Goal: Task Accomplishment & Management: Manage account settings

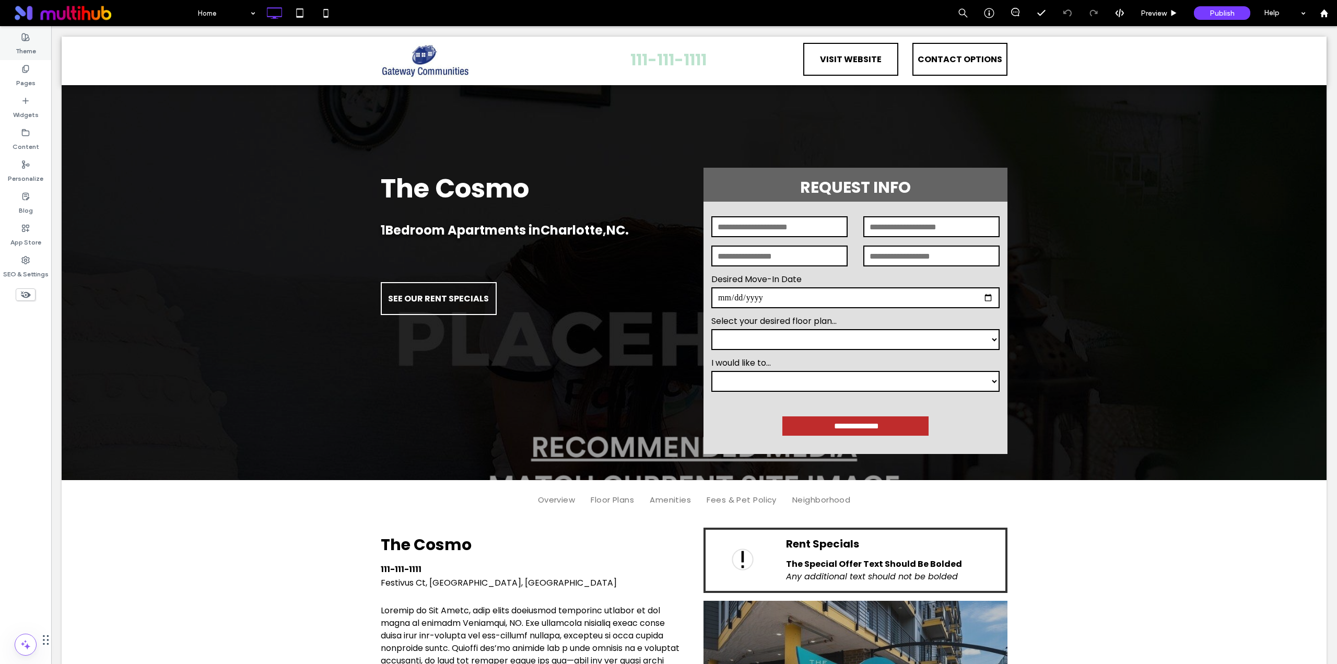
click at [34, 42] on label "Theme" at bounding box center [26, 48] width 20 height 15
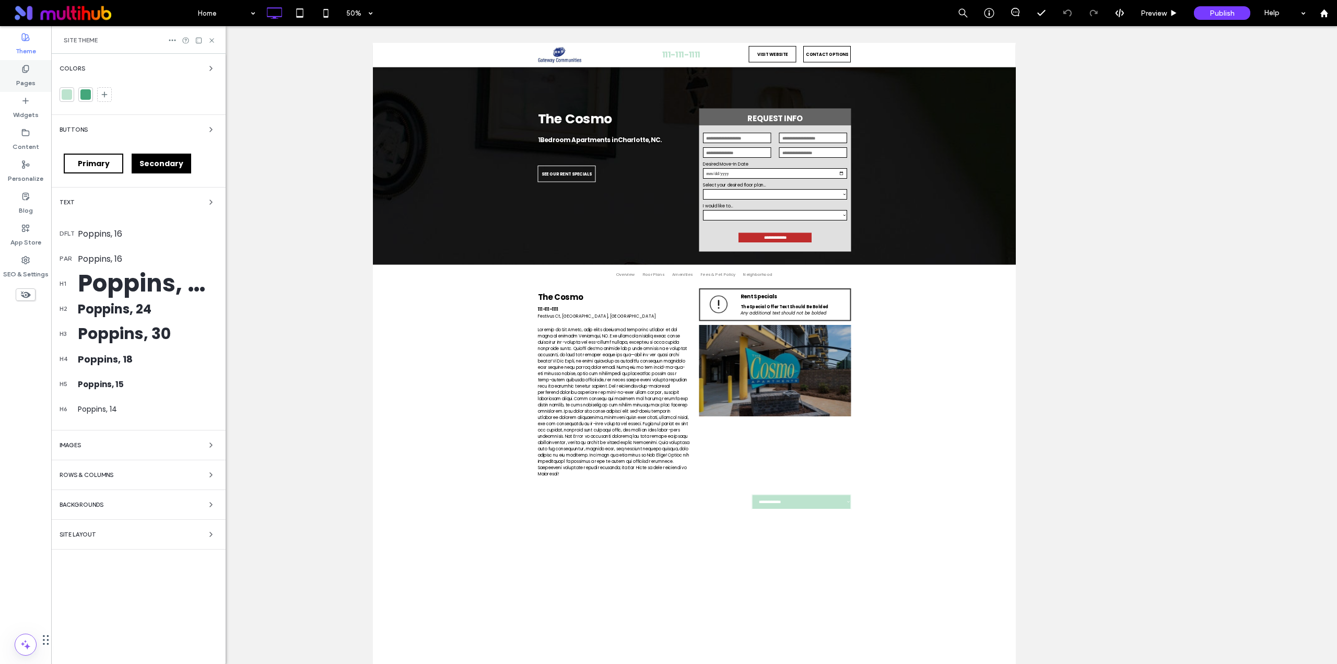
click at [29, 76] on label "Pages" at bounding box center [25, 80] width 19 height 15
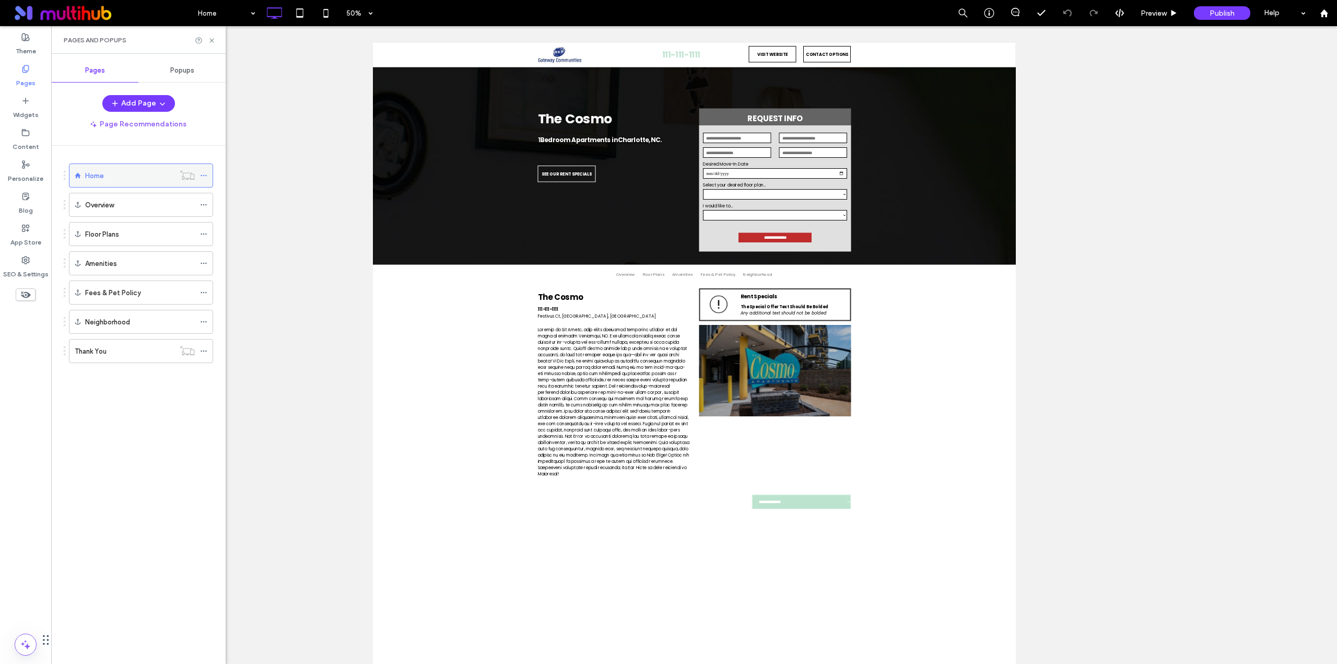
click at [203, 177] on icon at bounding box center [203, 175] width 7 height 7
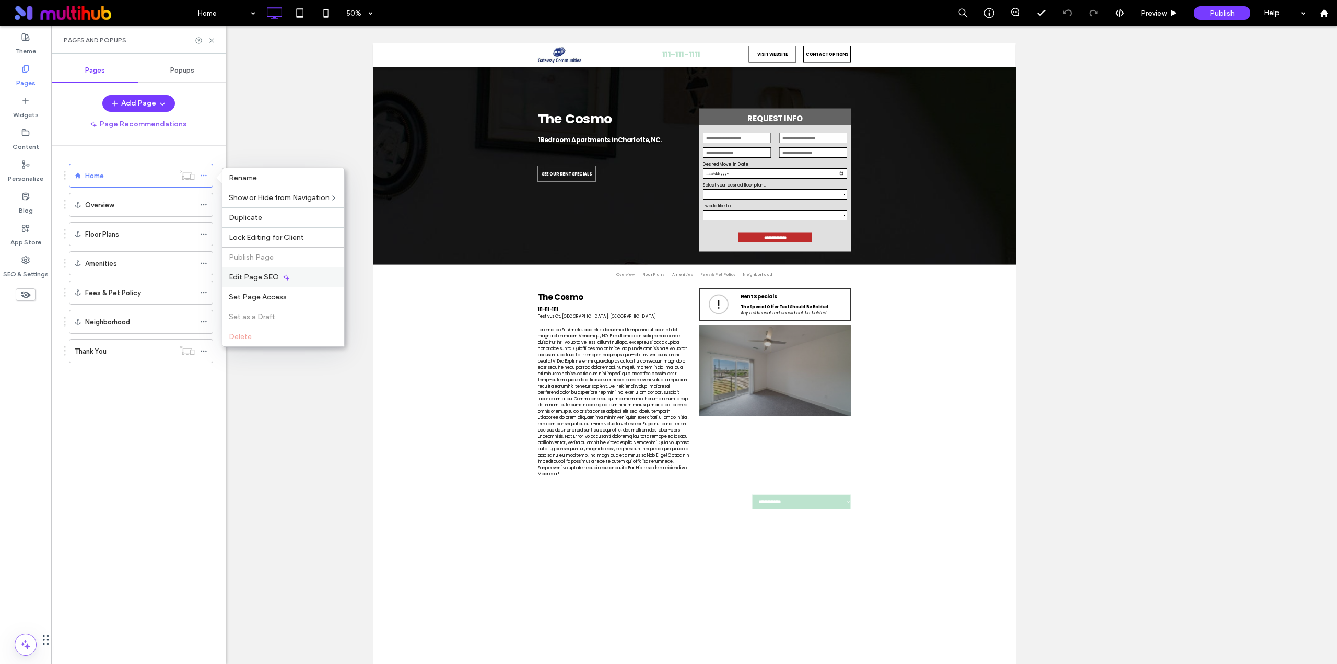
click at [283, 280] on icon at bounding box center [286, 277] width 8 height 8
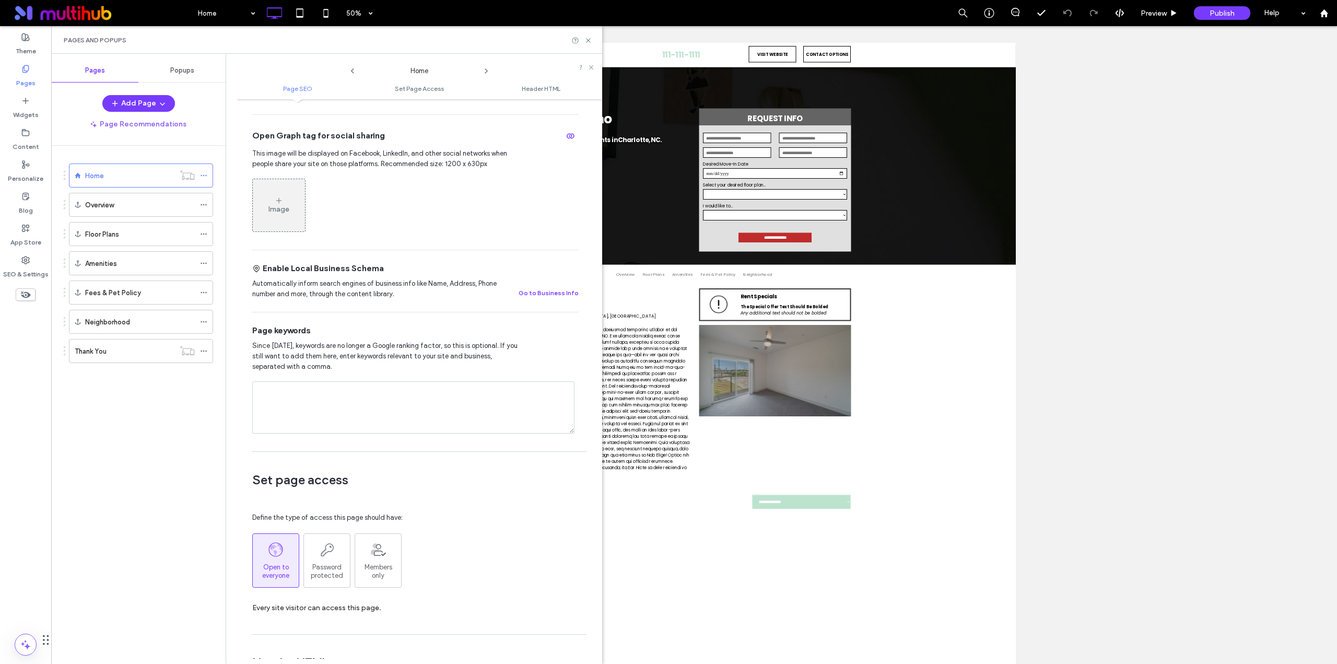
scroll to position [261, 0]
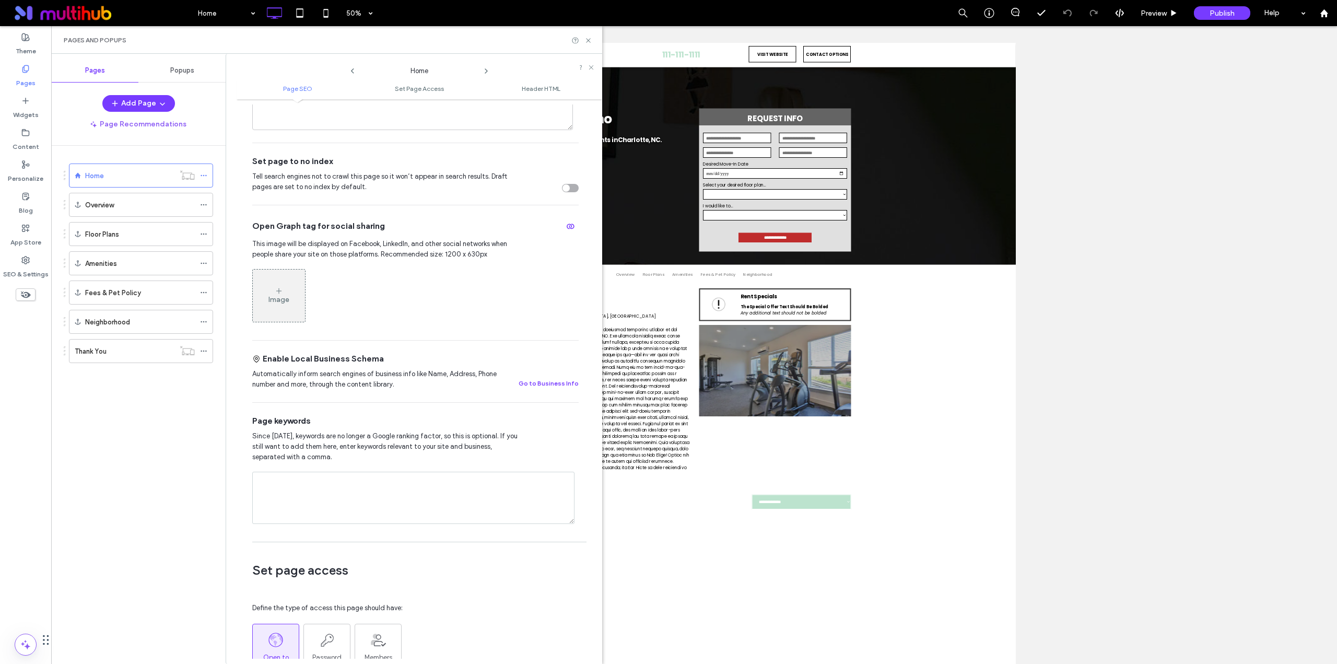
click at [565, 186] on div "toggle" at bounding box center [570, 188] width 17 height 8
click at [206, 352] on icon at bounding box center [203, 350] width 7 height 7
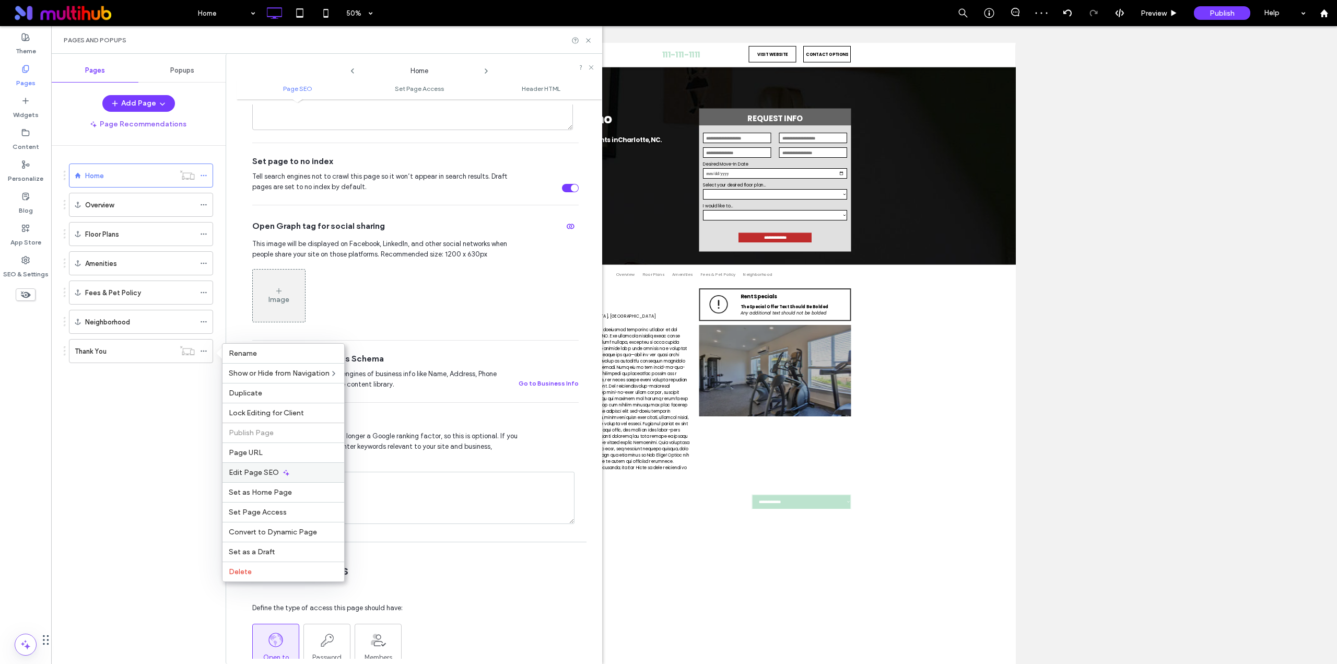
click at [290, 475] on div "Edit Page SEO" at bounding box center [283, 472] width 122 height 20
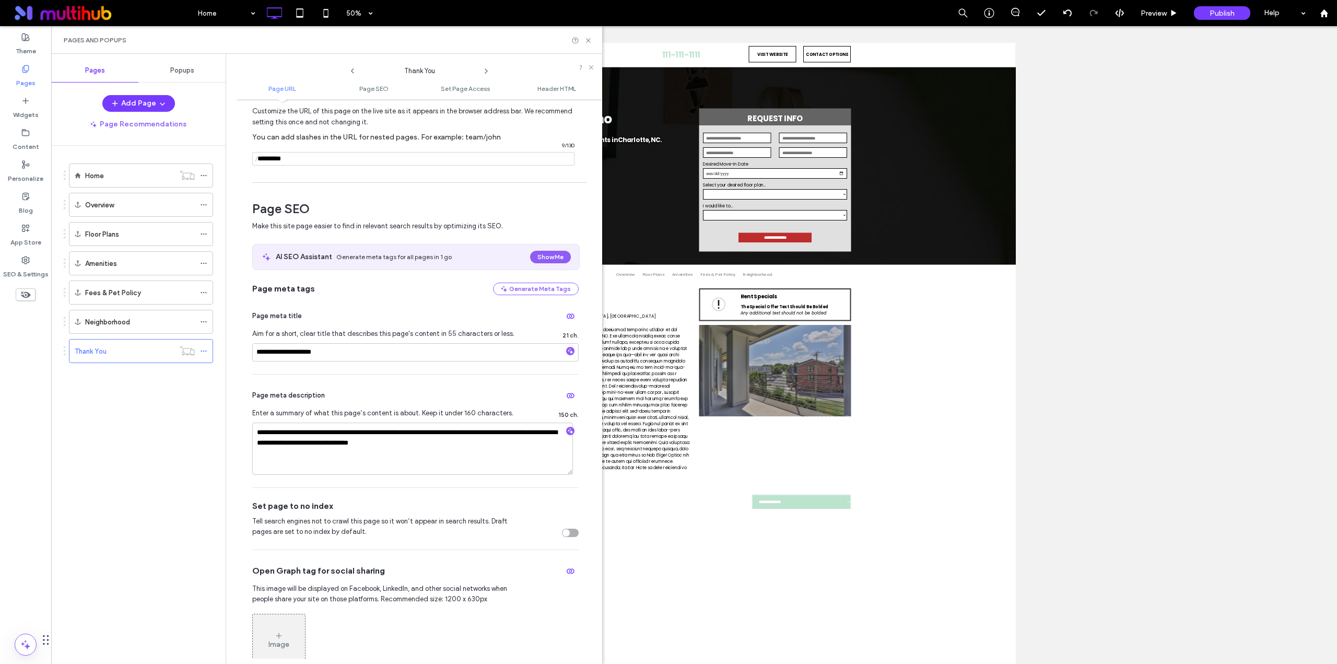
scroll to position [87, 0]
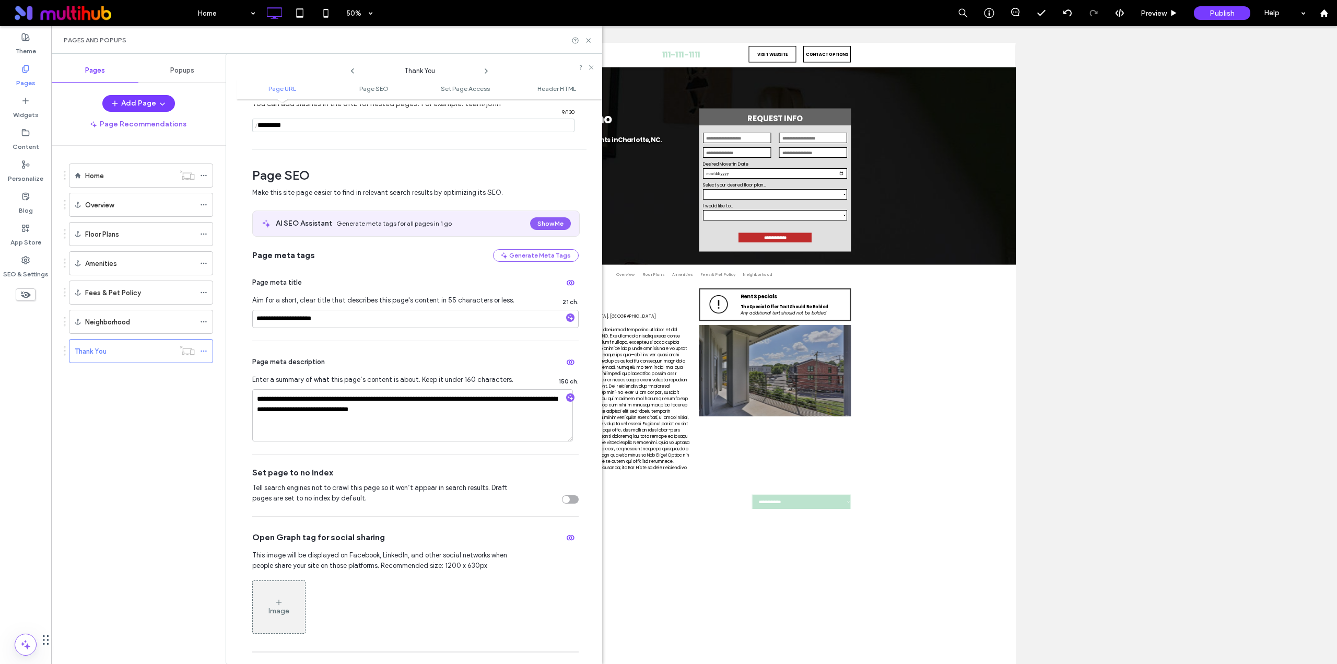
click at [563, 500] on div "toggle" at bounding box center [565, 499] width 7 height 7
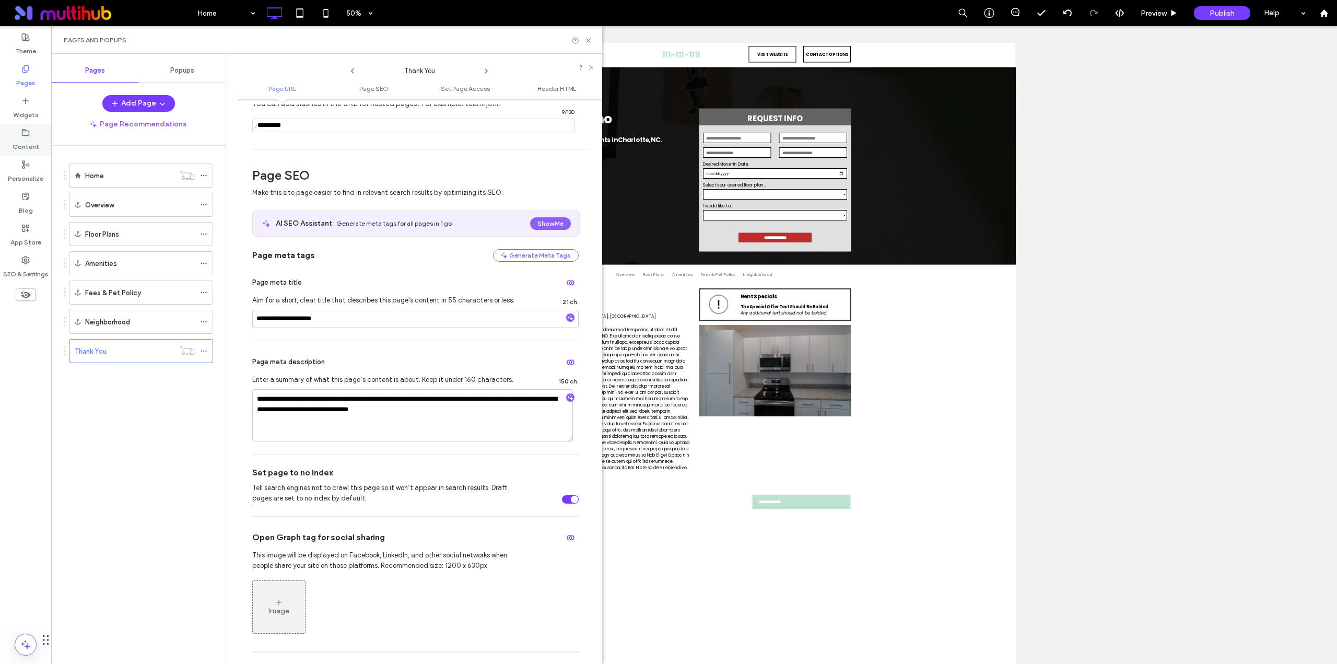
click at [21, 133] on div "Content" at bounding box center [25, 140] width 51 height 32
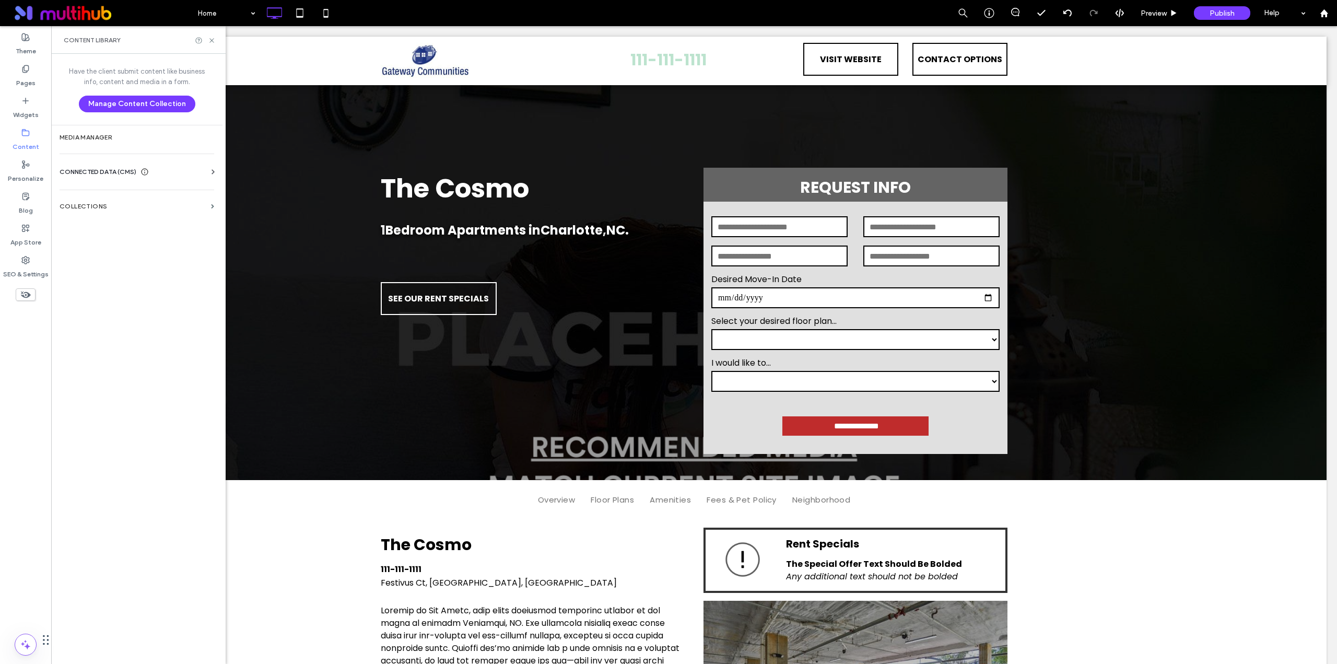
click at [160, 177] on div "CONNECTED DATA (CMS)" at bounding box center [139, 172] width 159 height 10
click at [152, 191] on section "Business Info" at bounding box center [139, 197] width 159 height 24
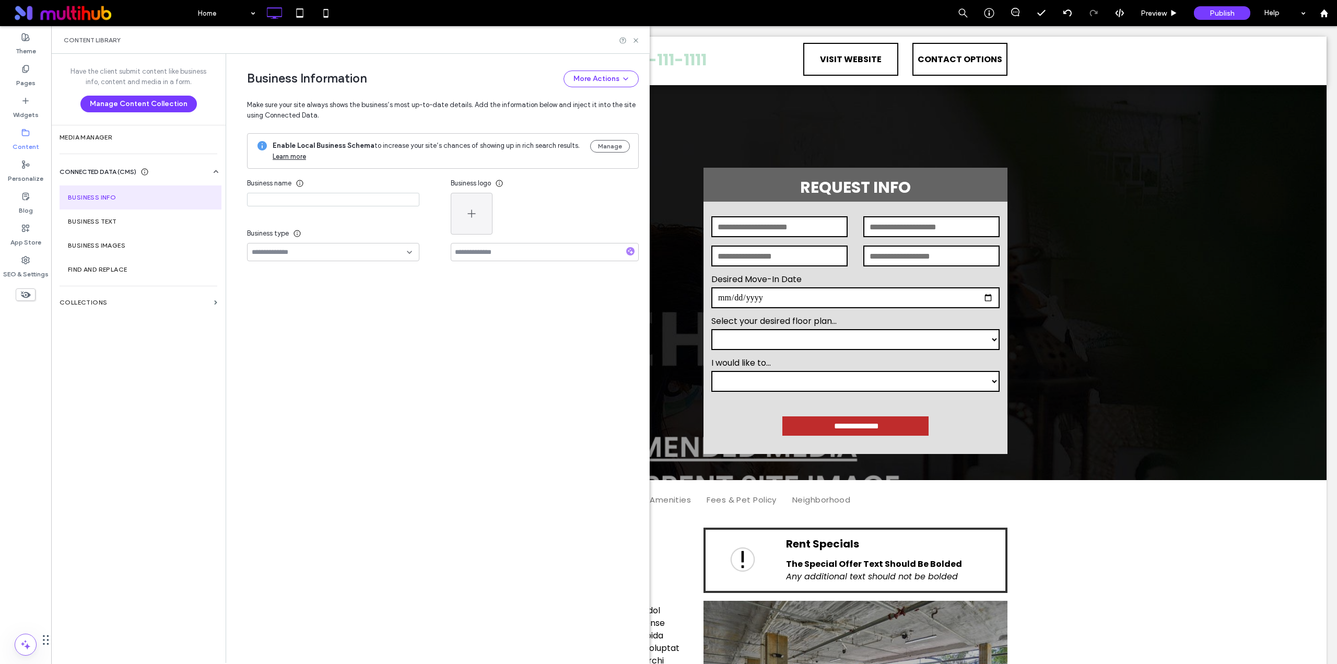
type input "*********"
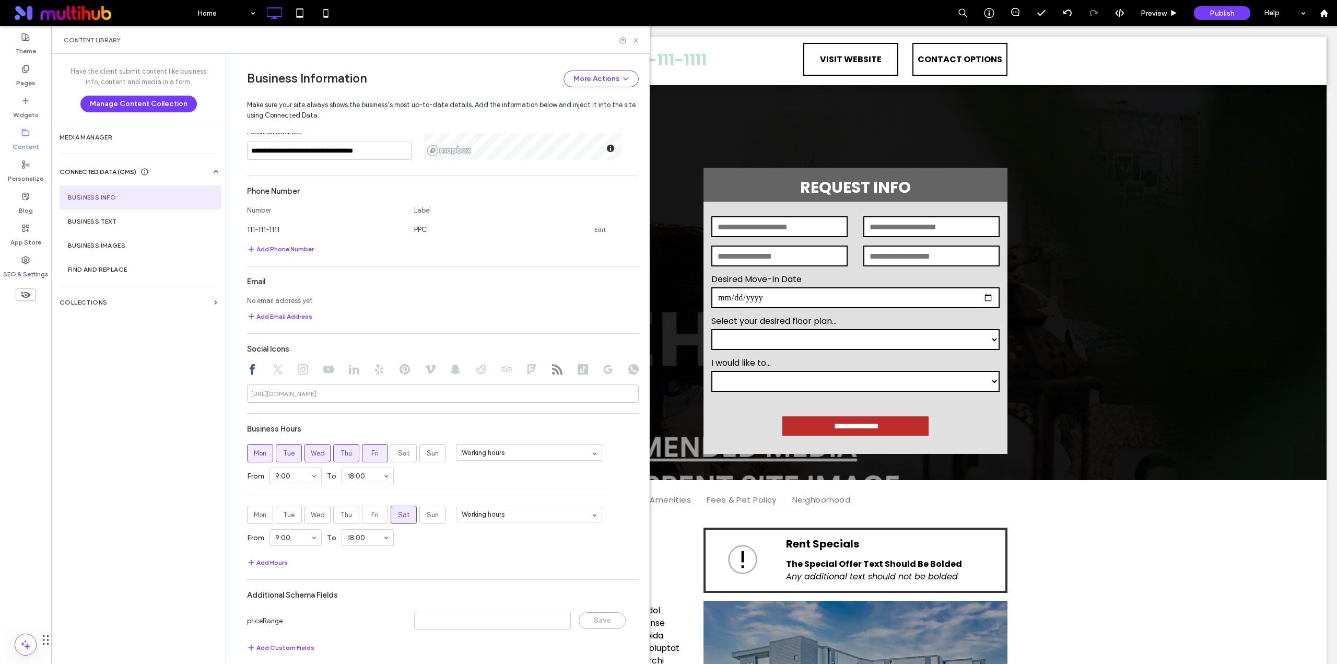
scroll to position [386, 0]
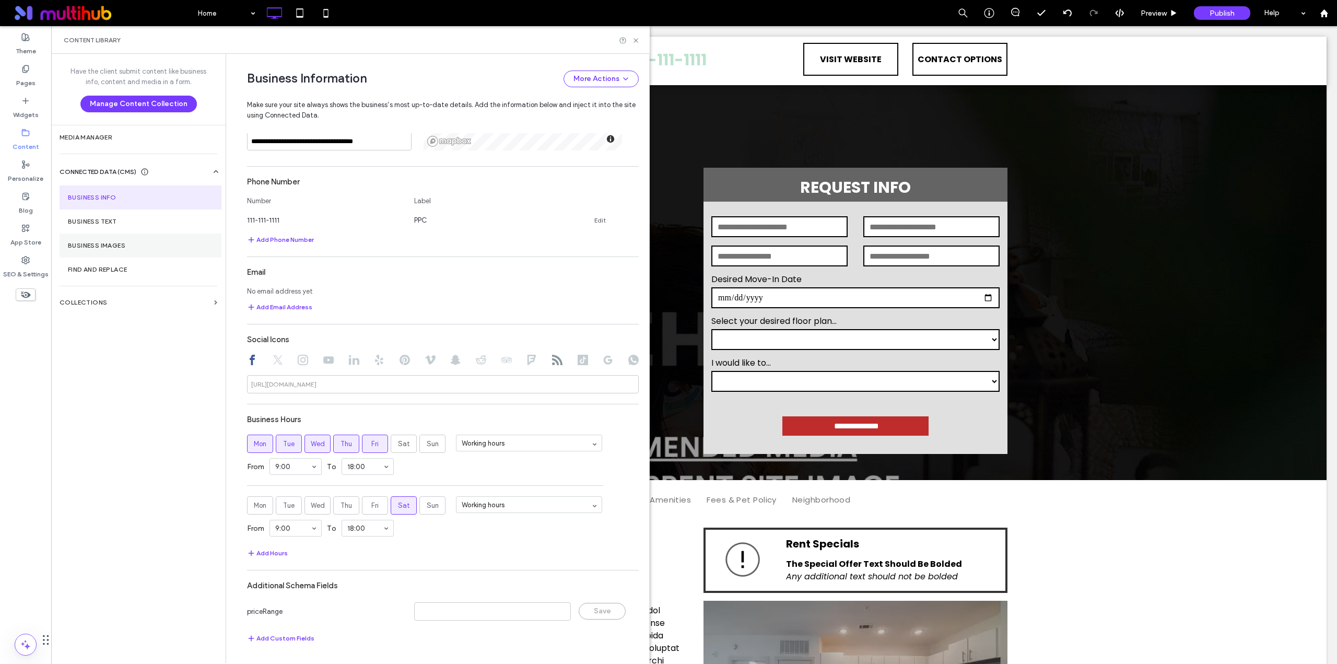
click at [145, 251] on section "Business Images" at bounding box center [141, 245] width 162 height 24
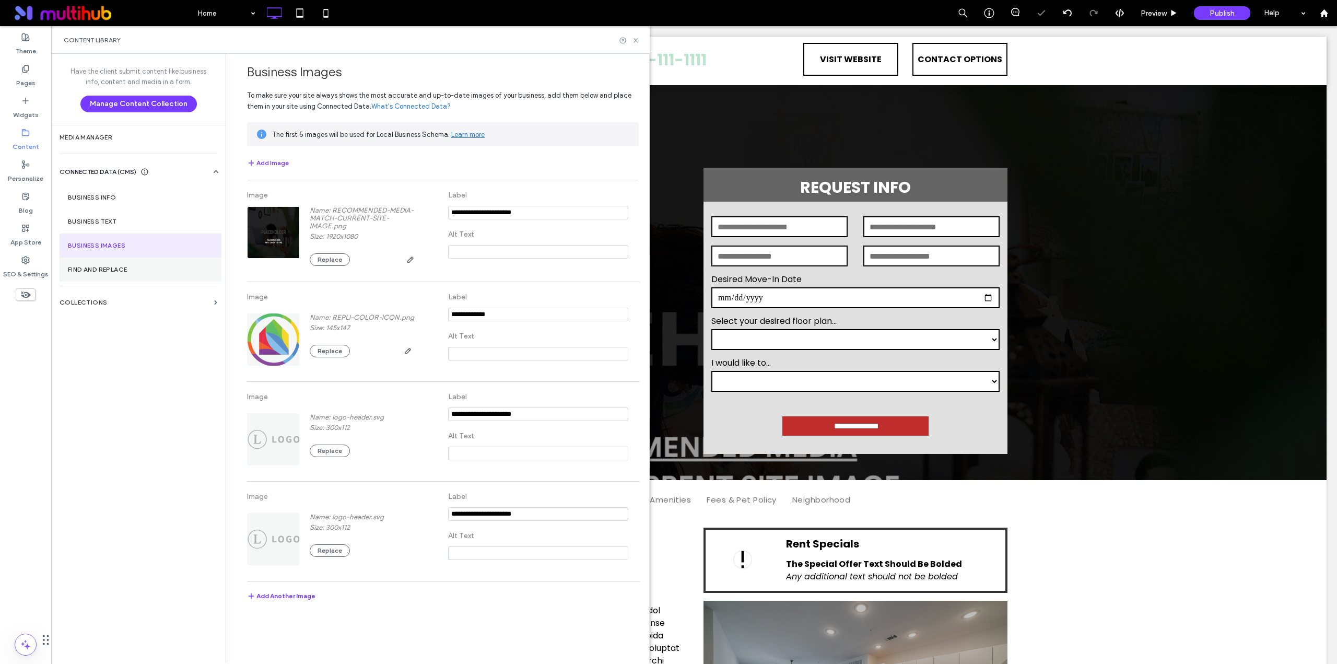
scroll to position [0, 0]
click at [340, 255] on button "Replace" at bounding box center [330, 259] width 40 height 13
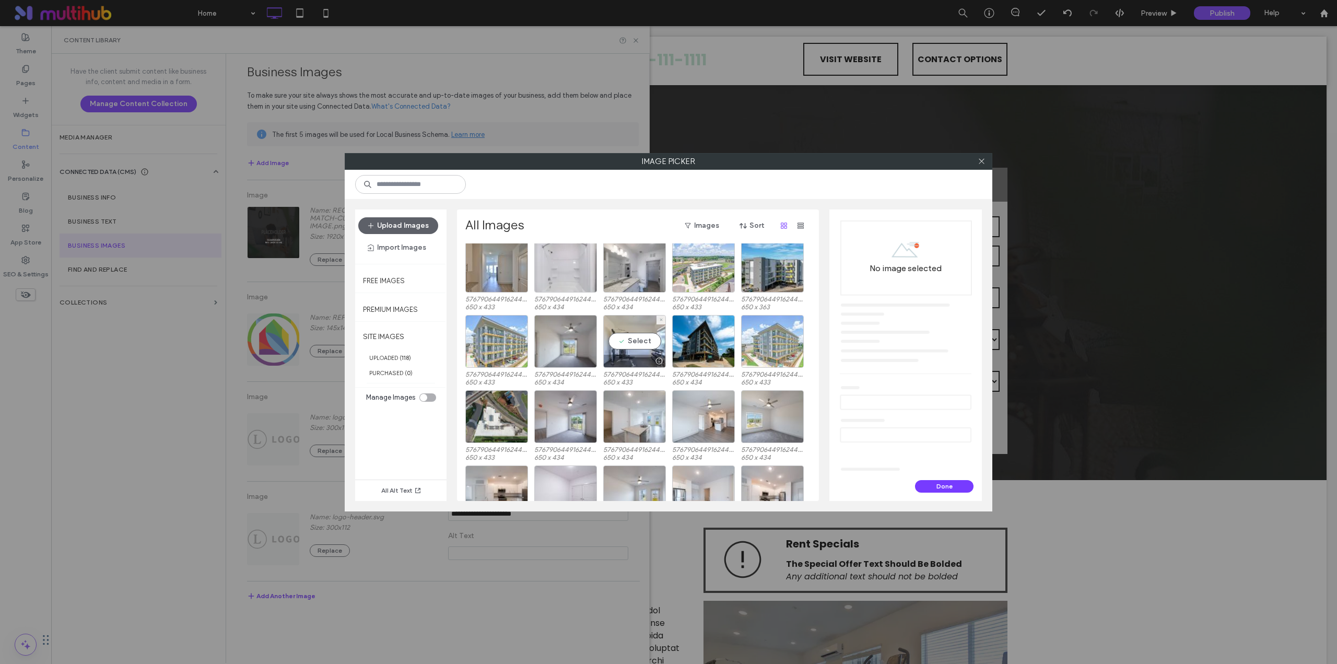
scroll to position [875, 0]
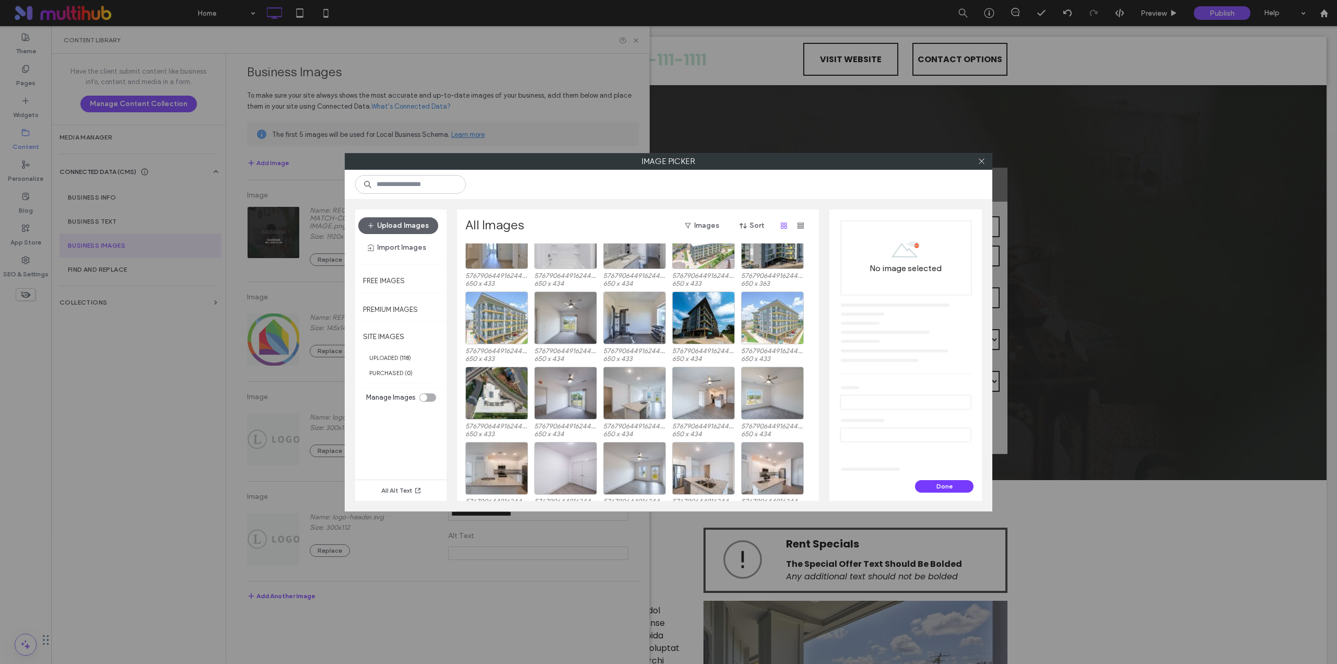
click at [427, 397] on div "toggle" at bounding box center [423, 397] width 7 height 7
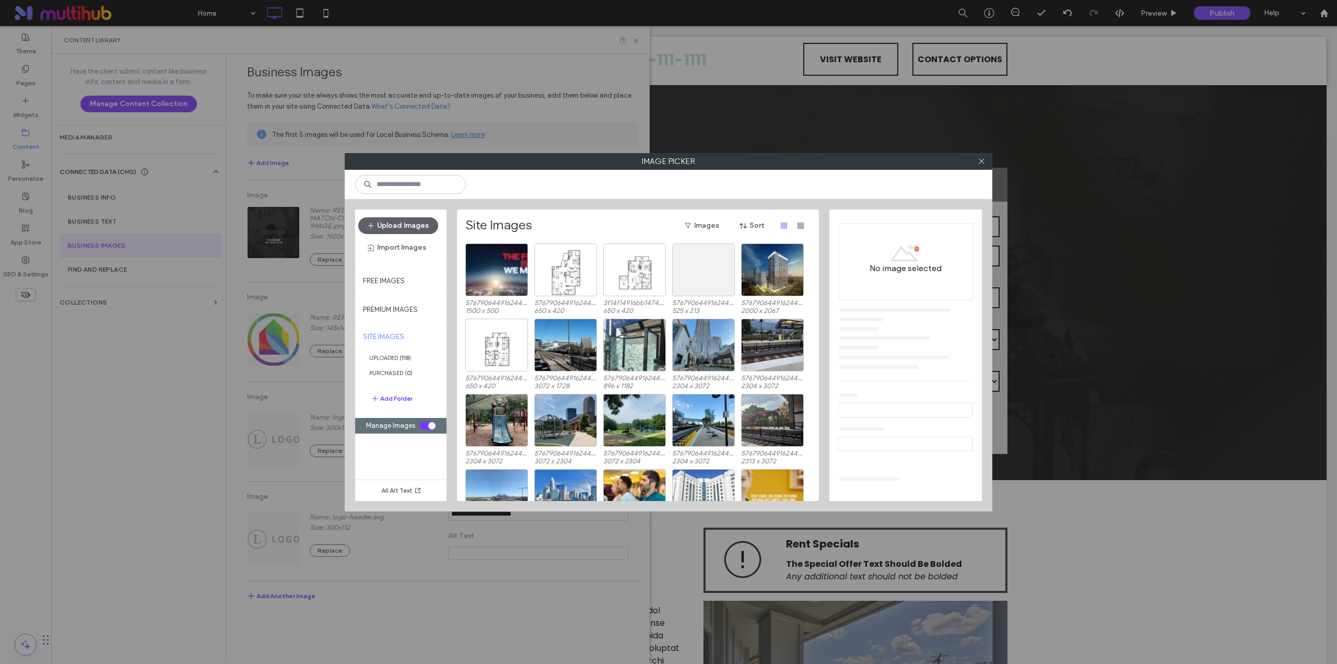
click at [408, 398] on button "Add Folder" at bounding box center [392, 398] width 42 height 13
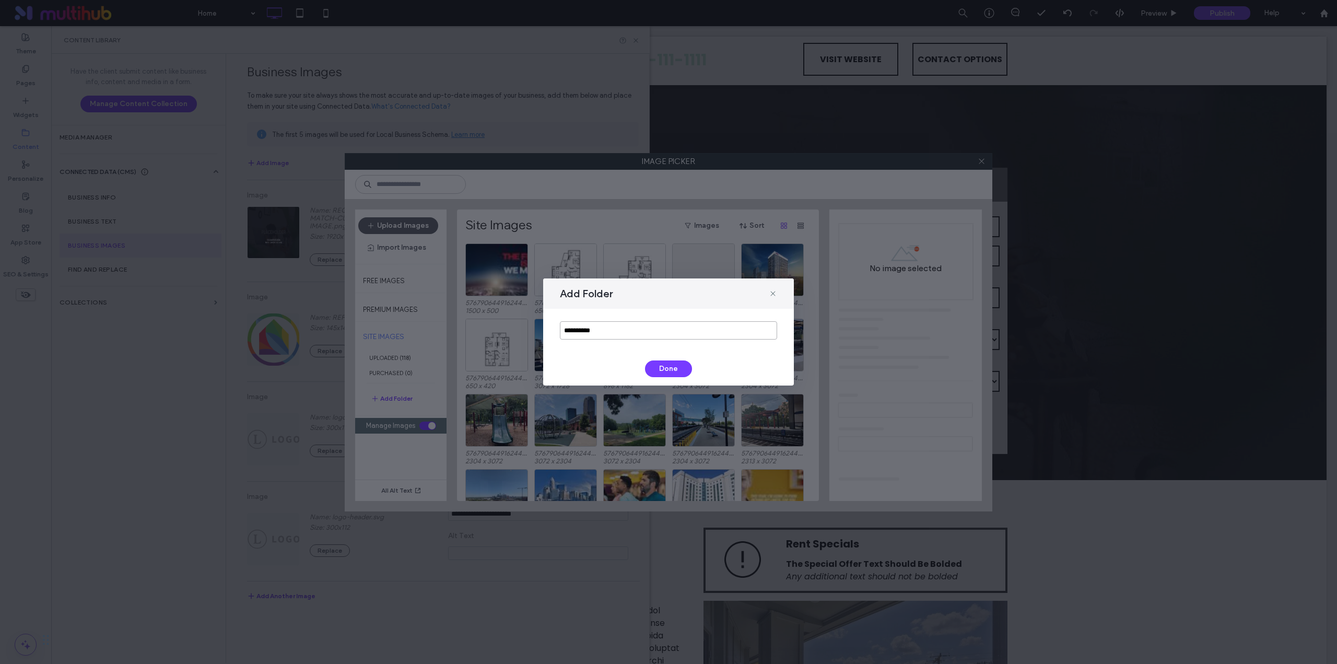
click at [613, 328] on input "**********" at bounding box center [668, 330] width 217 height 18
type input "*"
type input "*****"
click at [659, 367] on button "Done" at bounding box center [668, 368] width 47 height 17
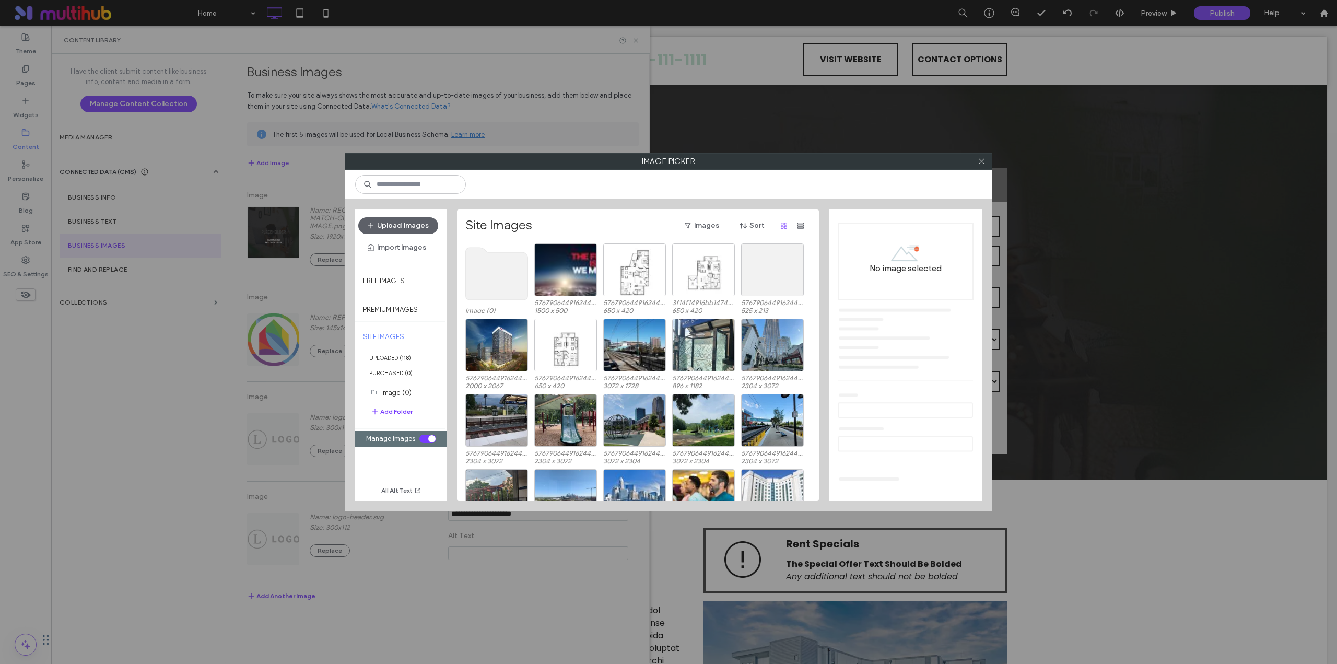
click at [496, 281] on use at bounding box center [497, 274] width 62 height 52
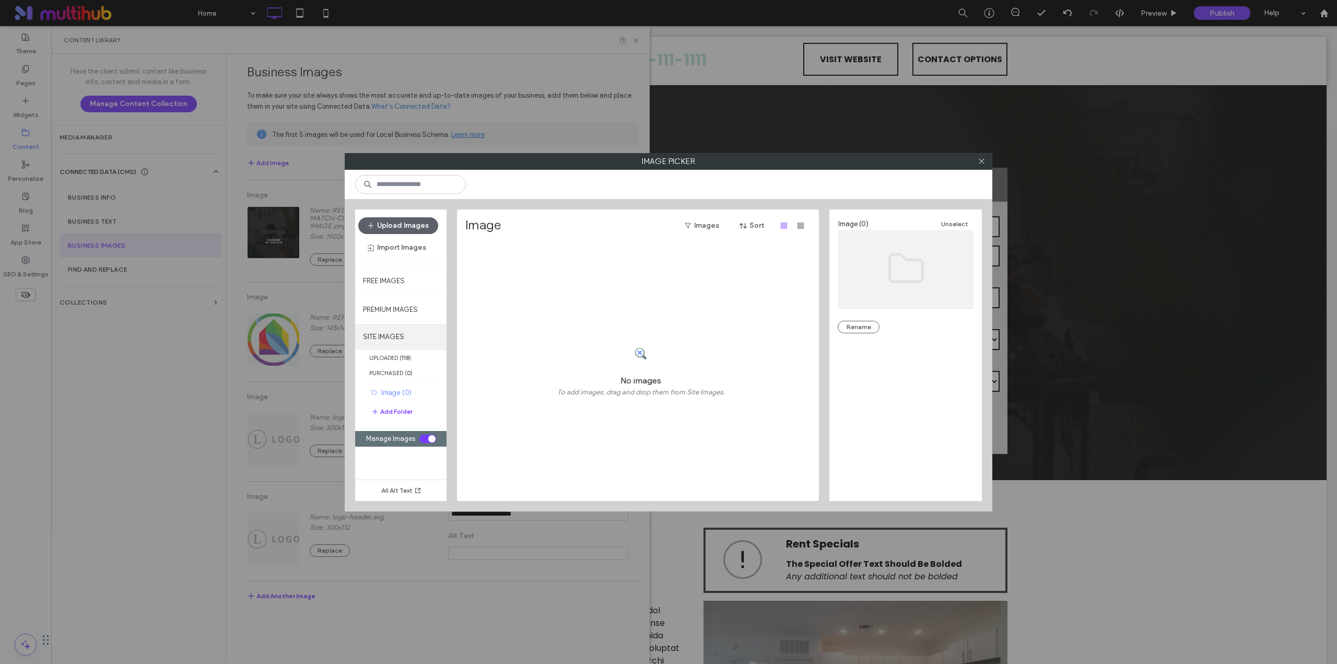
click at [398, 343] on label "SITE IMAGES" at bounding box center [400, 337] width 91 height 26
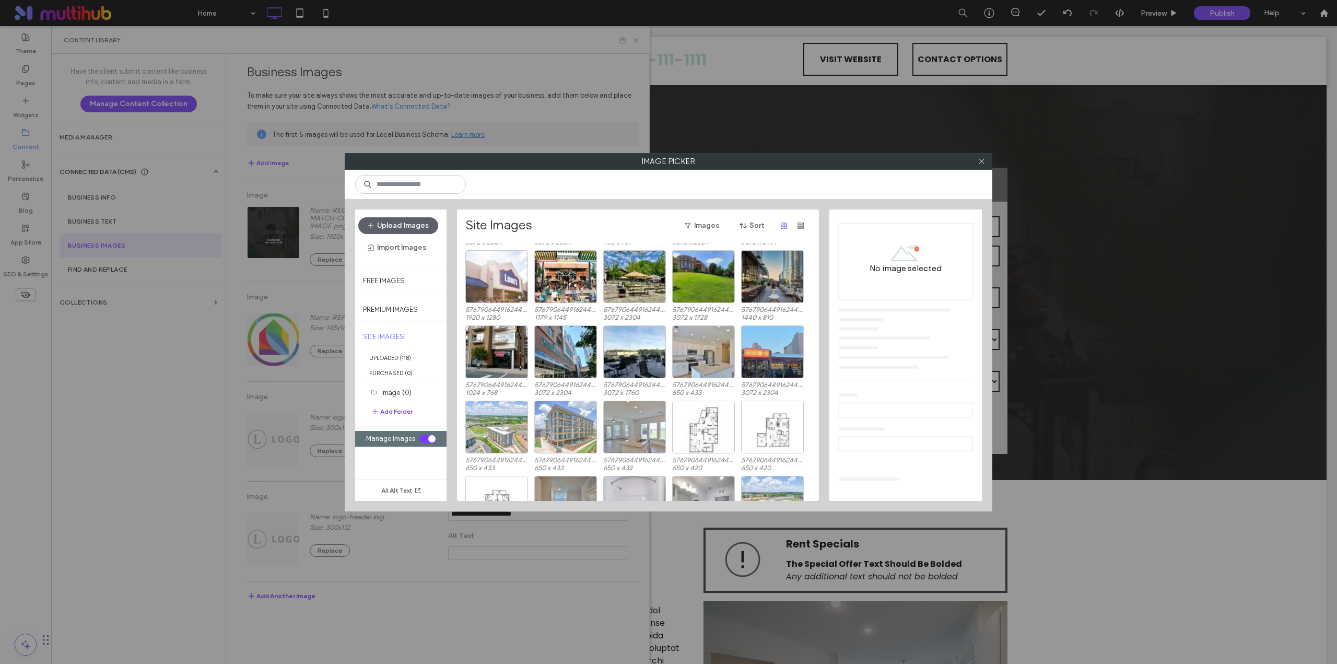
scroll to position [593, 0]
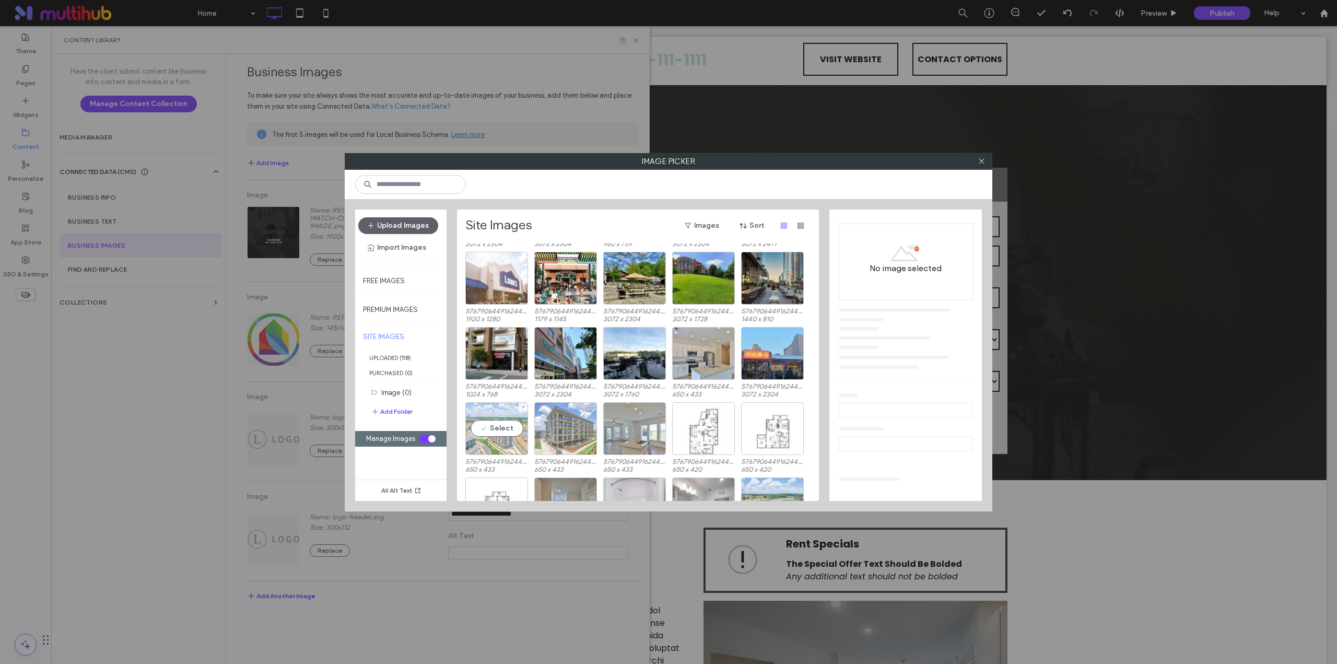
click at [497, 425] on div "Select" at bounding box center [496, 428] width 63 height 53
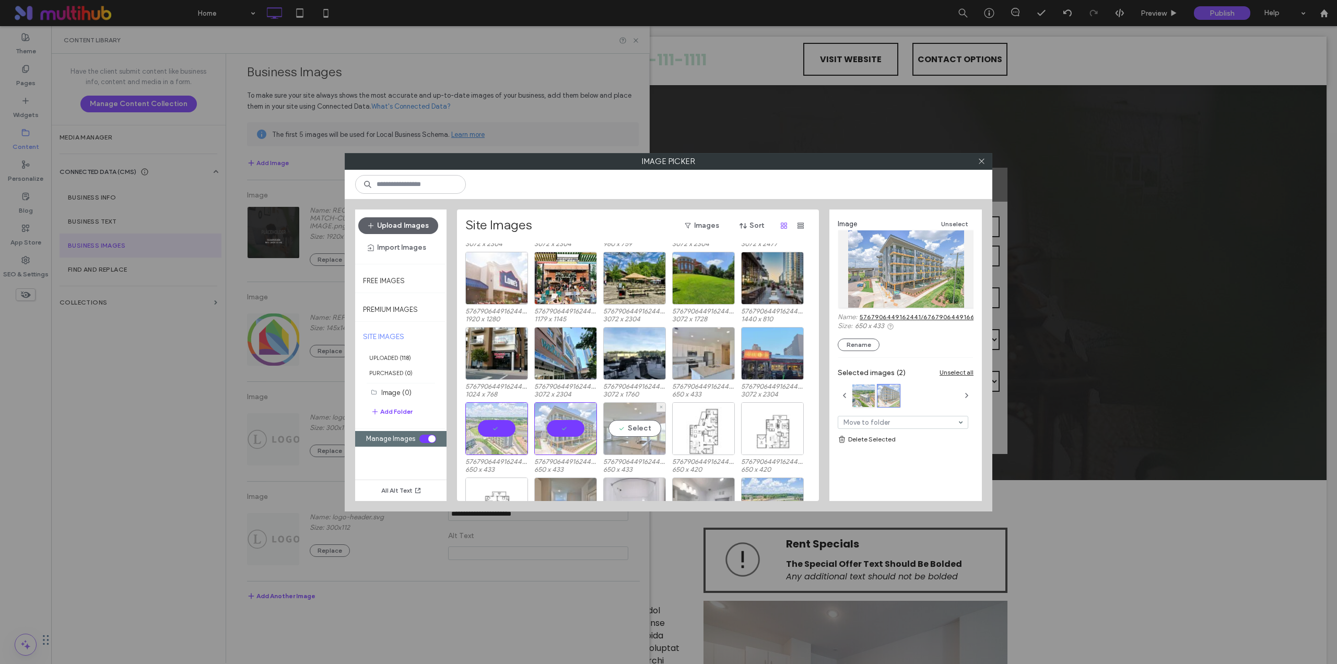
click at [638, 427] on div "Select" at bounding box center [634, 428] width 63 height 53
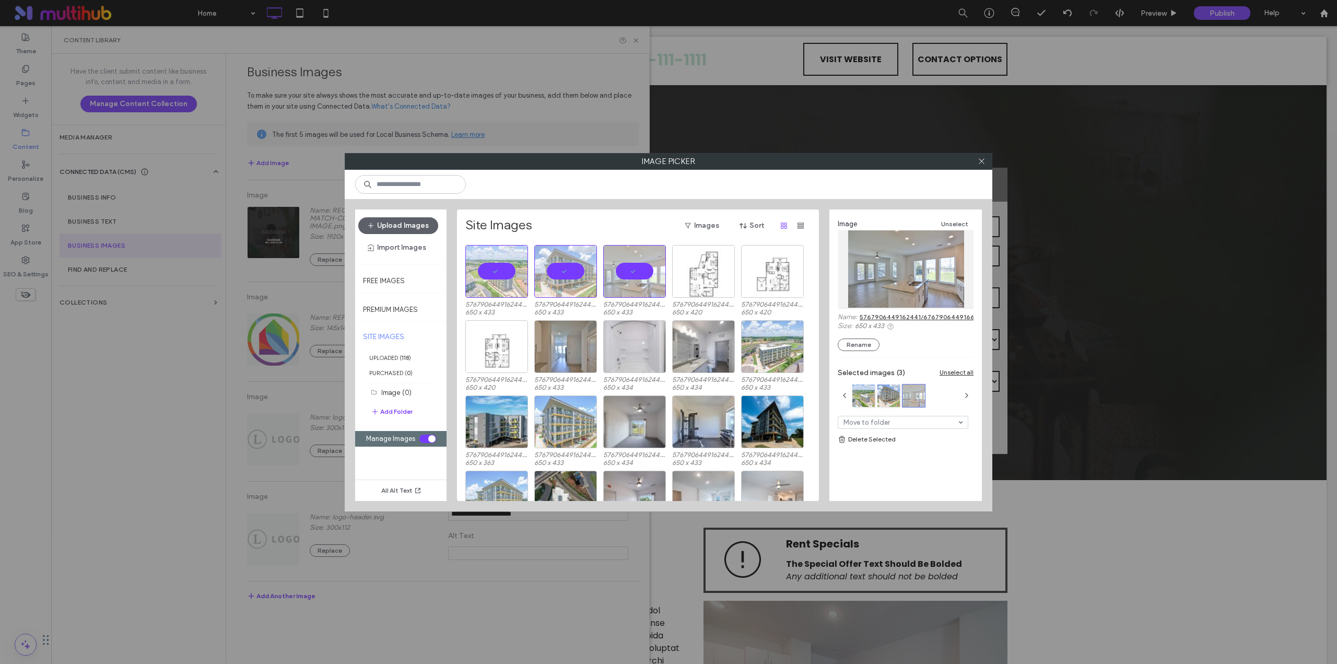
scroll to position [768, 0]
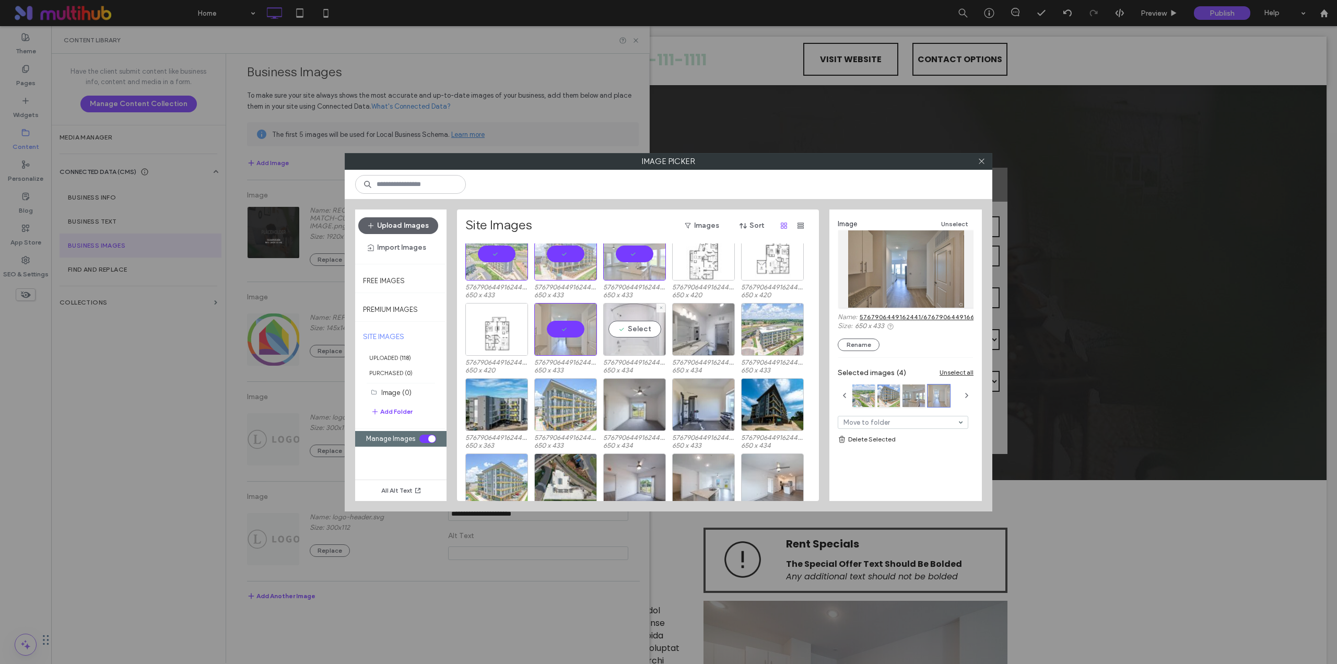
click at [653, 322] on div "Select" at bounding box center [634, 329] width 63 height 53
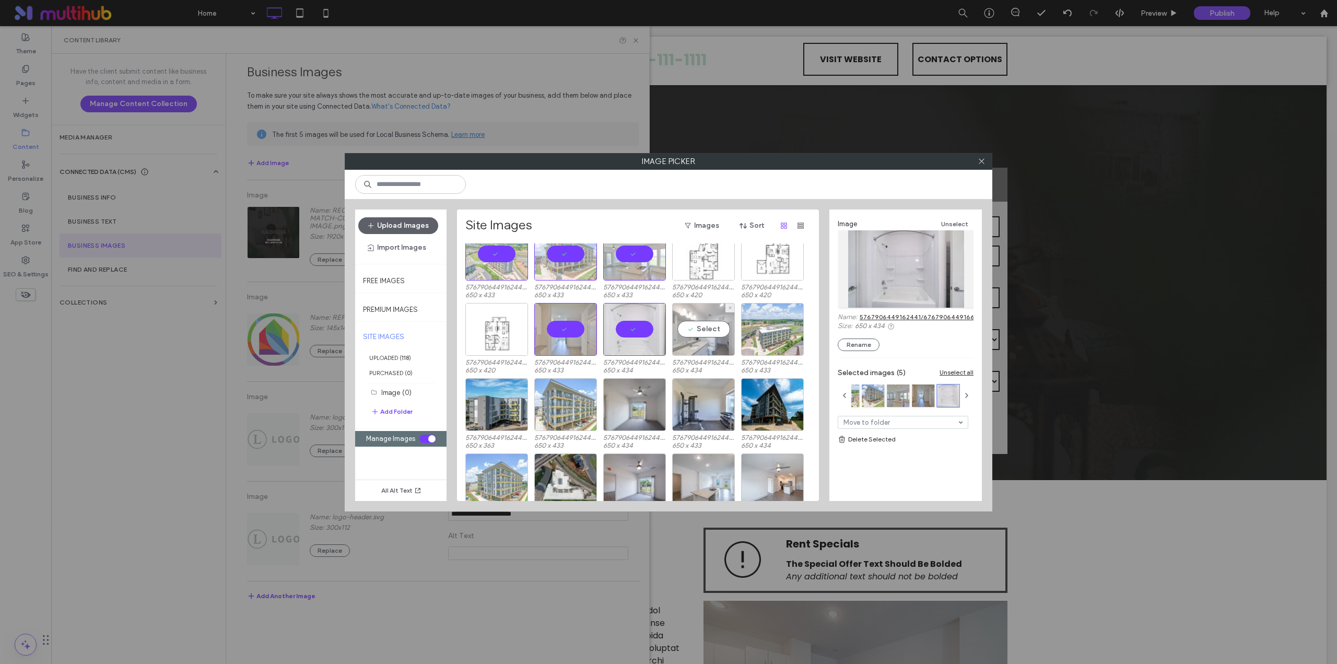
drag, startPoint x: 714, startPoint y: 326, endPoint x: 731, endPoint y: 328, distance: 17.4
click at [714, 326] on div "Select" at bounding box center [703, 329] width 63 height 53
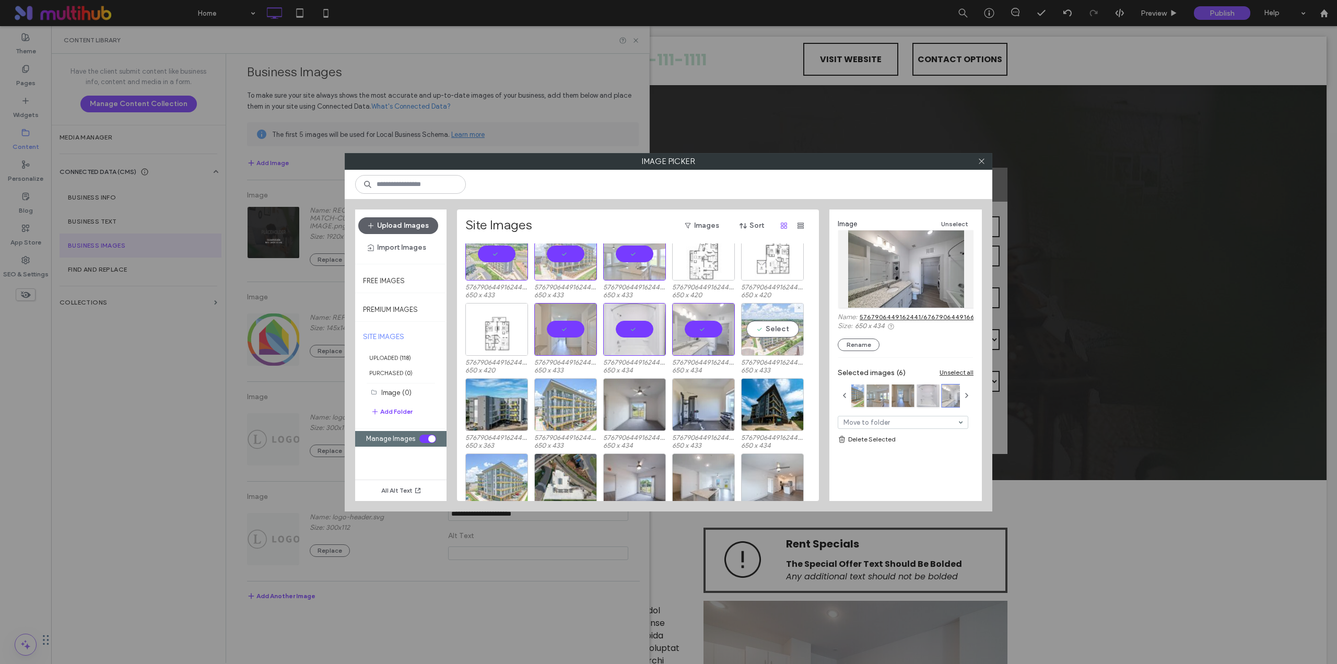
click at [782, 327] on div "Select" at bounding box center [772, 329] width 63 height 53
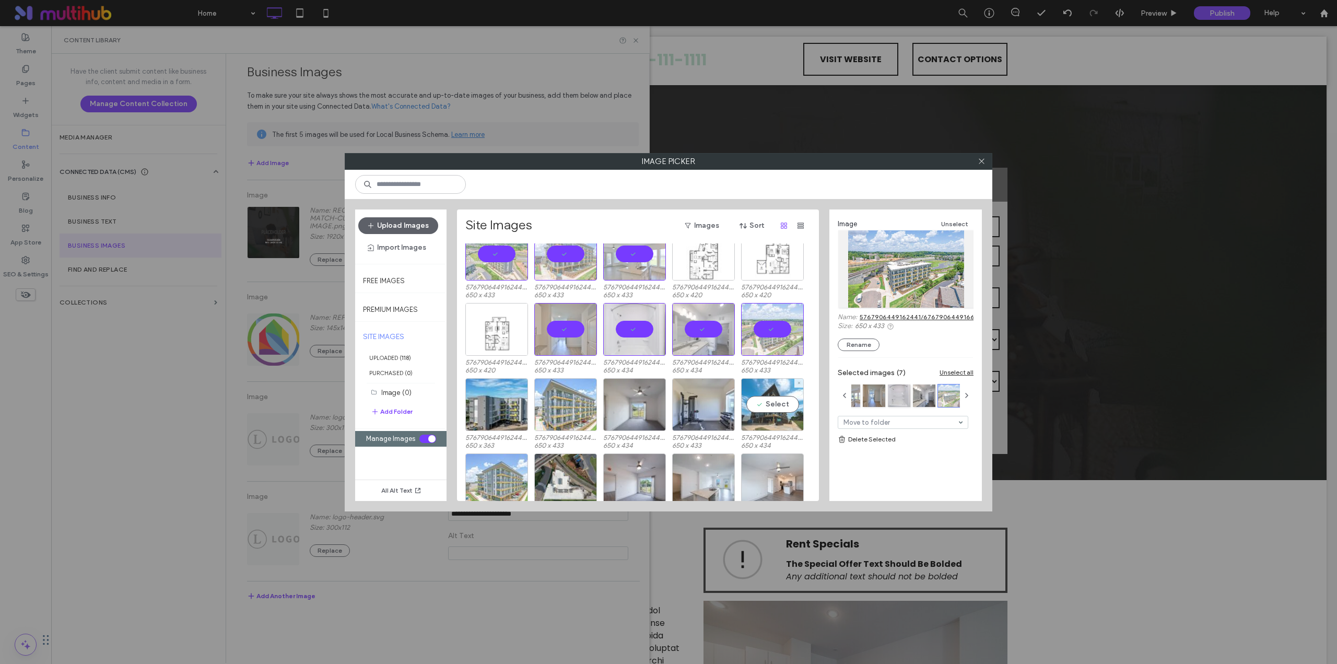
click at [779, 404] on div "Select" at bounding box center [772, 404] width 63 height 53
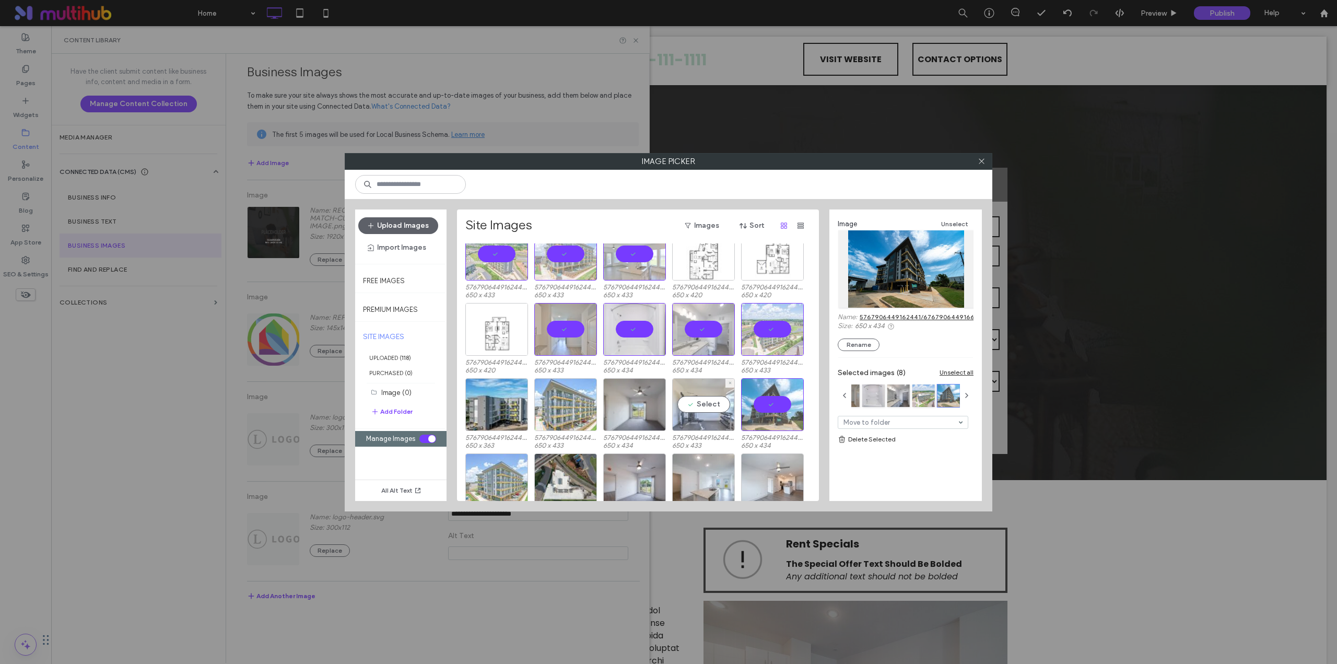
click at [705, 397] on div "Select" at bounding box center [703, 404] width 63 height 53
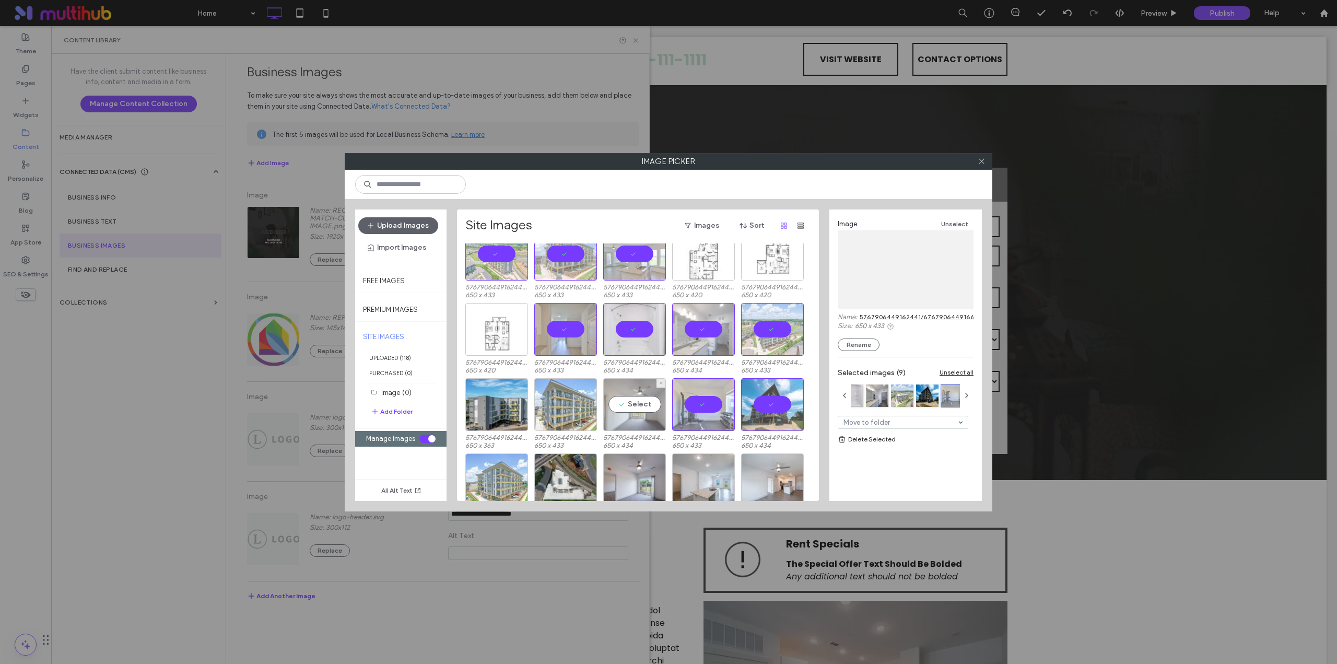
click at [625, 403] on div "Select" at bounding box center [634, 404] width 63 height 53
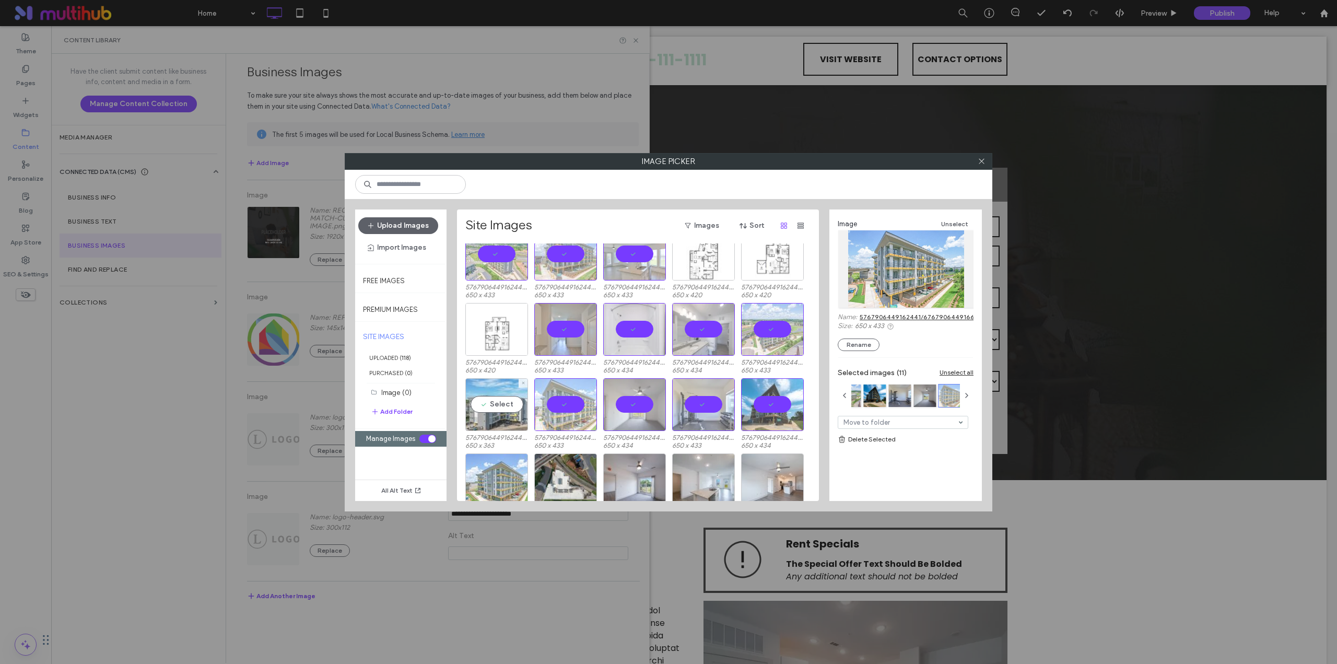
click at [516, 407] on div "Select" at bounding box center [496, 404] width 63 height 53
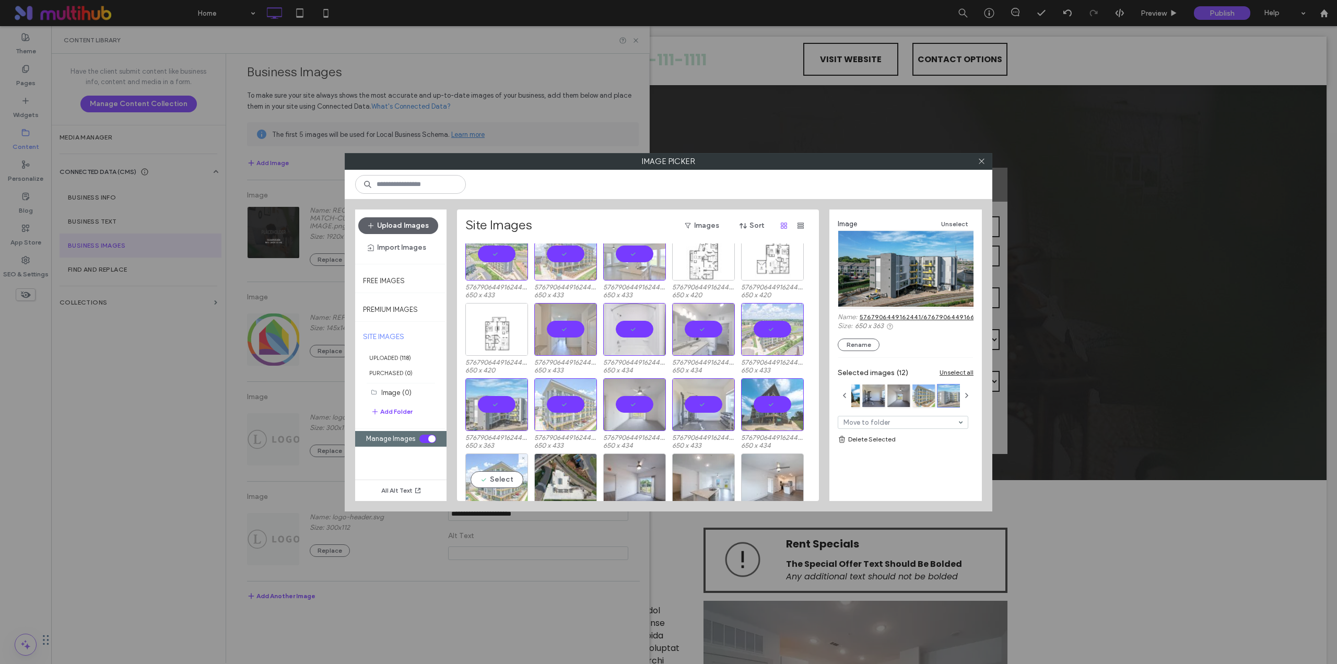
click at [500, 465] on div "Select" at bounding box center [496, 479] width 63 height 53
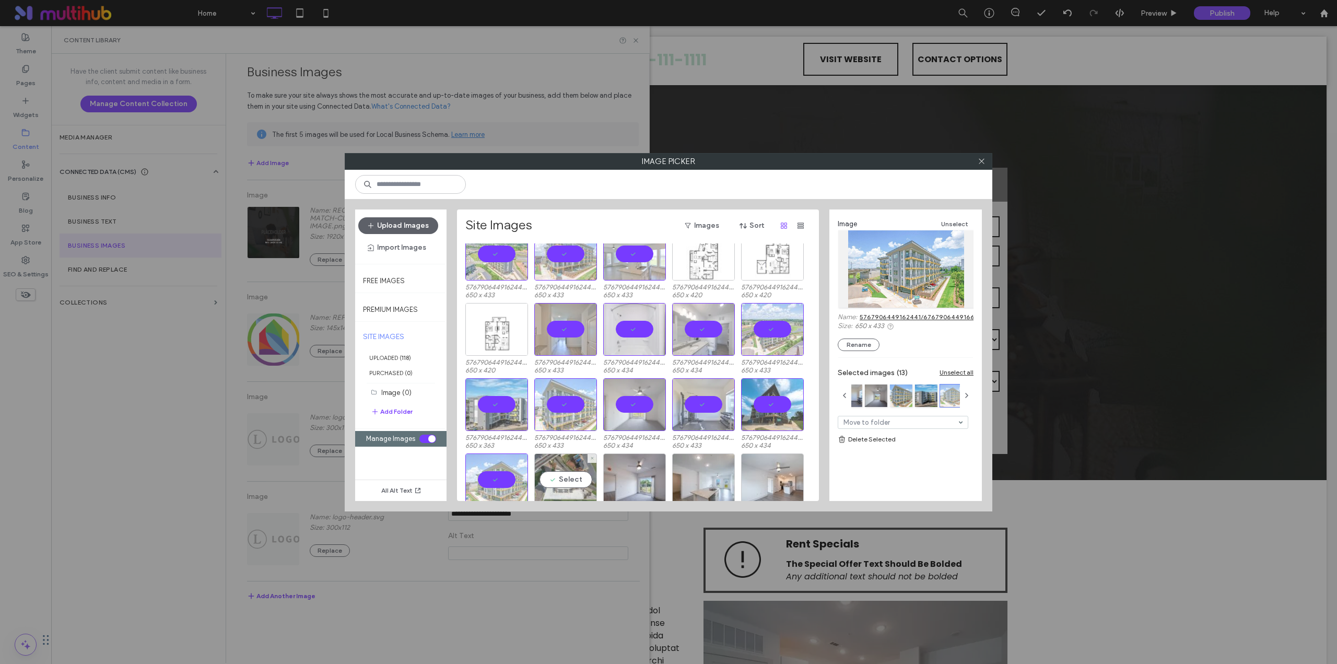
click at [546, 467] on div "Select" at bounding box center [565, 479] width 63 height 53
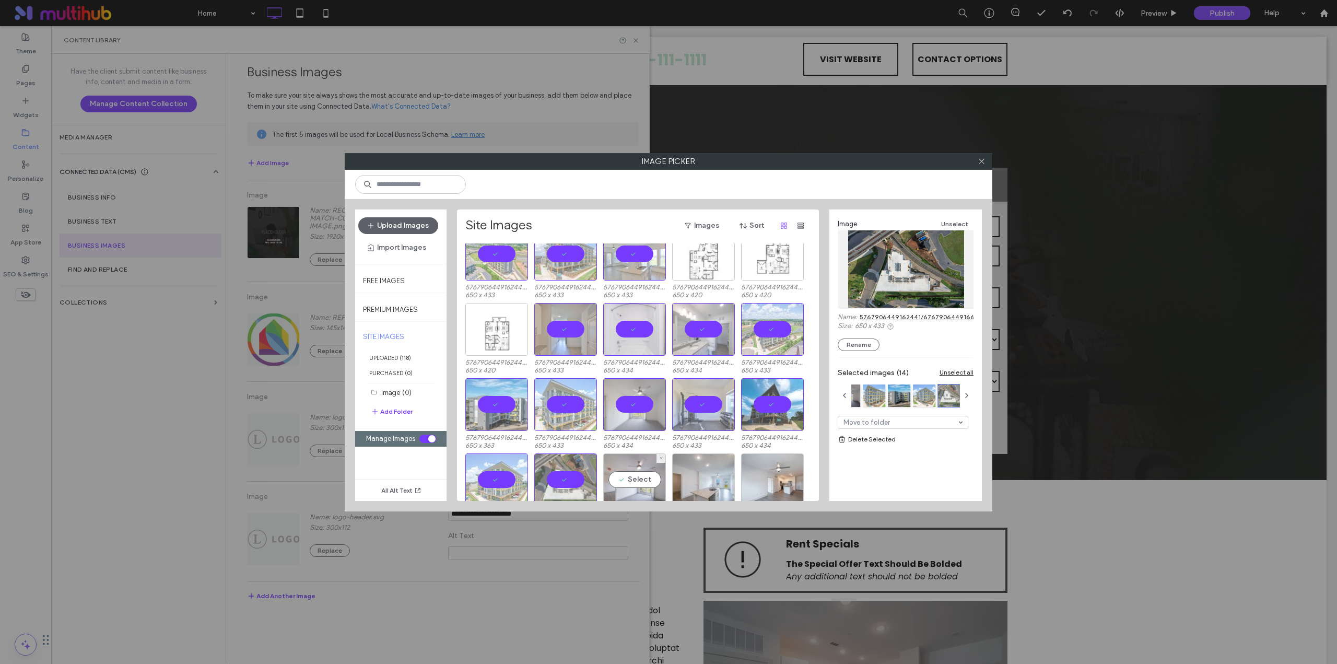
click at [604, 468] on div "Select" at bounding box center [634, 479] width 63 height 53
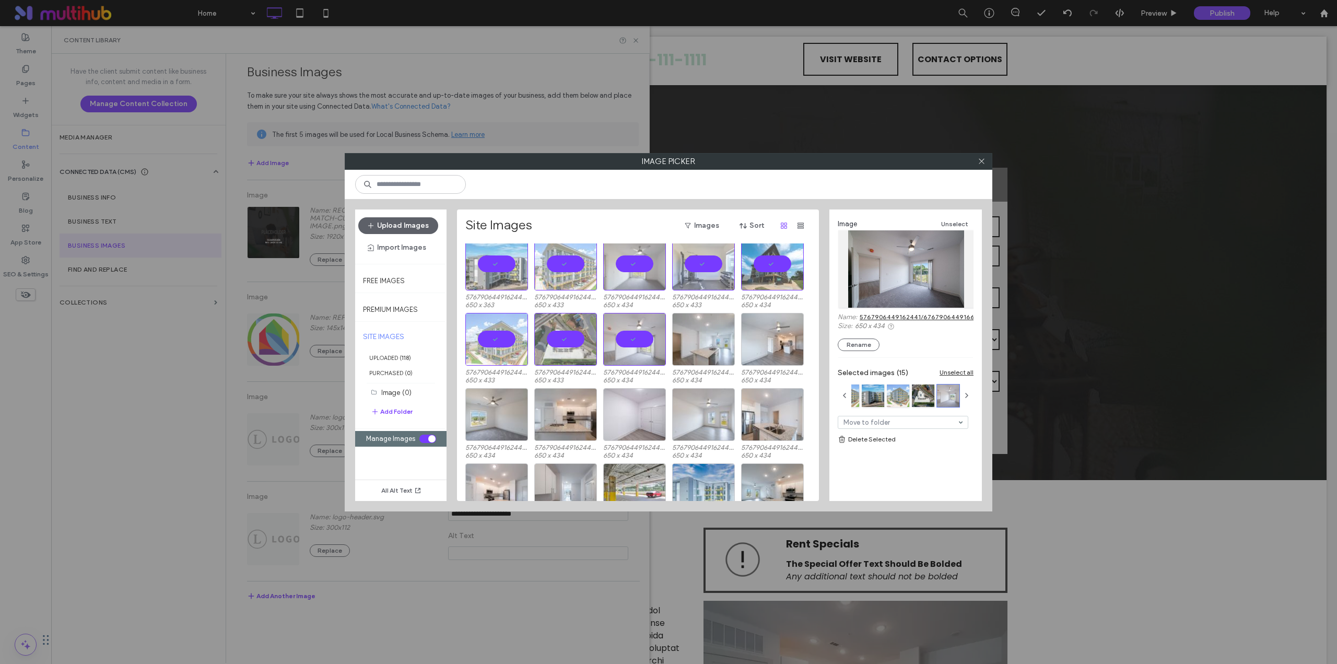
scroll to position [942, 0]
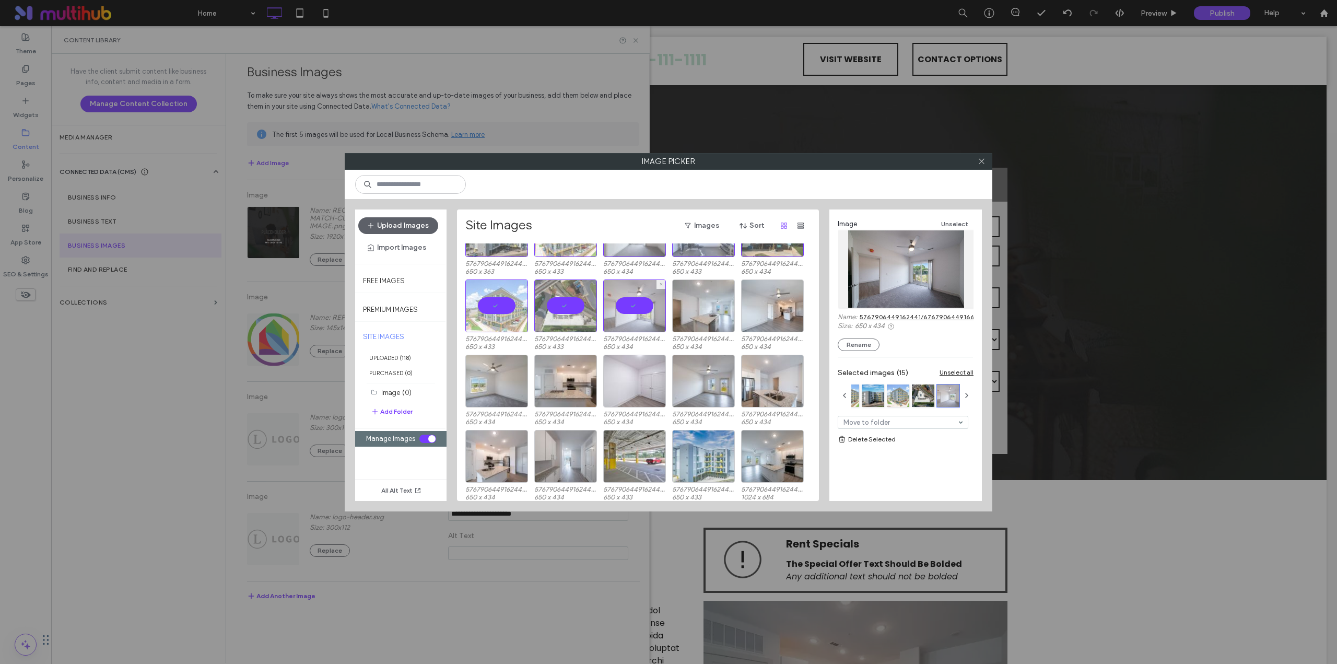
click at [631, 299] on div at bounding box center [634, 305] width 63 height 53
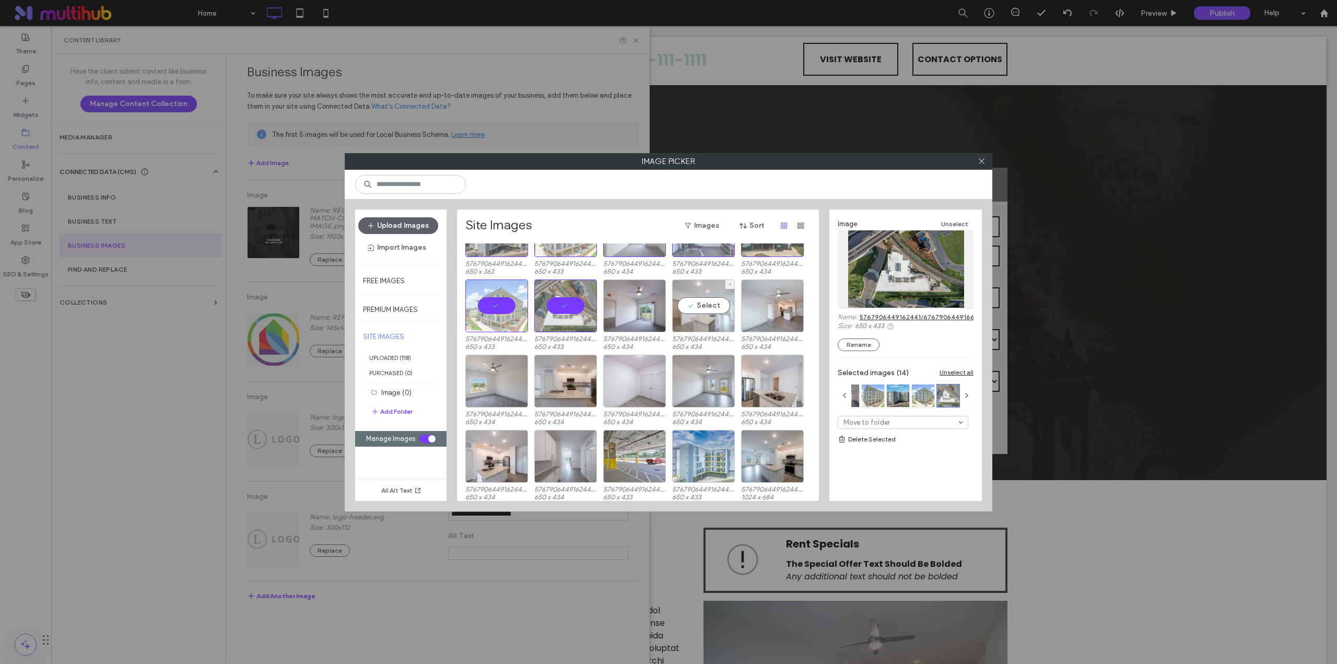
click at [702, 310] on div "Select" at bounding box center [703, 305] width 63 height 53
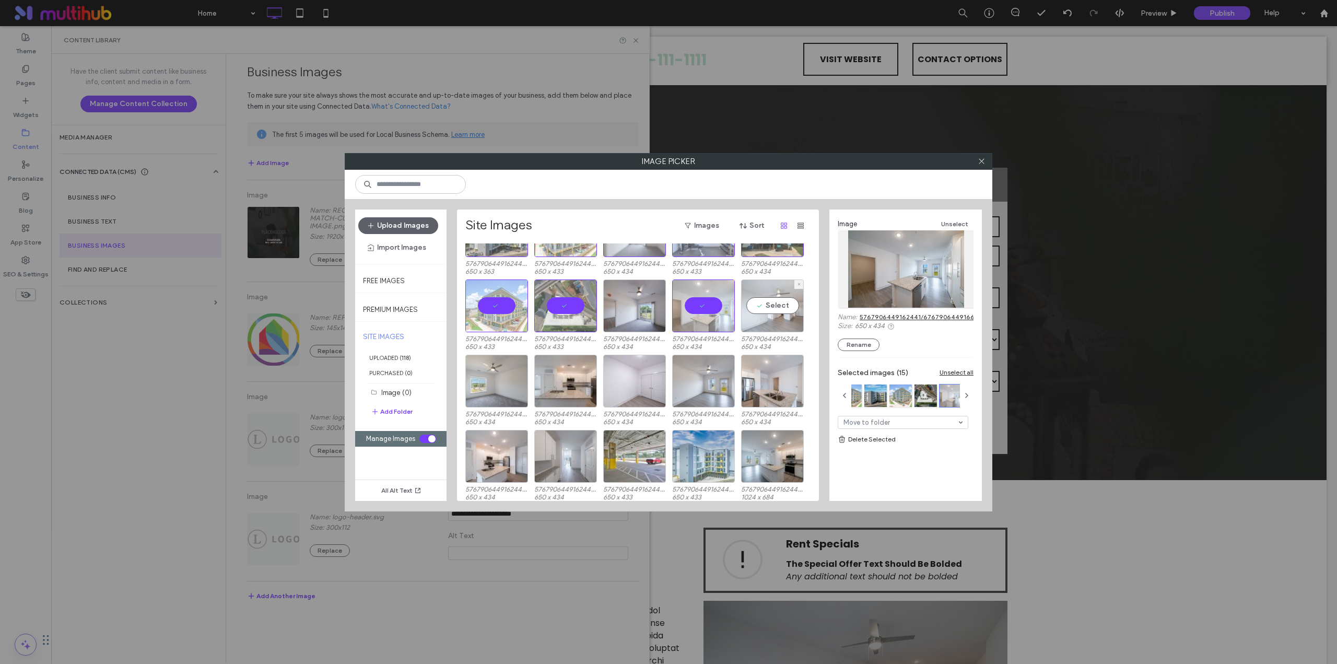
click at [788, 308] on div "Select" at bounding box center [772, 305] width 63 height 53
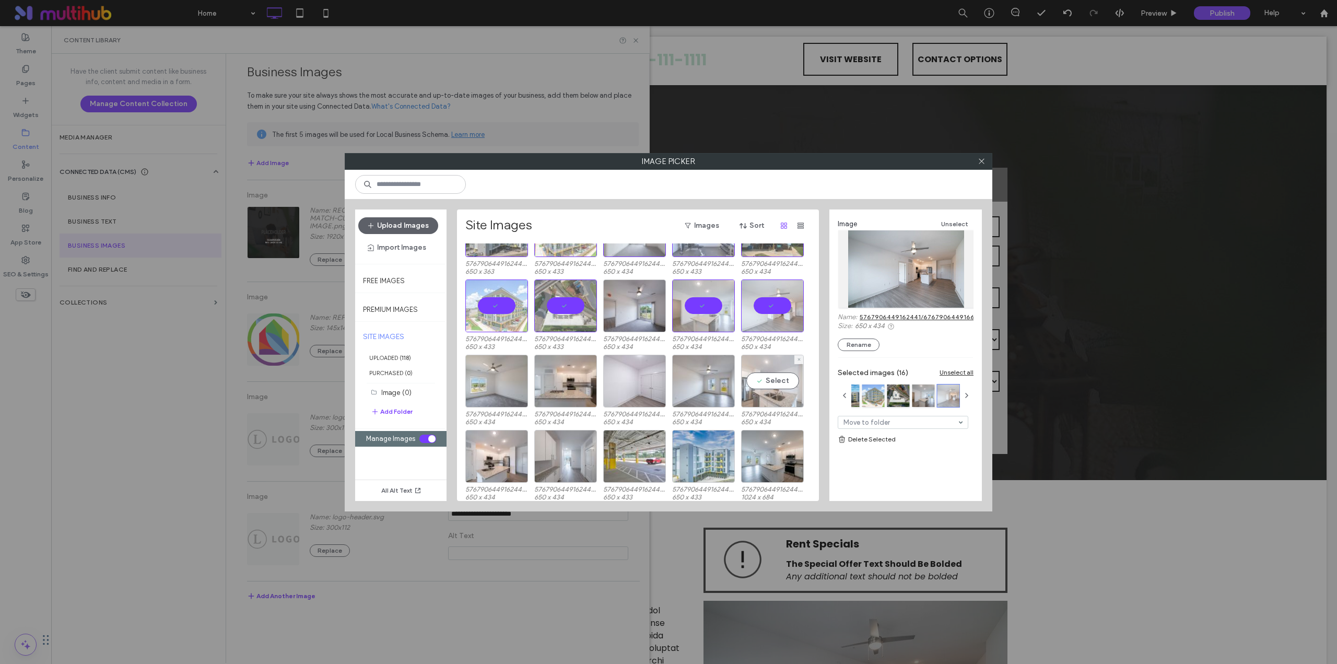
click at [765, 403] on div "Select" at bounding box center [772, 381] width 63 height 53
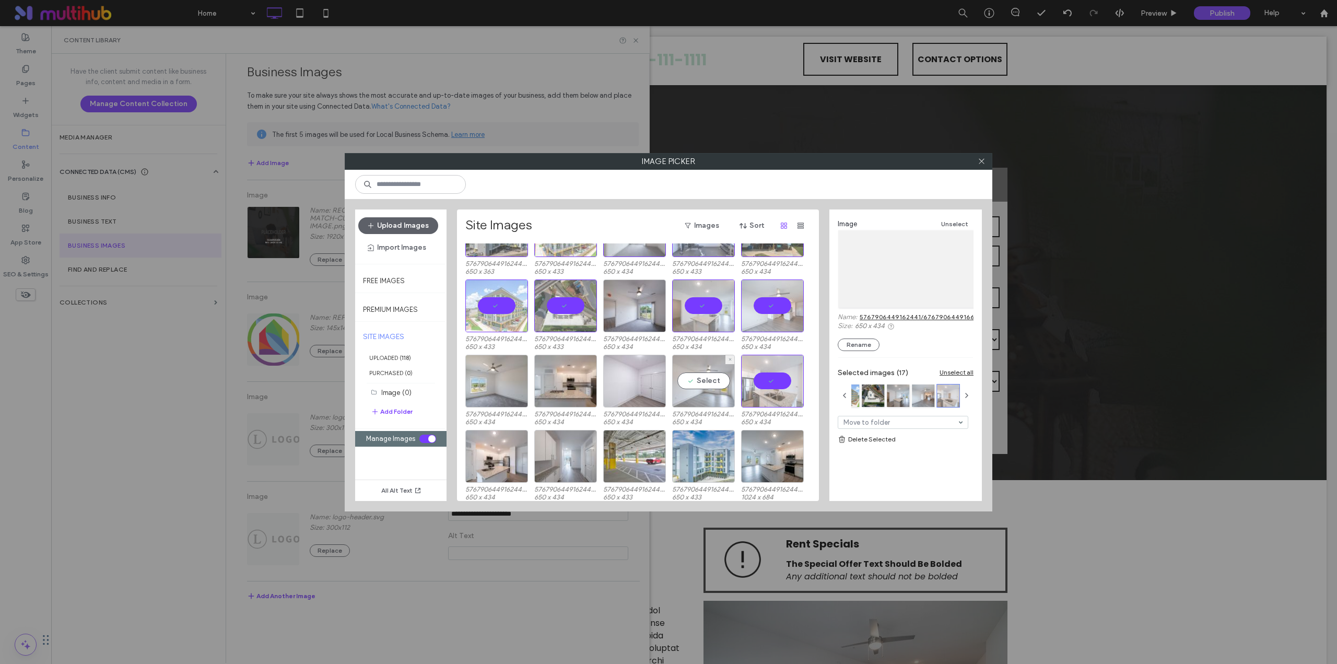
click at [710, 384] on div "Select" at bounding box center [703, 381] width 63 height 53
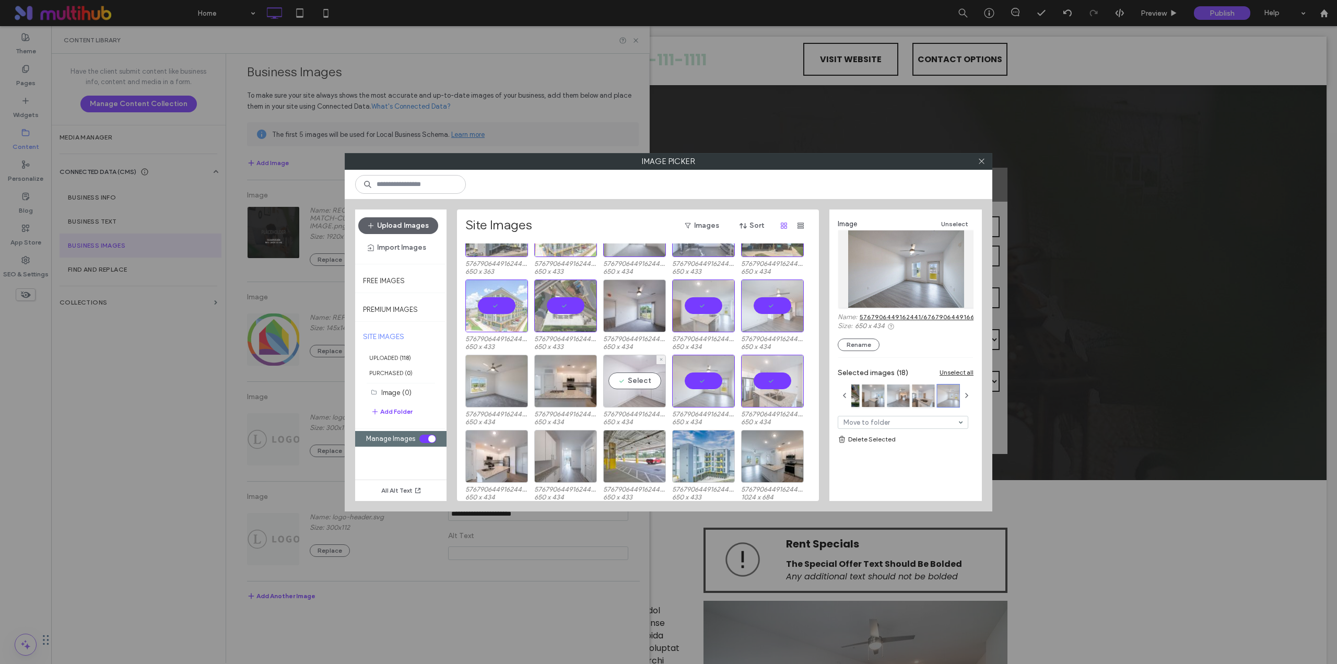
click at [625, 388] on div "Select" at bounding box center [634, 381] width 63 height 53
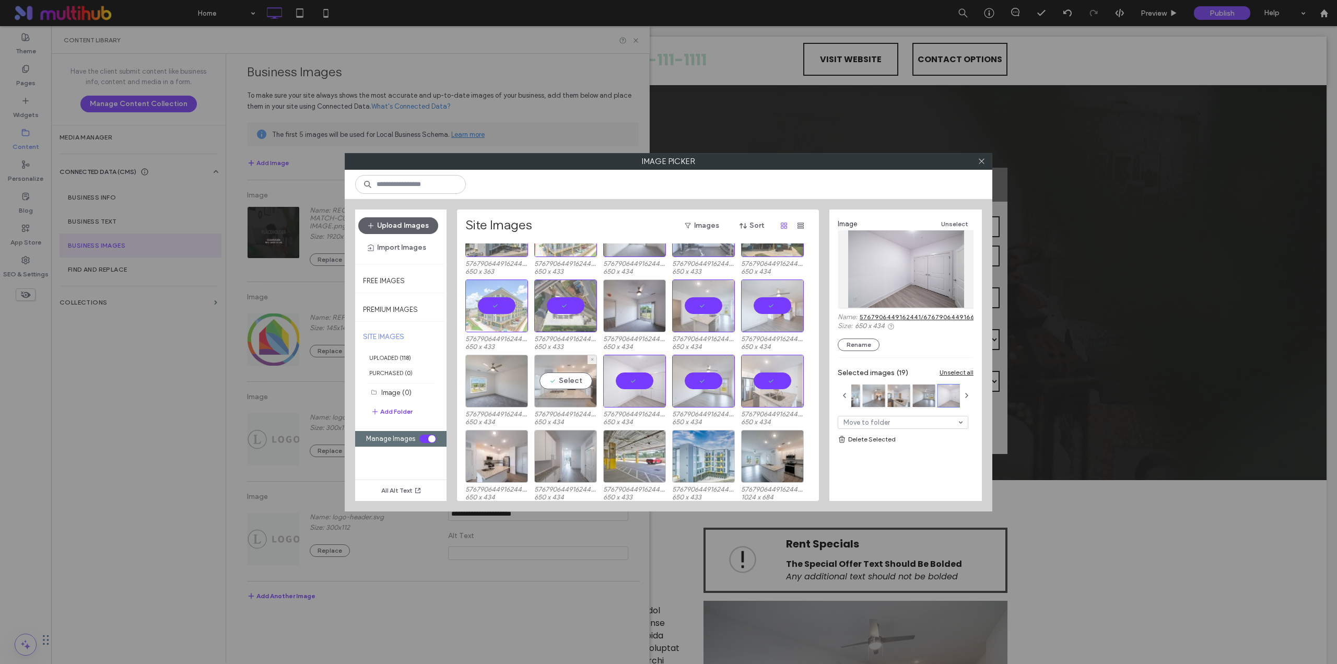
click at [559, 372] on div "Select" at bounding box center [565, 381] width 63 height 53
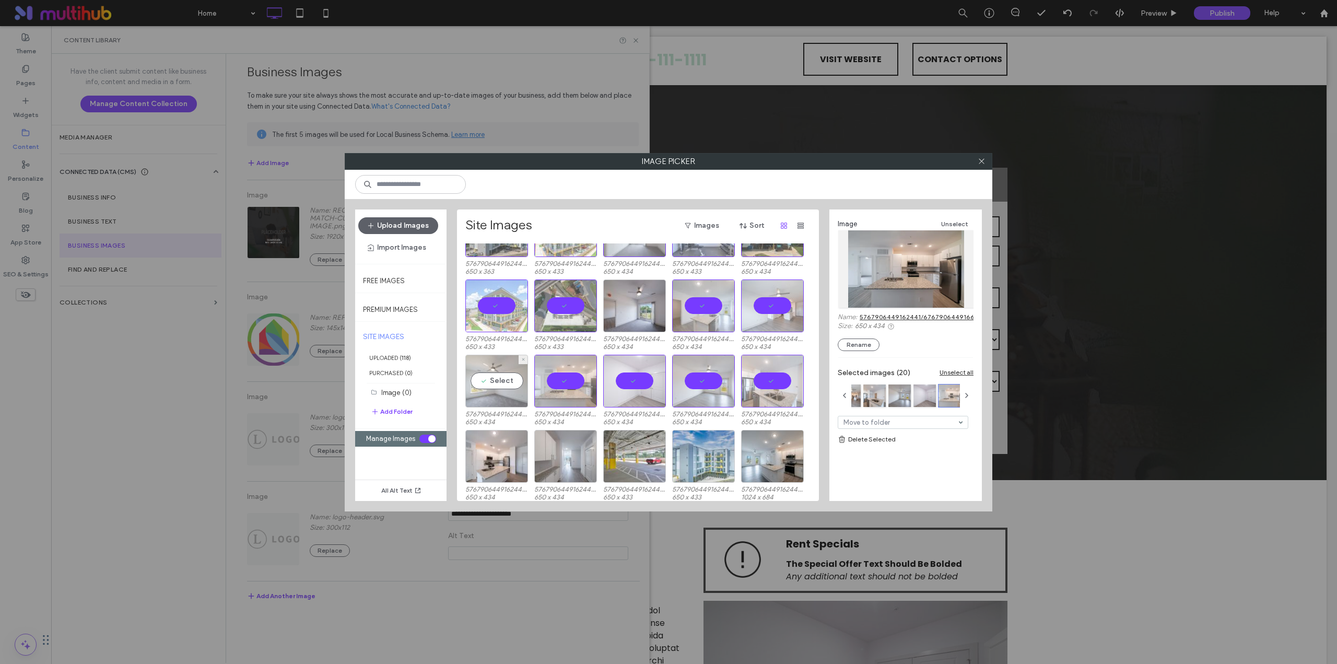
click at [488, 369] on div "Select" at bounding box center [496, 381] width 63 height 53
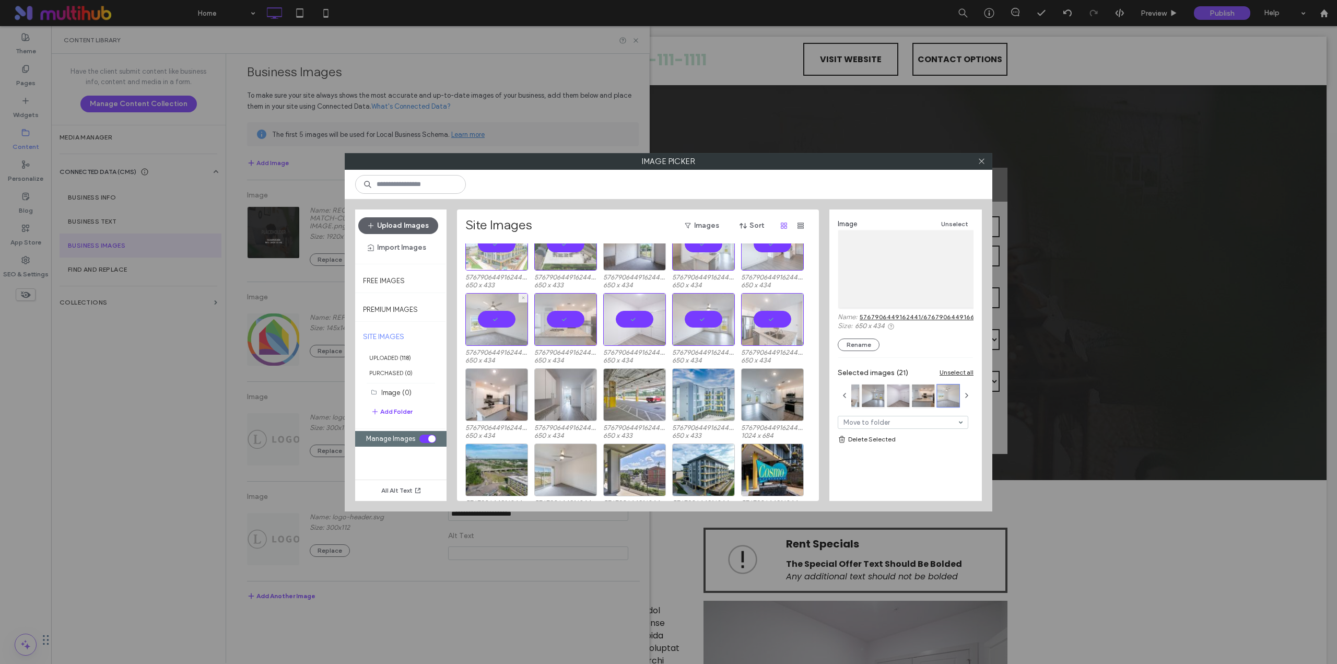
scroll to position [1029, 0]
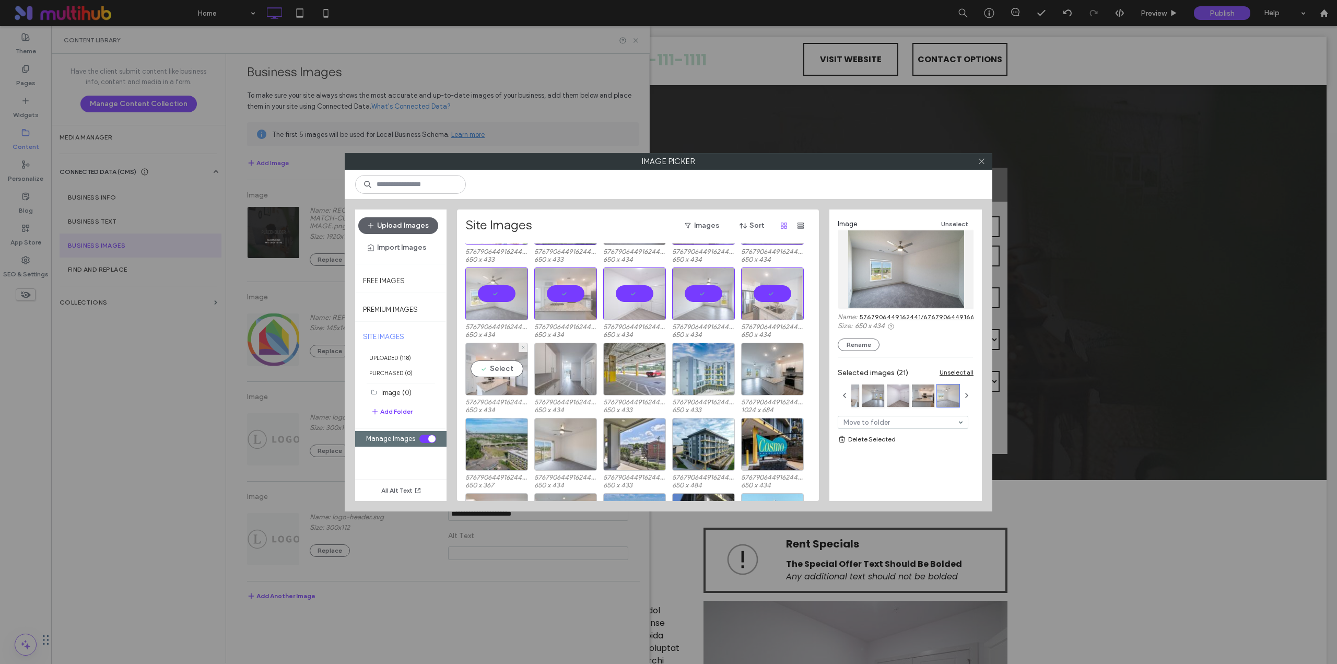
click at [502, 371] on div "Select" at bounding box center [496, 369] width 63 height 53
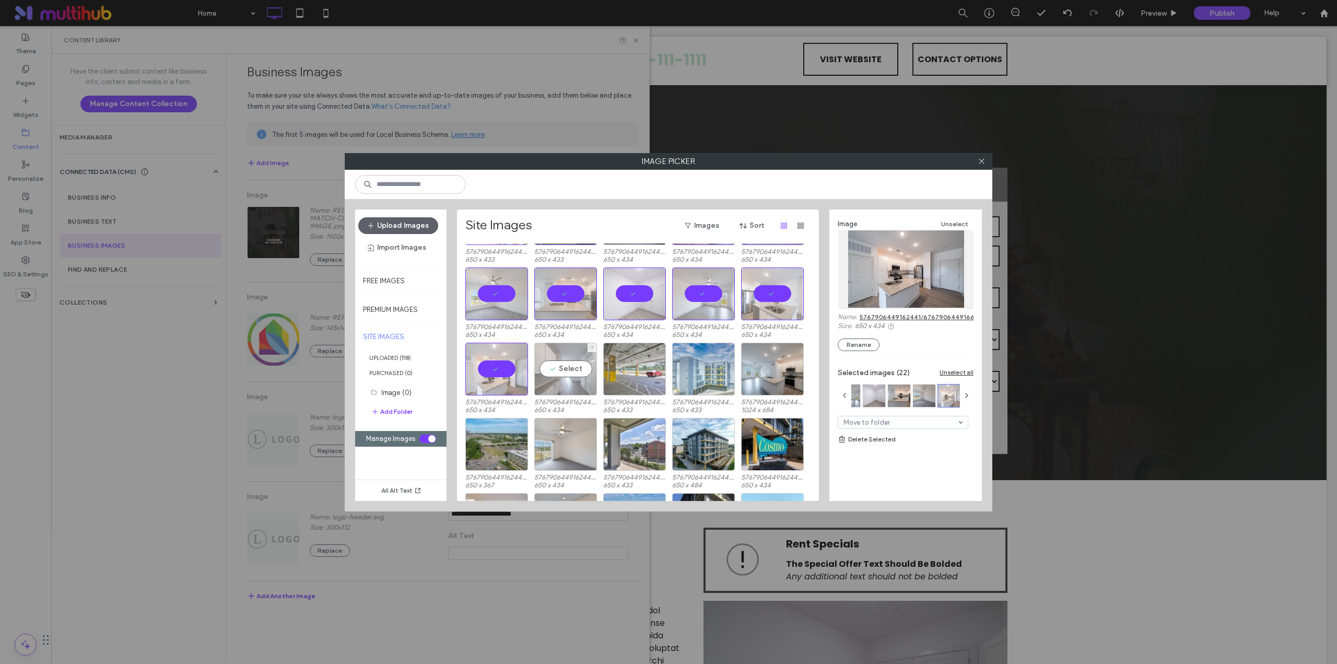
click at [557, 371] on div "Select" at bounding box center [565, 369] width 63 height 53
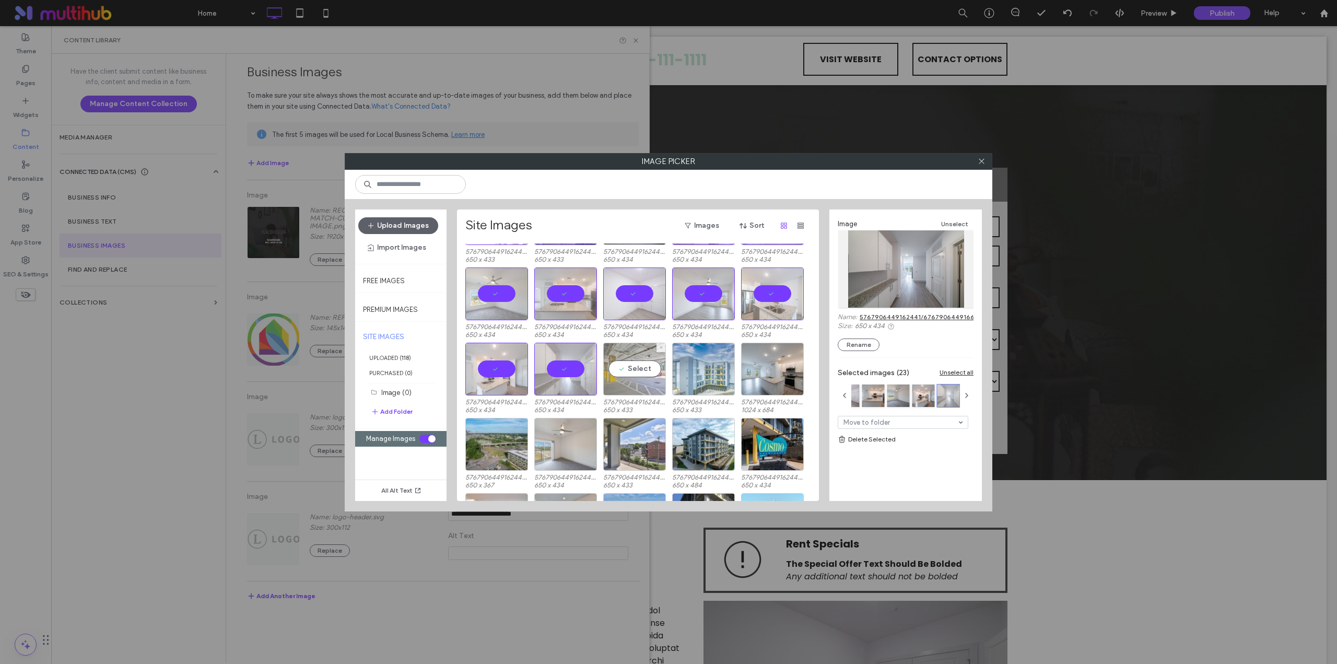
click at [628, 370] on div "Select" at bounding box center [634, 369] width 63 height 53
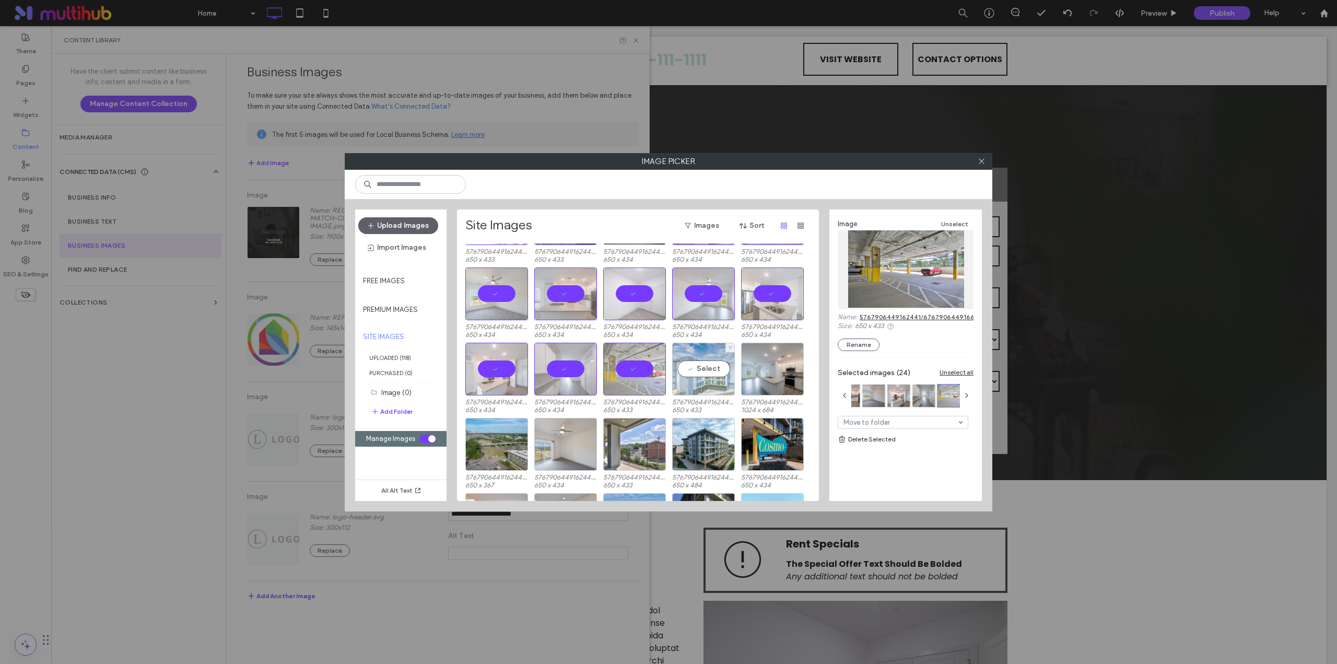
click at [705, 366] on div "Select" at bounding box center [703, 369] width 63 height 53
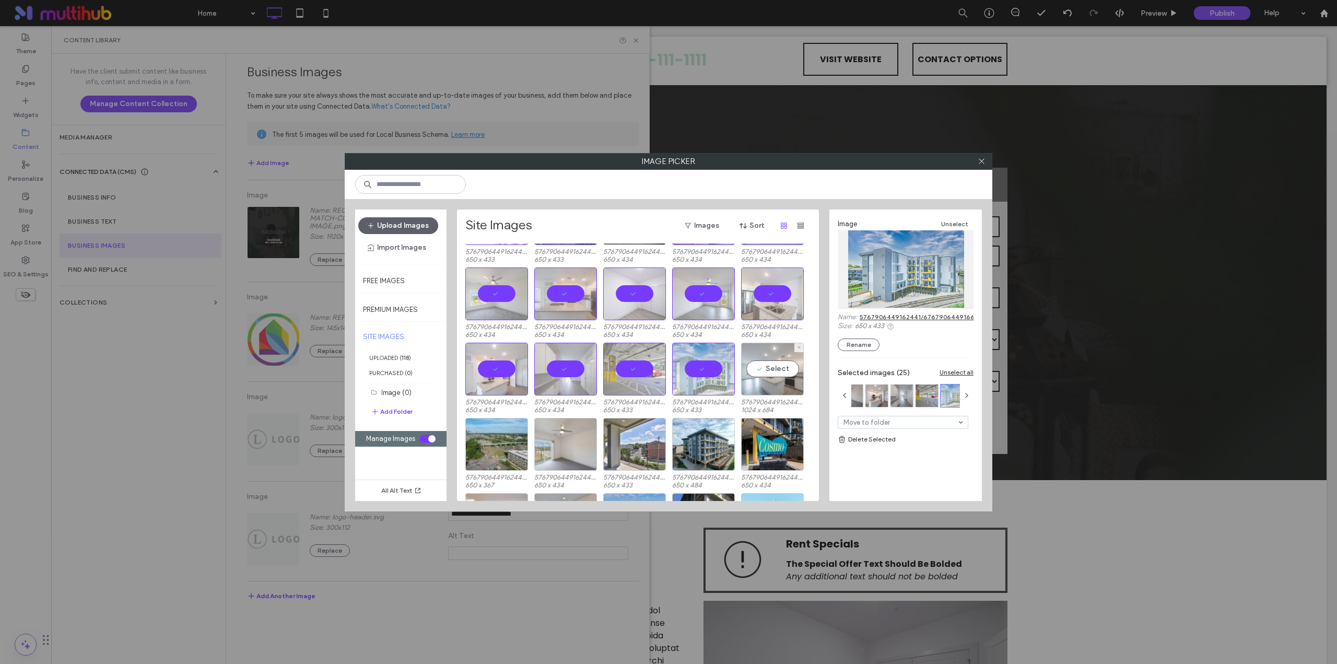
click at [798, 368] on div "Select" at bounding box center [772, 369] width 63 height 53
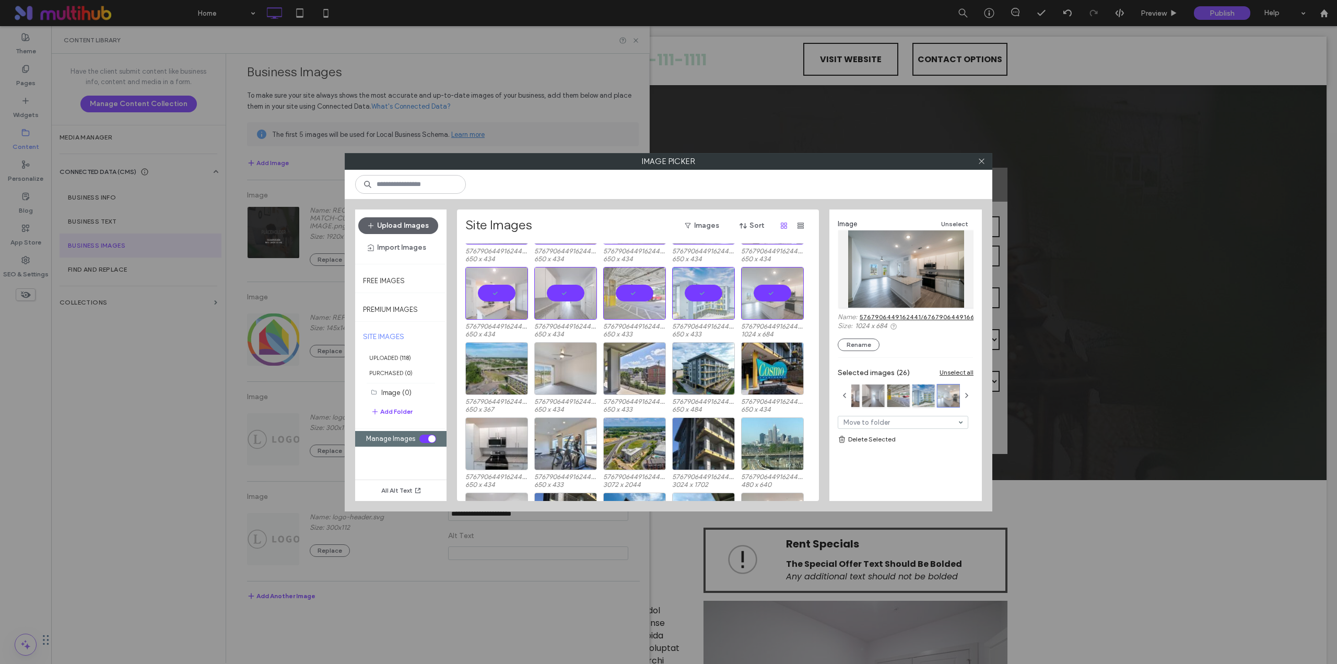
scroll to position [1171, 0]
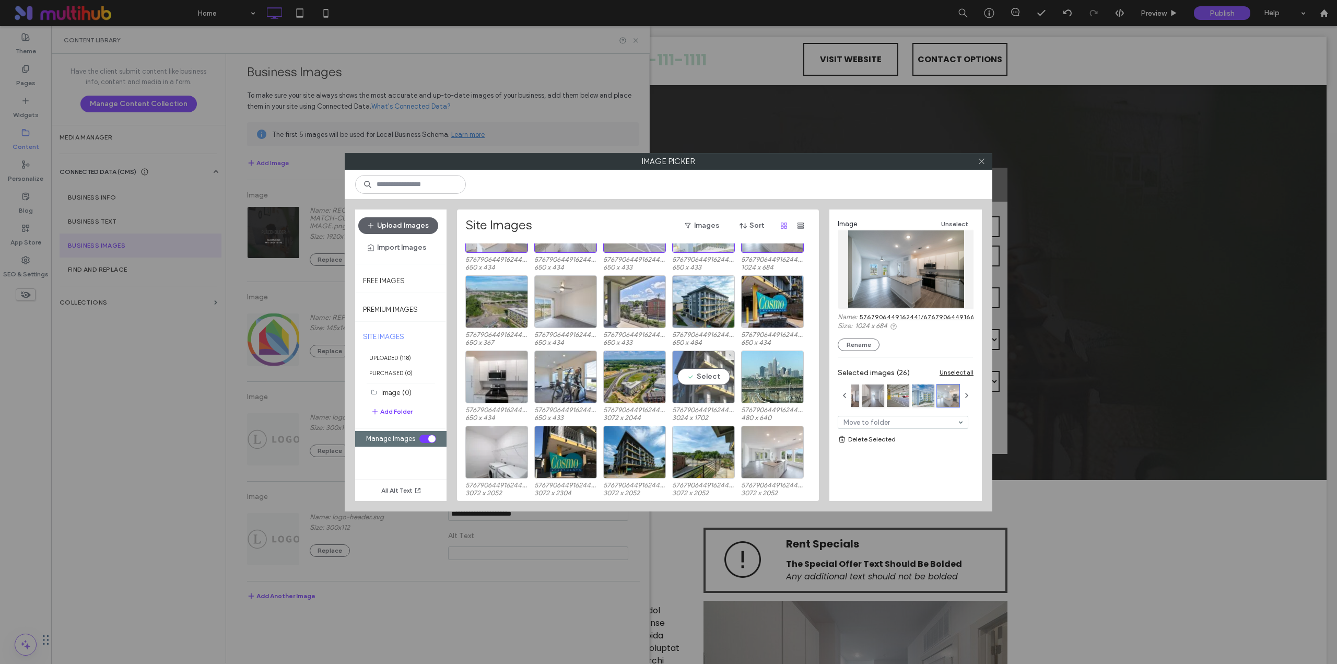
click at [703, 371] on div "Select" at bounding box center [703, 376] width 63 height 53
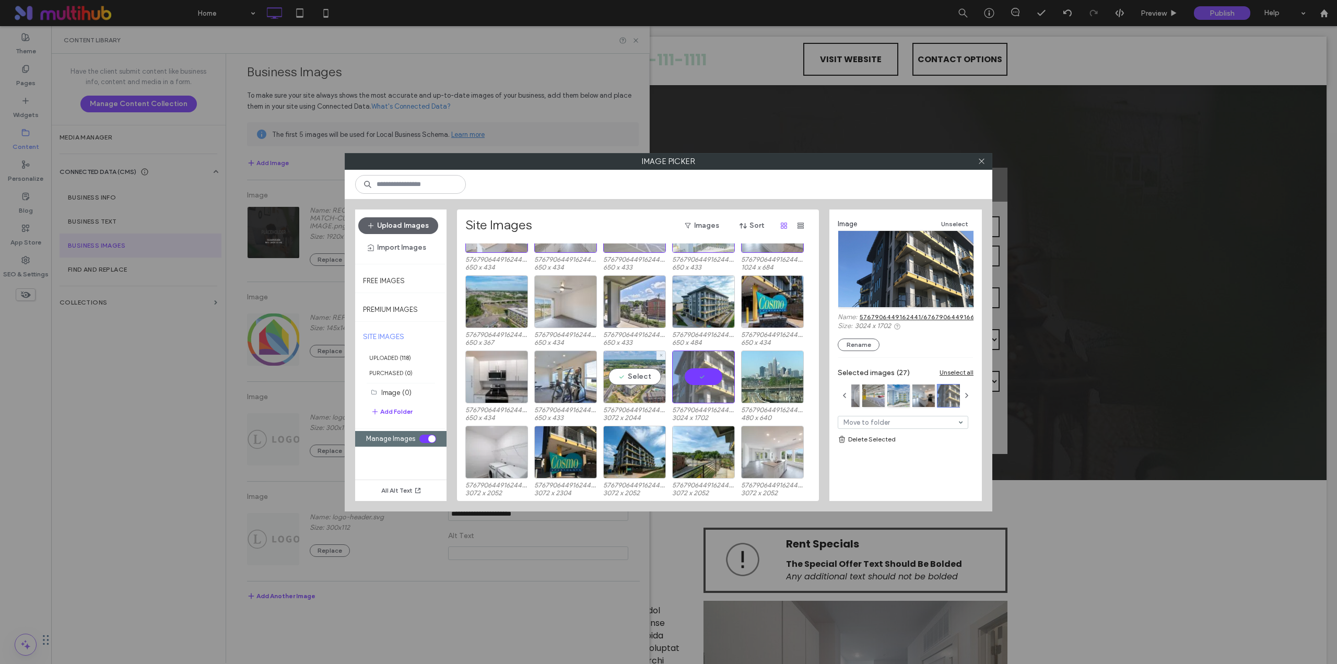
click at [641, 374] on div "Select" at bounding box center [634, 376] width 63 height 53
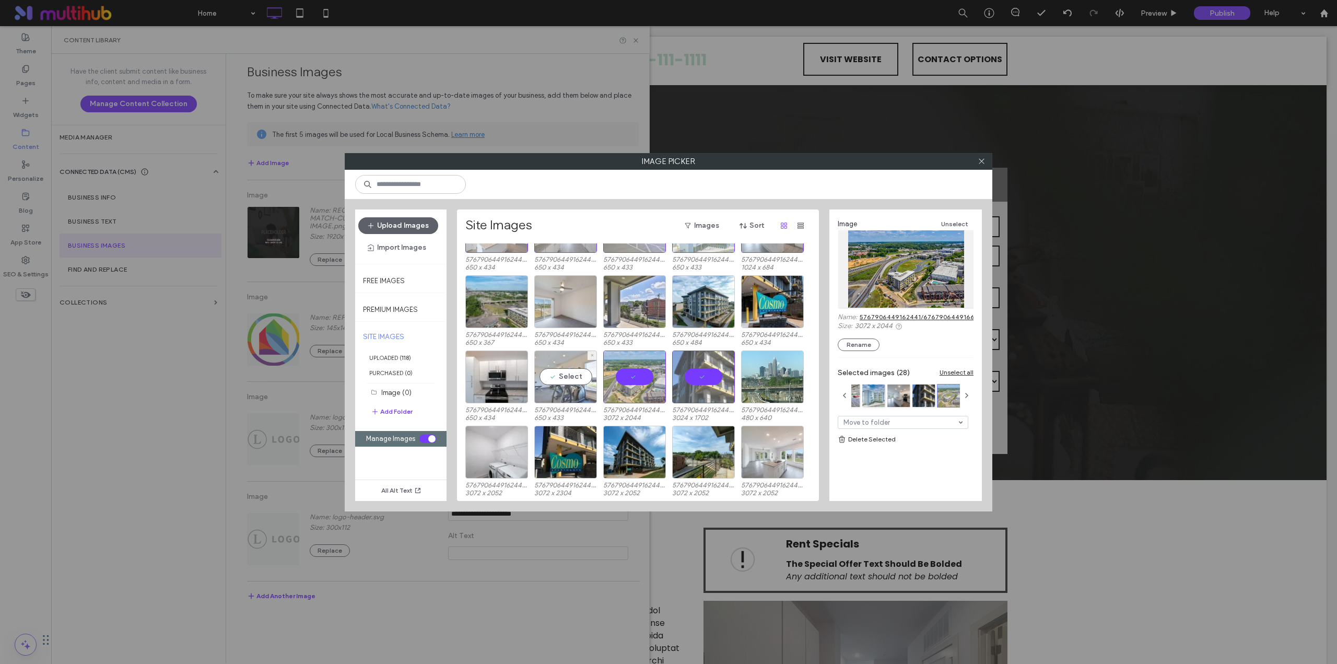
click at [546, 373] on div "Select" at bounding box center [565, 376] width 63 height 53
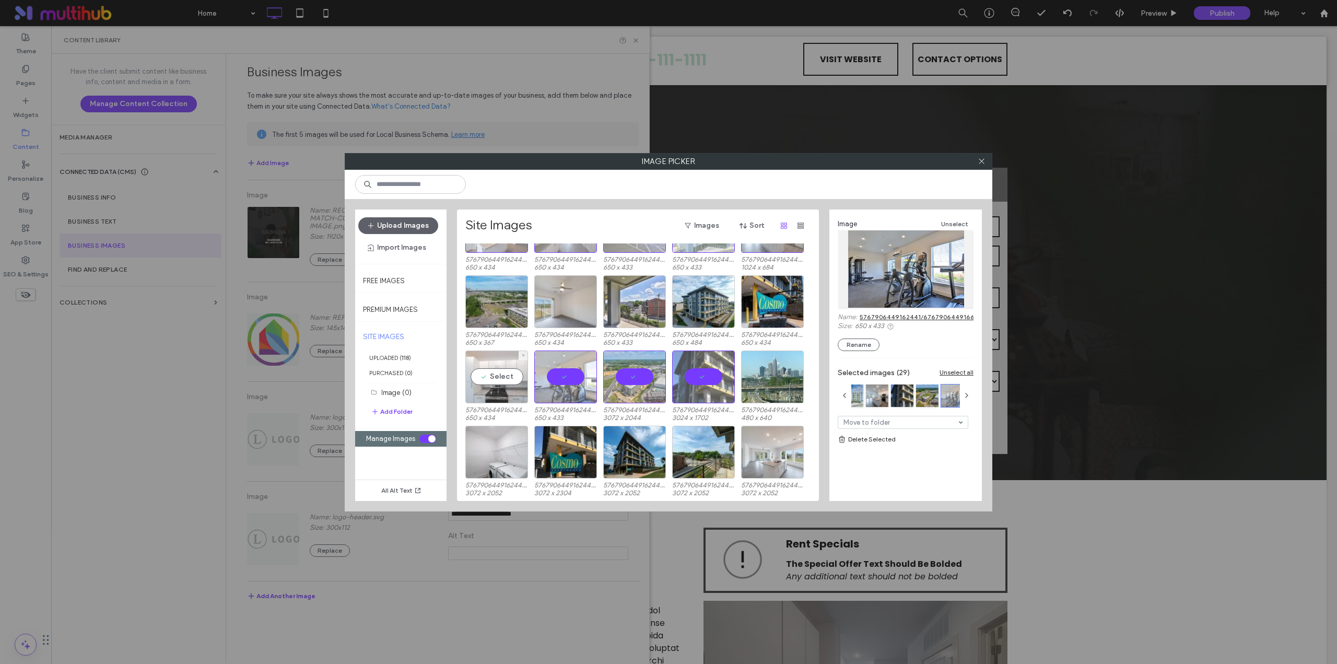
click at [474, 374] on div "Select" at bounding box center [496, 376] width 63 height 53
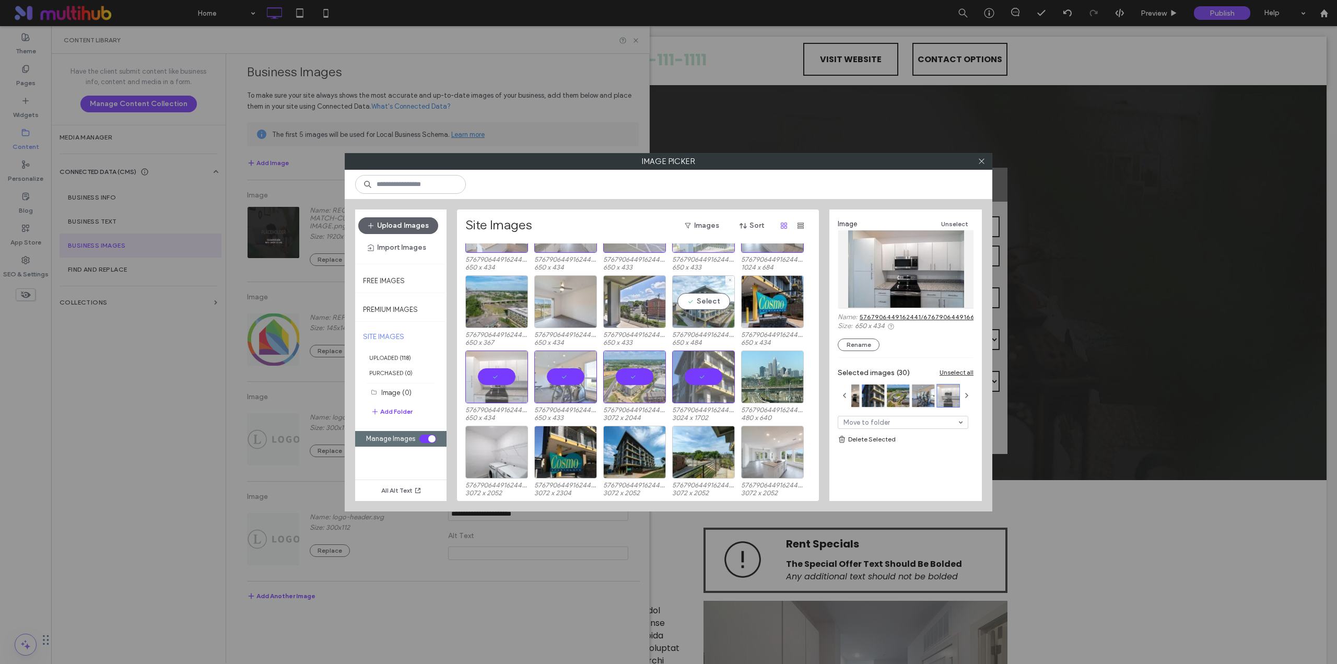
click at [706, 293] on div "Select" at bounding box center [703, 301] width 63 height 53
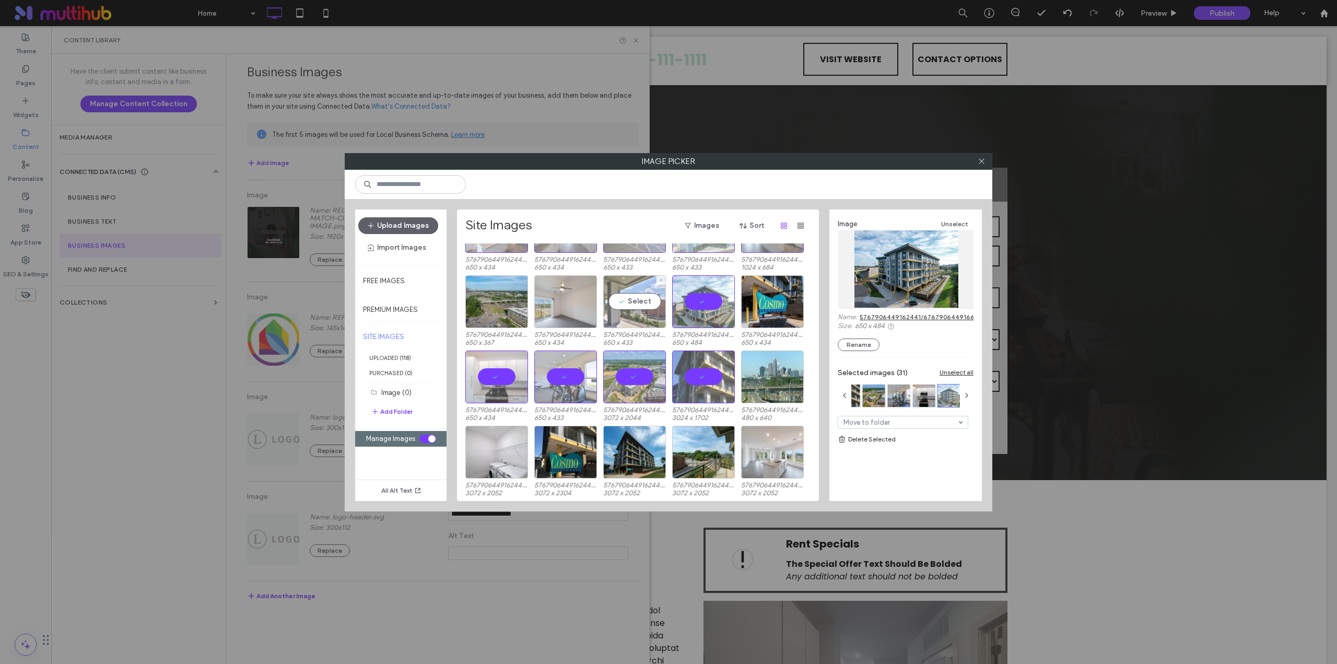
click at [633, 294] on div "Select" at bounding box center [634, 301] width 63 height 53
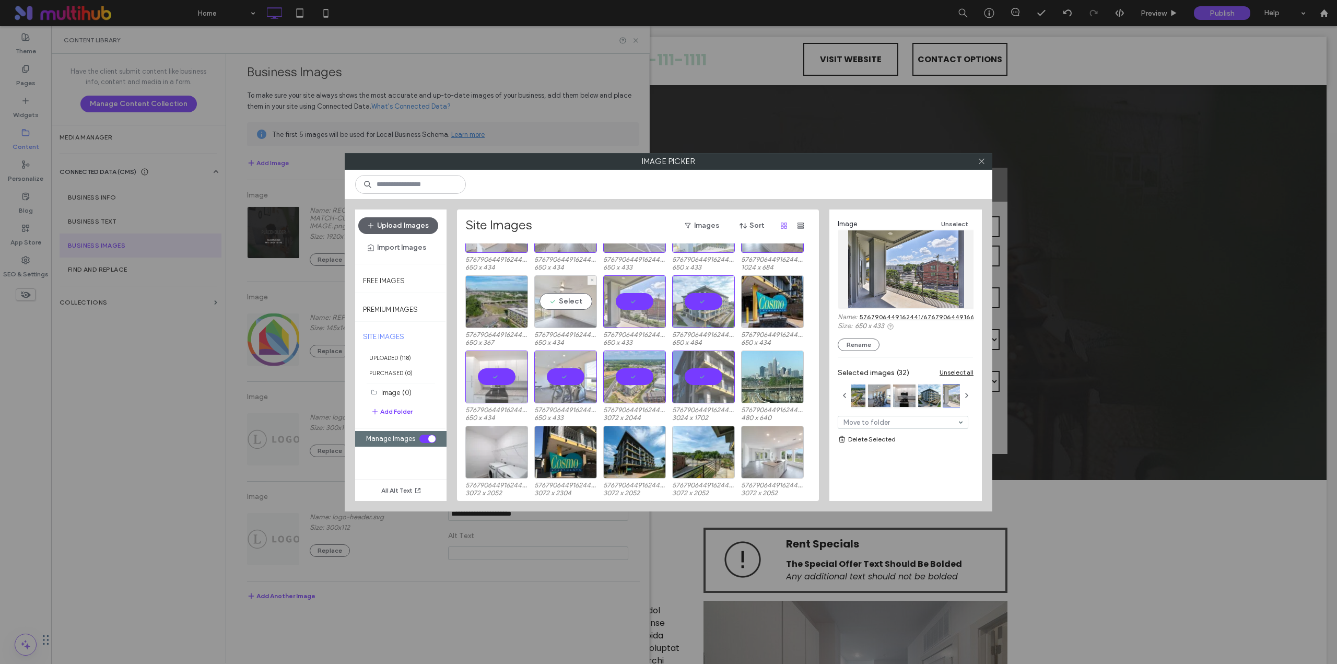
click at [567, 297] on div "Select" at bounding box center [565, 301] width 63 height 53
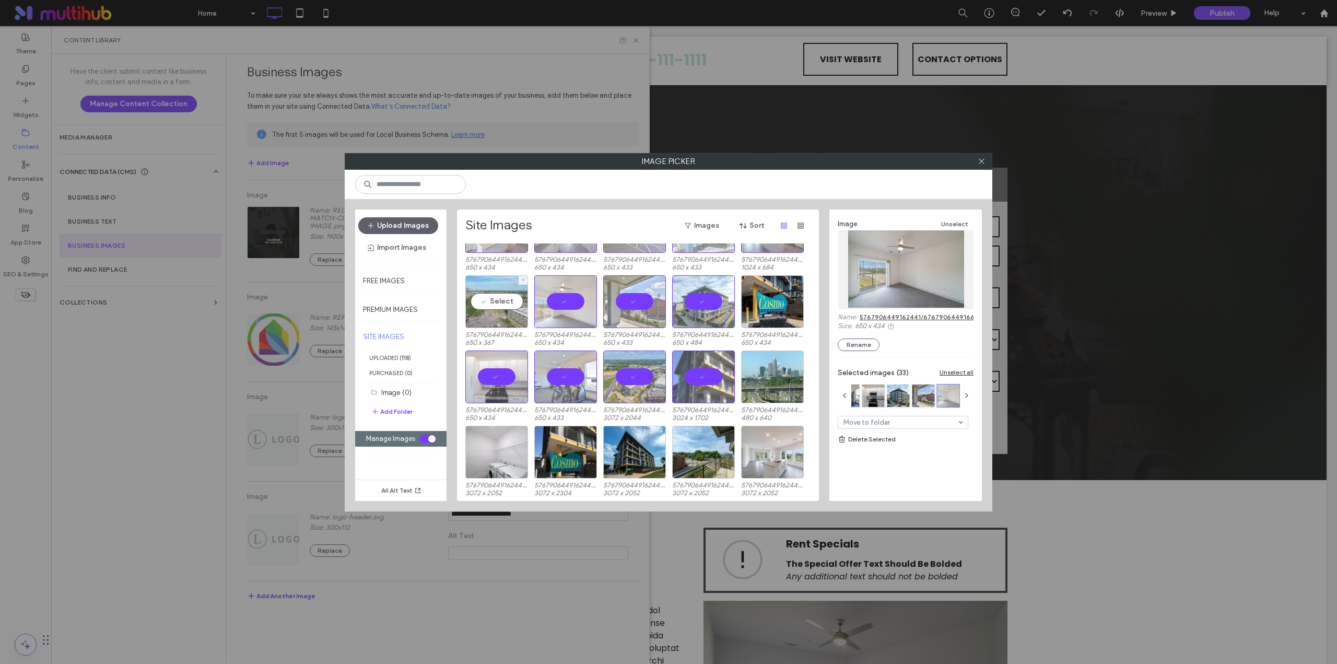
click at [502, 306] on div "Select" at bounding box center [496, 301] width 63 height 53
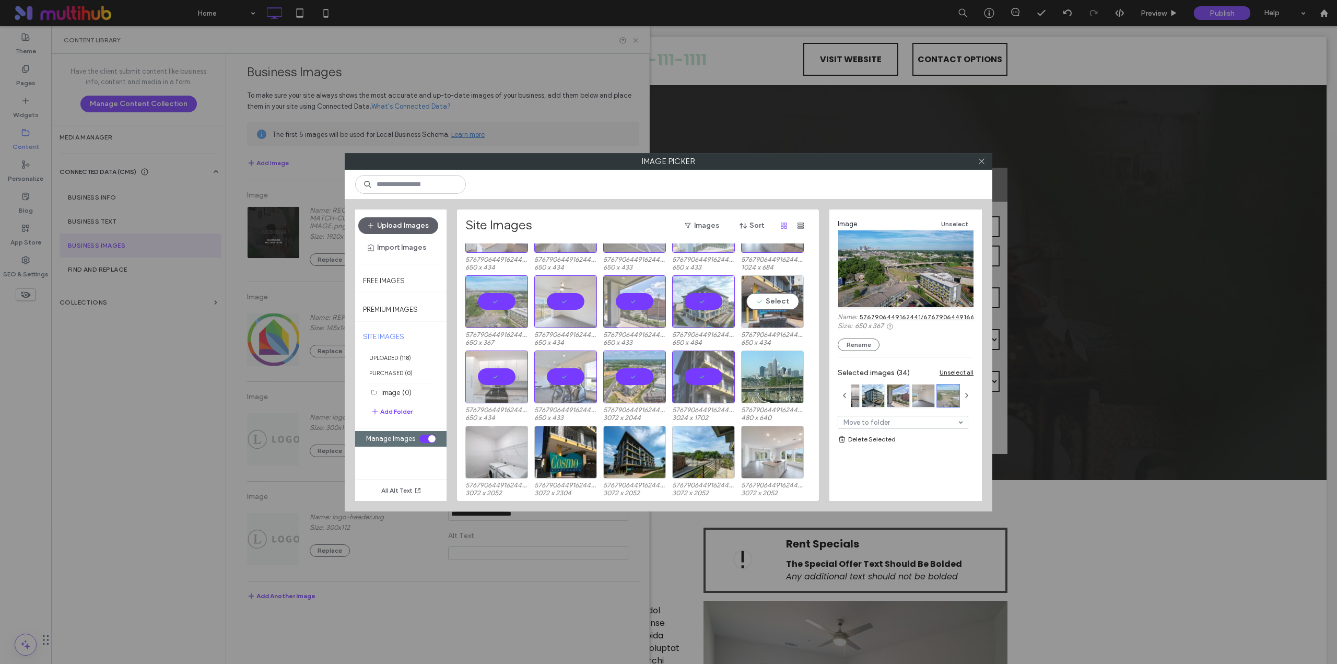
click at [778, 303] on div "Select" at bounding box center [772, 301] width 63 height 53
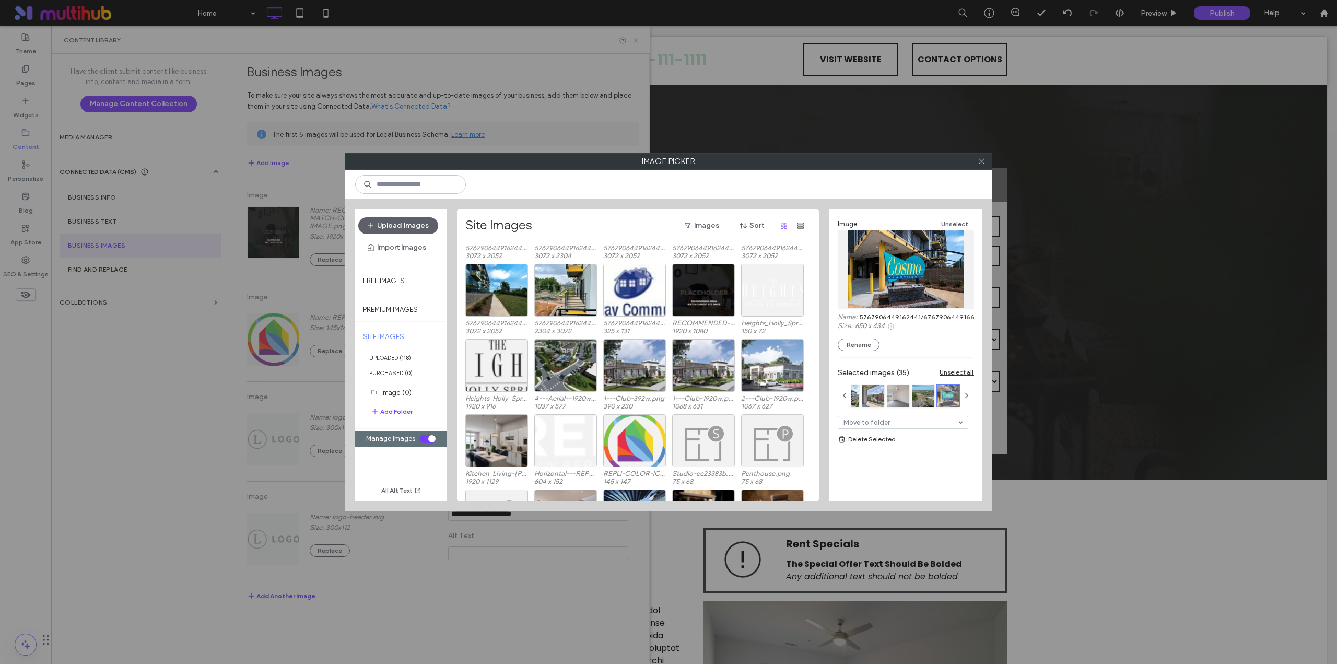
scroll to position [1433, 0]
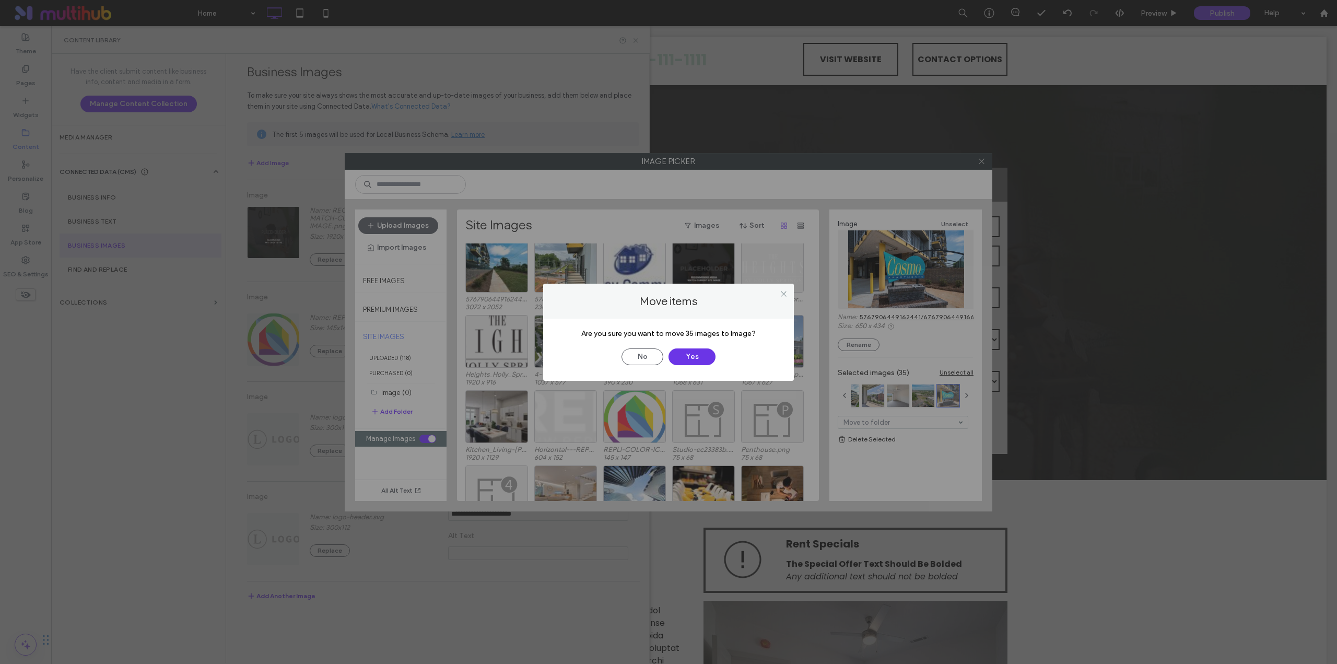
click at [695, 353] on button "Yes" at bounding box center [691, 356] width 47 height 17
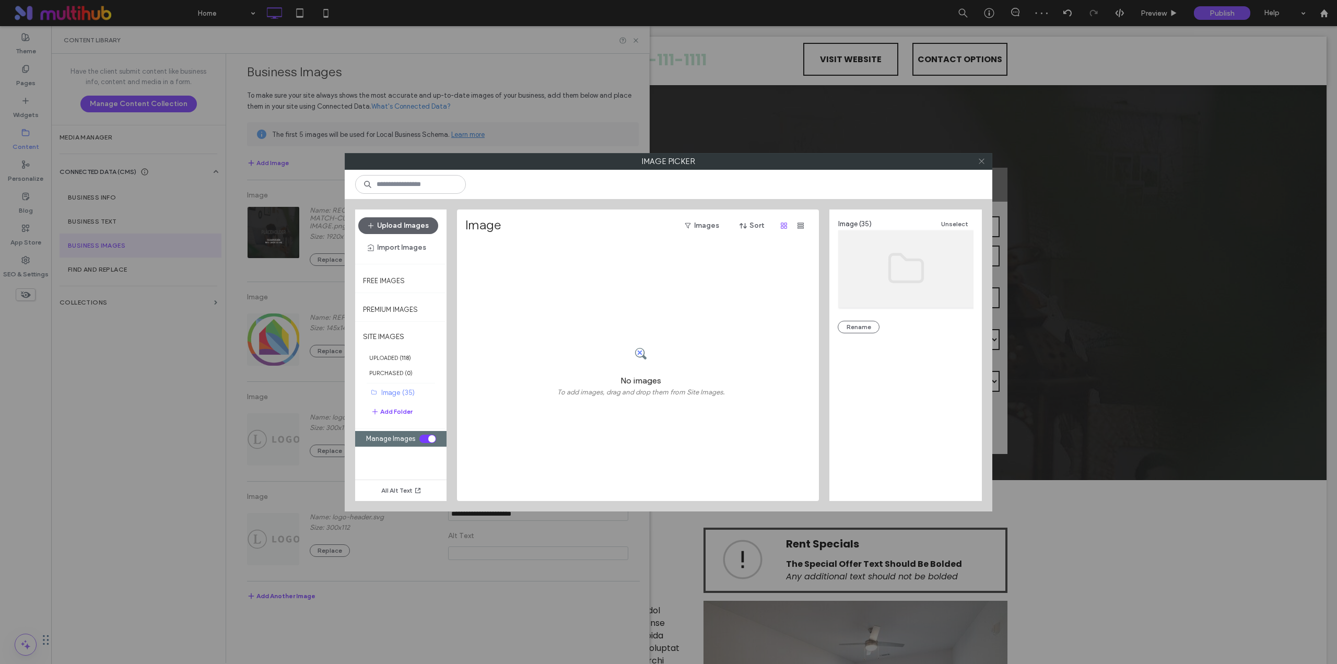
click at [979, 159] on icon at bounding box center [982, 161] width 8 height 8
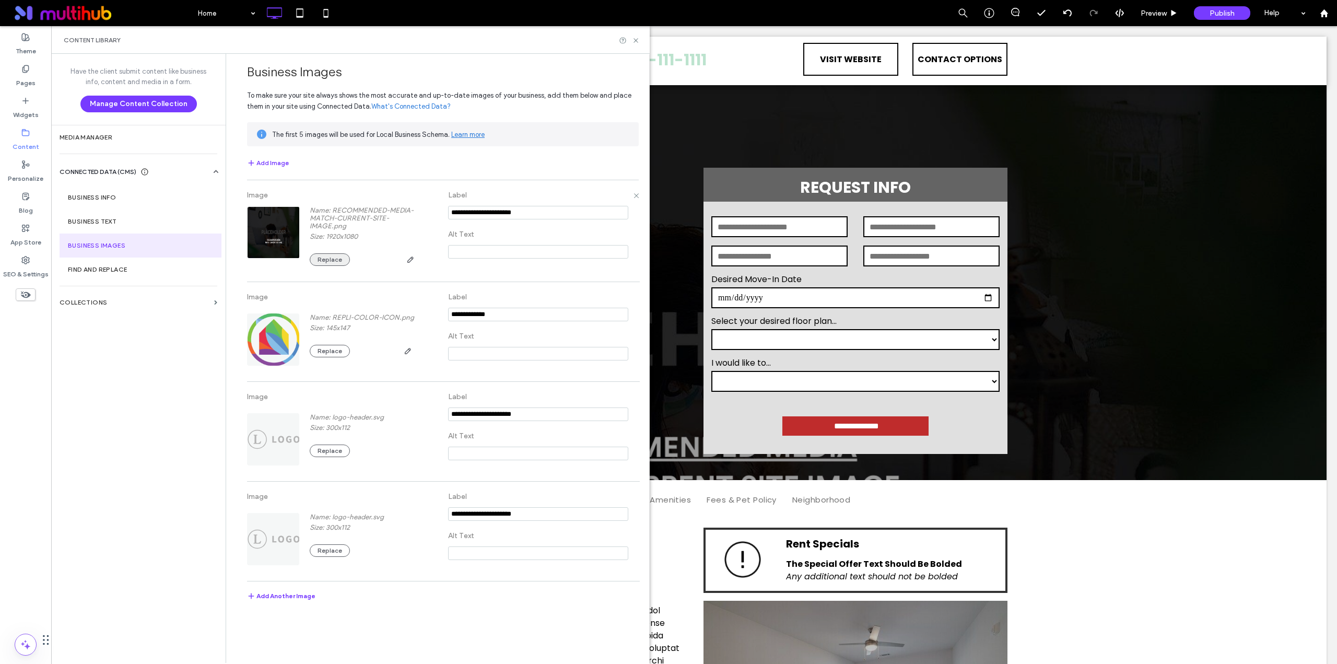
click at [341, 259] on button "Replace" at bounding box center [330, 259] width 40 height 13
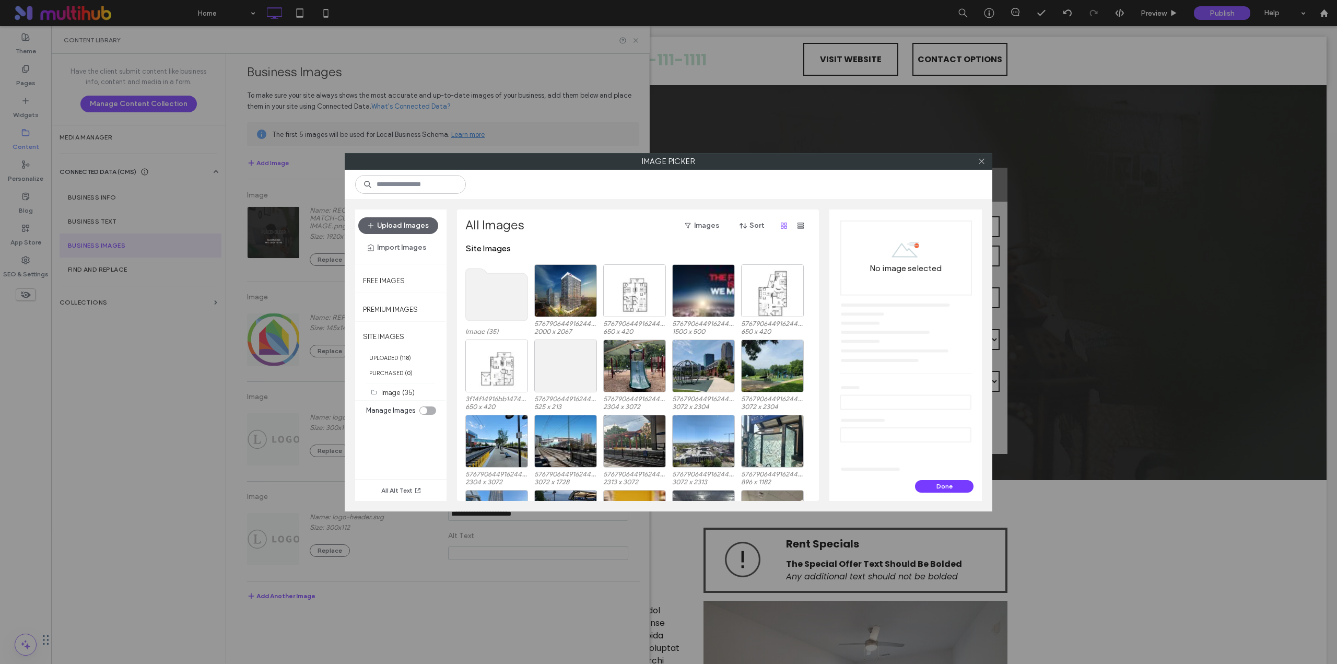
click at [478, 301] on use at bounding box center [497, 294] width 62 height 52
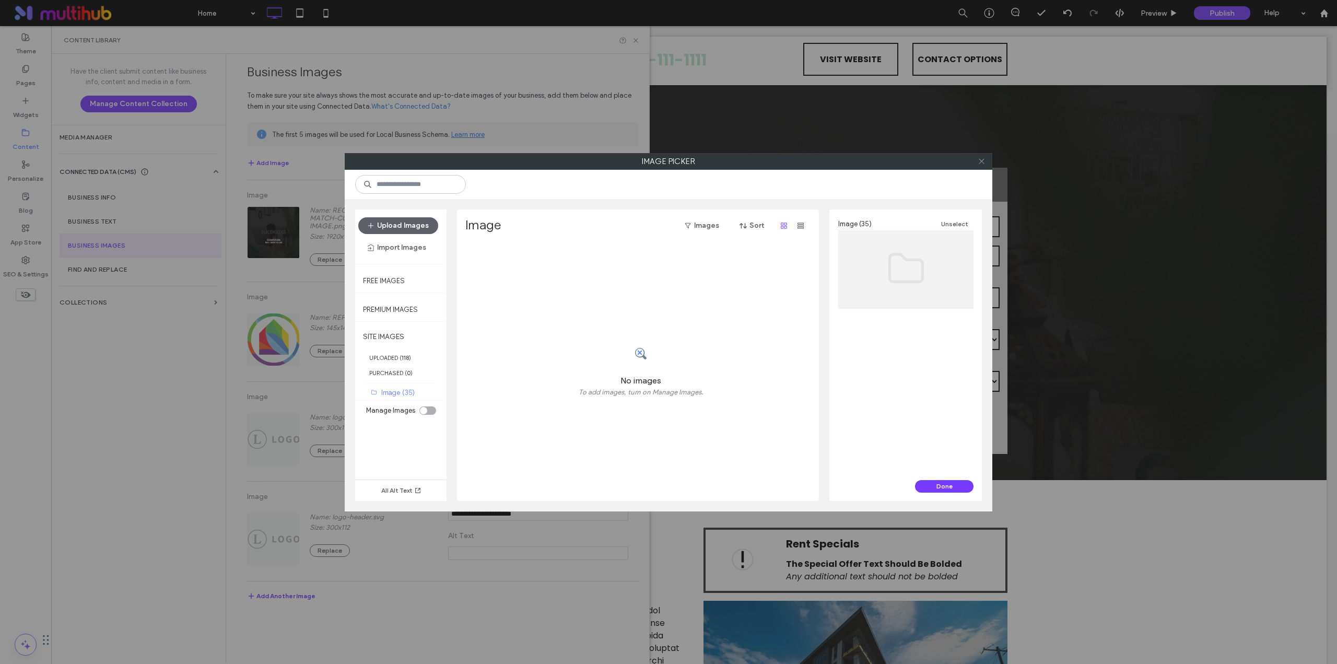
click at [983, 163] on use at bounding box center [981, 161] width 5 height 5
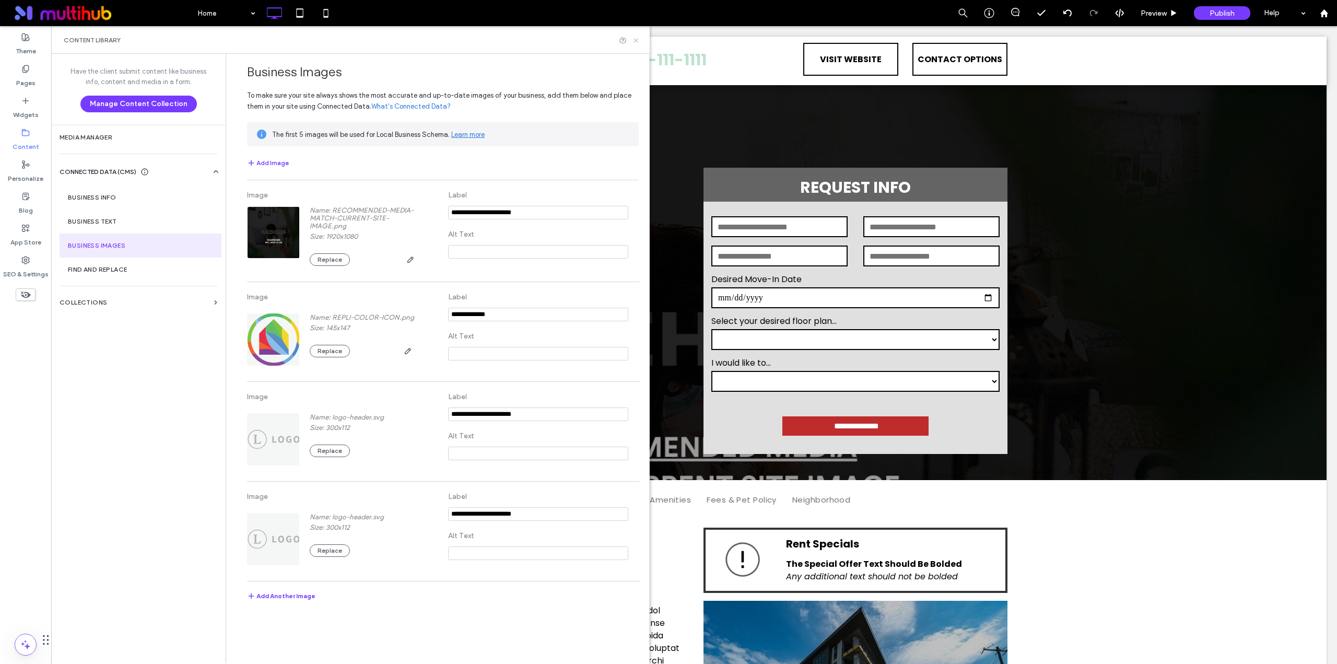
click at [635, 40] on icon at bounding box center [636, 41] width 8 height 8
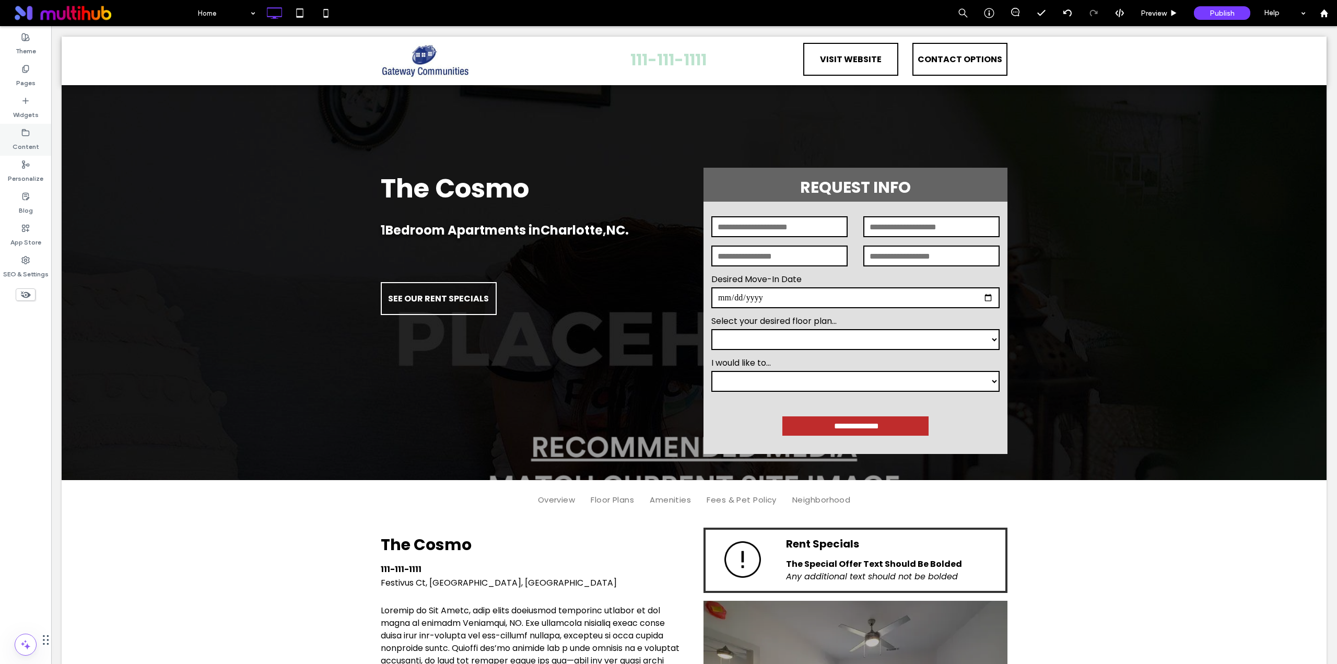
click at [29, 140] on label "Content" at bounding box center [26, 144] width 27 height 15
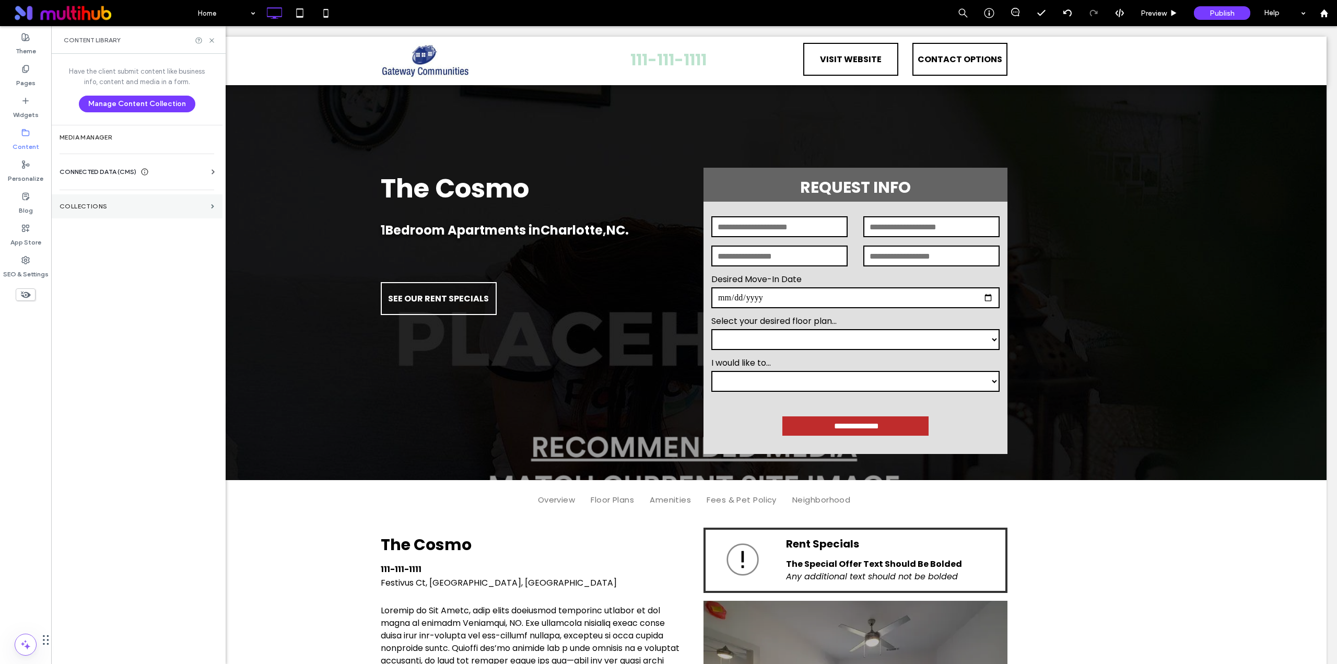
click at [126, 200] on section "Collections" at bounding box center [136, 206] width 171 height 24
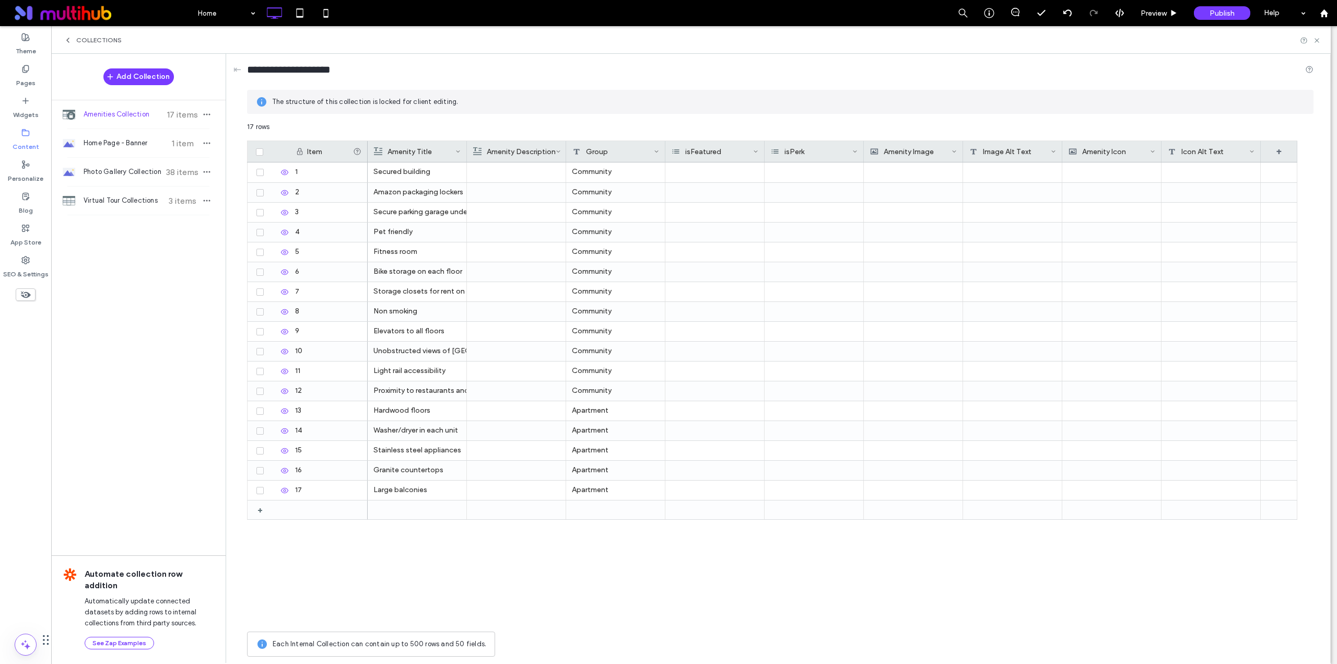
click at [68, 37] on icon at bounding box center [68, 40] width 8 height 8
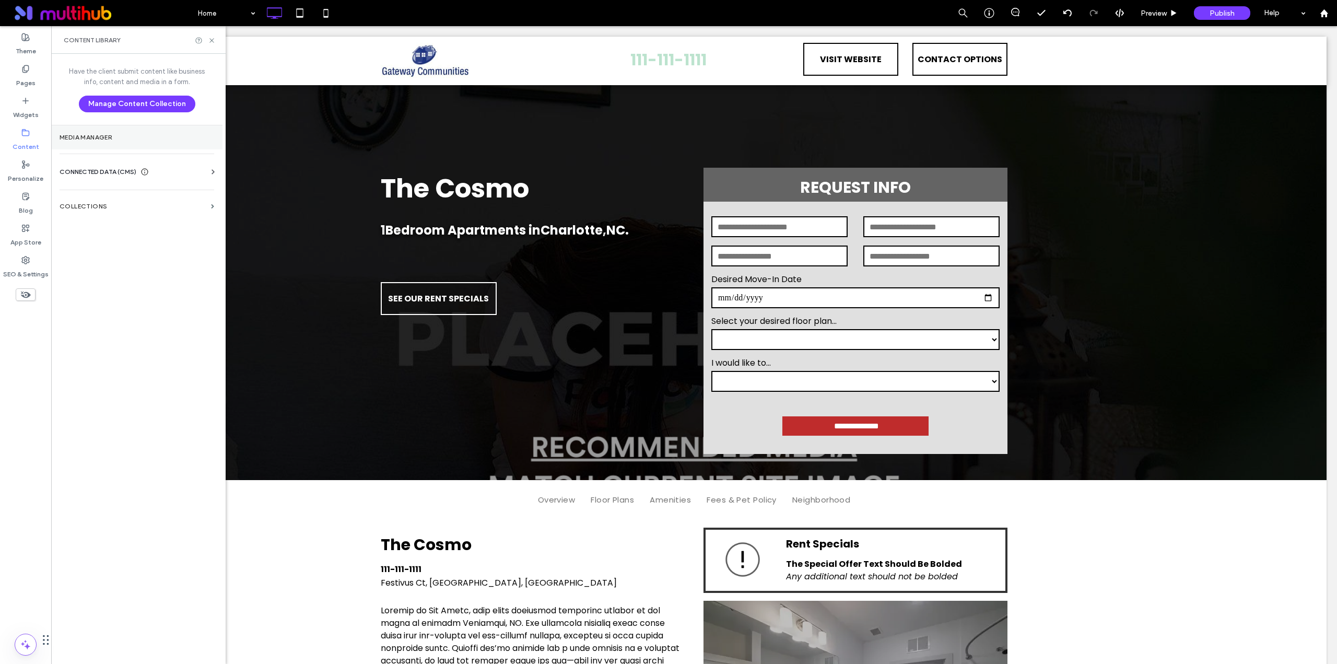
click at [140, 139] on label "Media Manager" at bounding box center [137, 137] width 155 height 7
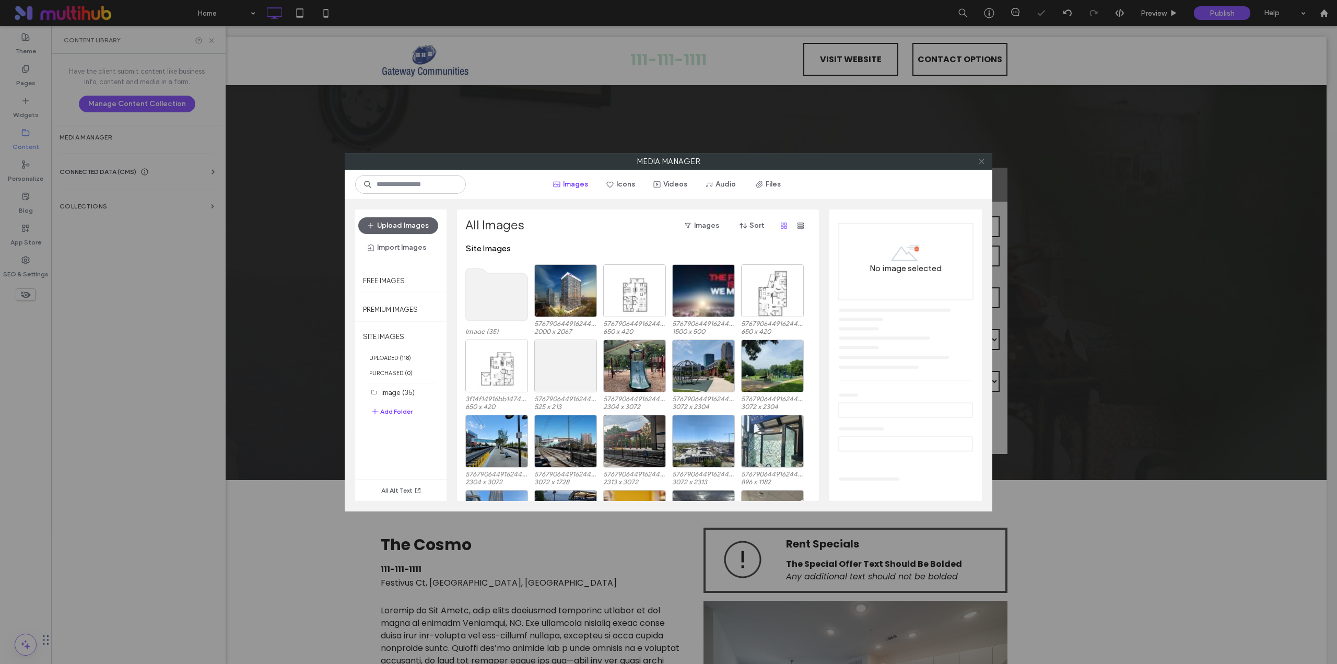
scroll to position [0, 0]
drag, startPoint x: 980, startPoint y: 158, endPoint x: 780, endPoint y: 163, distance: 200.6
click at [980, 159] on icon at bounding box center [982, 161] width 8 height 8
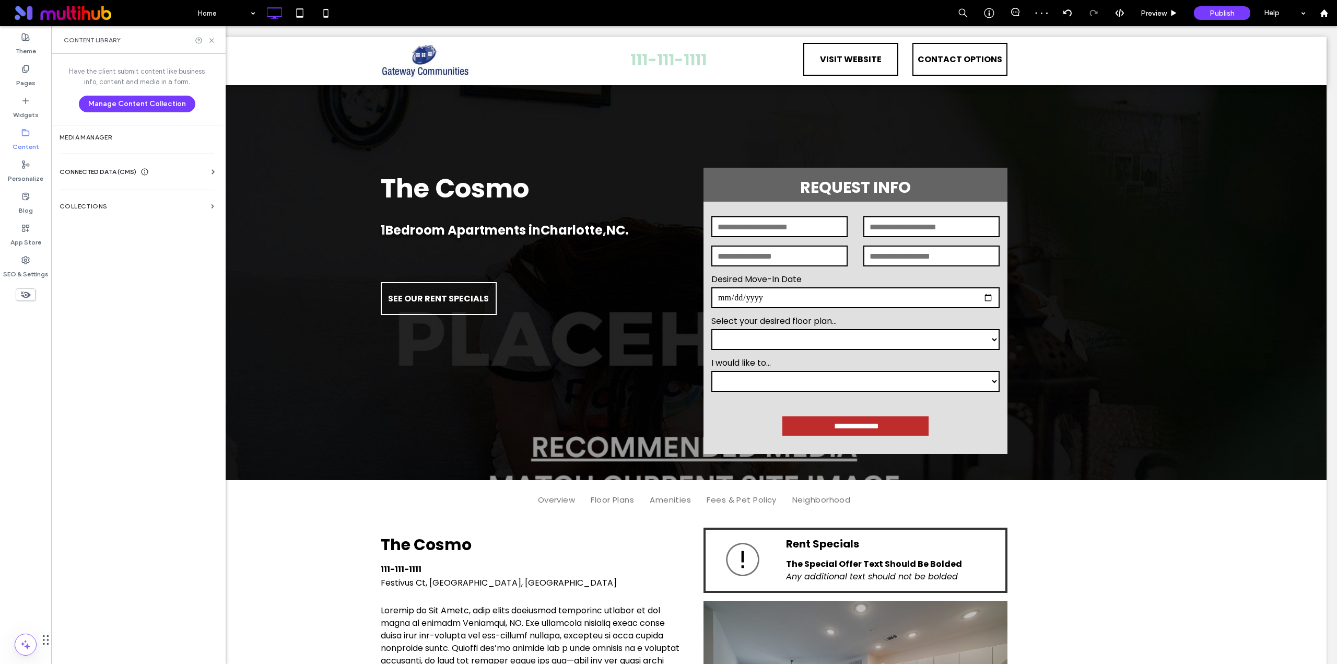
click at [205, 168] on div "CONNECTED DATA (CMS)" at bounding box center [139, 172] width 159 height 10
click at [178, 196] on label "Business Info" at bounding box center [139, 197] width 142 height 7
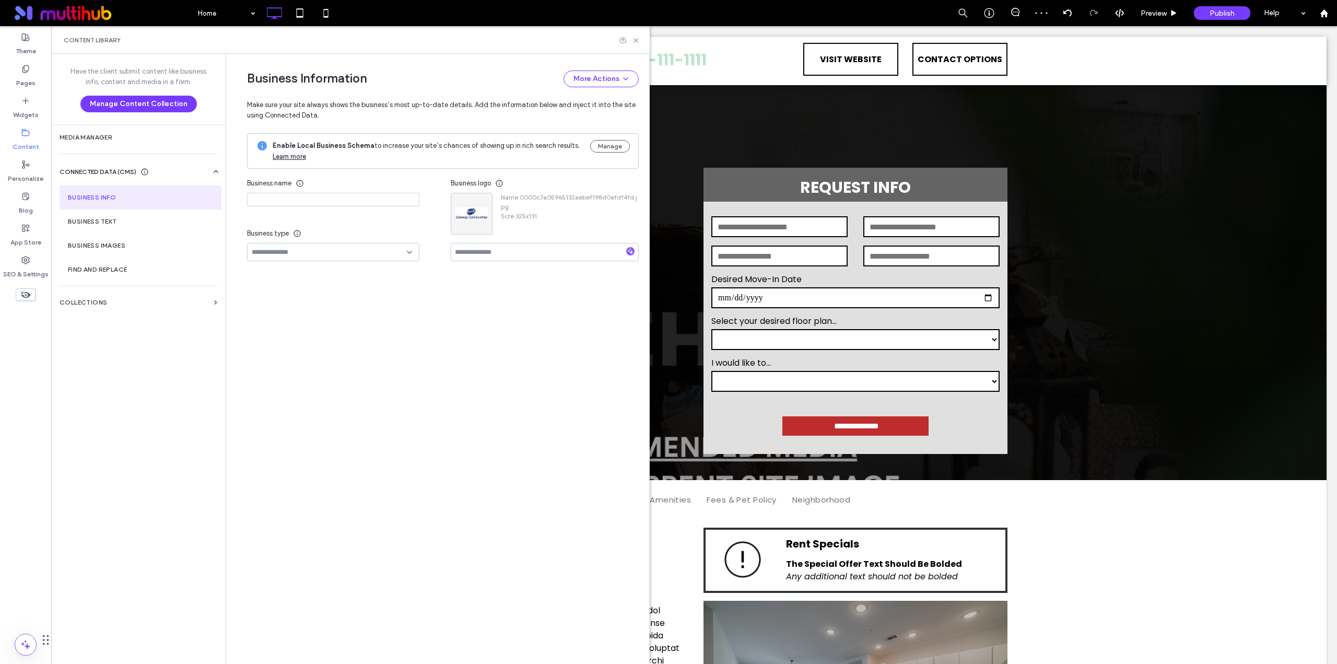
type input "*********"
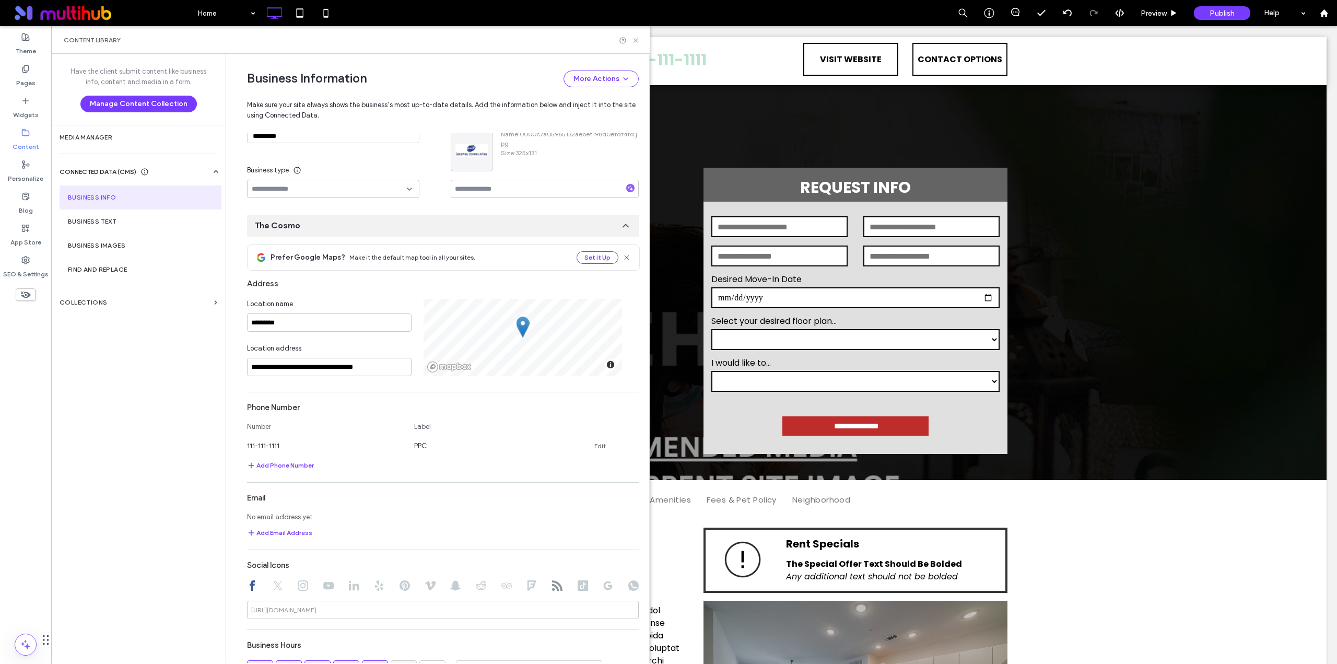
scroll to position [386, 0]
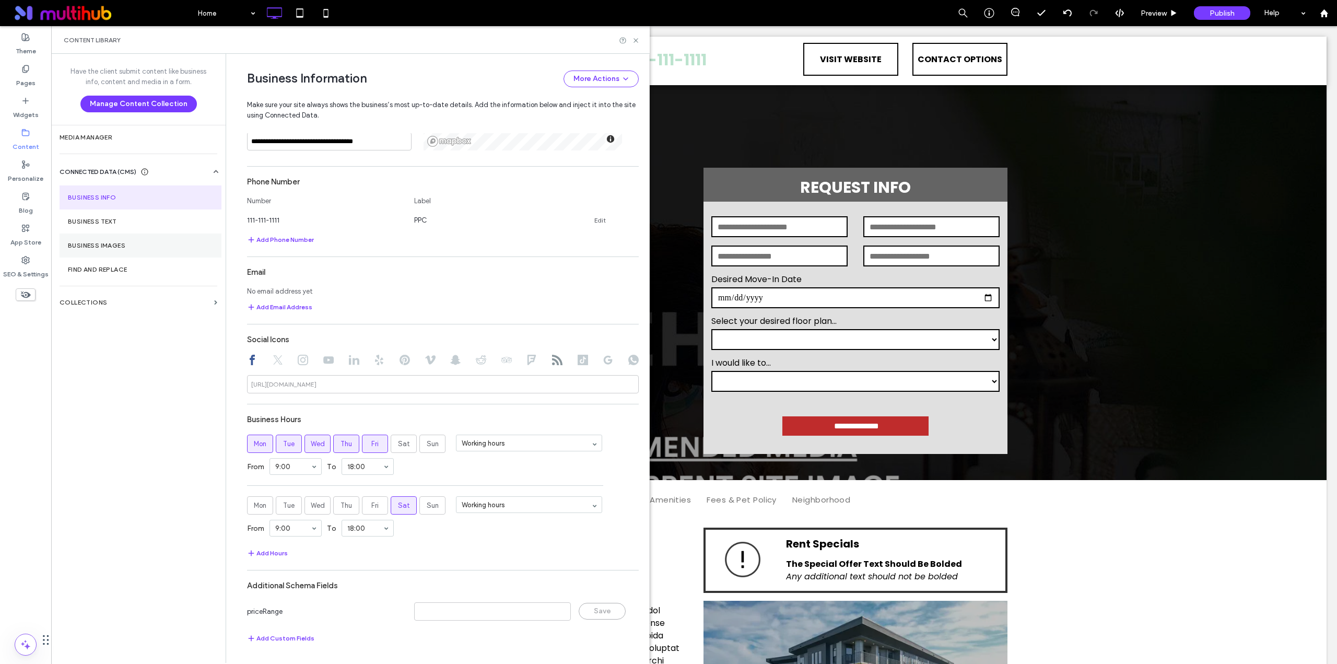
click at [149, 236] on section "Business Images" at bounding box center [141, 245] width 162 height 24
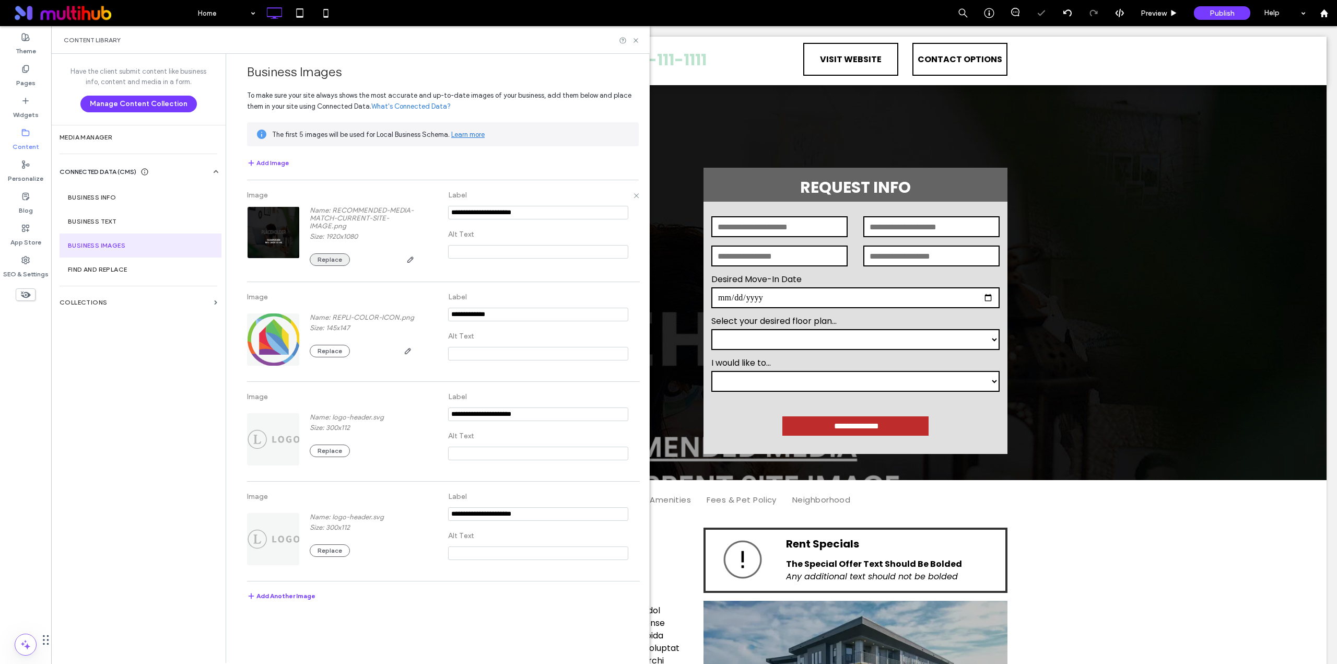
click at [332, 256] on button "Replace" at bounding box center [330, 259] width 40 height 13
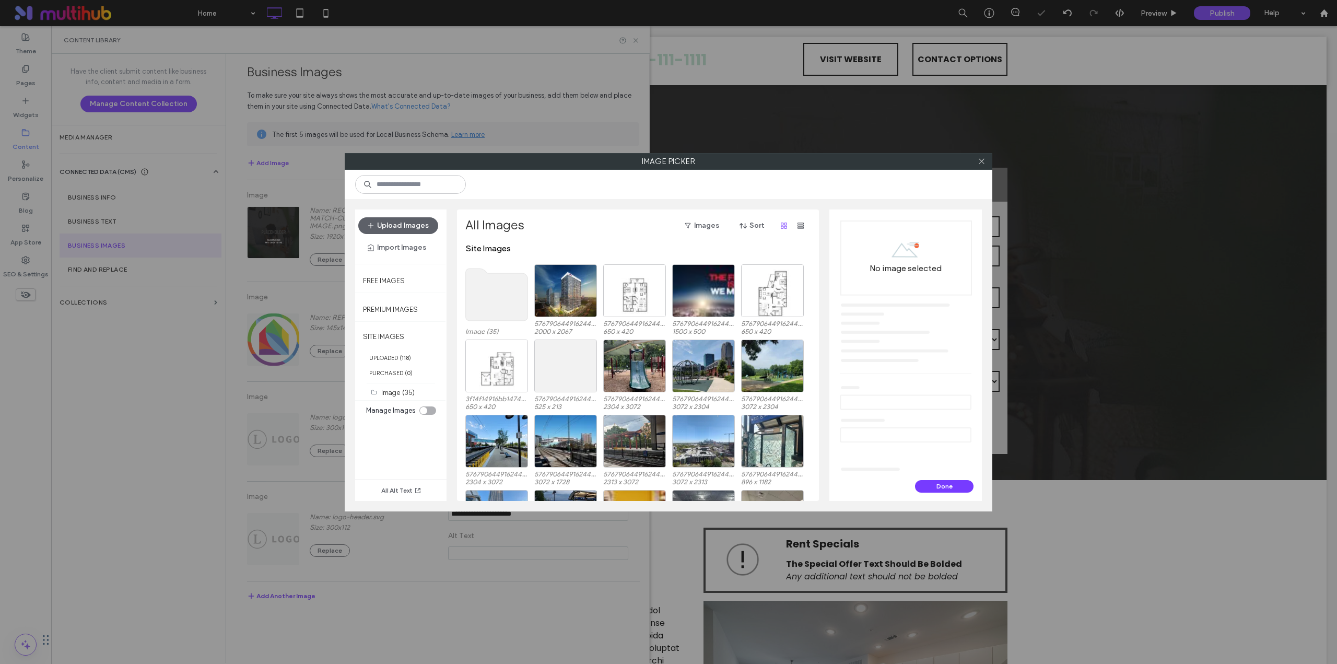
click at [485, 303] on use at bounding box center [497, 294] width 62 height 52
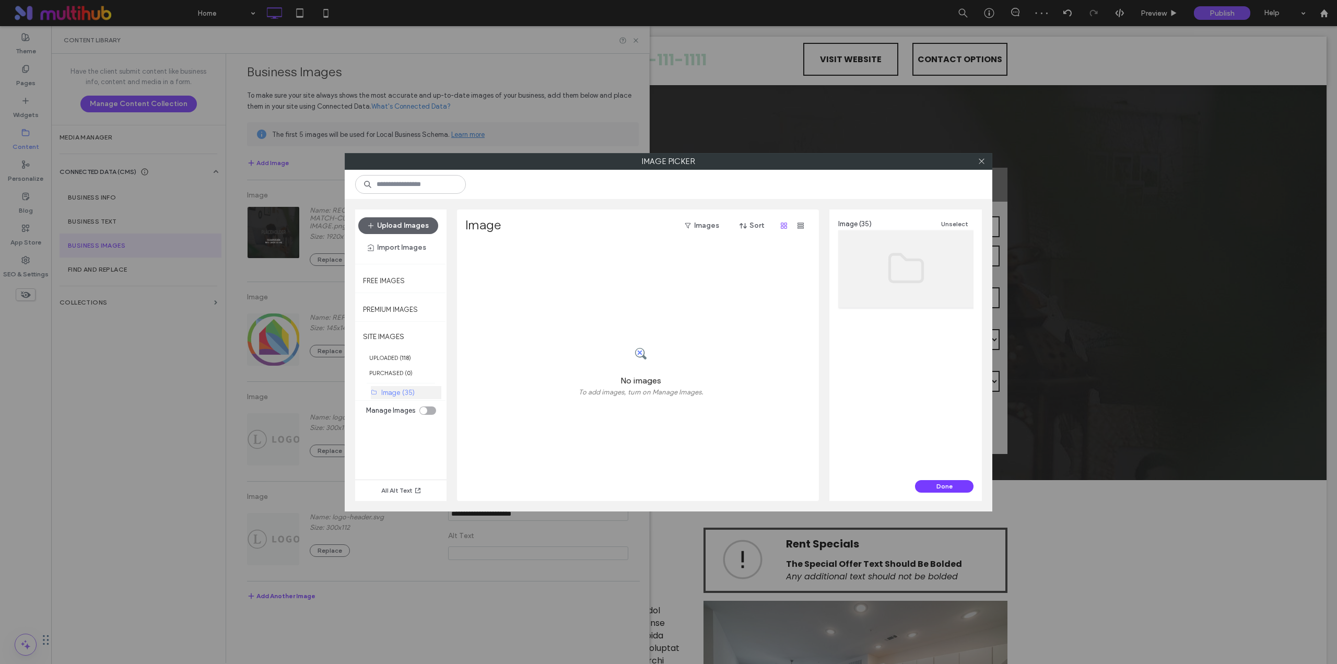
click at [403, 392] on label "Image (35)" at bounding box center [397, 393] width 33 height 8
click at [982, 168] on span at bounding box center [982, 162] width 8 height 16
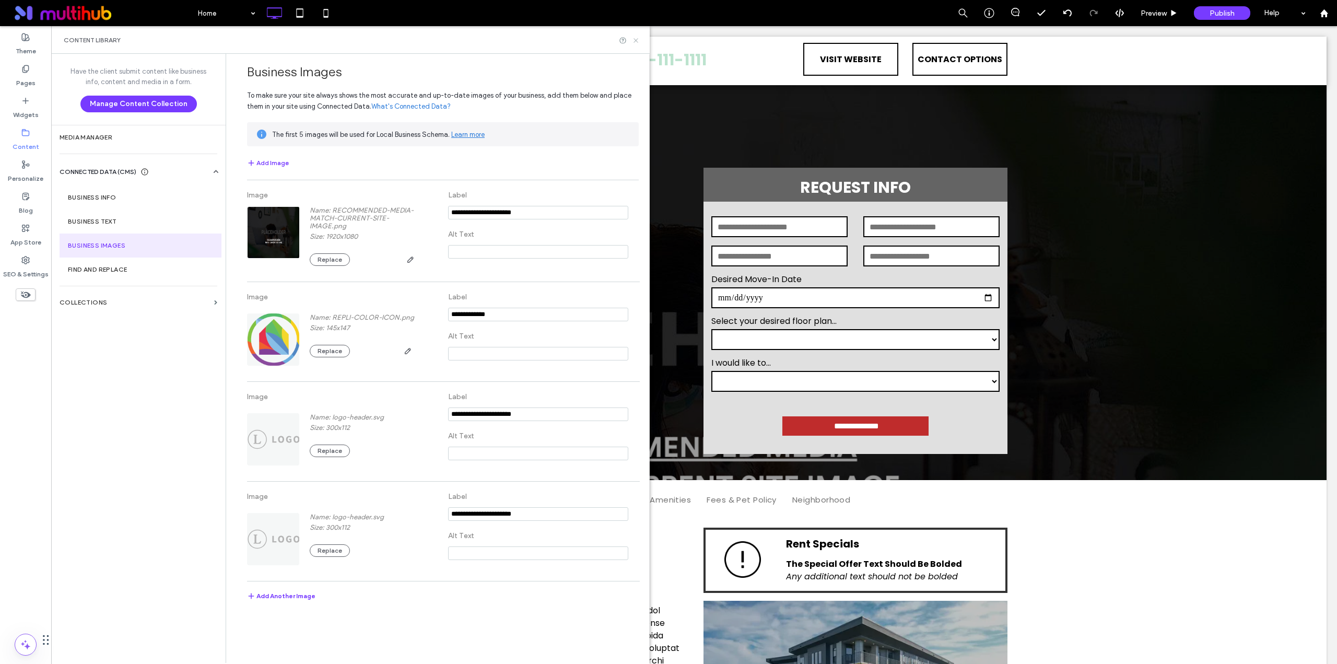
click at [636, 40] on use at bounding box center [635, 40] width 4 height 4
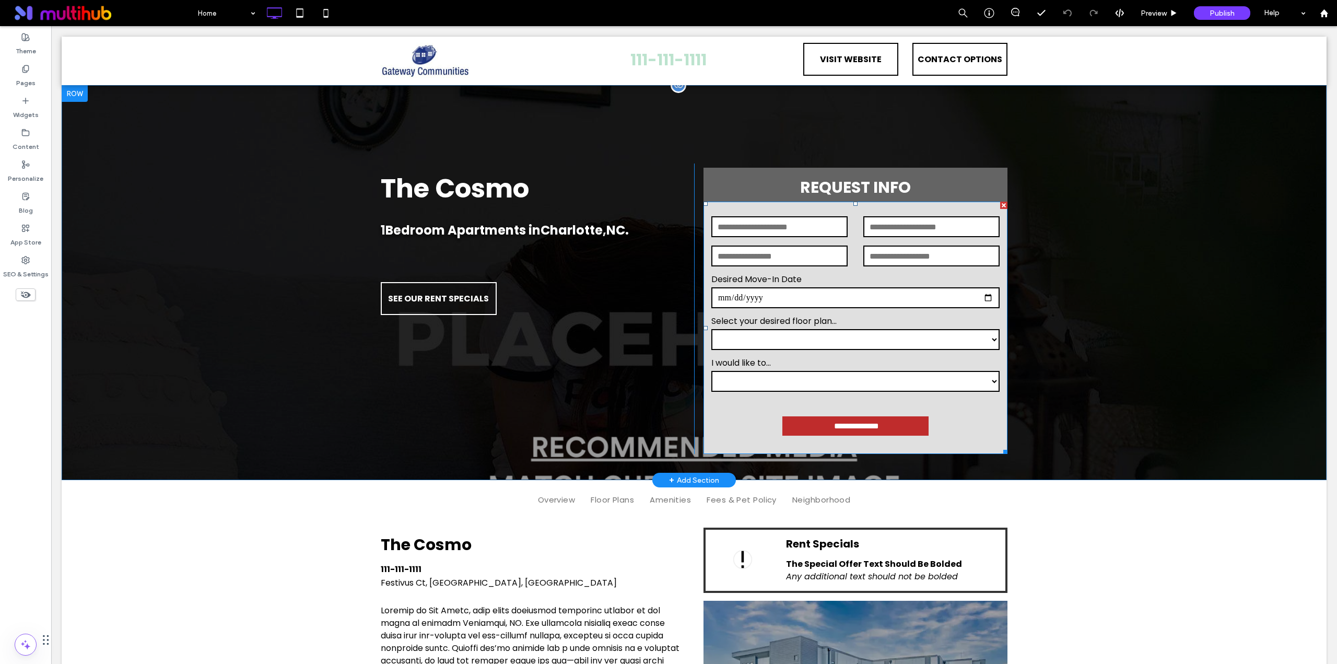
click at [826, 347] on select "**********" at bounding box center [855, 339] width 288 height 21
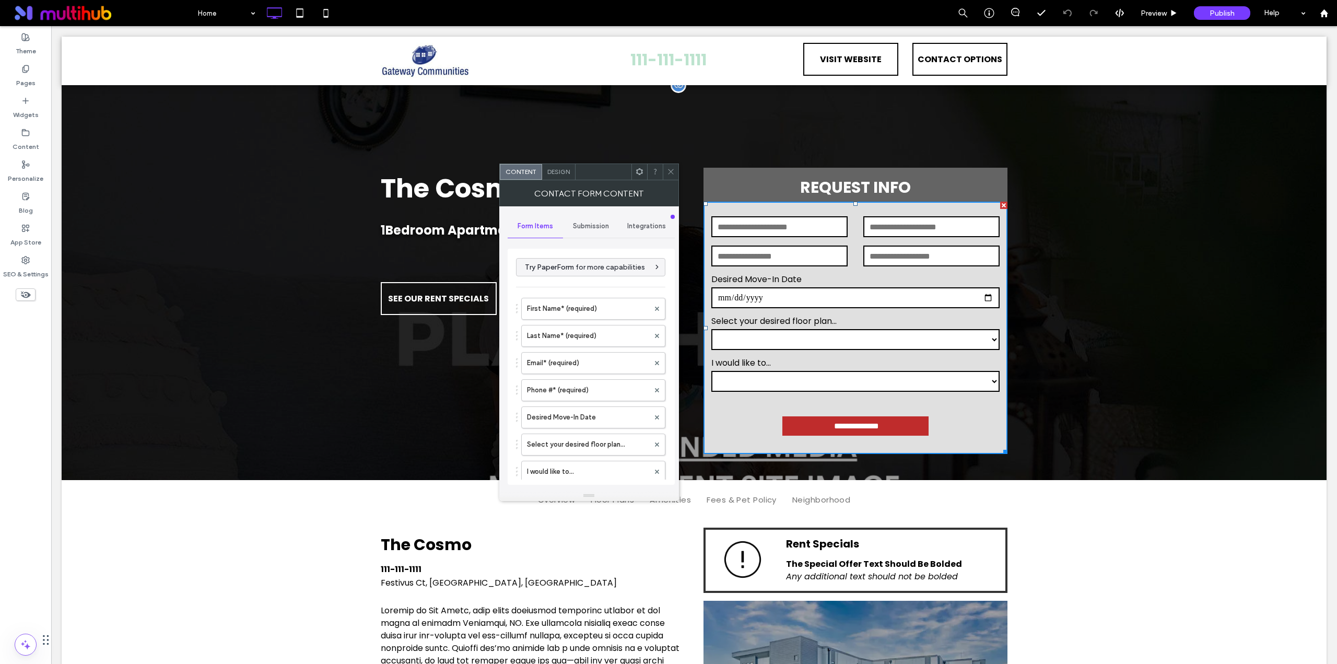
type input "**********"
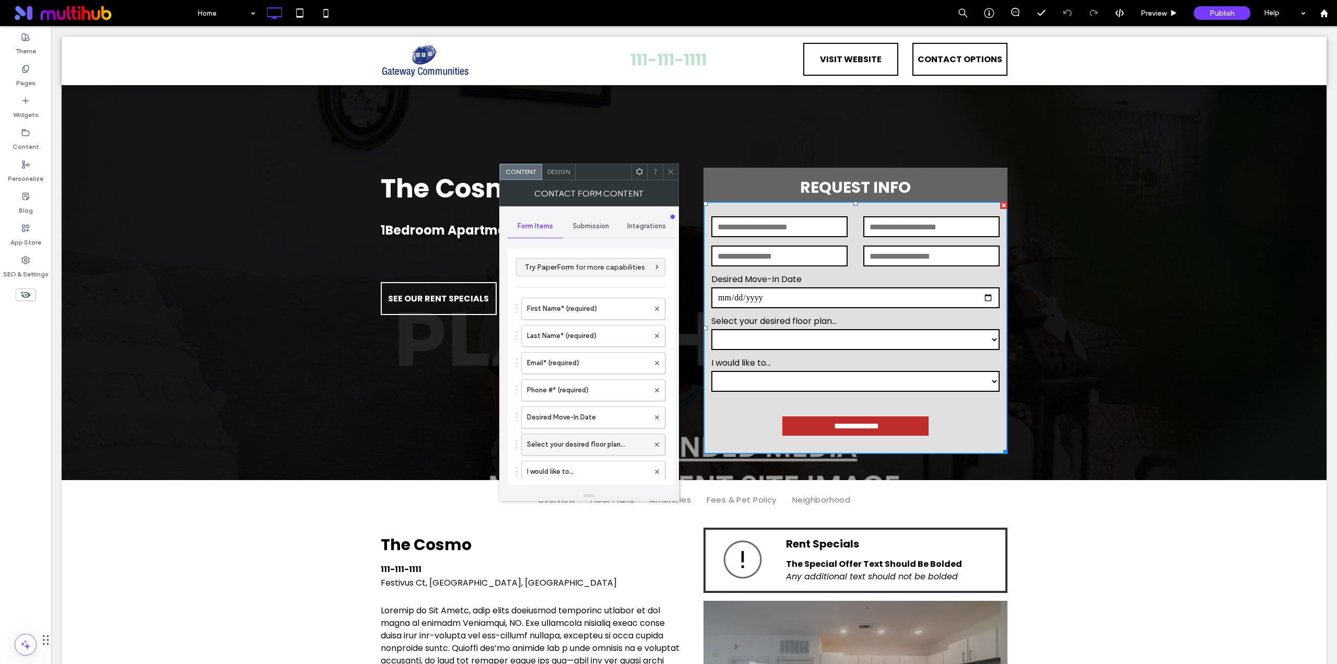
click at [579, 439] on label "Select your desired floor plan..." at bounding box center [588, 444] width 122 height 21
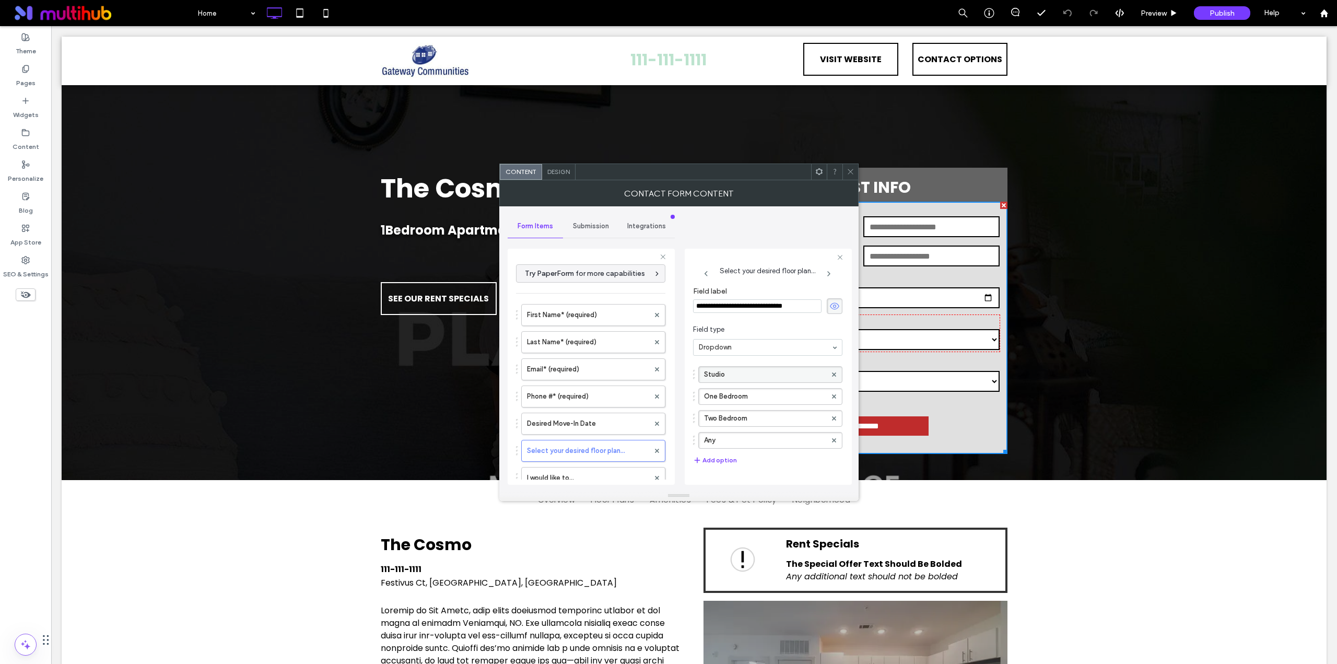
click at [830, 373] on div at bounding box center [834, 375] width 16 height 16
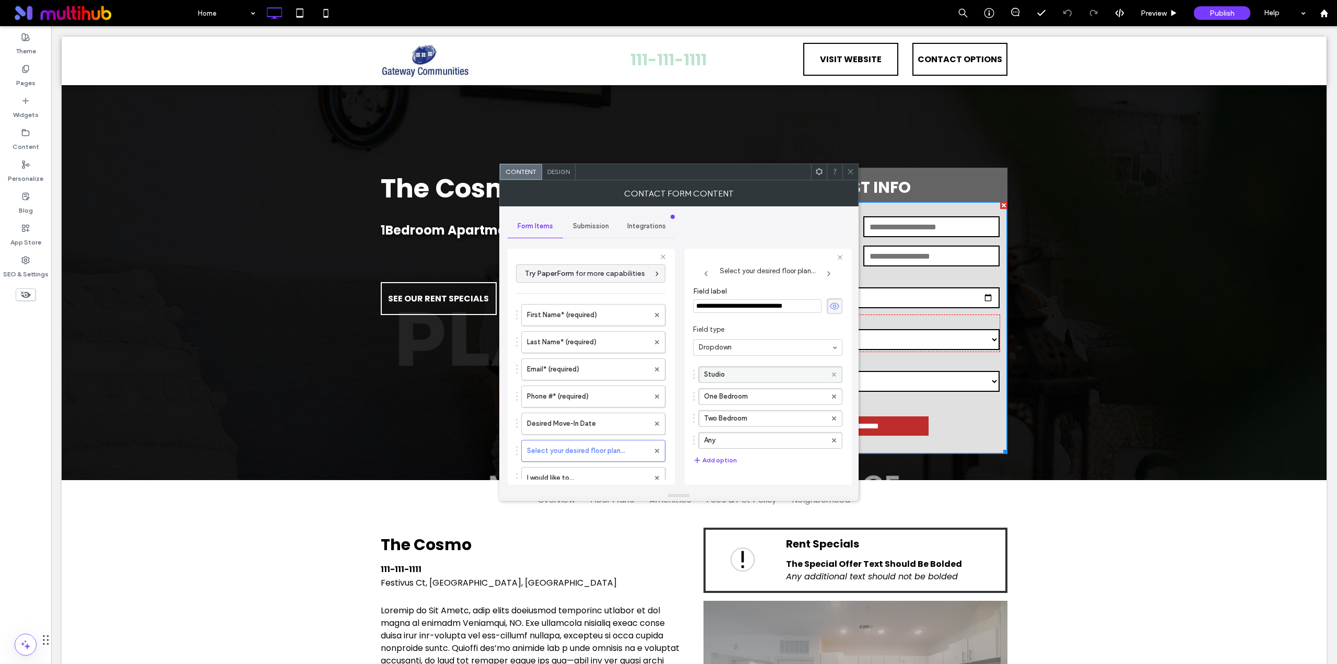
click at [832, 375] on use at bounding box center [834, 374] width 4 height 4
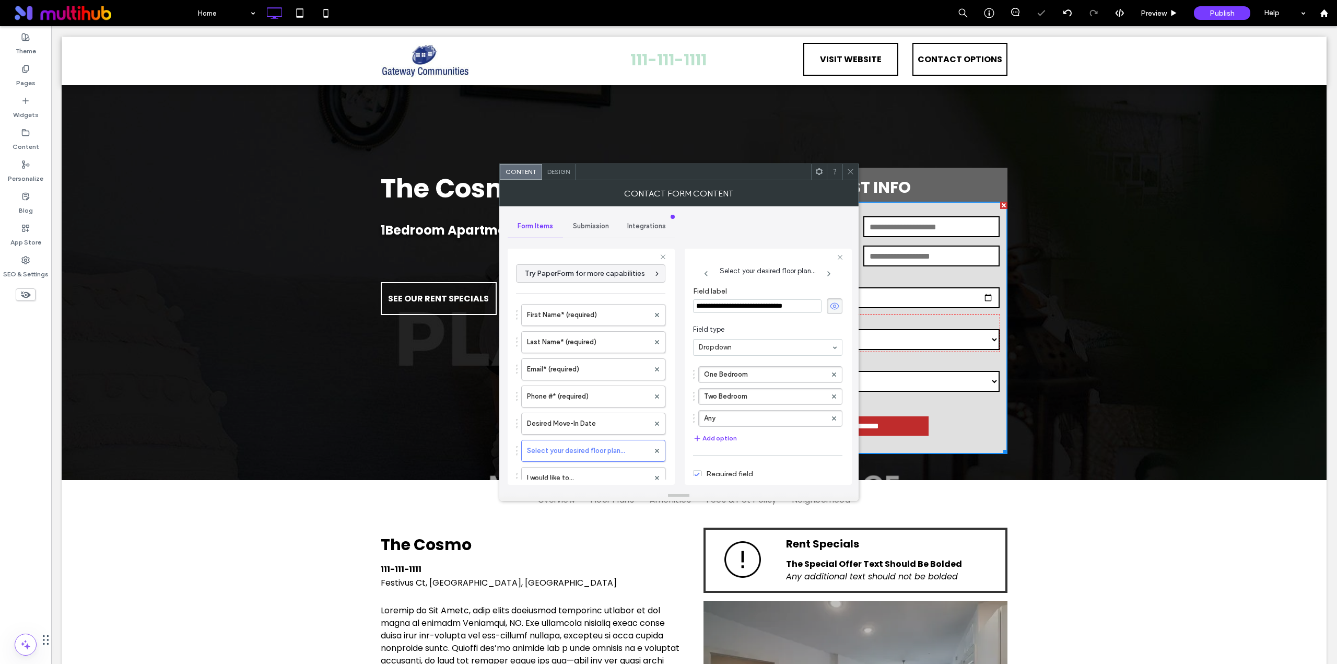
click at [852, 169] on icon at bounding box center [851, 172] width 8 height 8
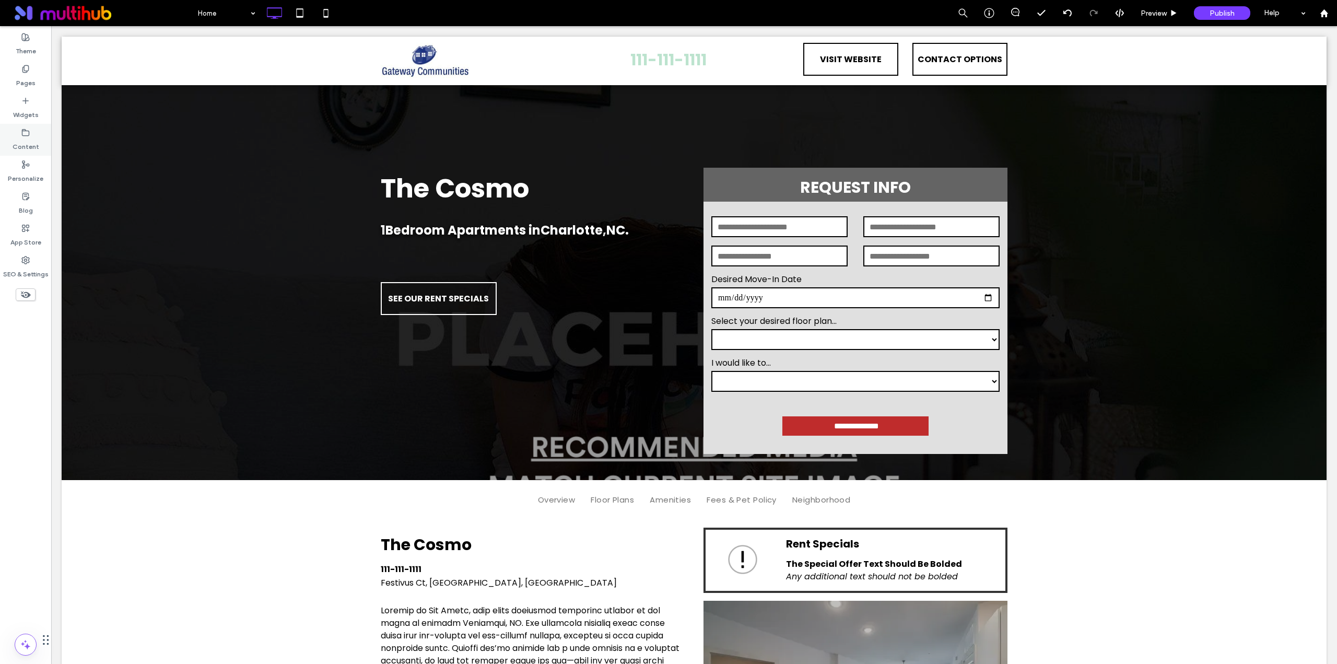
click at [29, 145] on label "Content" at bounding box center [26, 144] width 27 height 15
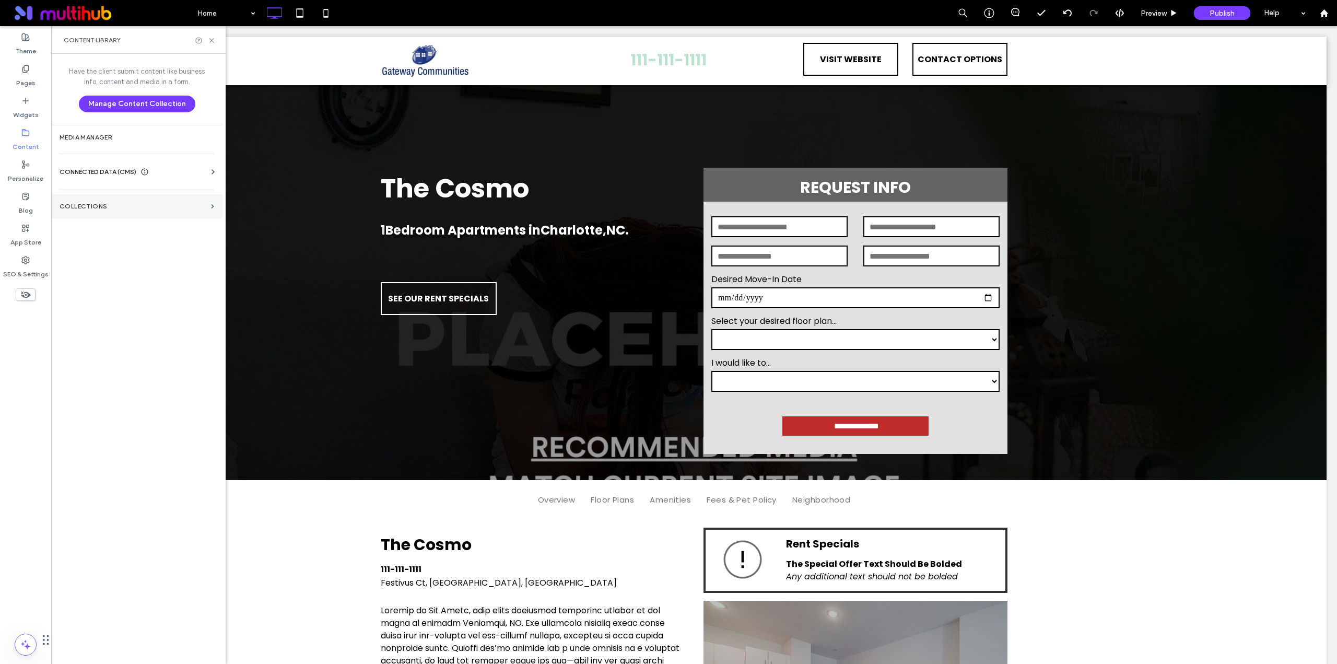
click at [163, 209] on label "Collections" at bounding box center [133, 206] width 147 height 7
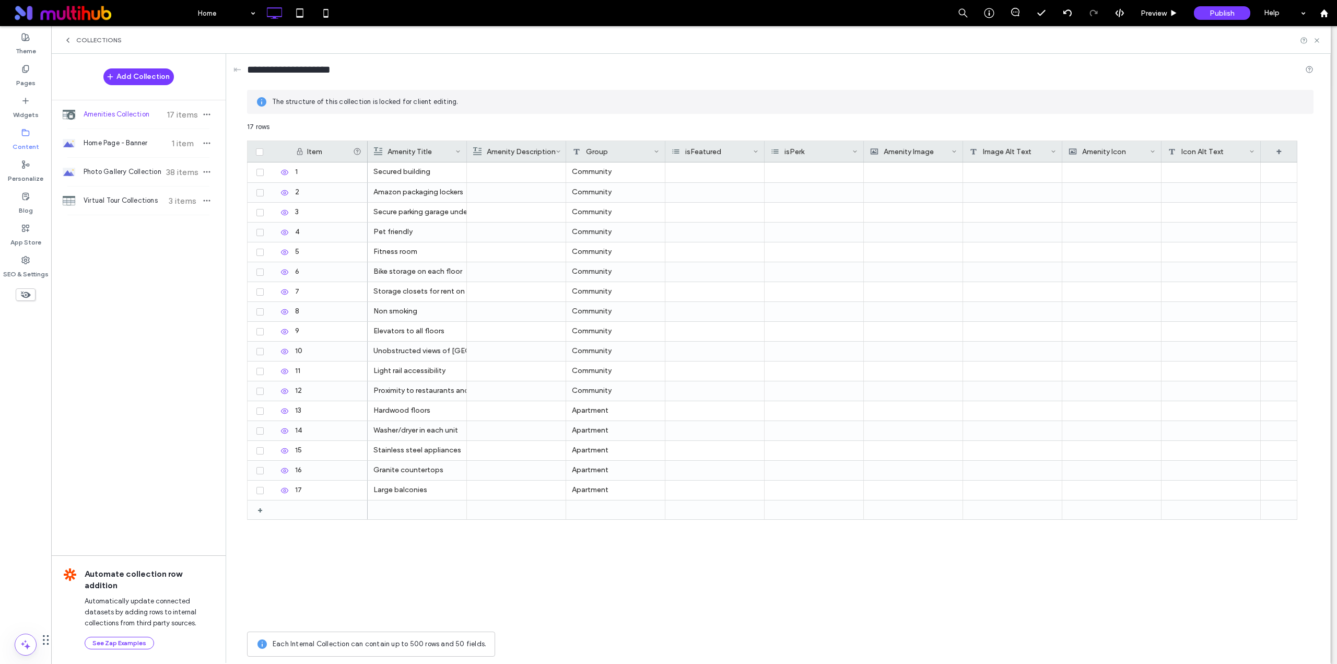
click at [73, 42] on div "Collections" at bounding box center [93, 40] width 58 height 8
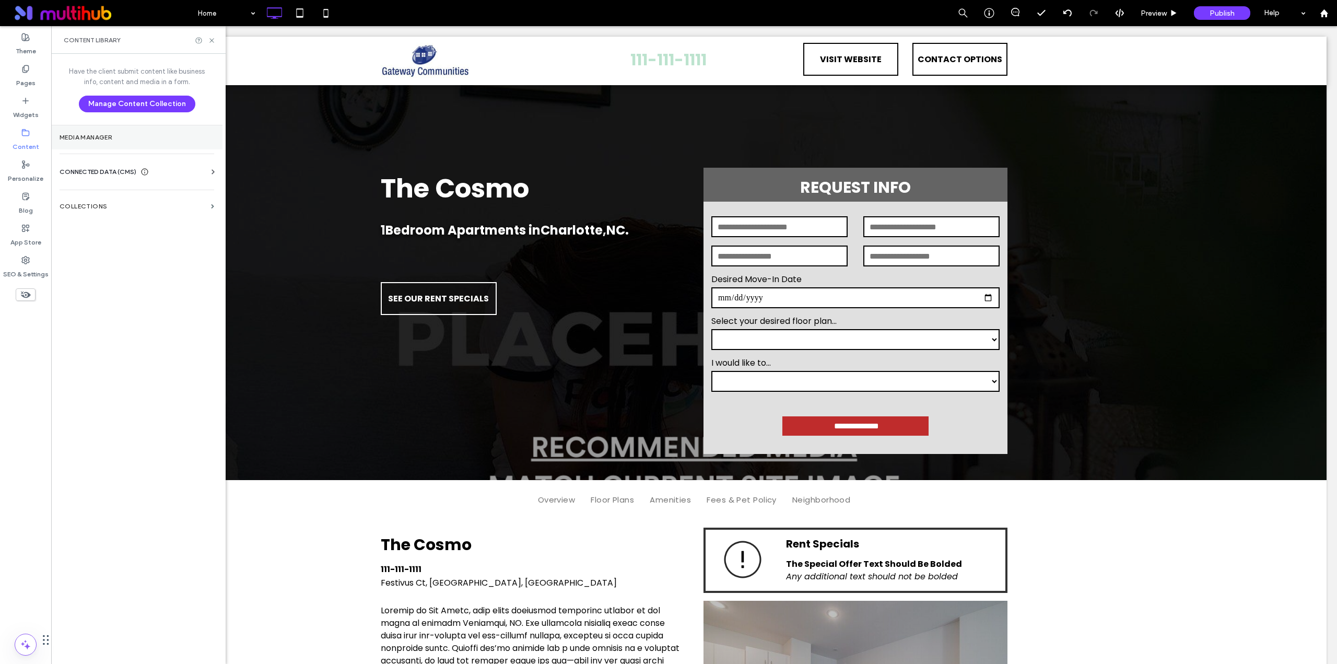
click at [110, 136] on label "Media Manager" at bounding box center [137, 137] width 155 height 7
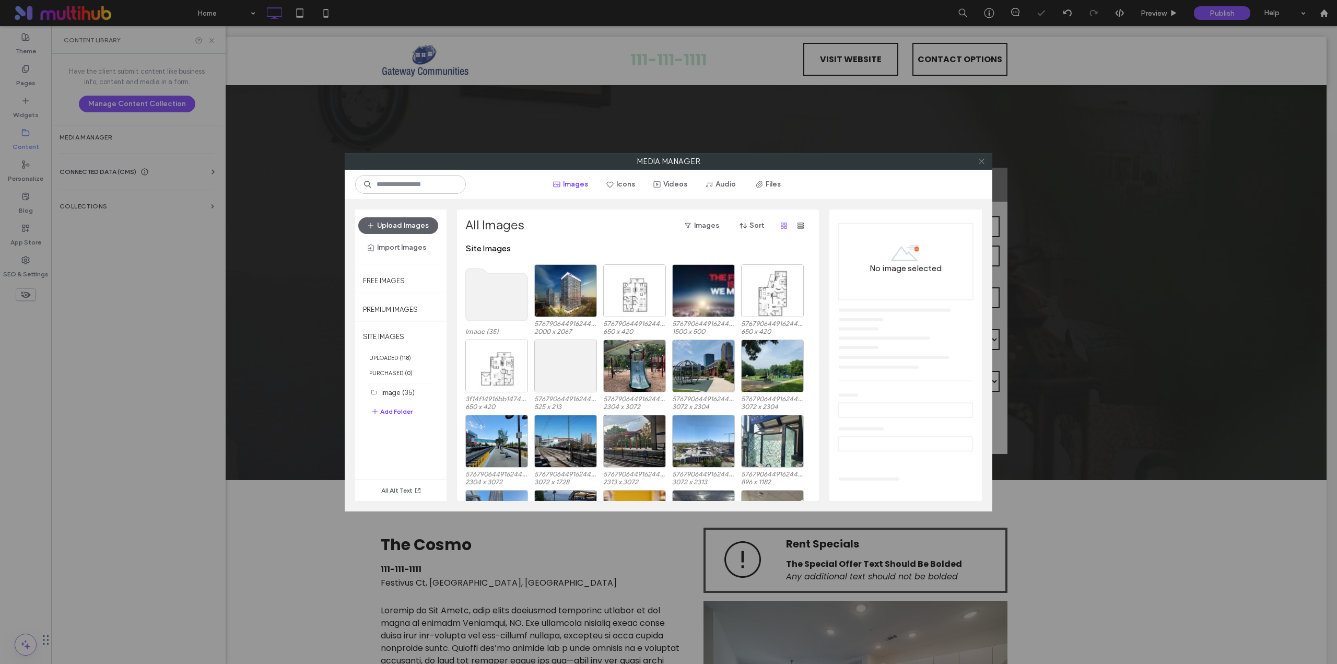
click at [982, 160] on icon at bounding box center [982, 161] width 8 height 8
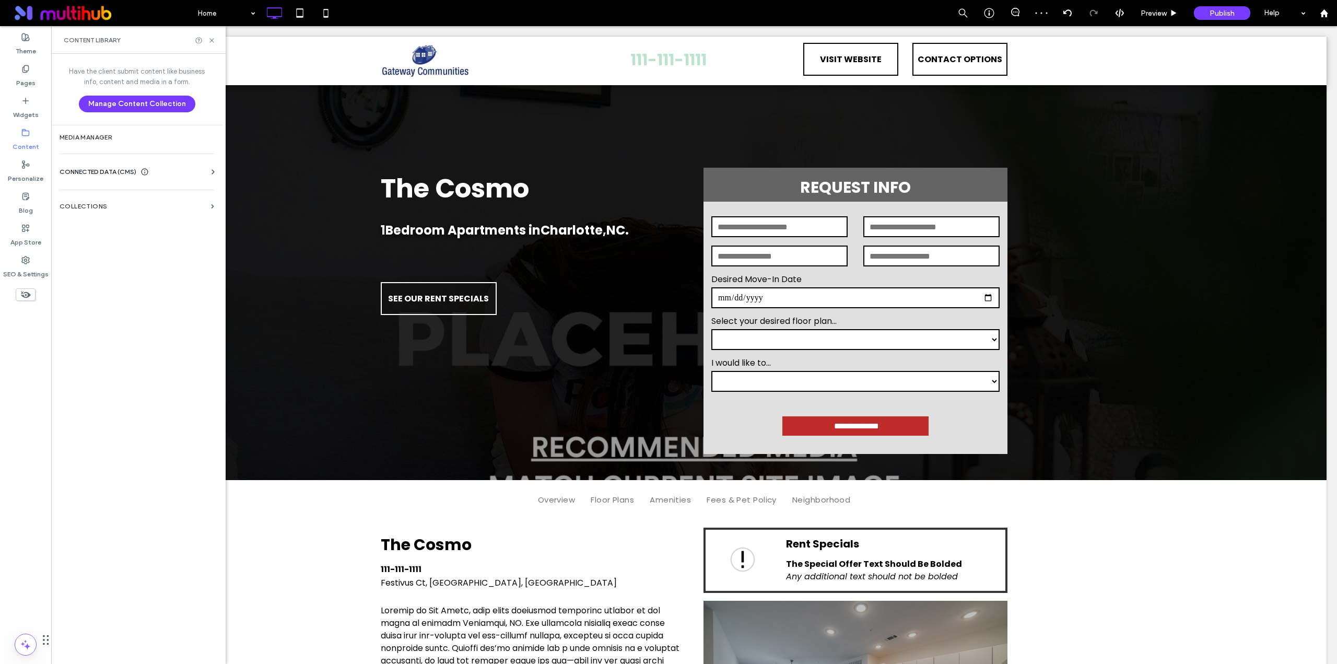
click at [204, 169] on div "CONNECTED DATA (CMS)" at bounding box center [139, 172] width 159 height 10
click at [169, 193] on section "Business Info" at bounding box center [139, 197] width 159 height 24
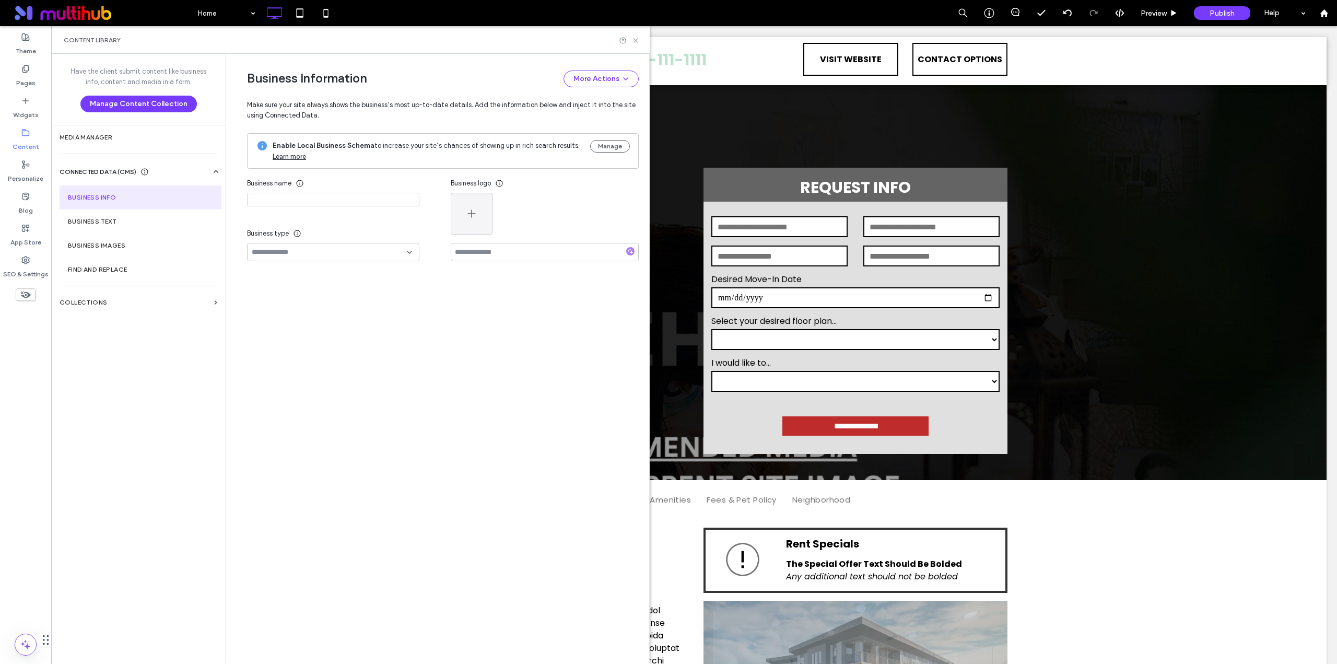
type input "*********"
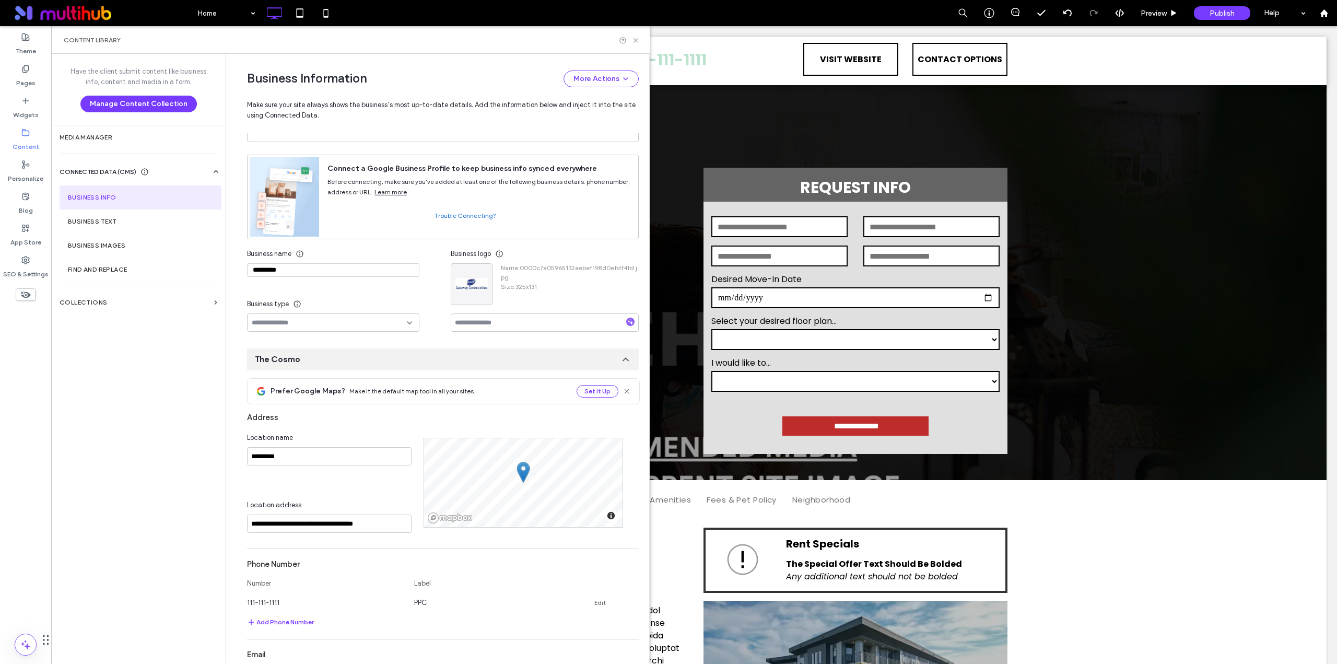
scroll to position [409, 0]
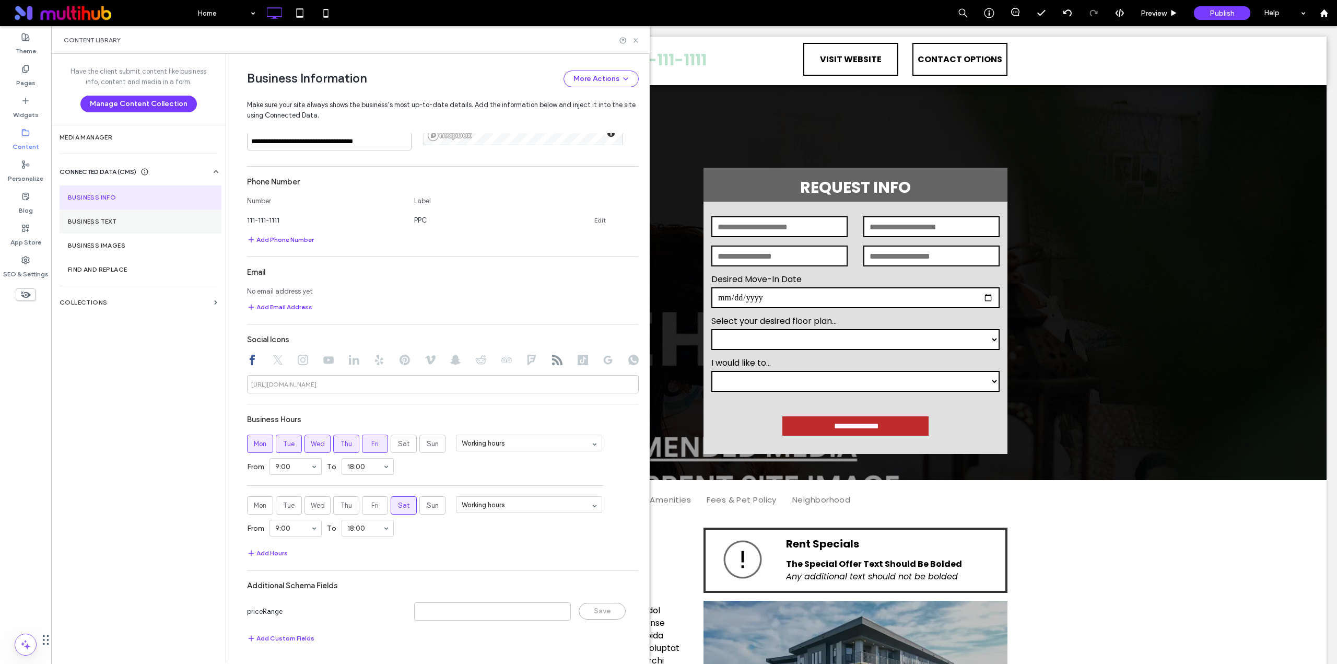
click at [107, 219] on label "Business Text" at bounding box center [140, 221] width 145 height 7
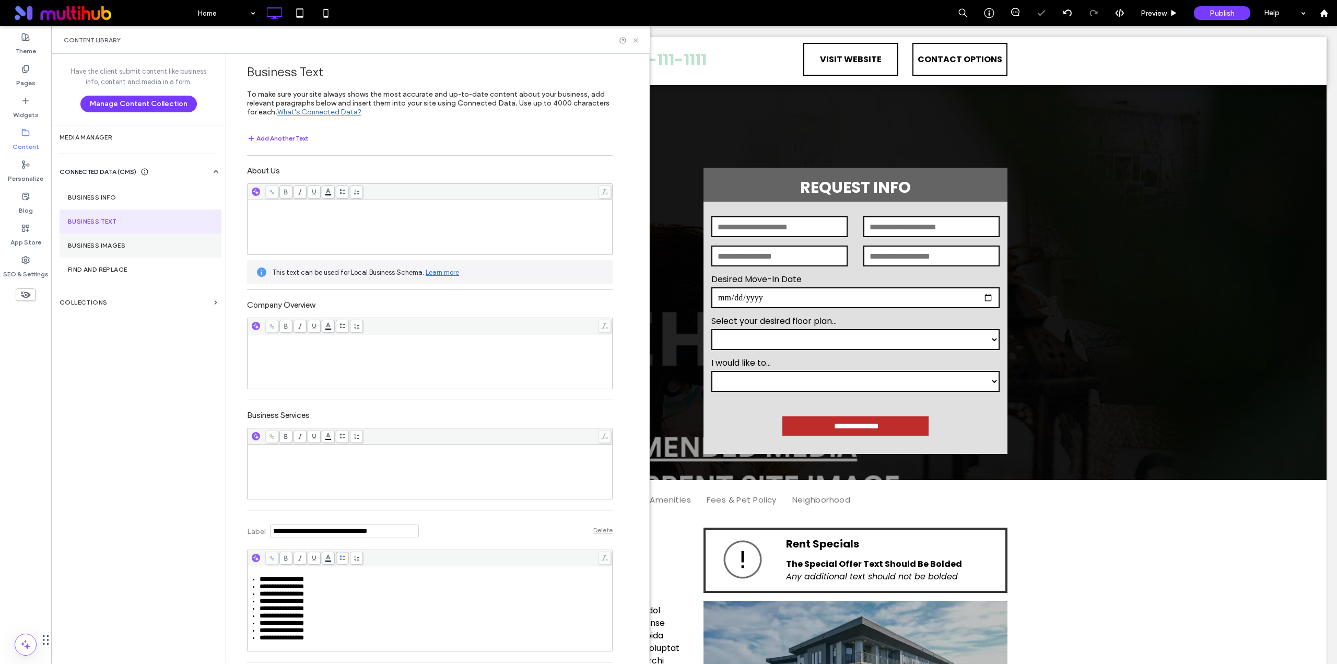
click at [165, 248] on label "Business Images" at bounding box center [140, 245] width 145 height 7
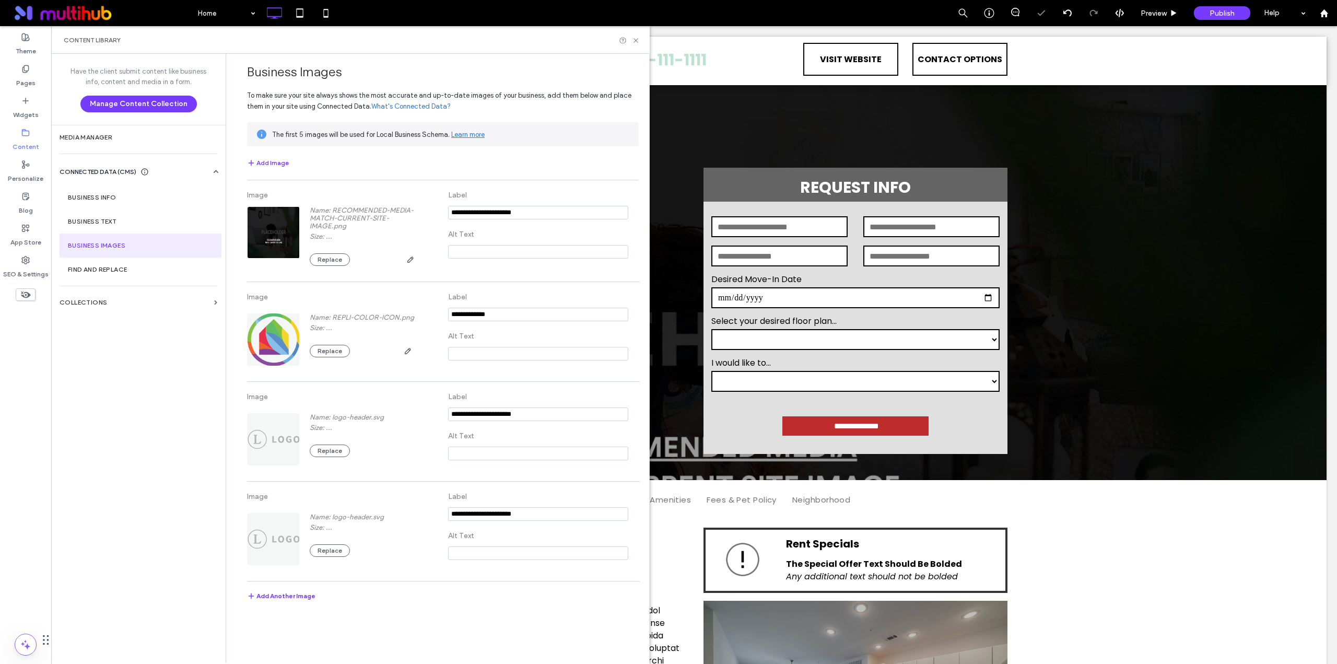
scroll to position [0, 0]
click at [340, 256] on button "Replace" at bounding box center [330, 259] width 40 height 13
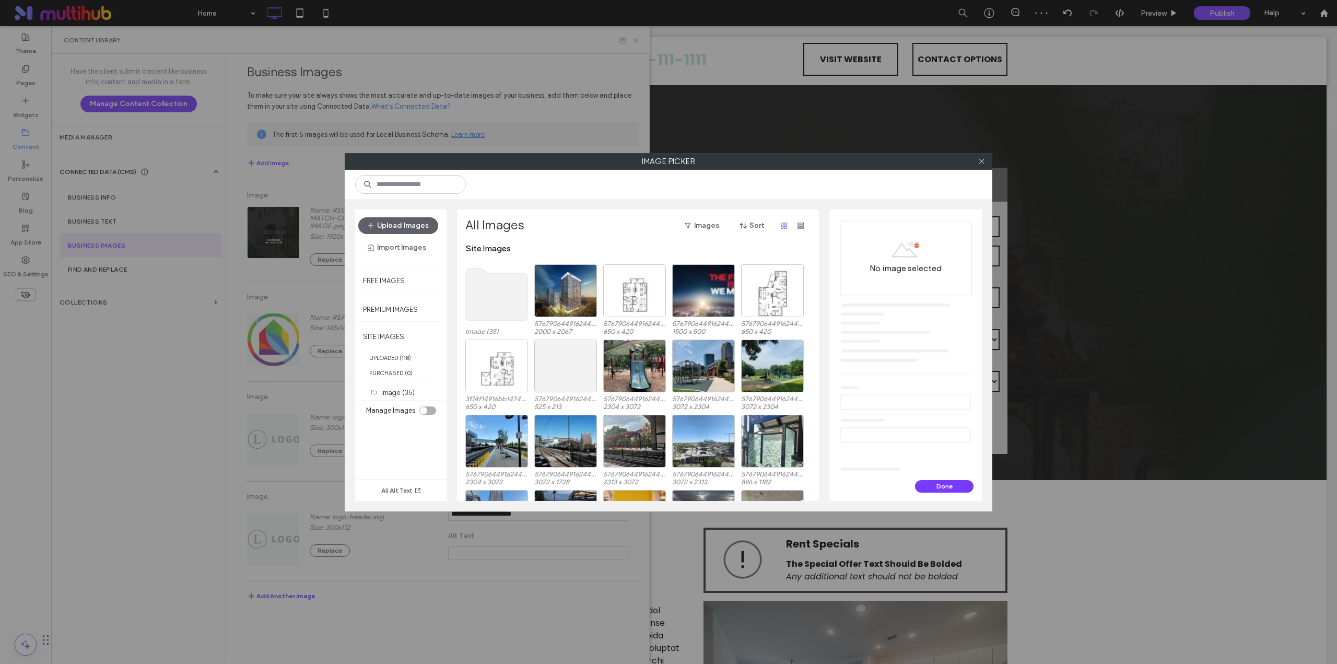
click at [501, 290] on use at bounding box center [497, 294] width 62 height 52
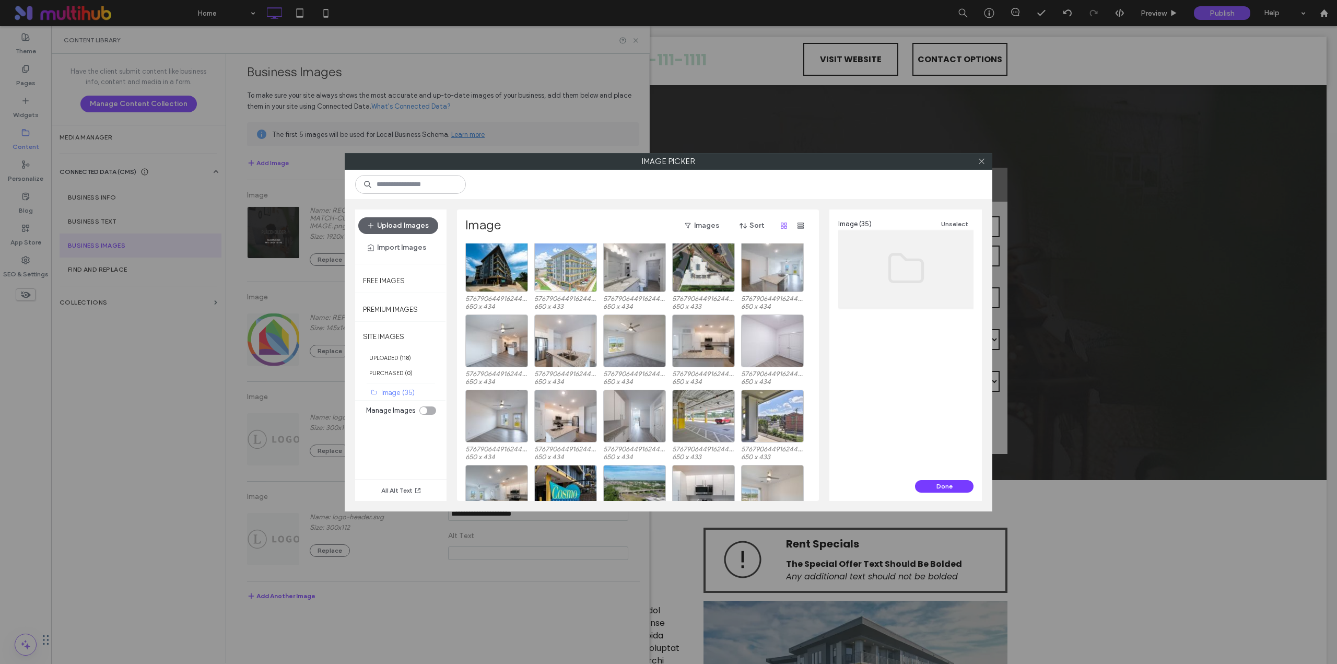
scroll to position [269, 0]
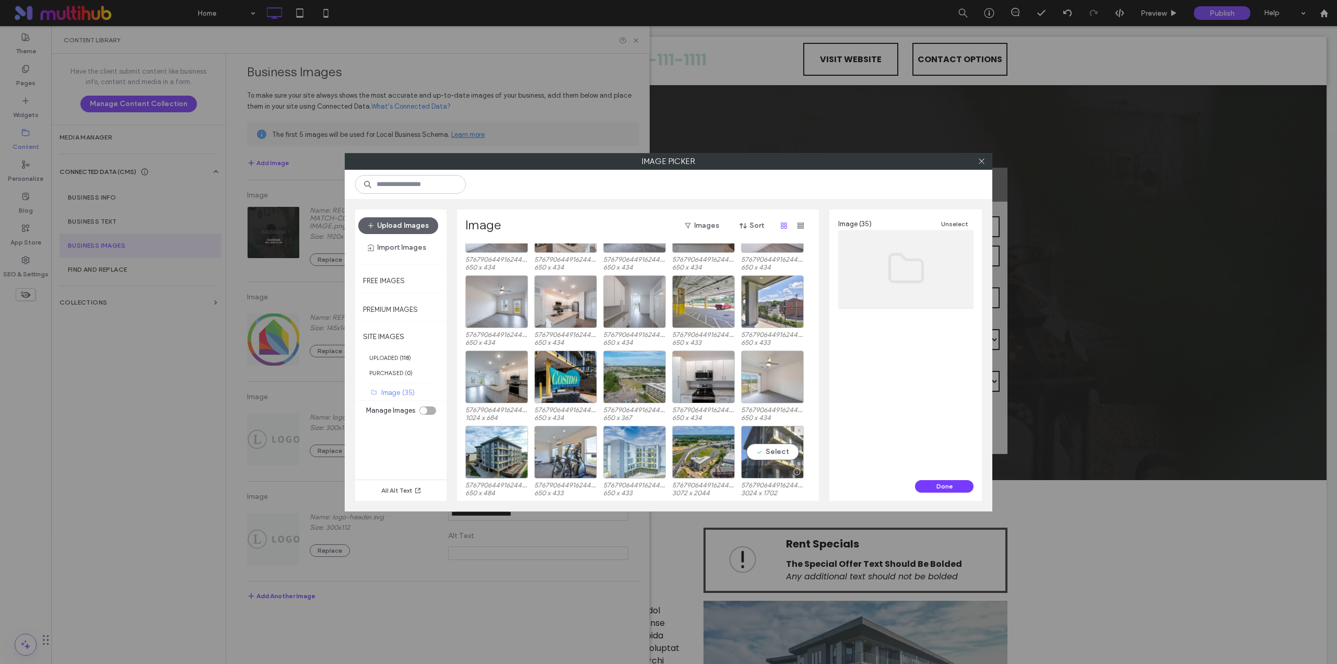
click at [773, 448] on div "Select" at bounding box center [772, 452] width 63 height 53
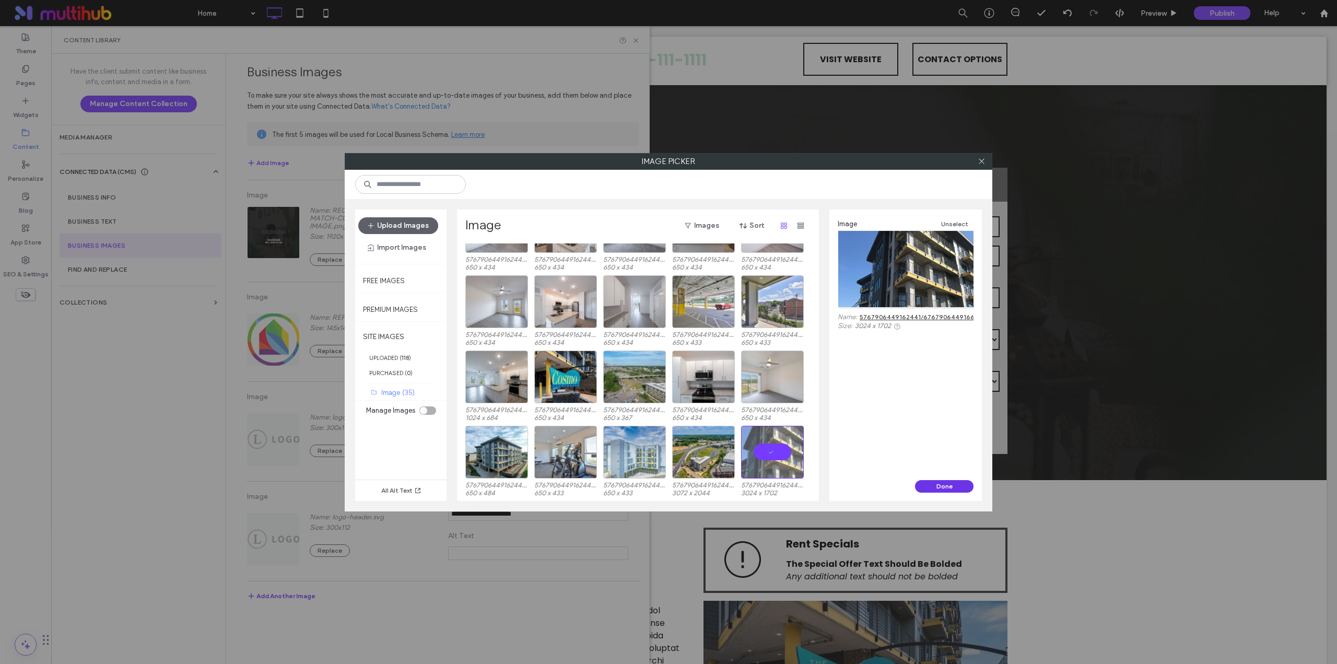
click at [940, 483] on button "Done" at bounding box center [944, 486] width 58 height 13
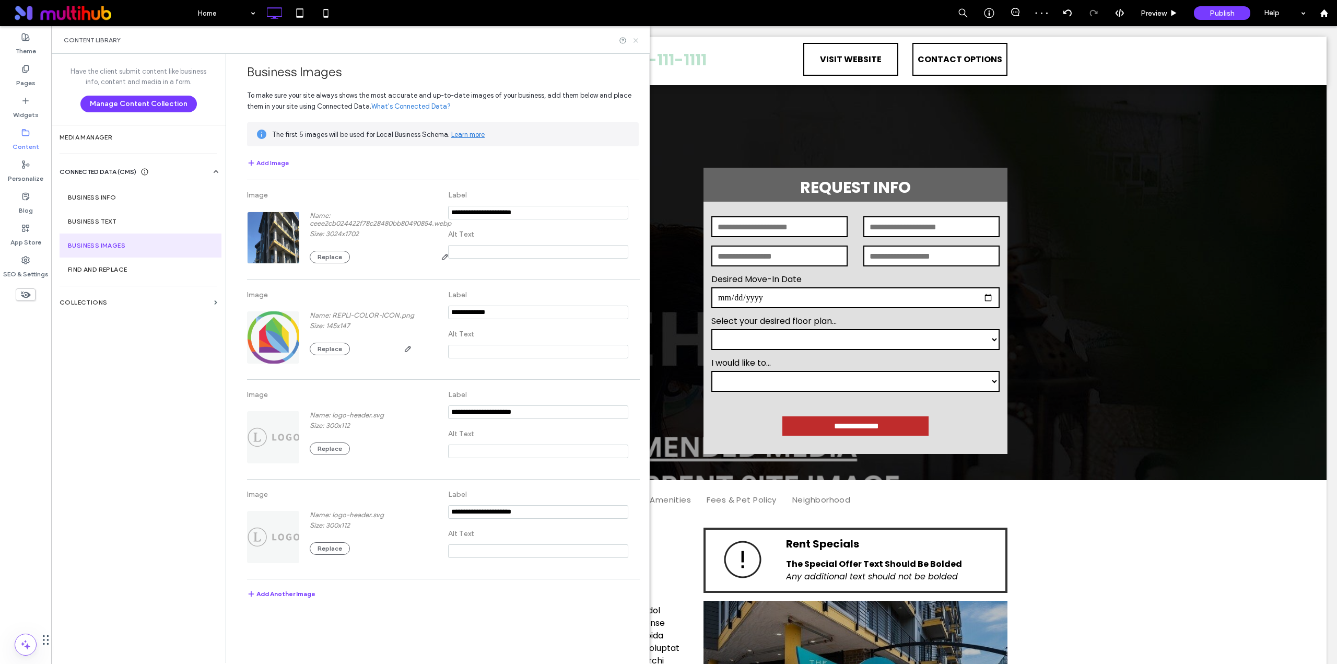
drag, startPoint x: 636, startPoint y: 38, endPoint x: 275, endPoint y: 110, distance: 368.0
click at [636, 38] on icon at bounding box center [636, 41] width 8 height 8
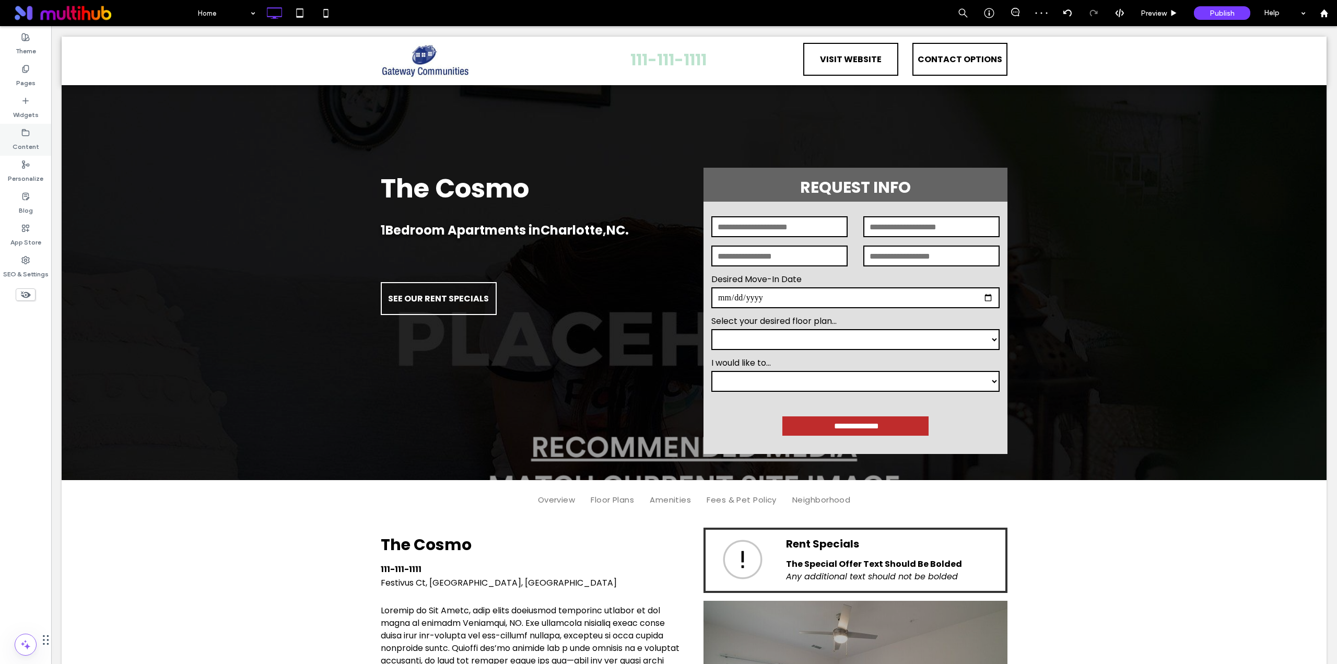
click at [29, 145] on label "Content" at bounding box center [26, 144] width 27 height 15
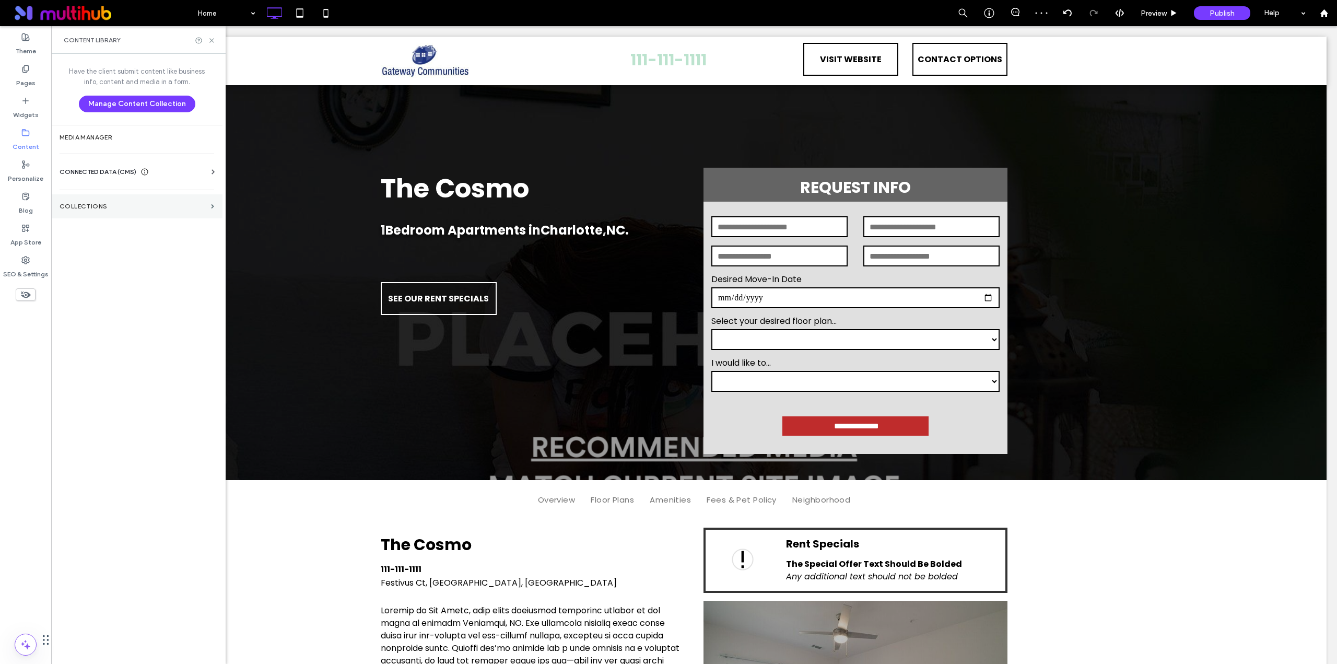
click at [86, 198] on section "Collections" at bounding box center [136, 206] width 171 height 24
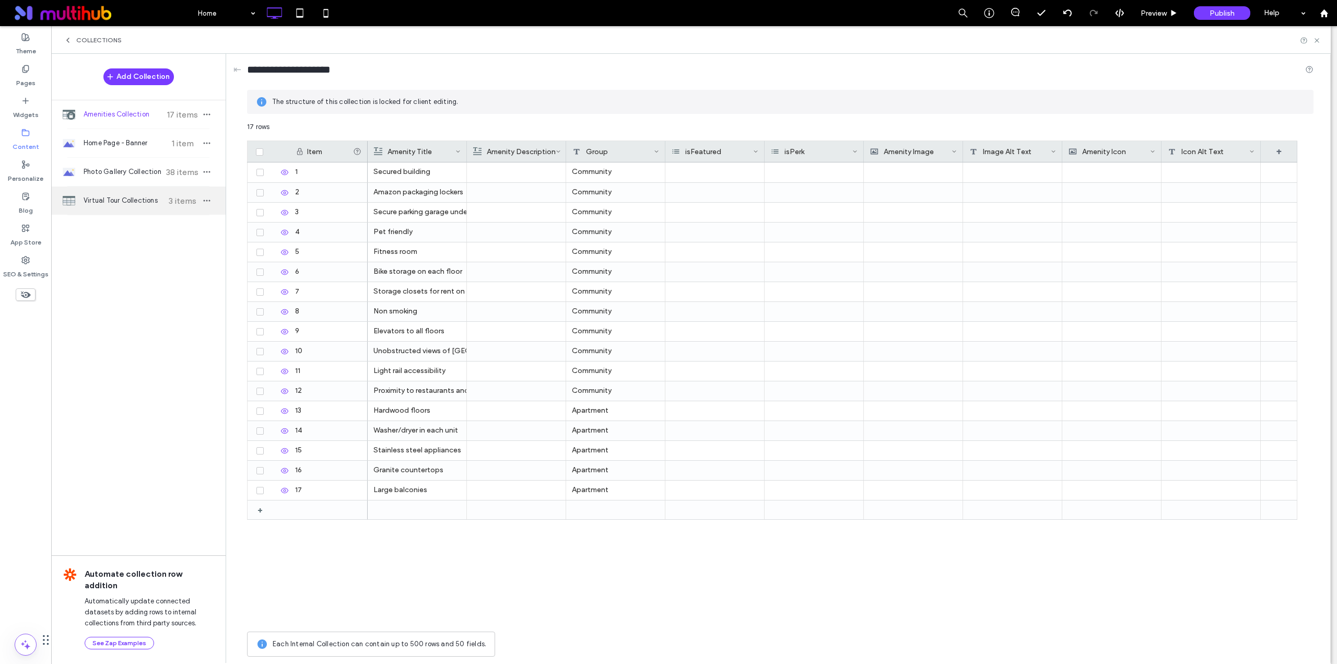
scroll to position [0, 0]
click at [156, 143] on span "Home Page - Banner" at bounding box center [123, 143] width 78 height 10
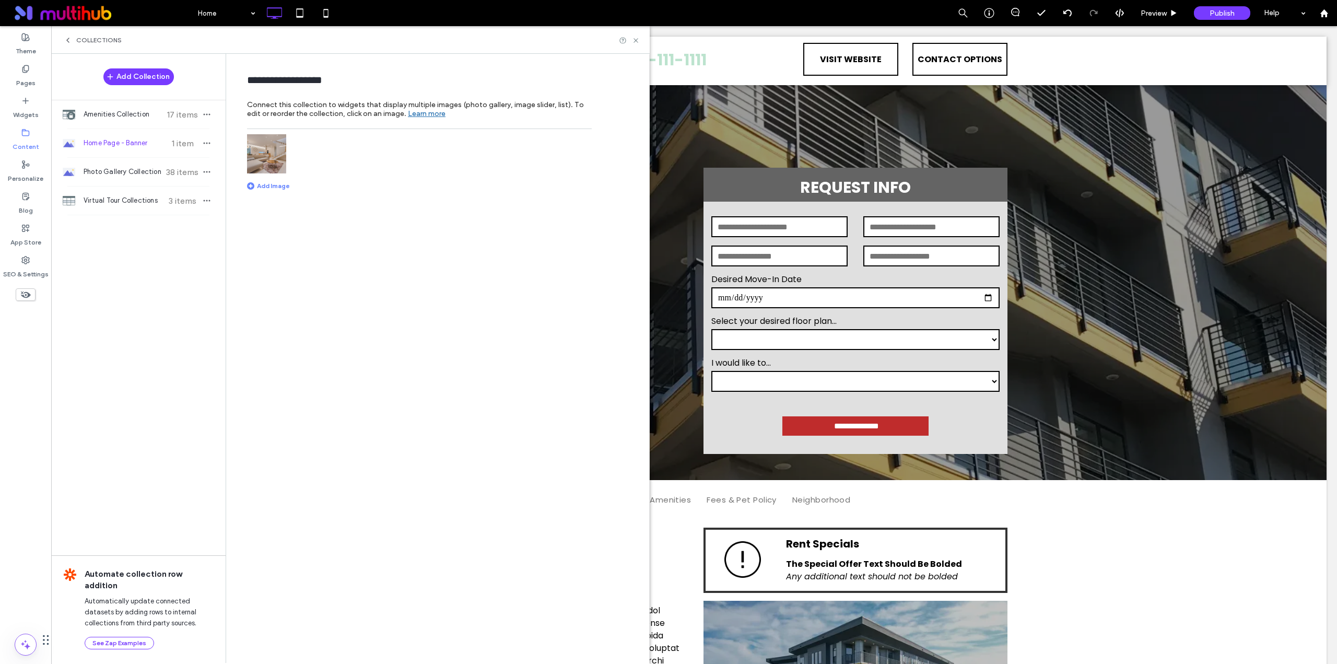
click at [274, 155] on img at bounding box center [266, 153] width 39 height 39
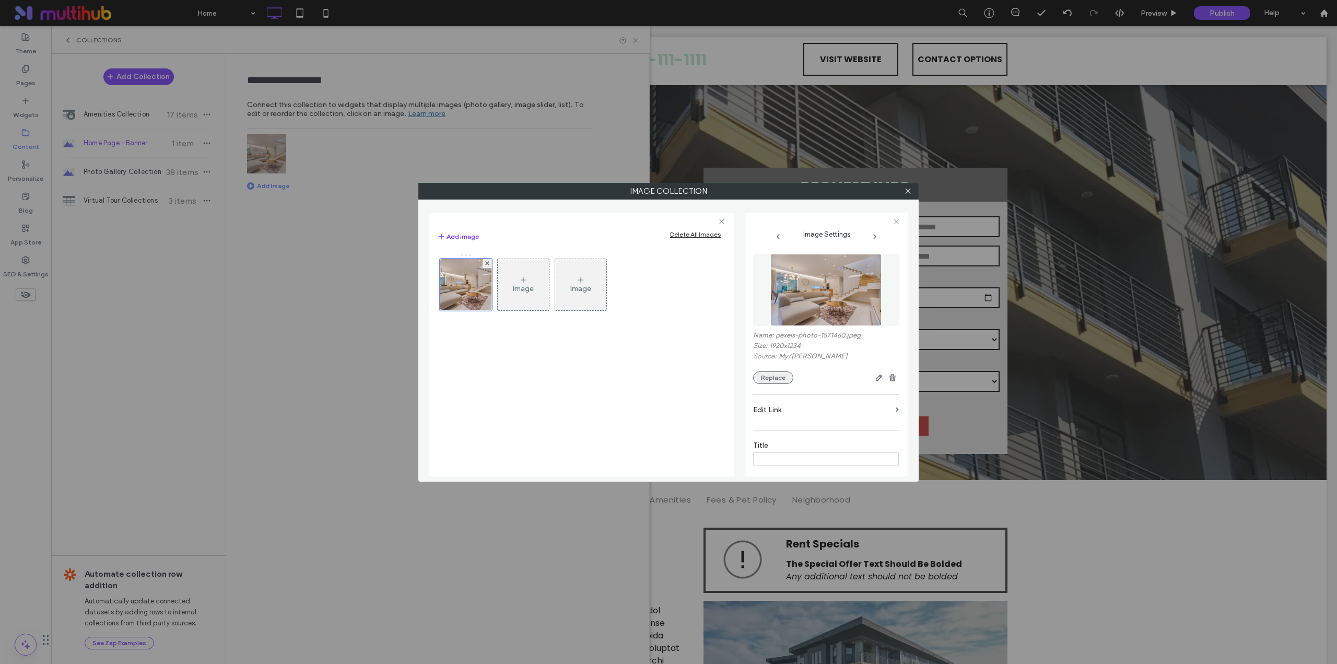
click at [772, 373] on button "Replace" at bounding box center [773, 377] width 40 height 13
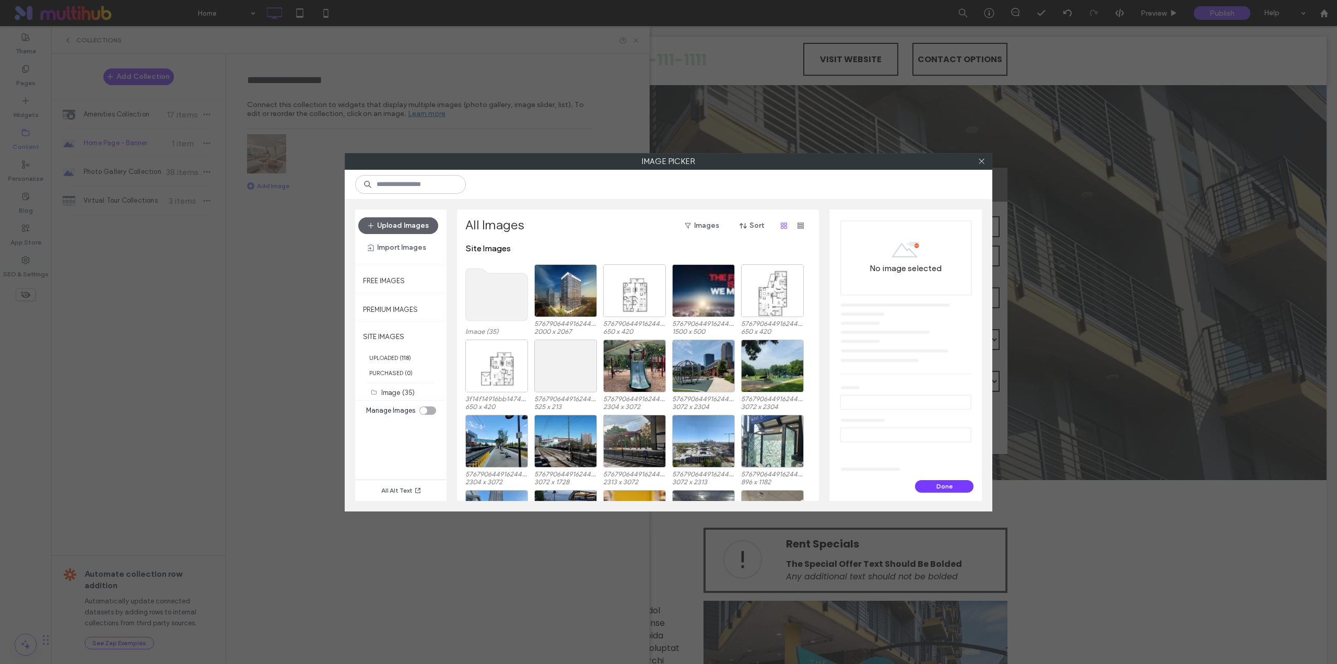
click at [514, 291] on use at bounding box center [497, 294] width 62 height 52
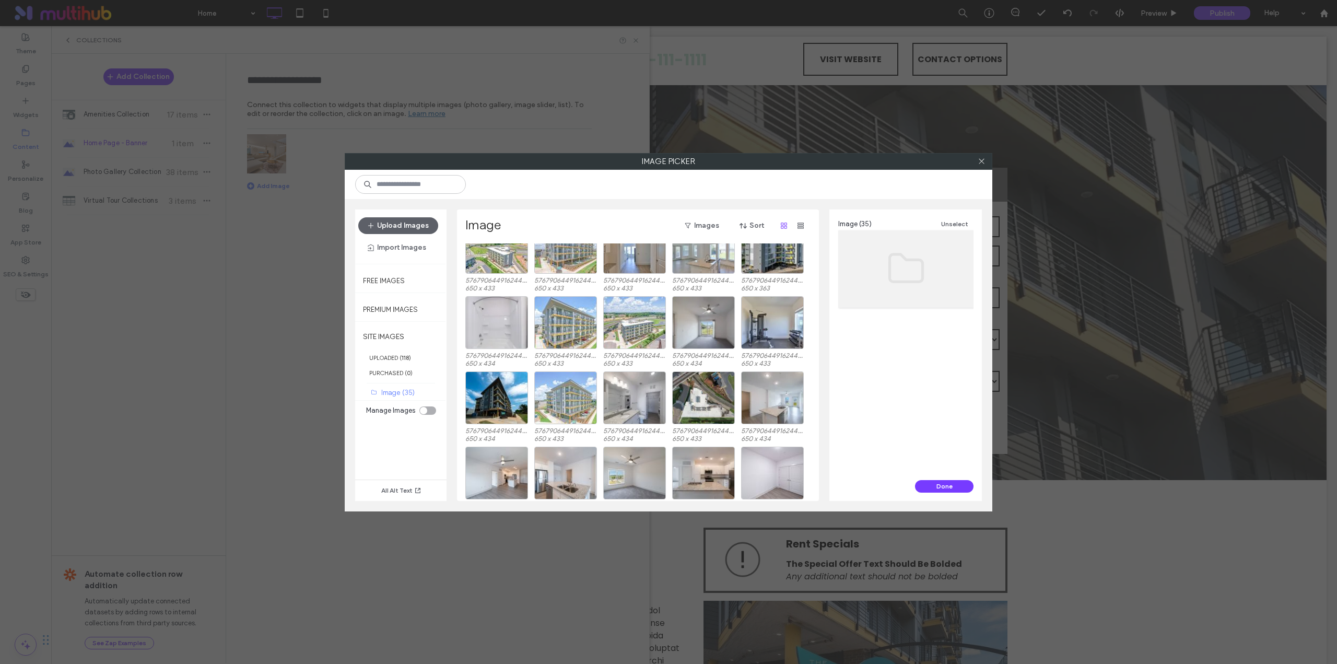
scroll to position [43, 0]
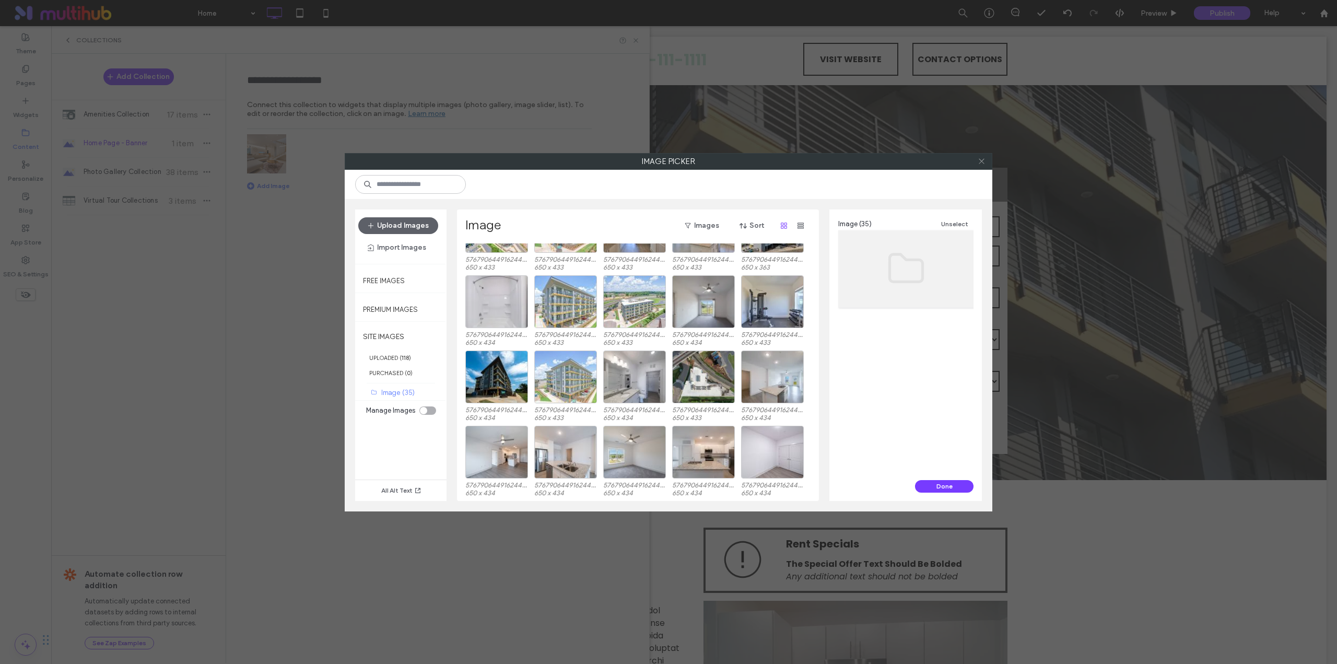
click at [980, 160] on use at bounding box center [981, 161] width 5 height 5
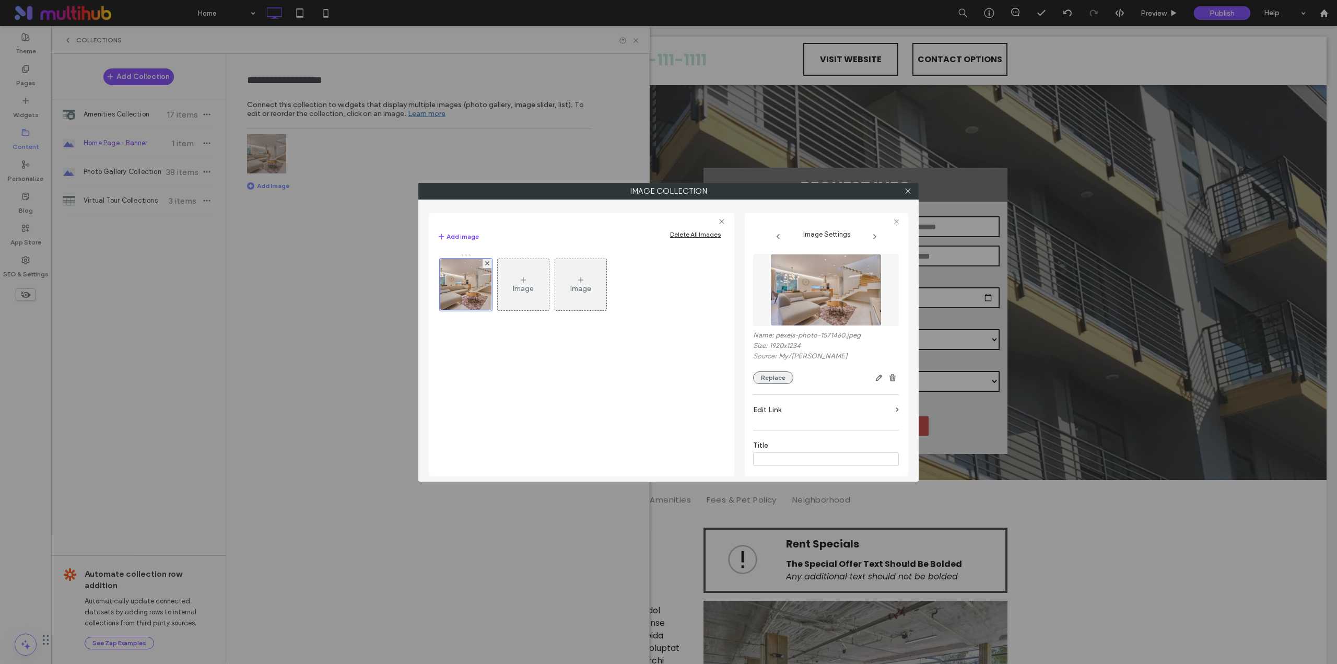
click at [774, 375] on button "Replace" at bounding box center [773, 377] width 40 height 13
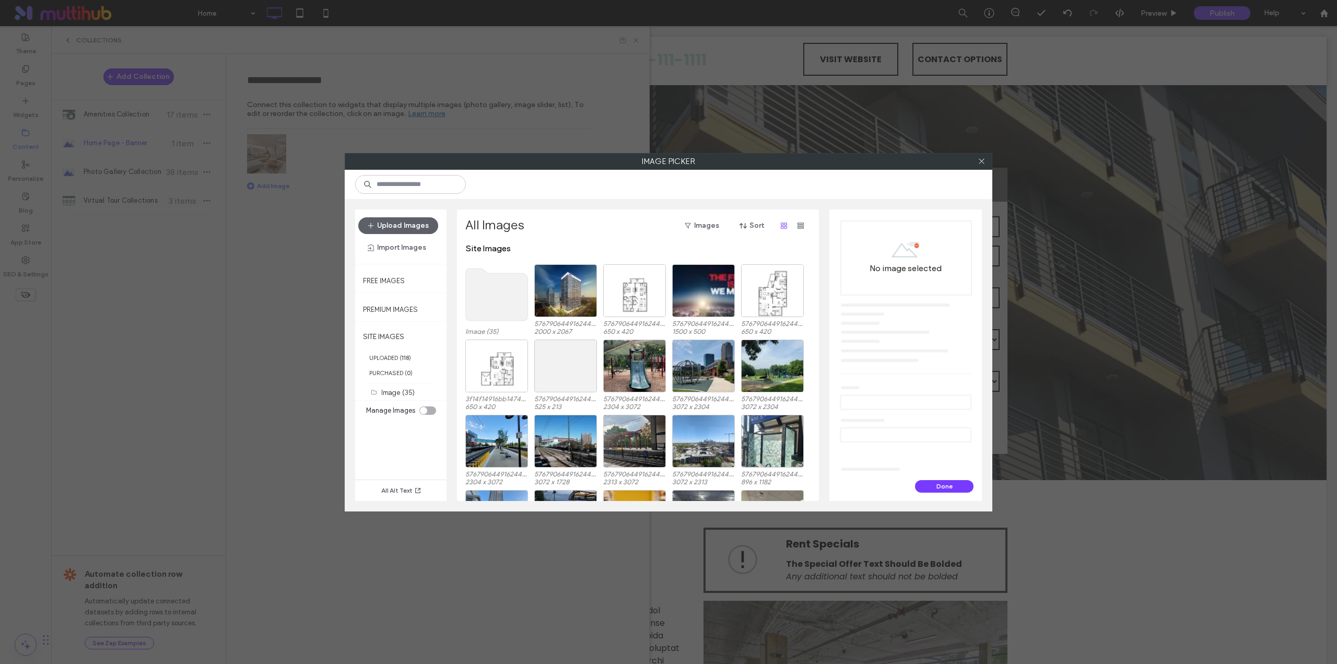
click at [500, 306] on use at bounding box center [497, 294] width 62 height 52
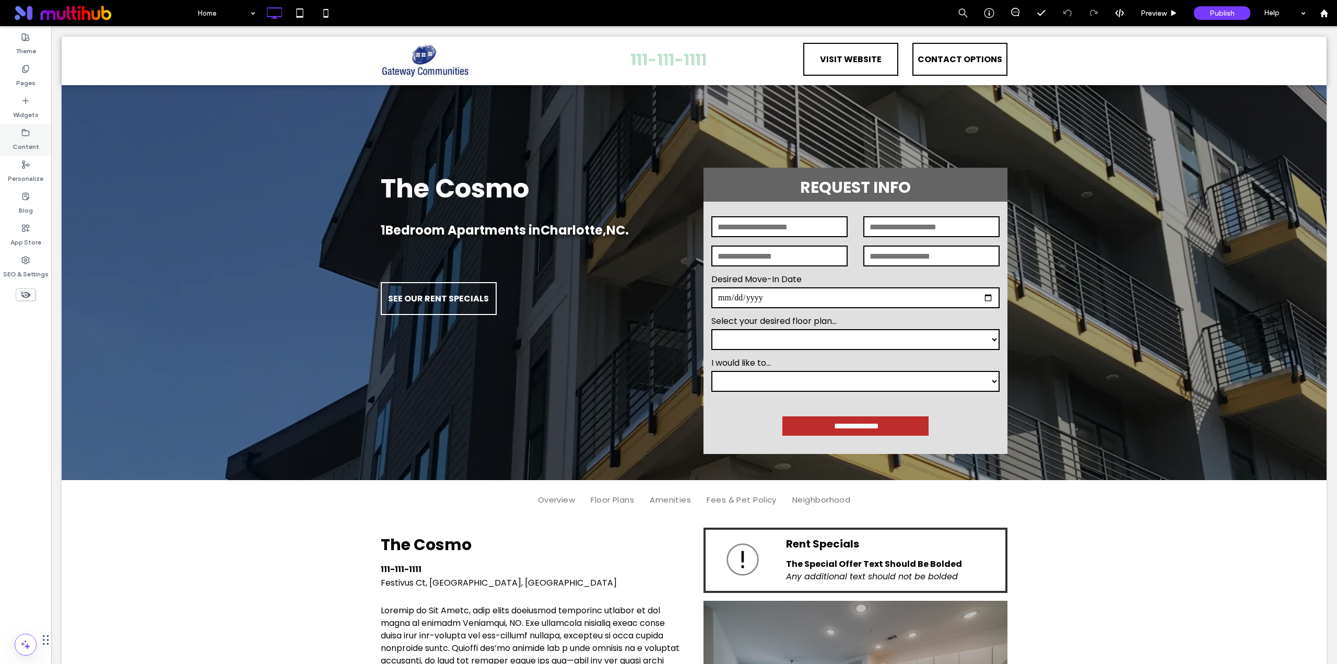
click at [24, 144] on label "Content" at bounding box center [26, 144] width 27 height 15
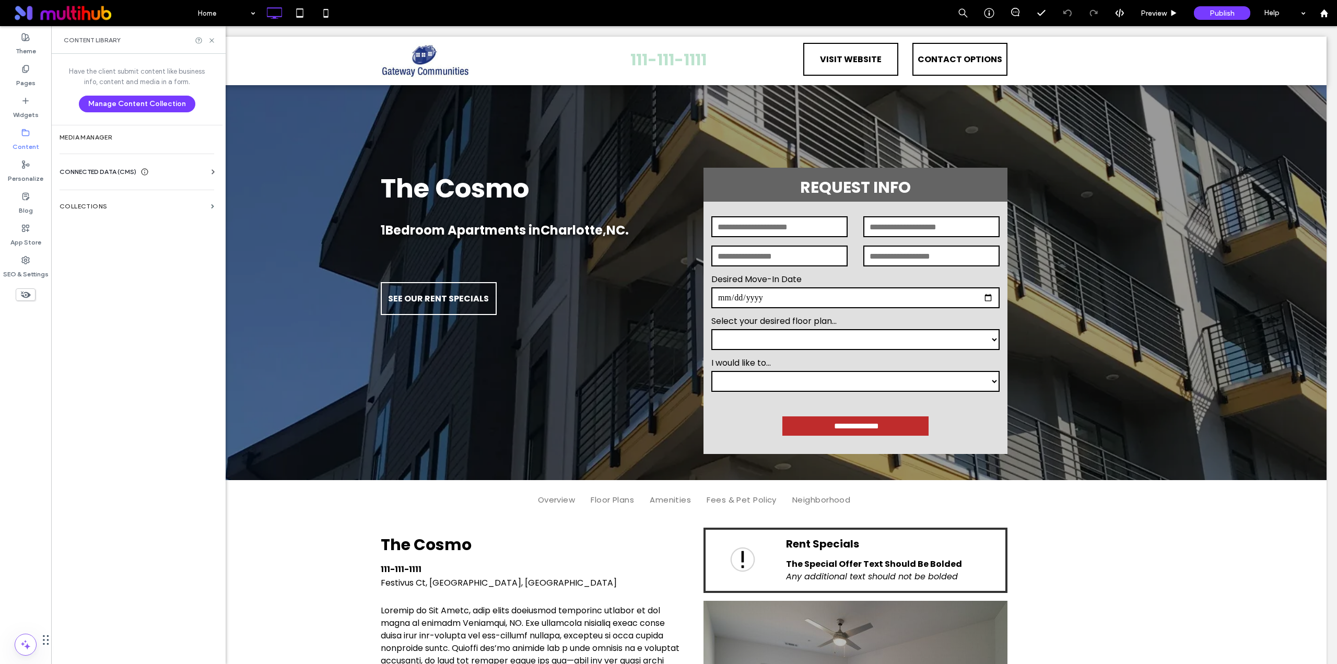
click at [24, 144] on label "Content" at bounding box center [26, 144] width 27 height 15
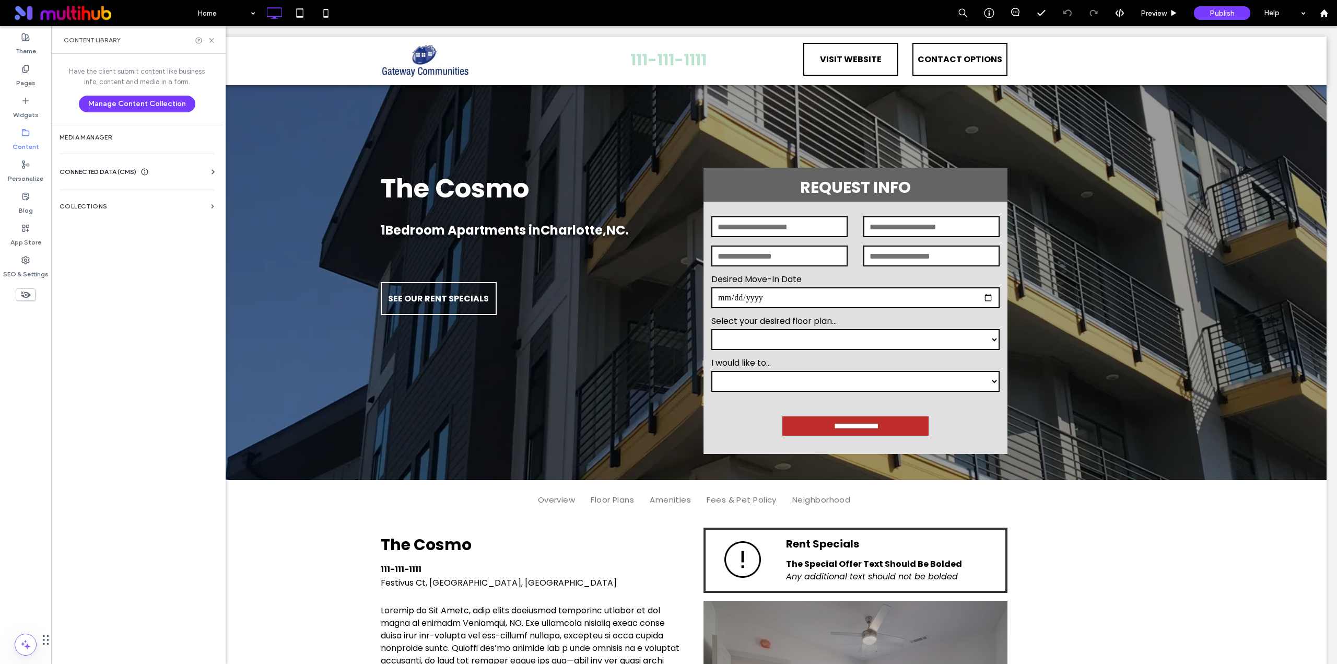
click at [24, 144] on label "Content" at bounding box center [26, 144] width 27 height 15
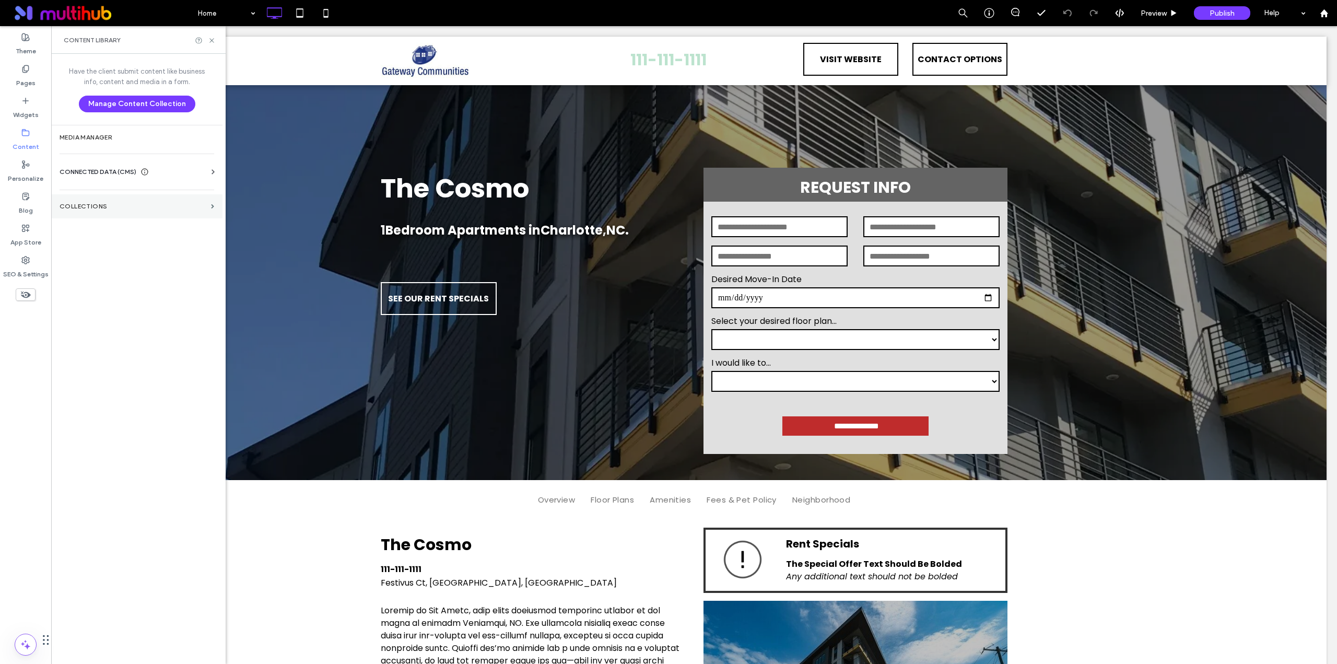
click at [203, 207] on label "Collections" at bounding box center [133, 206] width 147 height 7
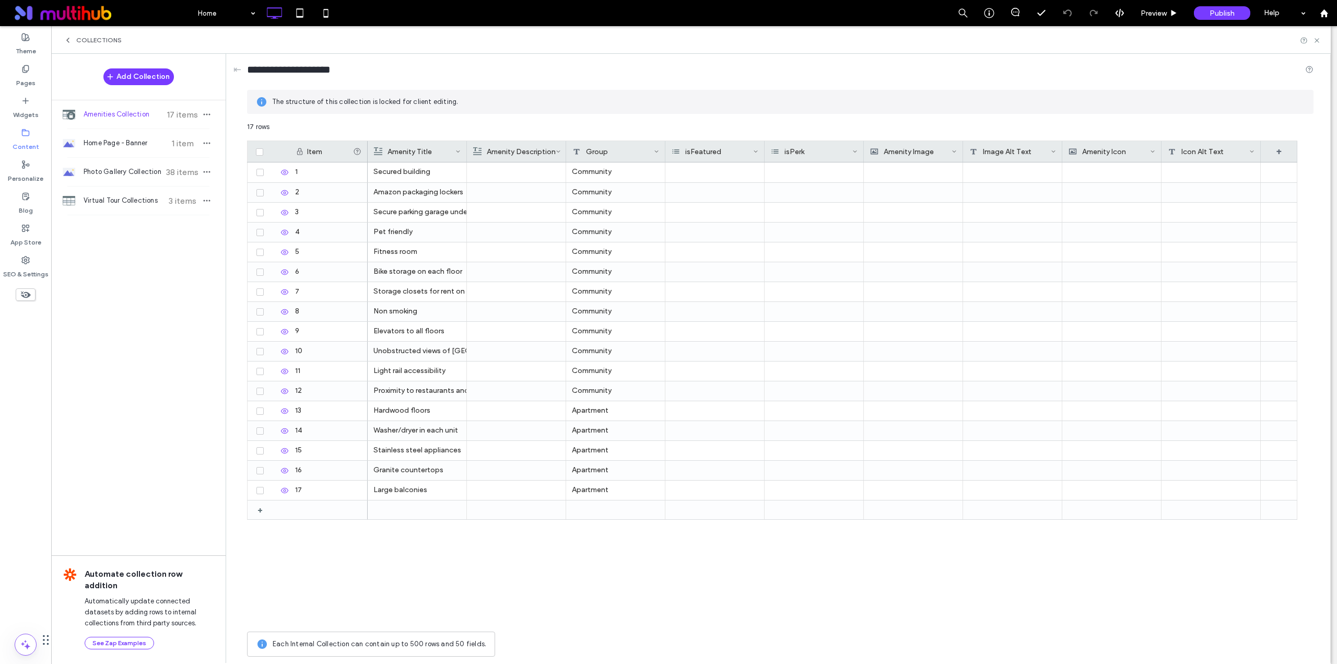
click at [68, 34] on div "Collections" at bounding box center [691, 40] width 1280 height 28
click at [67, 38] on icon at bounding box center [68, 40] width 8 height 8
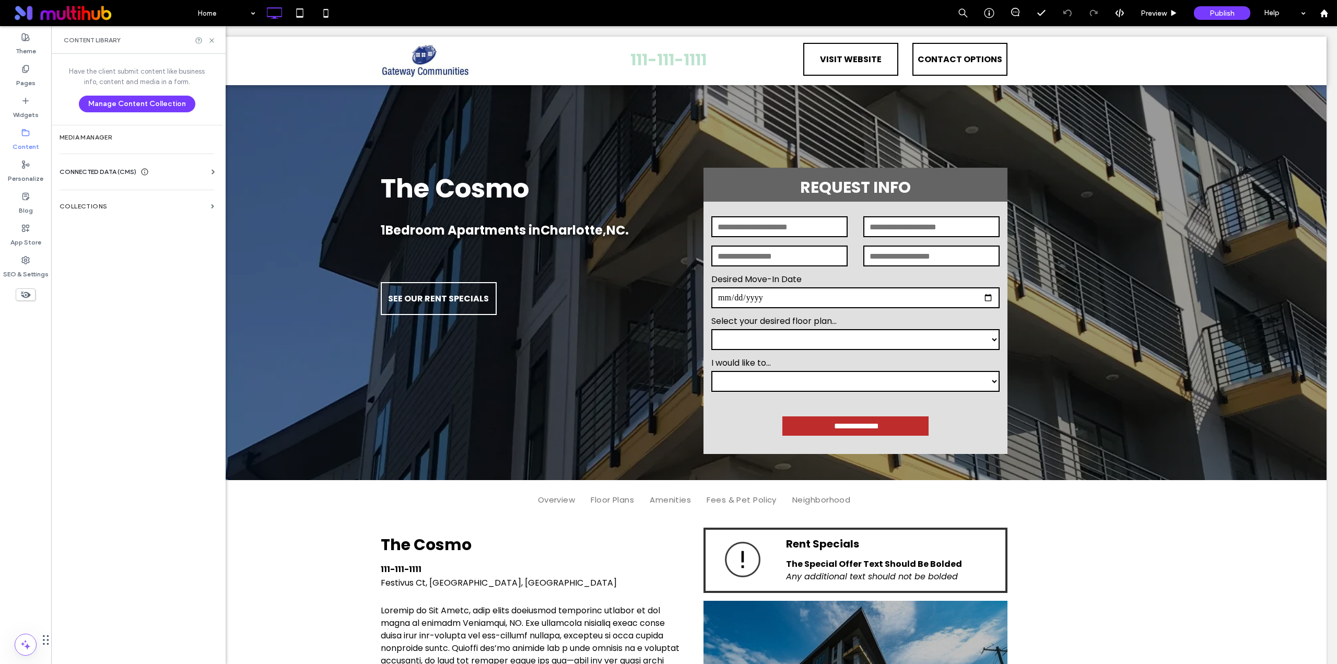
click at [201, 172] on div "CONNECTED DATA (CMS)" at bounding box center [139, 172] width 159 height 10
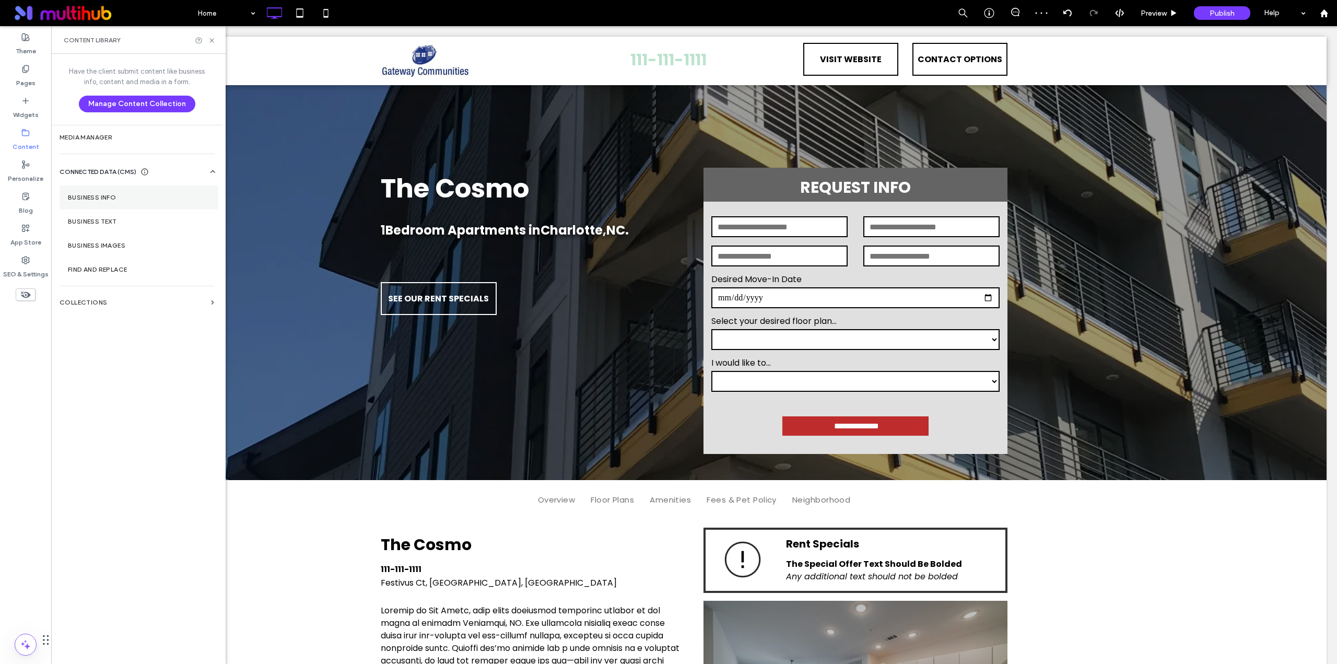
click at [148, 201] on section "Business Info" at bounding box center [139, 197] width 159 height 24
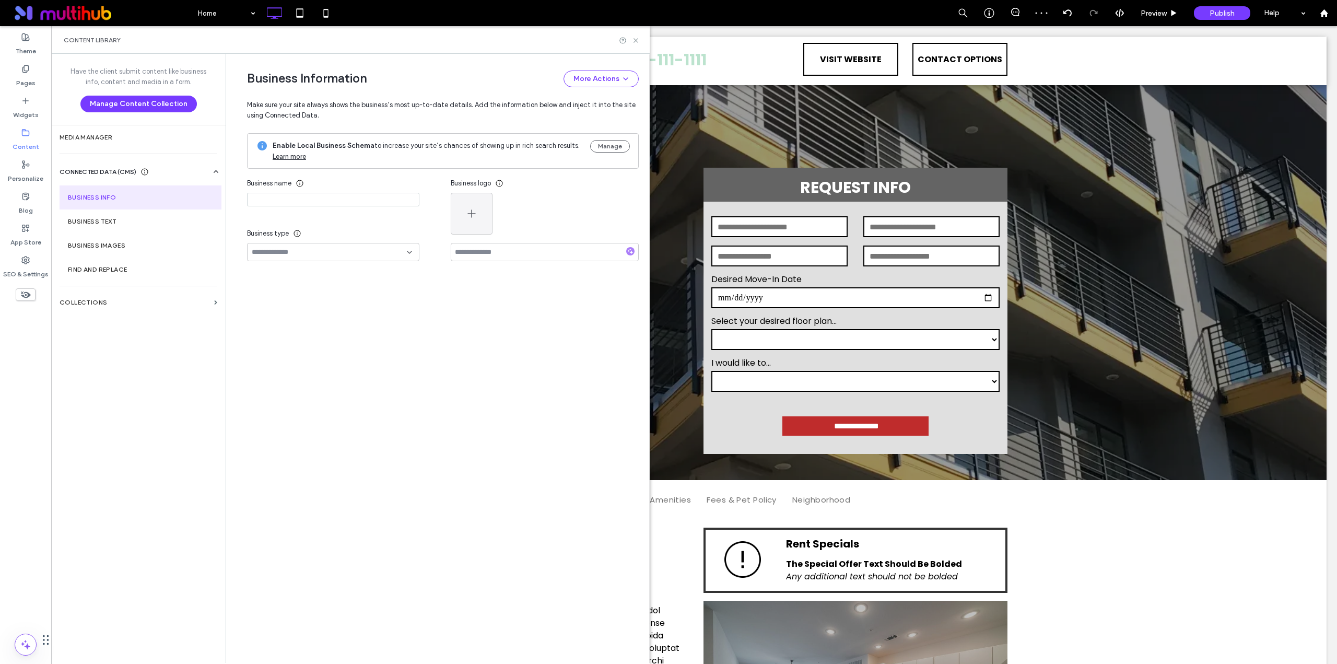
type input "*********"
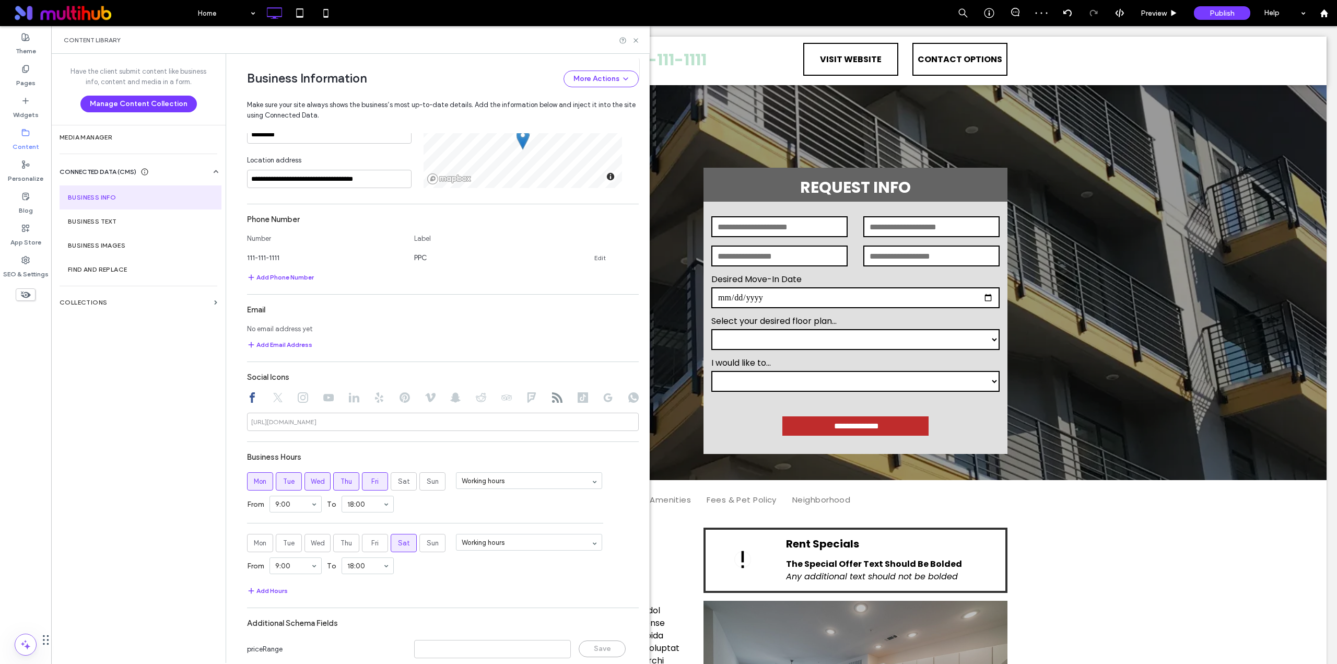
scroll to position [386, 0]
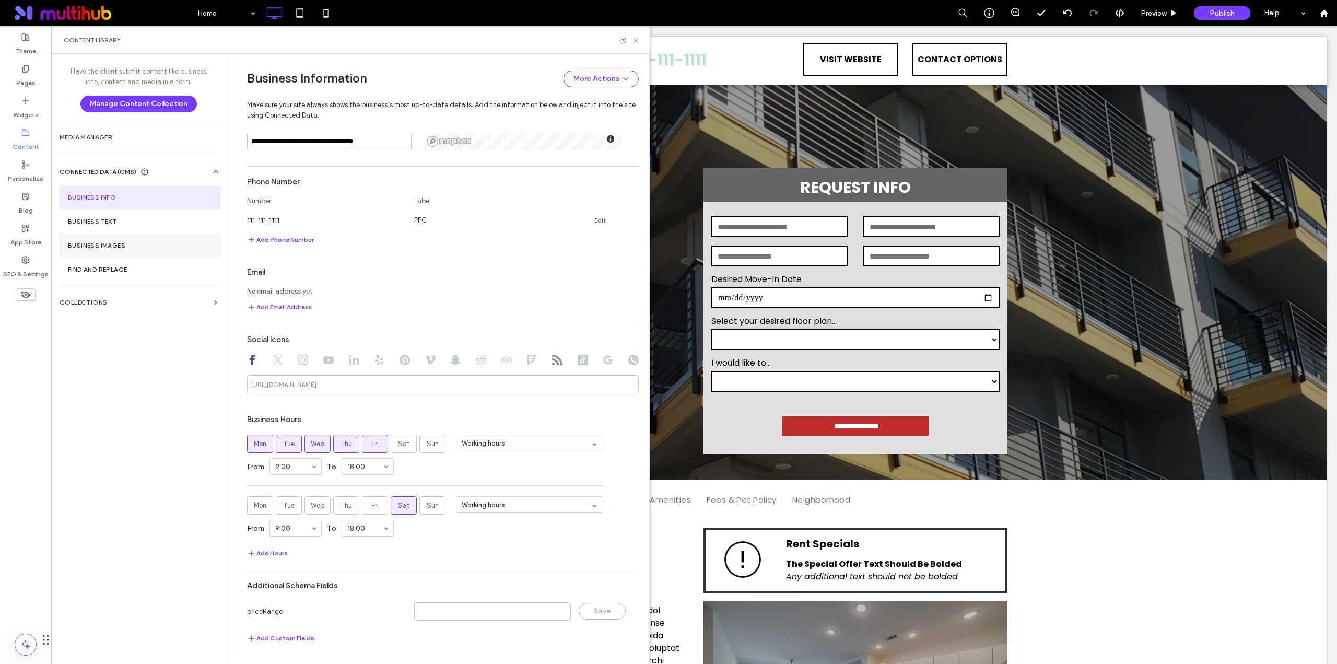
click at [141, 248] on label "Business Images" at bounding box center [140, 245] width 145 height 7
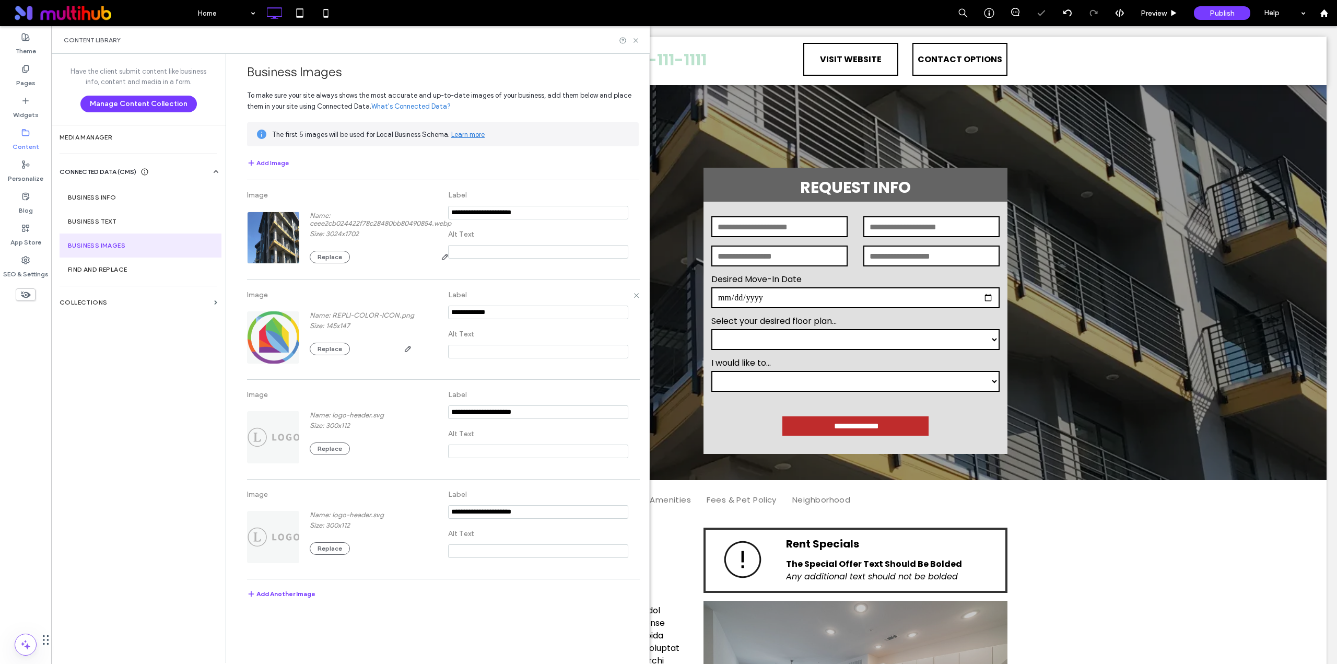
scroll to position [0, 0]
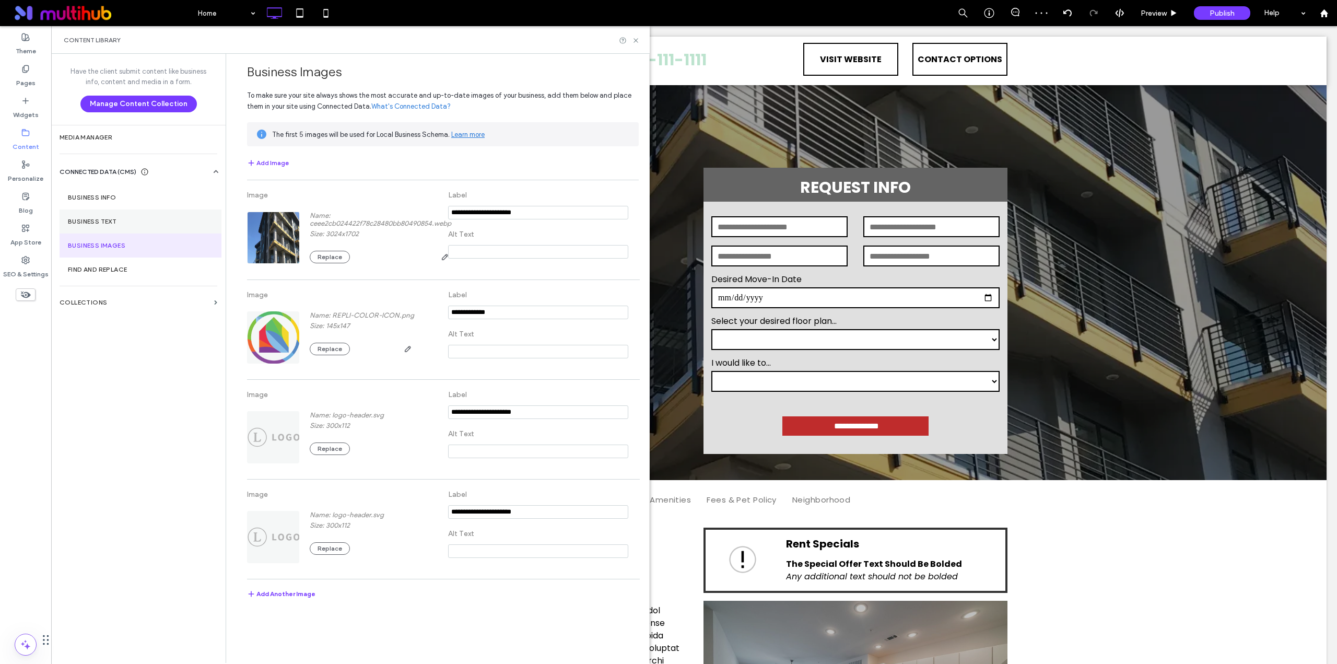
click at [140, 219] on label "Business Text" at bounding box center [140, 221] width 145 height 7
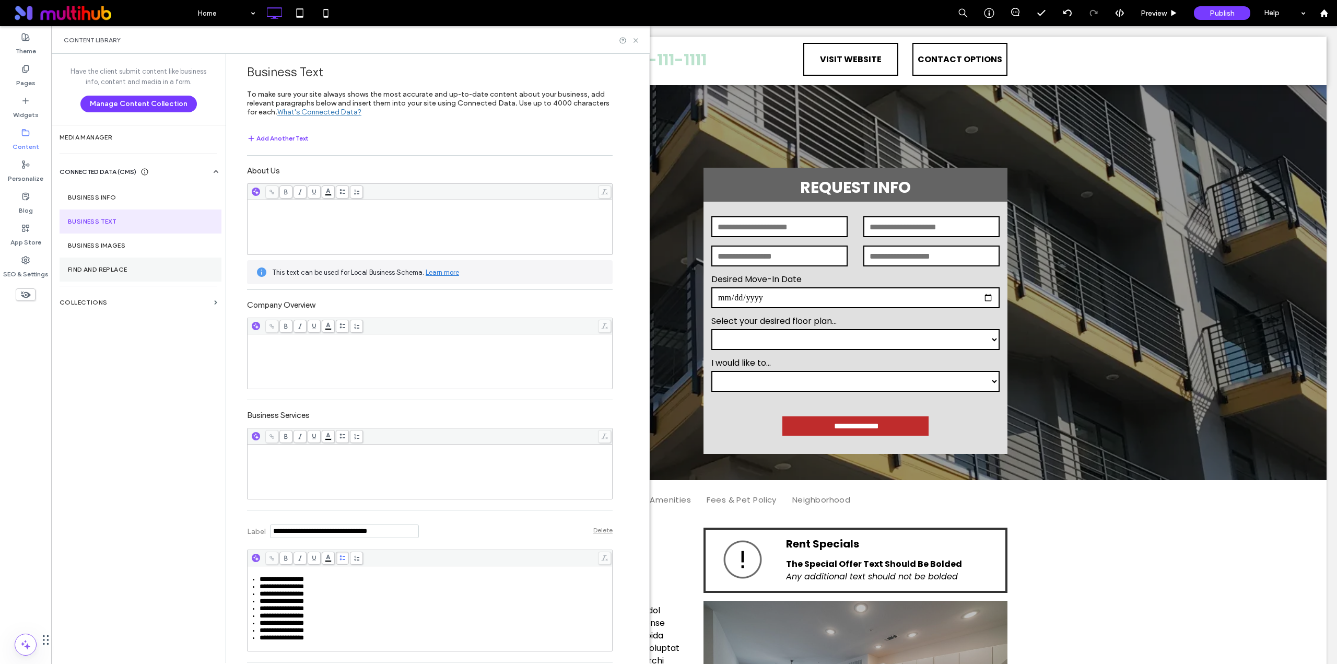
click at [152, 275] on section "Find and Replace" at bounding box center [141, 269] width 162 height 24
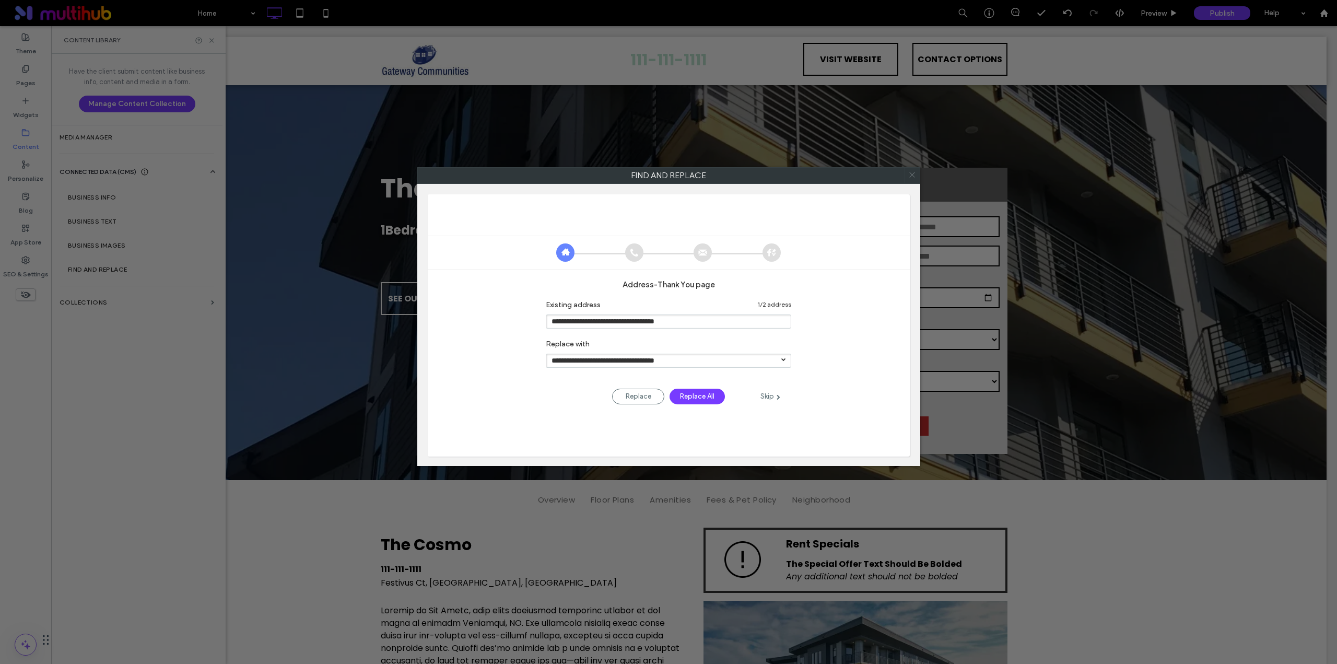
drag, startPoint x: 909, startPoint y: 174, endPoint x: 537, endPoint y: 221, distance: 374.8
click at [909, 174] on icon at bounding box center [912, 174] width 15 height 15
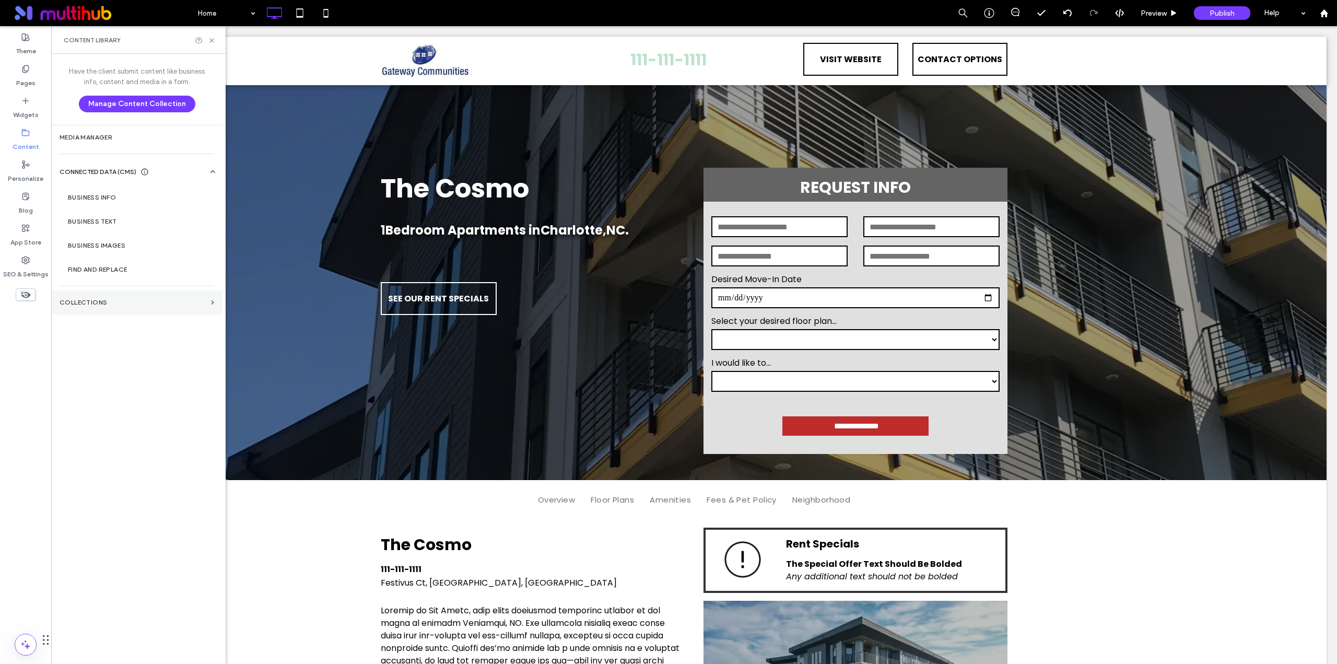
click at [164, 294] on section "Collections" at bounding box center [136, 302] width 171 height 24
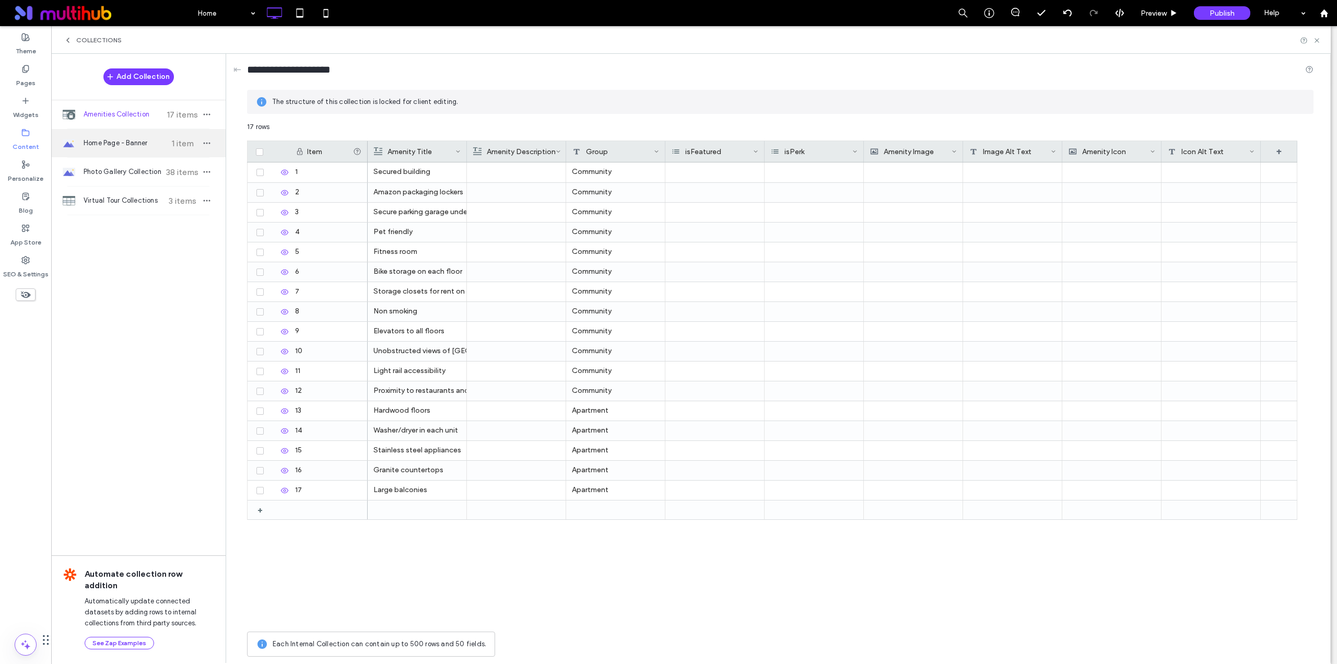
click at [132, 142] on span "Home Page - Banner" at bounding box center [123, 143] width 78 height 10
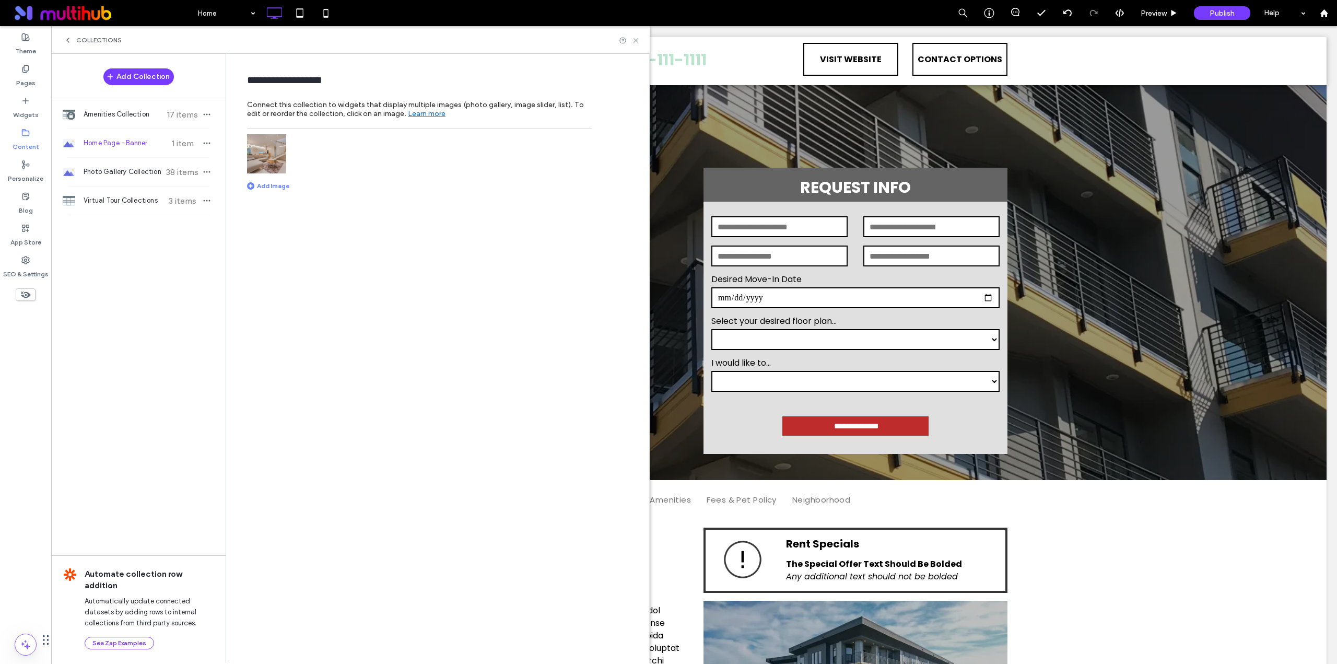
click at [266, 158] on img at bounding box center [266, 153] width 39 height 39
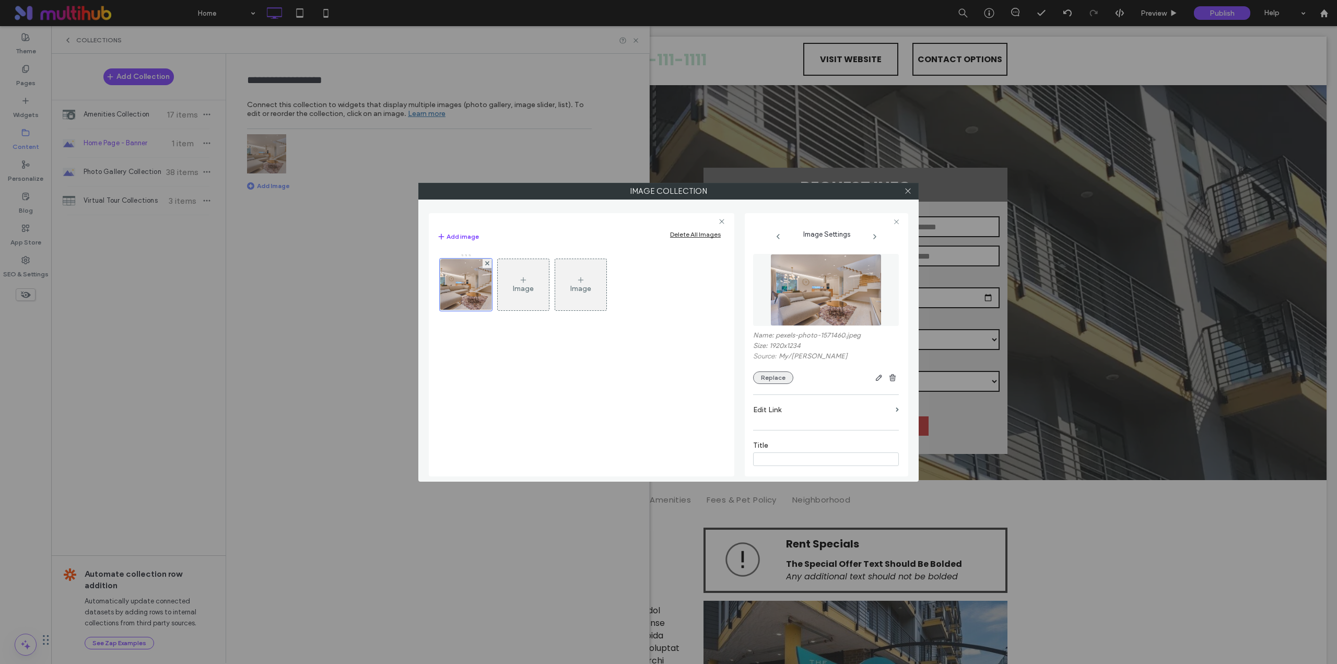
click at [778, 378] on button "Replace" at bounding box center [773, 377] width 40 height 13
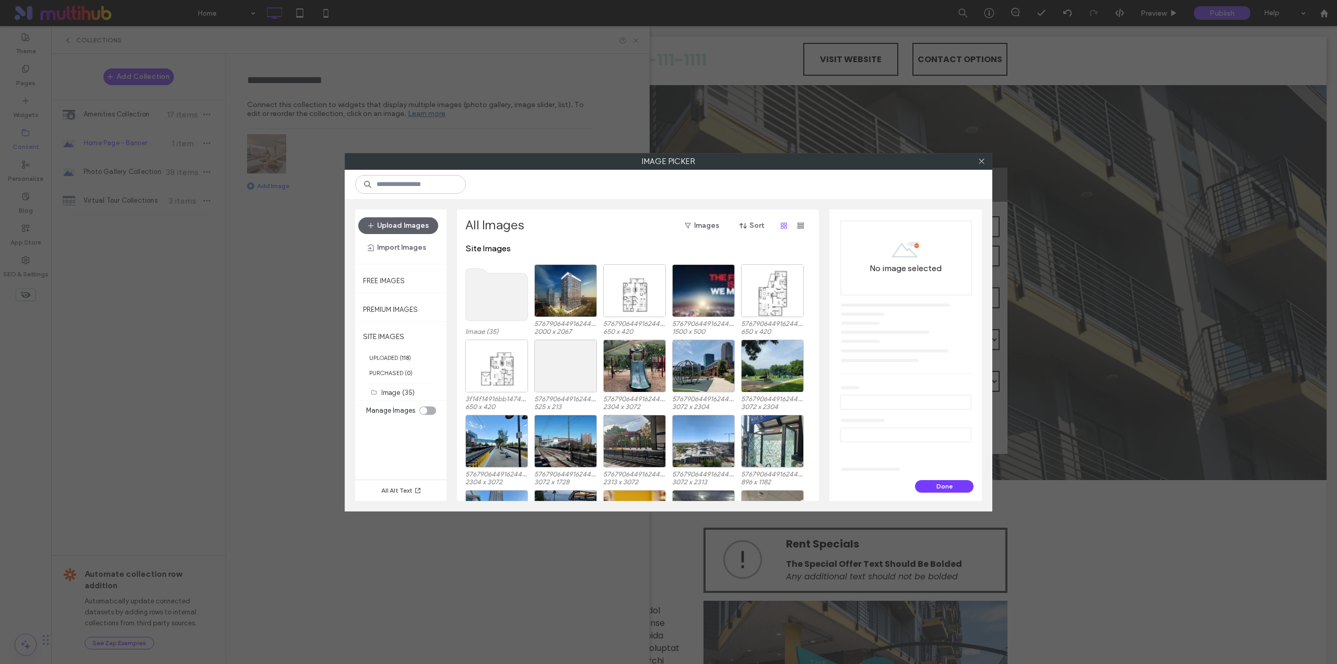
click at [490, 306] on use at bounding box center [497, 294] width 62 height 52
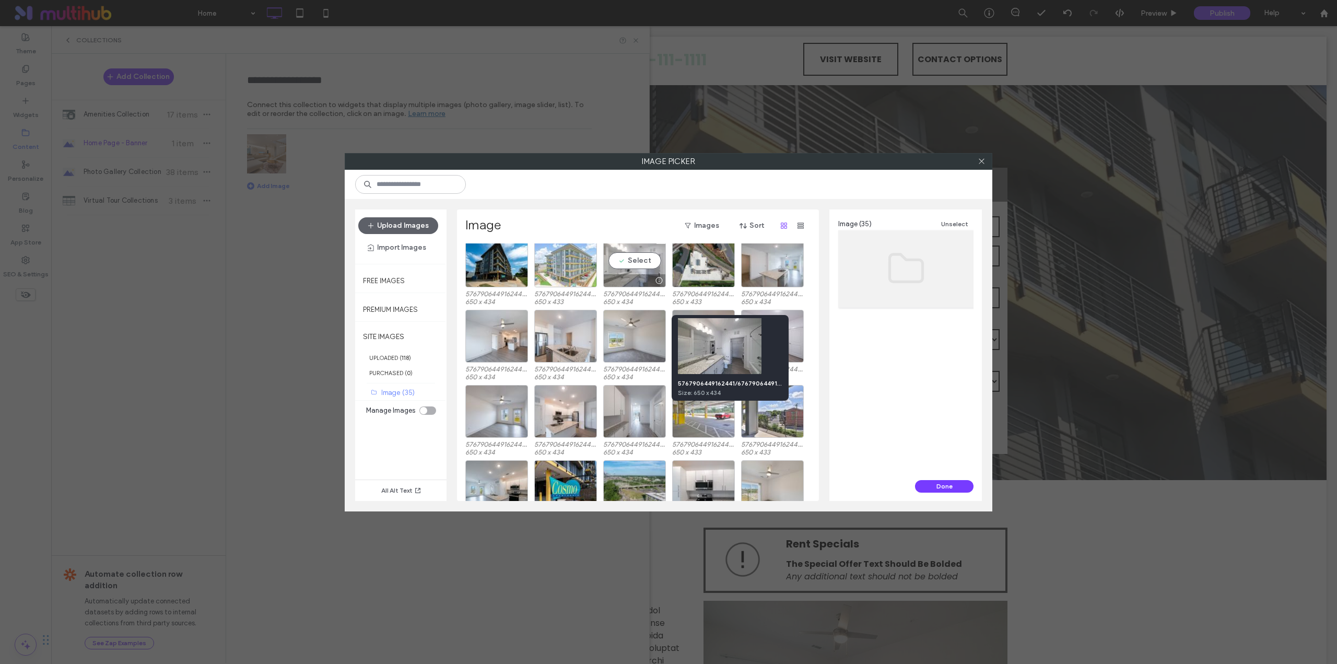
scroll to position [269, 0]
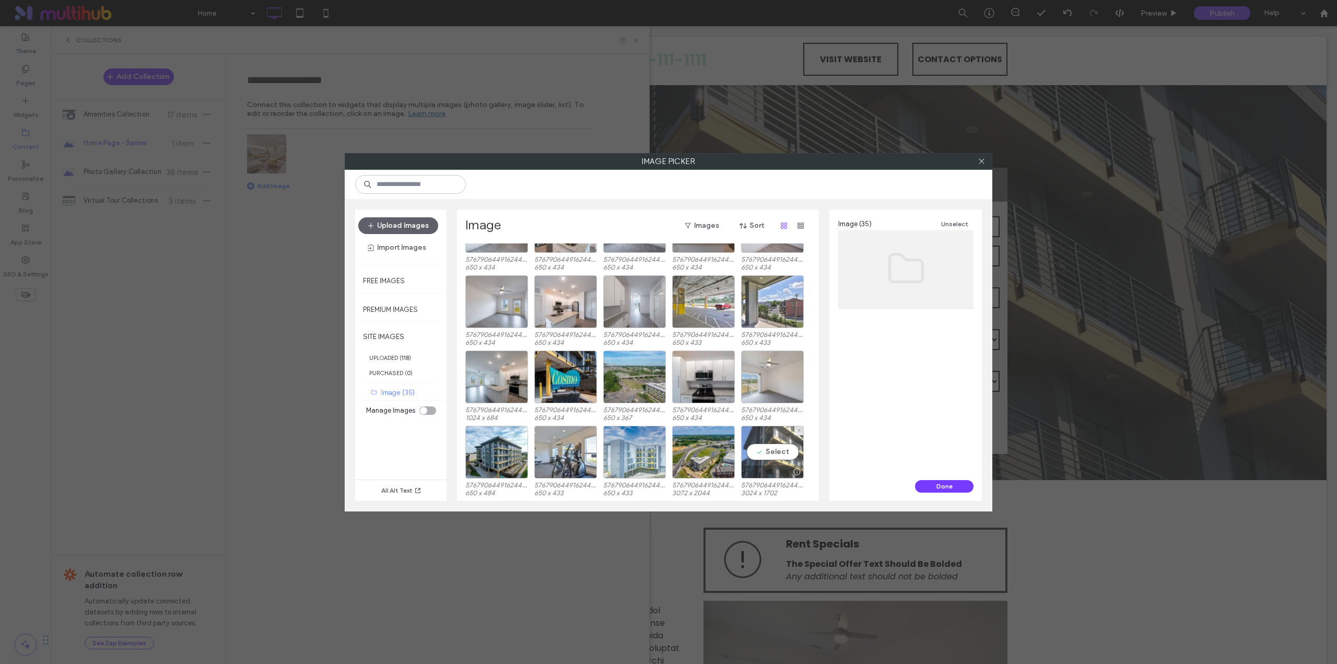
click at [766, 444] on div "Select" at bounding box center [772, 452] width 63 height 53
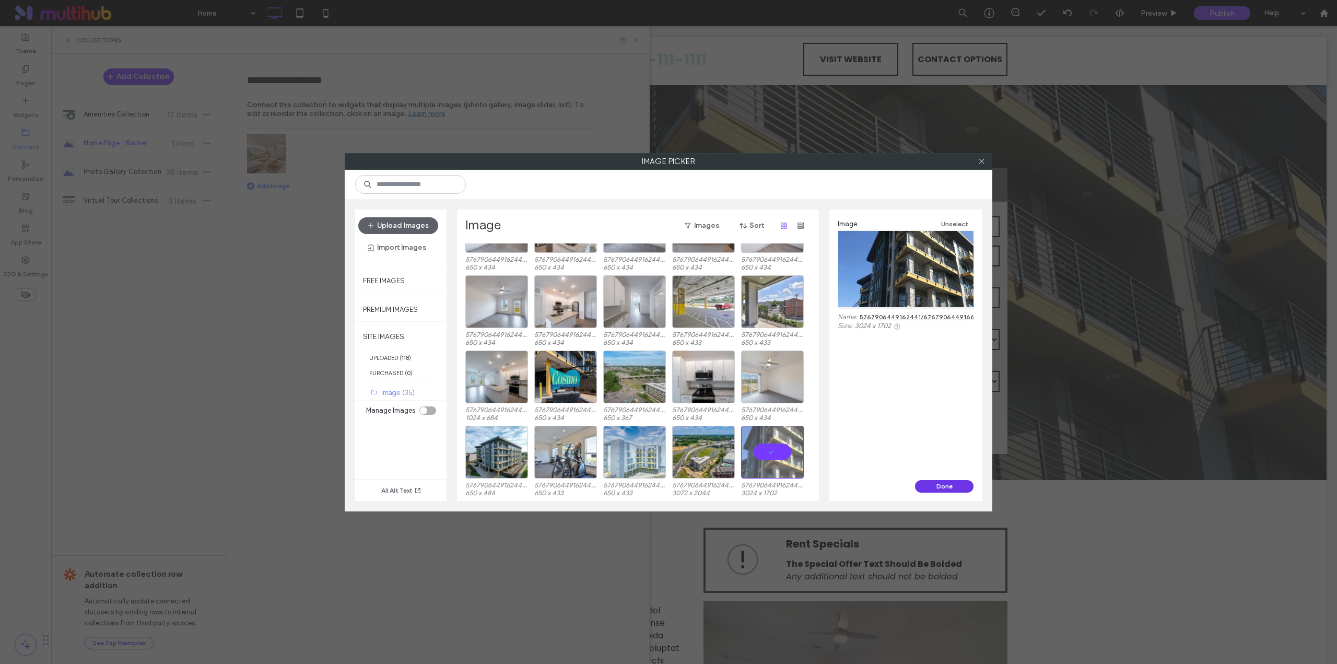
click at [947, 485] on button "Done" at bounding box center [944, 486] width 58 height 13
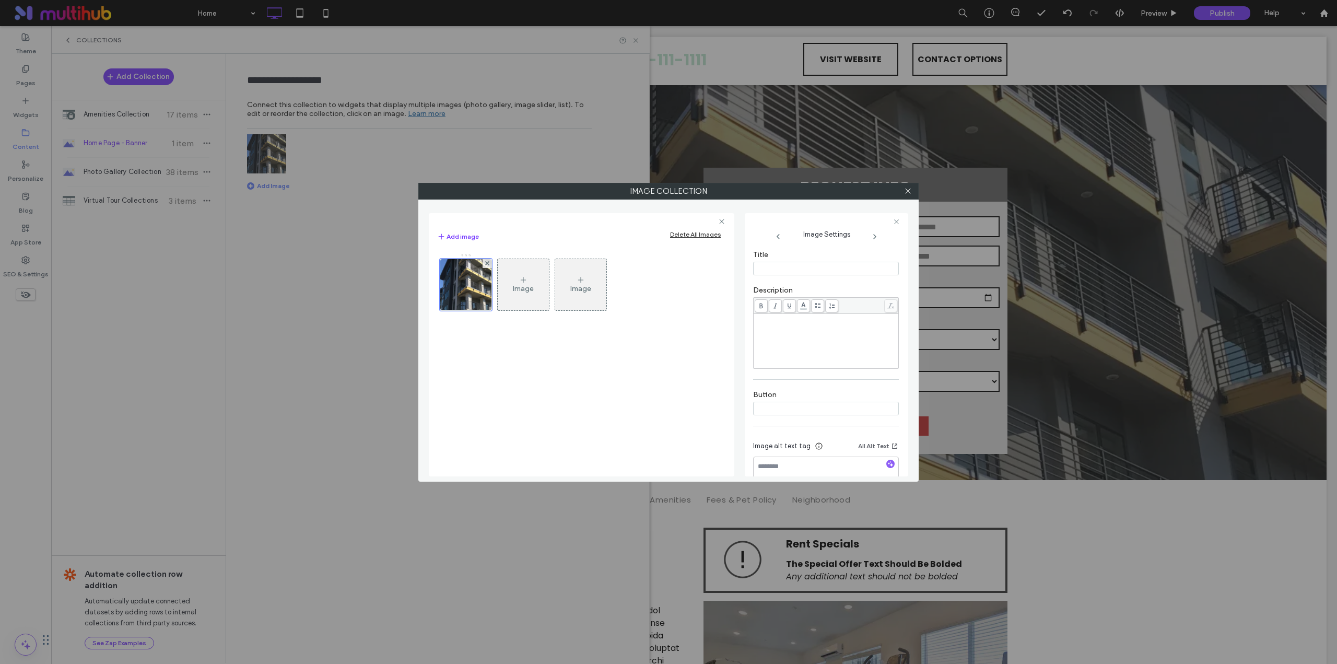
scroll to position [221, 0]
click at [887, 441] on icon "button" at bounding box center [890, 440] width 7 height 7
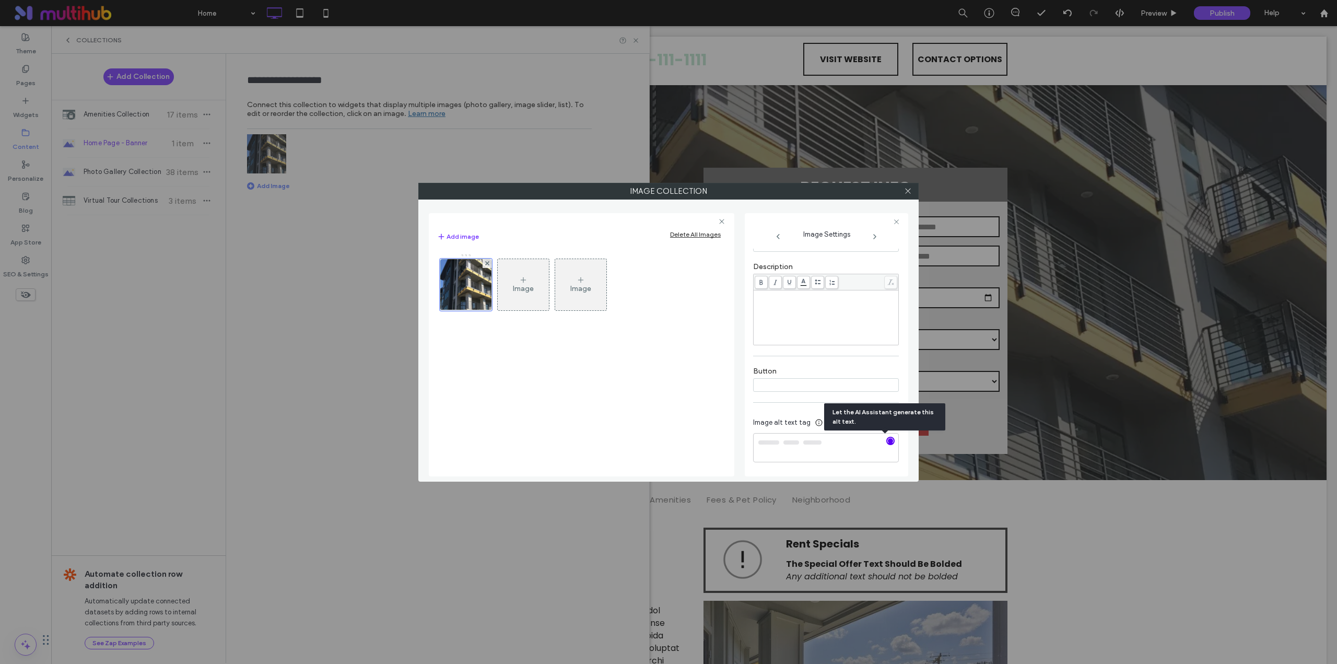
type textarea "**********"
click at [908, 193] on icon at bounding box center [908, 191] width 8 height 8
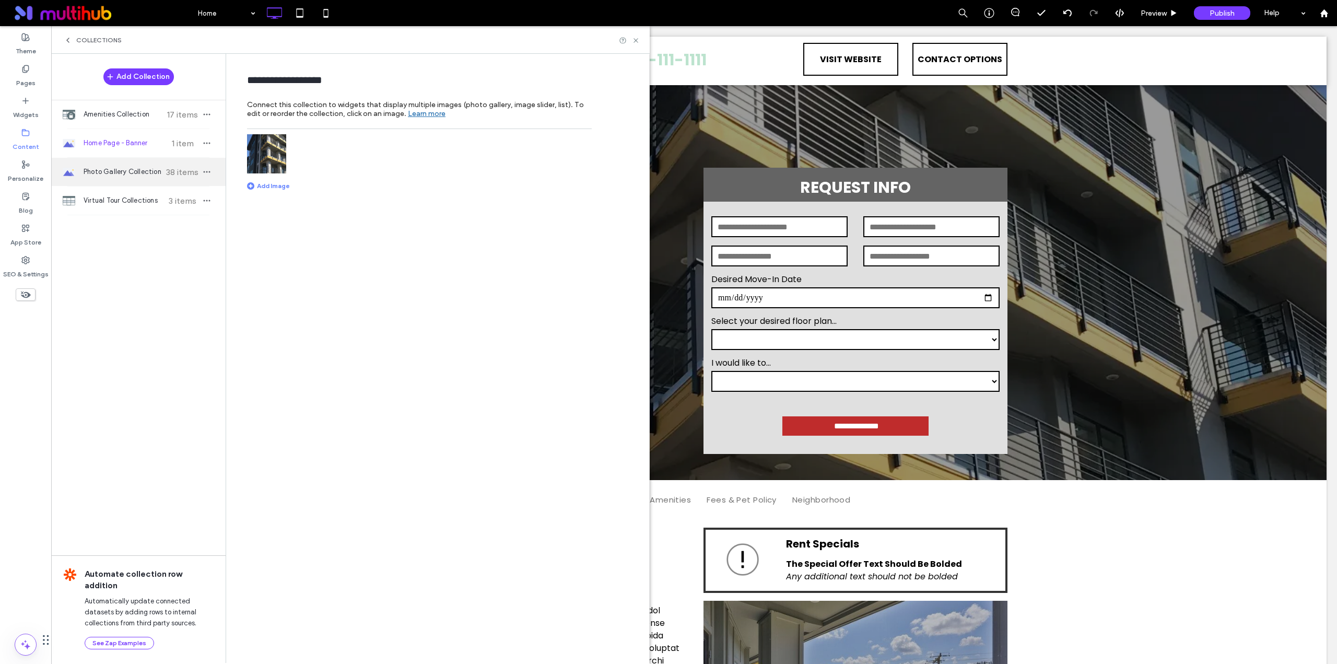
click at [123, 178] on div "Photo Gallery Collection 38 items" at bounding box center [138, 172] width 174 height 28
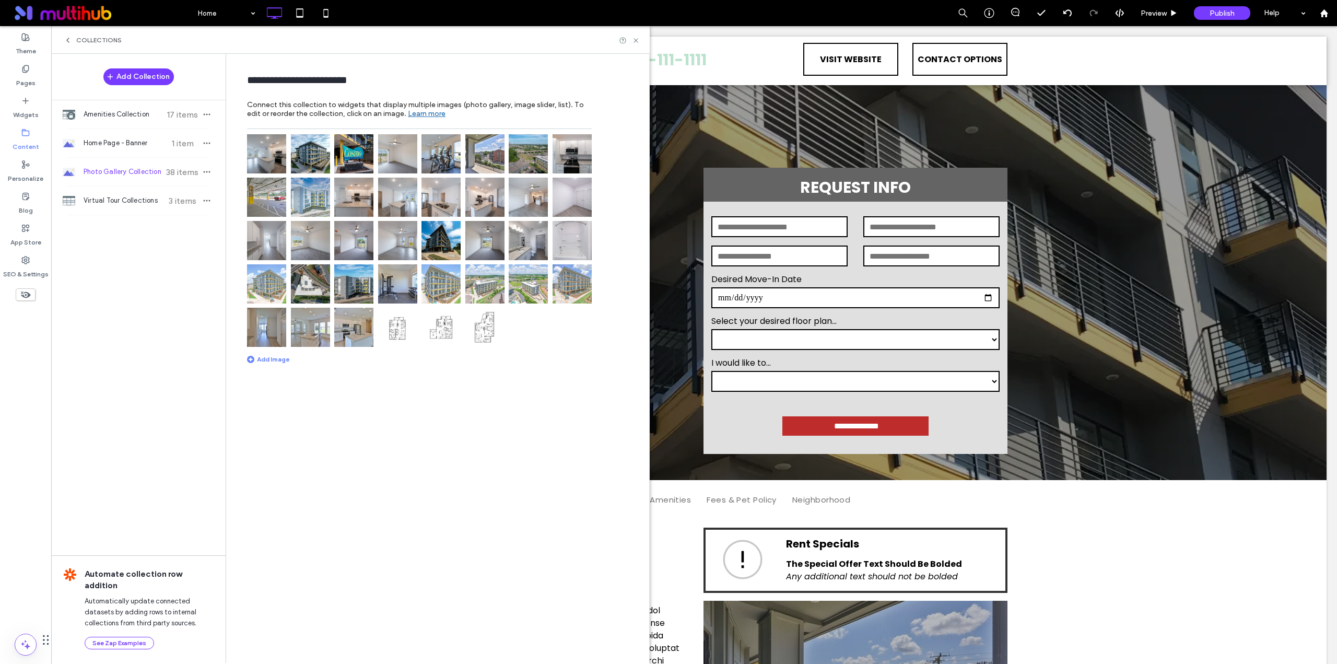
click at [264, 150] on img at bounding box center [266, 153] width 39 height 39
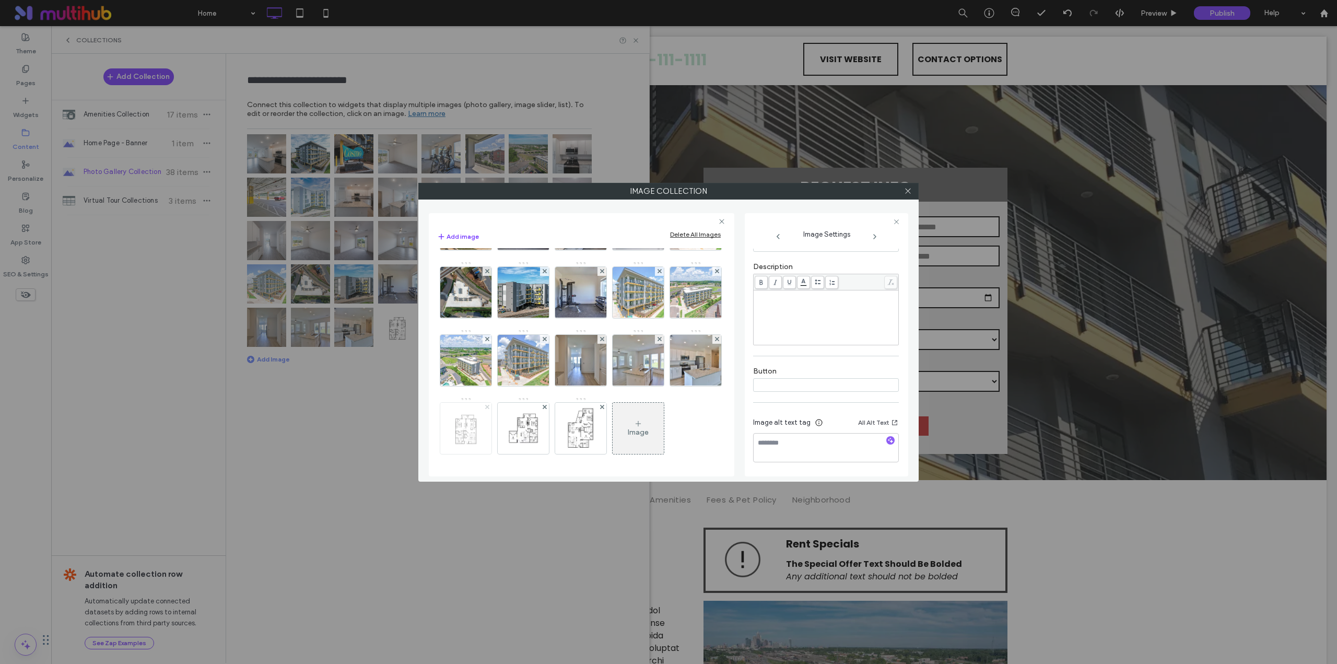
scroll to position [203, 0]
click at [489, 405] on use at bounding box center [487, 407] width 4 height 4
click at [489, 405] on icon at bounding box center [487, 407] width 4 height 4
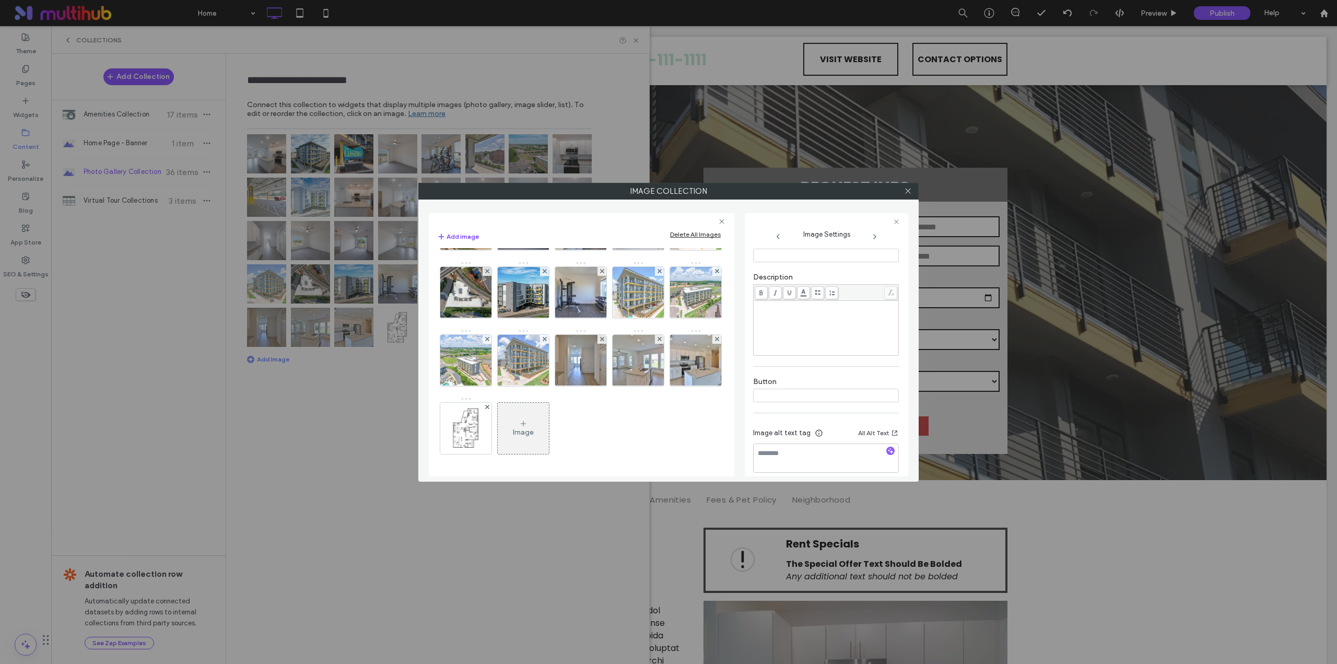
click at [489, 405] on icon at bounding box center [487, 407] width 4 height 4
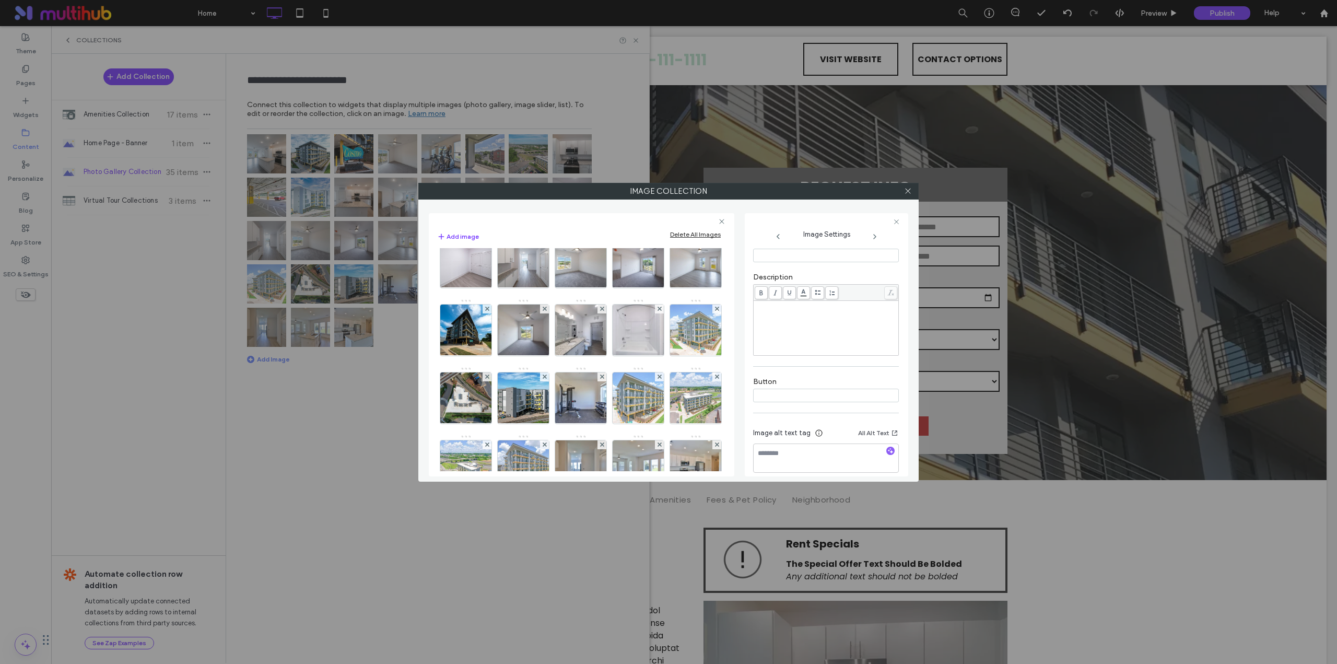
scroll to position [0, 0]
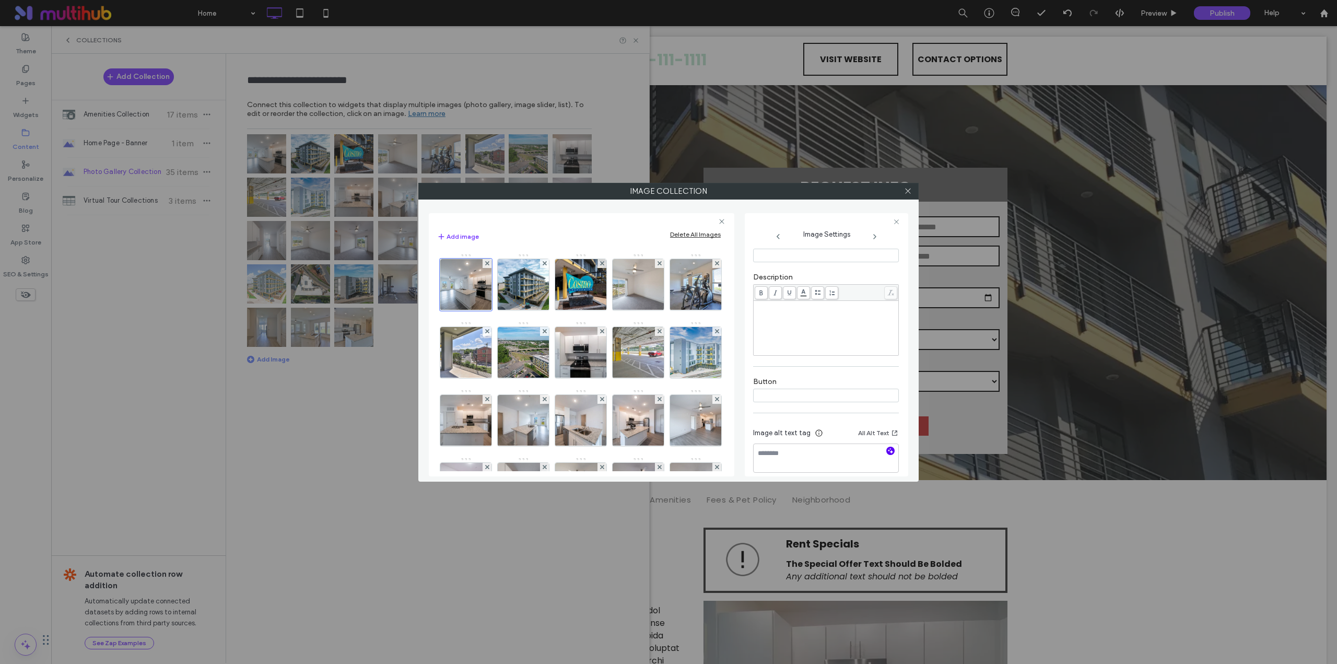
click at [887, 452] on icon "button" at bounding box center [890, 450] width 7 height 7
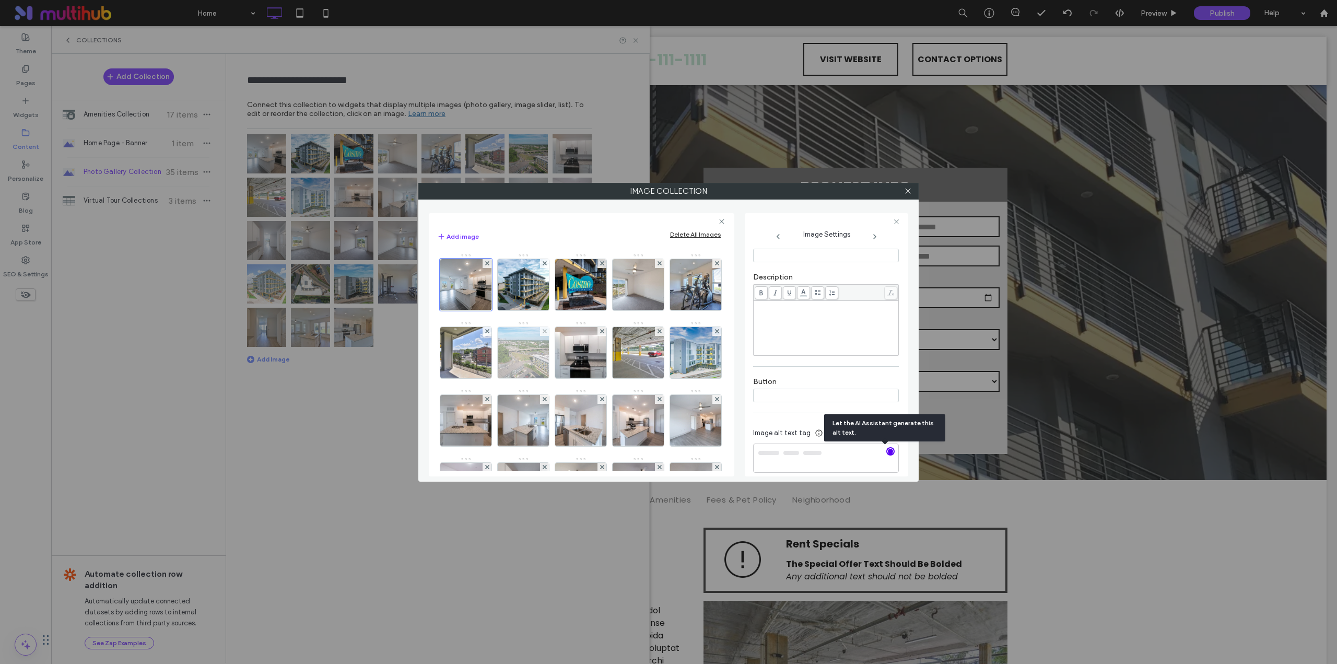
type textarea "**********"
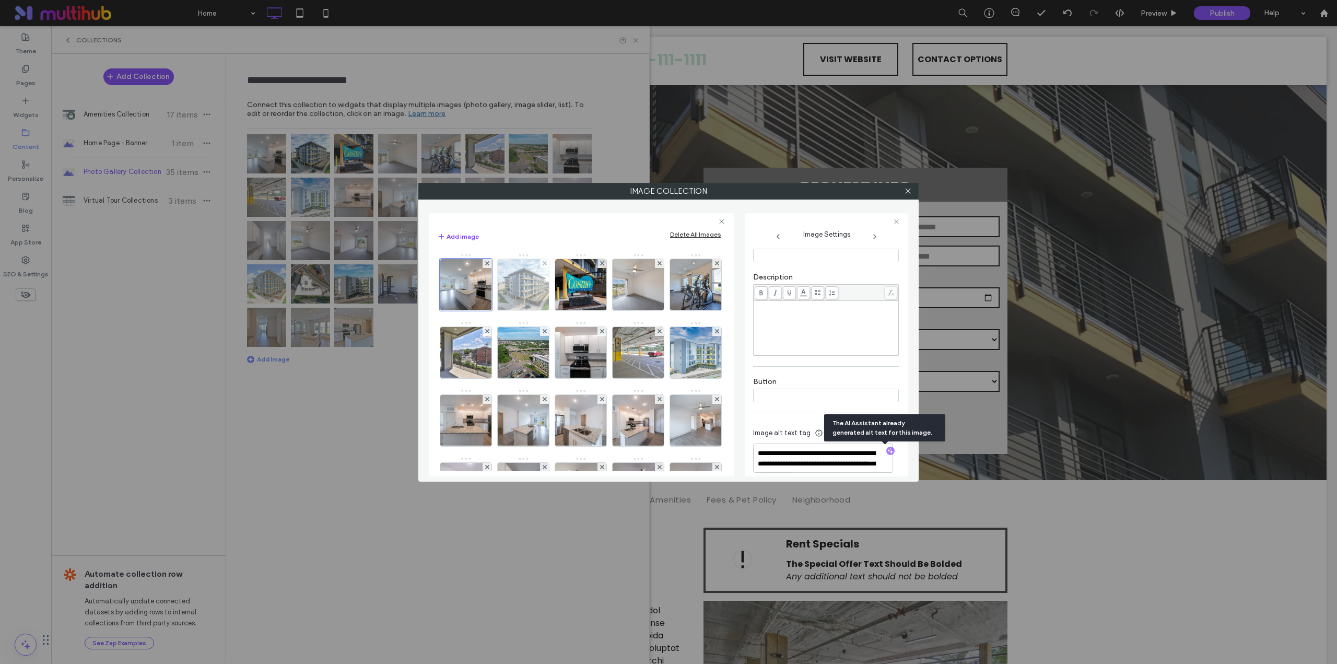
click at [530, 292] on img at bounding box center [523, 284] width 69 height 51
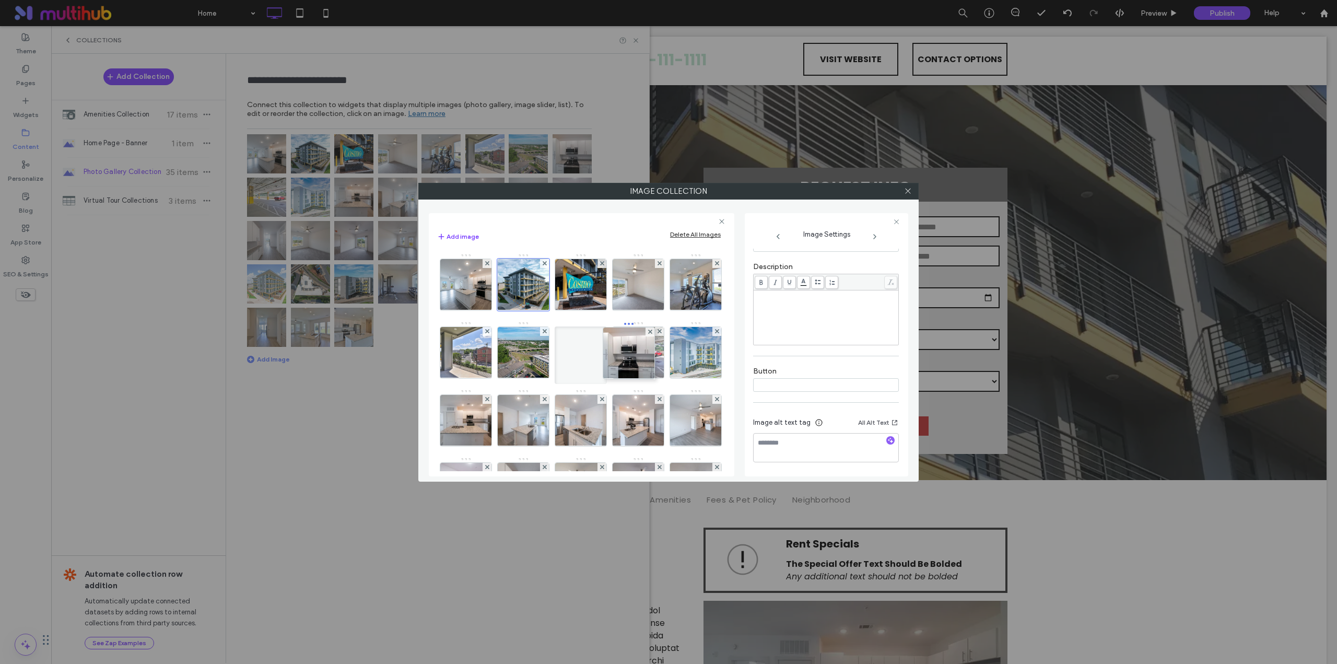
scroll to position [203, 0]
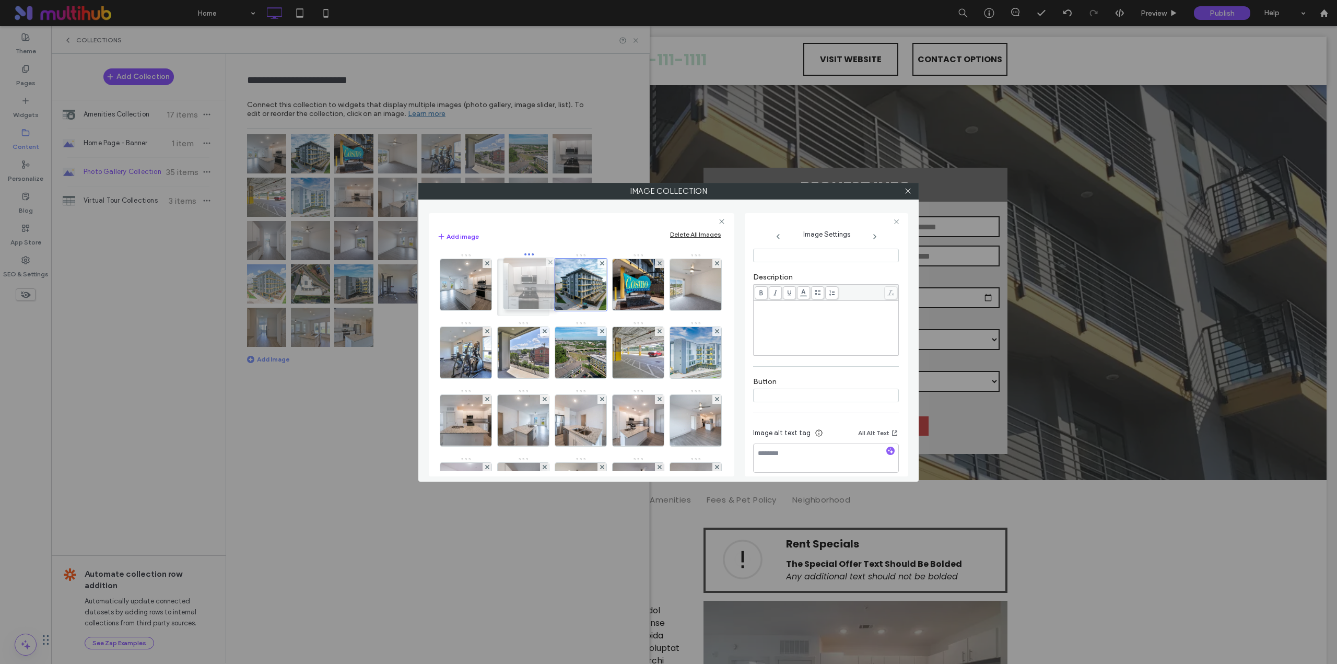
drag, startPoint x: 632, startPoint y: 358, endPoint x: 520, endPoint y: 289, distance: 131.3
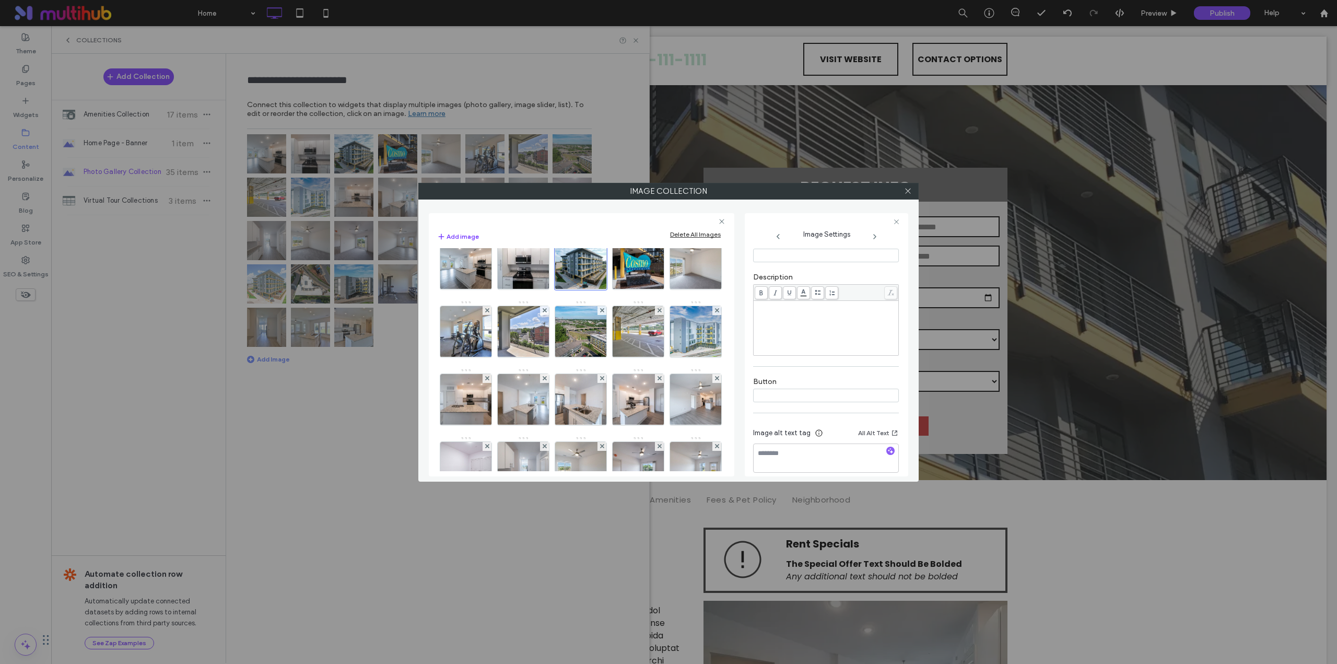
scroll to position [0, 0]
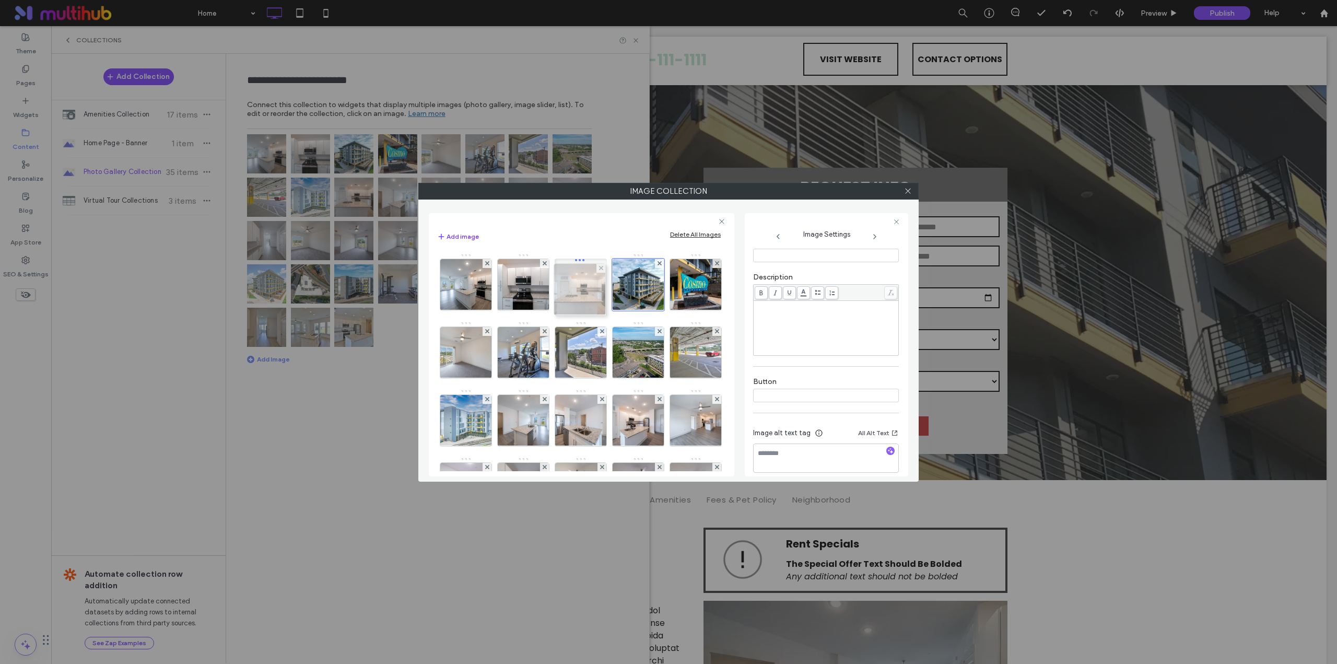
drag, startPoint x: 583, startPoint y: 412, endPoint x: 580, endPoint y: 280, distance: 131.1
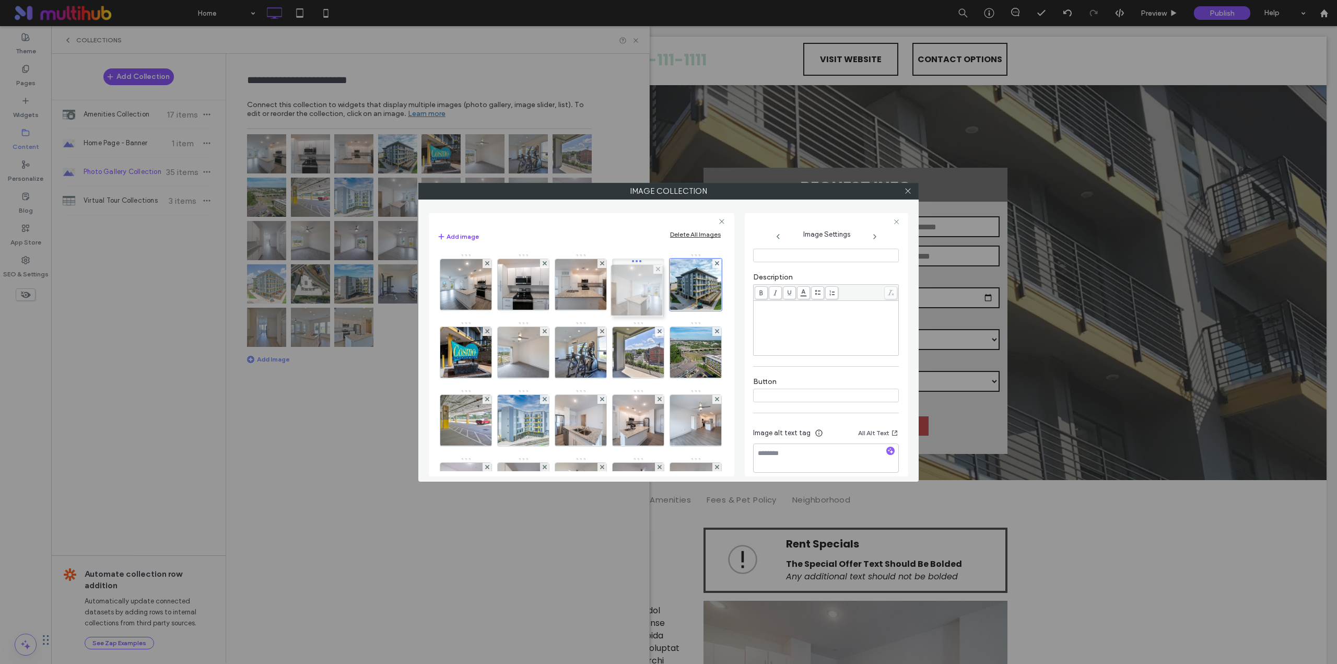
drag, startPoint x: 647, startPoint y: 417, endPoint x: 643, endPoint y: 284, distance: 132.7
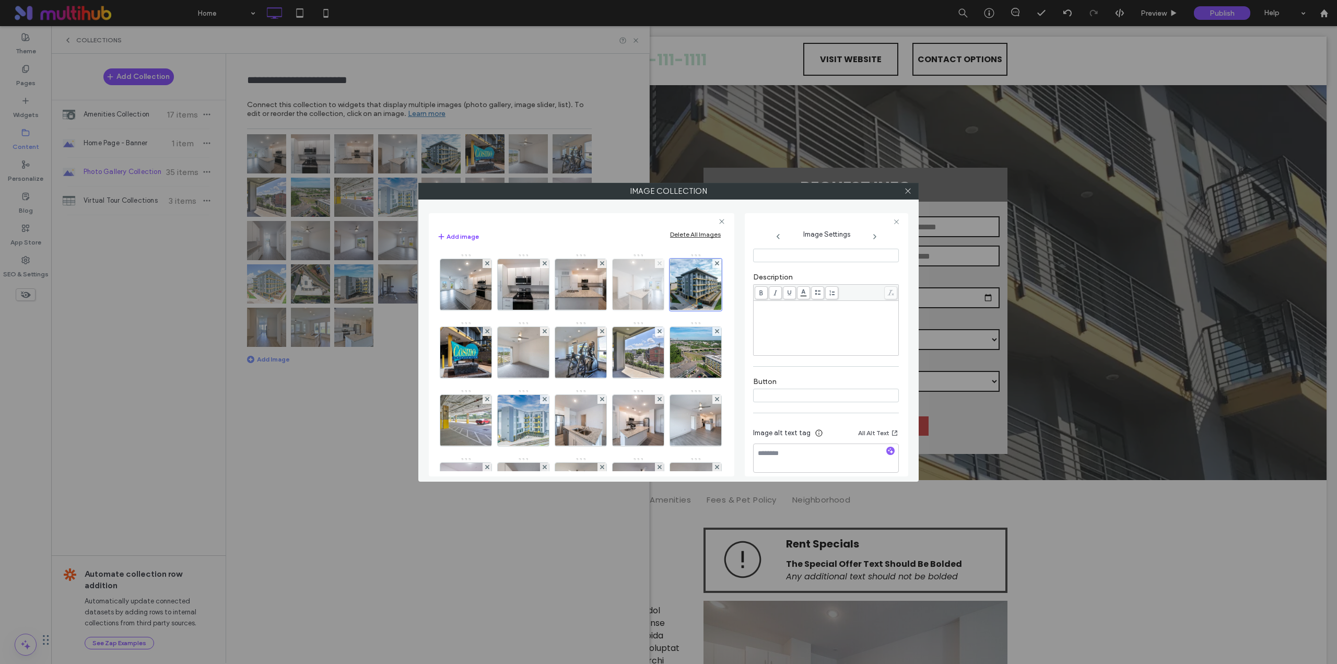
click at [659, 261] on icon at bounding box center [660, 263] width 4 height 4
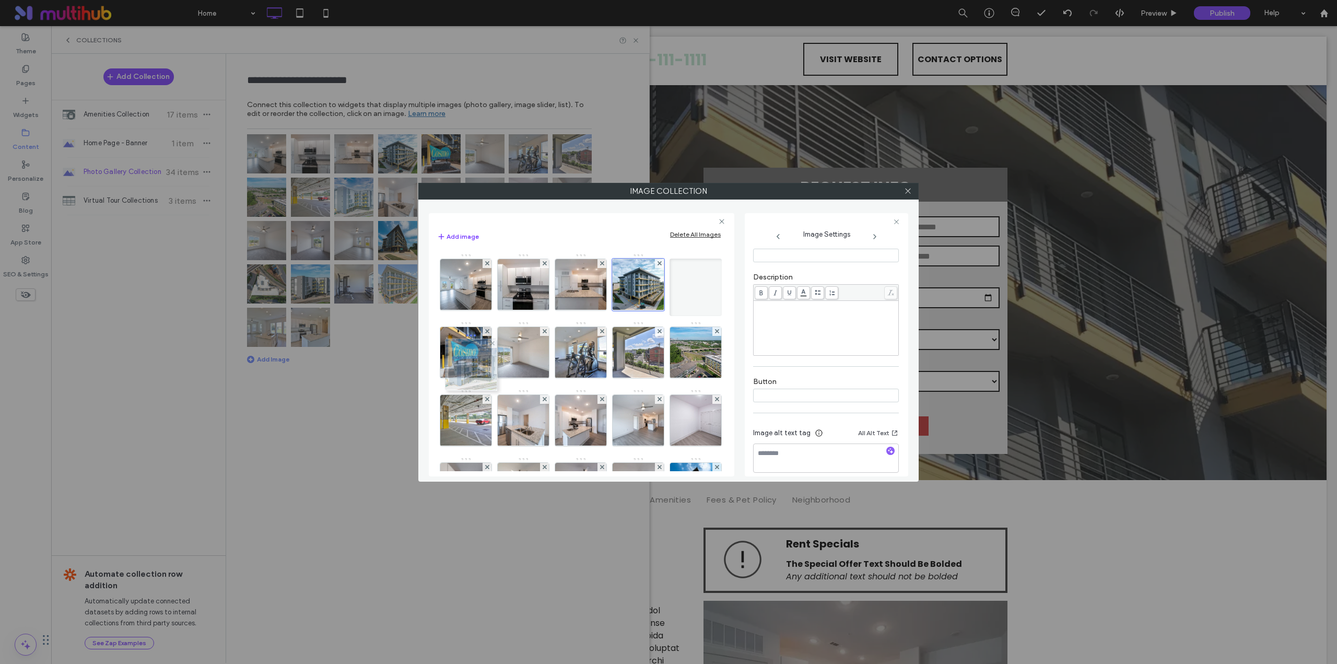
drag, startPoint x: 583, startPoint y: 430, endPoint x: 474, endPoint y: 371, distance: 124.8
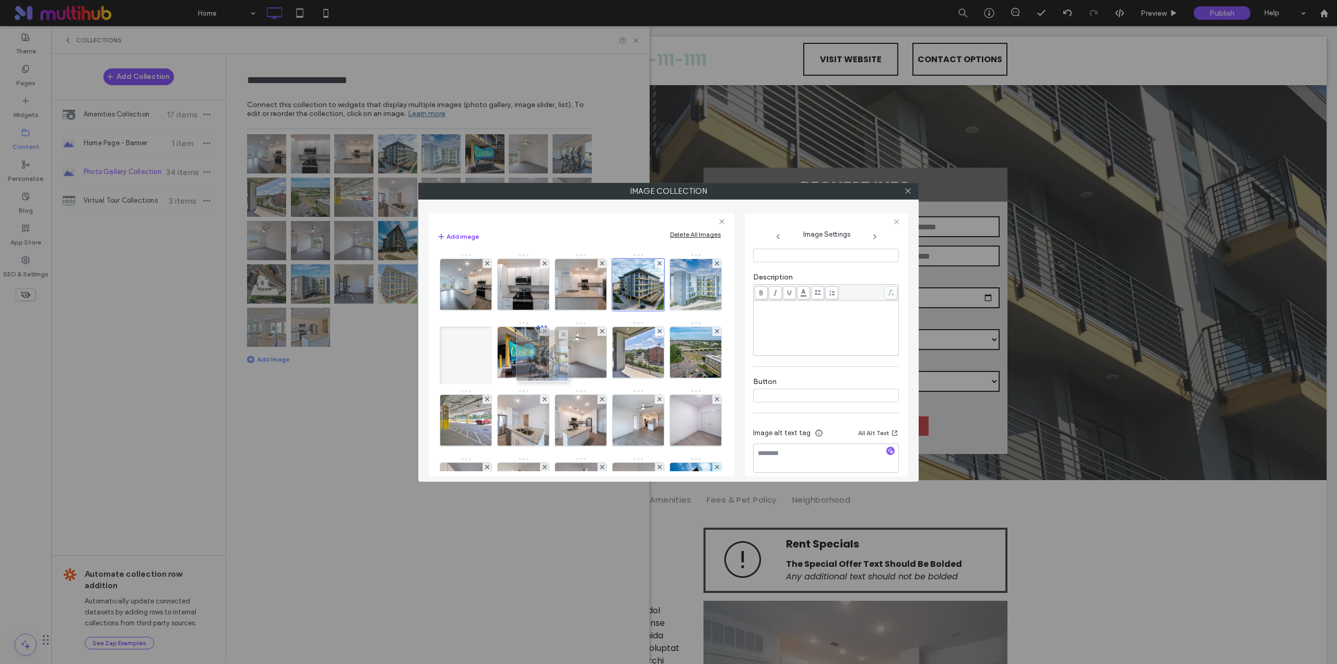
drag, startPoint x: 631, startPoint y: 350, endPoint x: 526, endPoint y: 353, distance: 105.0
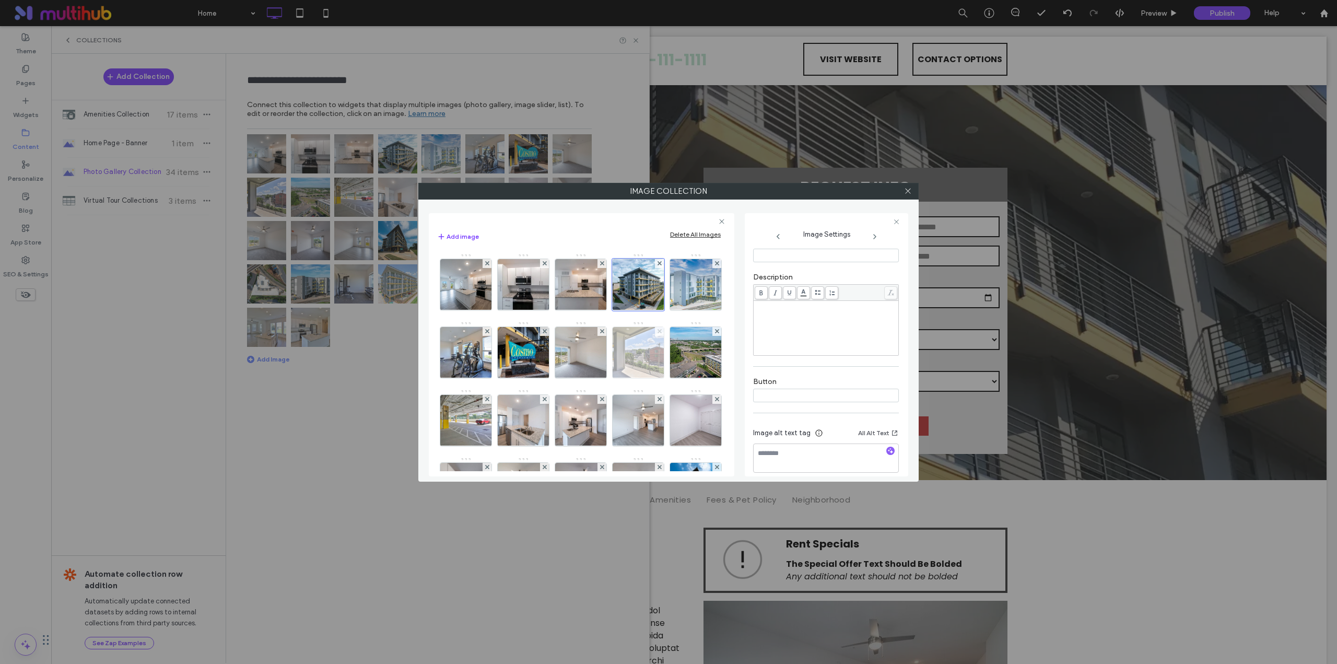
click at [604, 328] on span at bounding box center [602, 331] width 4 height 9
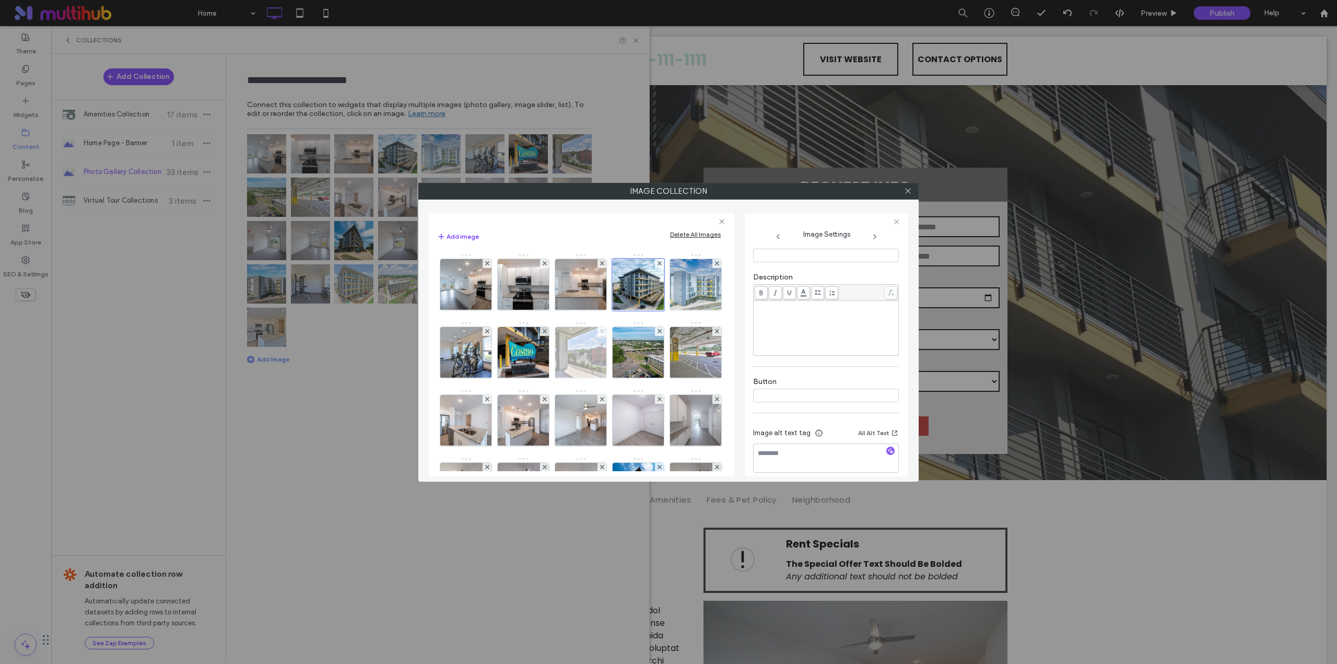
click at [604, 331] on icon at bounding box center [602, 331] width 4 height 4
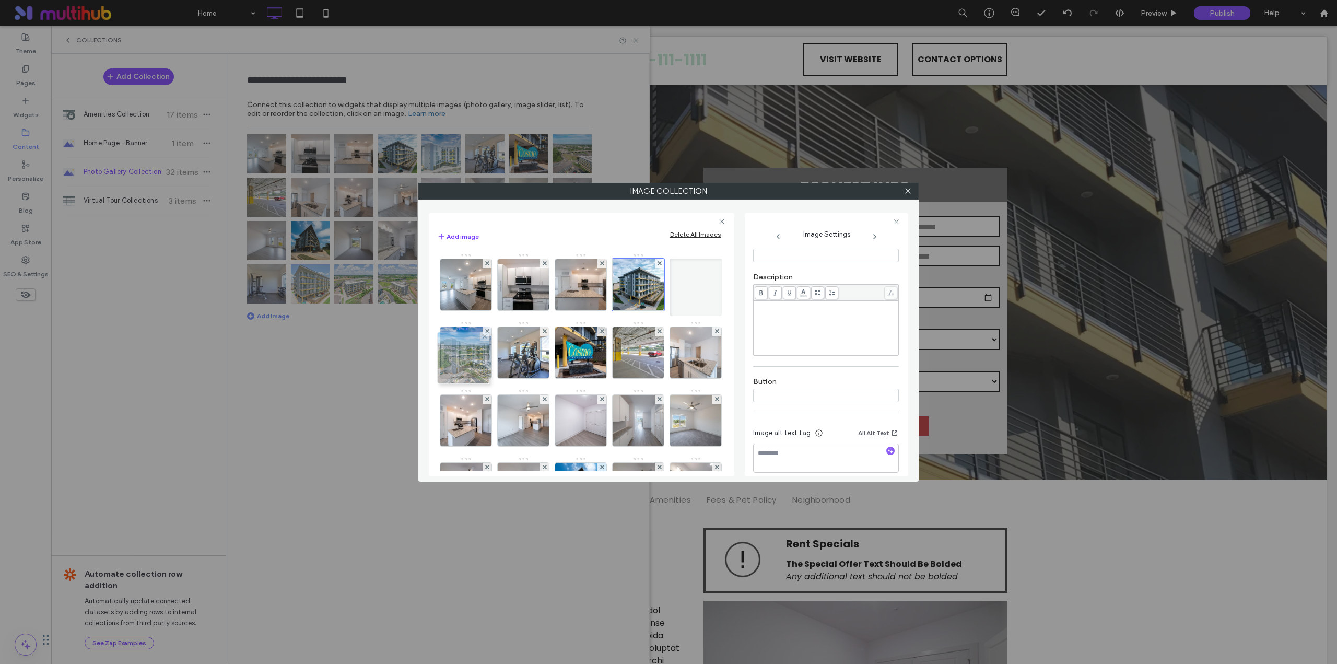
drag, startPoint x: 645, startPoint y: 367, endPoint x: 467, endPoint y: 372, distance: 177.6
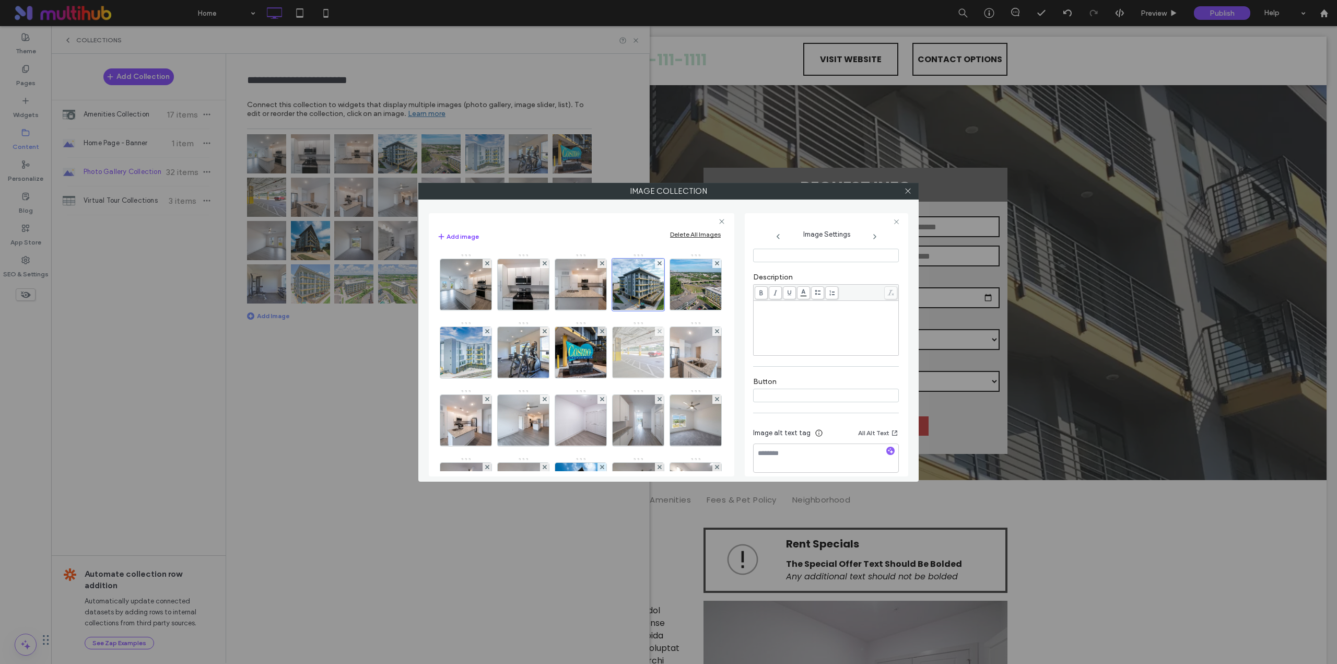
click at [655, 336] on div at bounding box center [659, 331] width 9 height 9
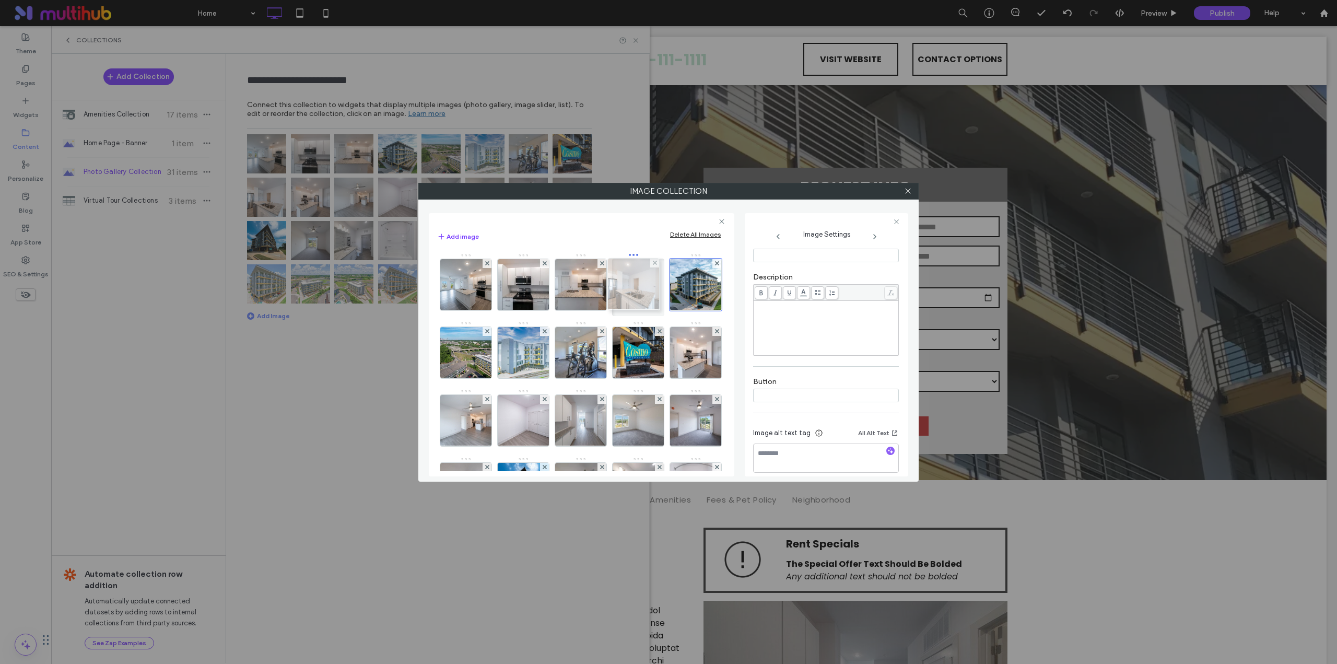
drag, startPoint x: 468, startPoint y: 435, endPoint x: 641, endPoint y: 295, distance: 222.0
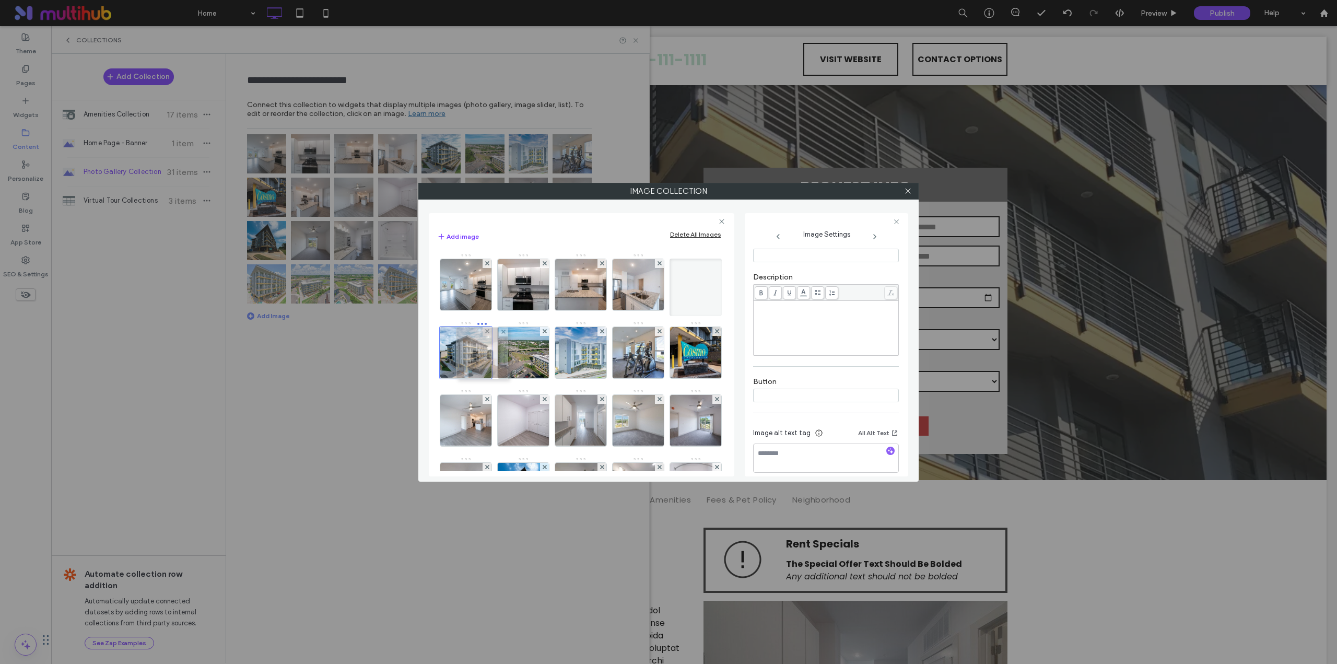
drag, startPoint x: 526, startPoint y: 427, endPoint x: 484, endPoint y: 360, distance: 79.4
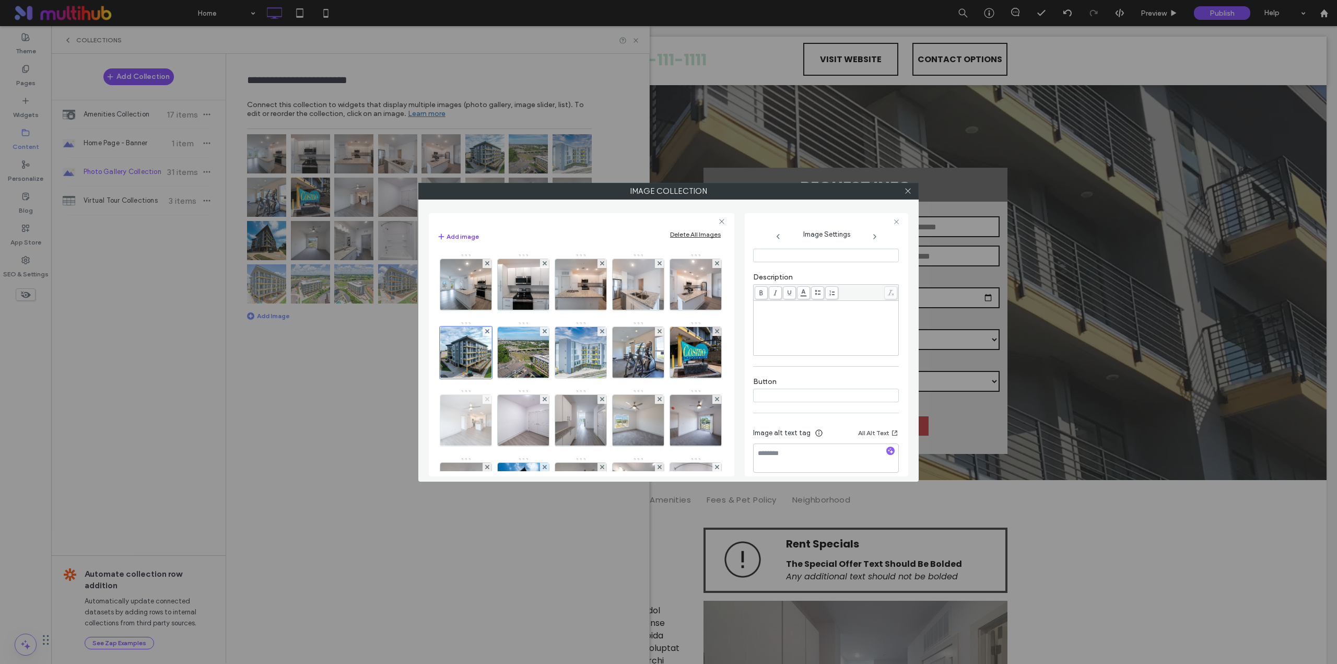
click at [489, 398] on use at bounding box center [487, 399] width 4 height 4
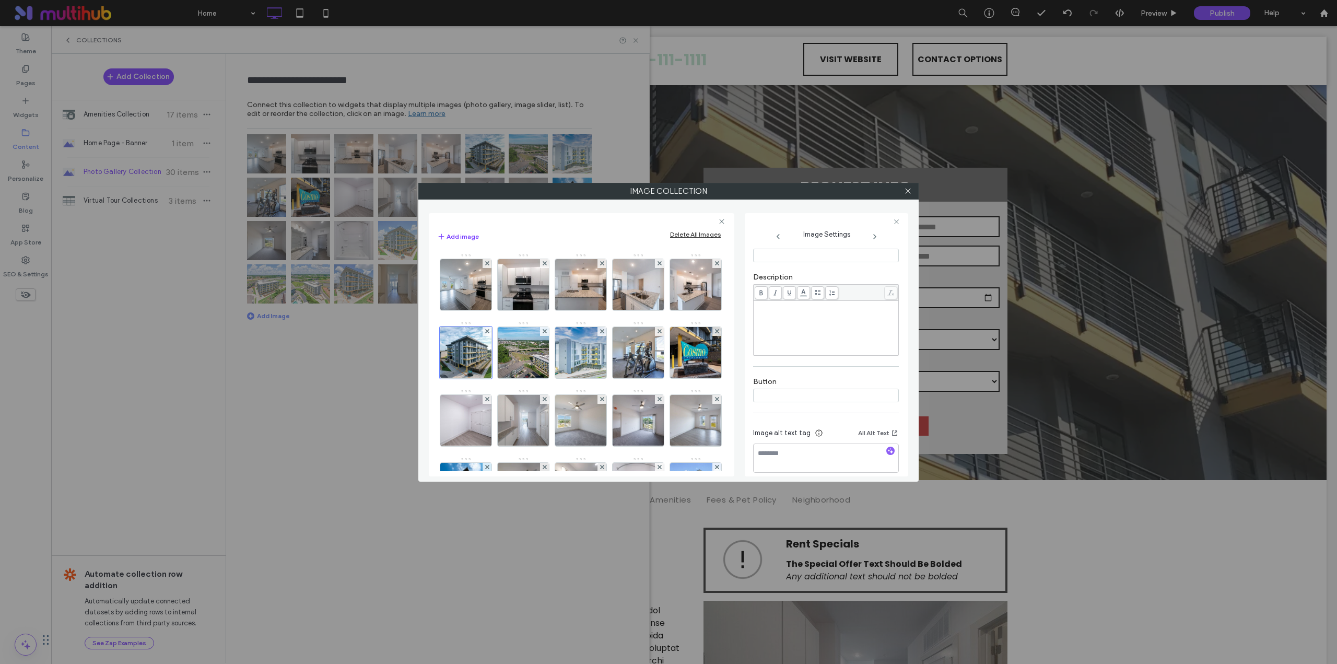
click at [489, 398] on use at bounding box center [487, 399] width 4 height 4
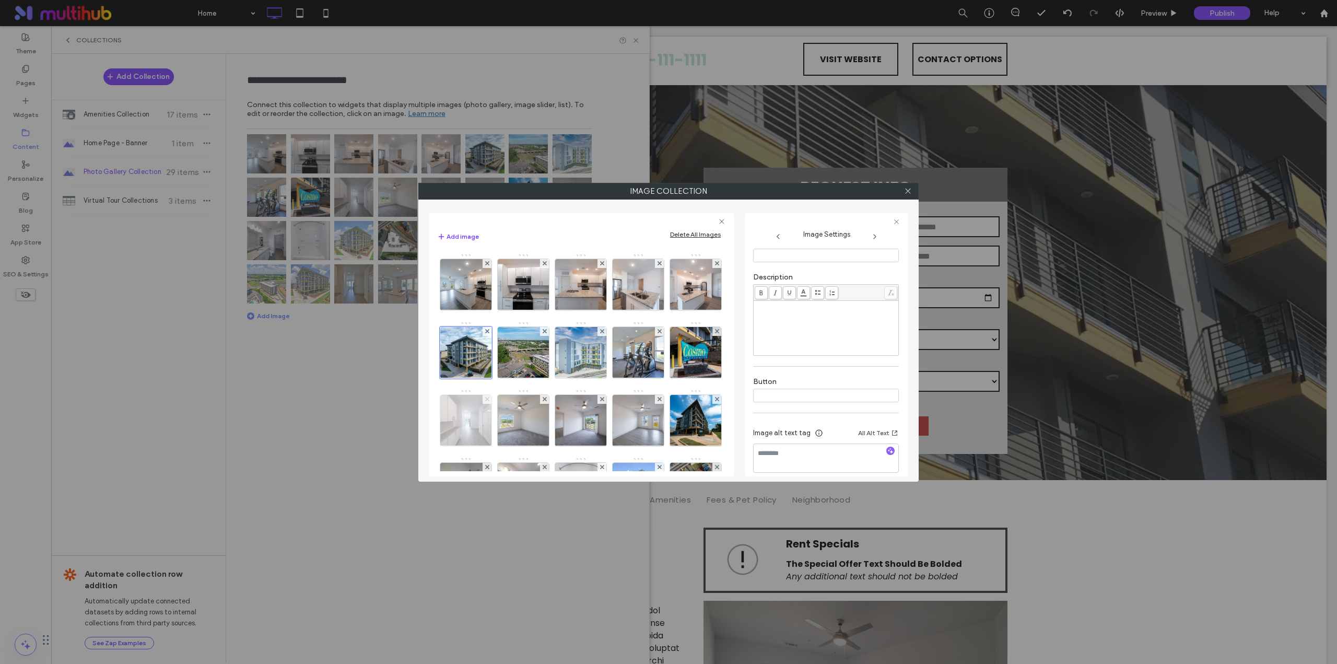
click at [489, 395] on span at bounding box center [487, 399] width 4 height 9
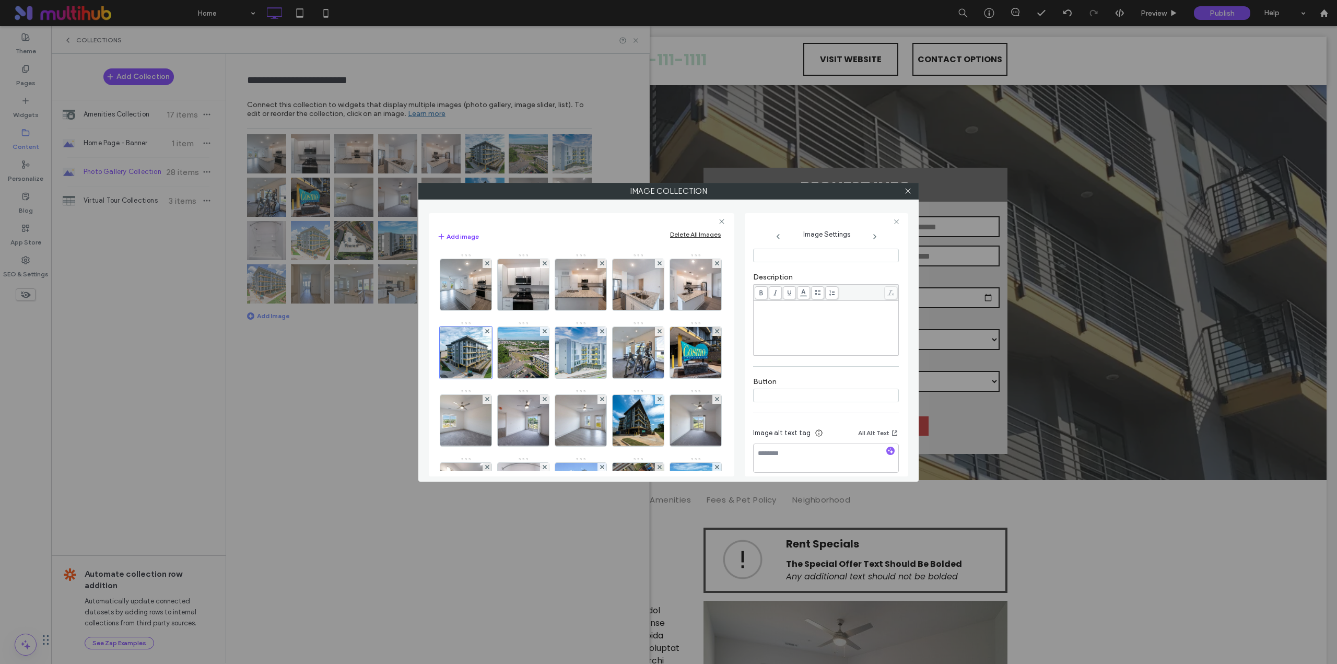
click at [489, 395] on span at bounding box center [487, 399] width 4 height 9
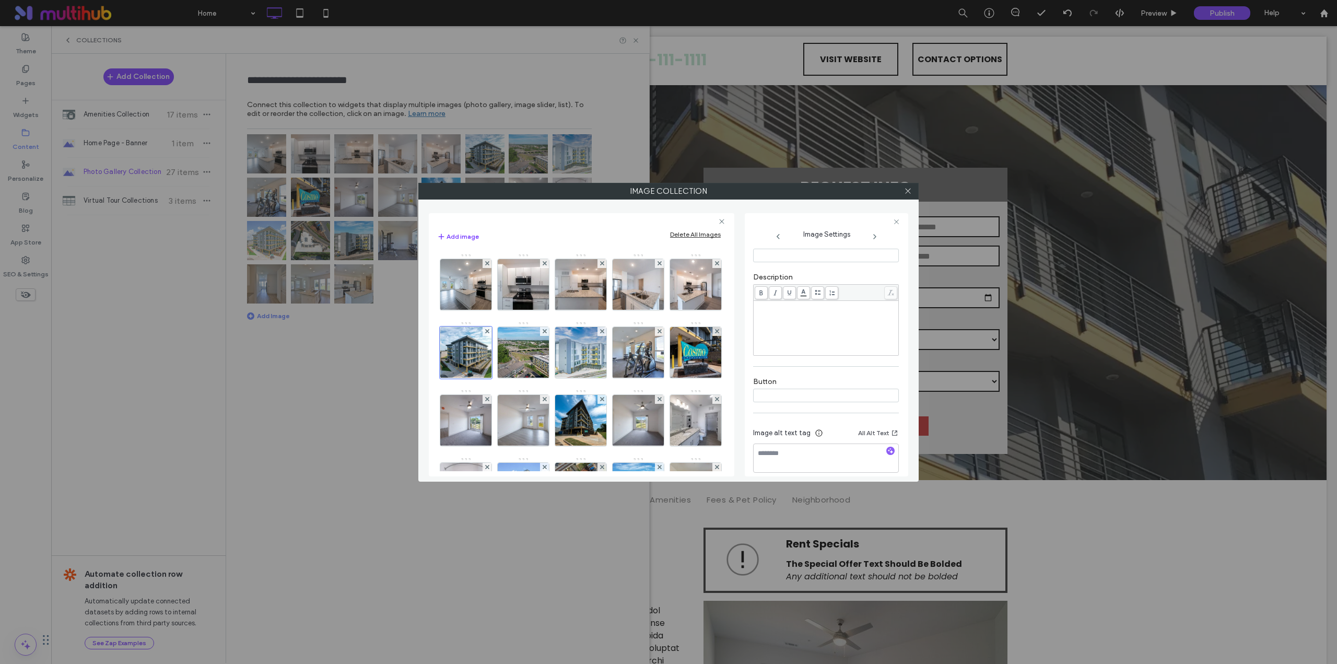
click at [489, 395] on span at bounding box center [487, 399] width 4 height 9
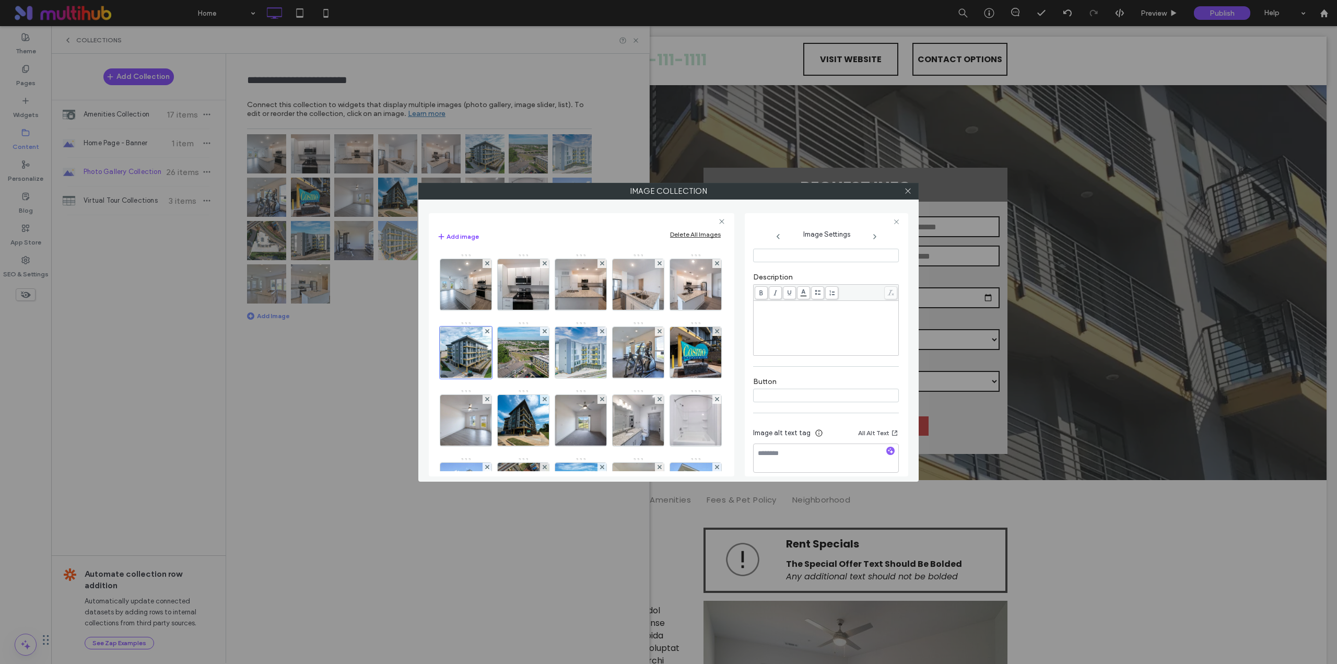
click at [489, 395] on span at bounding box center [487, 399] width 4 height 9
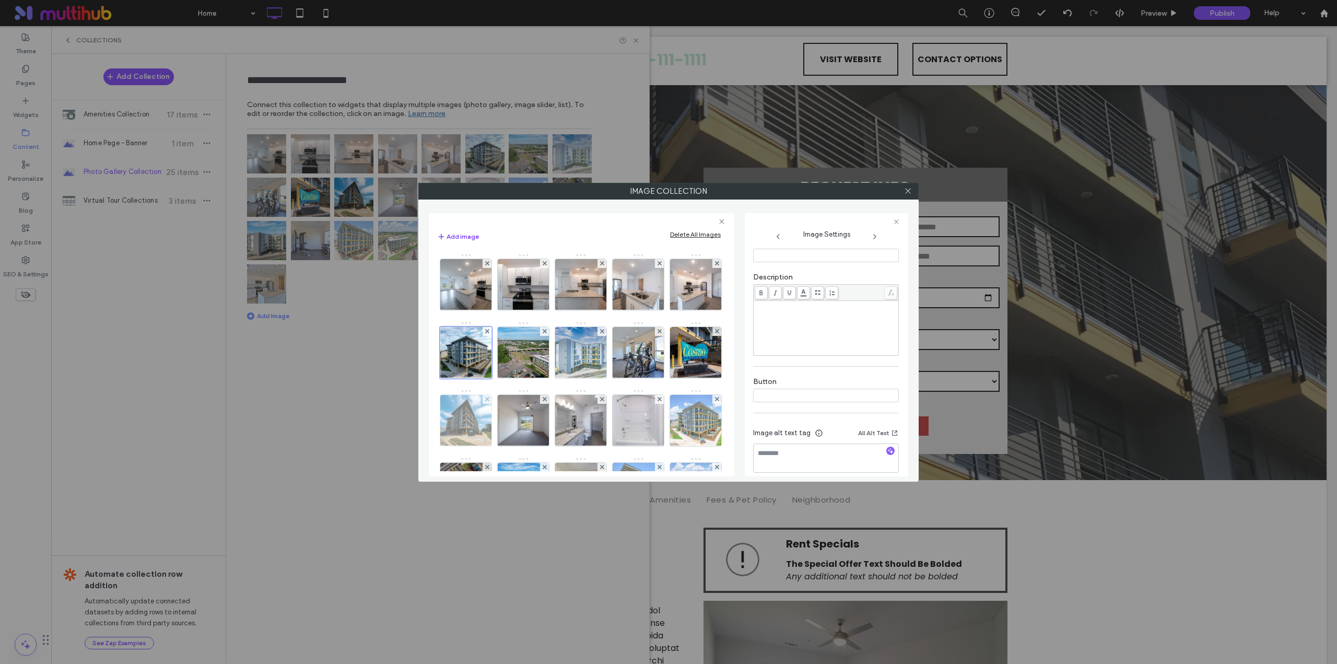
click at [504, 421] on img at bounding box center [466, 420] width 77 height 51
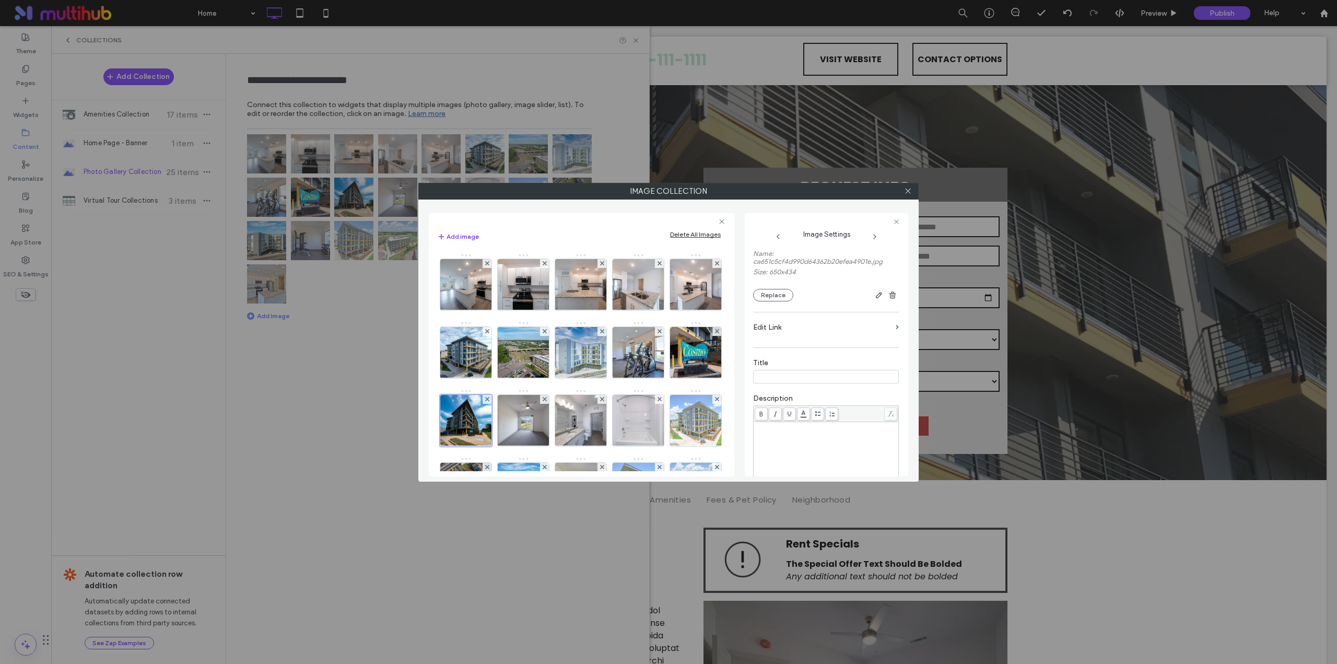
scroll to position [115, 0]
click at [489, 398] on icon at bounding box center [487, 399] width 4 height 4
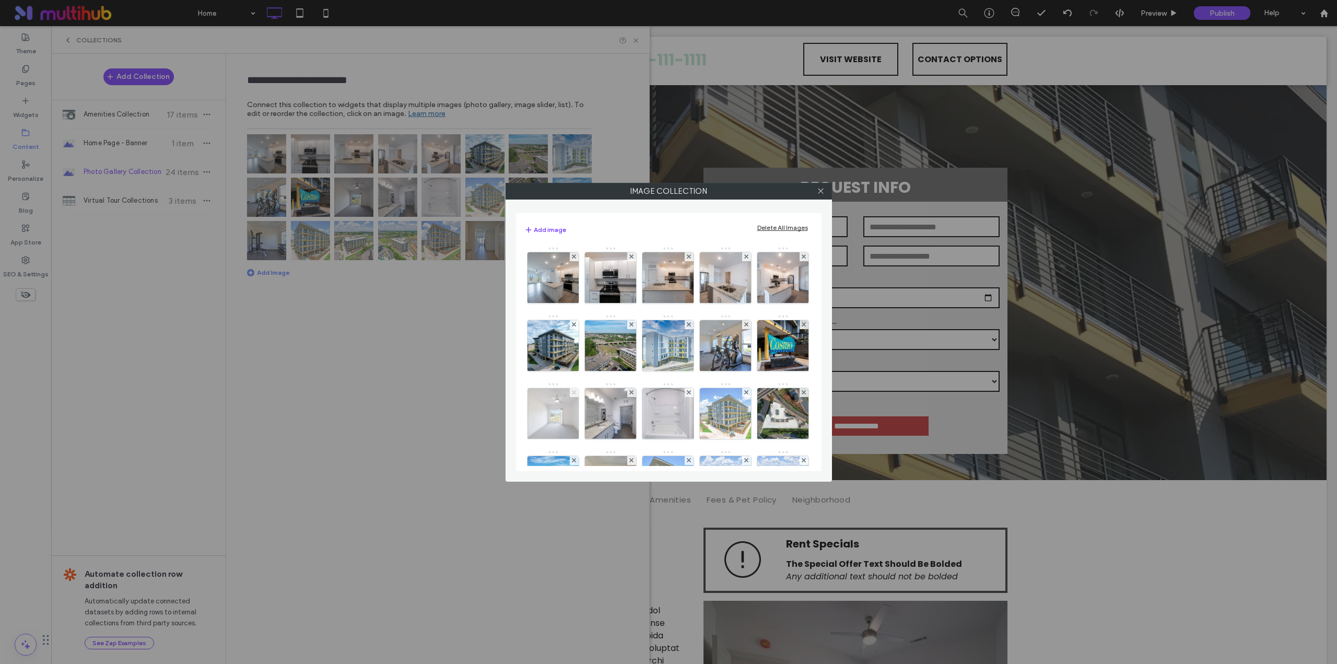
click at [576, 391] on icon at bounding box center [574, 392] width 4 height 4
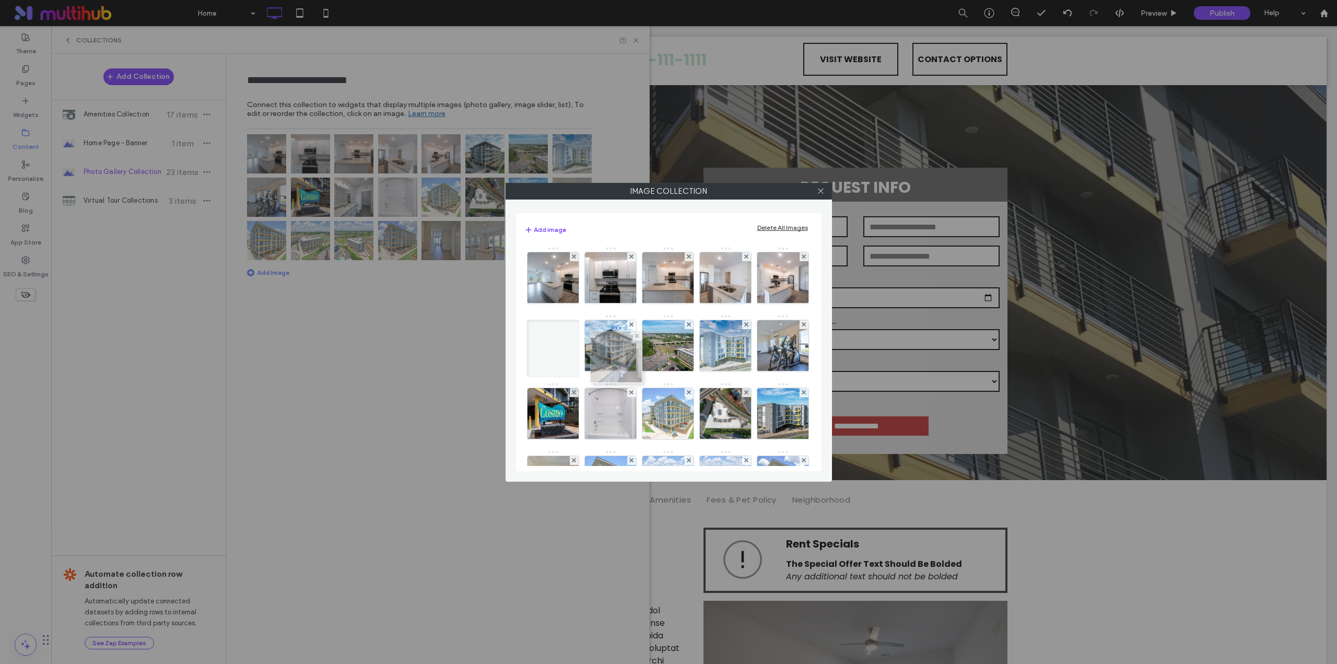
drag, startPoint x: 674, startPoint y: 412, endPoint x: 621, endPoint y: 358, distance: 75.7
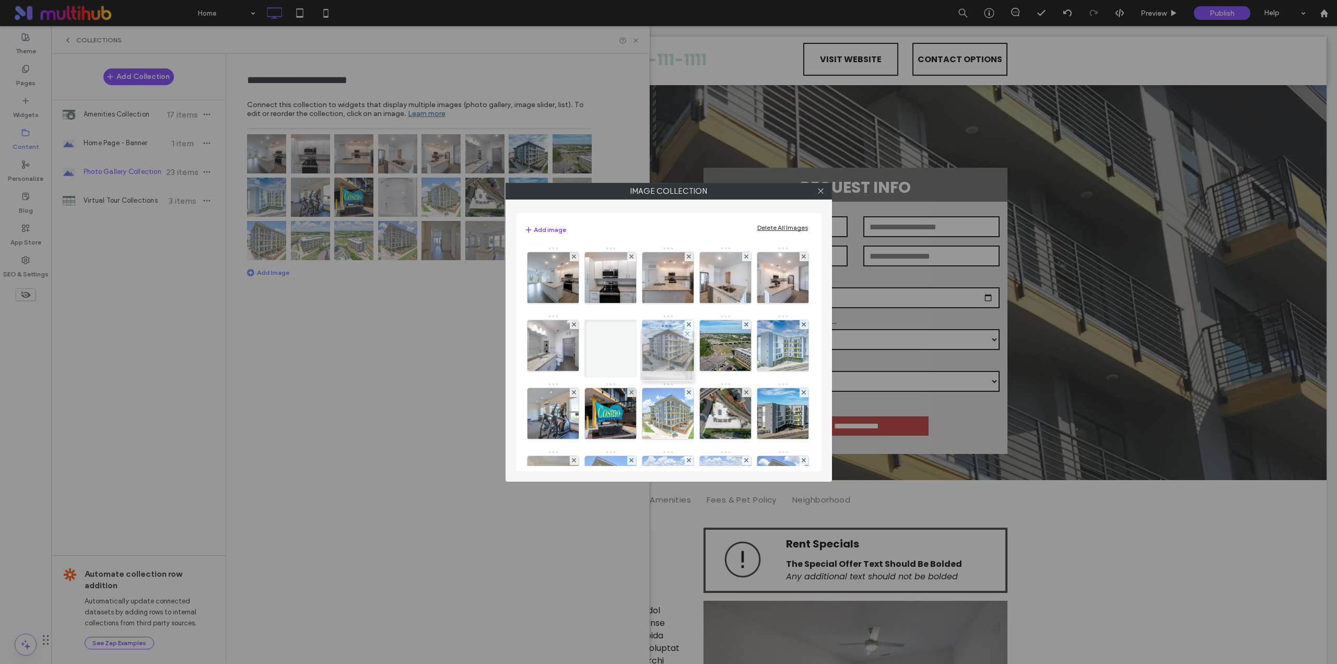
drag, startPoint x: 728, startPoint y: 419, endPoint x: 669, endPoint y: 360, distance: 83.5
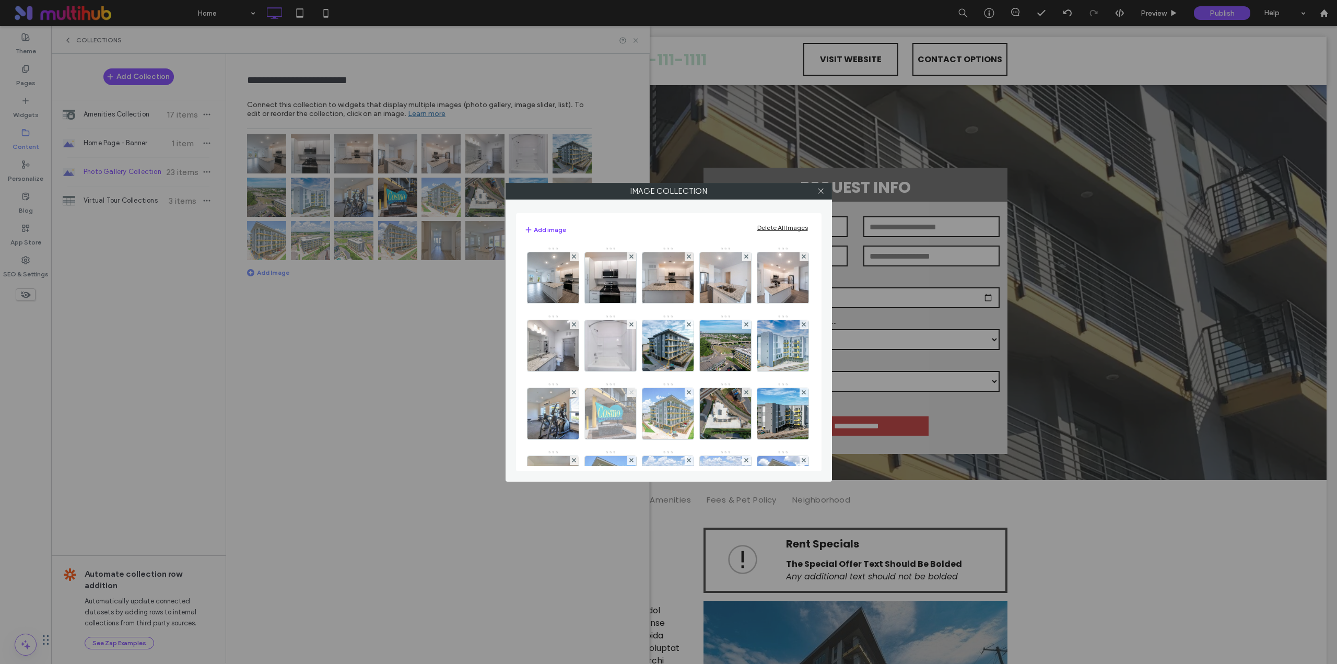
click at [633, 392] on icon at bounding box center [631, 392] width 4 height 4
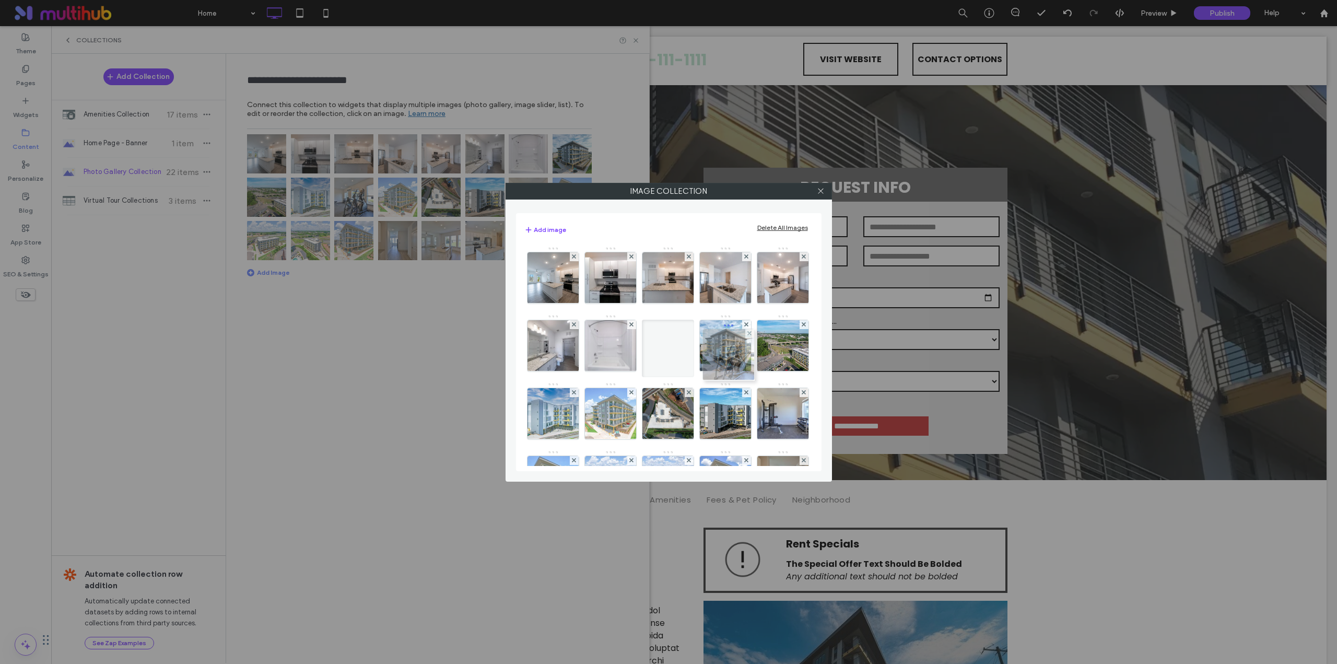
drag, startPoint x: 673, startPoint y: 417, endPoint x: 736, endPoint y: 355, distance: 89.4
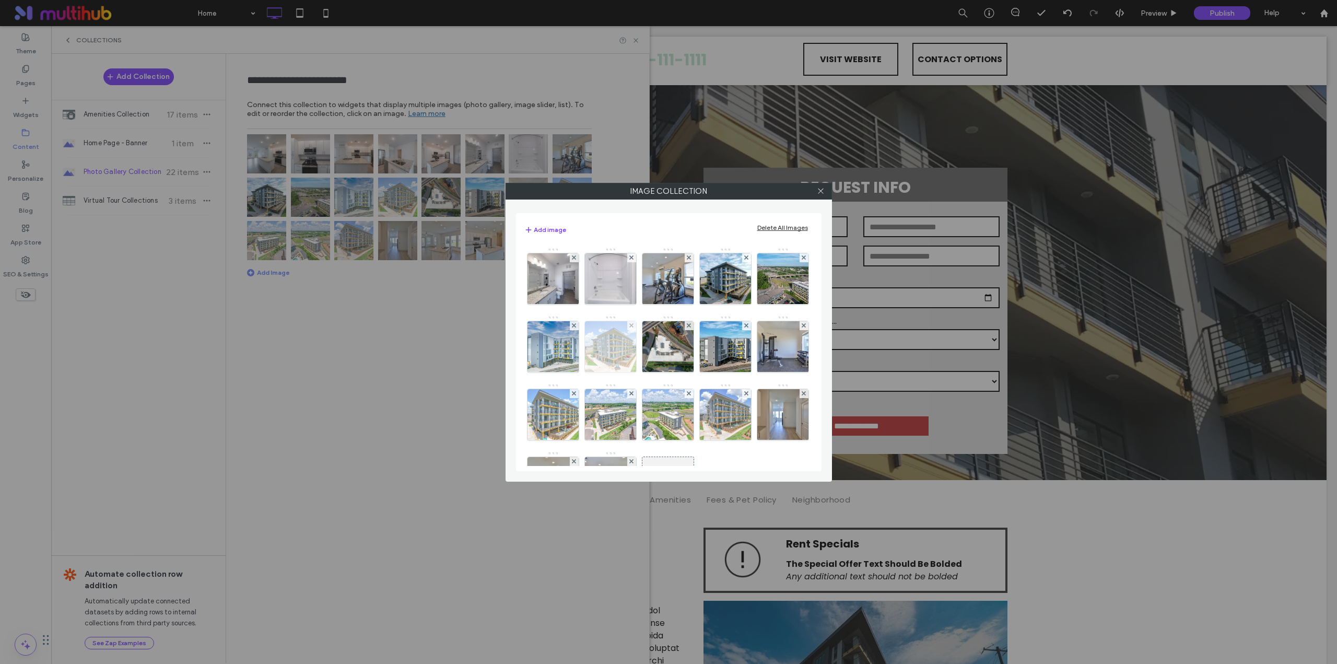
scroll to position [87, 0]
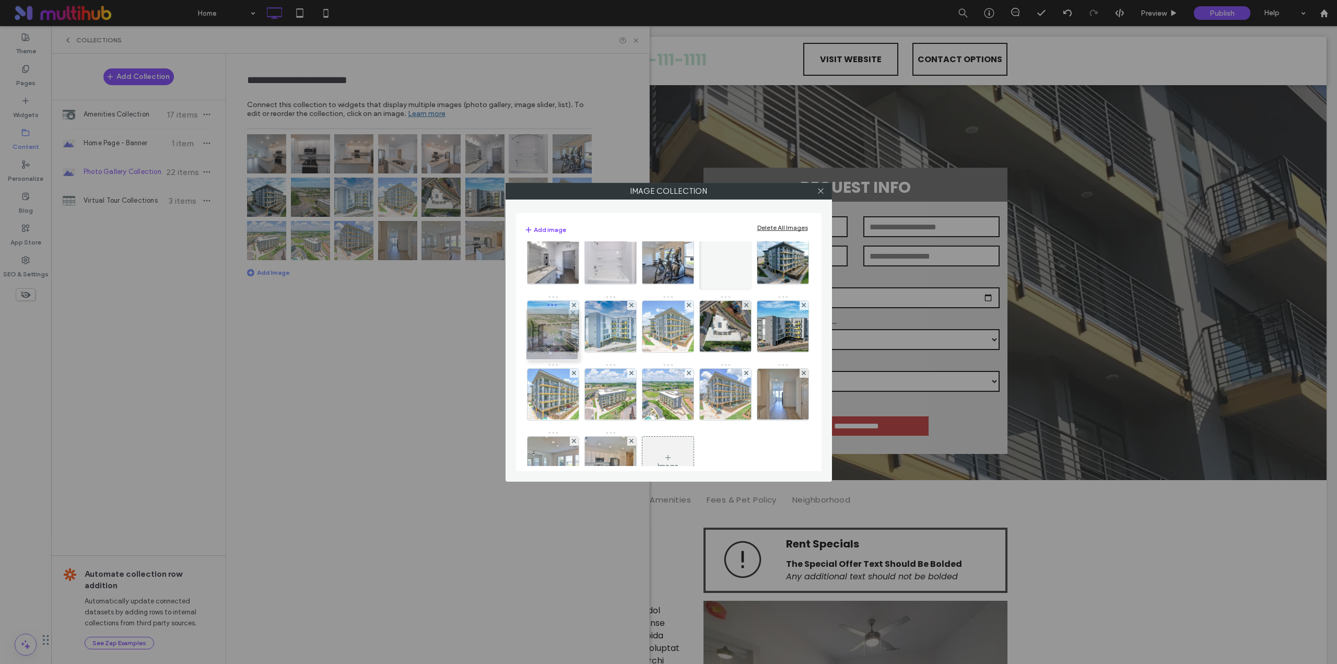
drag, startPoint x: 670, startPoint y: 398, endPoint x: 553, endPoint y: 340, distance: 130.6
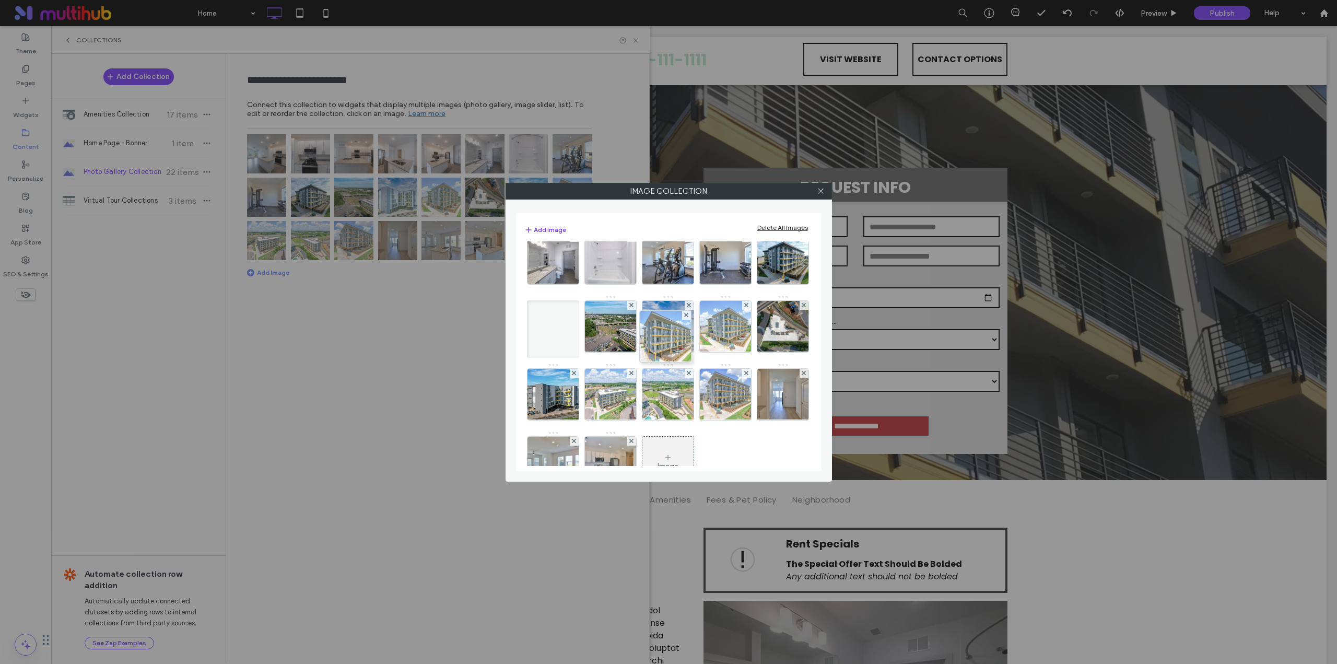
drag, startPoint x: 719, startPoint y: 393, endPoint x: 663, endPoint y: 335, distance: 80.5
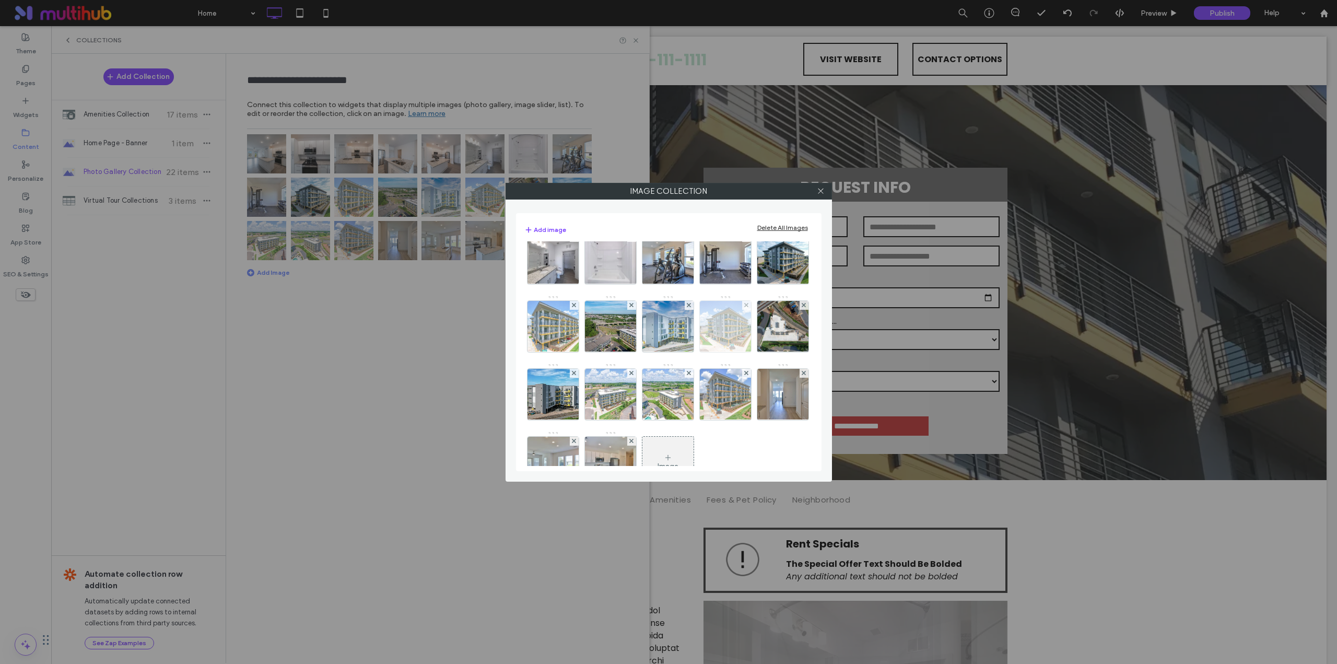
click at [742, 310] on div at bounding box center [746, 305] width 9 height 9
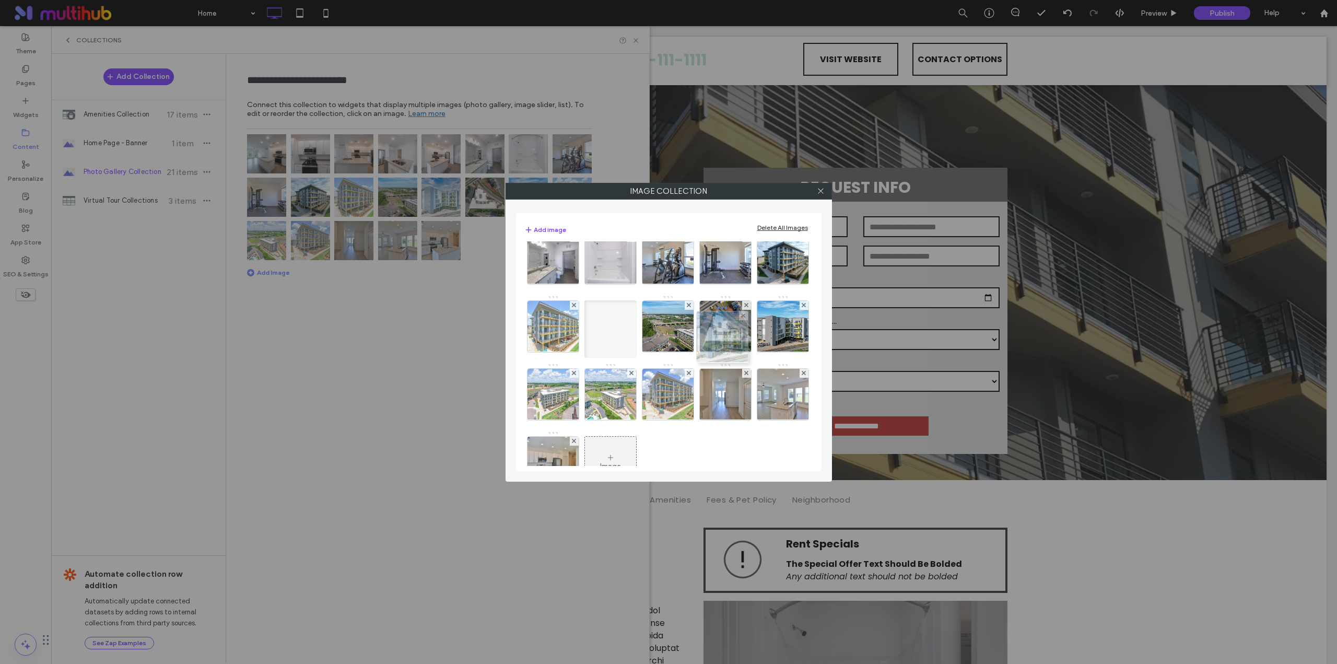
drag, startPoint x: 550, startPoint y: 400, endPoint x: 717, endPoint y: 343, distance: 176.2
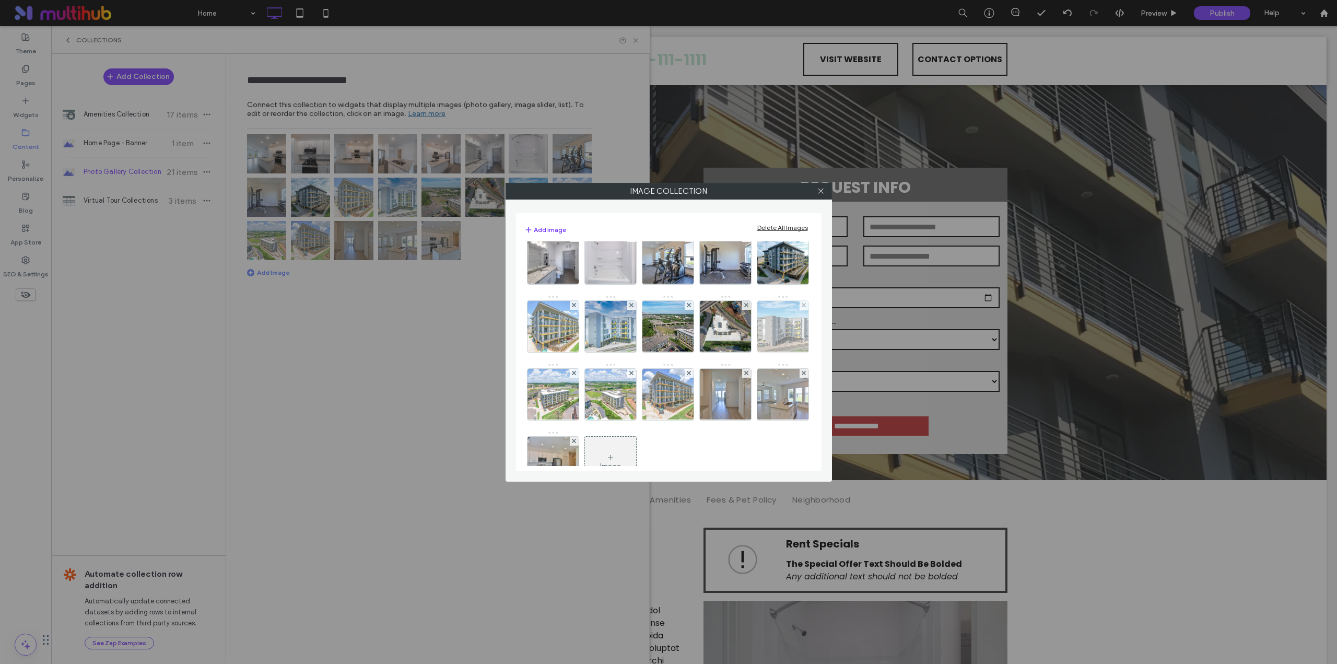
click at [737, 352] on img at bounding box center [782, 326] width 91 height 51
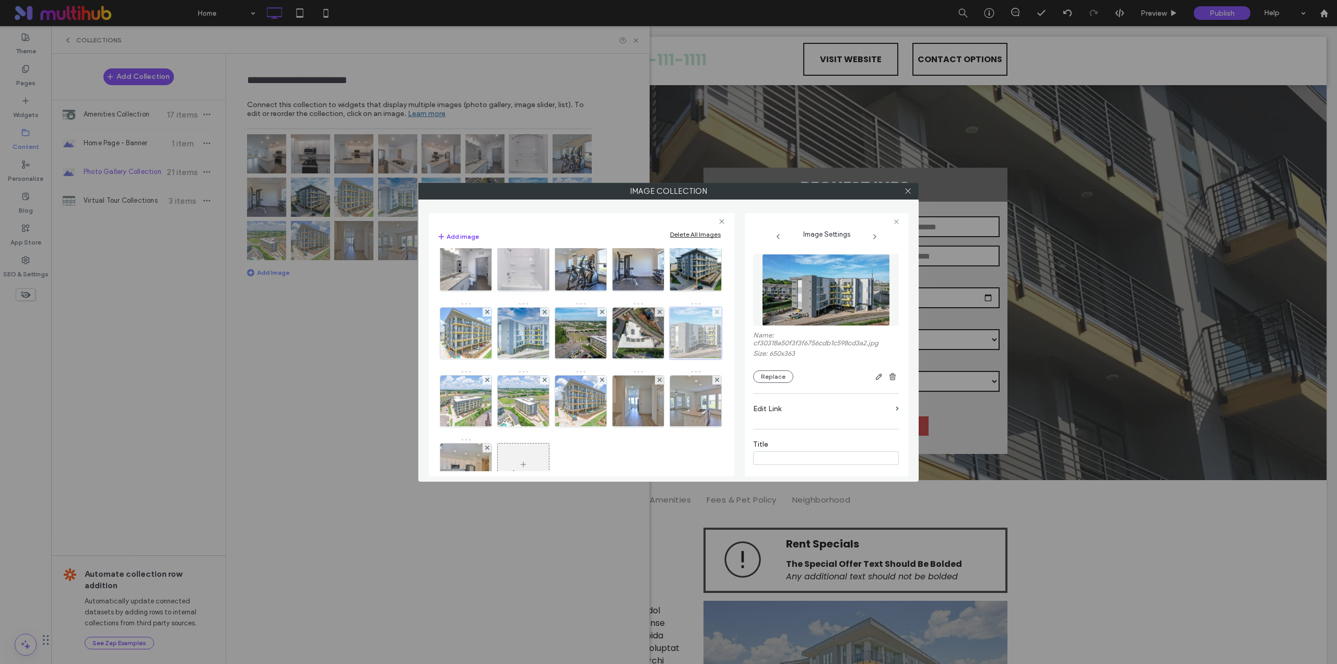
click at [712, 316] on div at bounding box center [716, 312] width 9 height 9
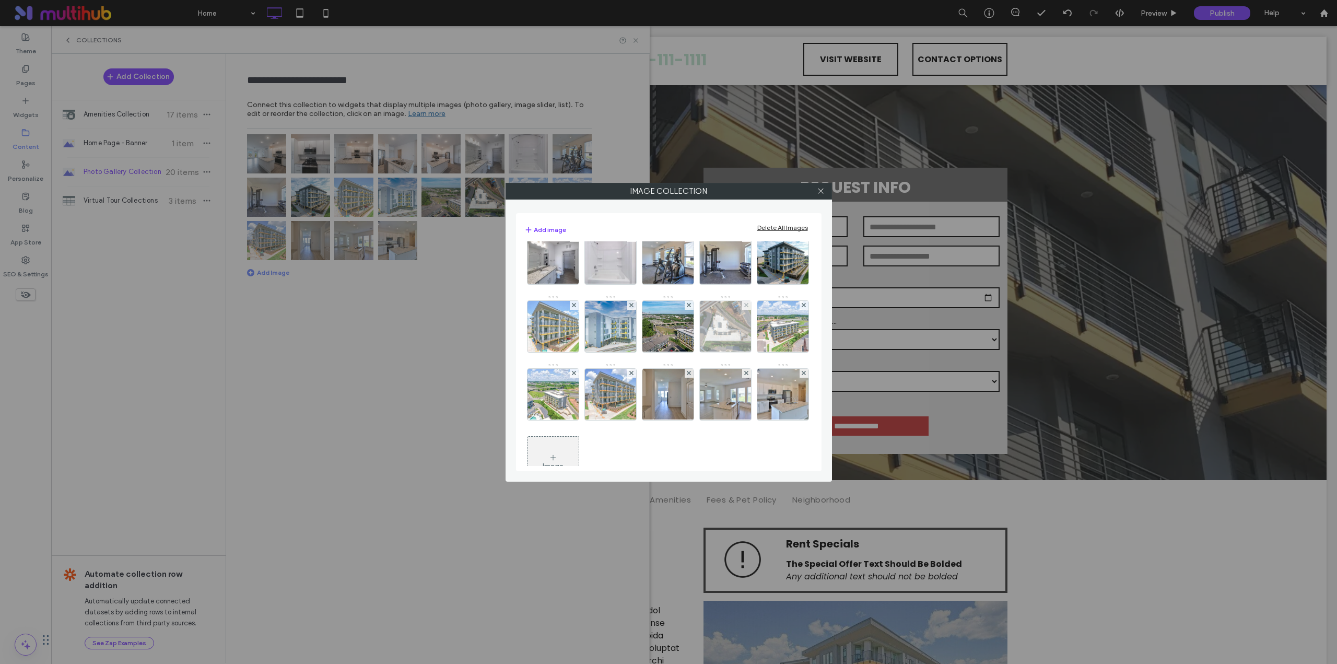
click at [742, 310] on div at bounding box center [746, 305] width 9 height 9
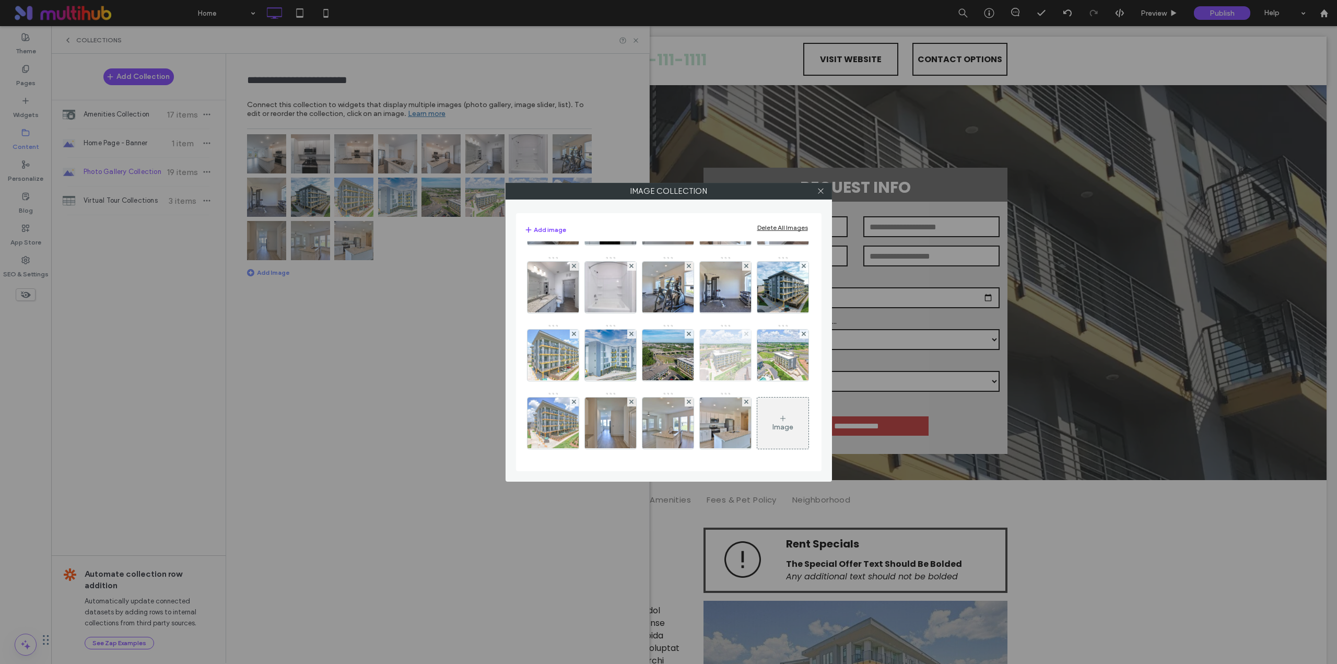
click at [744, 336] on use at bounding box center [746, 334] width 4 height 4
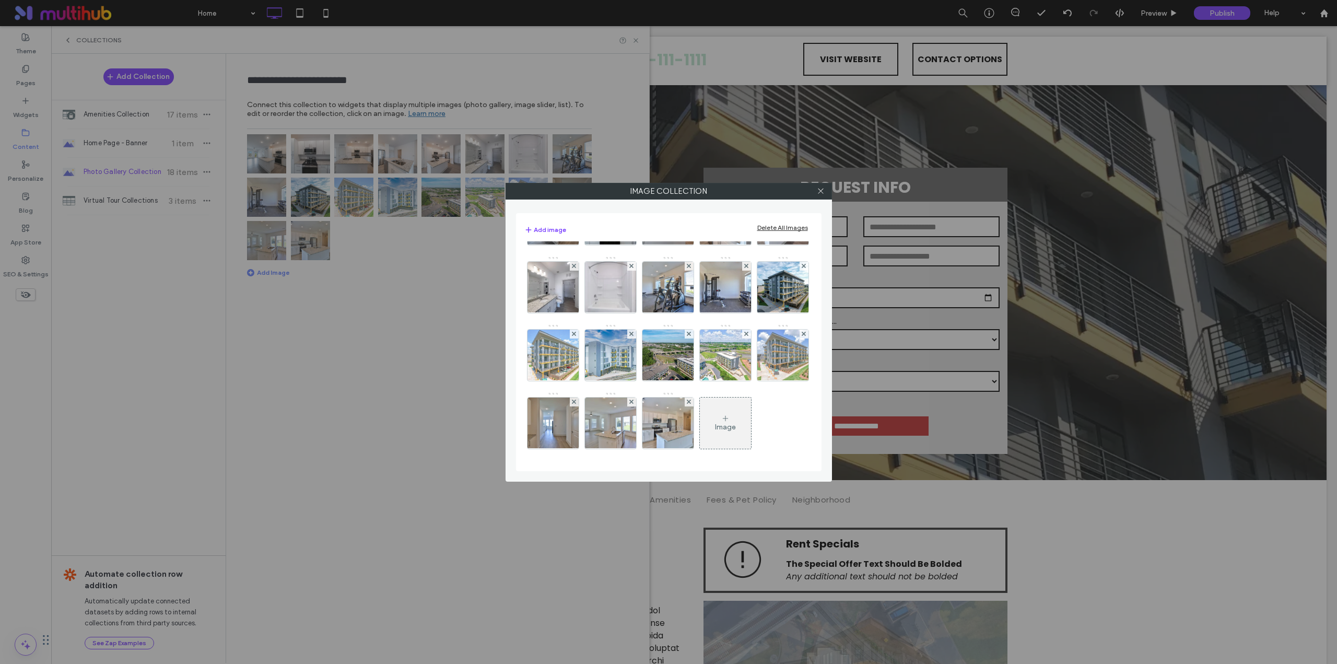
click at [744, 336] on use at bounding box center [746, 334] width 4 height 4
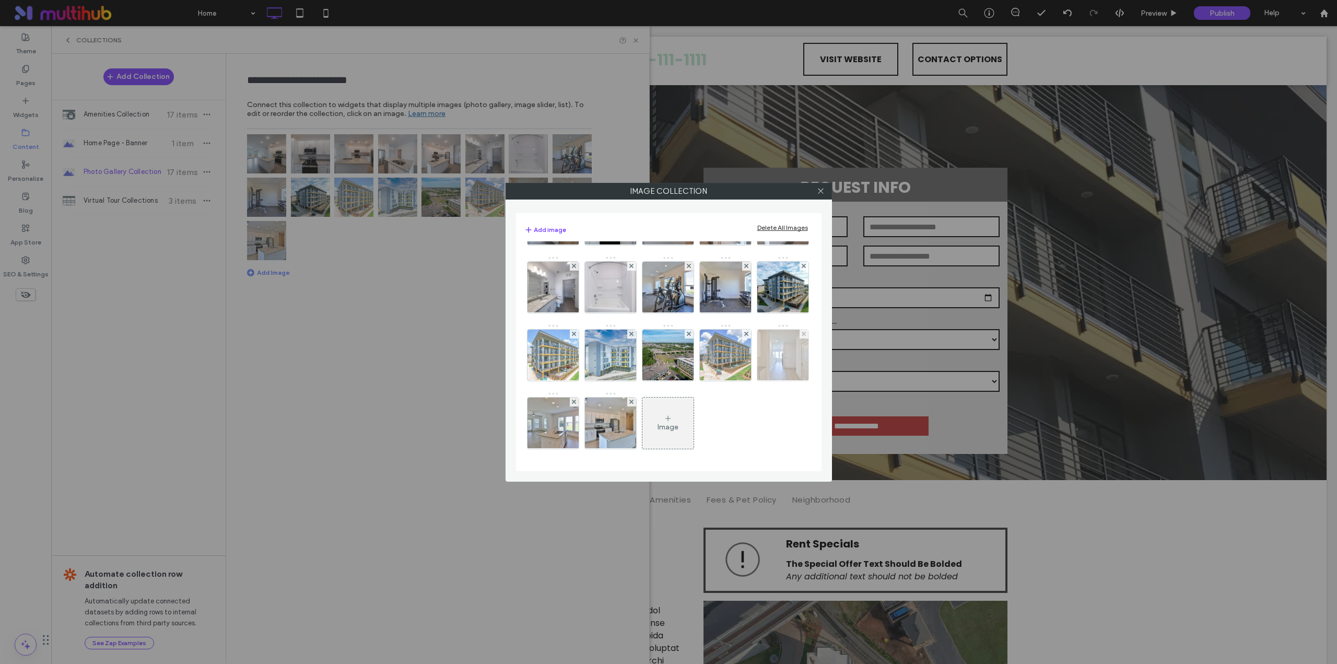
click at [800, 338] on div at bounding box center [804, 334] width 9 height 9
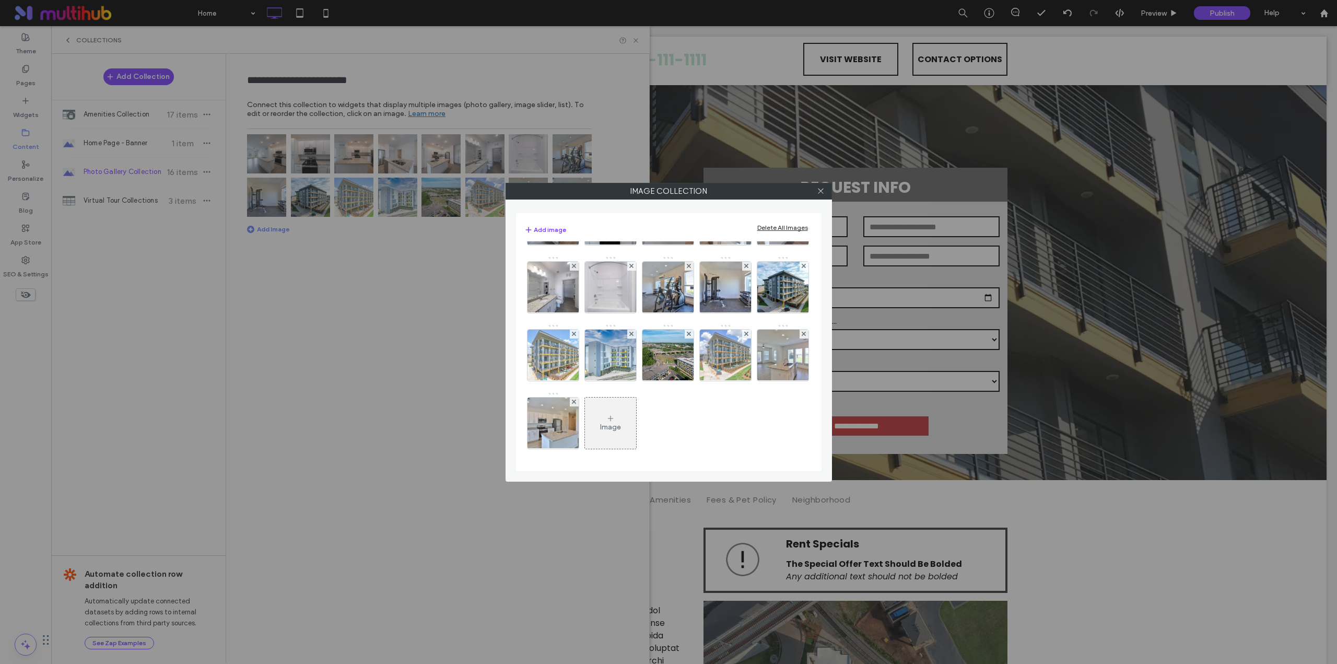
click at [800, 338] on div at bounding box center [804, 334] width 9 height 9
click at [802, 336] on use at bounding box center [804, 334] width 4 height 4
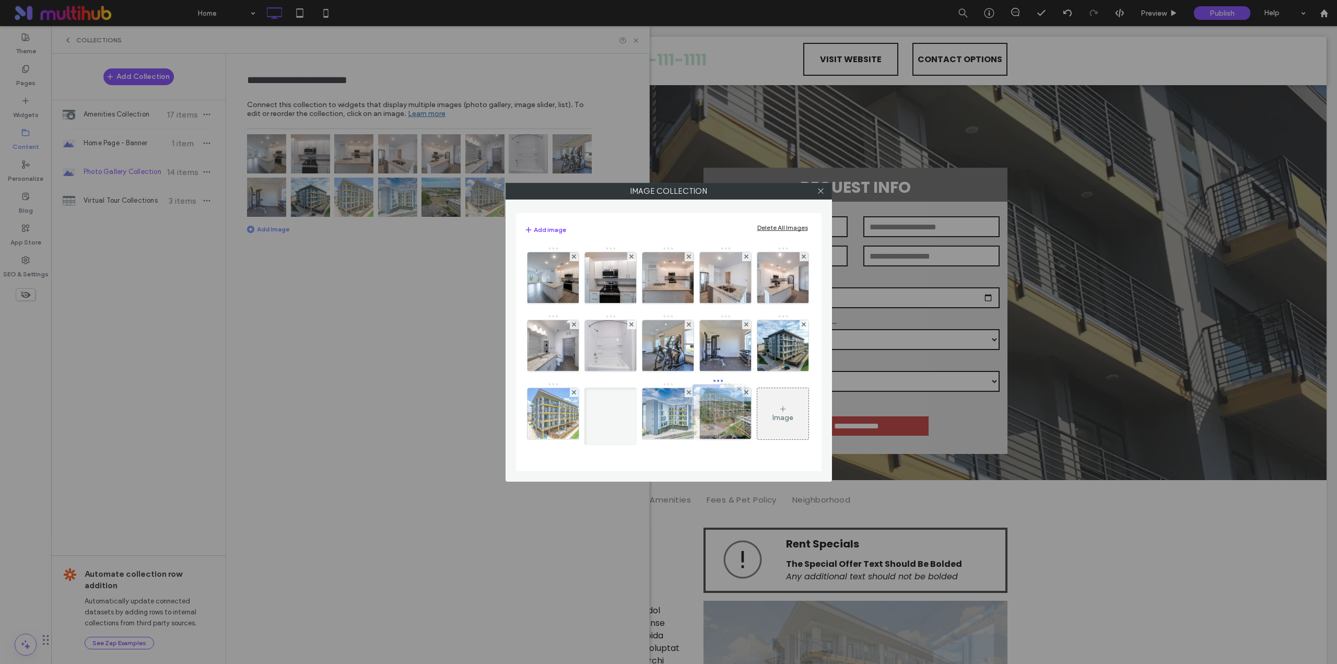
drag, startPoint x: 605, startPoint y: 426, endPoint x: 710, endPoint y: 354, distance: 127.0
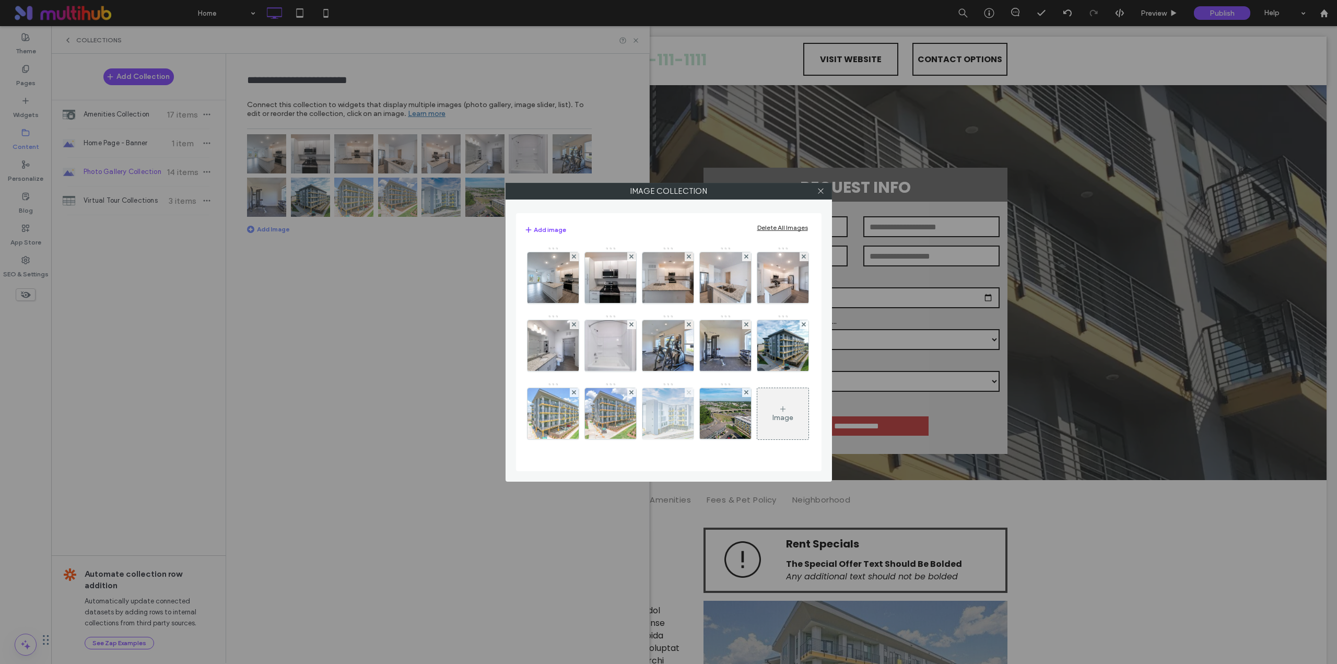
click at [633, 390] on icon at bounding box center [631, 392] width 4 height 4
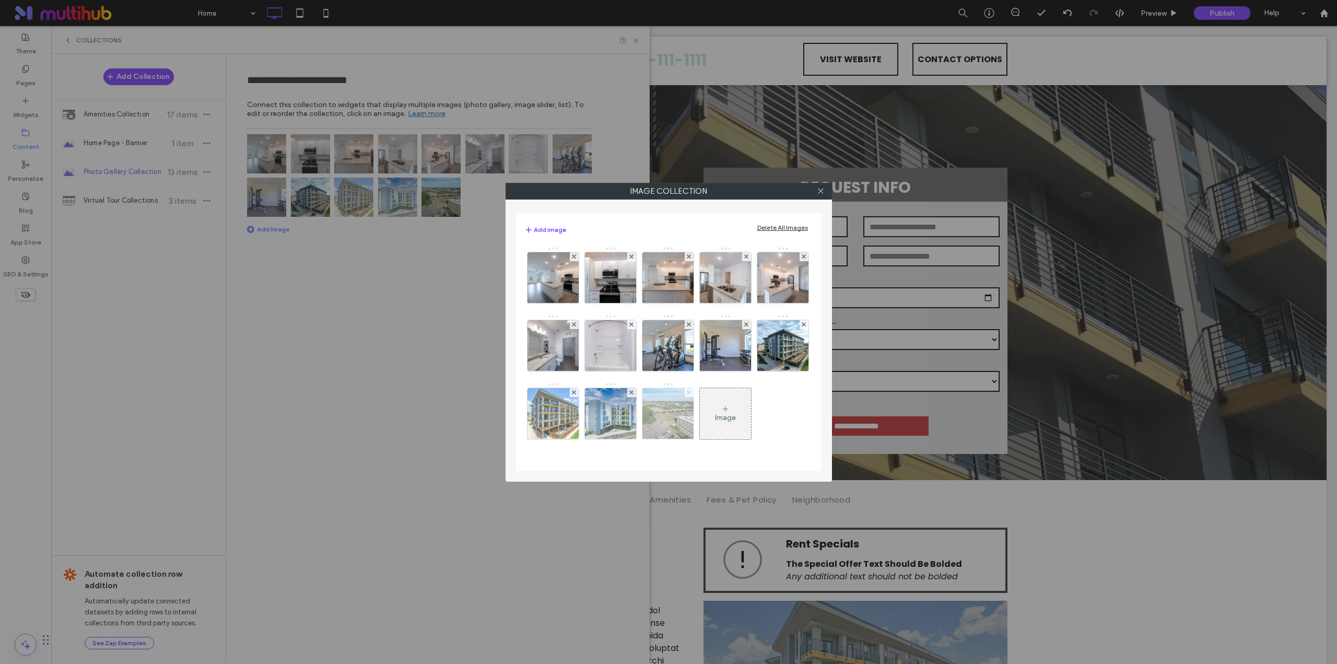
click at [687, 394] on use at bounding box center [689, 392] width 4 height 4
click at [554, 272] on img at bounding box center [552, 277] width 77 height 51
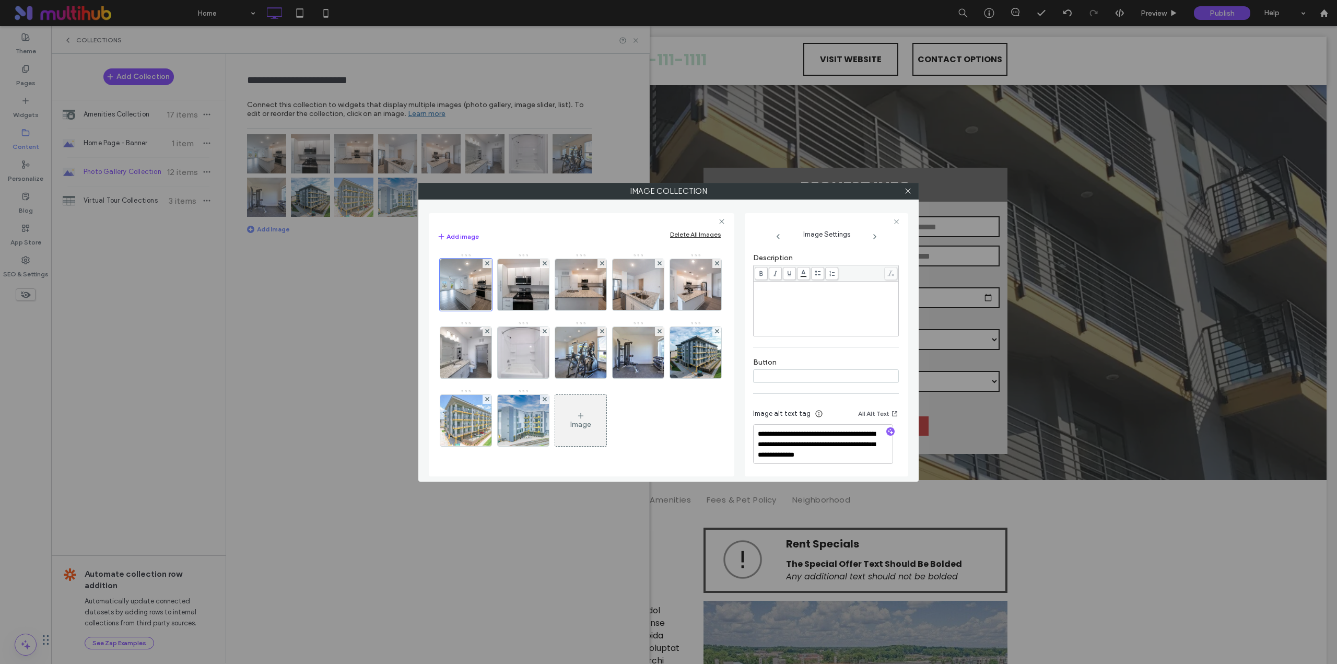
scroll to position [224, 0]
click at [514, 287] on img at bounding box center [523, 284] width 77 height 51
click at [885, 441] on div "Image alt text tag All Alt Text" at bounding box center [826, 441] width 146 height 67
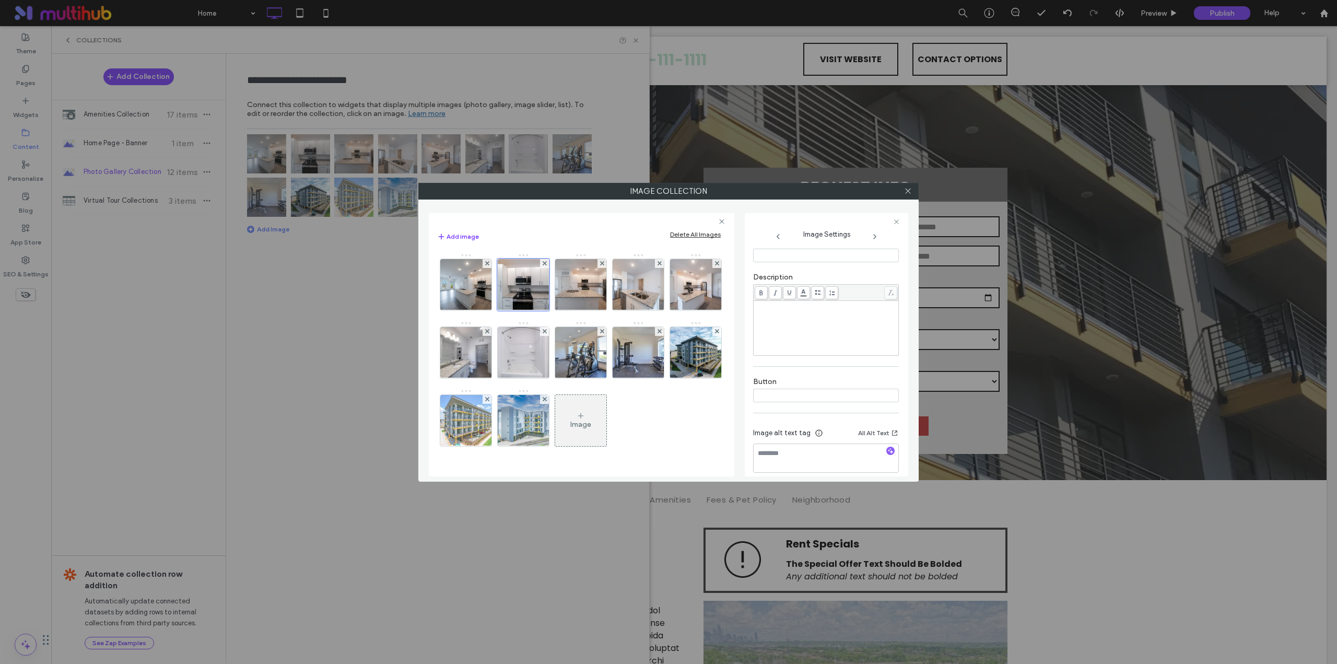
scroll to position [214, 0]
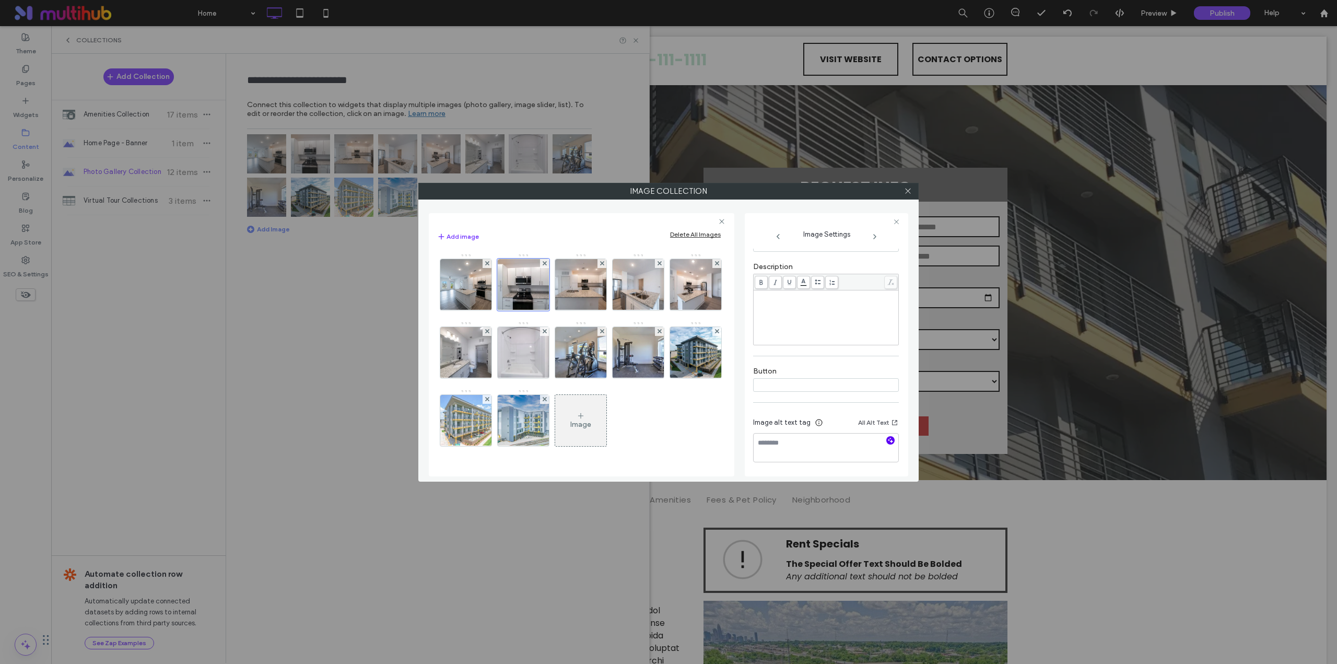
click at [888, 441] on use "button" at bounding box center [891, 441] width 6 height 6
type textarea "**********"
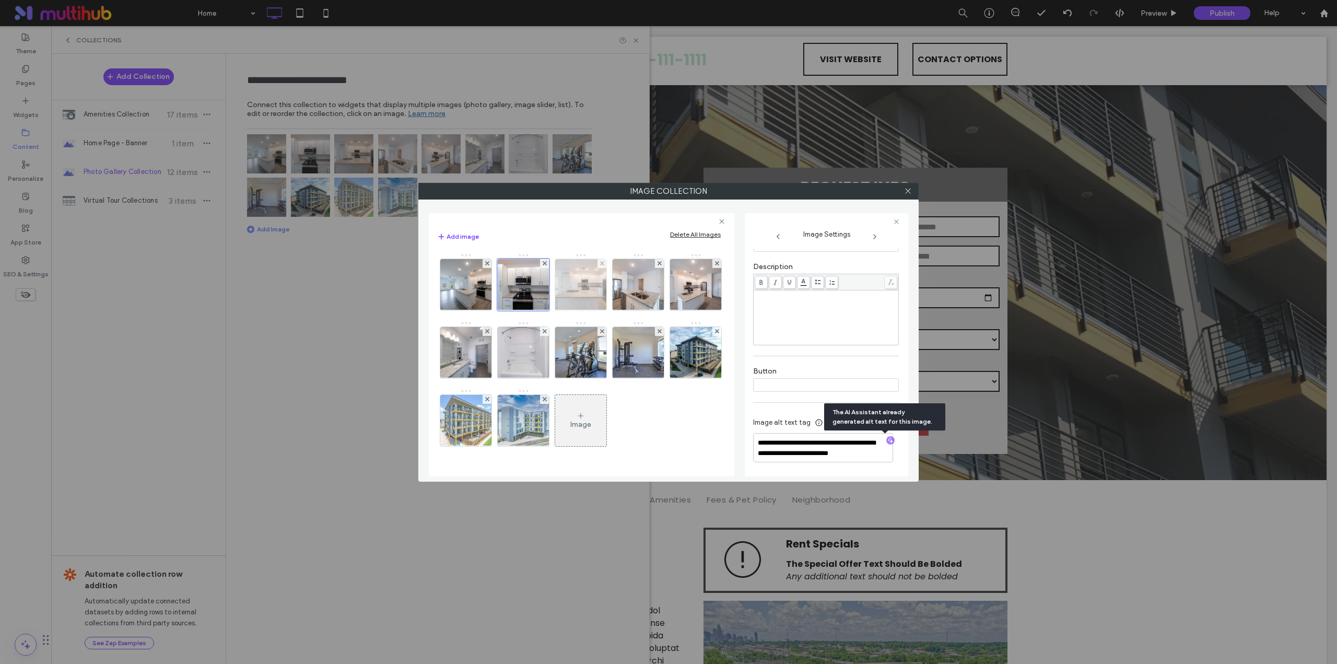
click at [572, 284] on img at bounding box center [581, 284] width 77 height 51
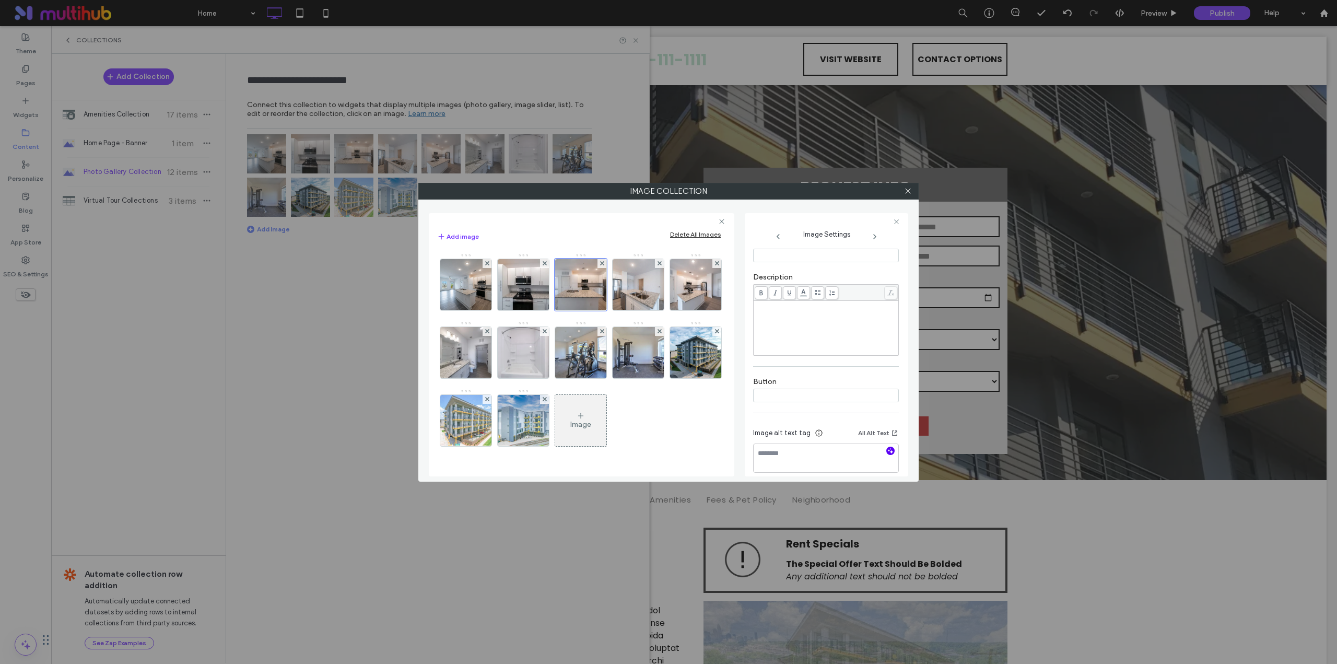
click at [887, 452] on icon "button" at bounding box center [890, 450] width 7 height 7
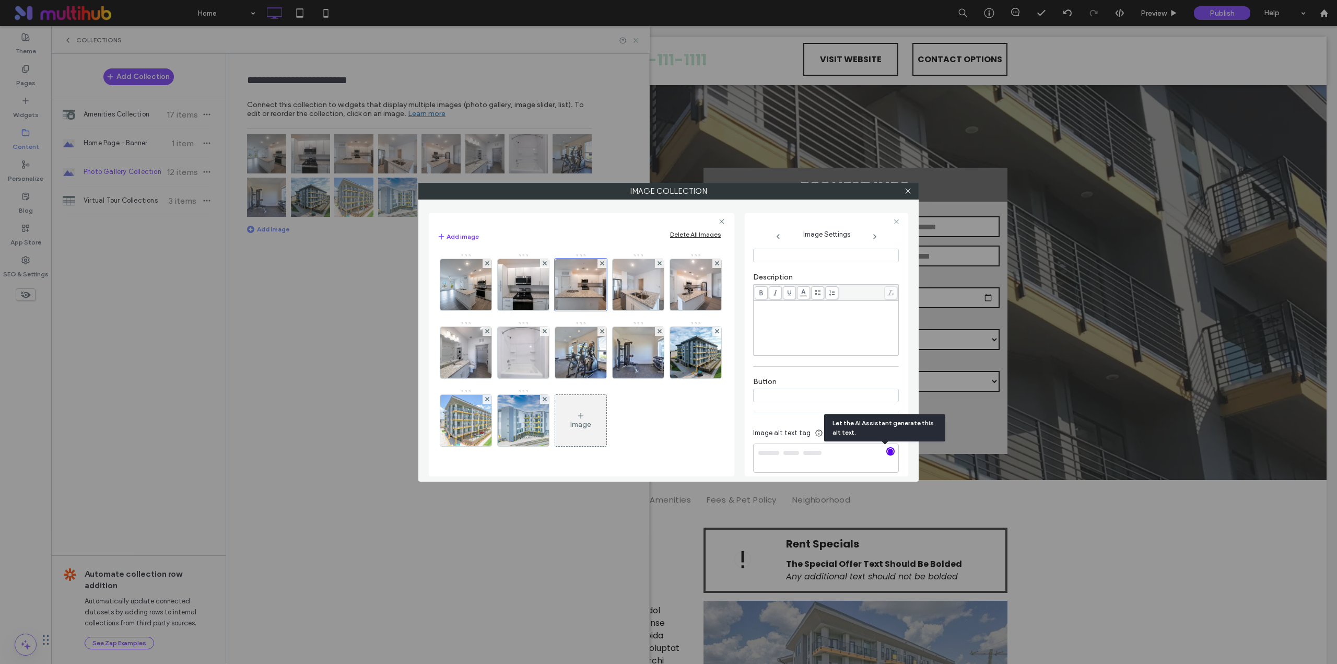
type textarea "**********"
click at [656, 280] on img at bounding box center [638, 284] width 77 height 51
click at [887, 449] on icon "button" at bounding box center [890, 450] width 7 height 7
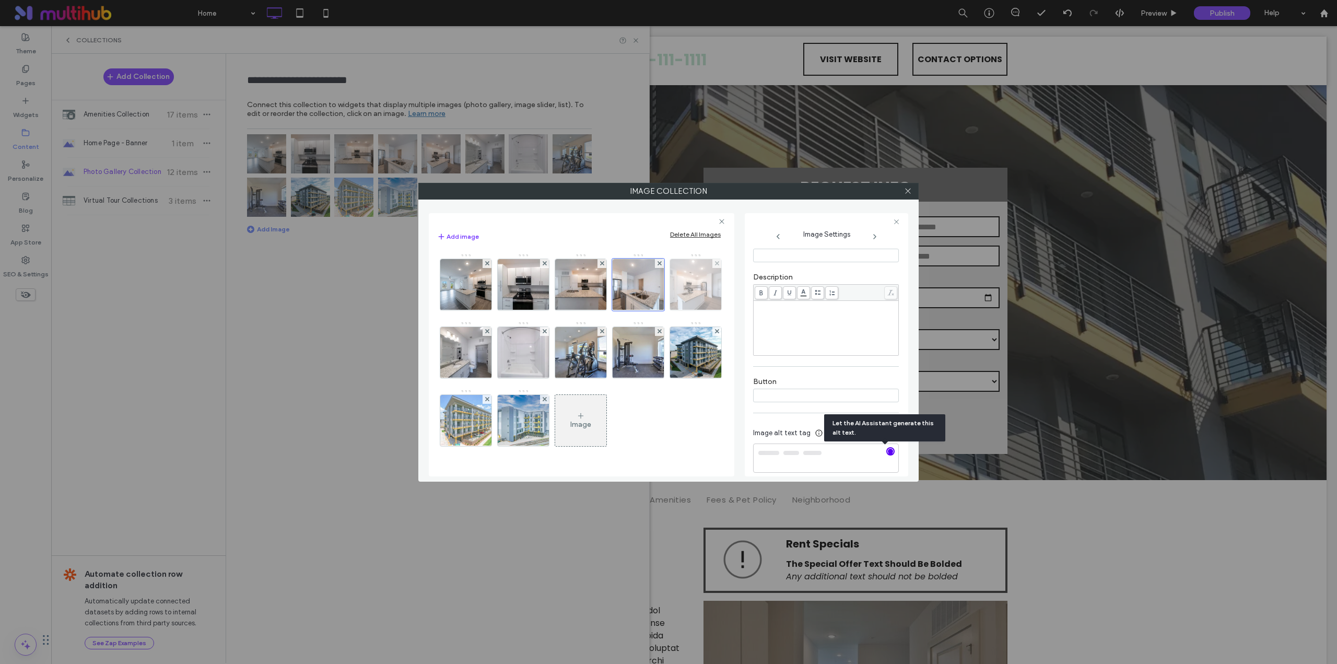
type textarea "**********"
click at [658, 310] on img at bounding box center [696, 284] width 77 height 51
click at [888, 446] on use "button" at bounding box center [891, 443] width 6 height 6
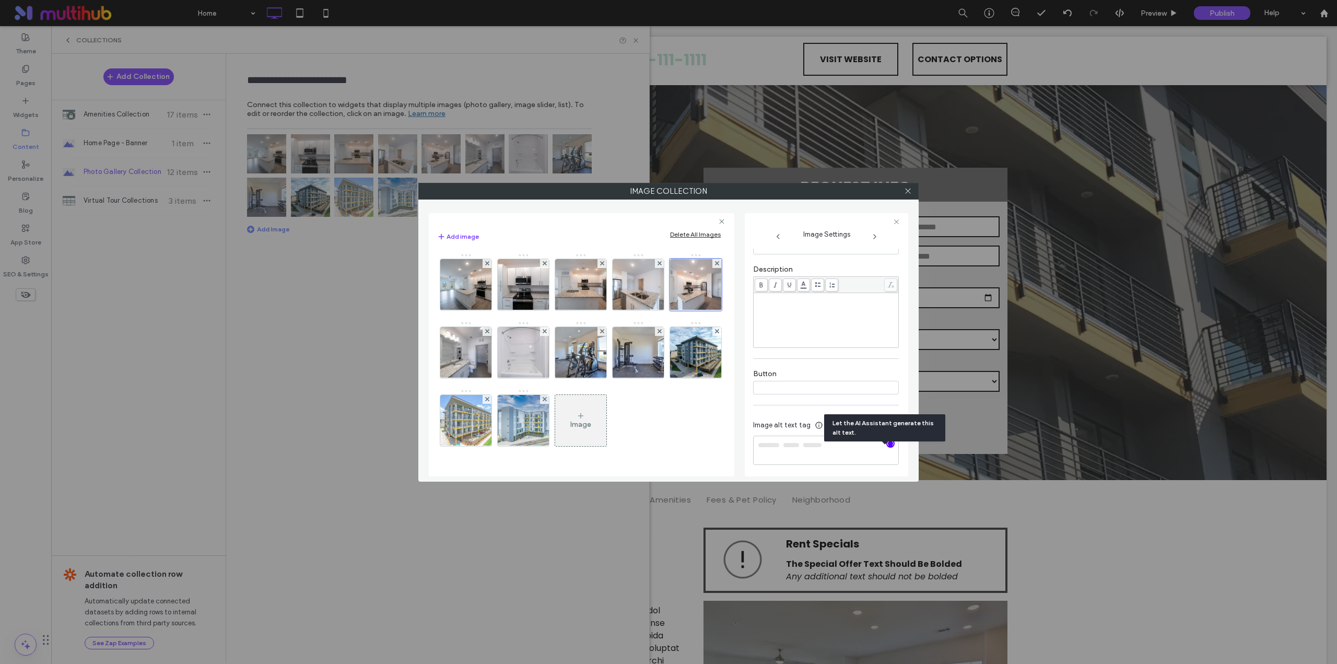
type textarea "**********"
click at [504, 358] on img at bounding box center [466, 352] width 77 height 51
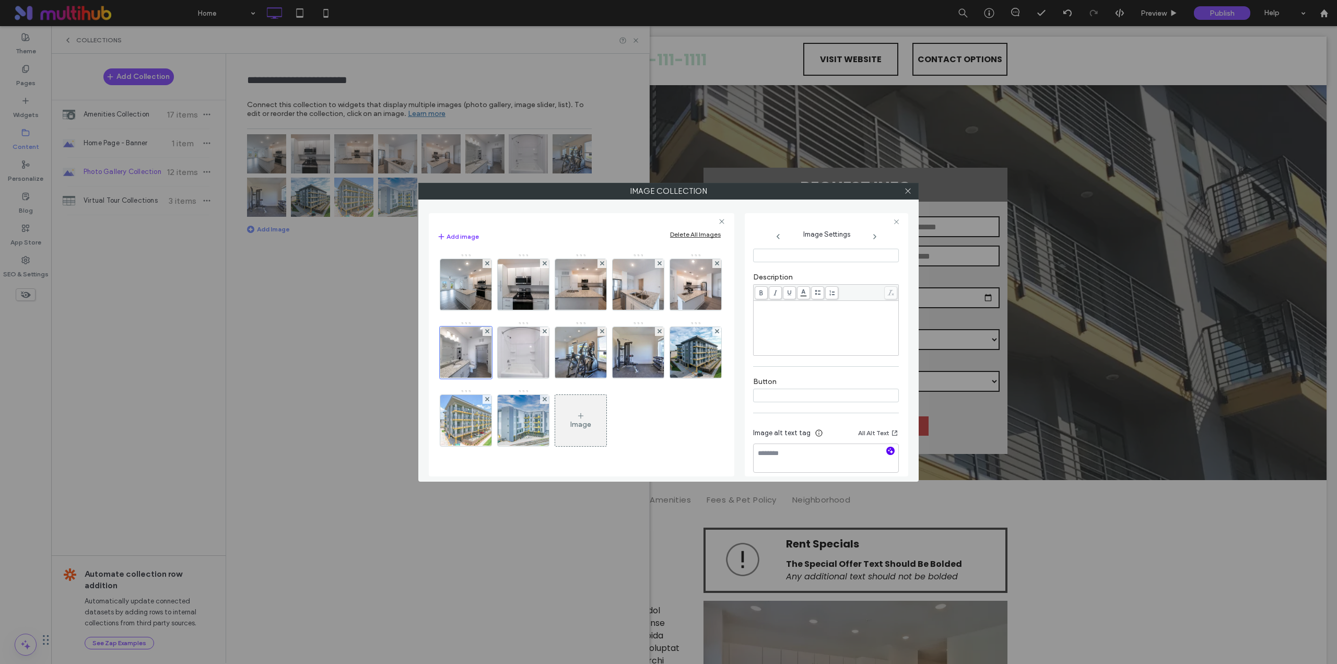
click at [888, 453] on use "button" at bounding box center [891, 451] width 6 height 6
type textarea "**********"
click at [562, 360] on img at bounding box center [523, 352] width 77 height 51
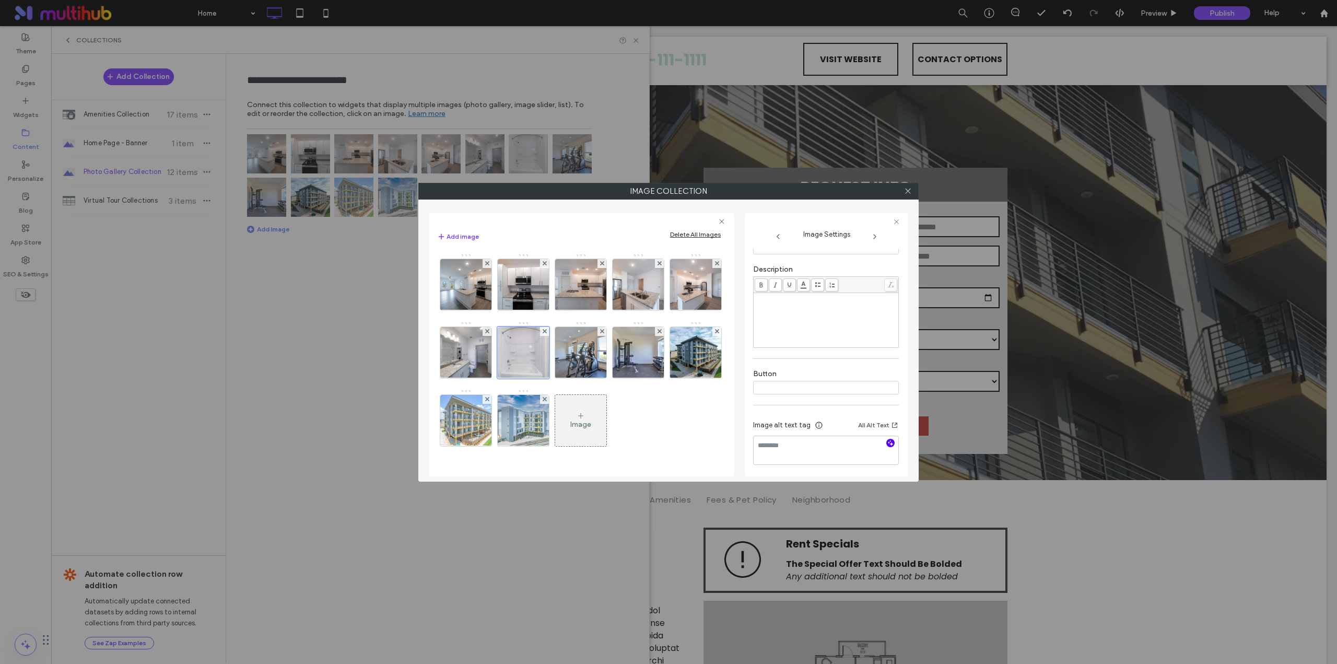
click at [887, 447] on icon "button" at bounding box center [890, 442] width 7 height 7
type textarea "**********"
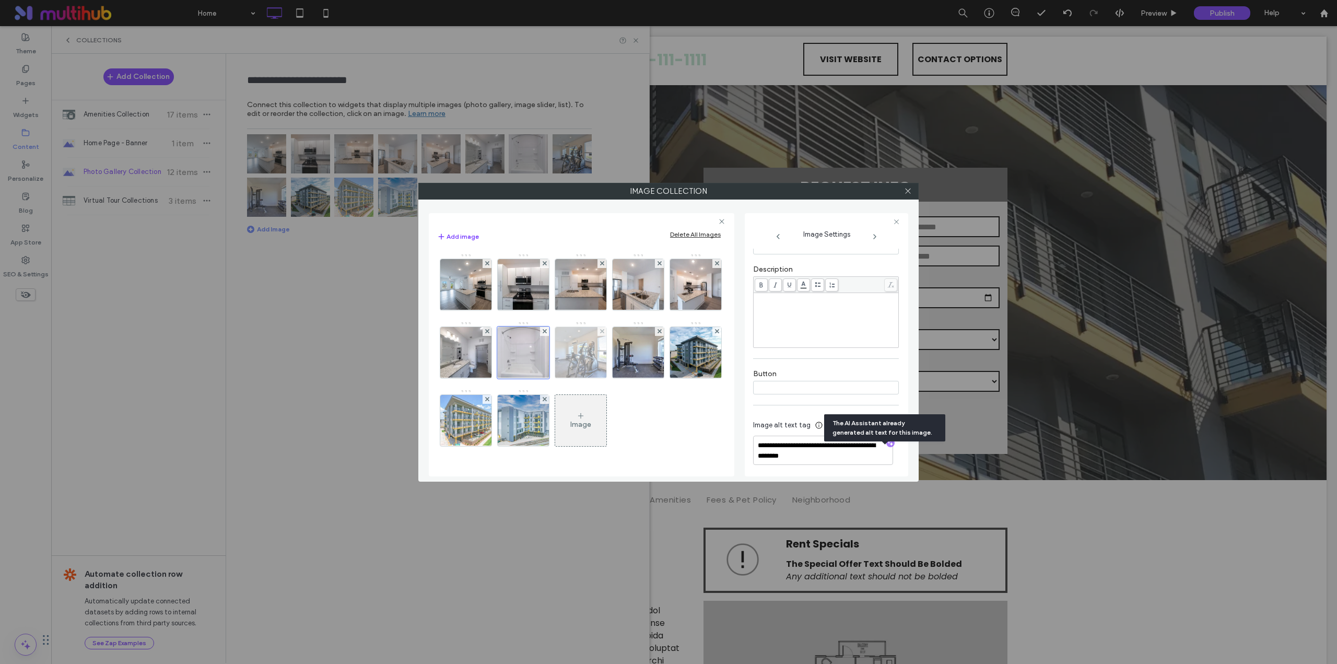
click at [619, 358] on img at bounding box center [580, 352] width 77 height 51
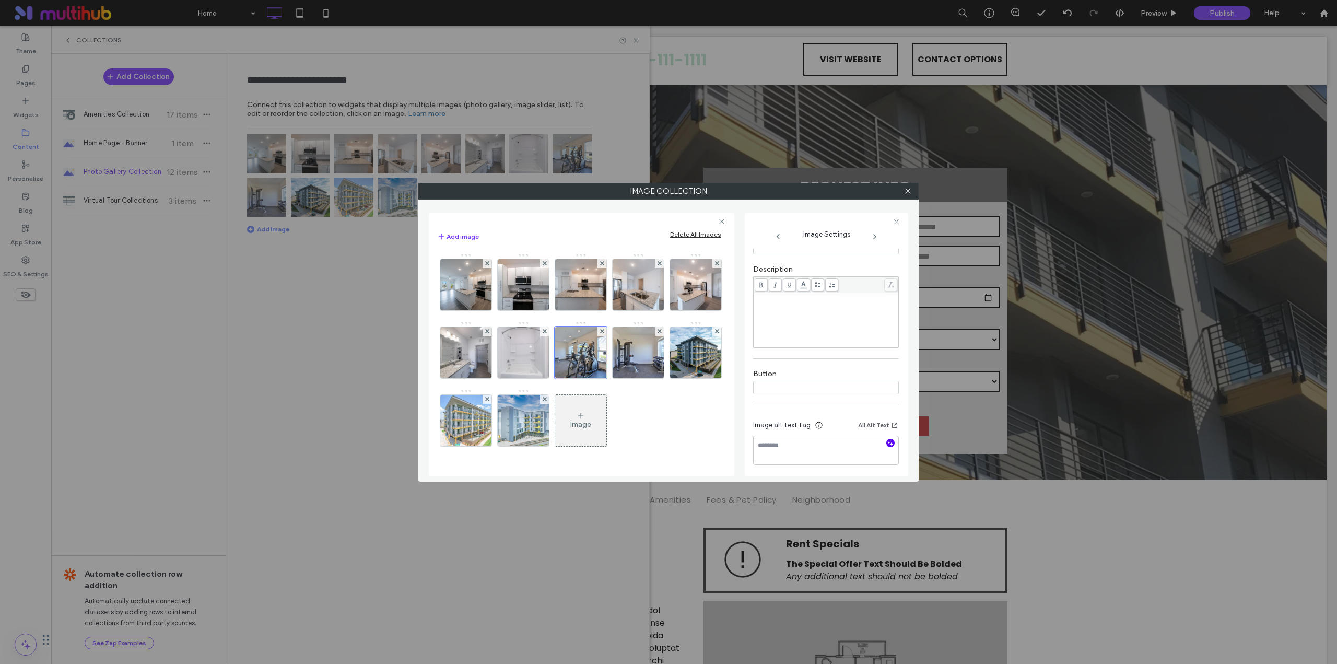
click at [887, 447] on icon "button" at bounding box center [890, 442] width 7 height 7
type textarea "**********"
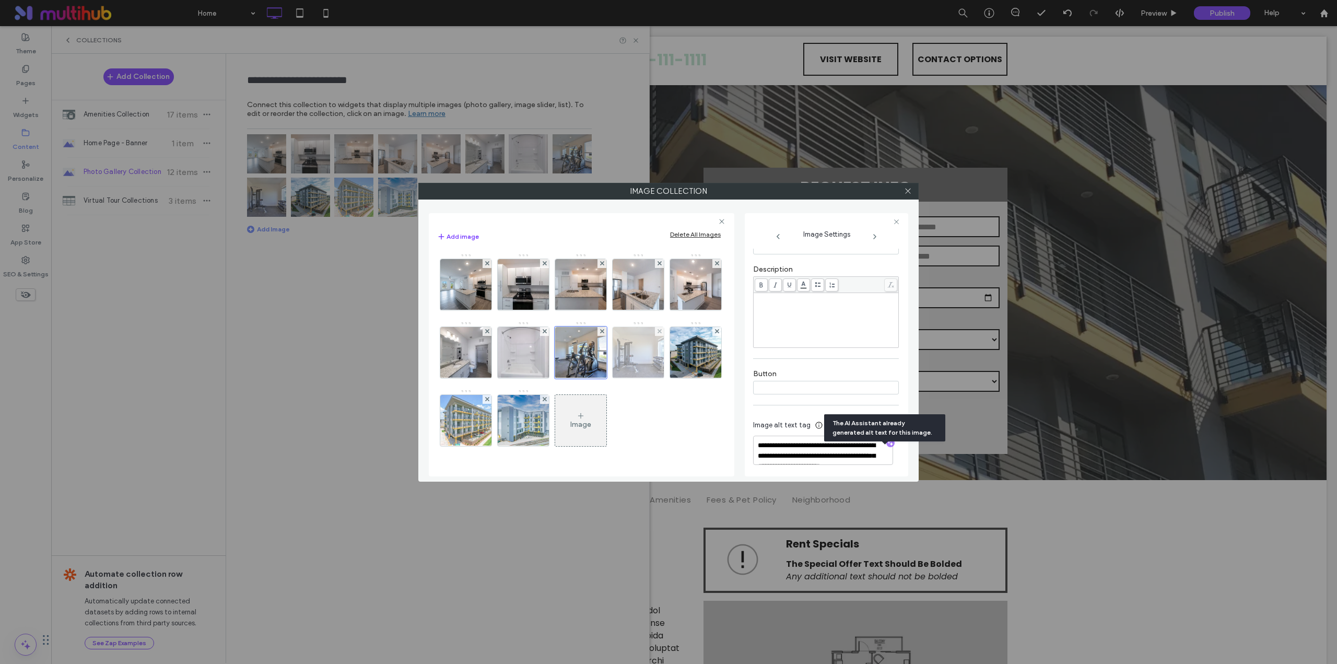
click at [600, 378] on img at bounding box center [638, 352] width 77 height 51
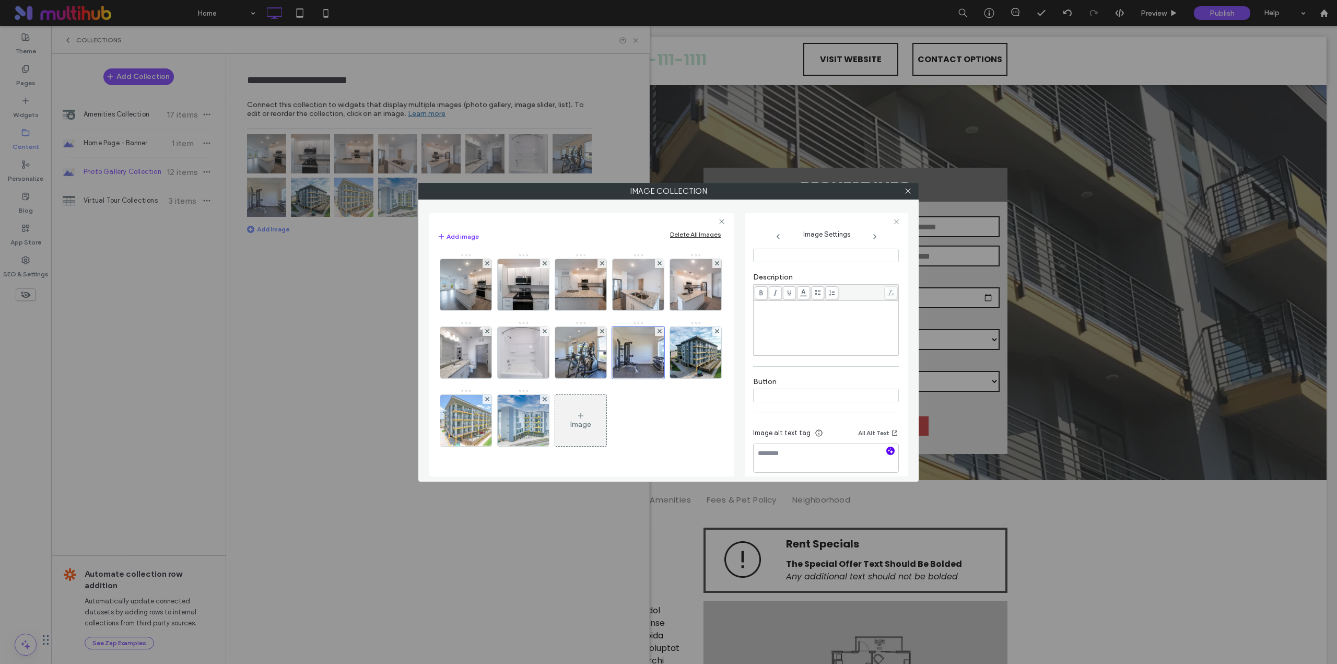
click at [888, 452] on use "button" at bounding box center [891, 451] width 6 height 6
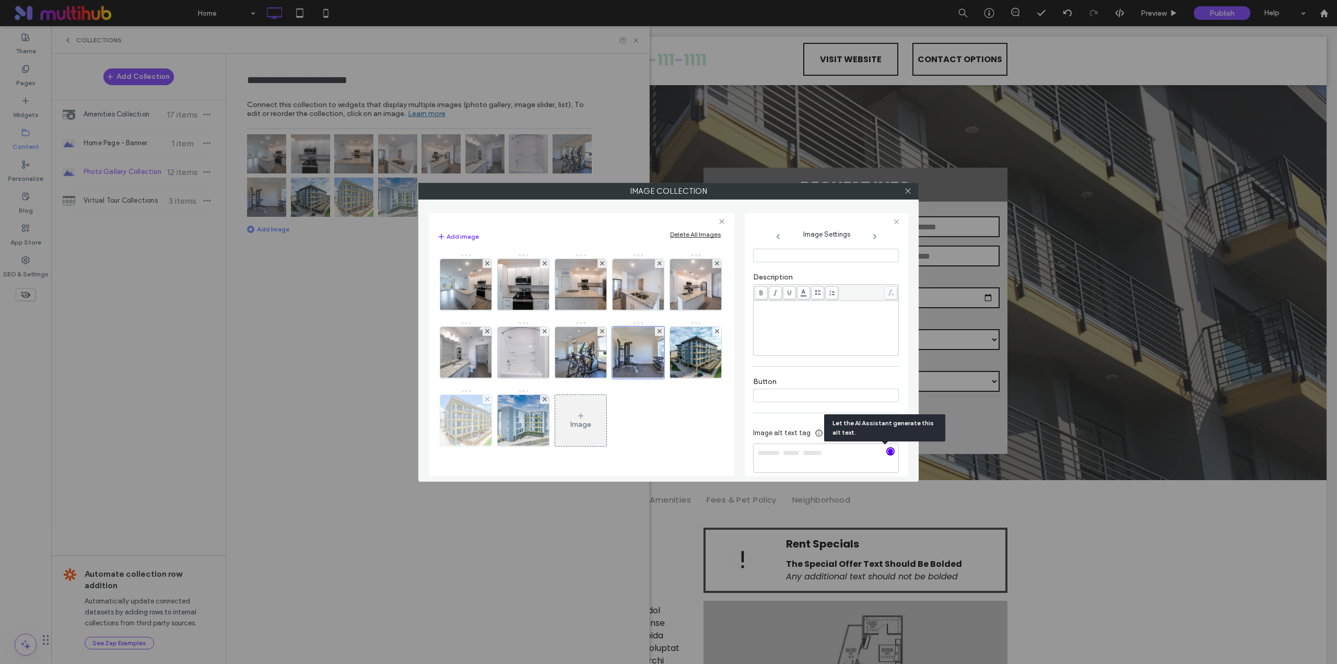
type textarea "**********"
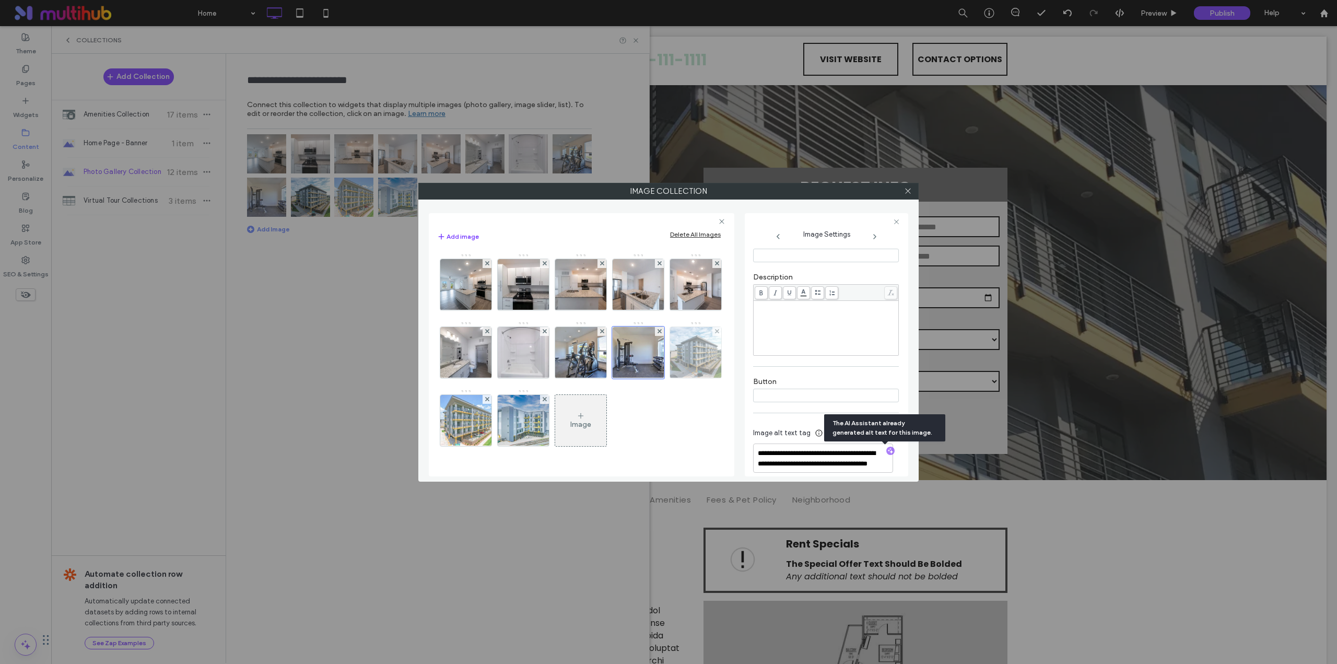
click at [661, 378] on img at bounding box center [695, 352] width 69 height 51
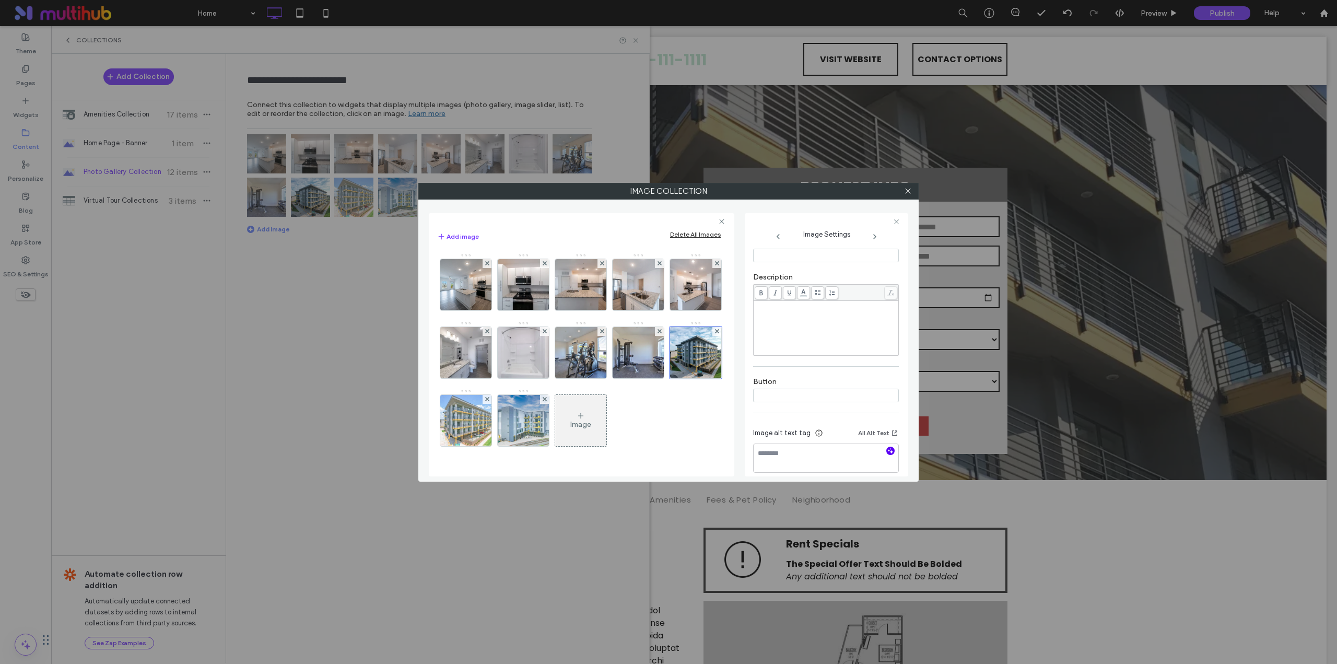
click at [887, 450] on icon "button" at bounding box center [890, 450] width 7 height 7
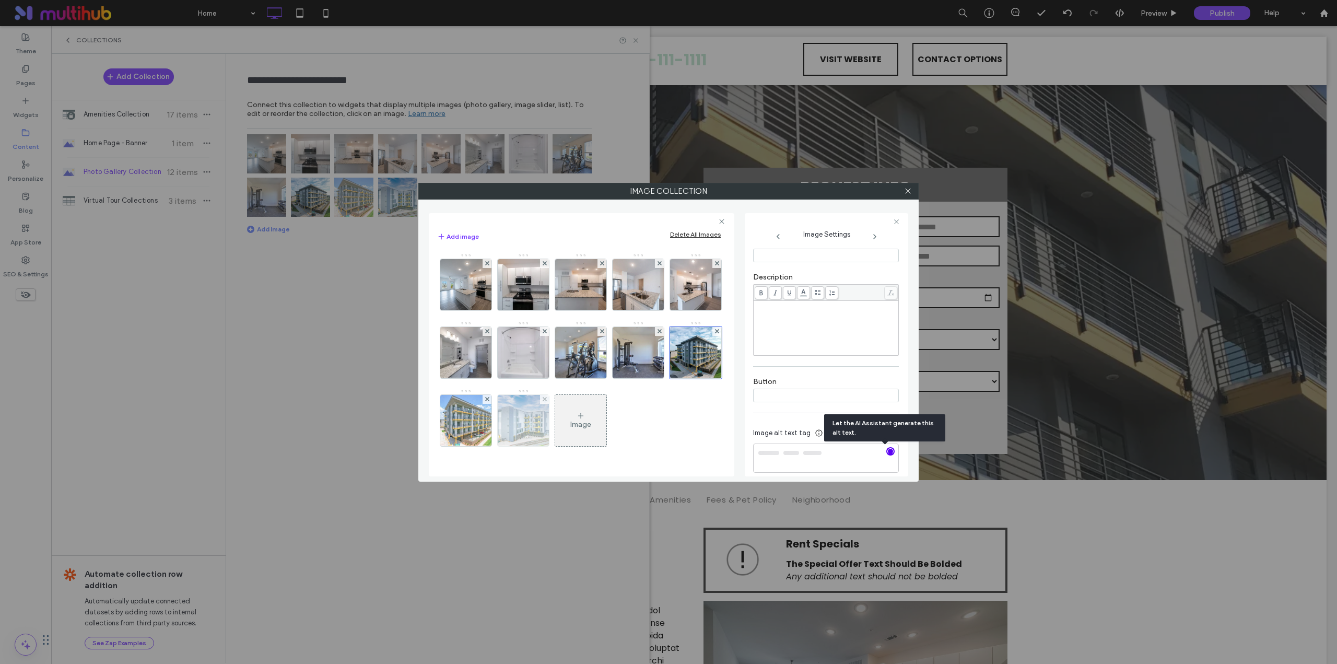
type textarea "**********"
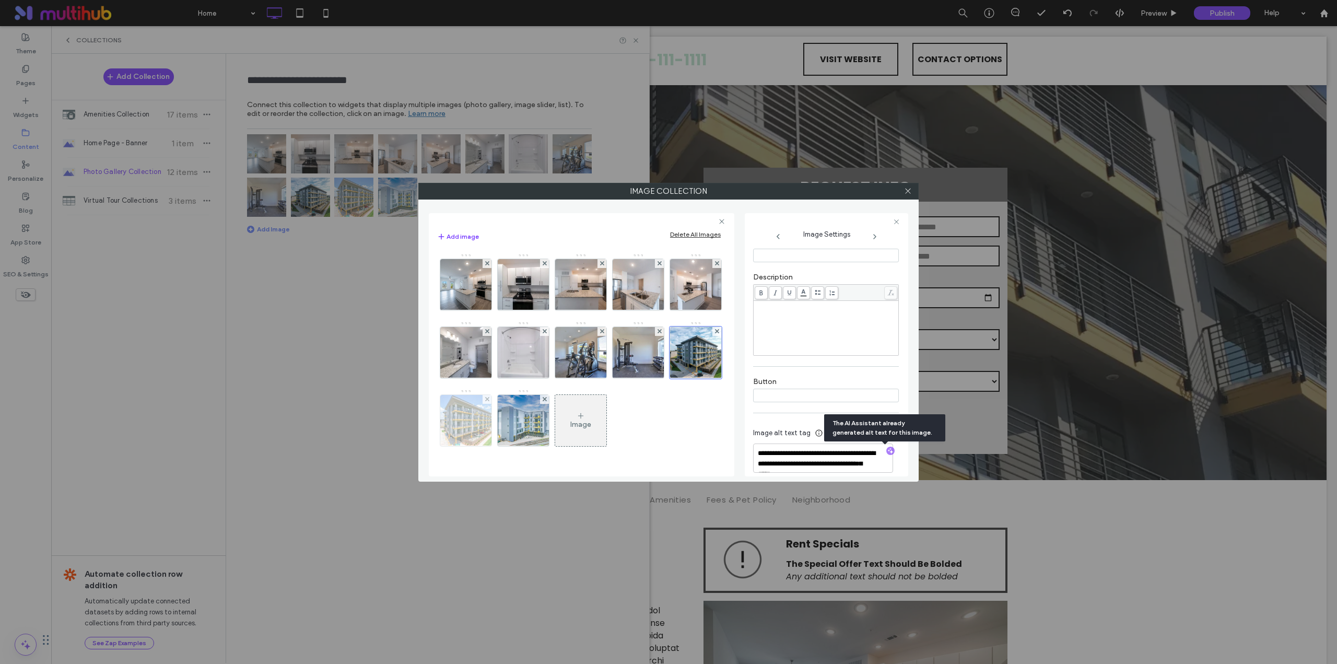
click at [504, 421] on img at bounding box center [465, 420] width 77 height 51
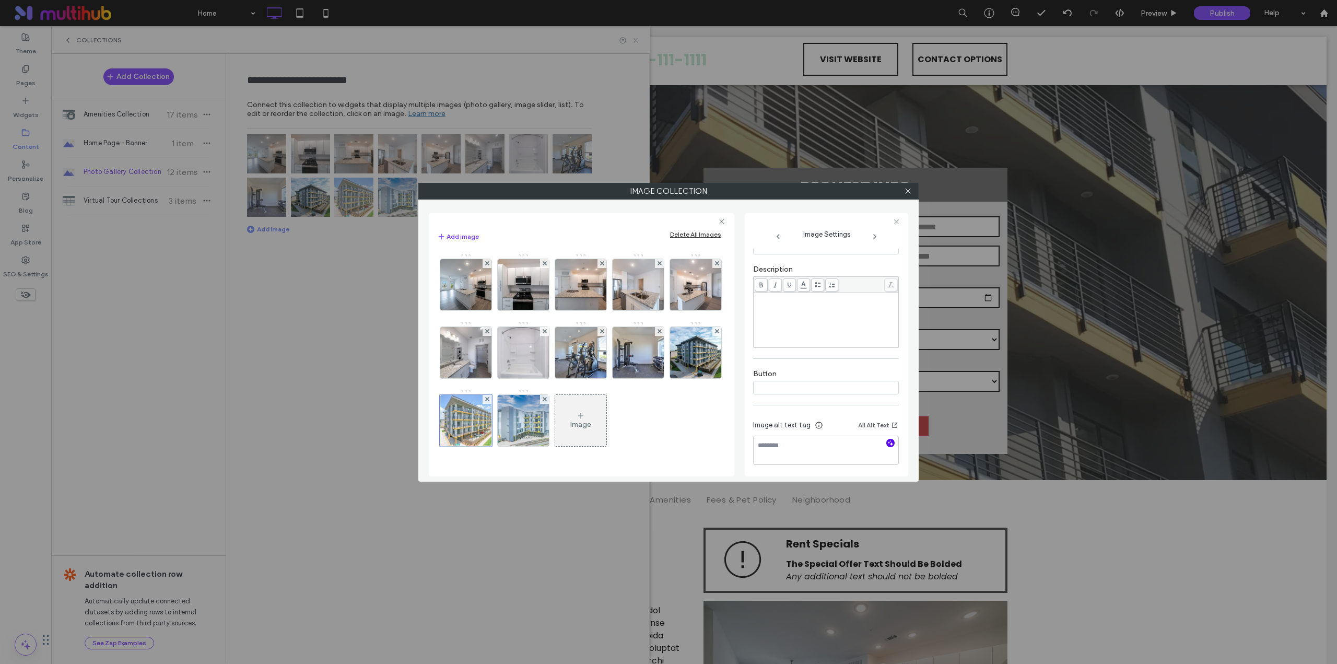
click at [887, 447] on icon "button" at bounding box center [890, 442] width 7 height 7
type textarea "**********"
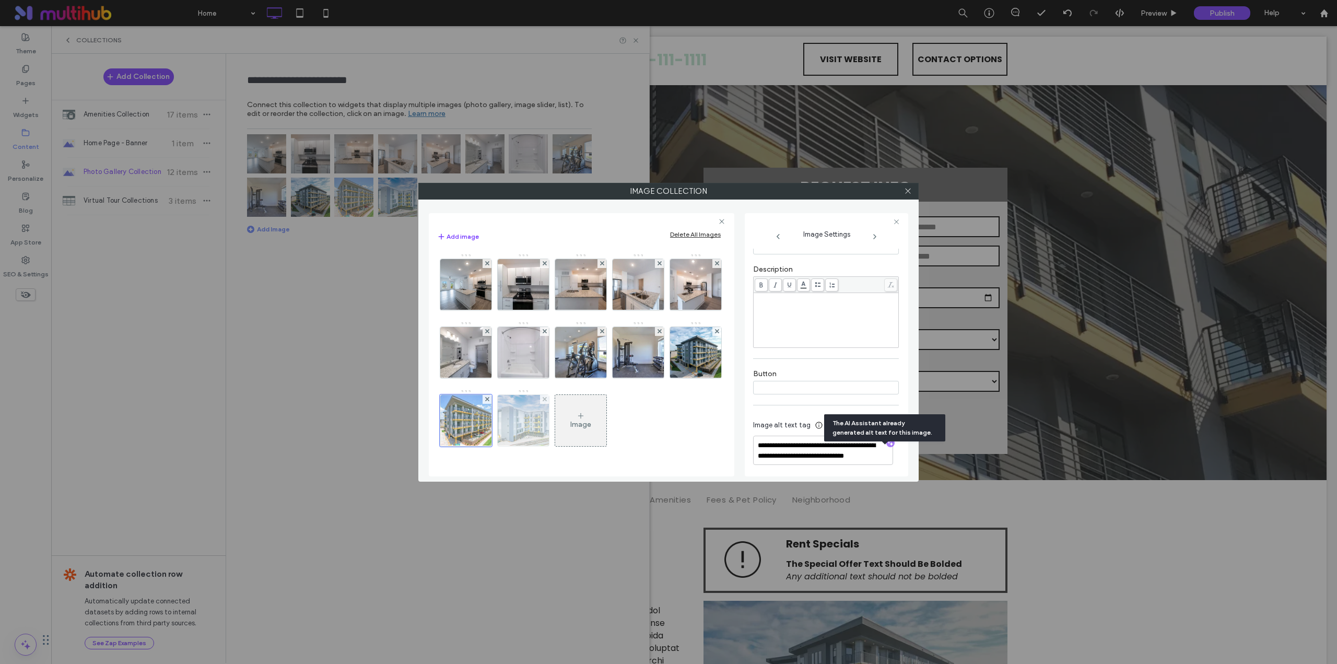
click at [561, 418] on img at bounding box center [523, 420] width 77 height 51
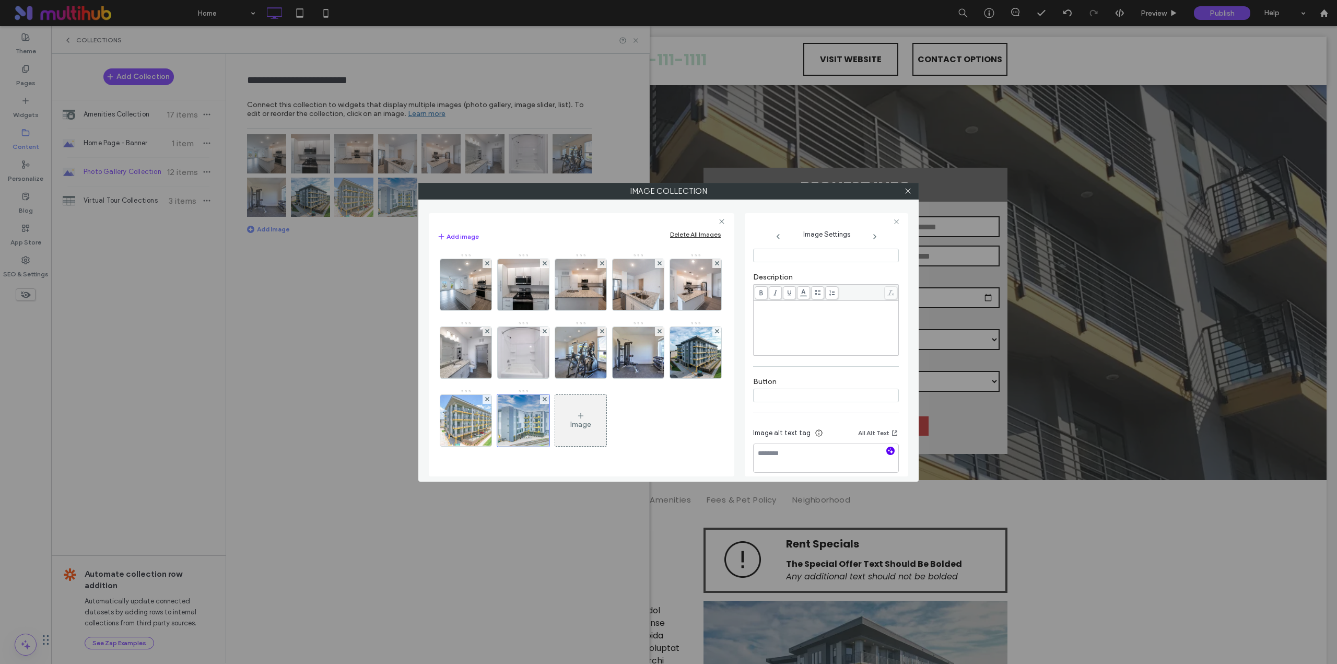
click at [887, 452] on icon "button" at bounding box center [890, 450] width 7 height 7
type textarea "**********"
click at [909, 187] on icon at bounding box center [908, 191] width 8 height 8
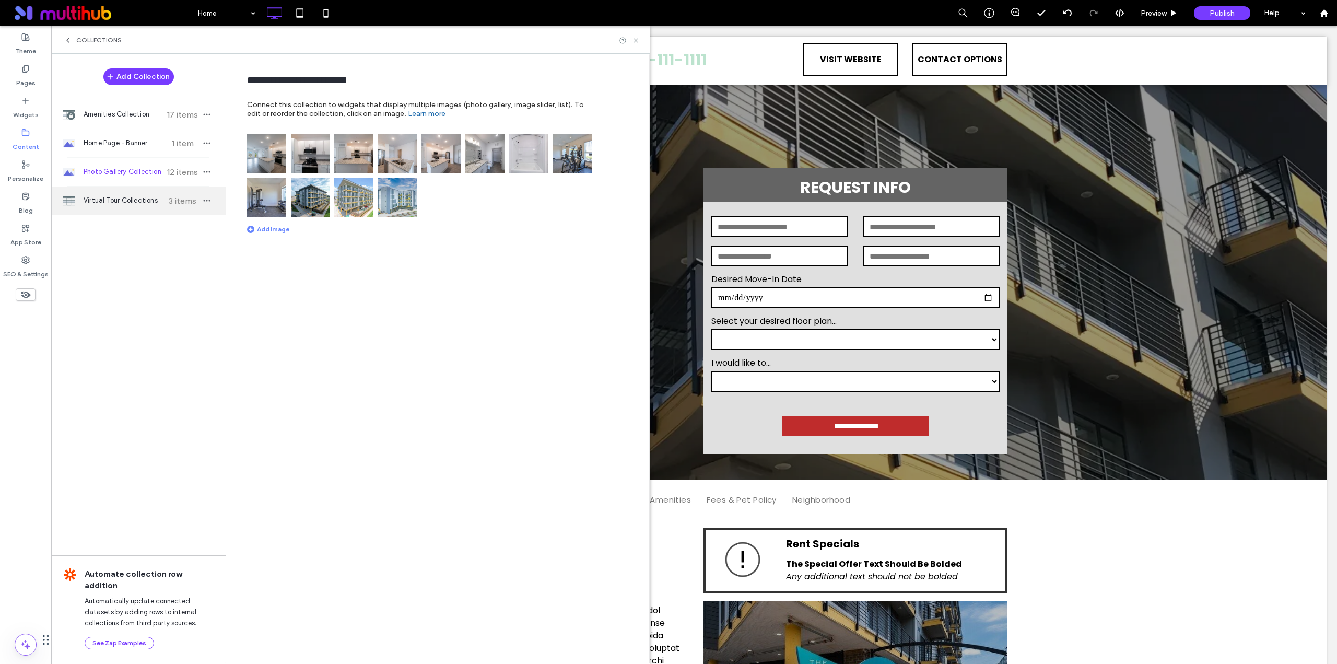
click at [167, 197] on span "3 items" at bounding box center [182, 201] width 37 height 10
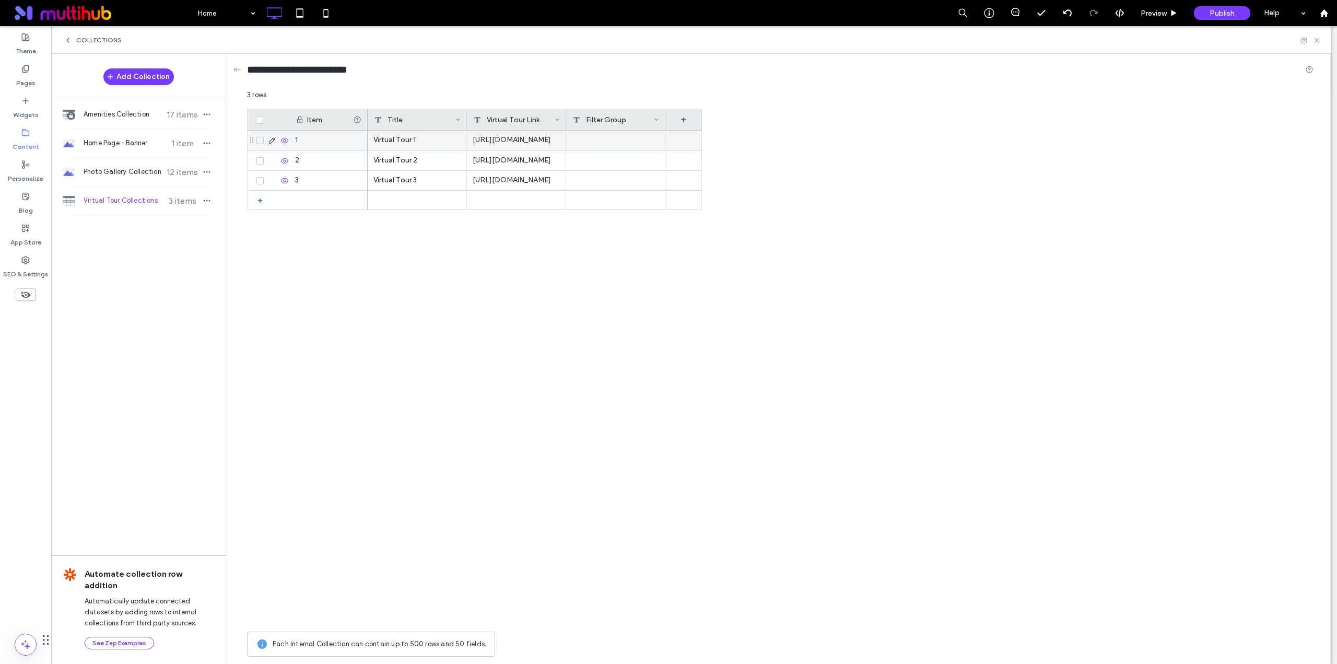
click at [416, 137] on div "Virtual Tour 1" at bounding box center [417, 141] width 99 height 20
click at [1002, 208] on div "Item Title Virtual Tour Link Filter Group + + 1 2 3 1BR, 1BA - A https://my.mat…" at bounding box center [780, 368] width 1066 height 518
drag, startPoint x: 1314, startPoint y: 40, endPoint x: 1237, endPoint y: 13, distance: 81.6
click at [1314, 40] on icon at bounding box center [1317, 41] width 8 height 8
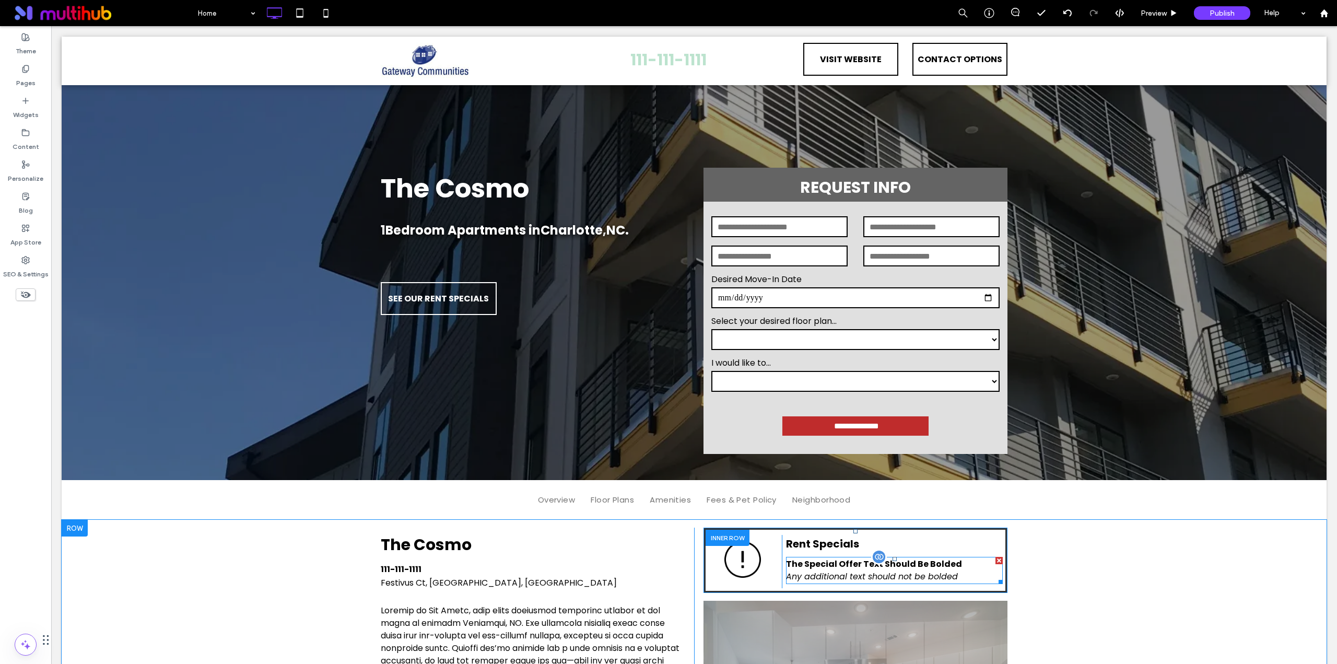
click at [813, 582] on em "Any additional text should not be bolded" at bounding box center [872, 576] width 172 height 12
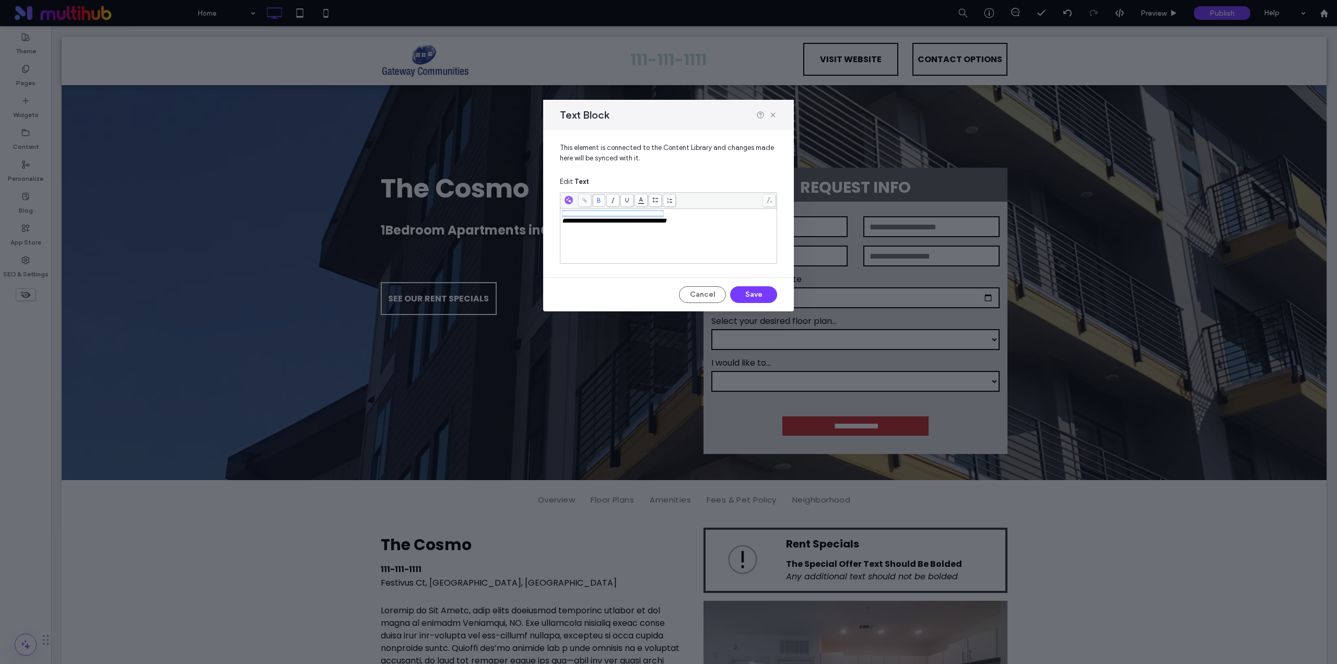
drag, startPoint x: 673, startPoint y: 215, endPoint x: 533, endPoint y: 215, distance: 140.0
click at [533, 215] on div "**********" at bounding box center [668, 332] width 1337 height 664
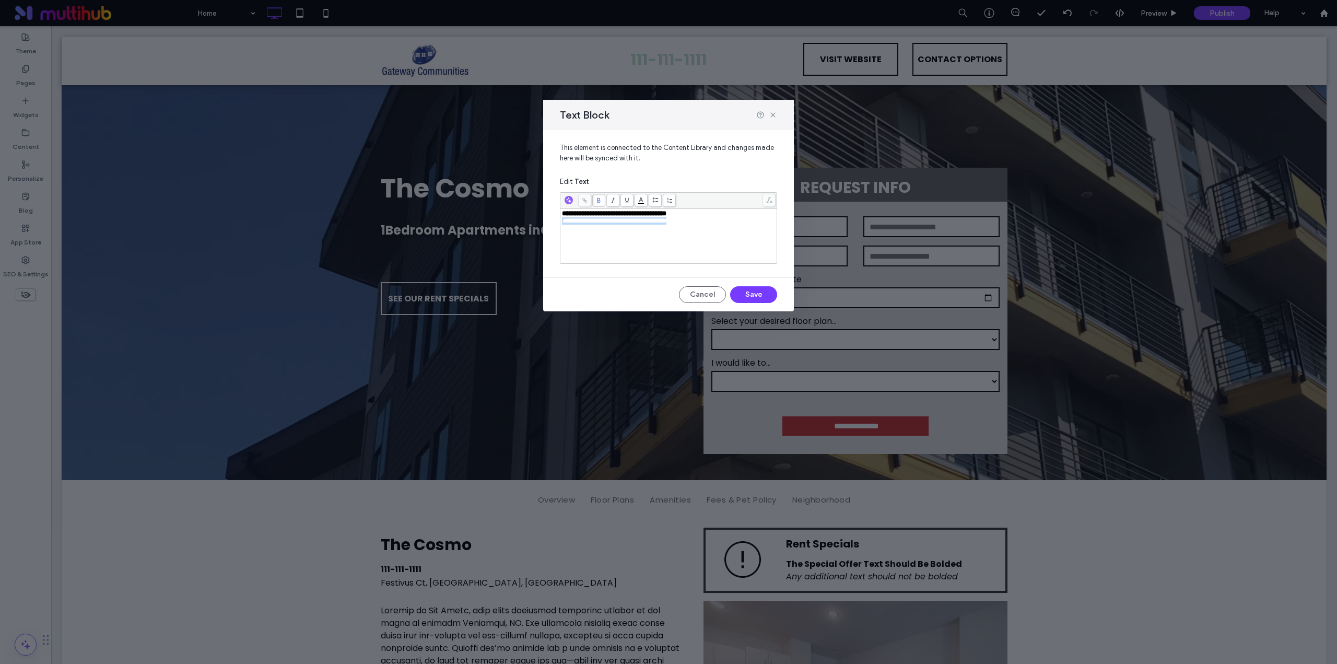
drag, startPoint x: 693, startPoint y: 222, endPoint x: 542, endPoint y: 224, distance: 150.9
click at [531, 222] on div "**********" at bounding box center [668, 332] width 1337 height 664
click at [758, 296] on button "Save" at bounding box center [753, 294] width 47 height 17
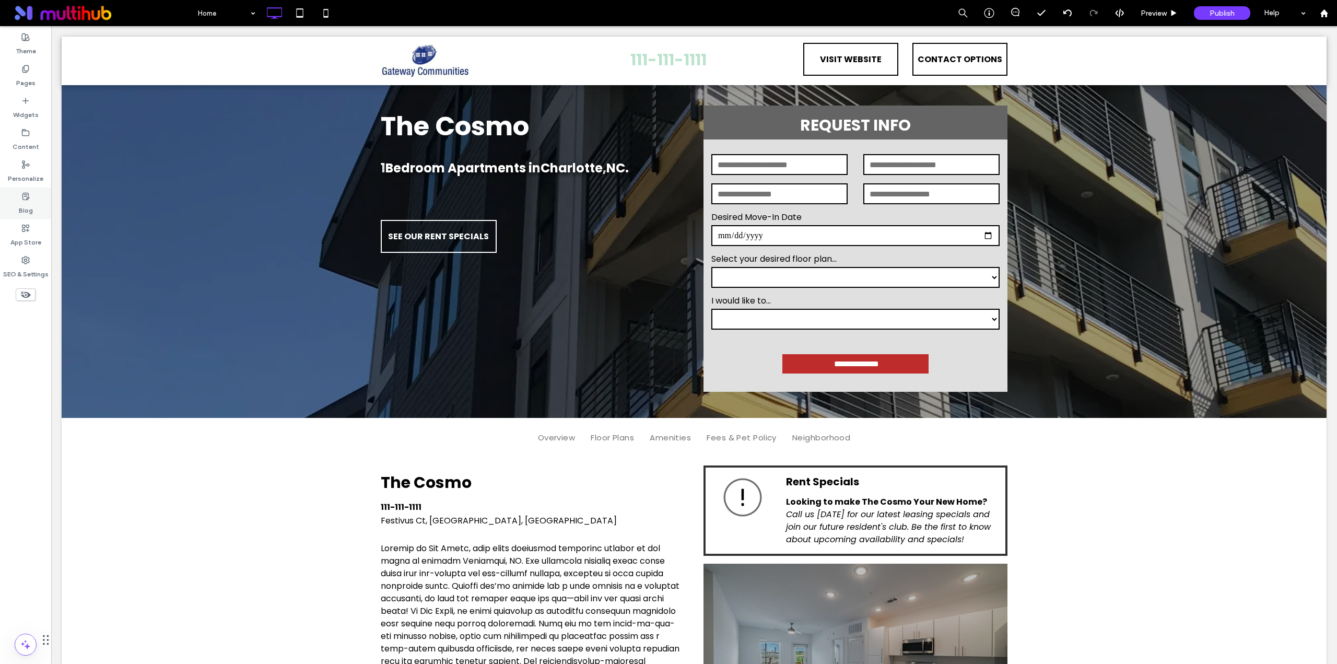
scroll to position [87, 0]
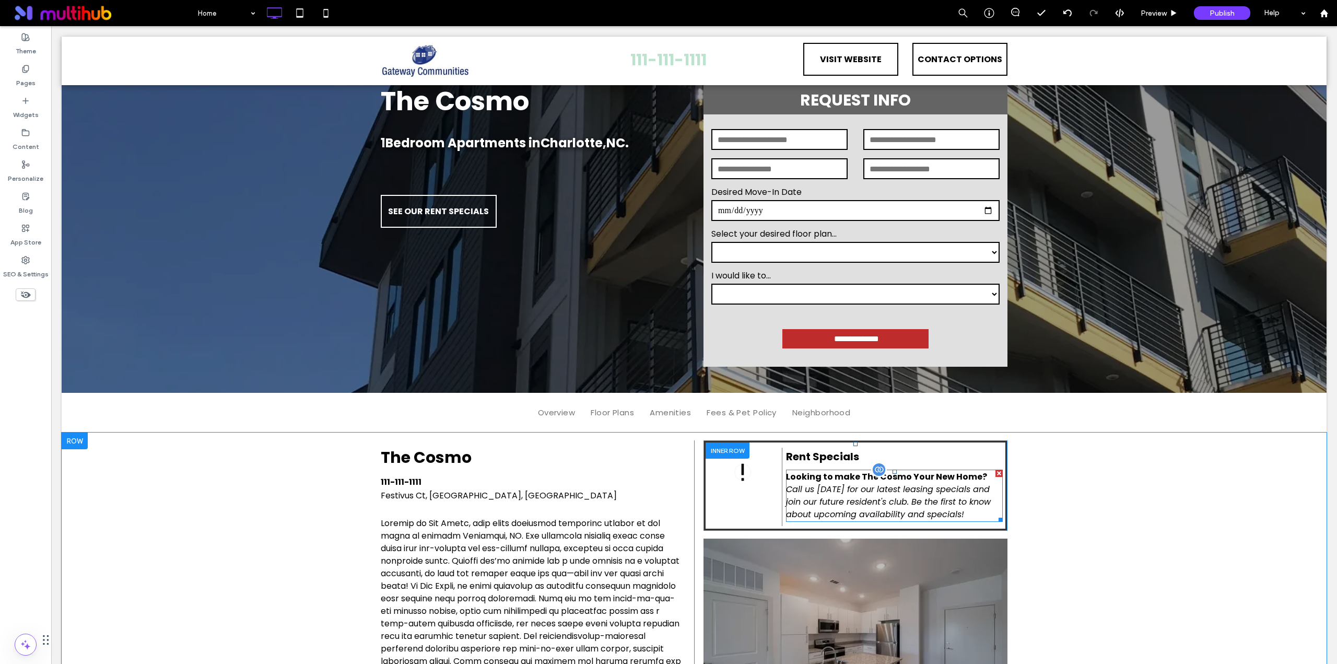
click at [851, 509] on em "Call us today for our latest leasing specials and join our future resident's cl…" at bounding box center [888, 501] width 205 height 37
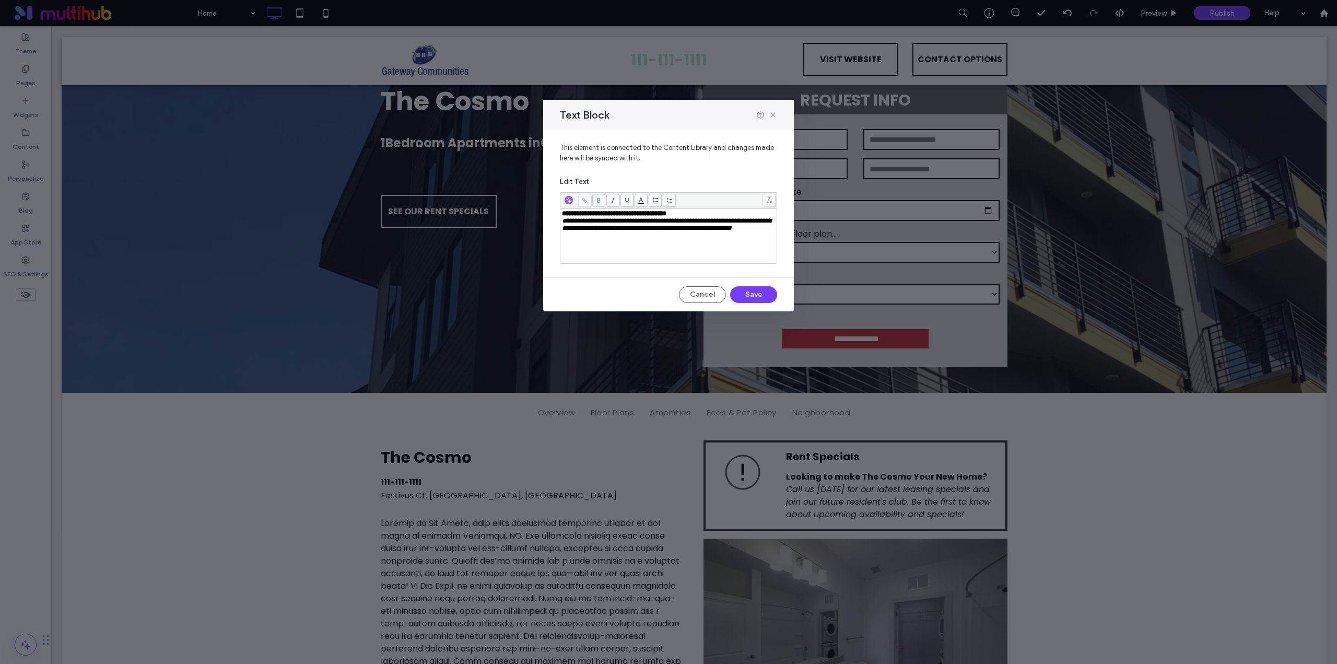
click at [602, 244] on div "**********" at bounding box center [669, 236] width 214 height 52
drag, startPoint x: 596, startPoint y: 237, endPoint x: 560, endPoint y: 224, distance: 39.0
click at [560, 224] on div "**********" at bounding box center [668, 228] width 217 height 72
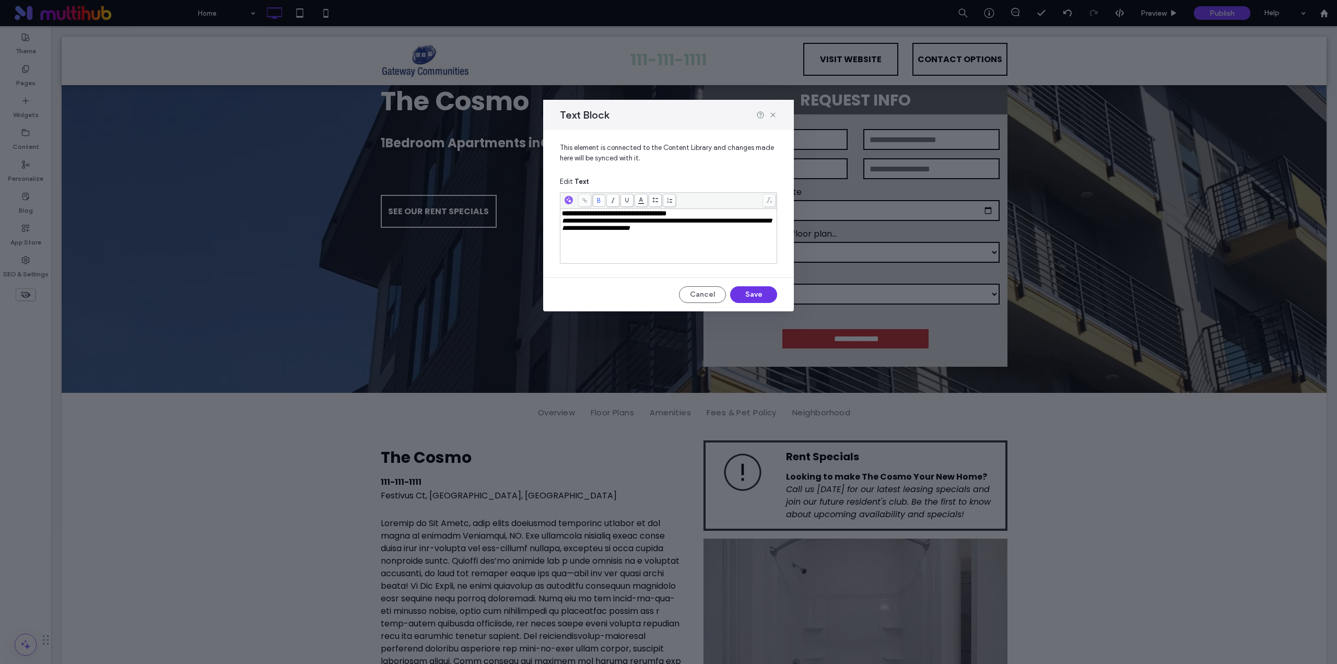
click at [748, 297] on button "Save" at bounding box center [753, 294] width 47 height 17
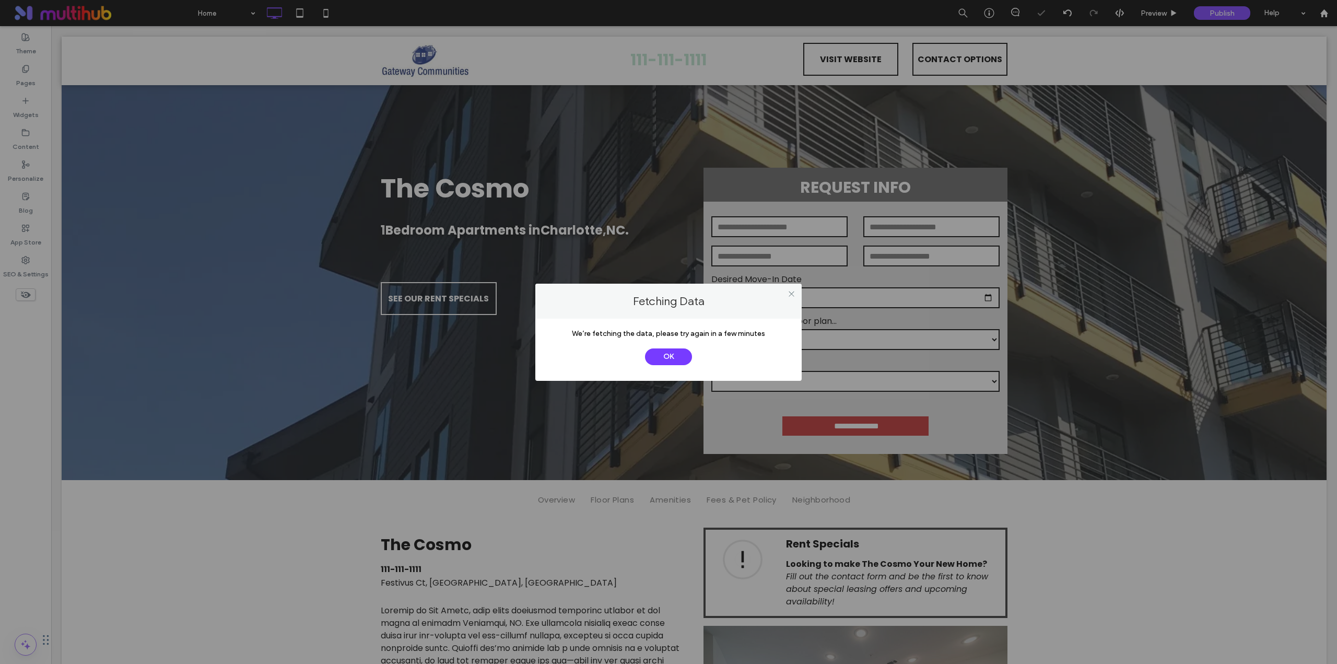
scroll to position [0, 0]
click at [671, 358] on button "OK" at bounding box center [668, 356] width 47 height 17
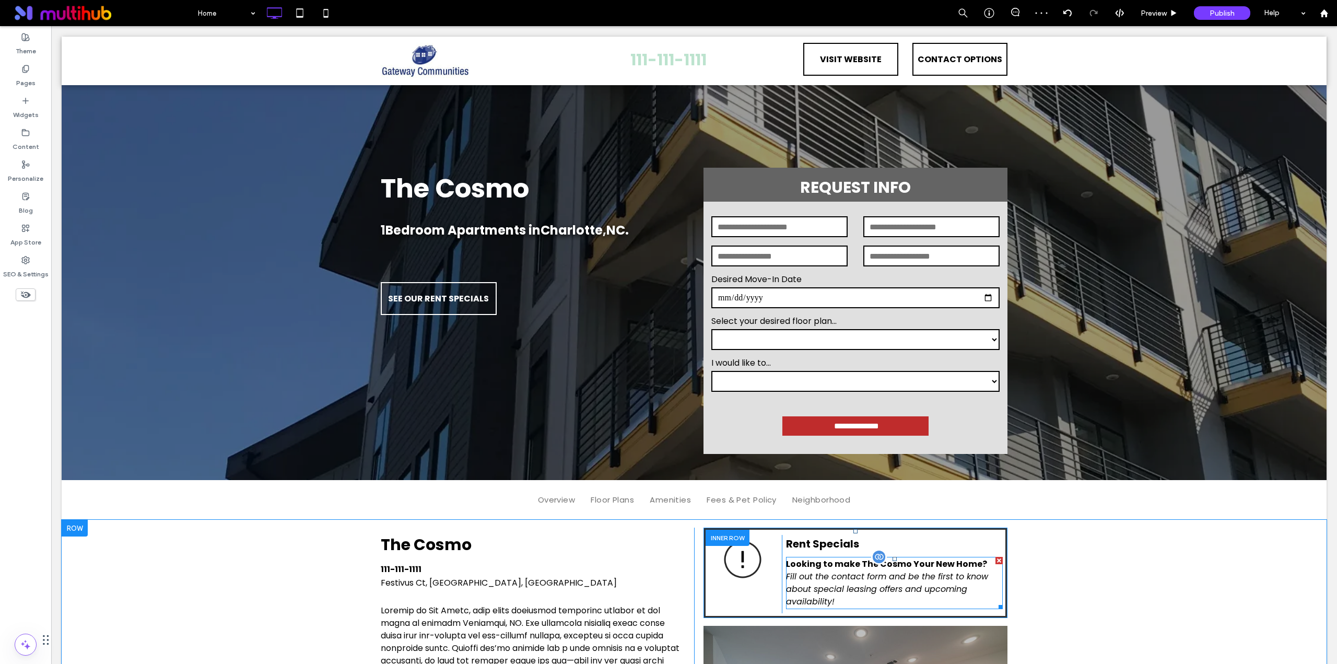
click at [851, 601] on p "Fill out the contact form and be the first to know about special leasing offers…" at bounding box center [894, 589] width 217 height 38
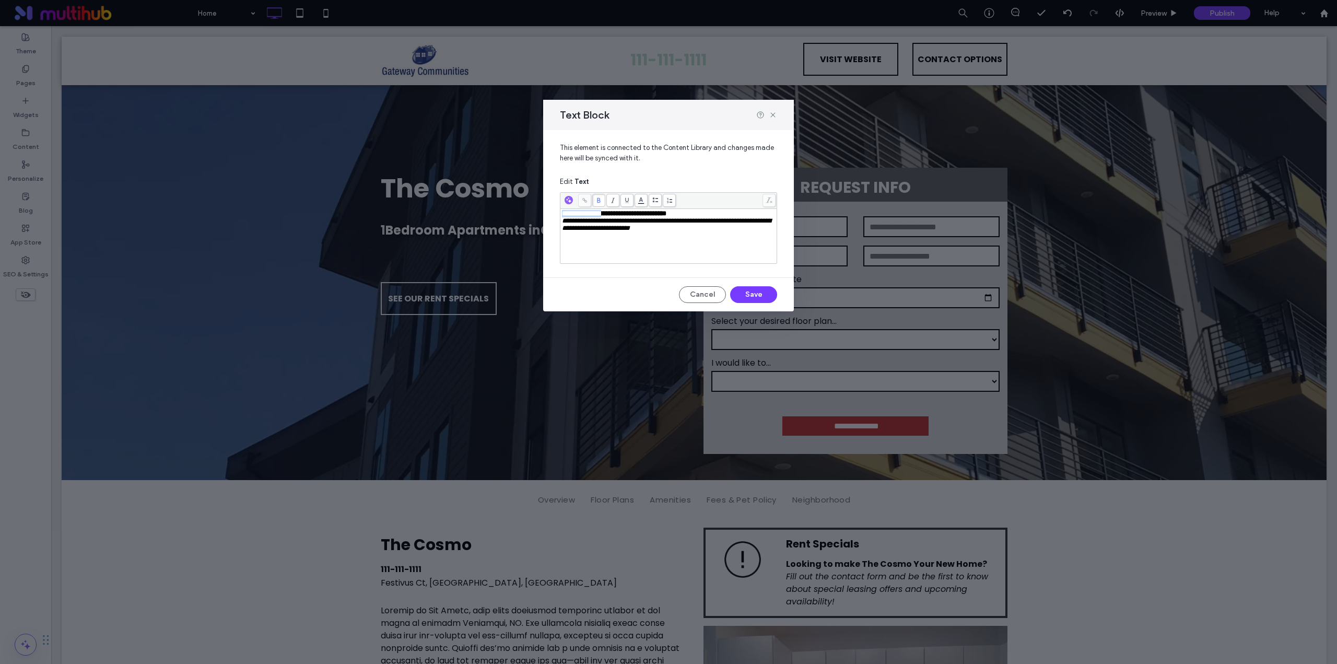
drag, startPoint x: 613, startPoint y: 213, endPoint x: 536, endPoint y: 214, distance: 77.3
click at [536, 214] on div "**********" at bounding box center [668, 332] width 1337 height 664
click at [759, 291] on button "Save" at bounding box center [753, 294] width 47 height 17
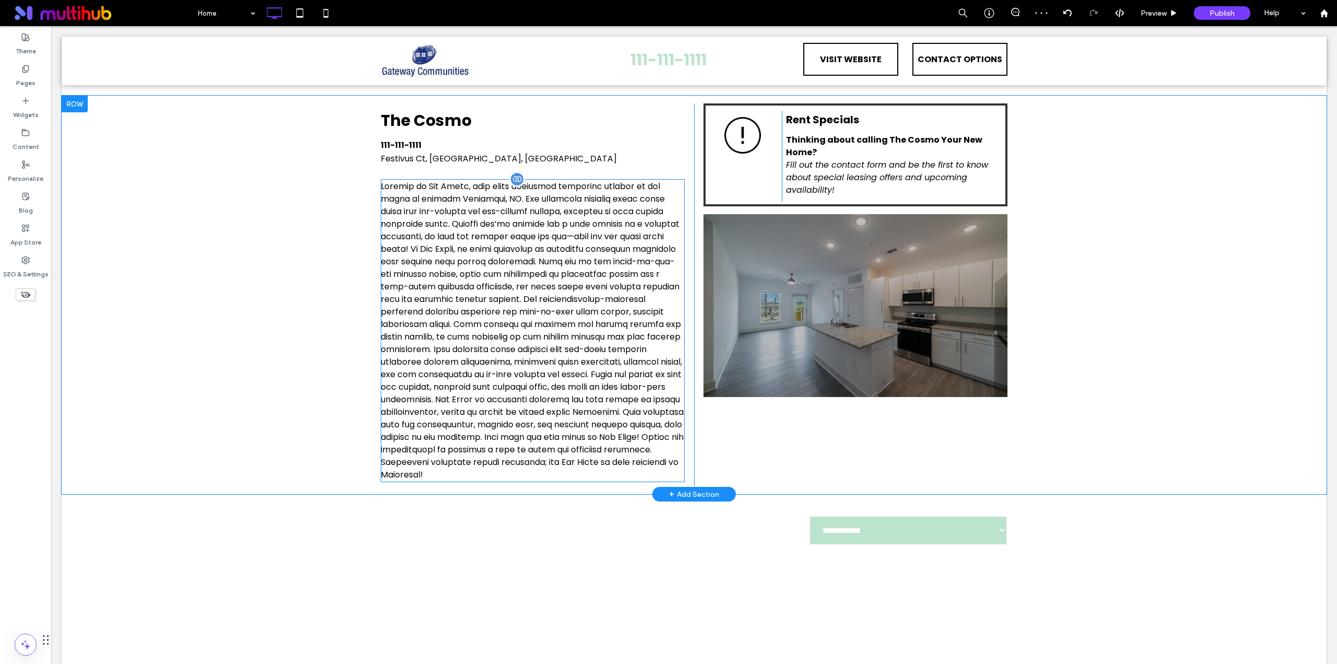
scroll to position [435, 0]
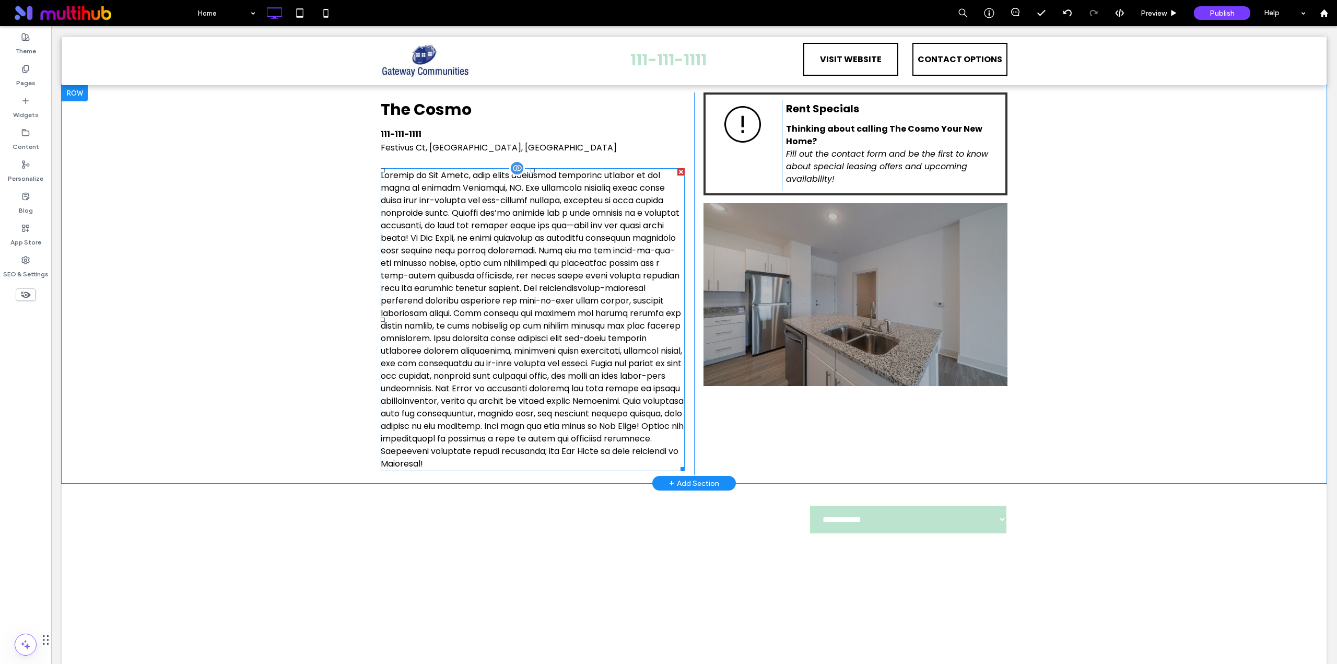
click at [572, 266] on p at bounding box center [533, 319] width 304 height 301
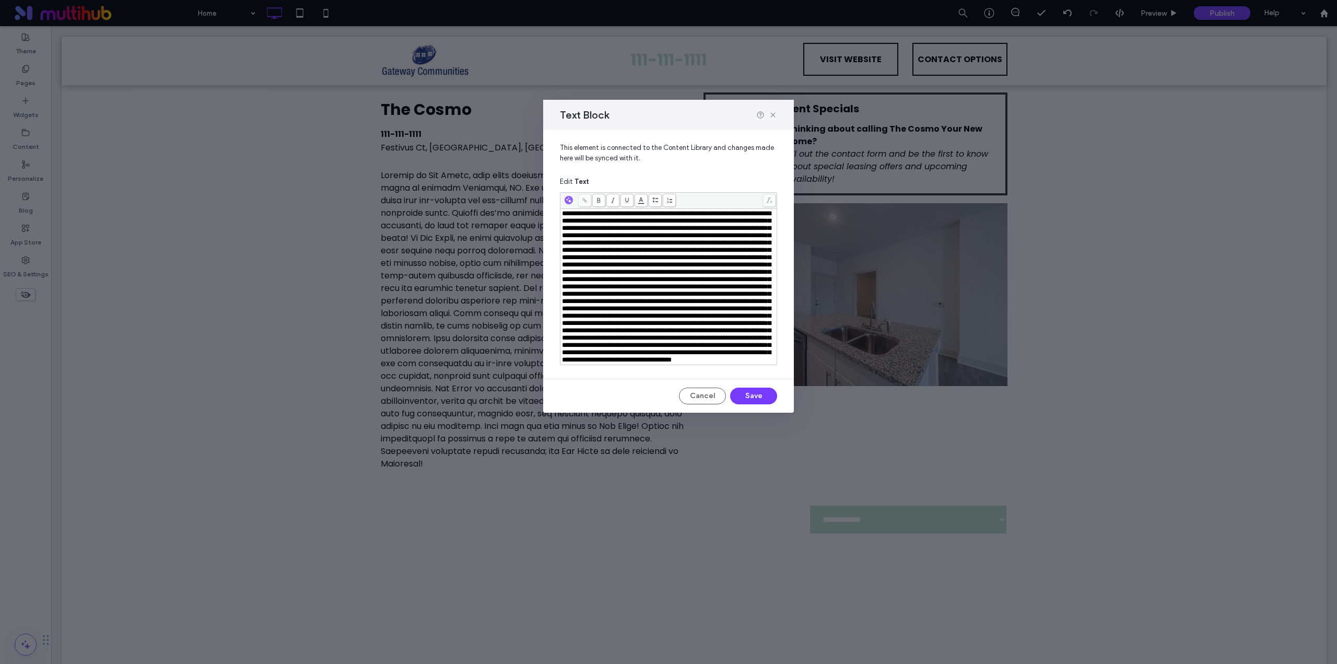
click at [676, 295] on span "Rich Text Editor" at bounding box center [666, 286] width 209 height 153
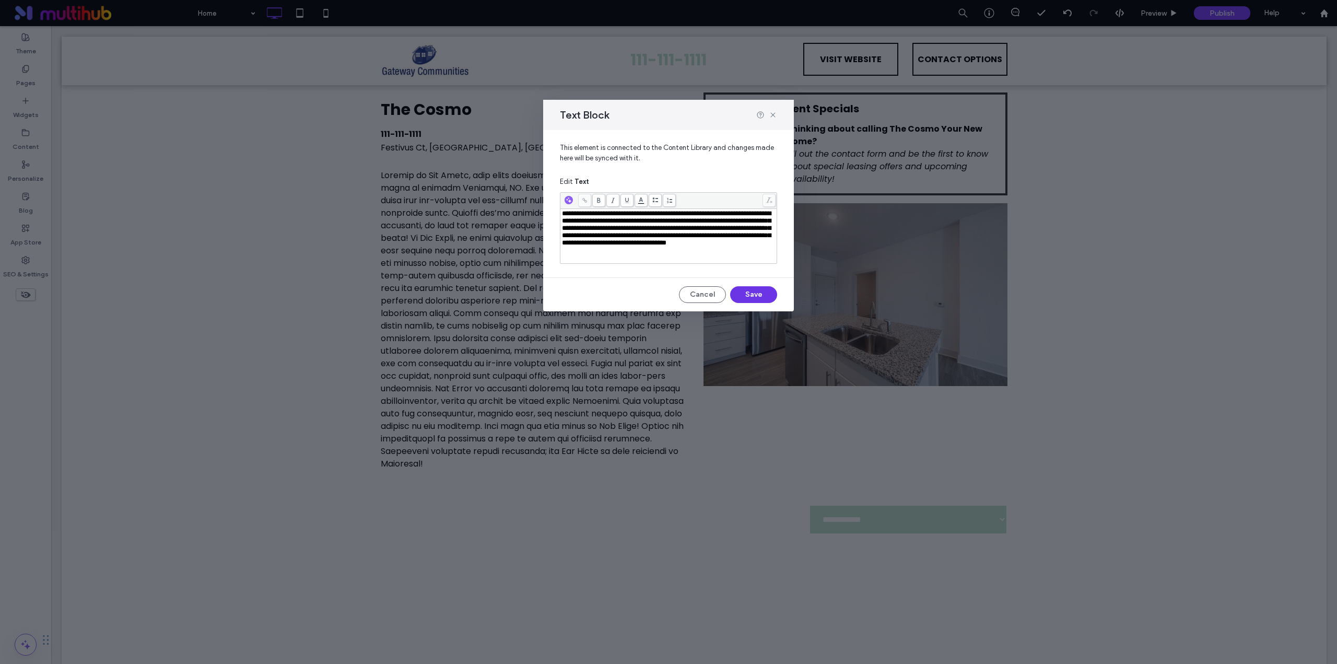
click at [751, 292] on button "Save" at bounding box center [753, 294] width 47 height 17
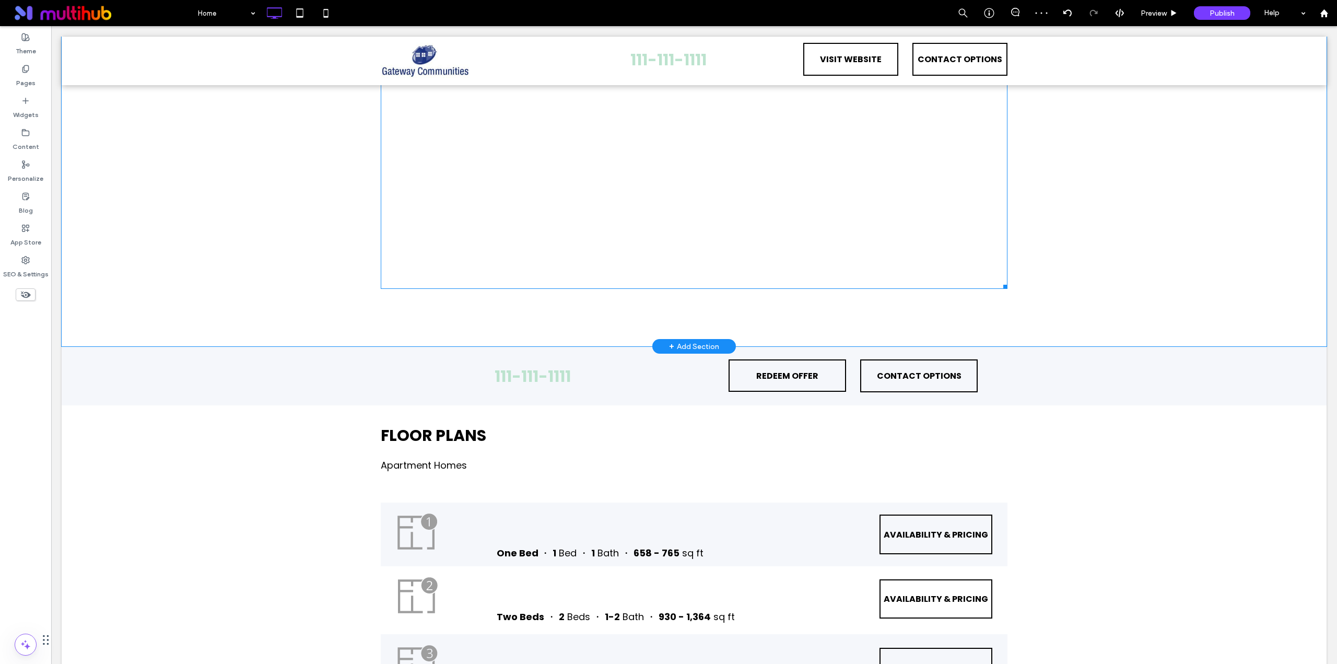
scroll to position [957, 0]
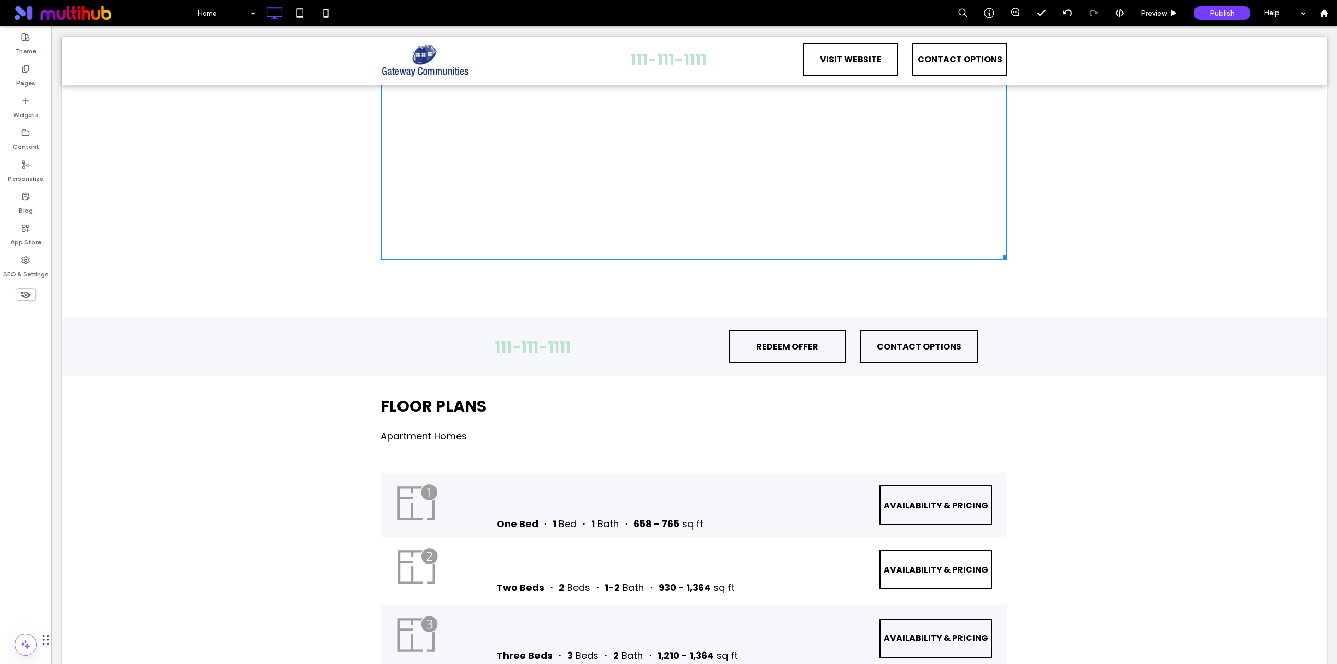
drag, startPoint x: 1000, startPoint y: 262, endPoint x: 1022, endPoint y: 449, distance: 188.8
click at [1022, 317] on div "**********" at bounding box center [694, 94] width 1265 height 445
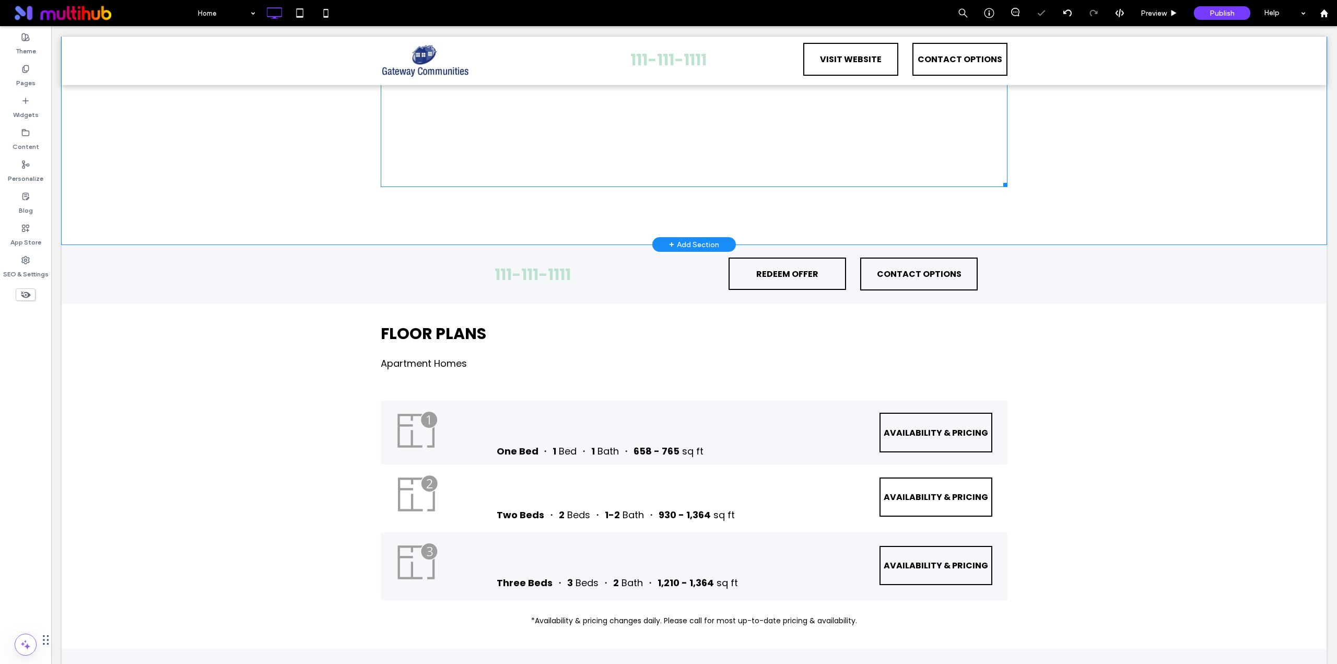
scroll to position [1218, 0]
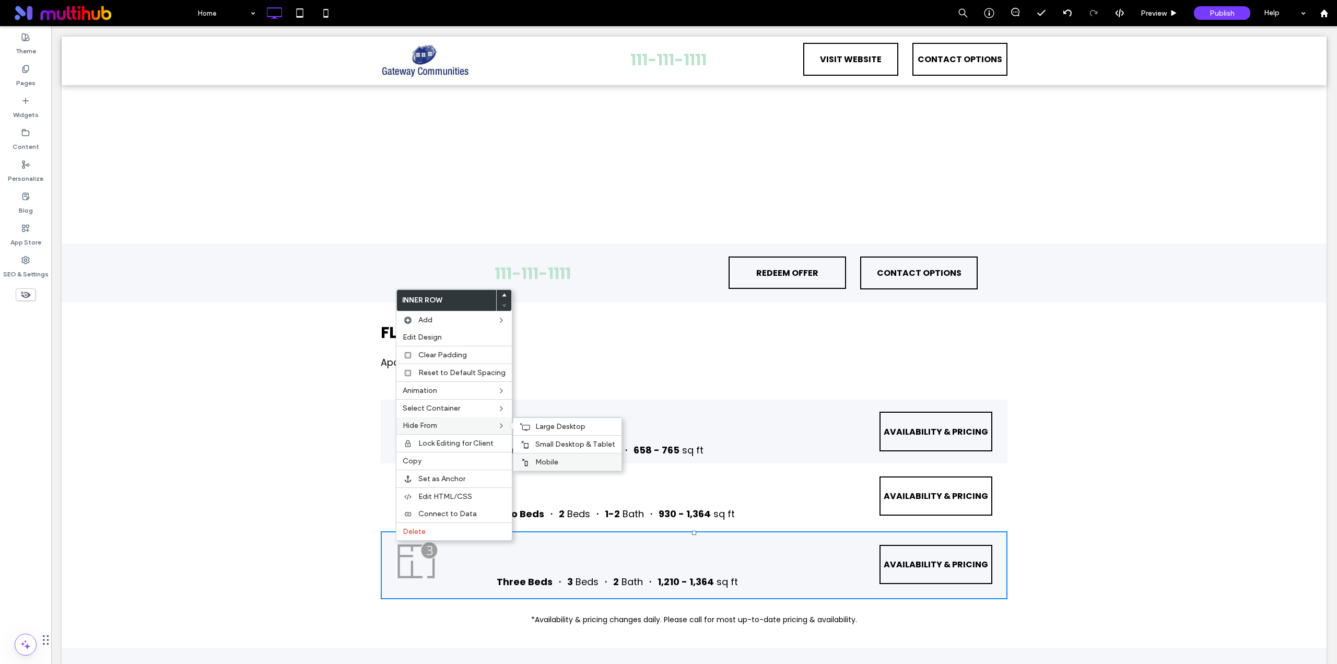
click at [562, 457] on label "Mobile" at bounding box center [575, 461] width 80 height 9
click at [556, 443] on span "Small Desktop & Tablet" at bounding box center [575, 444] width 80 height 9
click at [545, 429] on span "Large Desktop" at bounding box center [560, 426] width 50 height 9
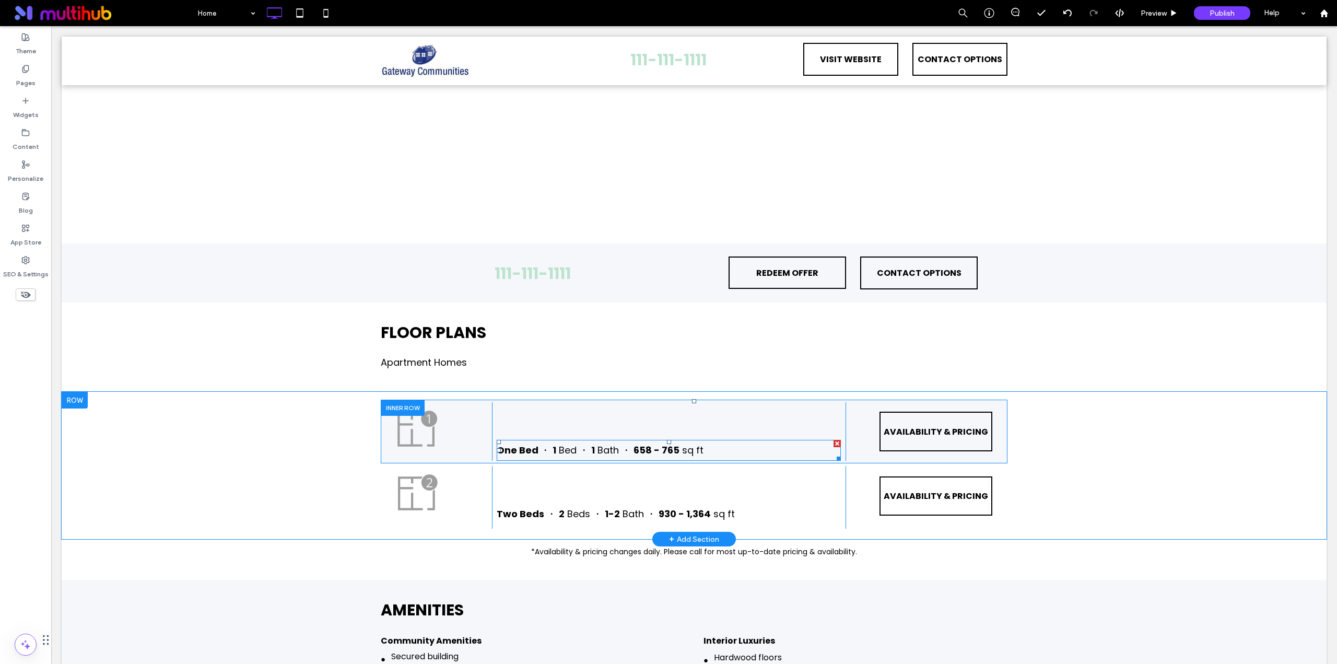
click at [643, 456] on span "658 - 765" at bounding box center [656, 449] width 46 height 13
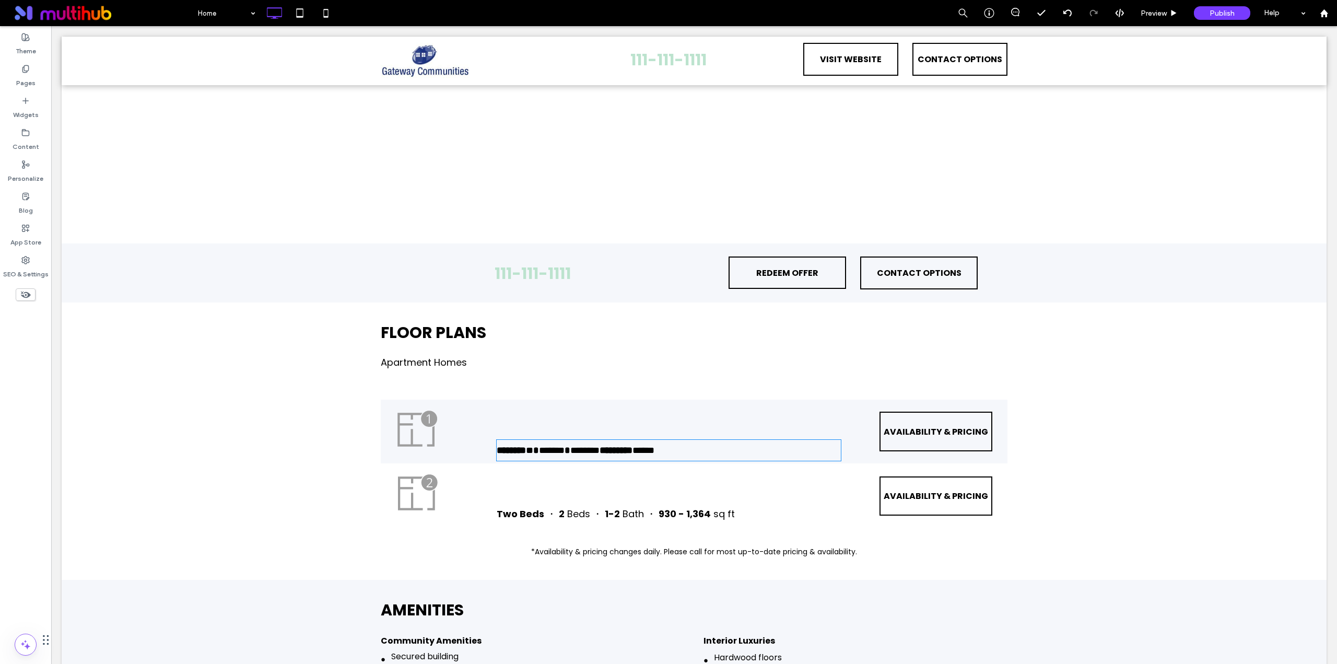
type input "*******"
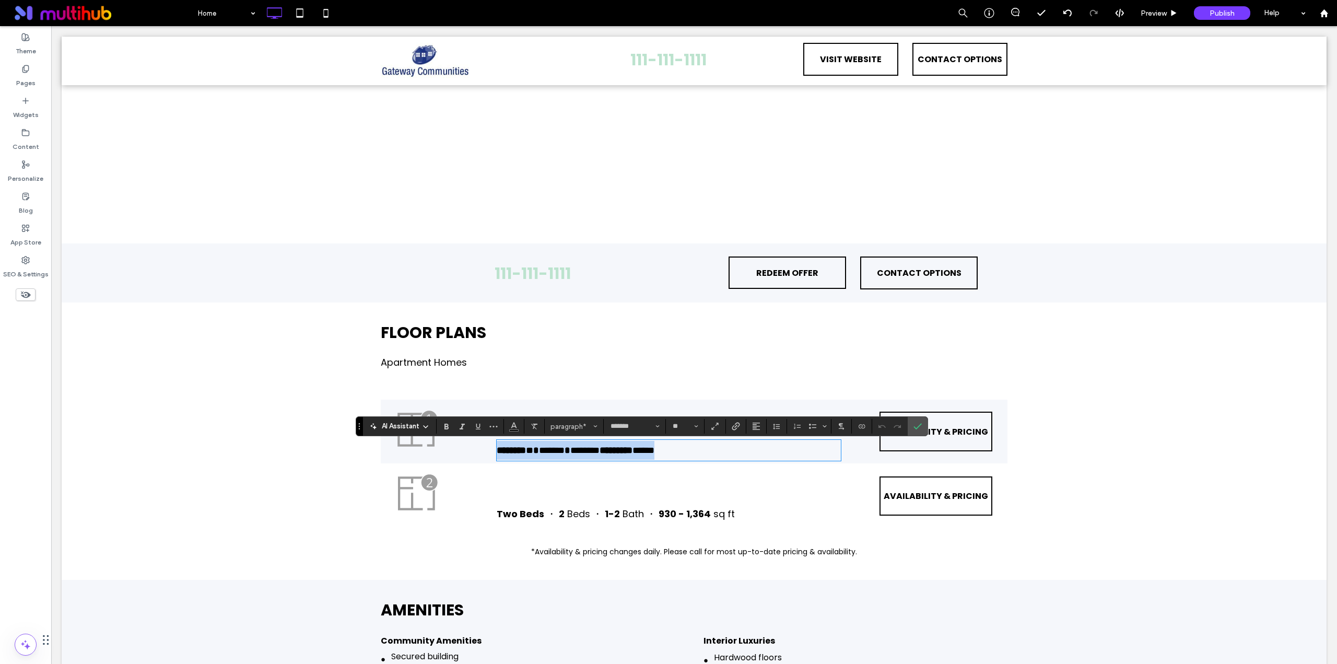
click at [632, 452] on strong "*********" at bounding box center [616, 449] width 33 height 9
drag, startPoint x: 628, startPoint y: 454, endPoint x: 644, endPoint y: 454, distance: 16.7
click at [632, 454] on strong "*********" at bounding box center [616, 449] width 33 height 9
click at [632, 453] on strong "*********" at bounding box center [616, 449] width 33 height 9
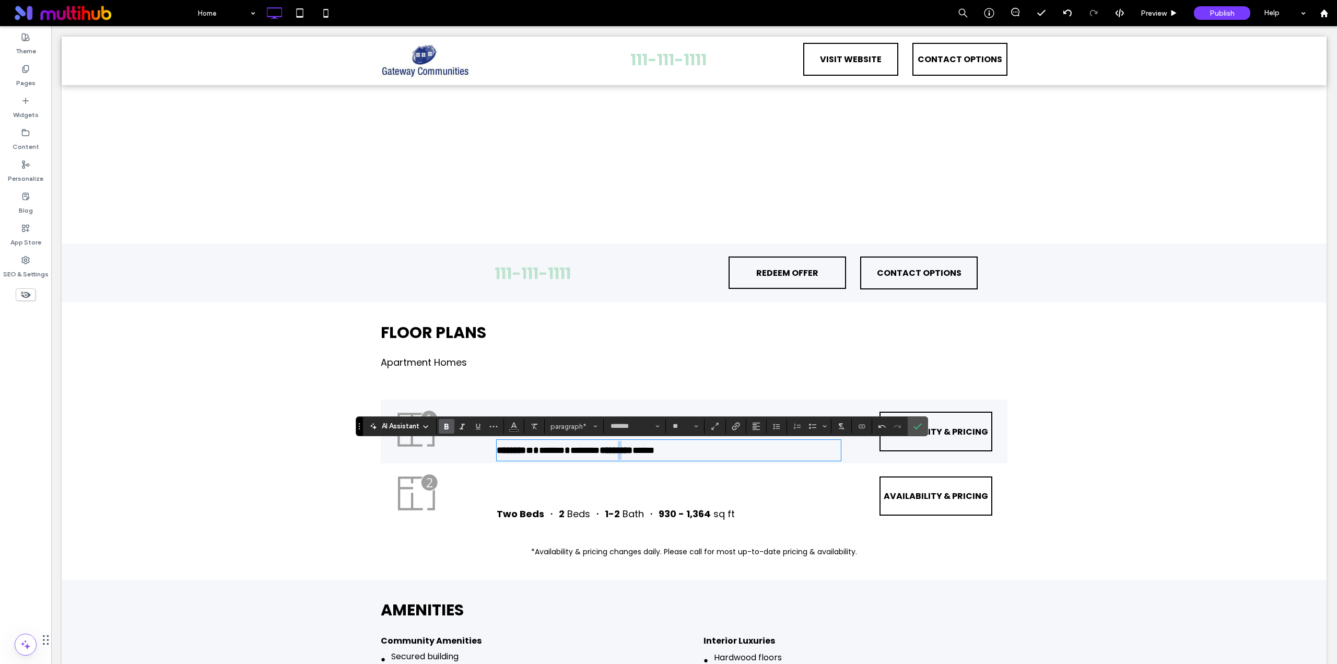
click at [632, 453] on strong "*********" at bounding box center [616, 449] width 33 height 9
drag, startPoint x: 655, startPoint y: 453, endPoint x: 670, endPoint y: 453, distance: 14.6
click at [632, 453] on strong "*********" at bounding box center [616, 449] width 33 height 9
type input "**"
click at [916, 425] on icon "Confirm" at bounding box center [917, 426] width 8 height 8
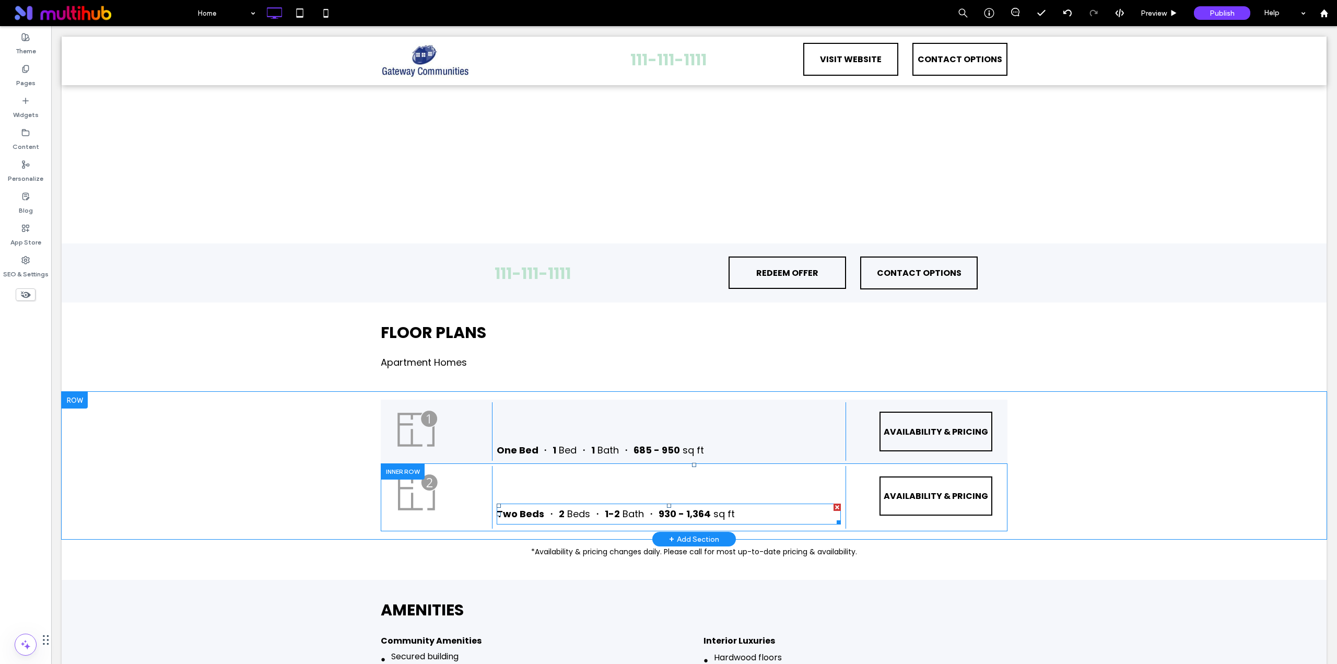
click at [660, 520] on span "930 - 1,364" at bounding box center [685, 513] width 52 height 13
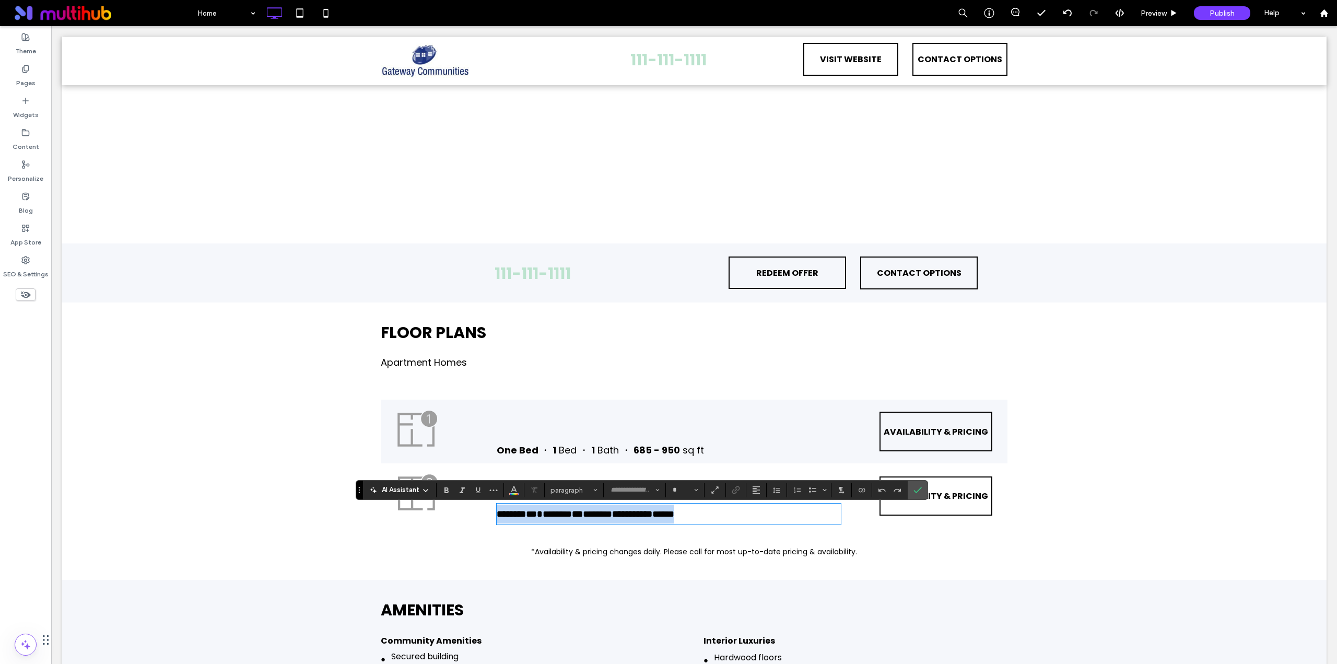
type input "*******"
type input "**"
click at [583, 518] on strong "***" at bounding box center [577, 513] width 11 height 9
drag, startPoint x: 644, startPoint y: 517, endPoint x: 658, endPoint y: 518, distance: 13.6
click at [647, 518] on strong "**********" at bounding box center [627, 513] width 40 height 9
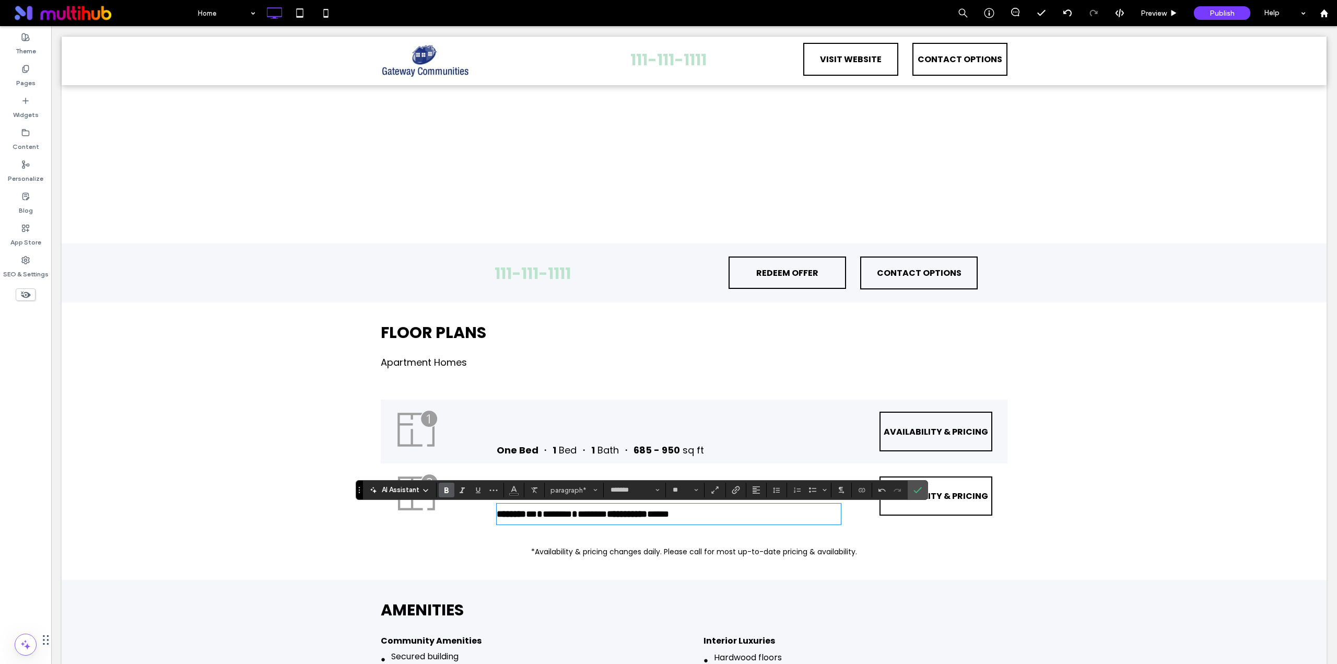
scroll to position [0, 0]
type input "**"
drag, startPoint x: 699, startPoint y: 518, endPoint x: 666, endPoint y: 515, distance: 32.5
click at [666, 515] on p "**********" at bounding box center [669, 513] width 344 height 19
click at [918, 488] on icon "Confirm" at bounding box center [917, 490] width 8 height 8
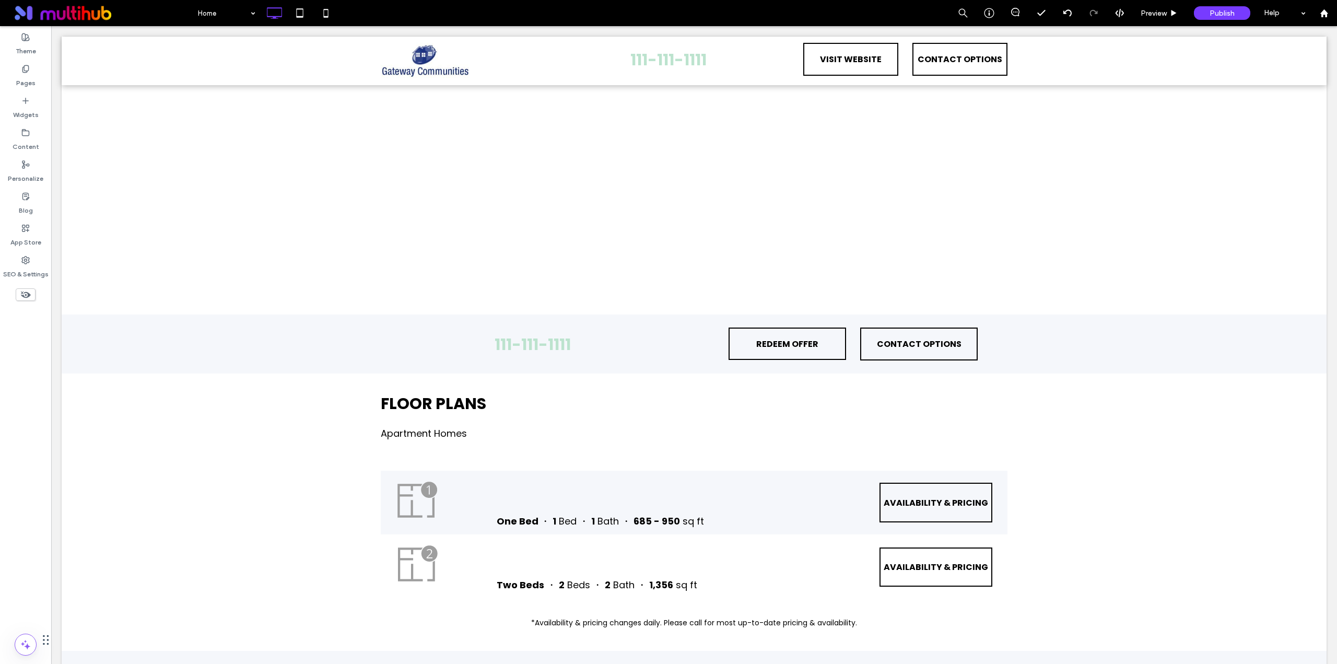
scroll to position [1306, 0]
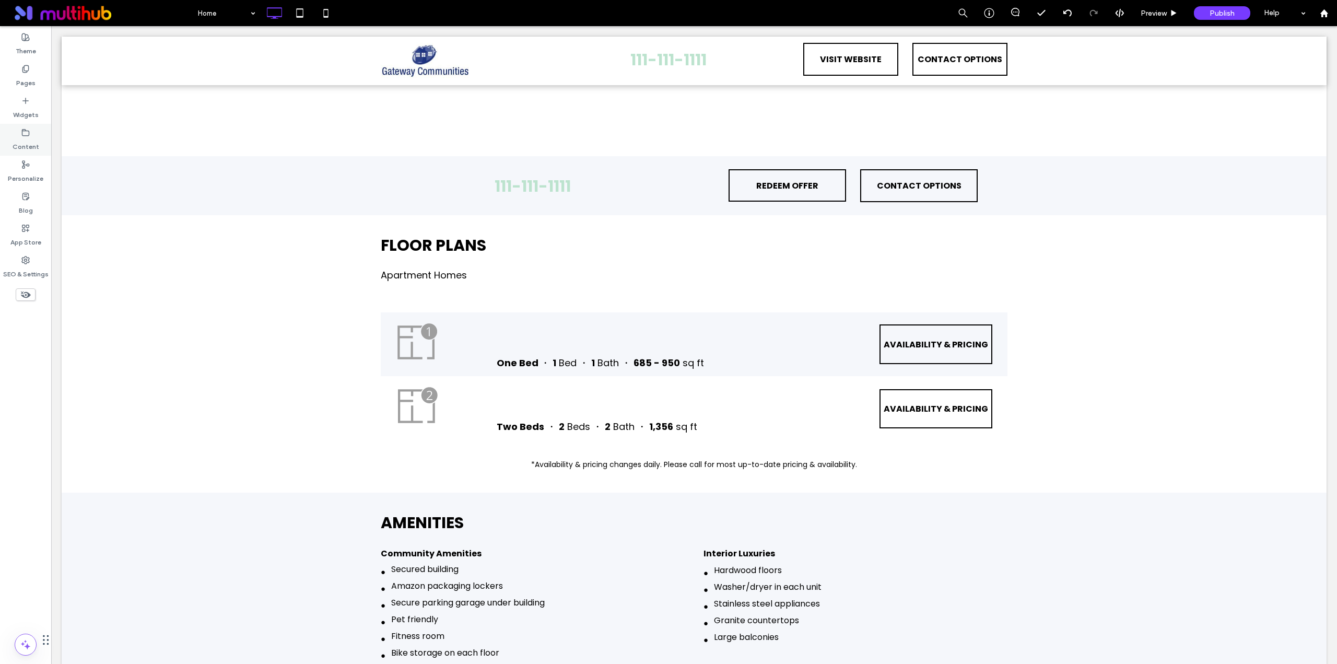
click at [20, 135] on div "Content" at bounding box center [25, 140] width 51 height 32
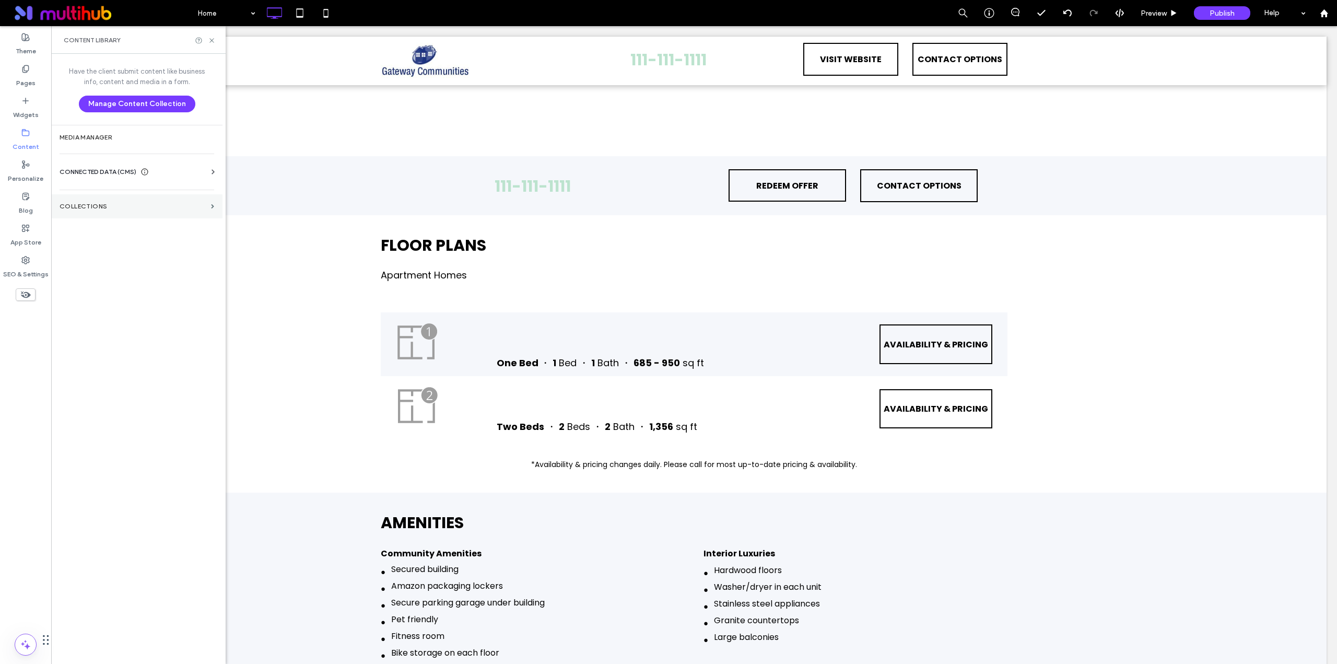
click at [115, 204] on label "Collections" at bounding box center [133, 206] width 147 height 7
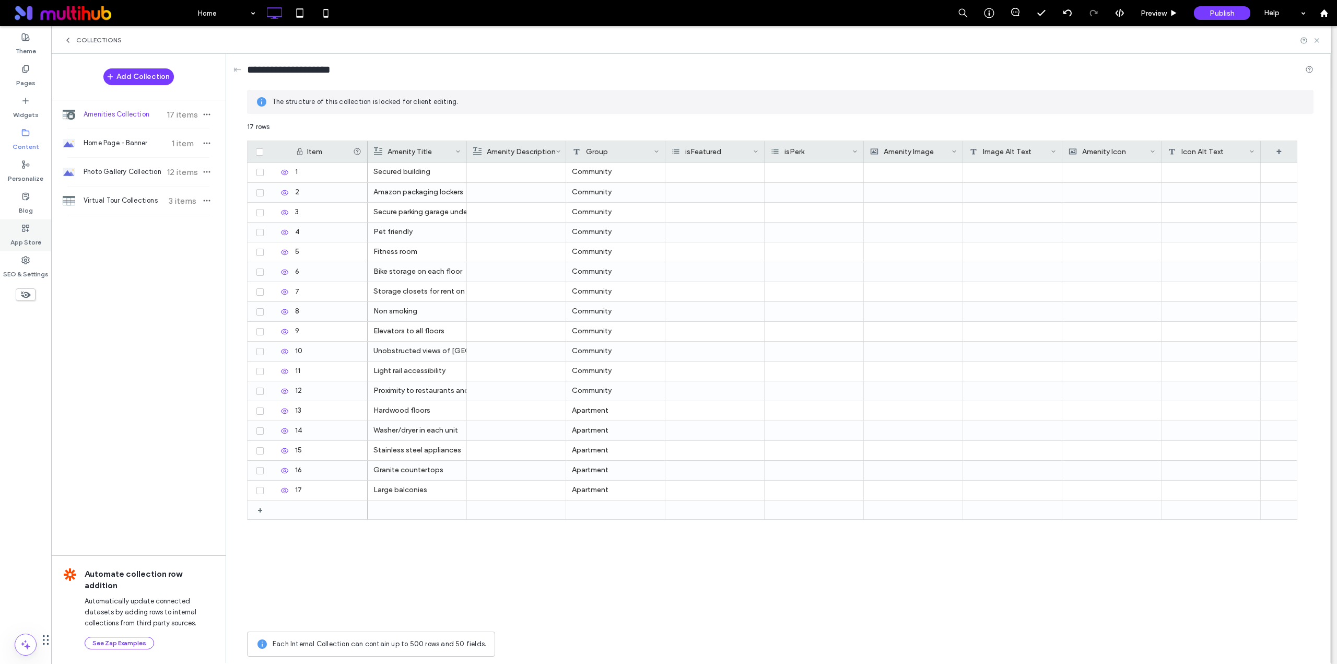
click at [28, 239] on label "App Store" at bounding box center [25, 239] width 31 height 15
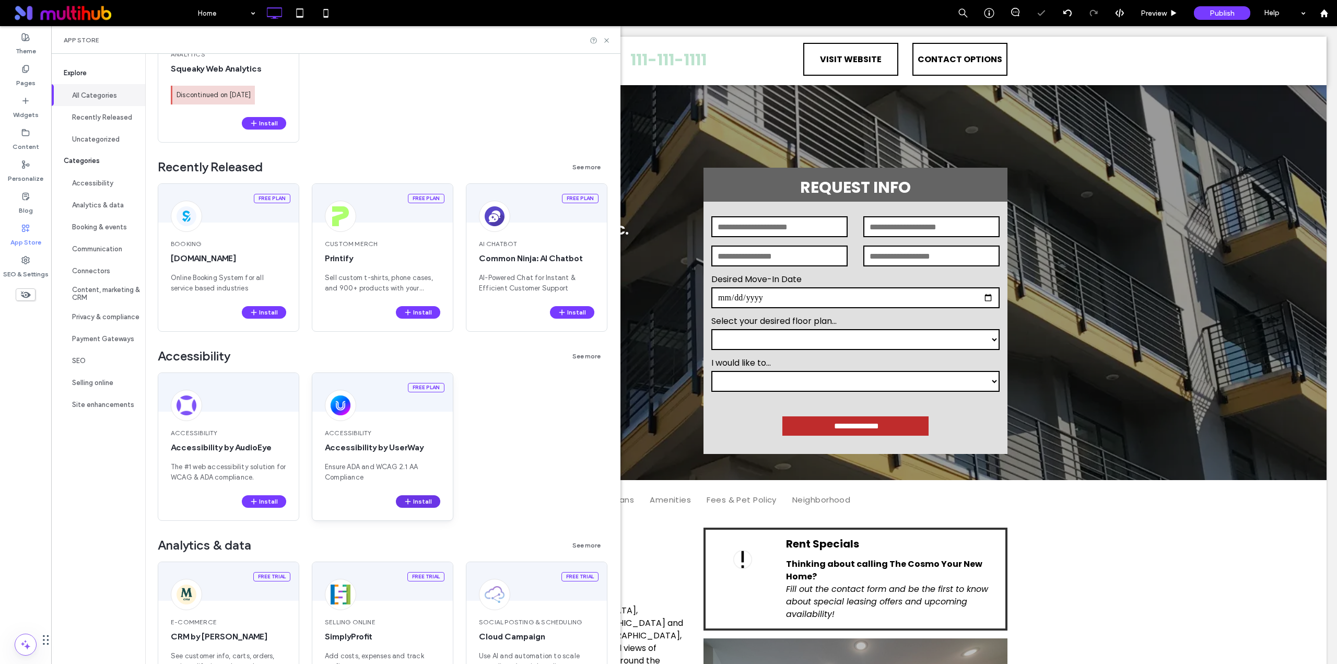
scroll to position [0, 0]
click at [416, 501] on button "Install" at bounding box center [418, 501] width 44 height 13
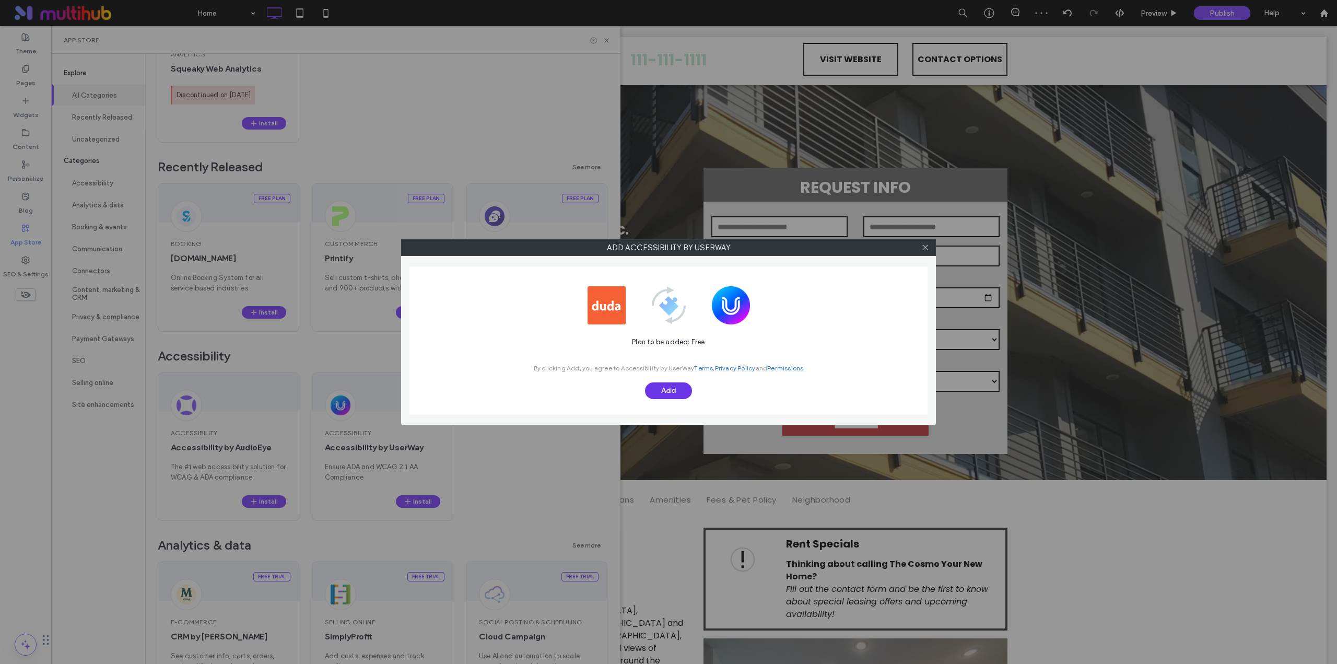
click at [680, 393] on button "Add" at bounding box center [668, 390] width 47 height 17
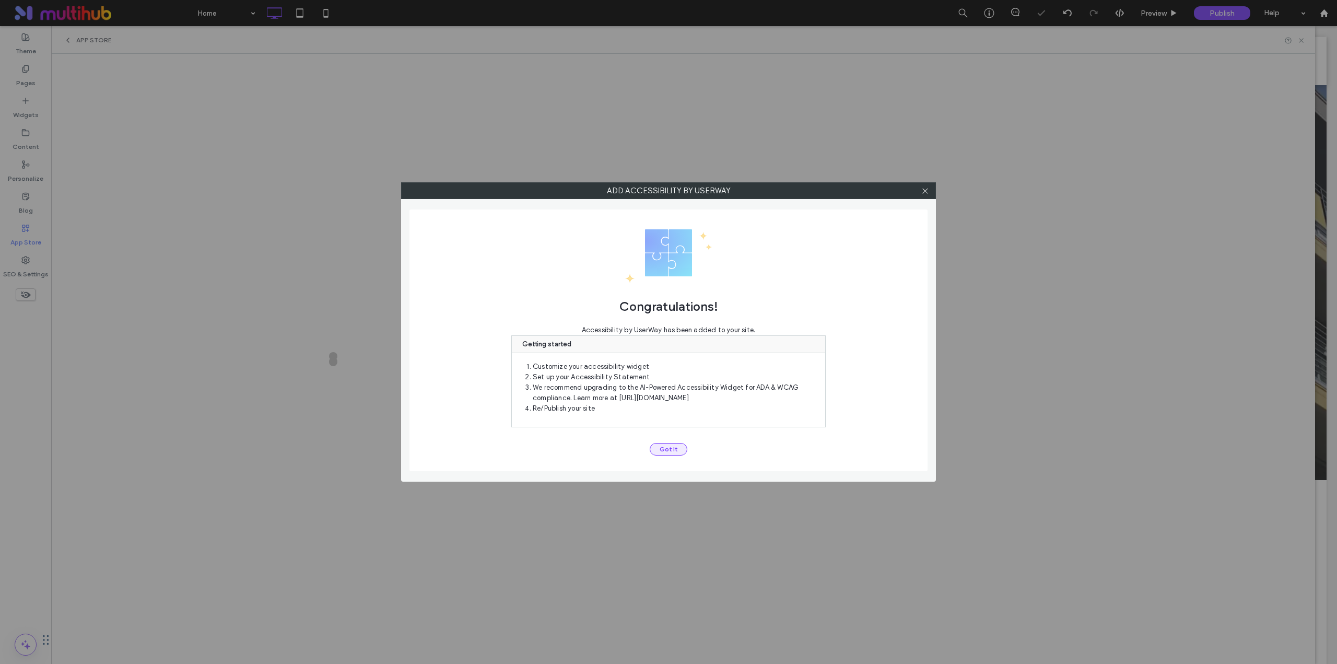
click at [660, 448] on button "Got It" at bounding box center [669, 449] width 38 height 13
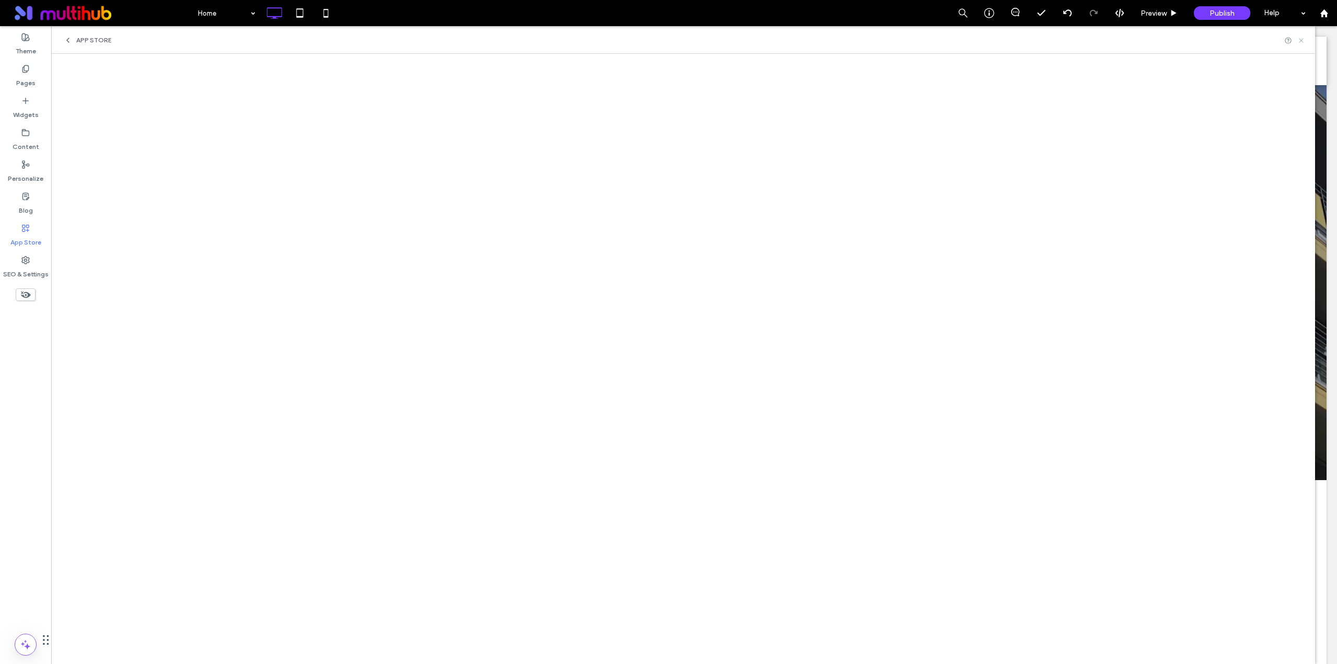
click at [1301, 41] on use at bounding box center [1301, 40] width 4 height 4
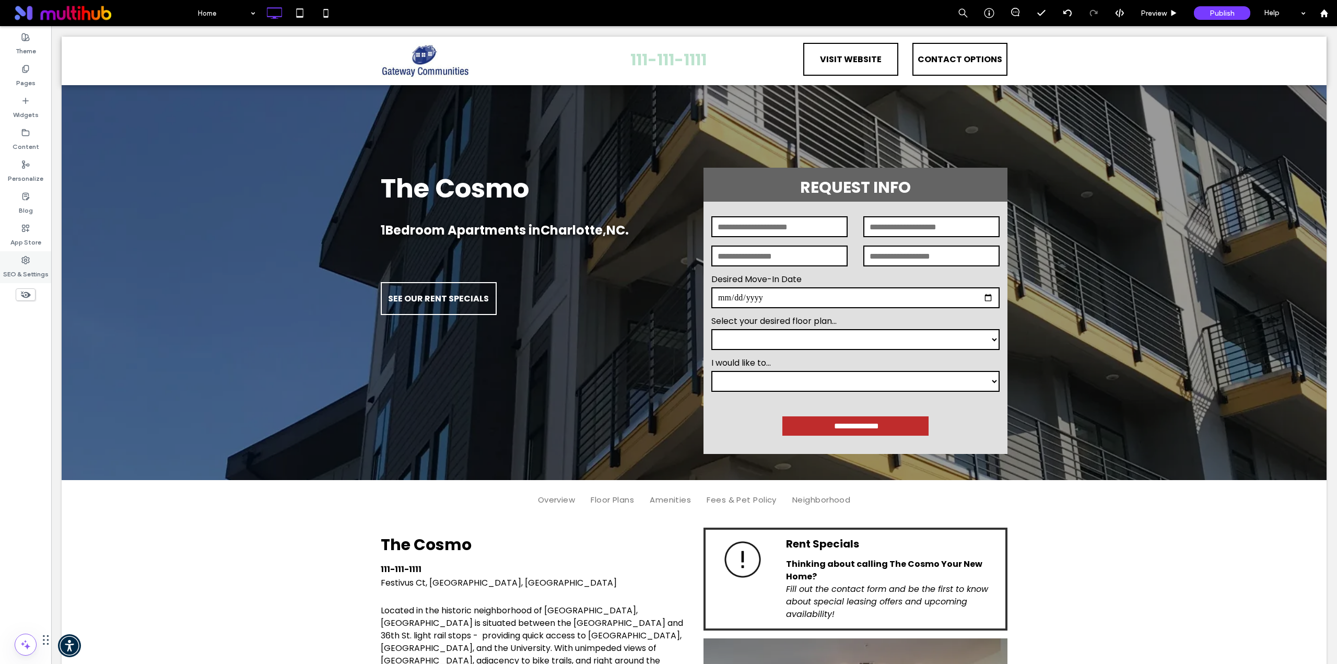
click at [28, 266] on label "SEO & Settings" at bounding box center [25, 271] width 45 height 15
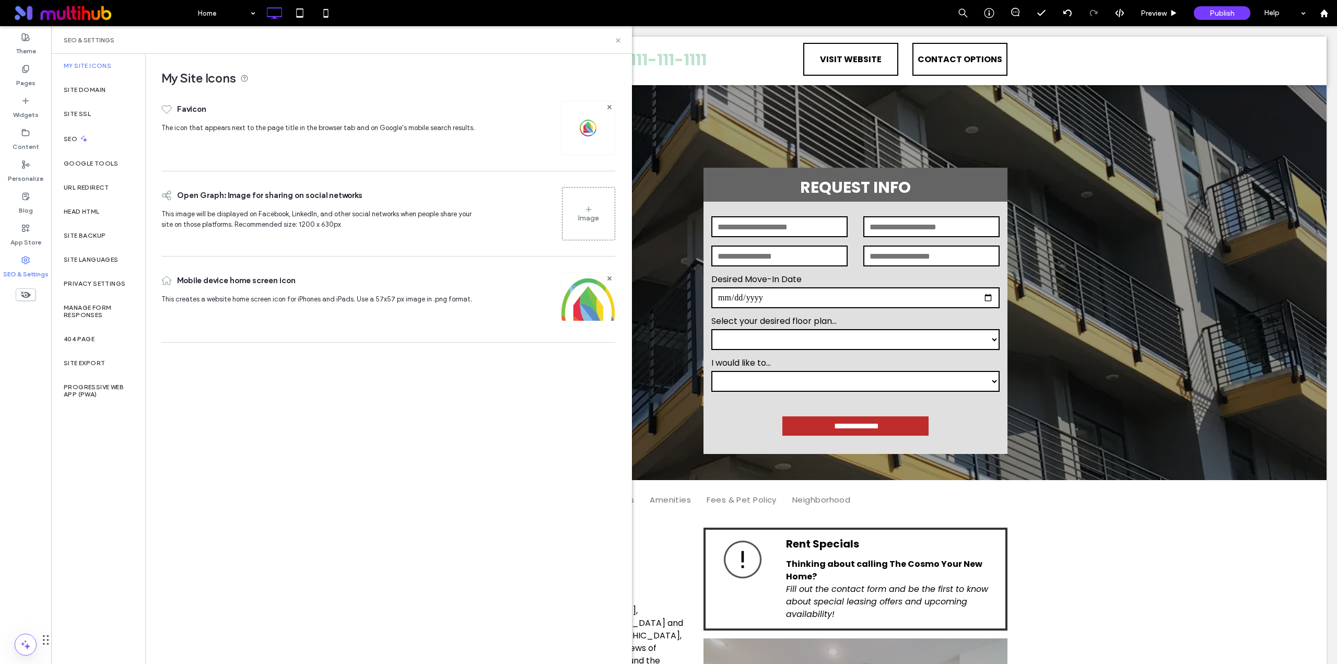
click at [587, 213] on icon at bounding box center [588, 209] width 8 height 8
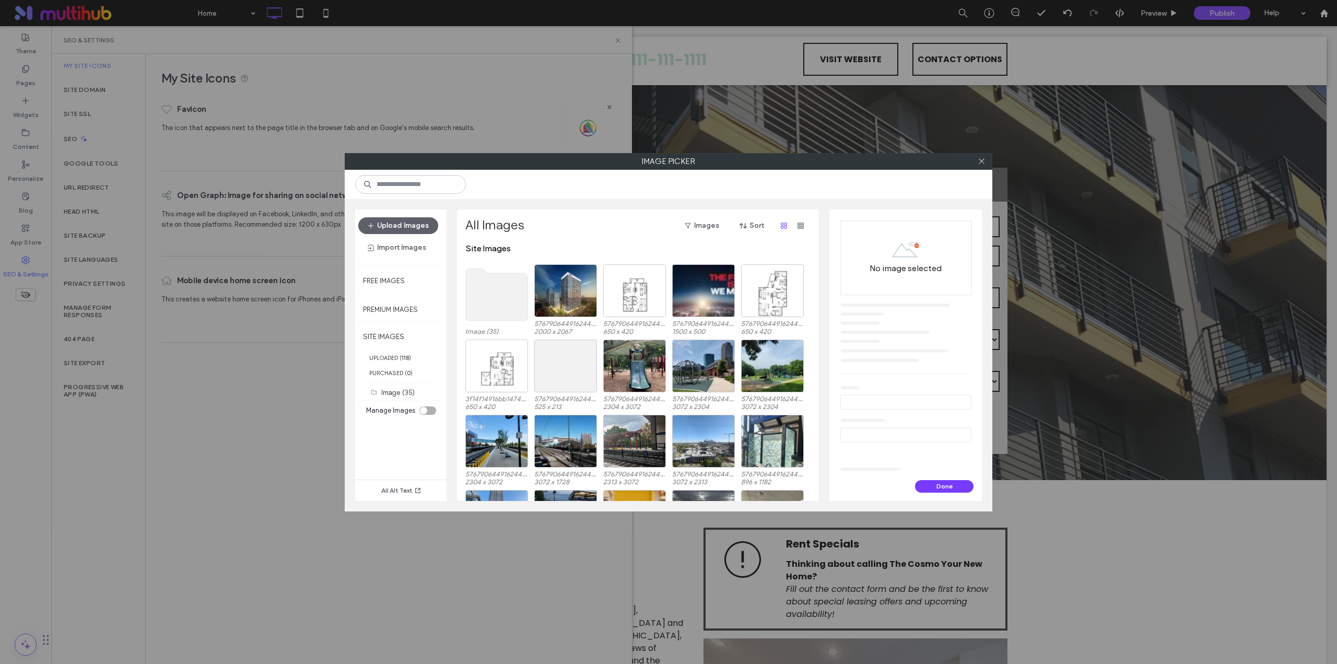
click at [493, 300] on use at bounding box center [497, 294] width 62 height 52
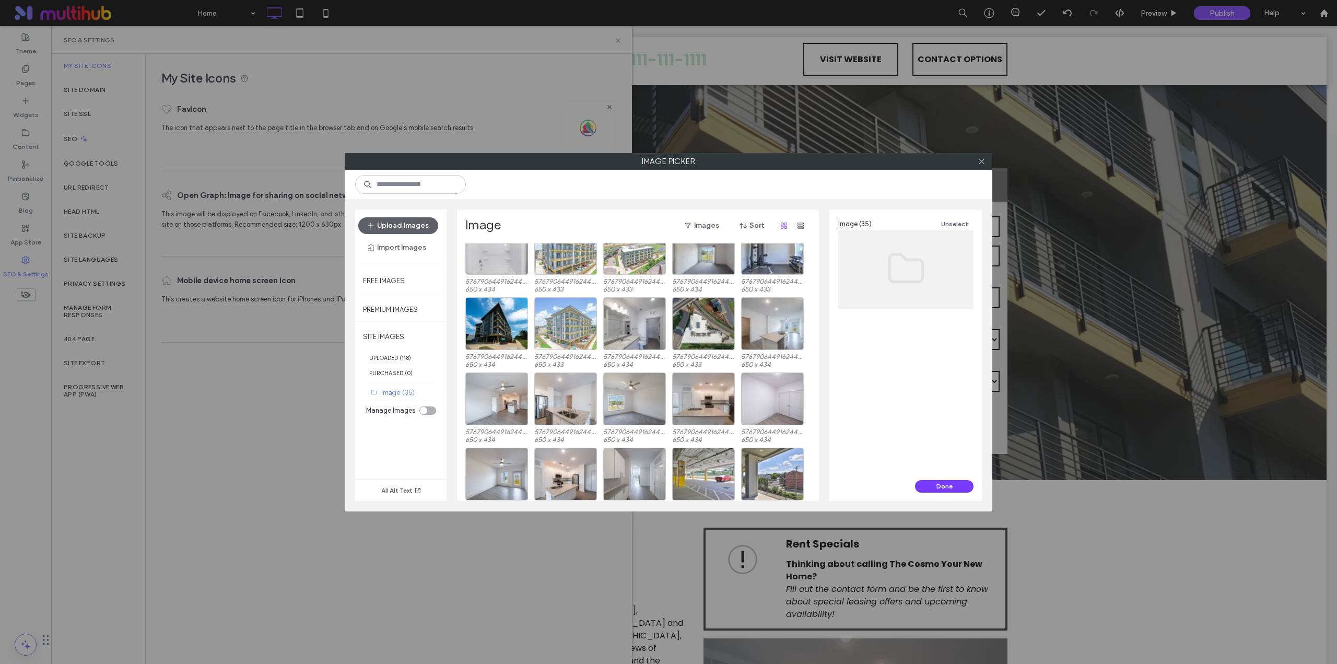
scroll to position [269, 0]
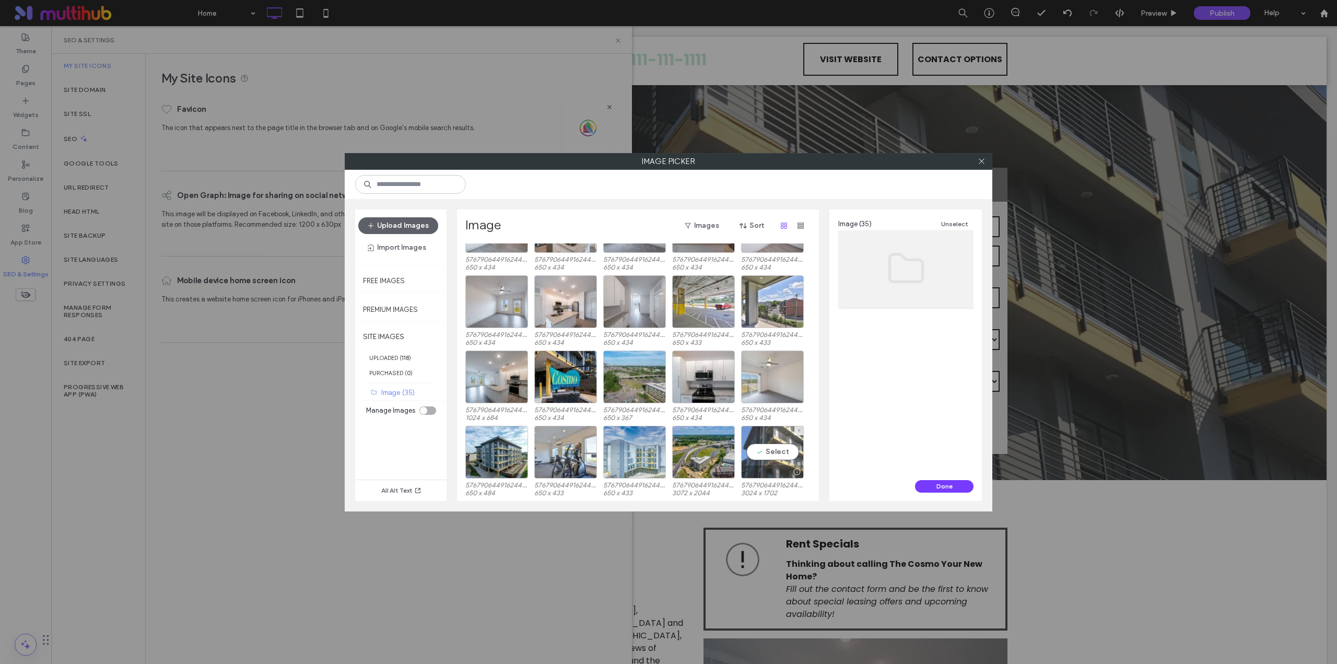
click at [777, 452] on div "Select" at bounding box center [772, 452] width 63 height 53
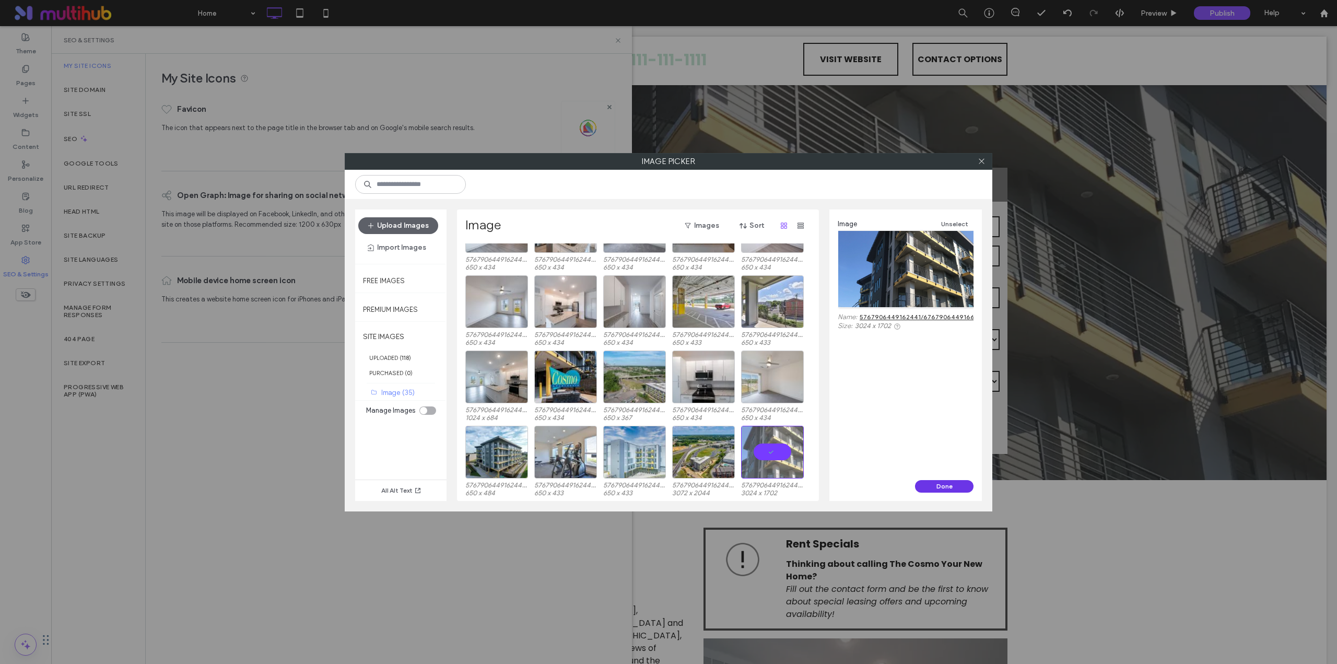
click at [934, 488] on button "Done" at bounding box center [944, 486] width 58 height 13
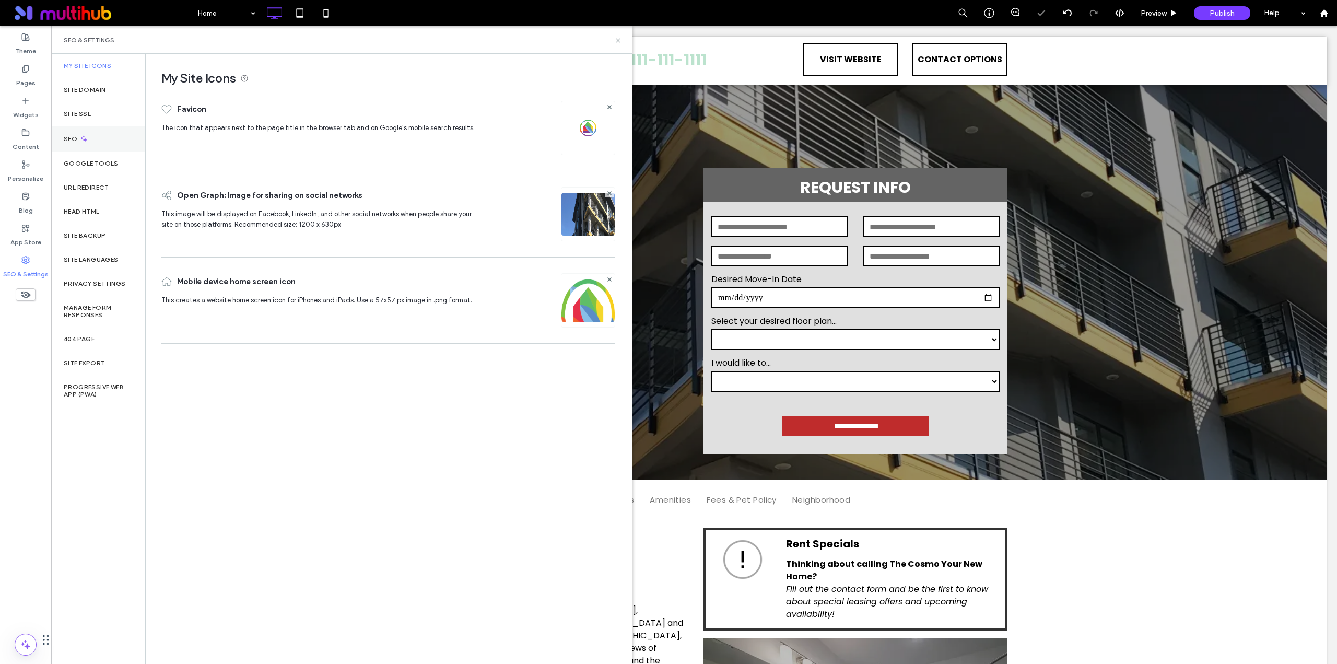
click at [84, 144] on div "SEO" at bounding box center [98, 139] width 94 height 26
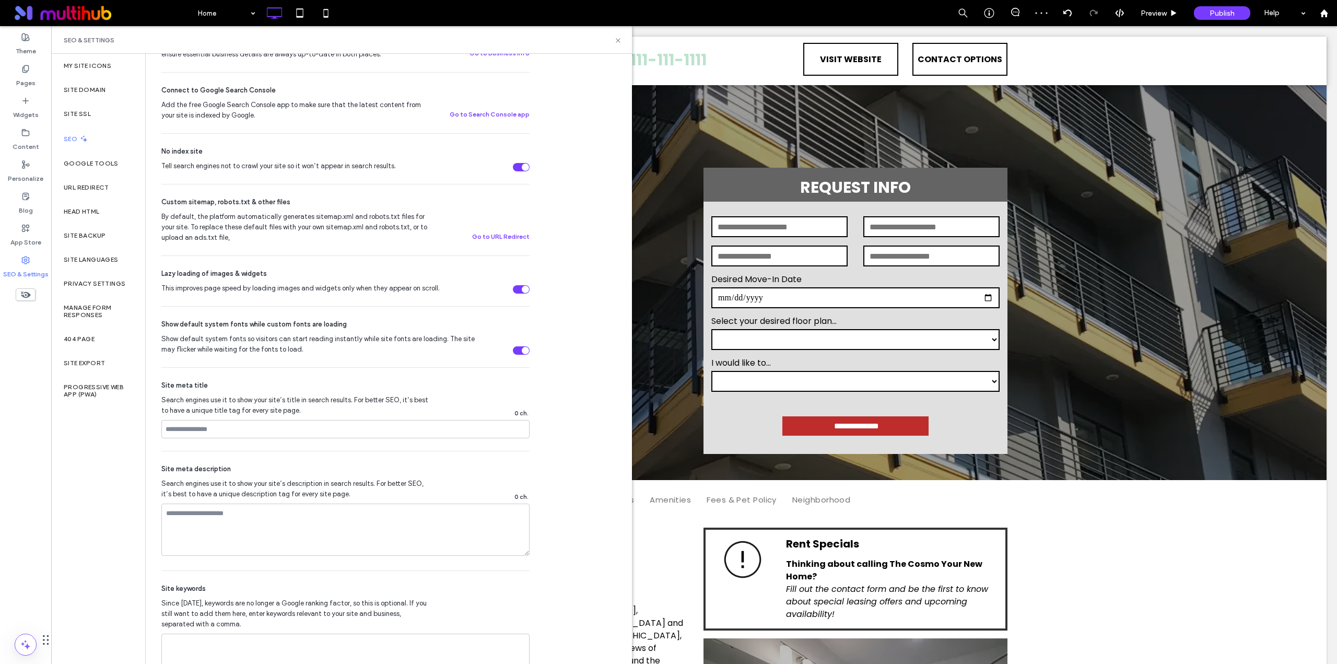
scroll to position [348, 0]
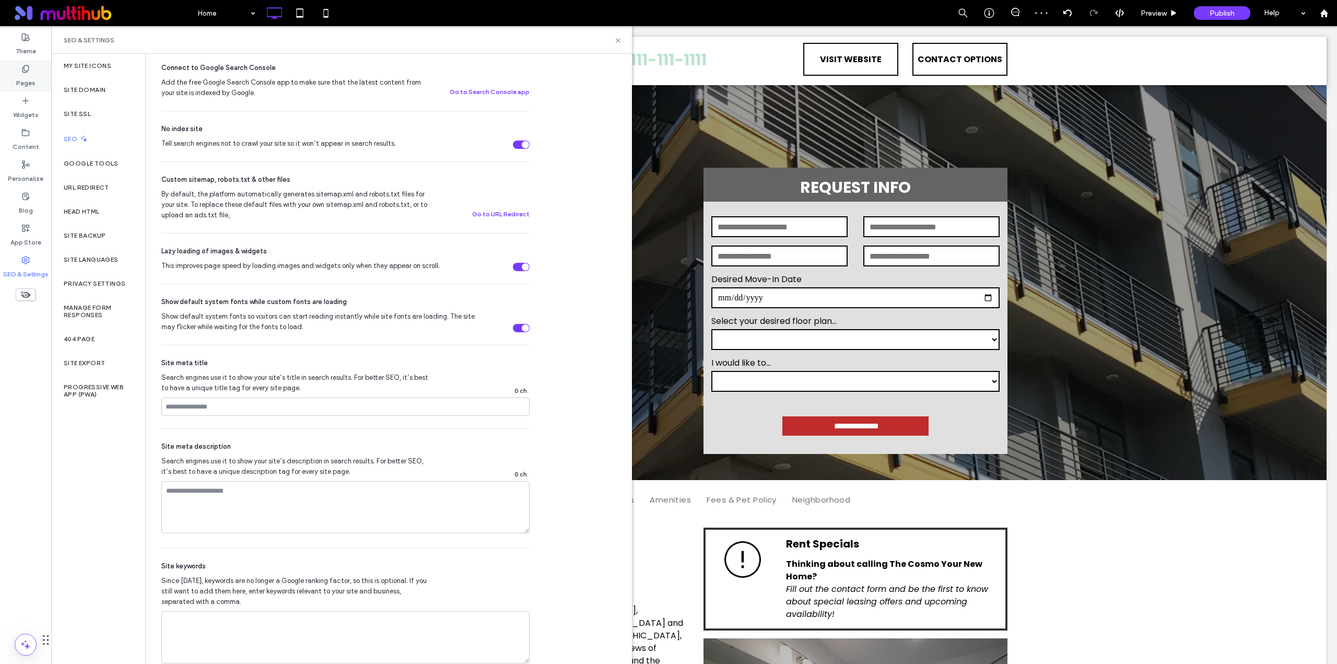
click at [21, 77] on label "Pages" at bounding box center [25, 80] width 19 height 15
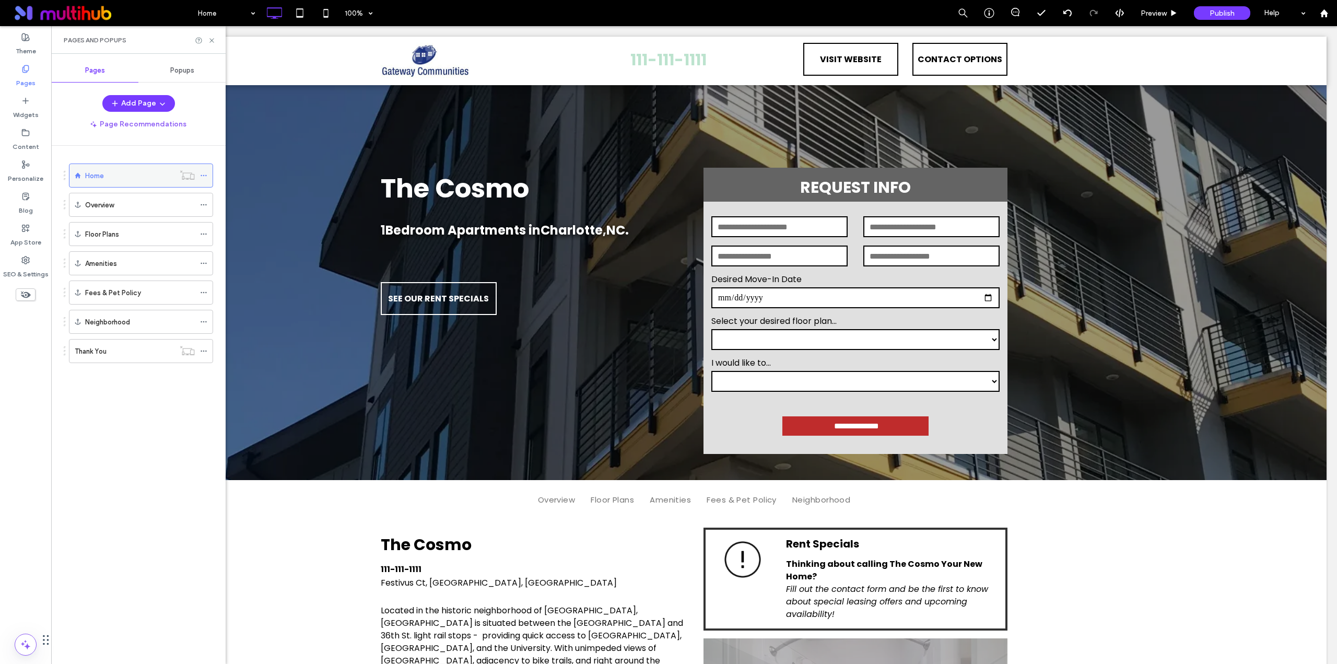
click at [204, 175] on use at bounding box center [204, 176] width 6 height 2
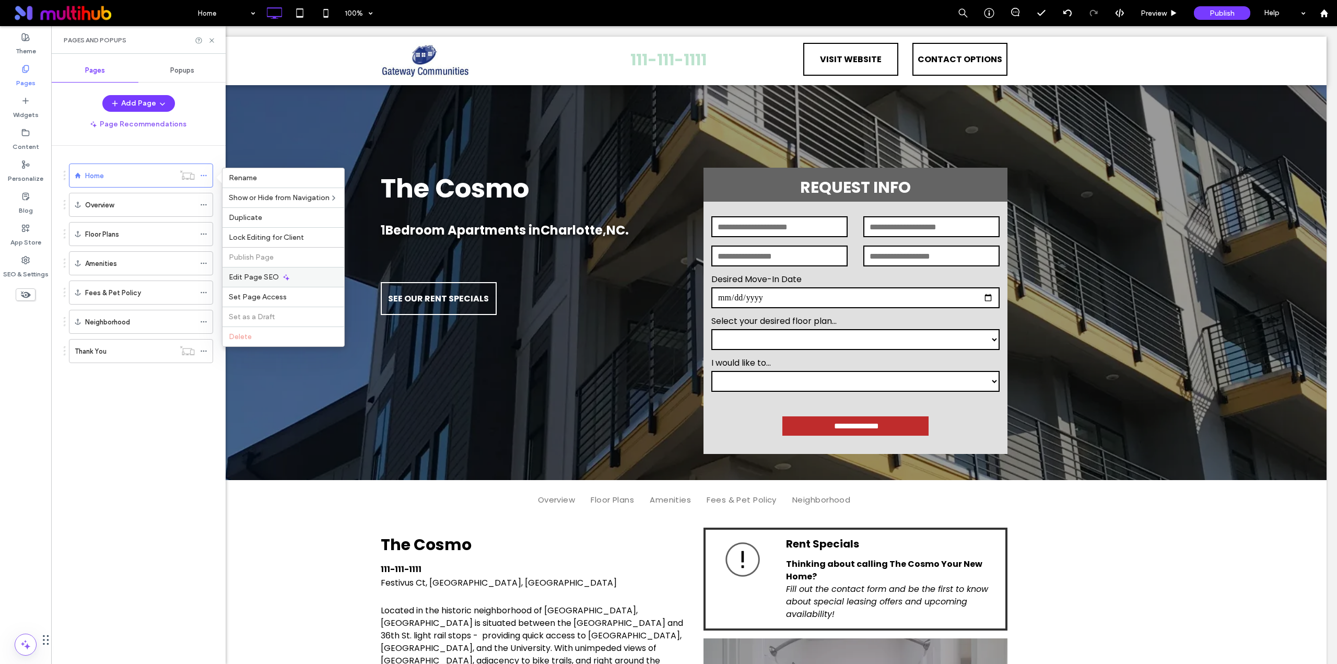
click at [265, 277] on span "Edit Page SEO" at bounding box center [254, 277] width 50 height 9
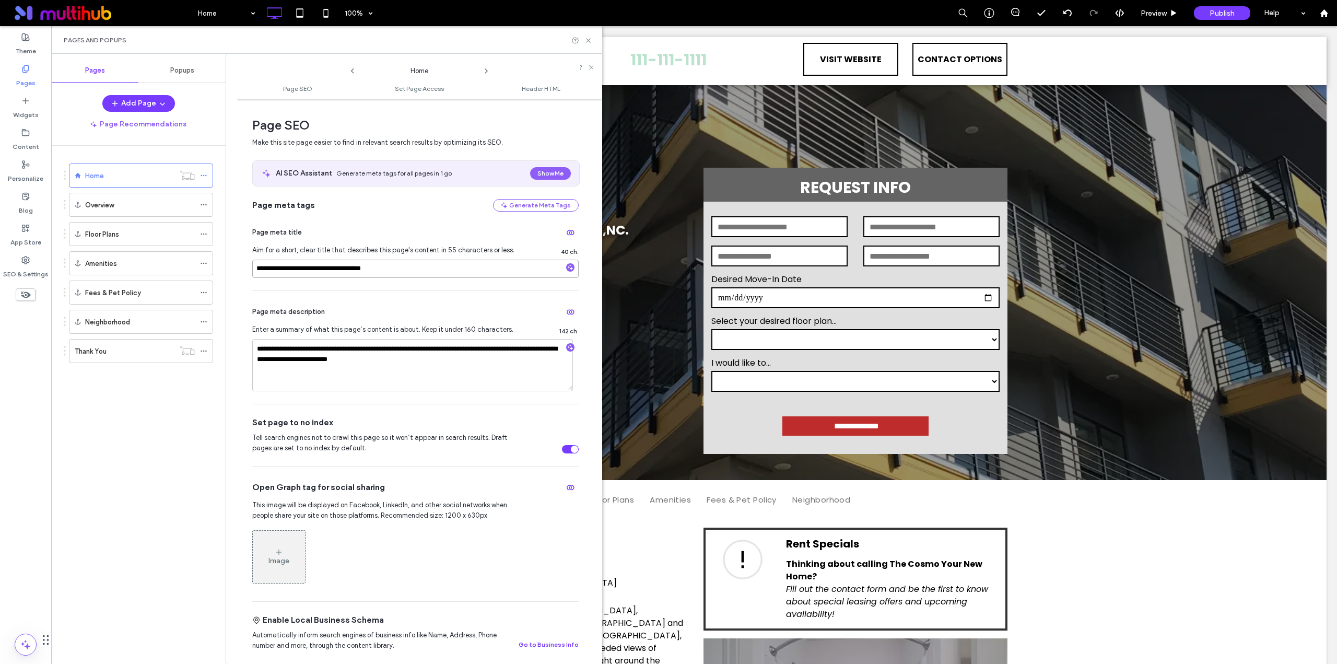
click at [347, 270] on input "**********" at bounding box center [415, 269] width 326 height 18
click at [28, 257] on icon at bounding box center [25, 260] width 8 height 8
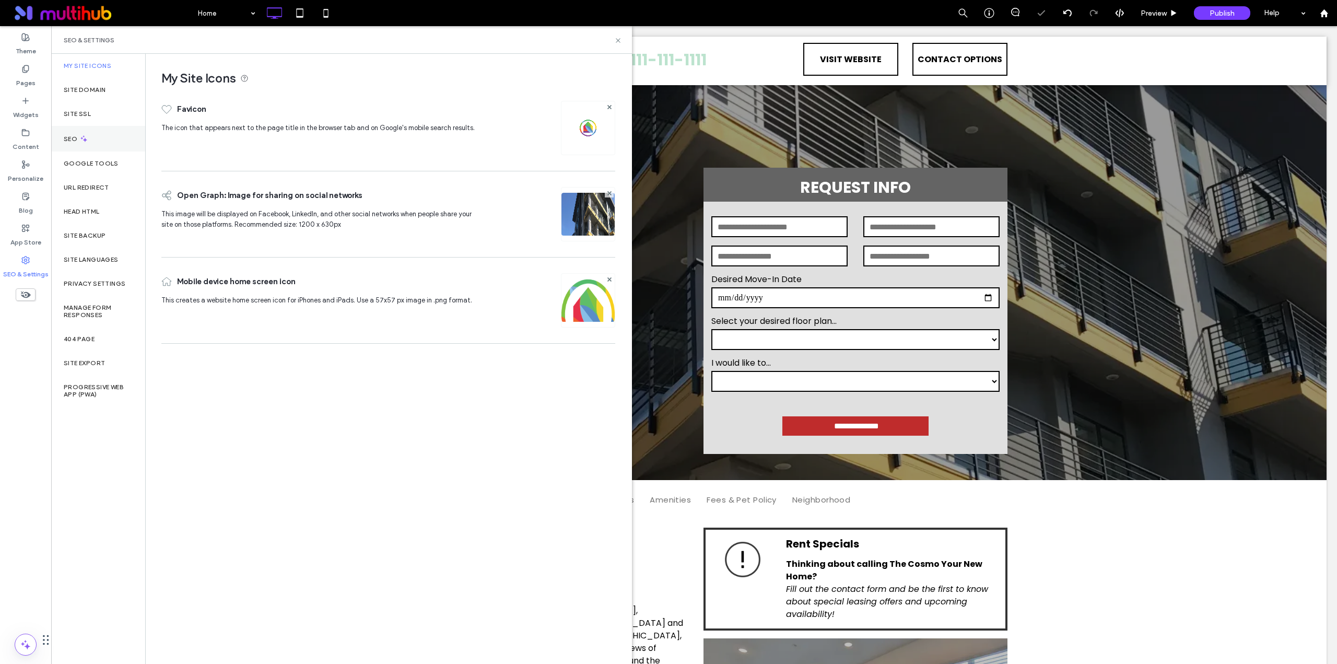
click at [84, 139] on icon at bounding box center [83, 138] width 9 height 9
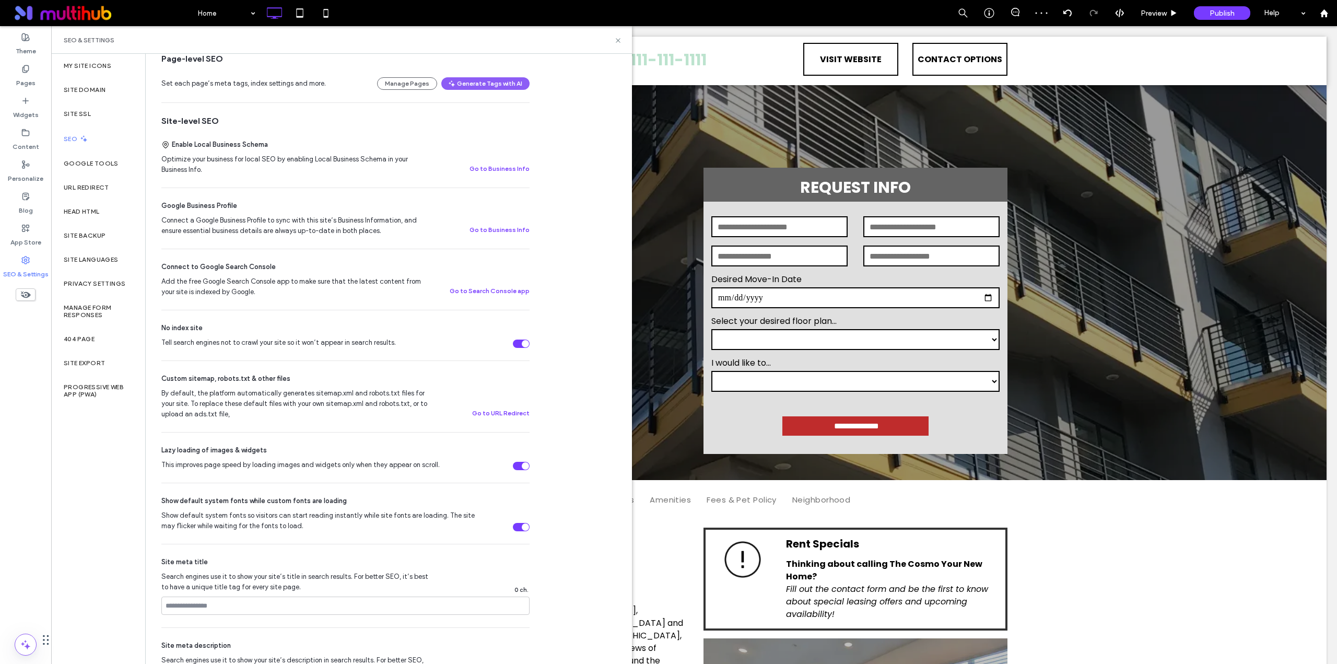
scroll to position [370, 0]
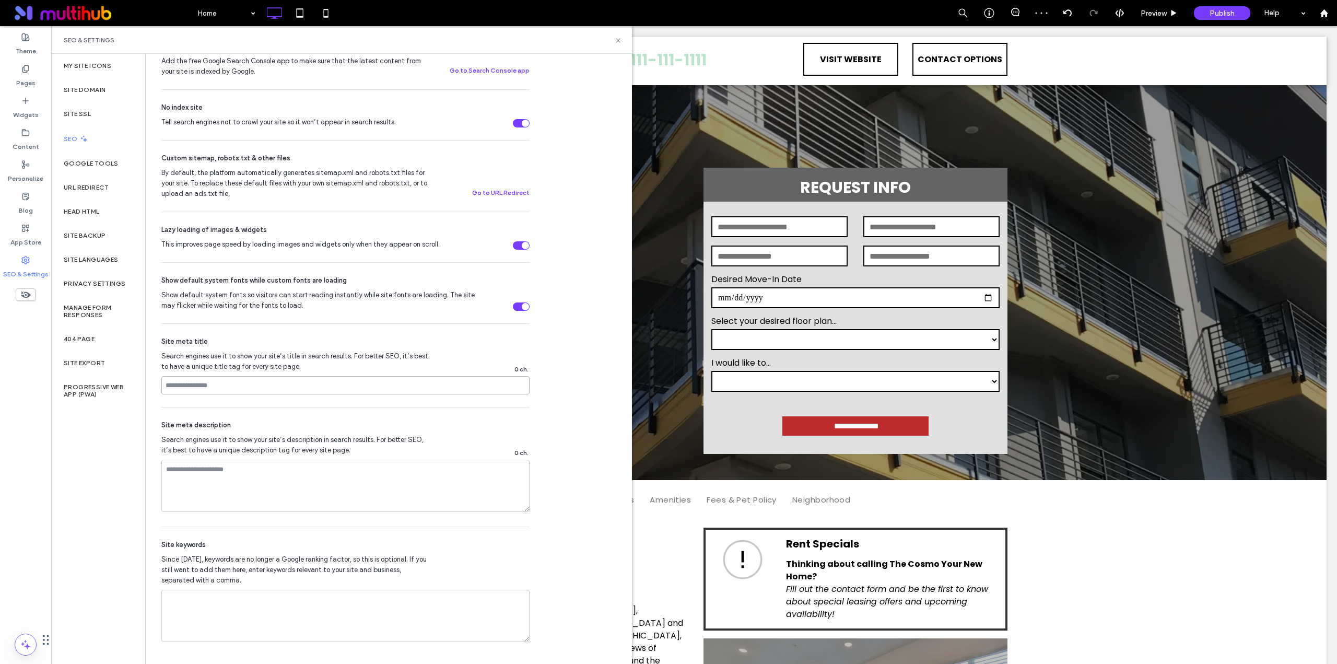
click at [207, 377] on input at bounding box center [345, 385] width 368 height 18
paste input "**********"
type input "**********"
click at [119, 483] on div "My Site Icons Site Domain Site SSL SEO Google Tools URL Redirect Head HTML Site…" at bounding box center [98, 359] width 94 height 610
click at [26, 72] on use at bounding box center [25, 68] width 6 height 7
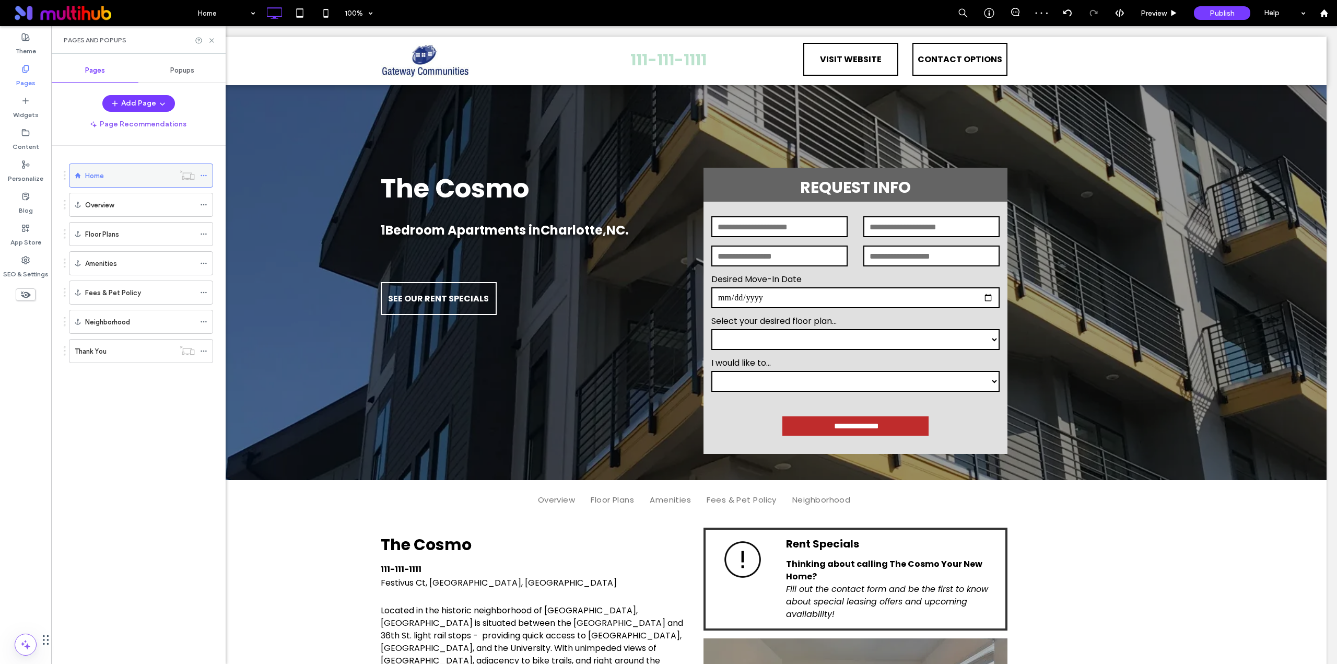
click at [201, 175] on use at bounding box center [204, 176] width 6 height 2
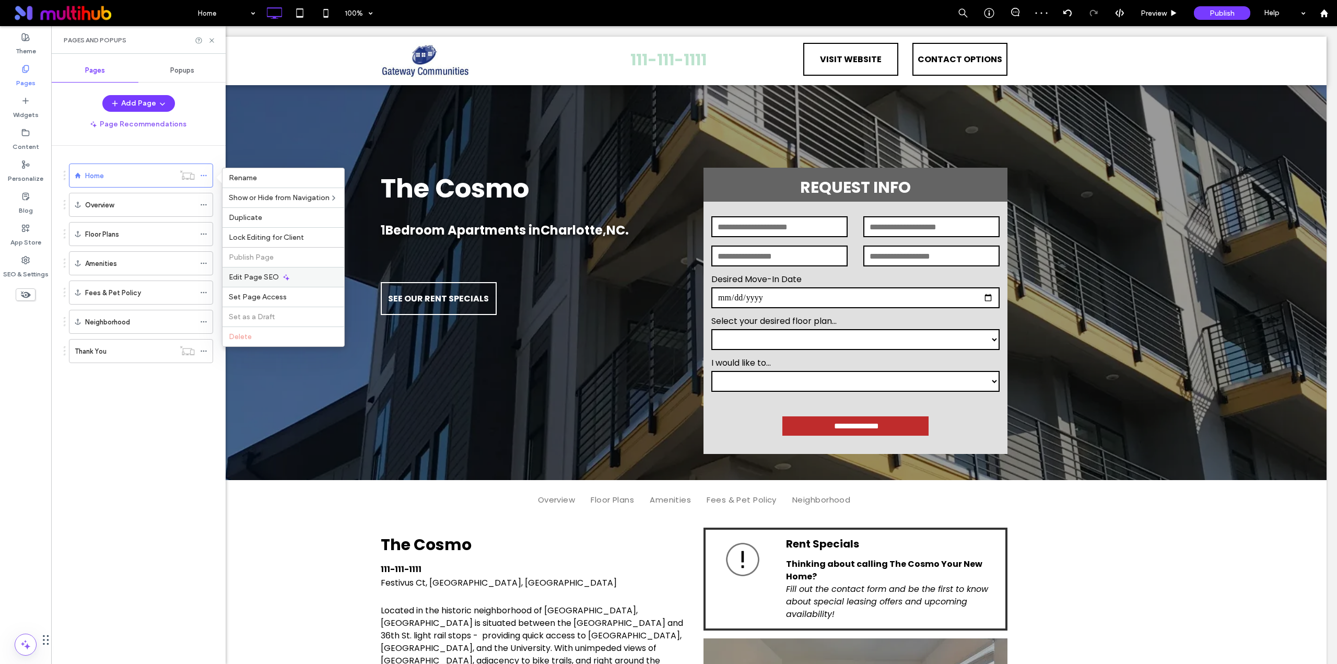
click at [253, 281] on span "Edit Page SEO" at bounding box center [254, 277] width 50 height 9
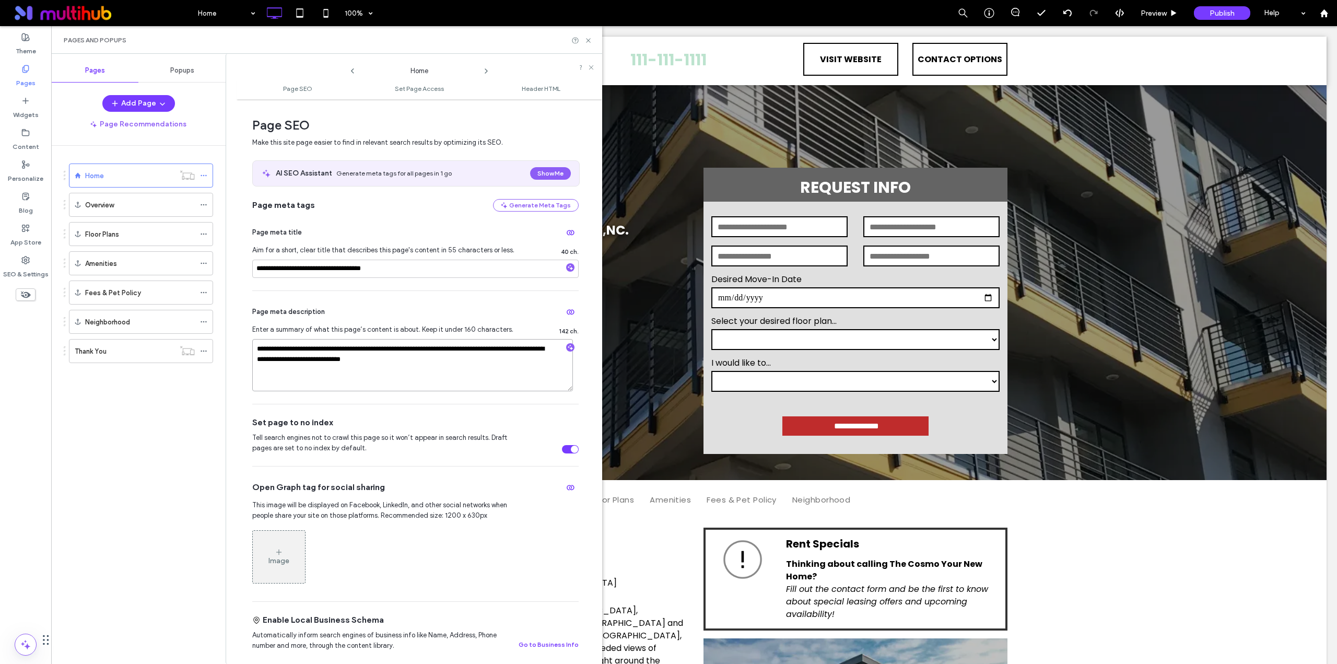
click at [319, 355] on textarea "**********" at bounding box center [412, 365] width 321 height 52
click at [32, 267] on label "SEO & Settings" at bounding box center [25, 271] width 45 height 15
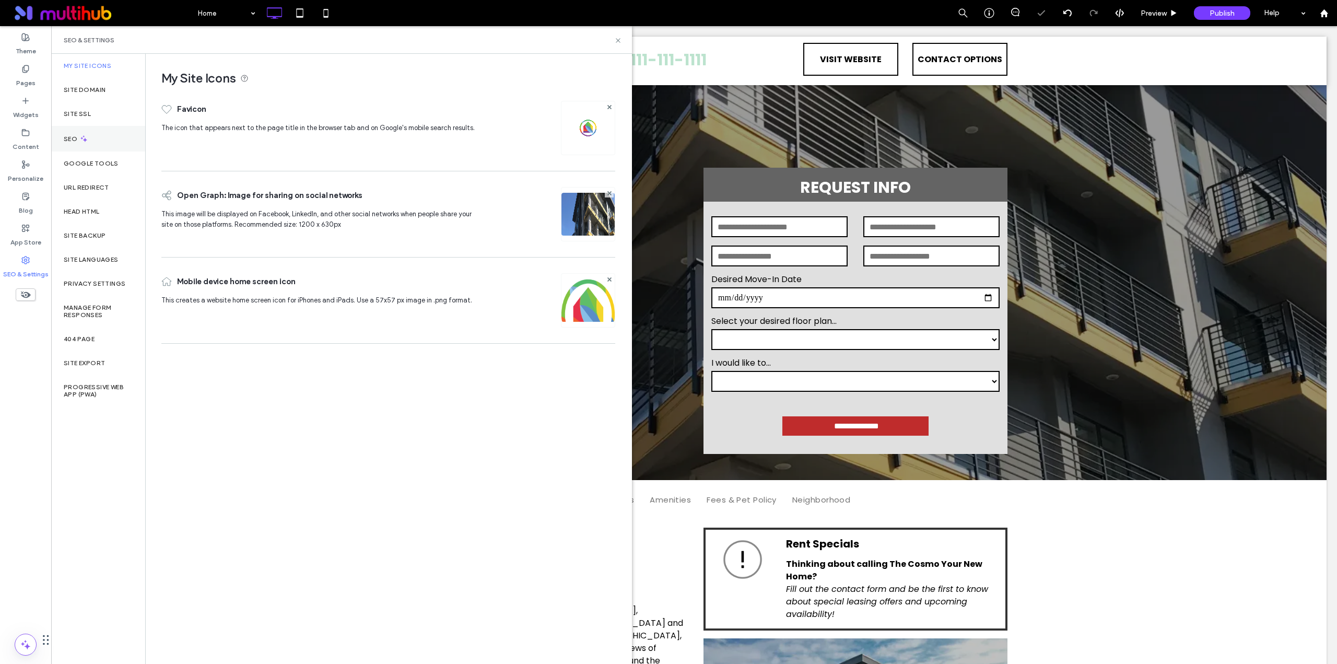
click at [86, 140] on icon at bounding box center [83, 138] width 9 height 9
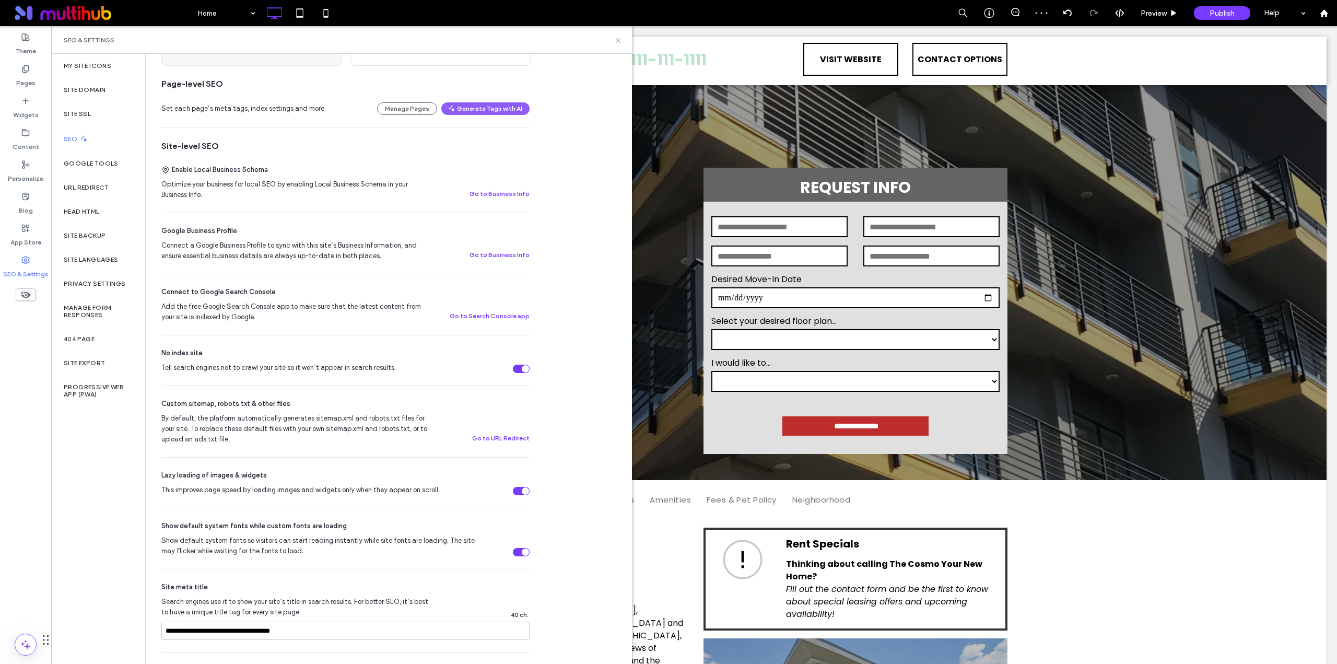
scroll to position [348, 0]
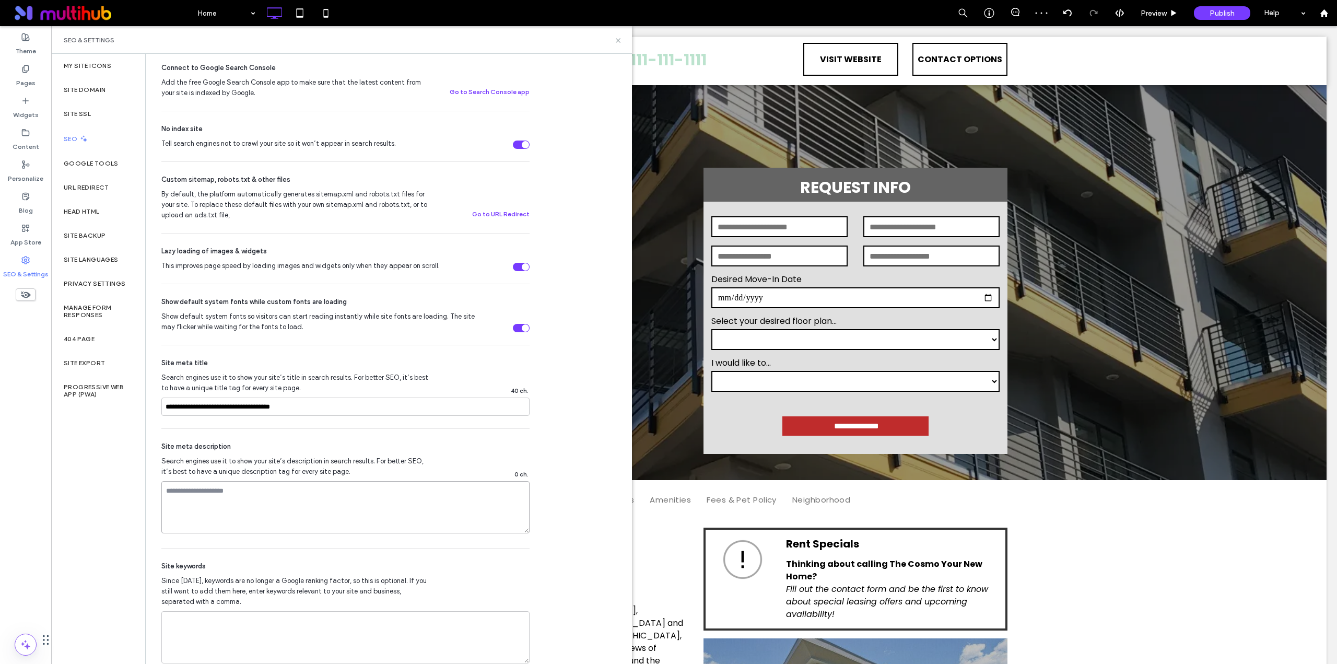
click at [255, 505] on textarea at bounding box center [345, 507] width 368 height 52
paste textarea "**********"
type textarea "**********"
click at [275, 449] on div "Site meta description" at bounding box center [345, 446] width 368 height 10
click at [619, 40] on icon at bounding box center [618, 41] width 8 height 8
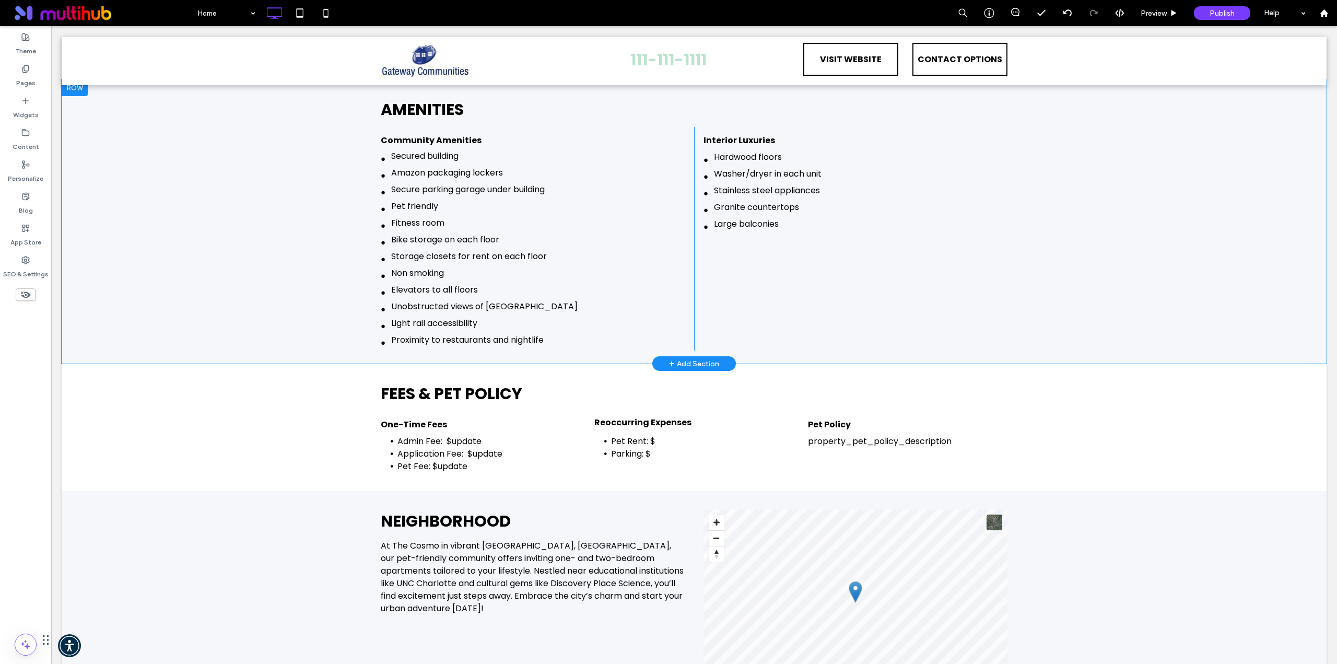
scroll to position [1828, 0]
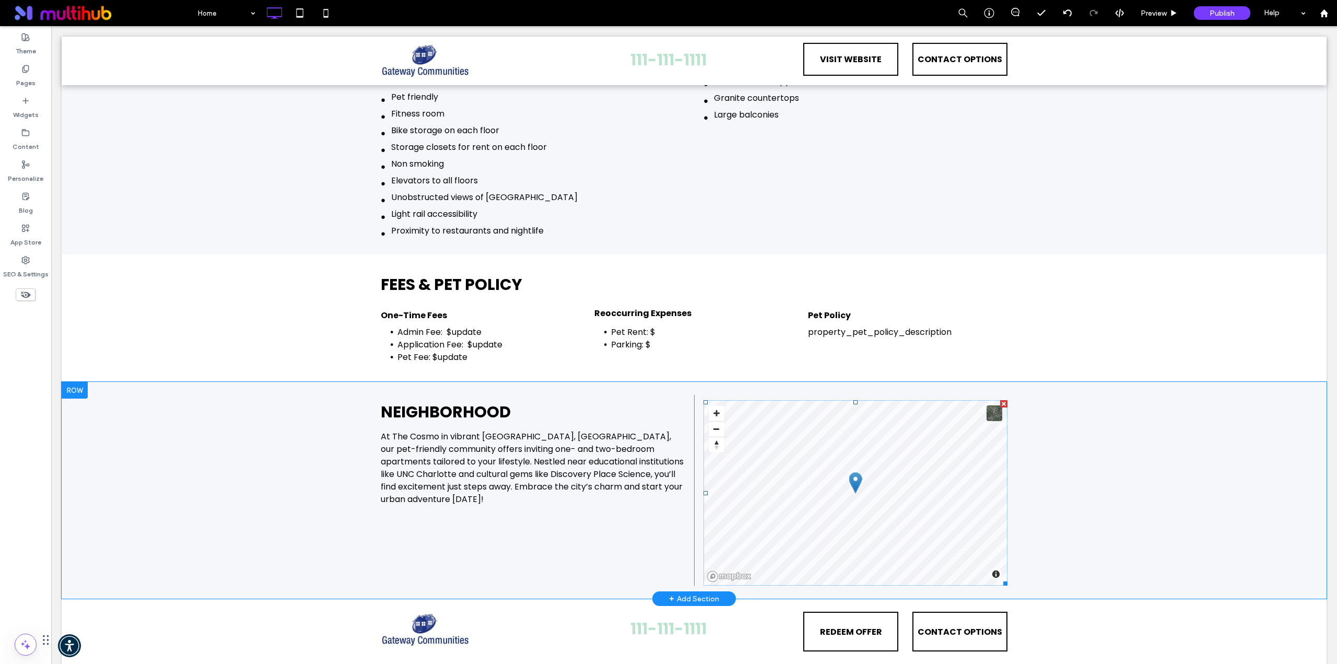
click at [868, 536] on span at bounding box center [855, 492] width 304 height 185
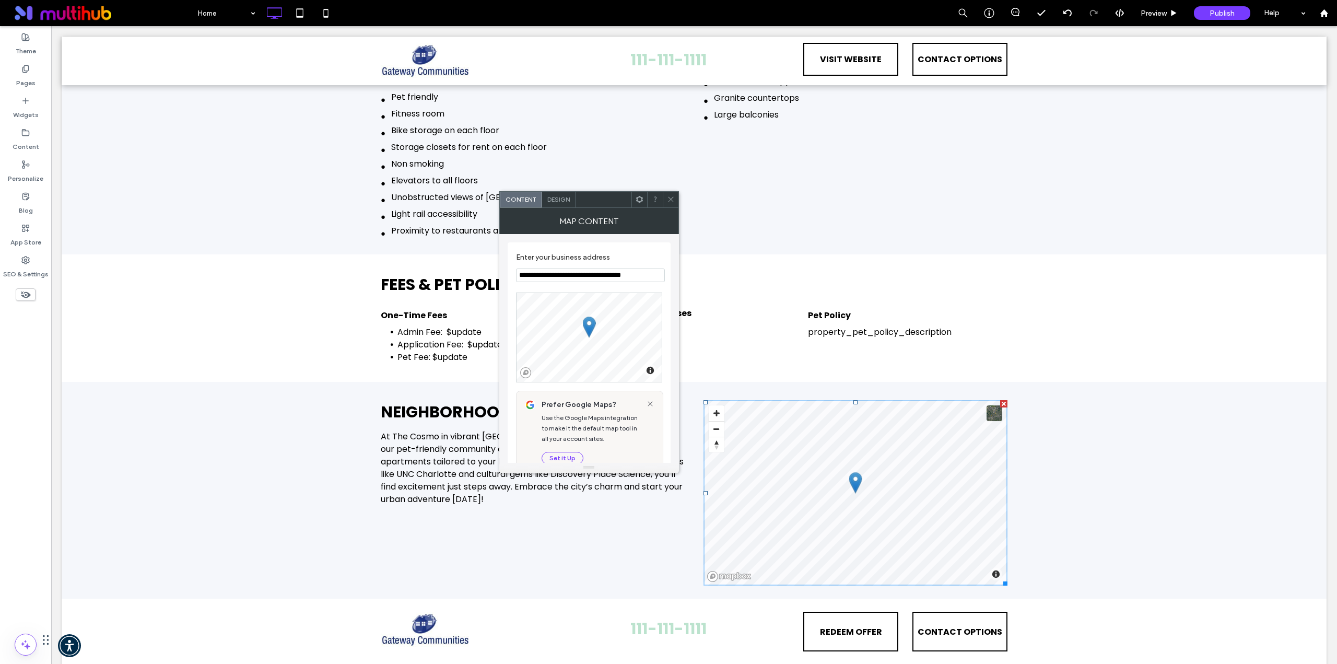
click at [668, 199] on icon at bounding box center [671, 199] width 8 height 8
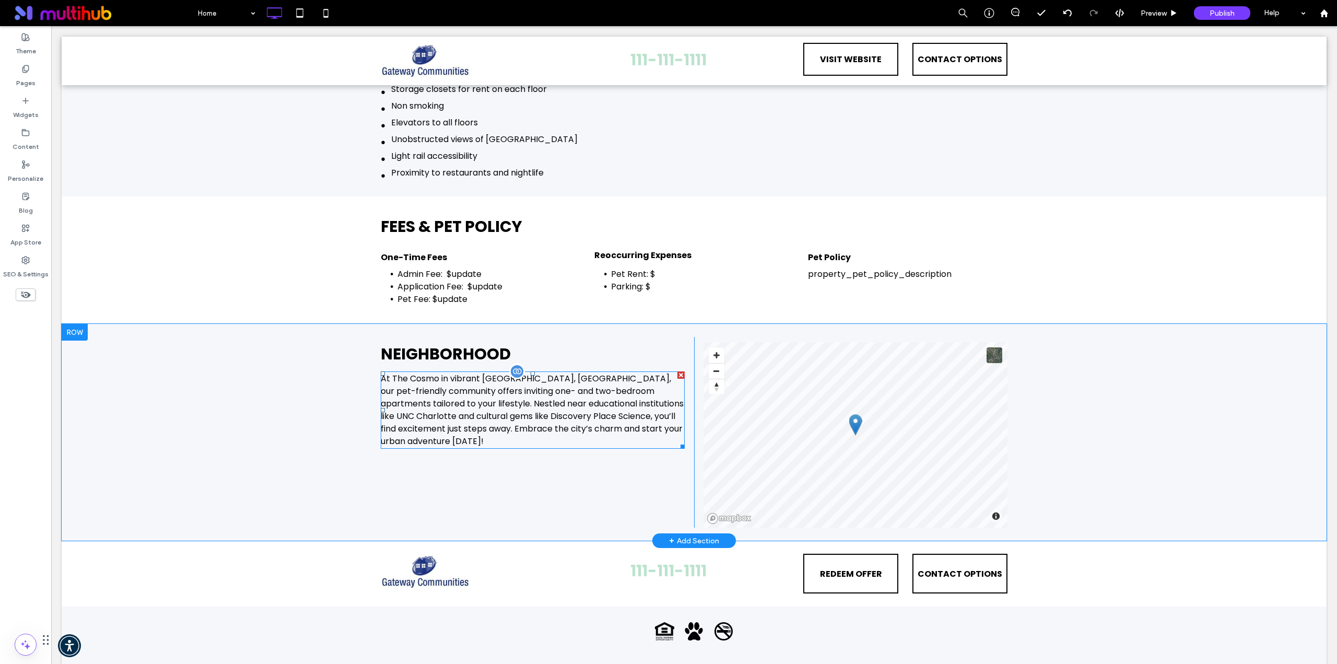
scroll to position [1935, 0]
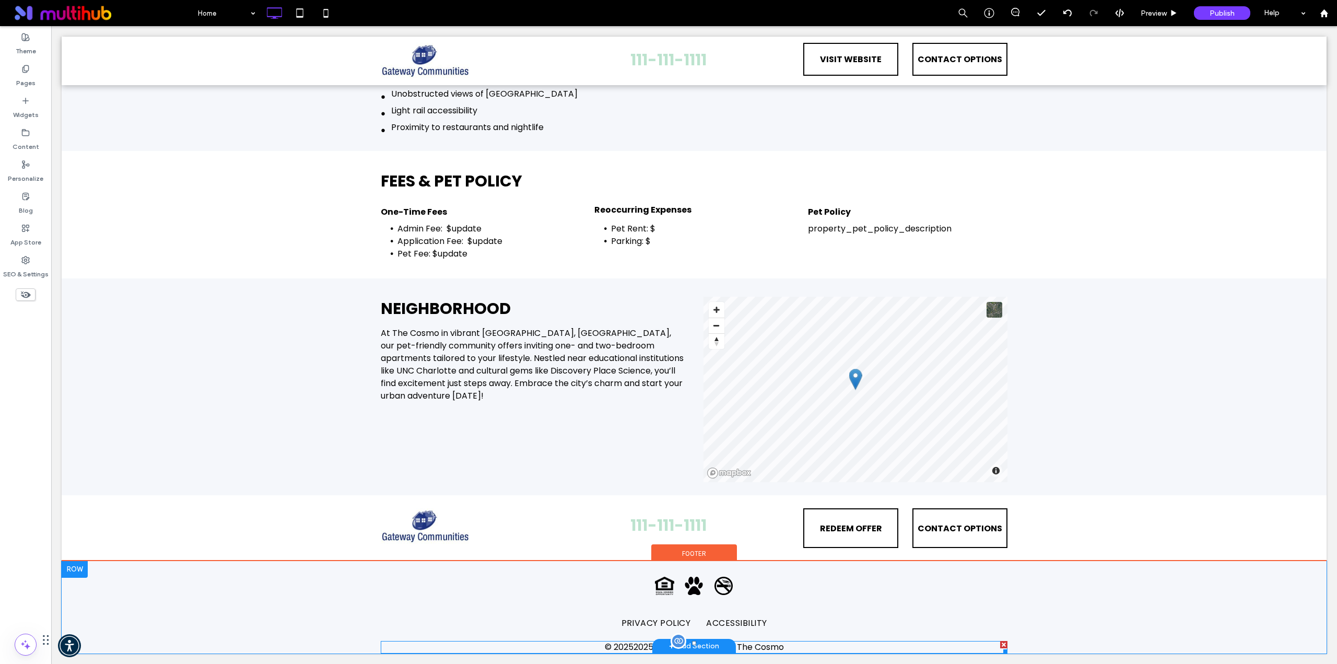
click at [626, 645] on span at bounding box center [694, 647] width 627 height 13
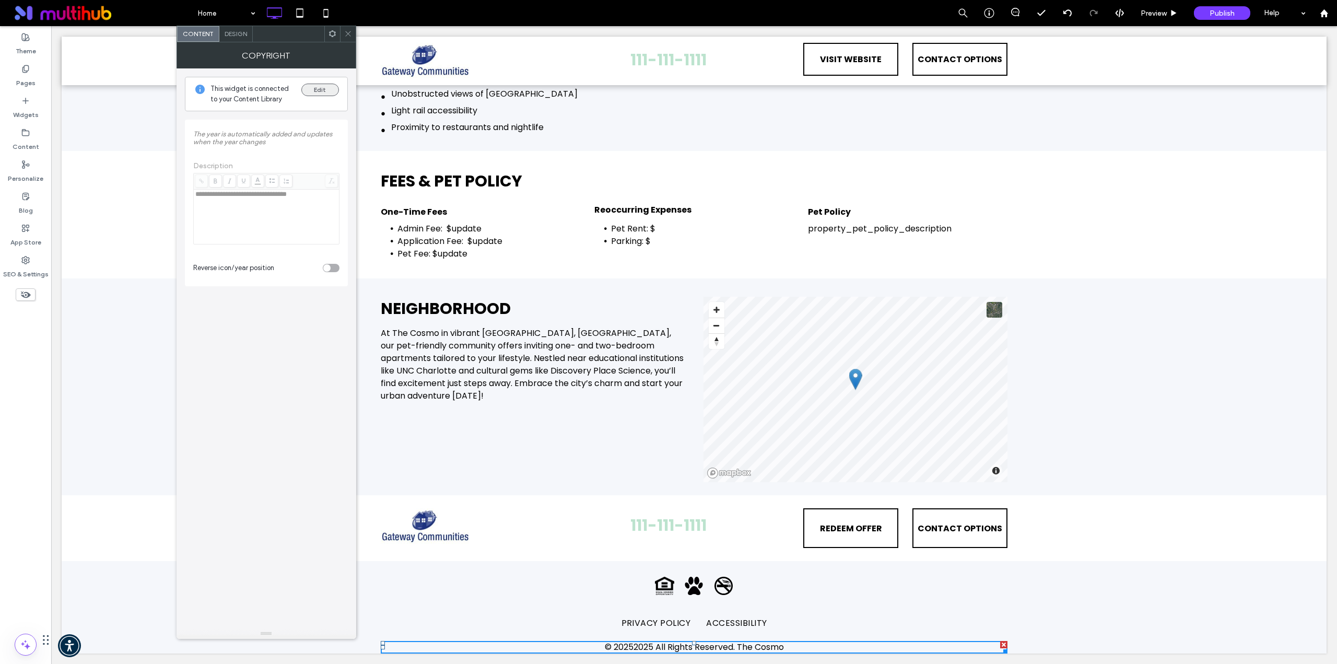
click at [318, 86] on button "Edit" at bounding box center [320, 90] width 38 height 13
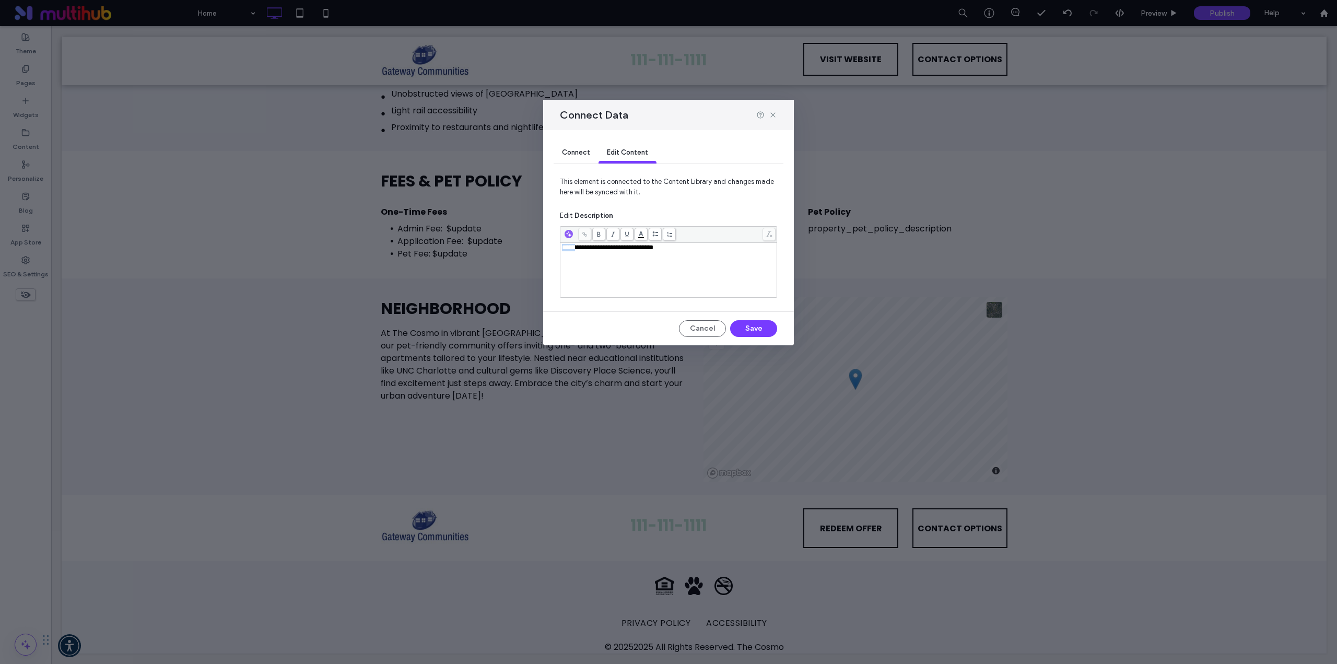
drag, startPoint x: 579, startPoint y: 248, endPoint x: 513, endPoint y: 248, distance: 65.8
click at [514, 248] on div "**********" at bounding box center [668, 332] width 1337 height 664
click at [742, 324] on button "Save" at bounding box center [753, 328] width 47 height 17
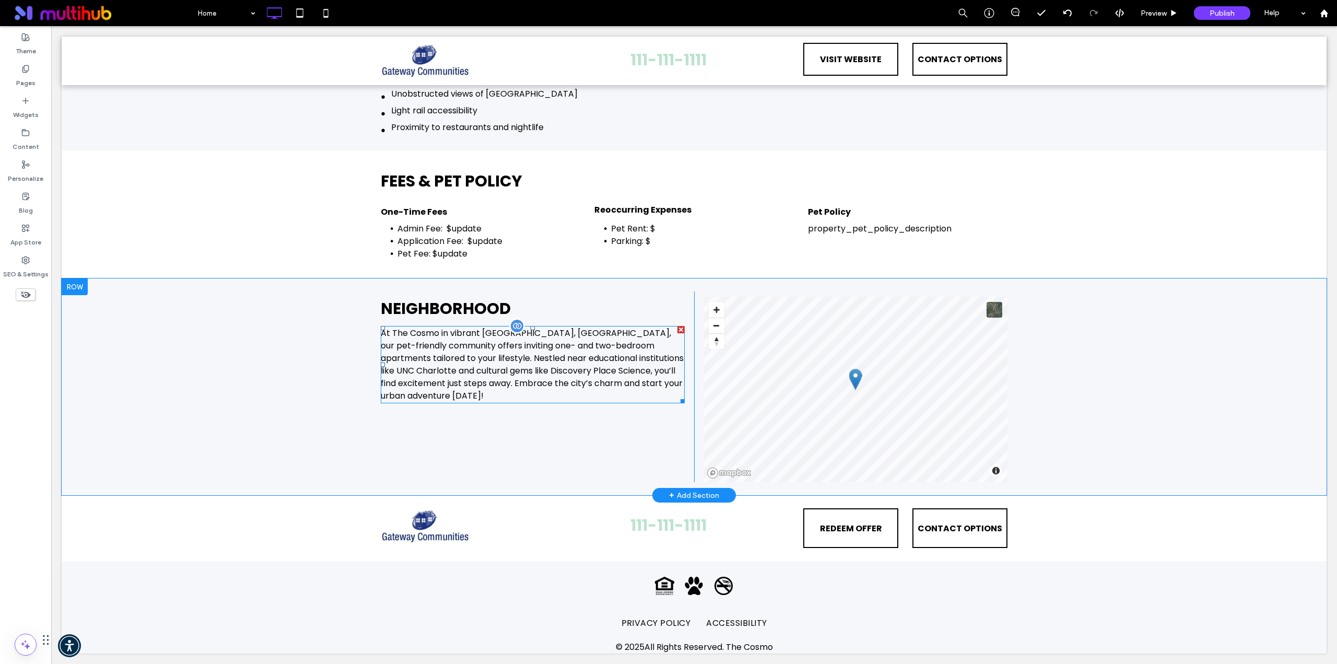
click at [443, 368] on p "At The Cosmo in vibrant Charlotte, NC, our pet-friendly community offers inviti…" at bounding box center [533, 364] width 304 height 75
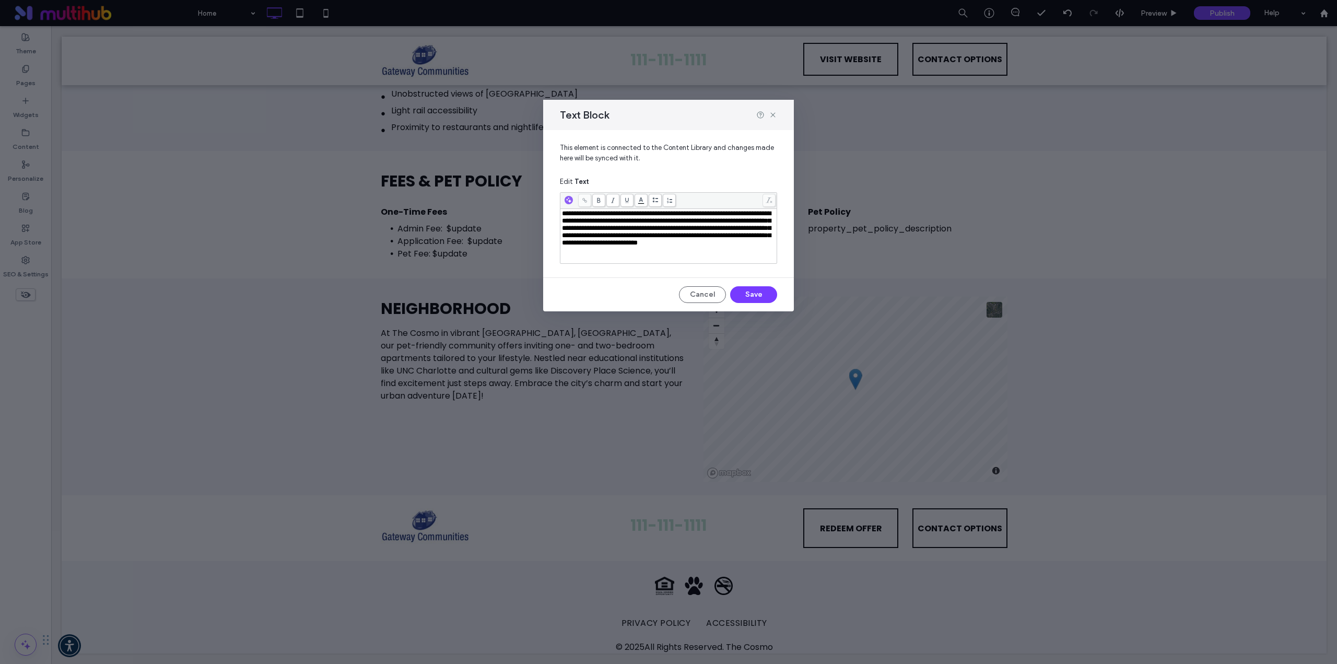
click at [666, 236] on span "**********" at bounding box center [666, 228] width 209 height 36
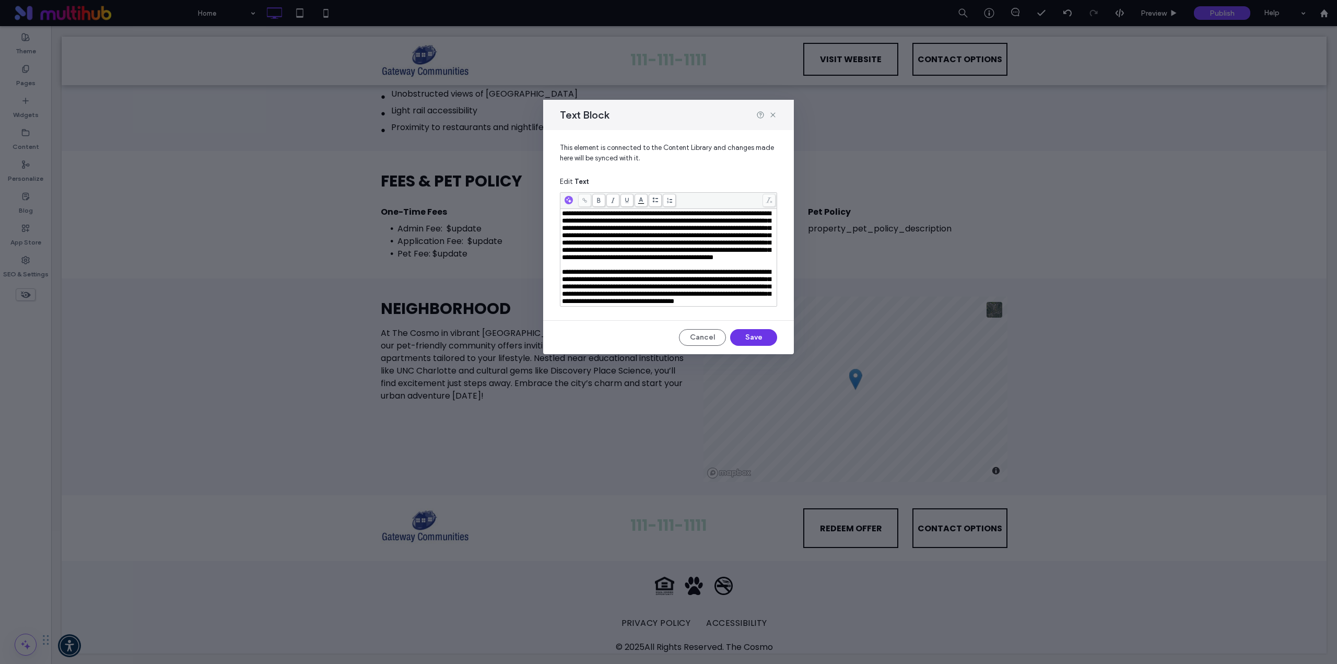
click at [747, 346] on button "Save" at bounding box center [753, 337] width 47 height 17
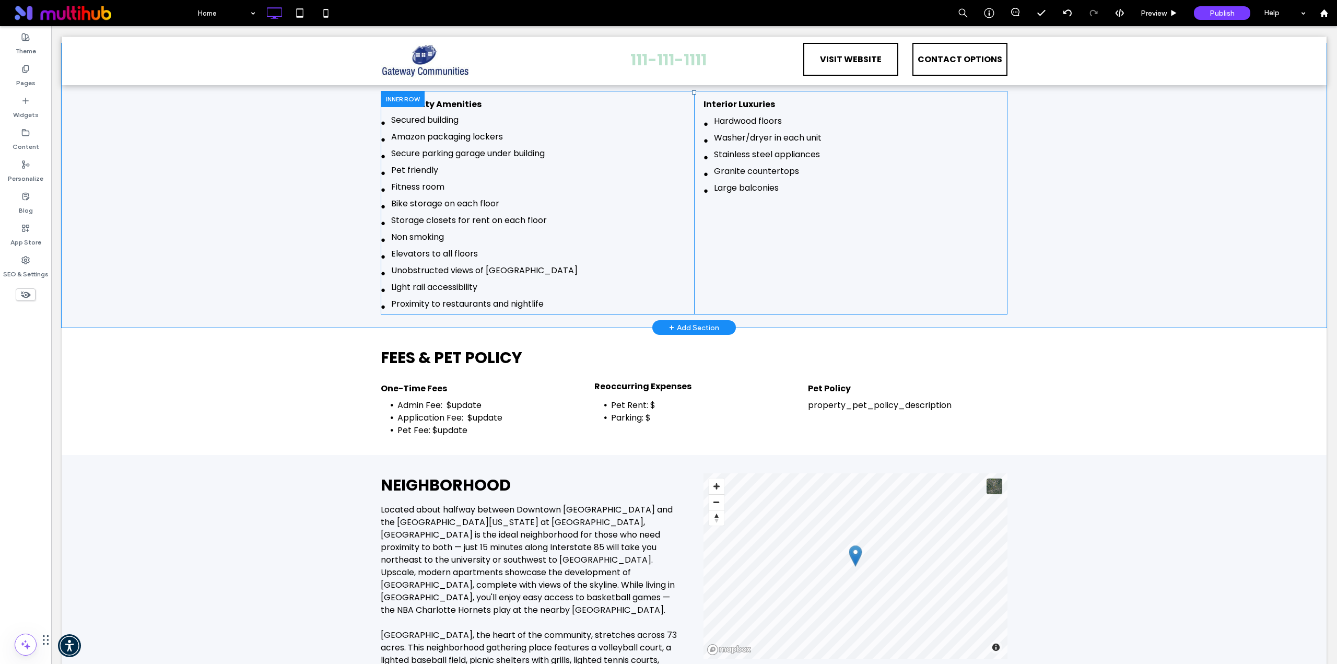
scroll to position [1961, 0]
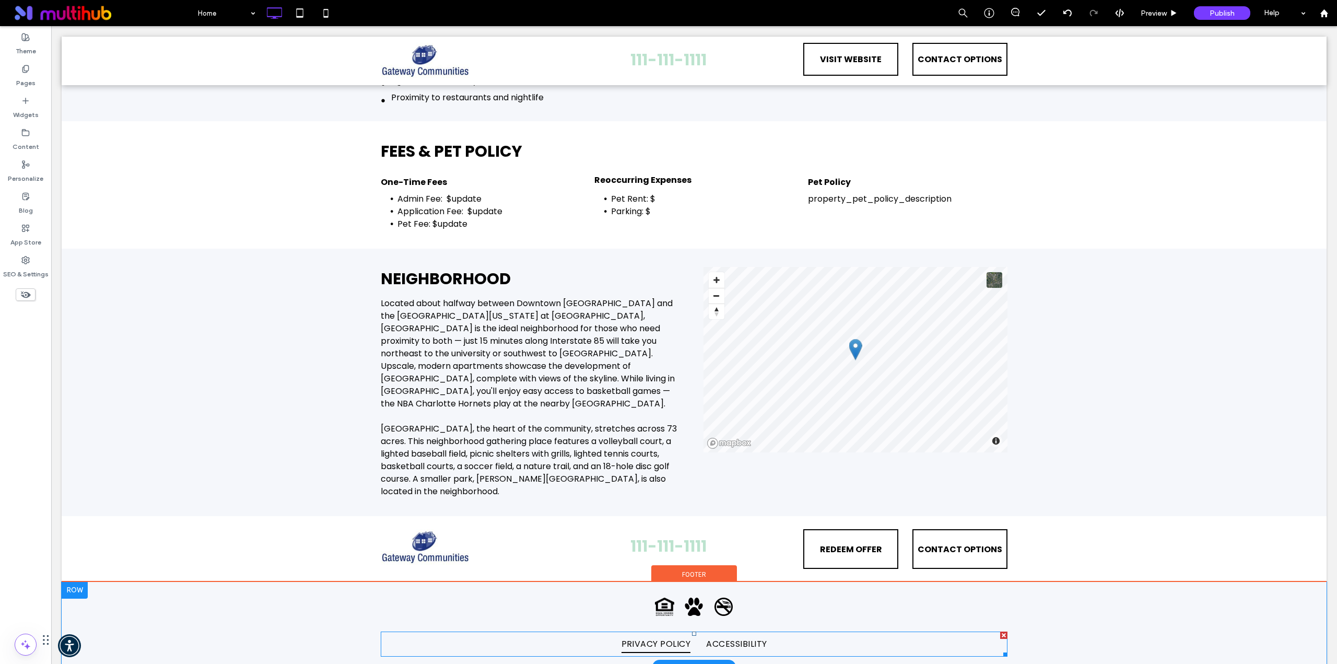
click at [644, 635] on span "PRIVACY POLICY" at bounding box center [655, 644] width 69 height 18
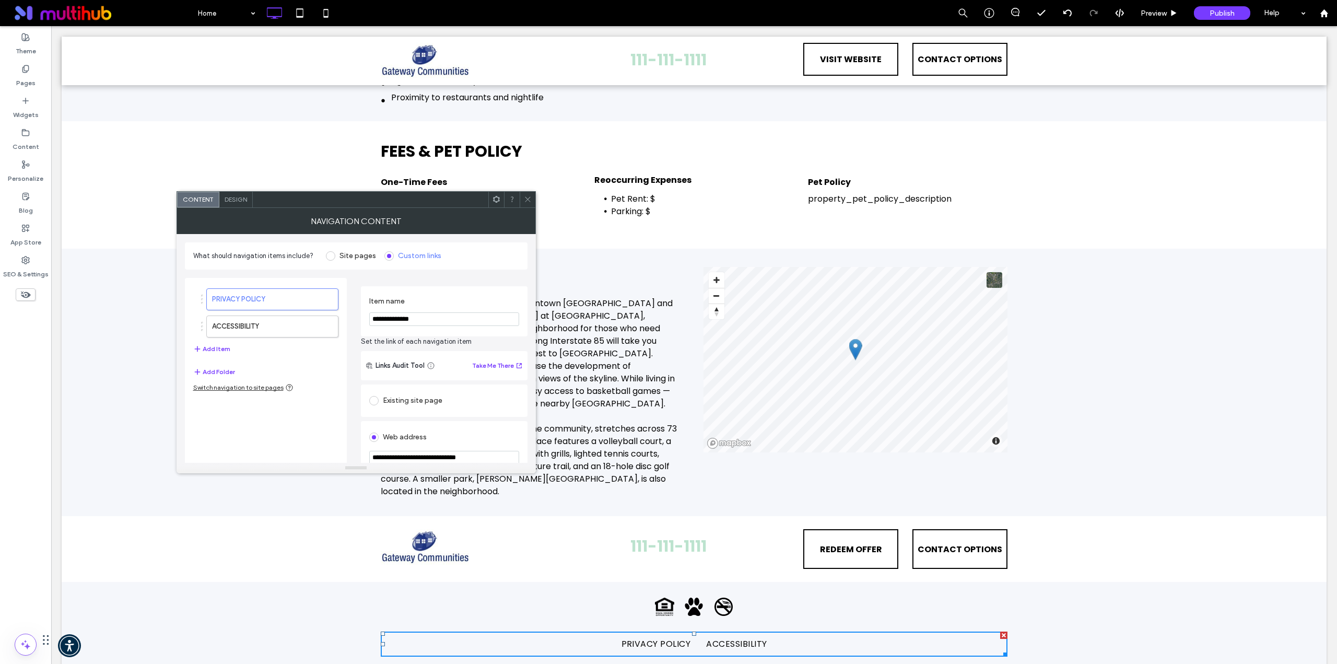
click at [460, 455] on input "**********" at bounding box center [444, 458] width 150 height 14
paste input "**********"
type input "**********"
click at [490, 435] on div "Web address" at bounding box center [444, 437] width 150 height 17
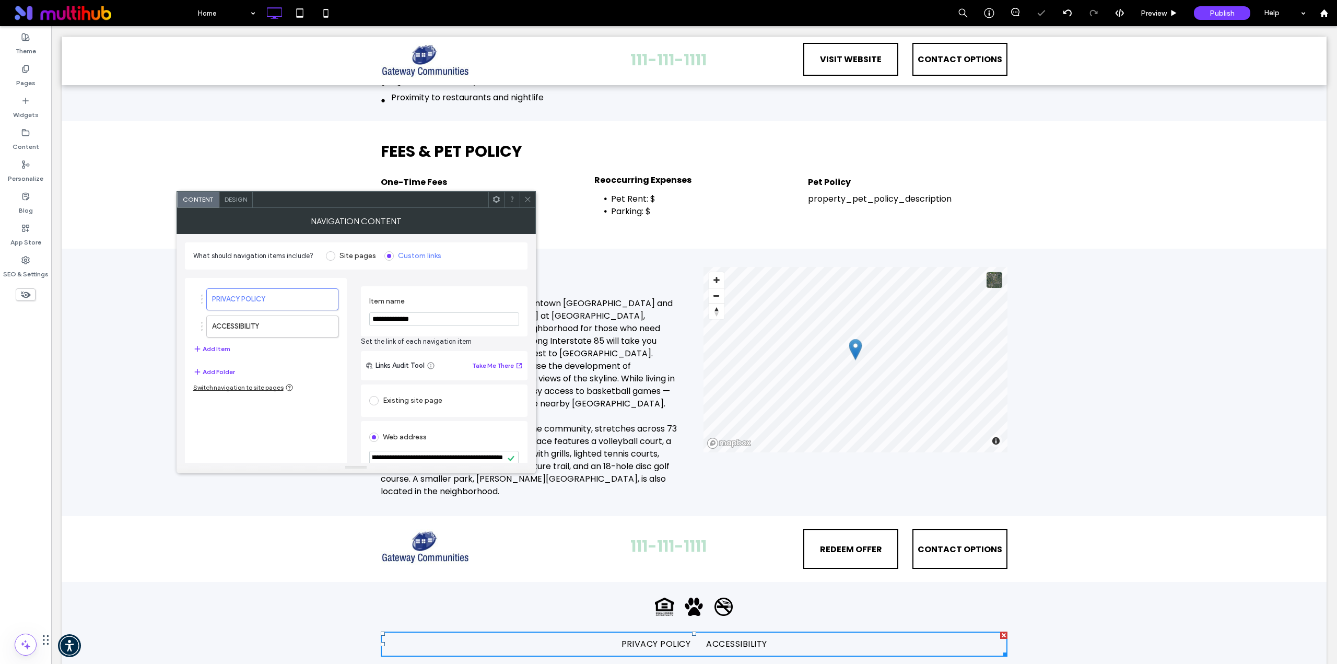
scroll to position [0, 0]
click at [525, 204] on span at bounding box center [528, 200] width 8 height 16
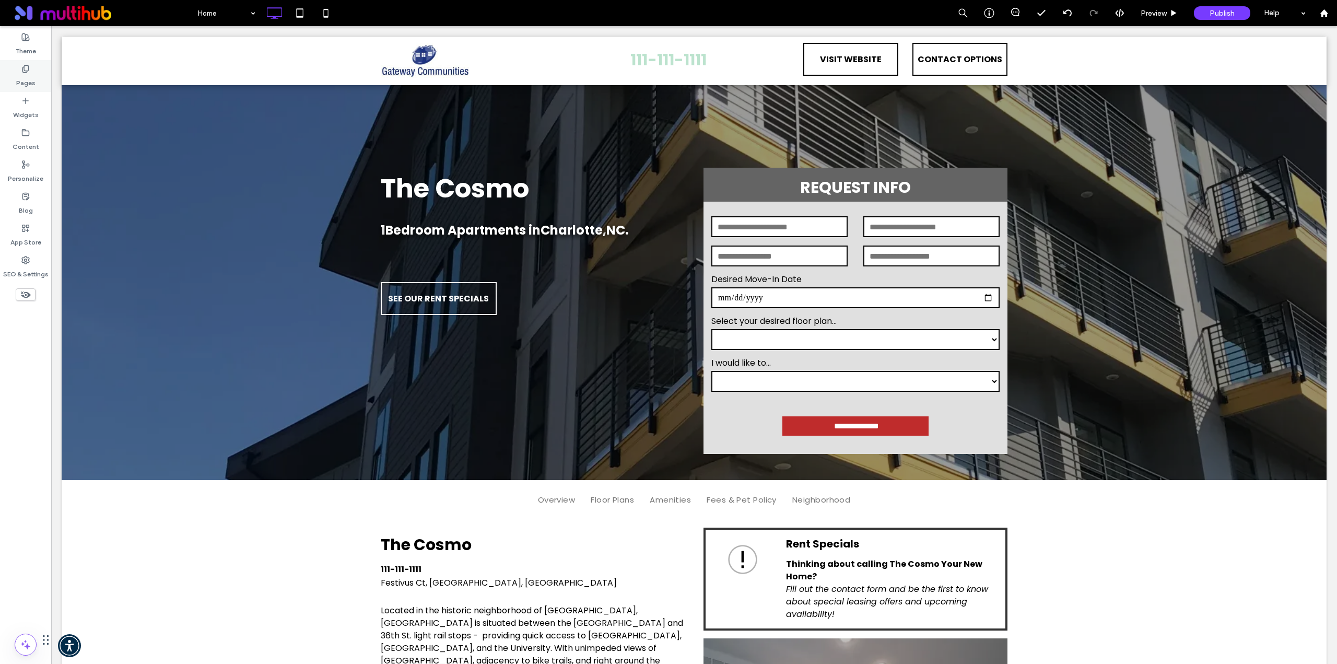
click at [38, 71] on div "Pages" at bounding box center [25, 76] width 51 height 32
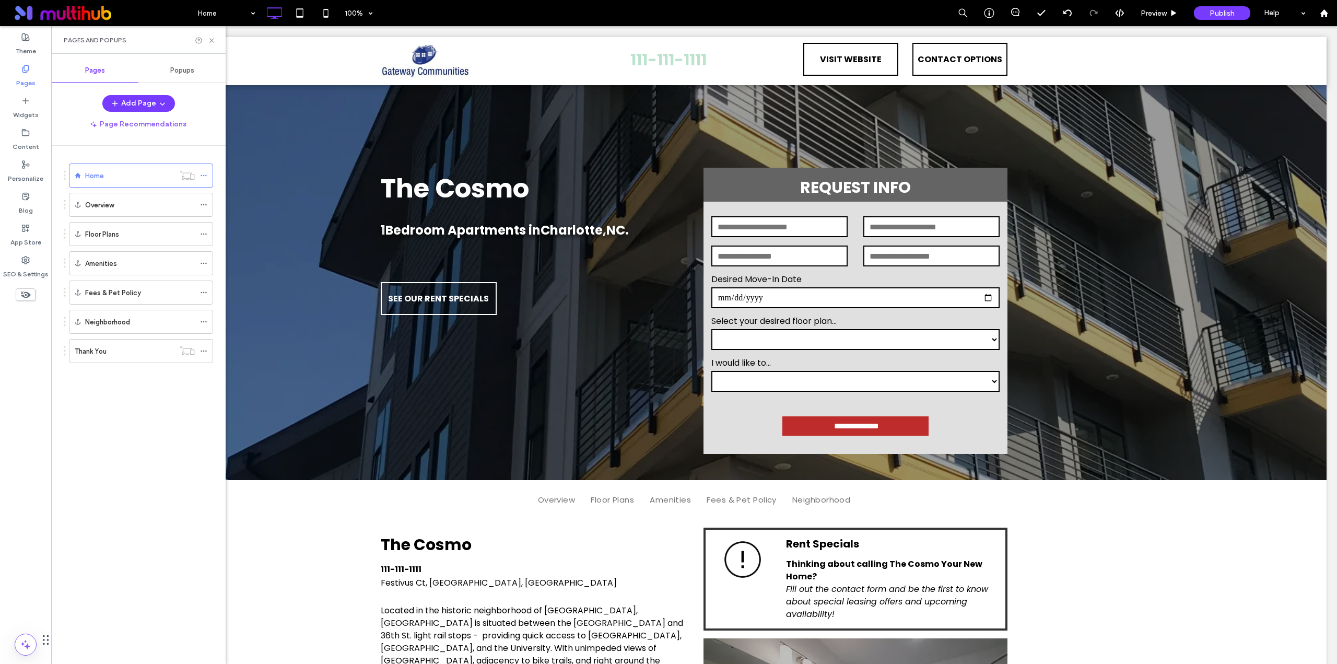
click at [184, 73] on span "Popups" at bounding box center [182, 70] width 24 height 8
click at [150, 131] on label "Contact Options" at bounding box center [135, 133] width 140 height 21
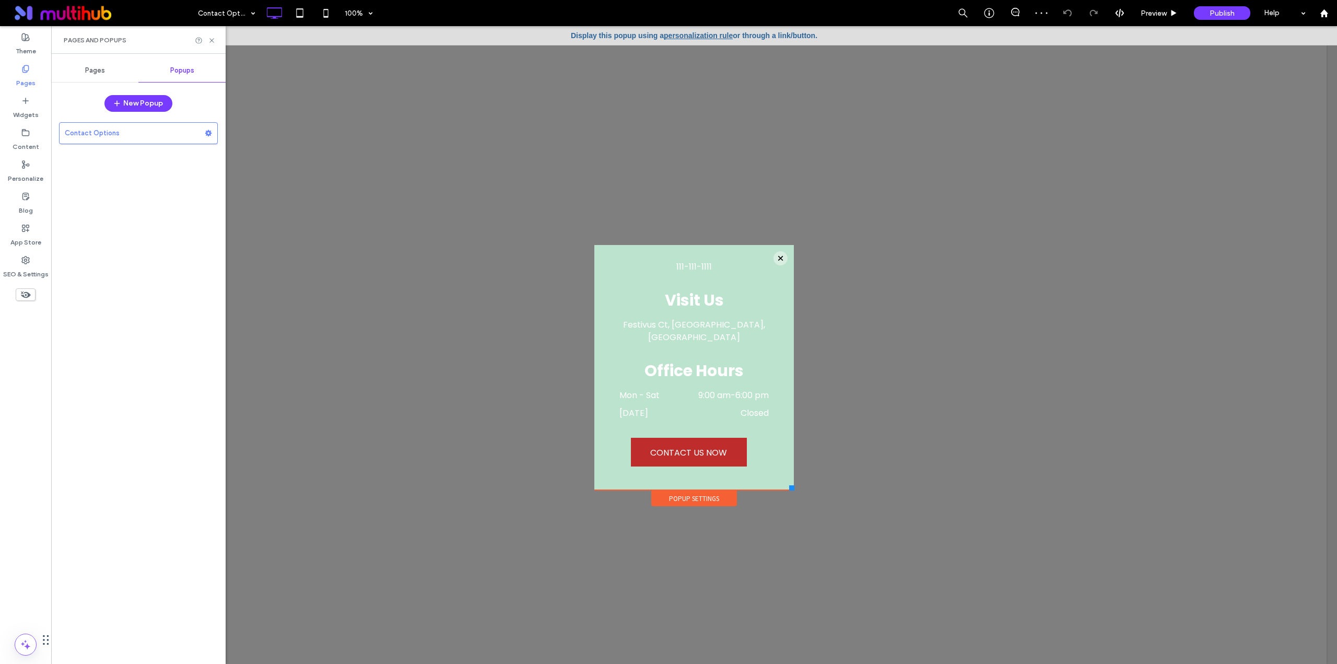
click at [715, 496] on div "Popup Settings" at bounding box center [694, 498] width 86 height 16
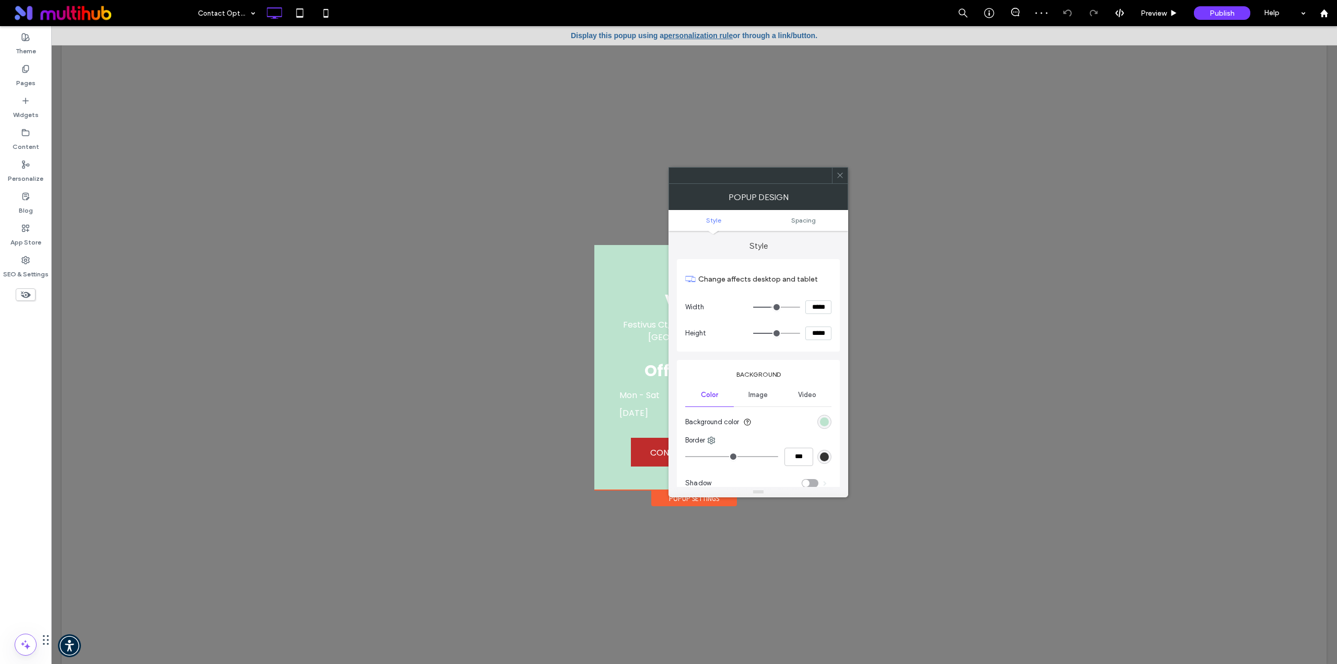
click at [821, 416] on div "rgb(188, 227, 206)" at bounding box center [824, 422] width 14 height 14
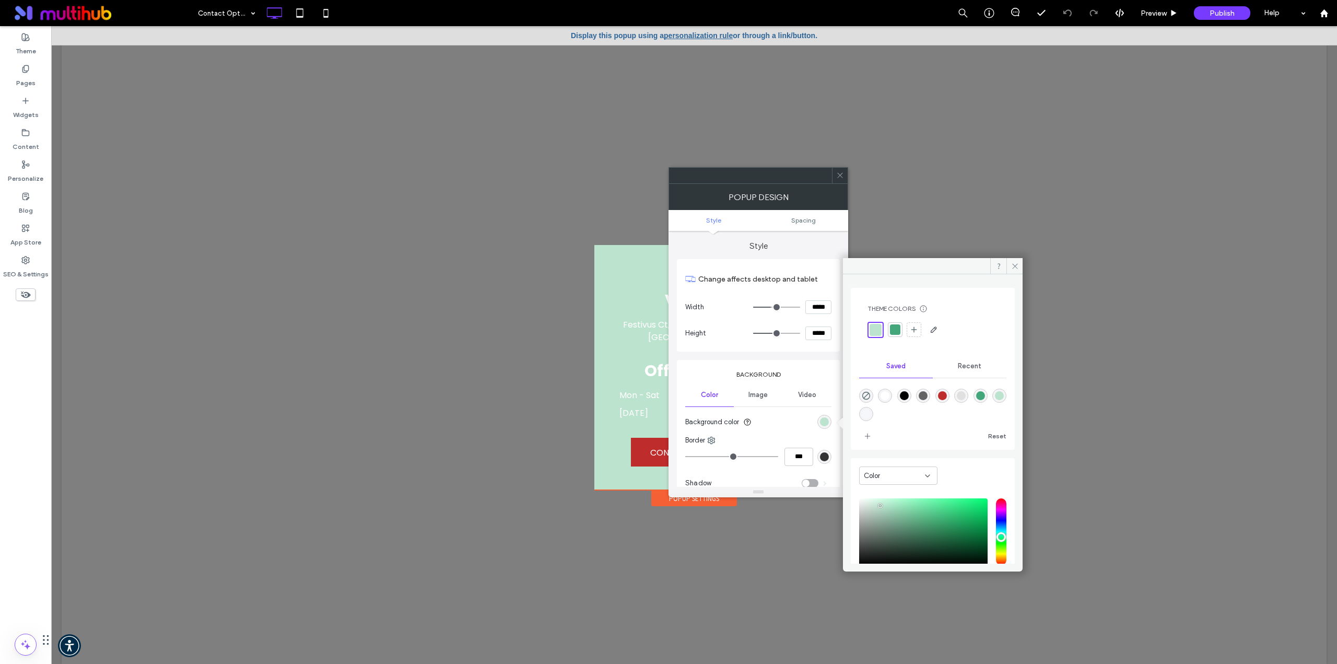
click at [928, 396] on div "rgba(100,100,100,1)" at bounding box center [923, 395] width 9 height 9
type input "*******"
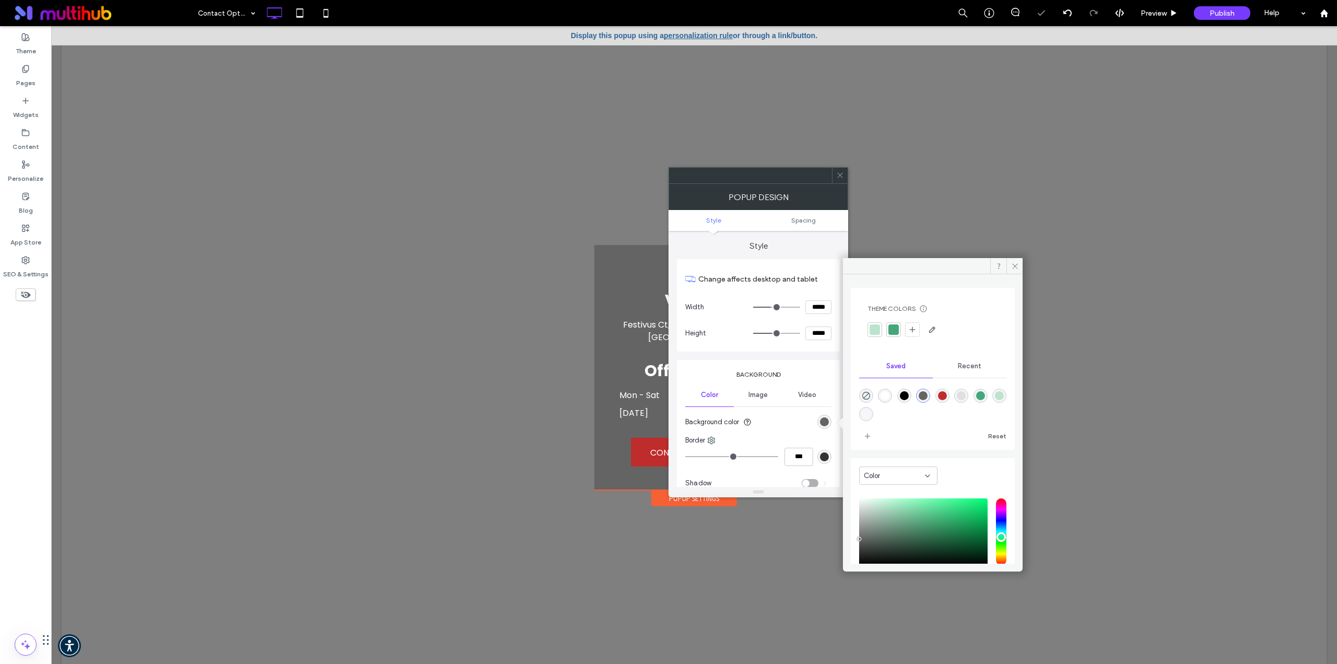
click at [1023, 268] on div at bounding box center [694, 345] width 1286 height 638
click at [1019, 267] on span at bounding box center [1014, 266] width 16 height 16
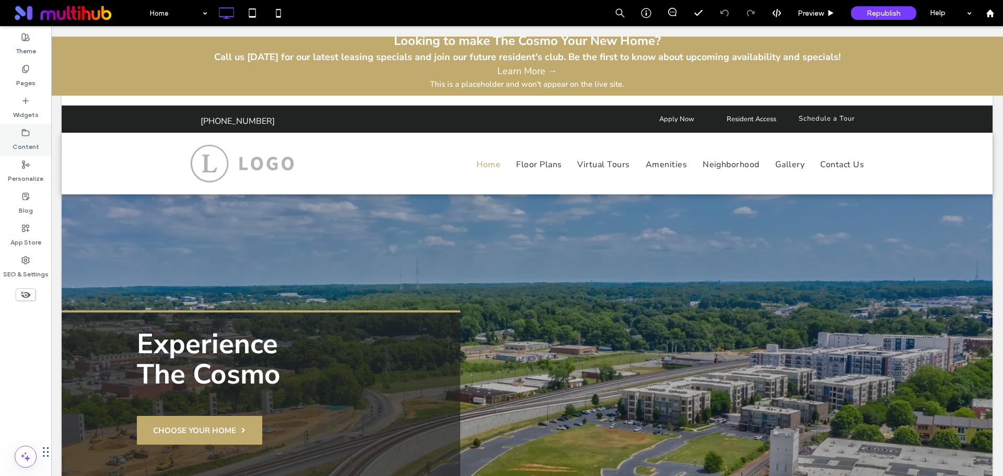
click at [30, 143] on label "Content" at bounding box center [26, 144] width 27 height 15
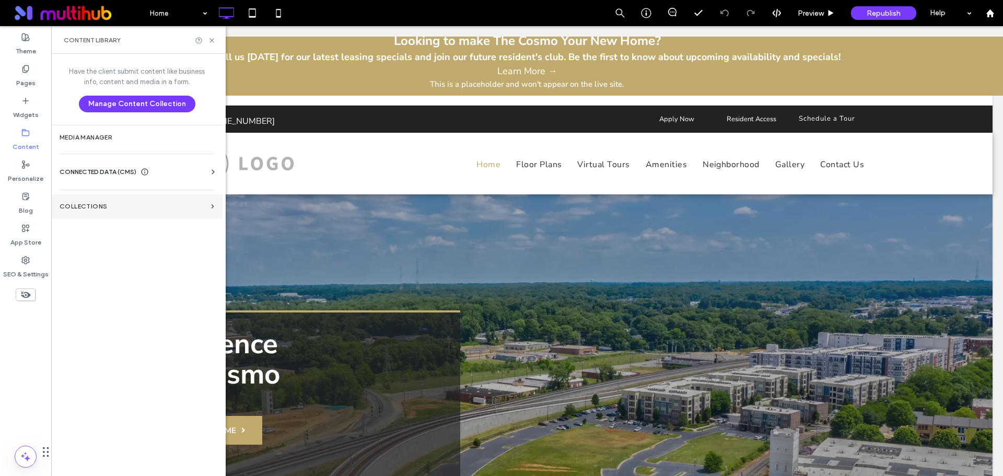
click at [108, 205] on label "Collections" at bounding box center [133, 206] width 147 height 7
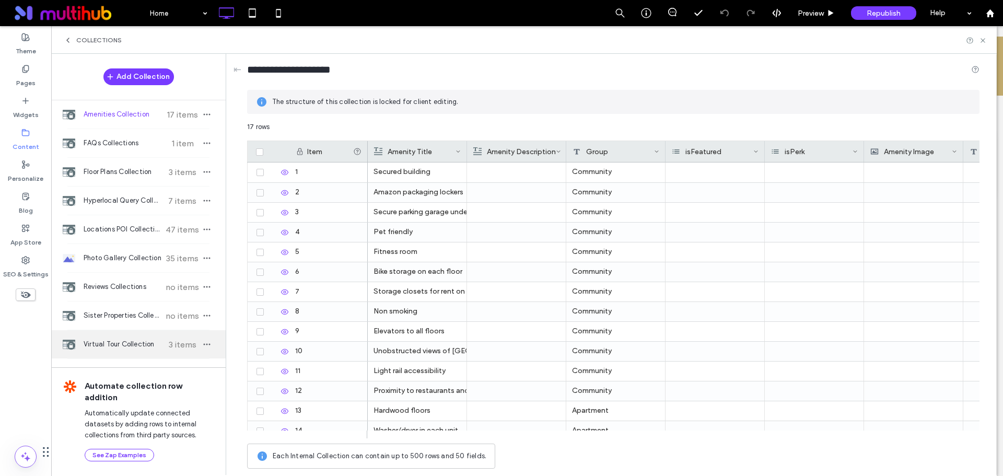
click at [116, 341] on span "Virtual Tour Collection" at bounding box center [123, 344] width 78 height 10
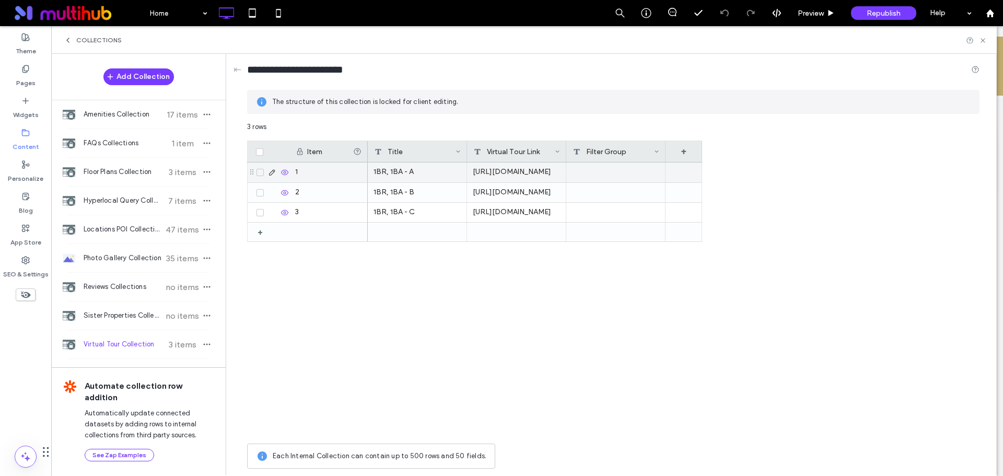
click at [417, 171] on div "1BR, 1BA - A" at bounding box center [417, 172] width 99 height 20
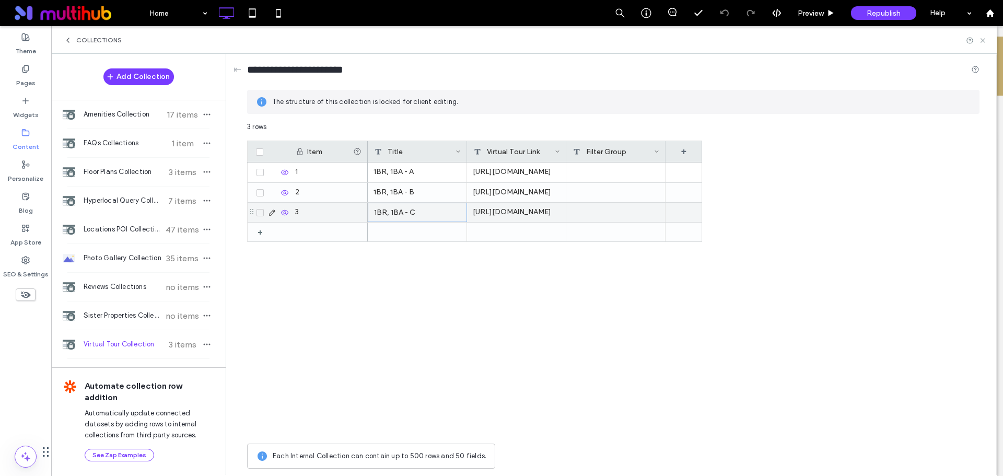
click at [415, 215] on div "1BR, 1BA - C" at bounding box center [417, 212] width 99 height 19
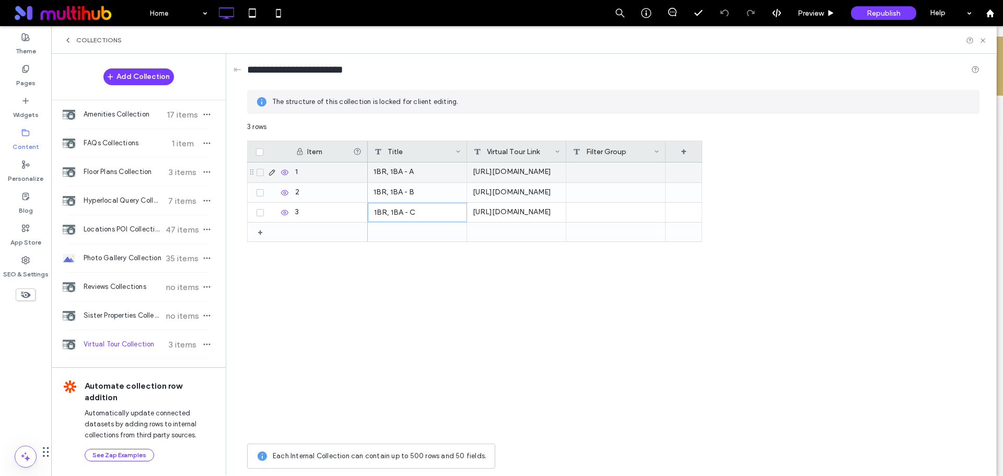
click at [422, 173] on div "1BR, 1BA - A" at bounding box center [417, 172] width 99 height 20
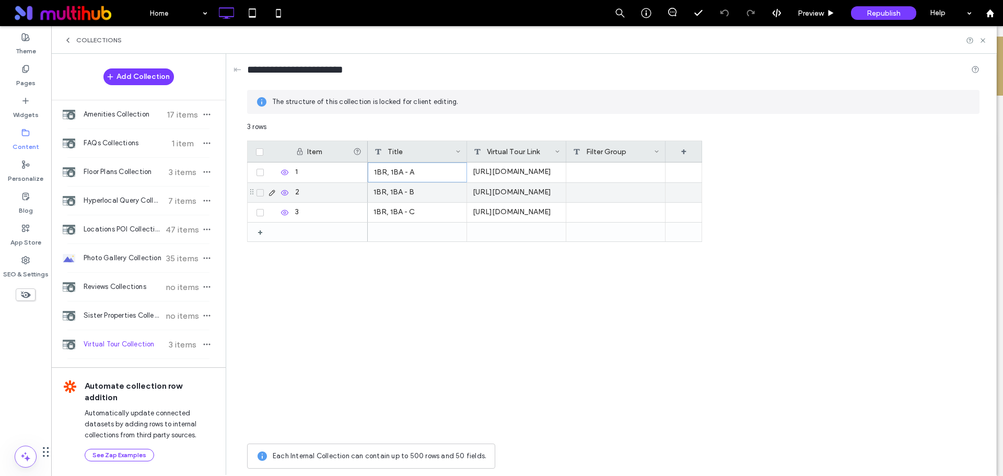
click at [421, 206] on div "1BR, 1BA - C" at bounding box center [417, 212] width 99 height 19
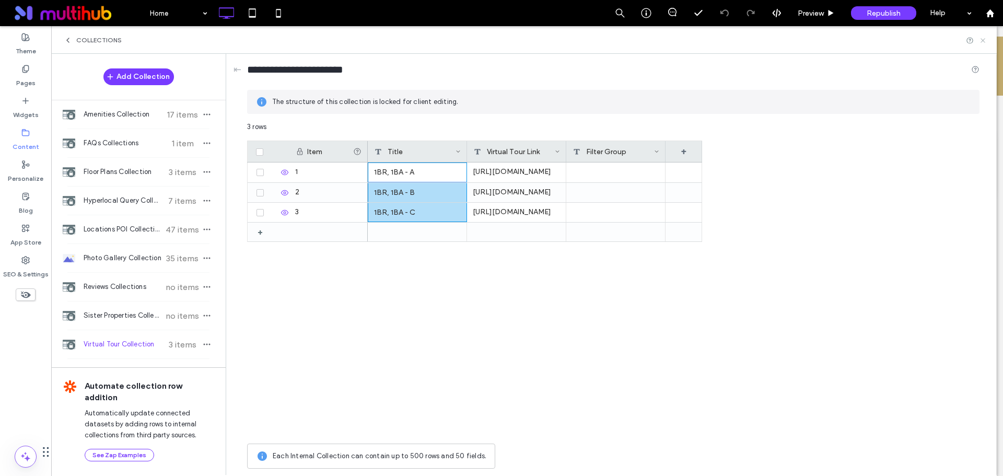
click at [982, 41] on icon at bounding box center [983, 41] width 8 height 8
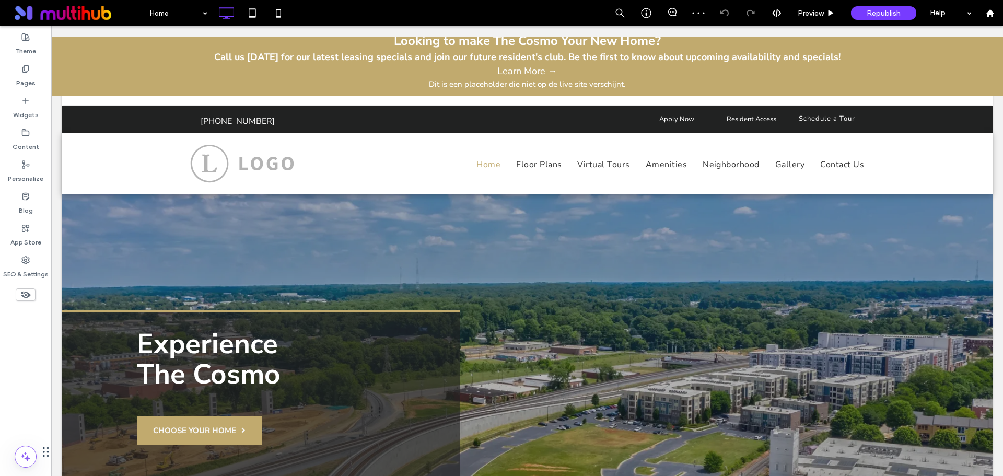
click at [552, 65] on link "Learn More →" at bounding box center [526, 71] width 941 height 14
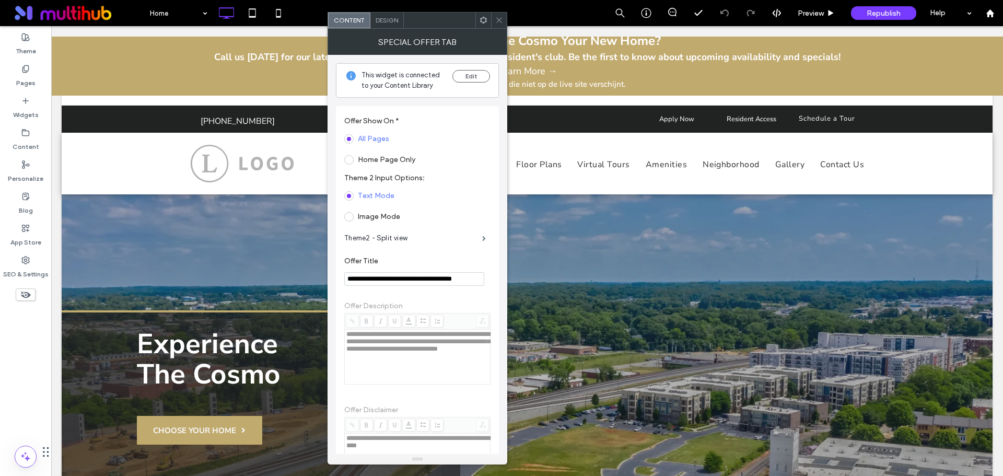
drag, startPoint x: 472, startPoint y: 79, endPoint x: 435, endPoint y: 283, distance: 207.0
click at [448, 193] on div "**********" at bounding box center [417, 402] width 163 height 694
click at [437, 274] on input "**********" at bounding box center [414, 279] width 140 height 14
click at [476, 78] on button "Edit" at bounding box center [471, 76] width 38 height 13
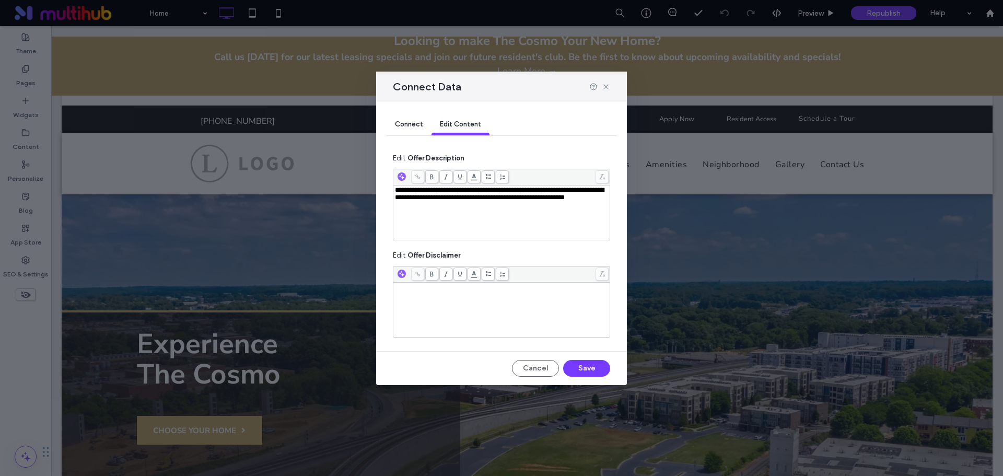
click at [549, 200] on span "**********" at bounding box center [499, 193] width 209 height 14
copy span "**********"
click at [608, 85] on icon at bounding box center [606, 87] width 8 height 8
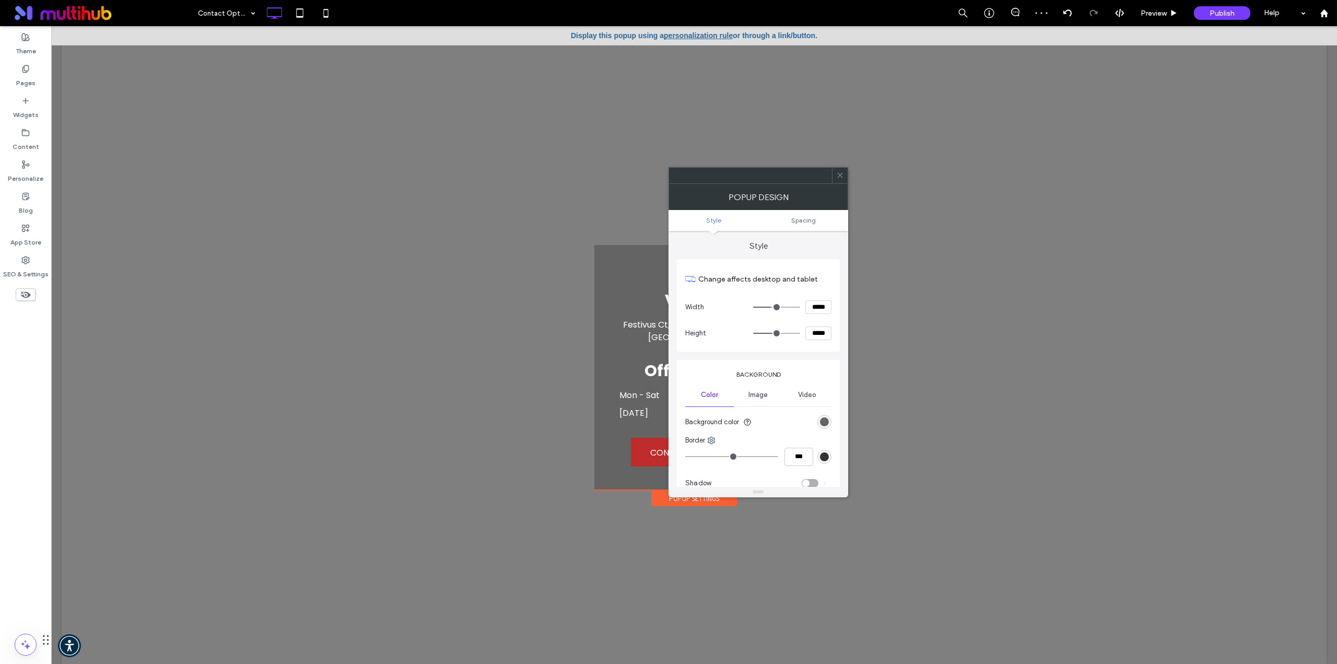
click at [840, 171] on span at bounding box center [840, 176] width 8 height 16
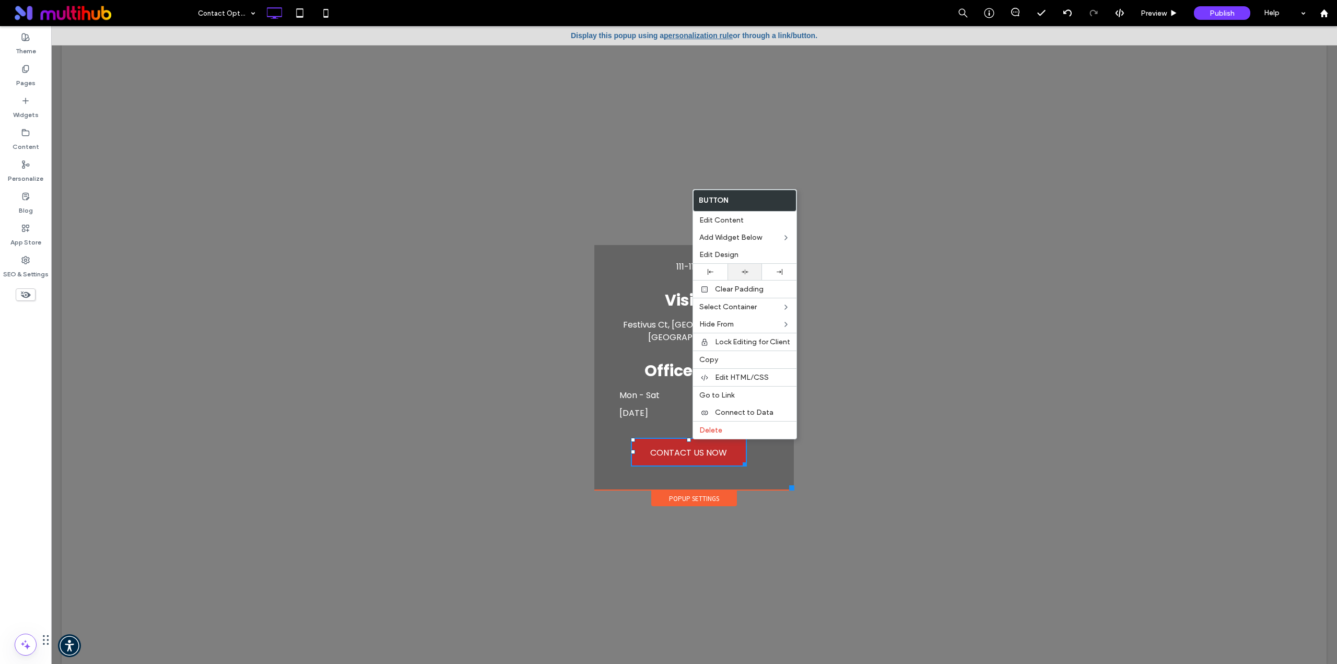
click at [749, 271] on div at bounding box center [745, 271] width 24 height 7
click at [233, 409] on div at bounding box center [694, 345] width 1286 height 638
click at [24, 78] on label "Pages" at bounding box center [25, 80] width 19 height 15
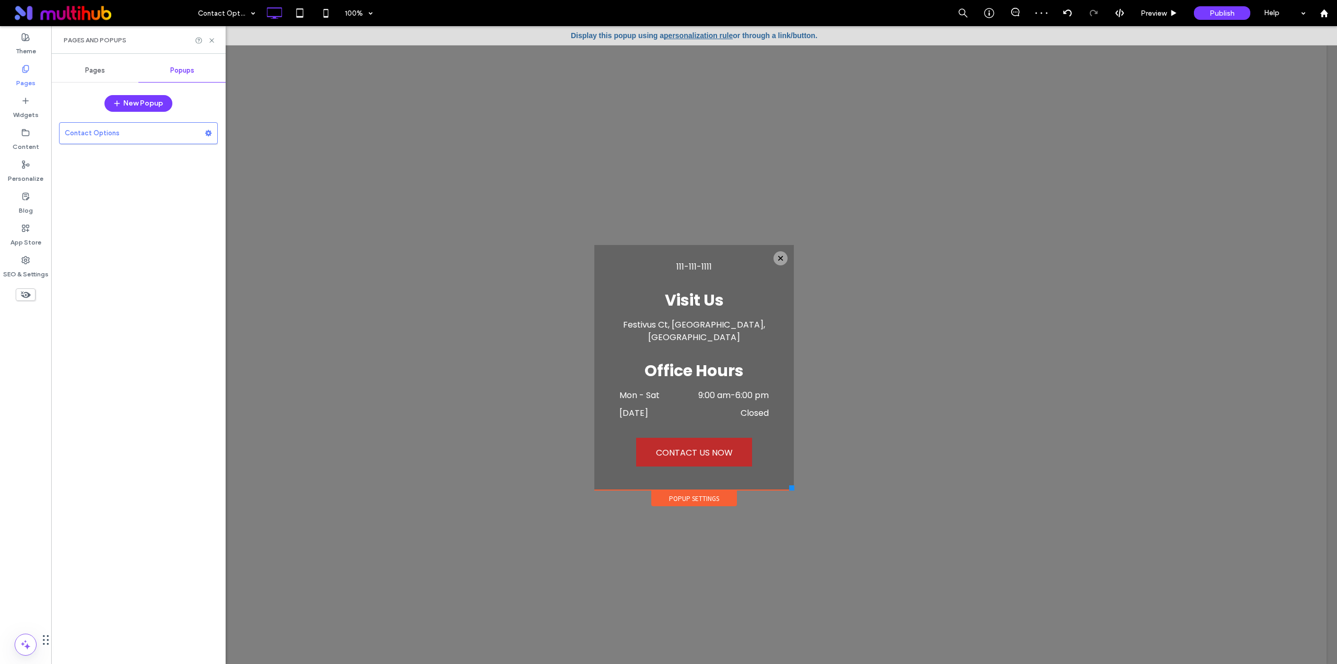
click at [89, 72] on span "Pages" at bounding box center [95, 70] width 20 height 8
click at [137, 359] on div "Thank You" at bounding box center [125, 350] width 100 height 23
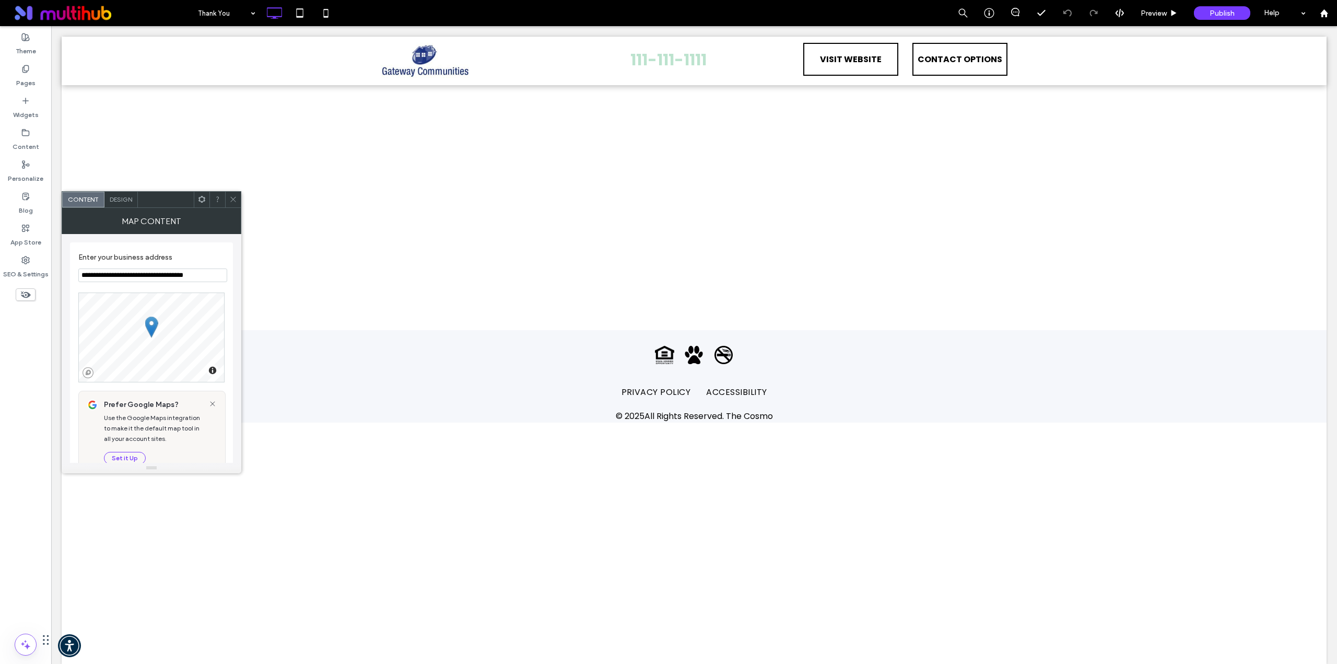
click at [231, 197] on icon at bounding box center [233, 199] width 8 height 8
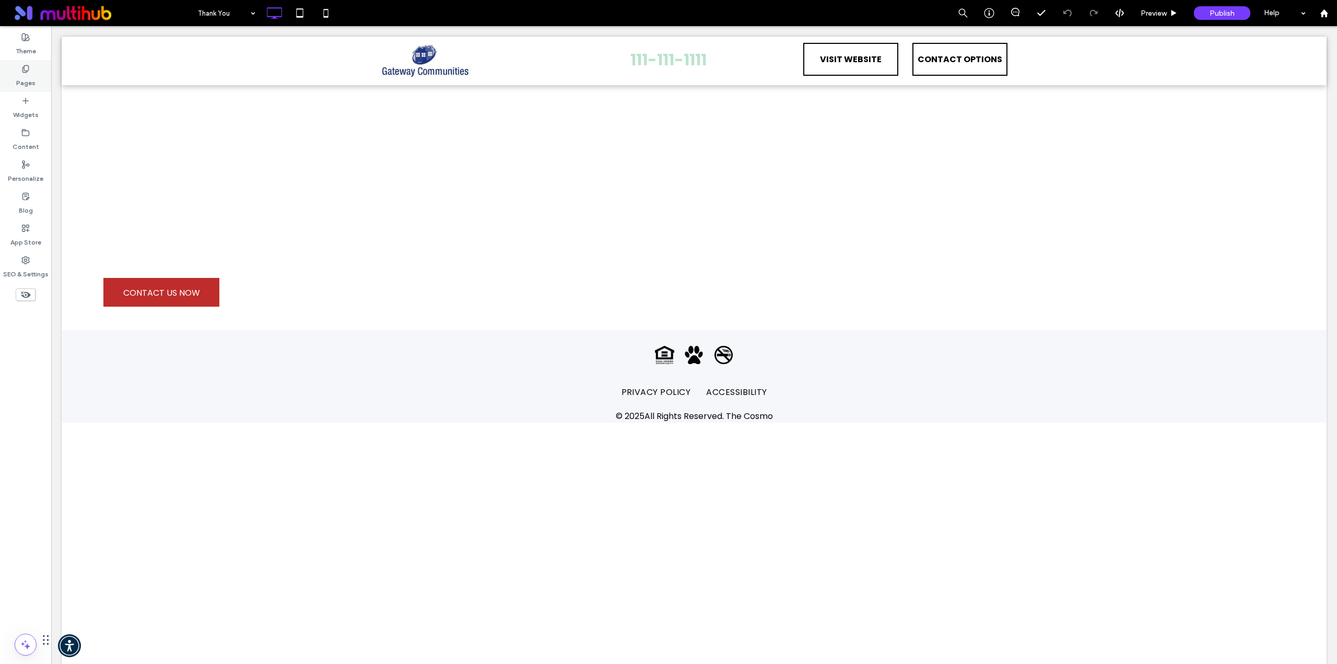
click at [25, 72] on icon at bounding box center [25, 69] width 8 height 8
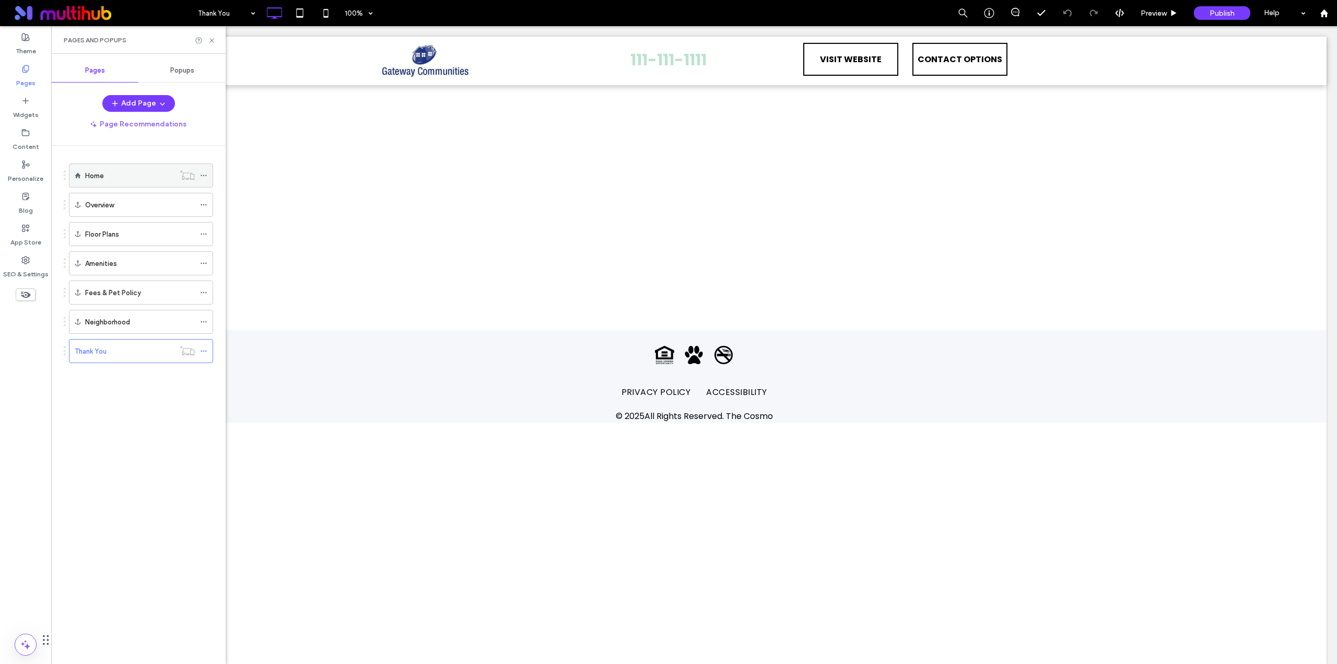
click at [116, 172] on div "Home" at bounding box center [129, 175] width 89 height 11
click at [1220, 11] on span "Publish" at bounding box center [1222, 13] width 25 height 9
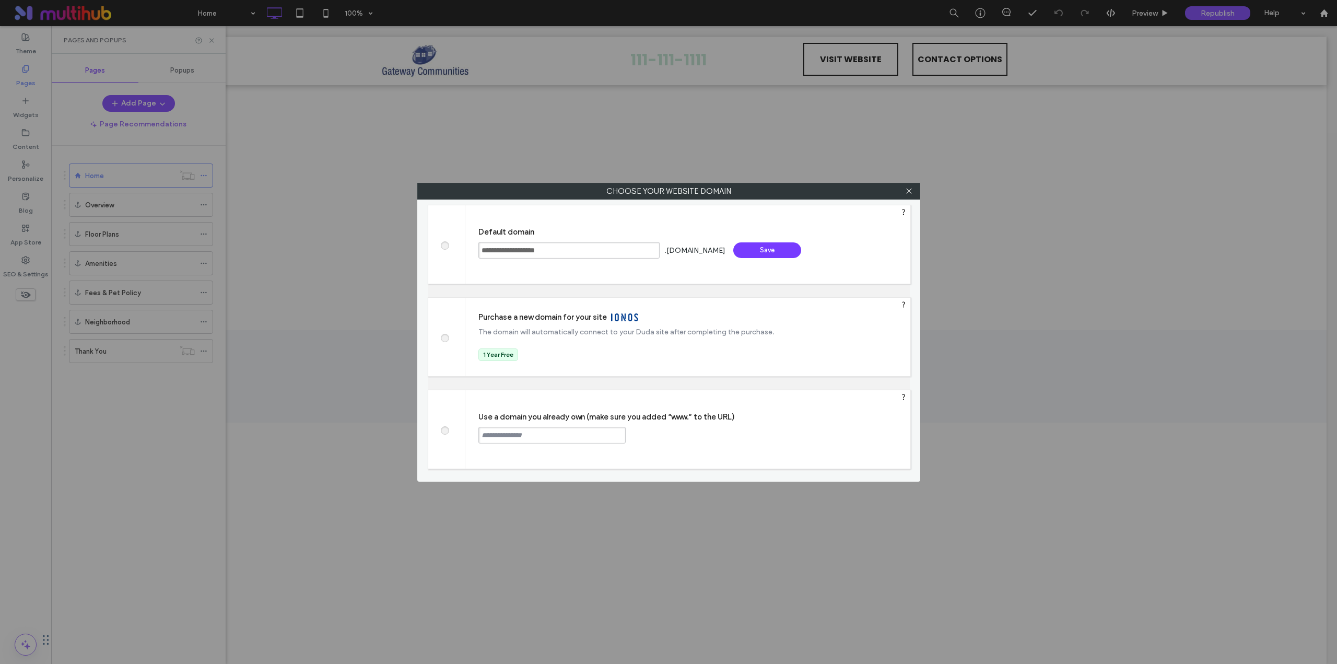
click at [754, 252] on div "Save" at bounding box center [767, 250] width 68 height 16
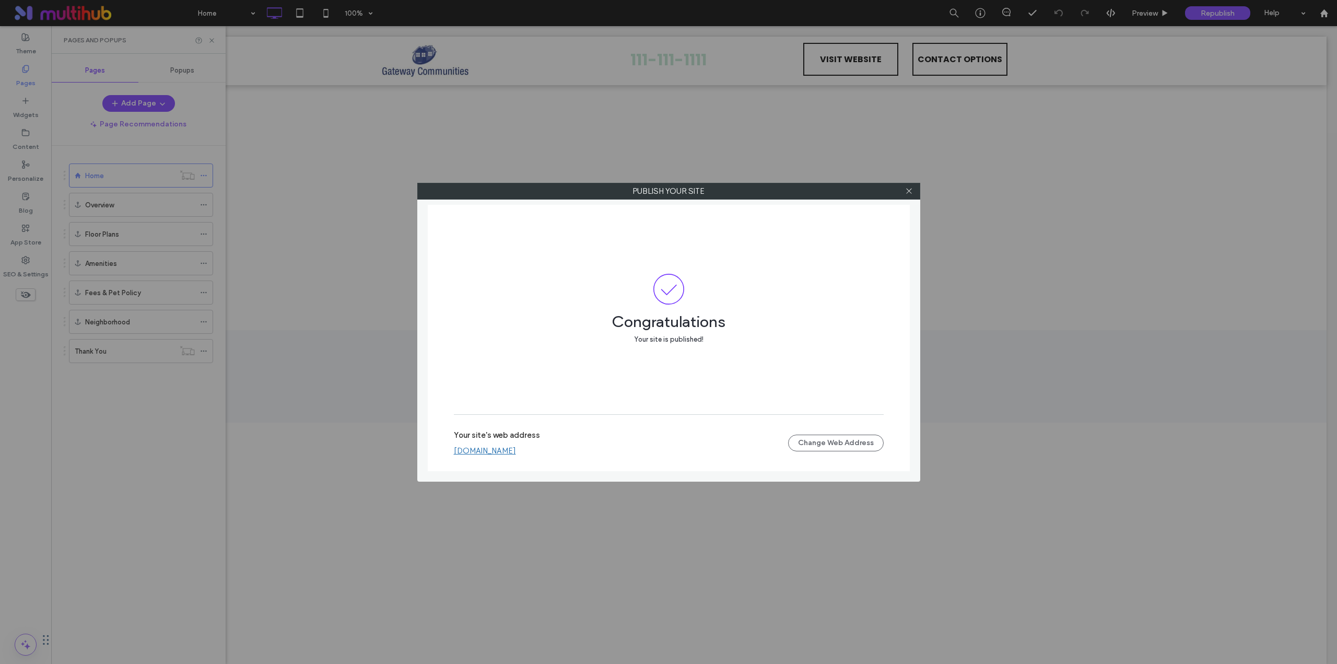
click at [516, 452] on link "gateway-the-cosmo-lp.multiscreensite.com" at bounding box center [485, 450] width 62 height 9
click at [907, 190] on icon at bounding box center [909, 191] width 8 height 8
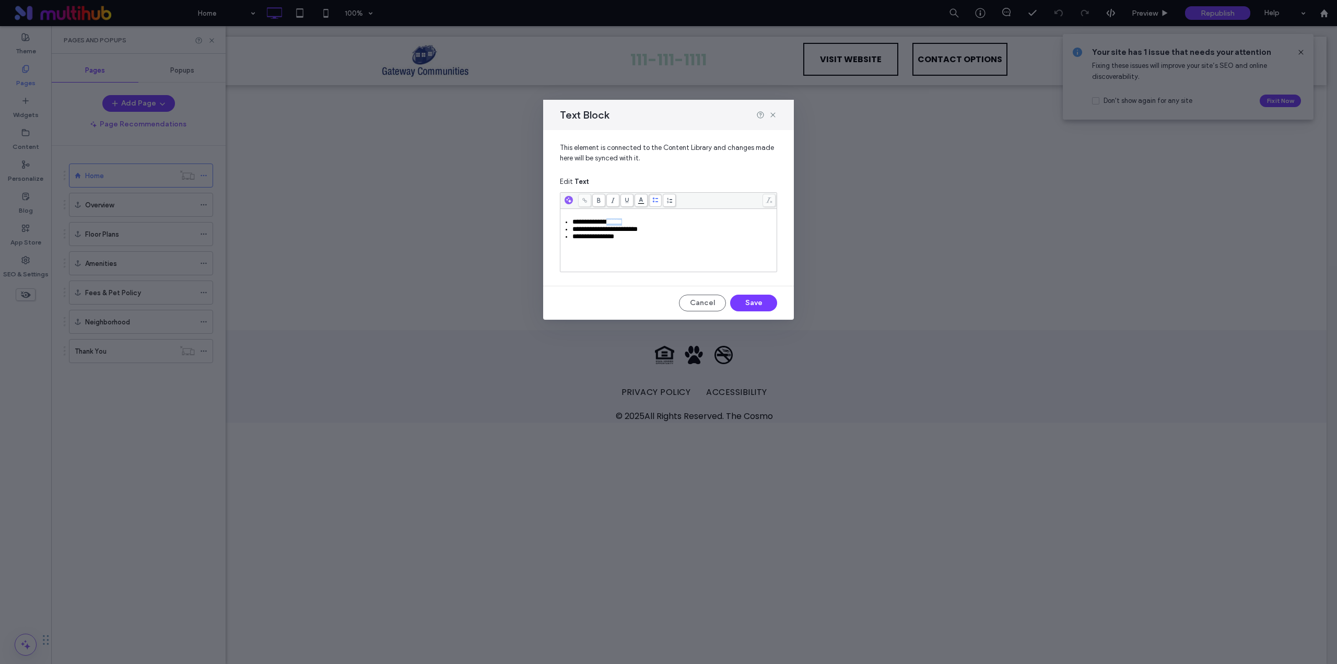
drag, startPoint x: 615, startPoint y: 221, endPoint x: 675, endPoint y: 220, distance: 60.1
click at [675, 220] on div "**********" at bounding box center [674, 221] width 204 height 7
click at [629, 230] on span "**********" at bounding box center [604, 229] width 65 height 7
drag, startPoint x: 603, startPoint y: 238, endPoint x: 626, endPoint y: 238, distance: 23.5
click at [626, 238] on div "**********" at bounding box center [674, 236] width 204 height 7
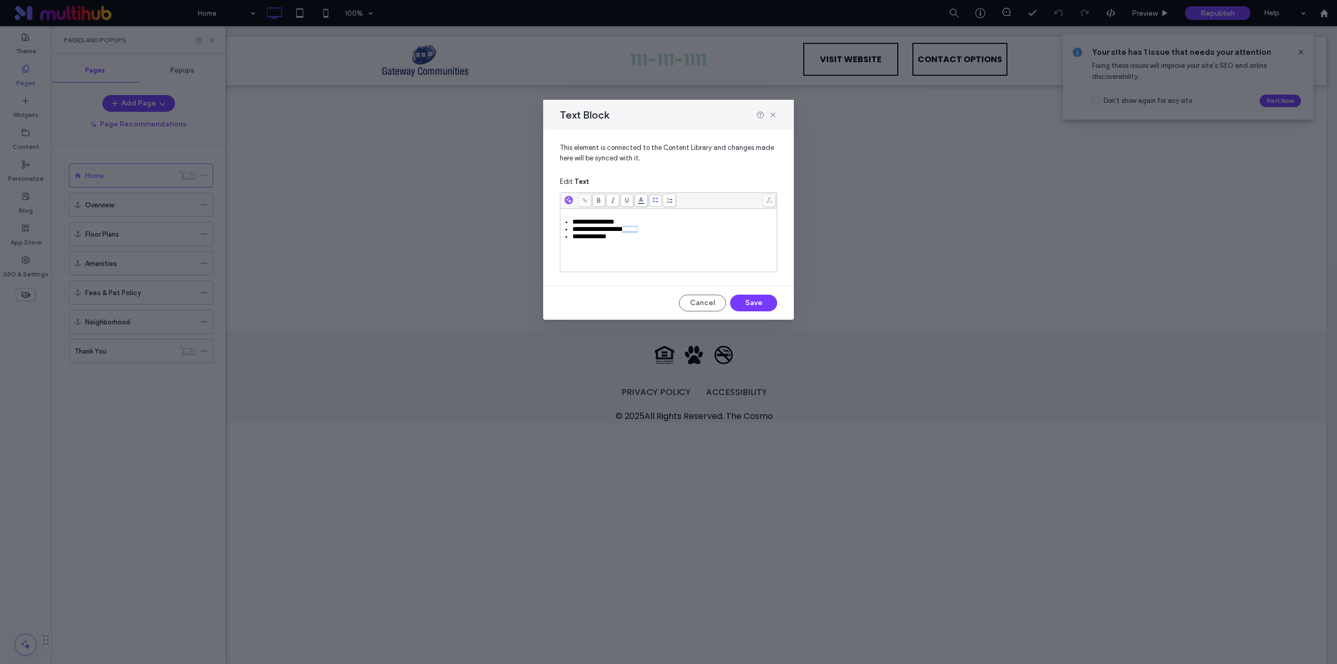
drag, startPoint x: 631, startPoint y: 230, endPoint x: 659, endPoint y: 228, distance: 28.3
click at [659, 228] on div "**********" at bounding box center [674, 229] width 204 height 7
drag, startPoint x: 628, startPoint y: 221, endPoint x: 555, endPoint y: 207, distance: 74.5
click at [554, 224] on div "**********" at bounding box center [668, 203] width 251 height 147
click at [573, 231] on span "**********" at bounding box center [600, 229] width 57 height 7
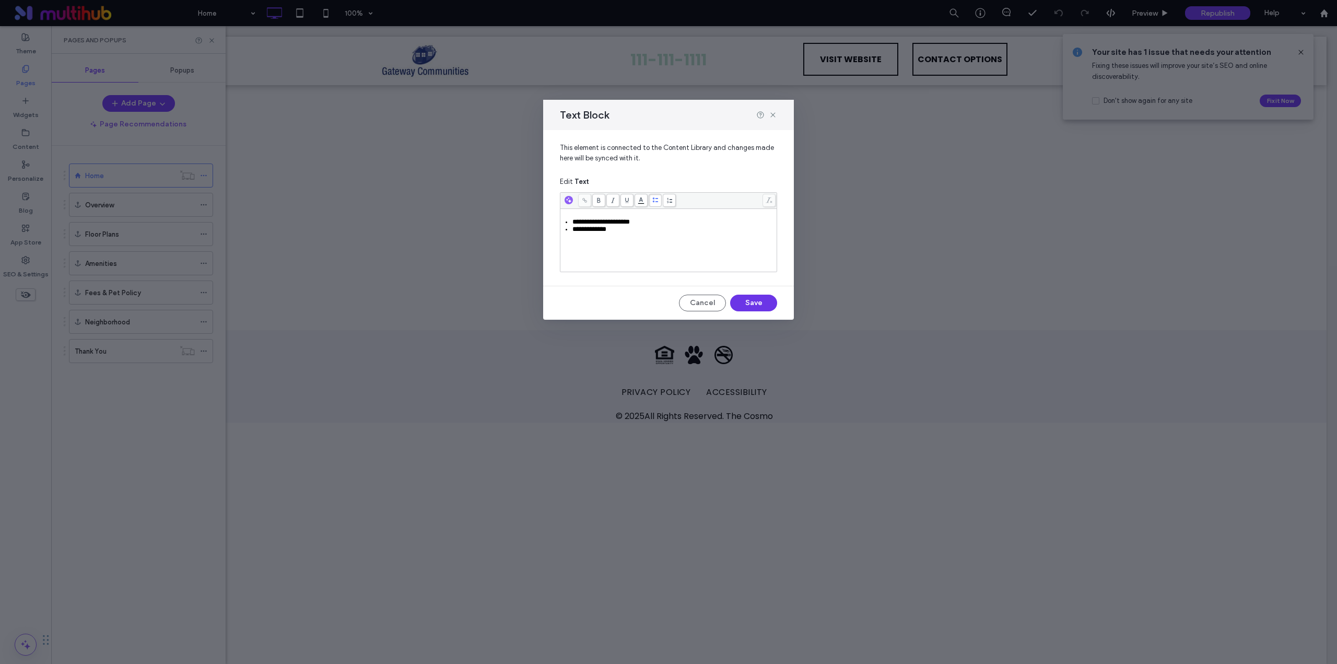
click at [746, 309] on button "Save" at bounding box center [753, 303] width 47 height 17
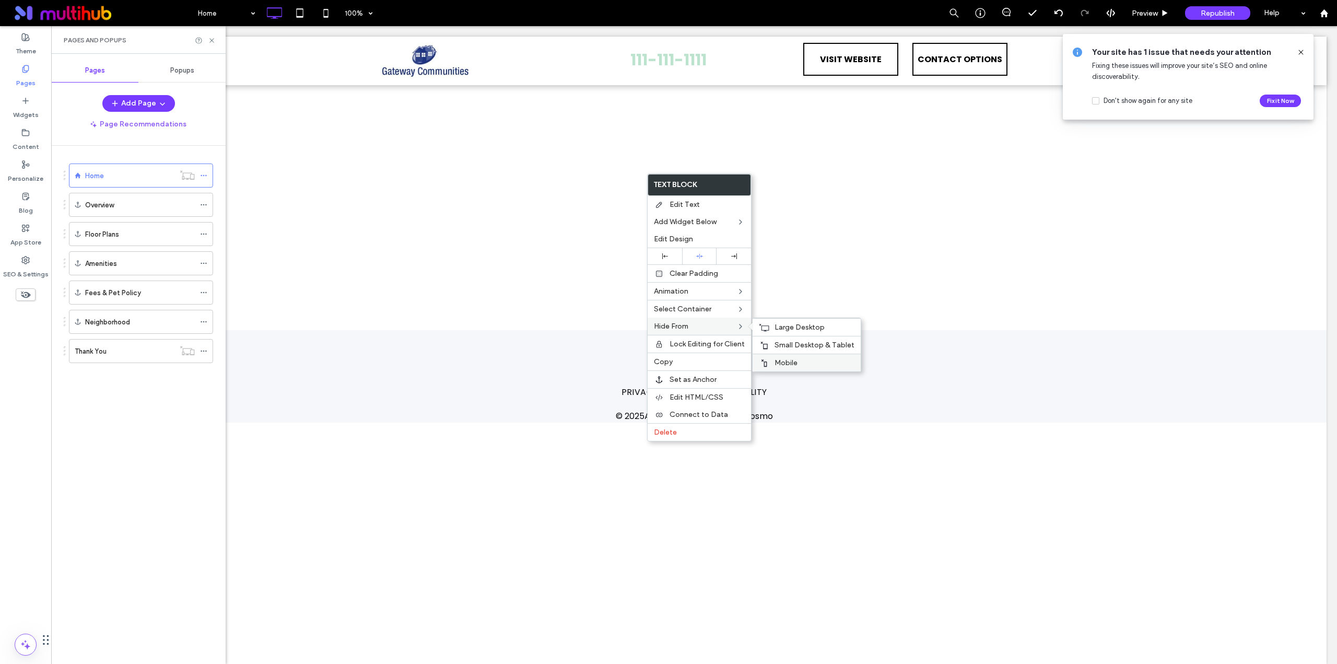
click at [794, 357] on div "Mobile" at bounding box center [807, 363] width 108 height 18
click at [801, 342] on span "Small Desktop & Tablet" at bounding box center [814, 345] width 80 height 9
click at [790, 325] on span "Large Desktop" at bounding box center [799, 327] width 50 height 9
click at [807, 361] on div "Mobile" at bounding box center [815, 366] width 108 height 18
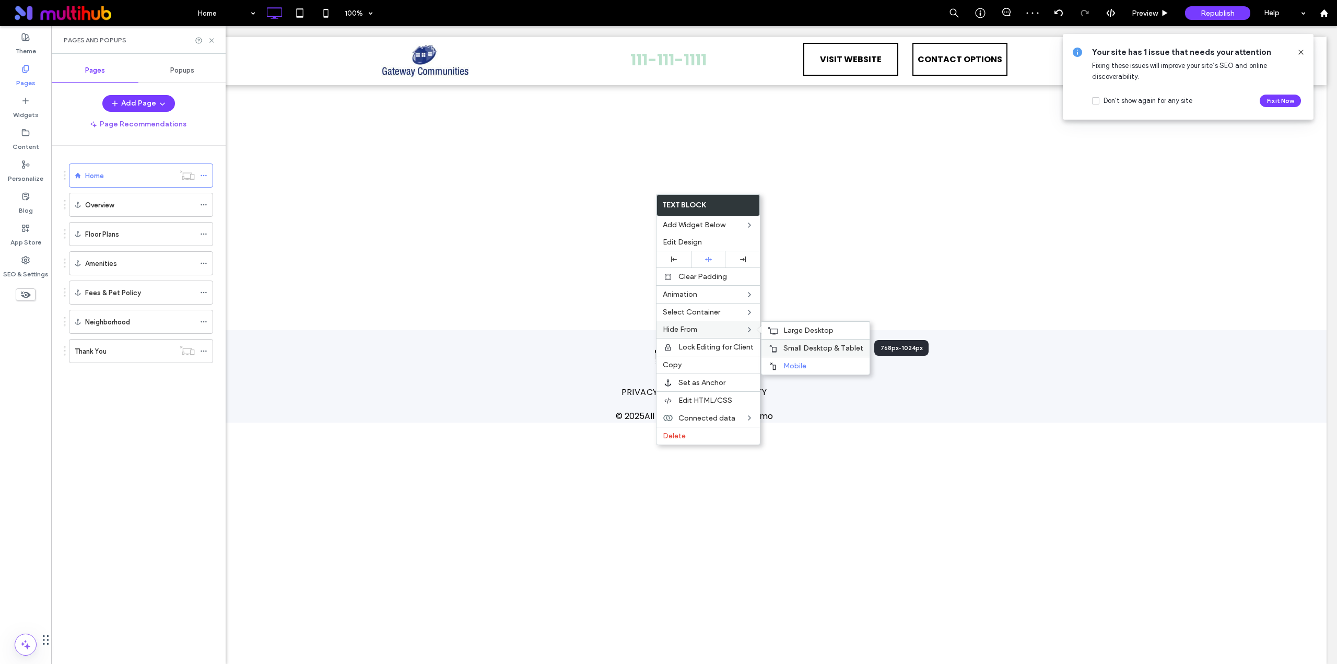
click at [795, 344] on span "Small Desktop & Tablet" at bounding box center [823, 348] width 80 height 9
click at [788, 332] on span "Large Desktop" at bounding box center [808, 330] width 50 height 9
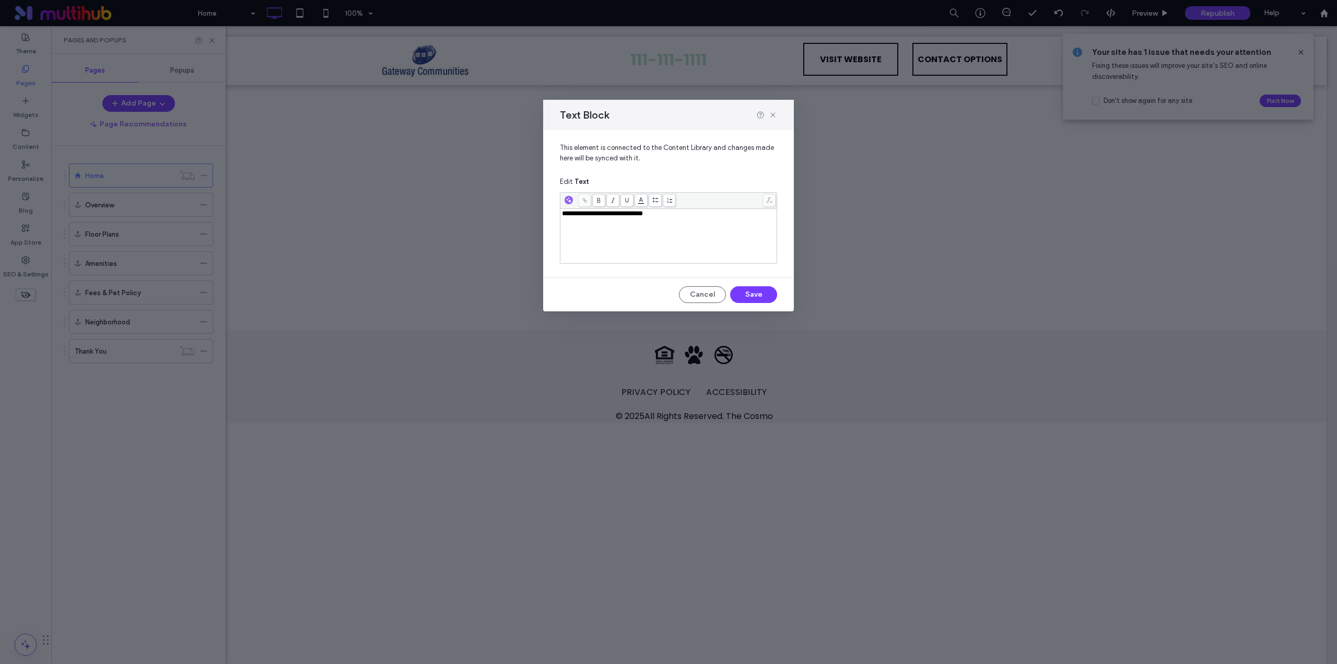
click at [677, 257] on div "**********" at bounding box center [669, 236] width 214 height 52
click at [597, 241] on div "**********" at bounding box center [669, 232] width 214 height 44
drag, startPoint x: 591, startPoint y: 215, endPoint x: 571, endPoint y: 214, distance: 19.4
click at [571, 214] on span "**********" at bounding box center [666, 217] width 209 height 14
drag, startPoint x: 670, startPoint y: 245, endPoint x: 789, endPoint y: 245, distance: 119.6
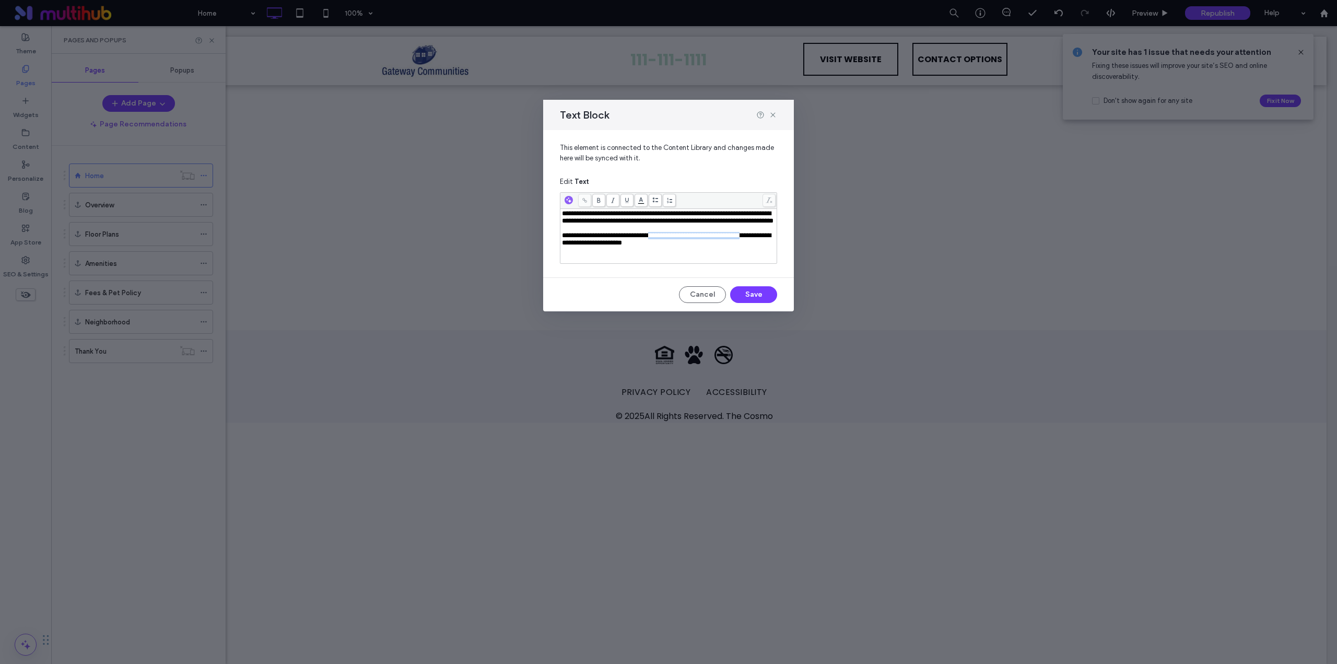
click at [789, 245] on div "**********" at bounding box center [668, 199] width 251 height 139
click at [671, 239] on span "**********" at bounding box center [651, 235] width 178 height 7
click at [762, 291] on button "Save" at bounding box center [753, 294] width 47 height 17
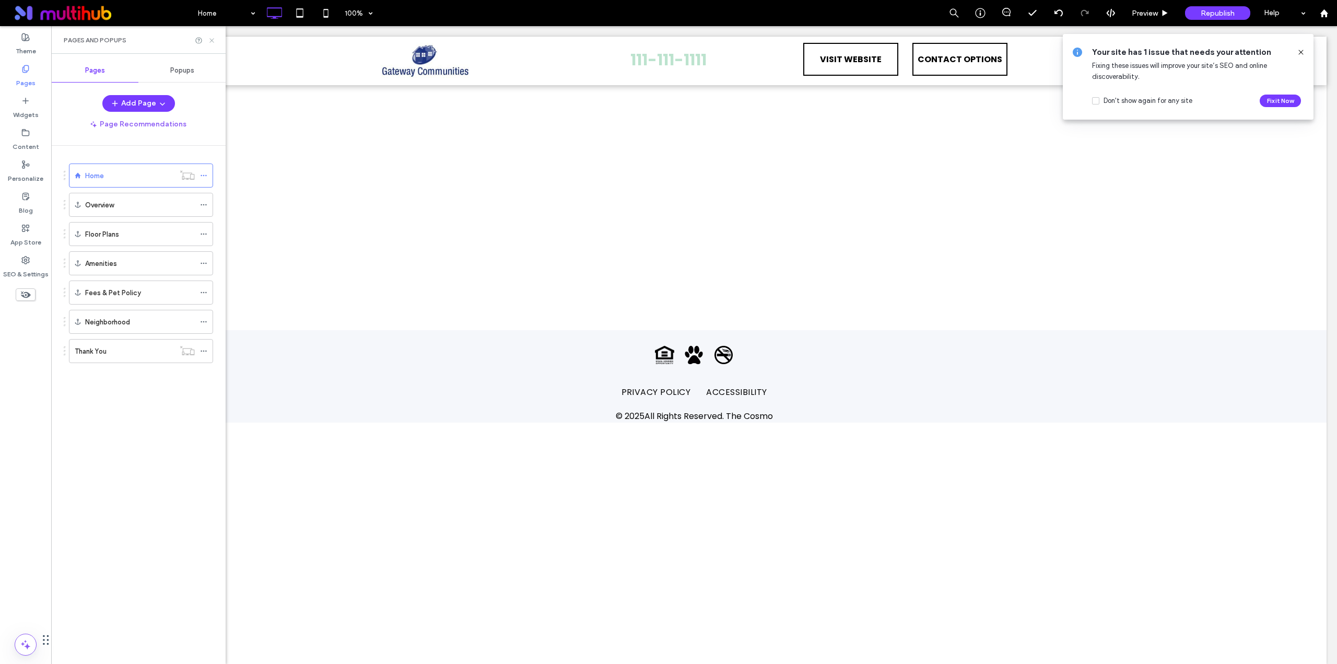
click at [209, 38] on icon at bounding box center [212, 41] width 8 height 8
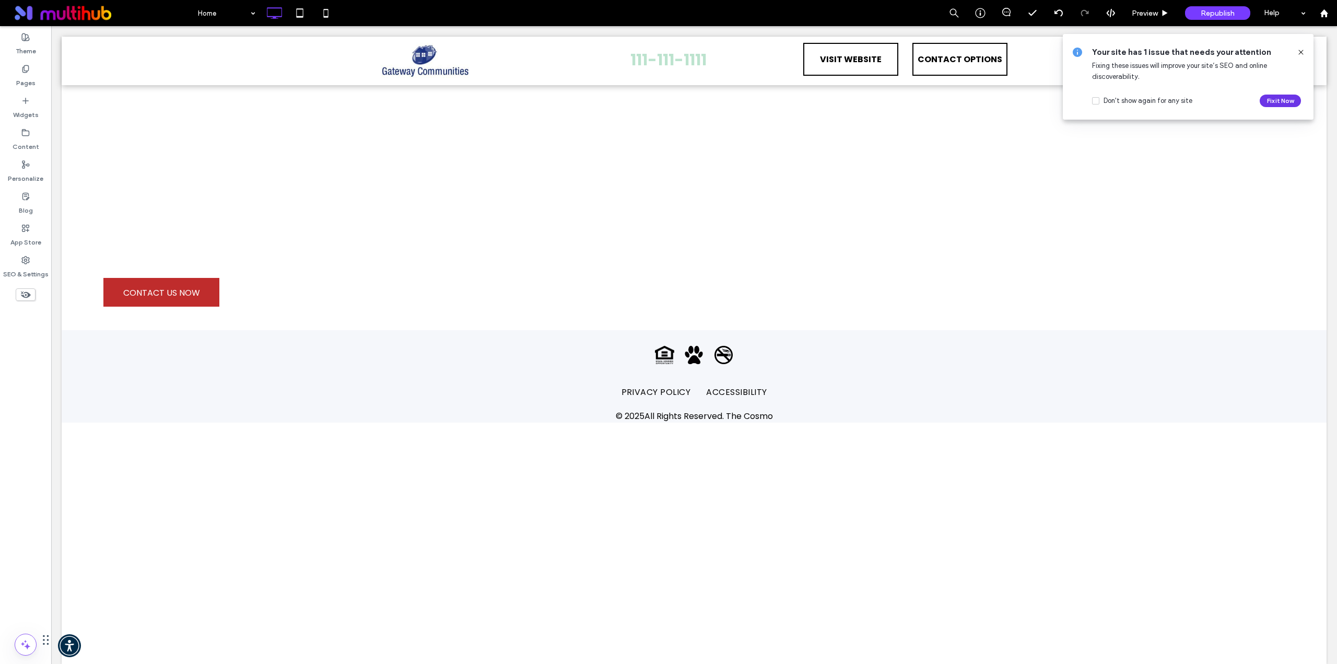
click at [1274, 100] on button "Fix it Now" at bounding box center [1280, 101] width 41 height 13
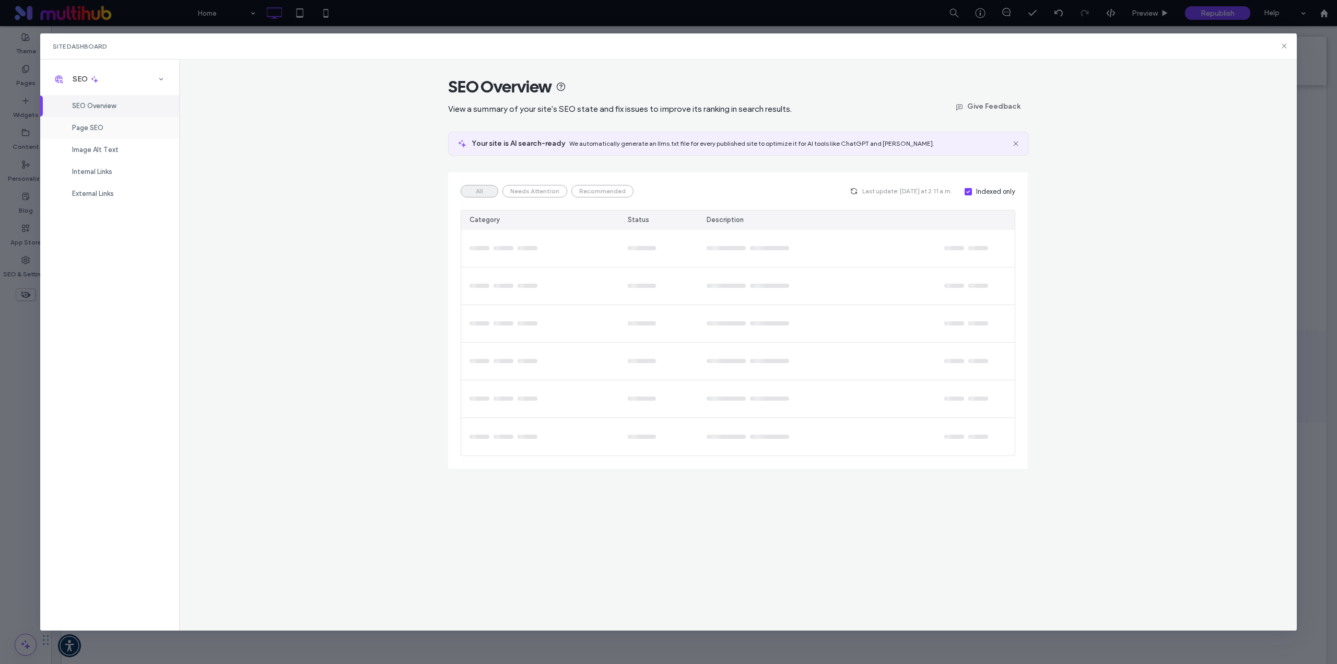
click at [130, 129] on div "Page SEO" at bounding box center [109, 128] width 139 height 22
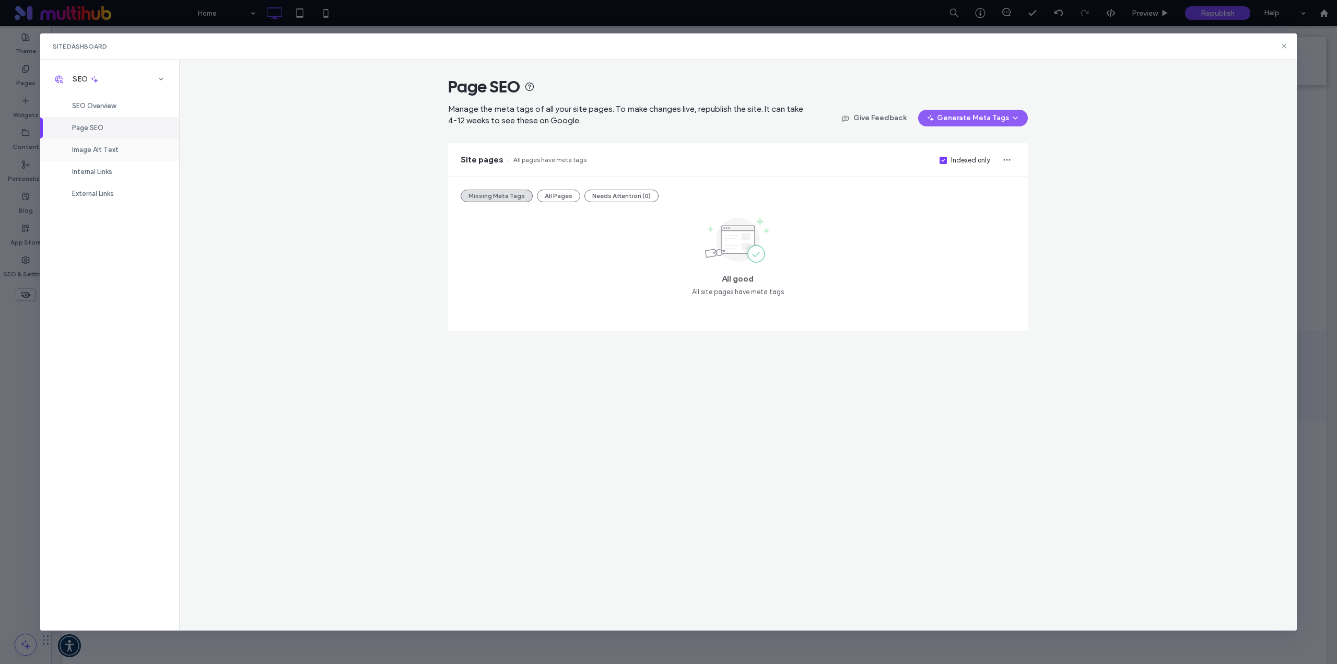
click at [102, 147] on span "Image Alt Text" at bounding box center [95, 150] width 46 height 8
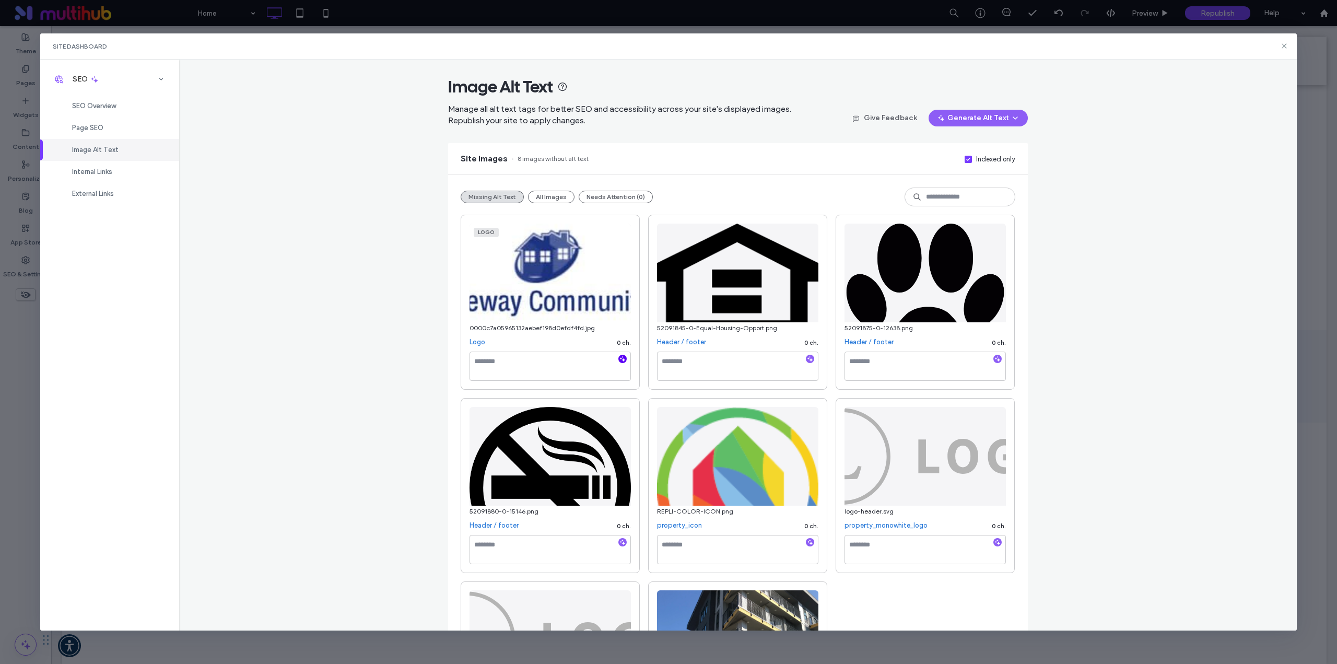
click at [619, 356] on icon "button" at bounding box center [622, 358] width 7 height 7
click at [808, 357] on icon "button" at bounding box center [809, 358] width 7 height 7
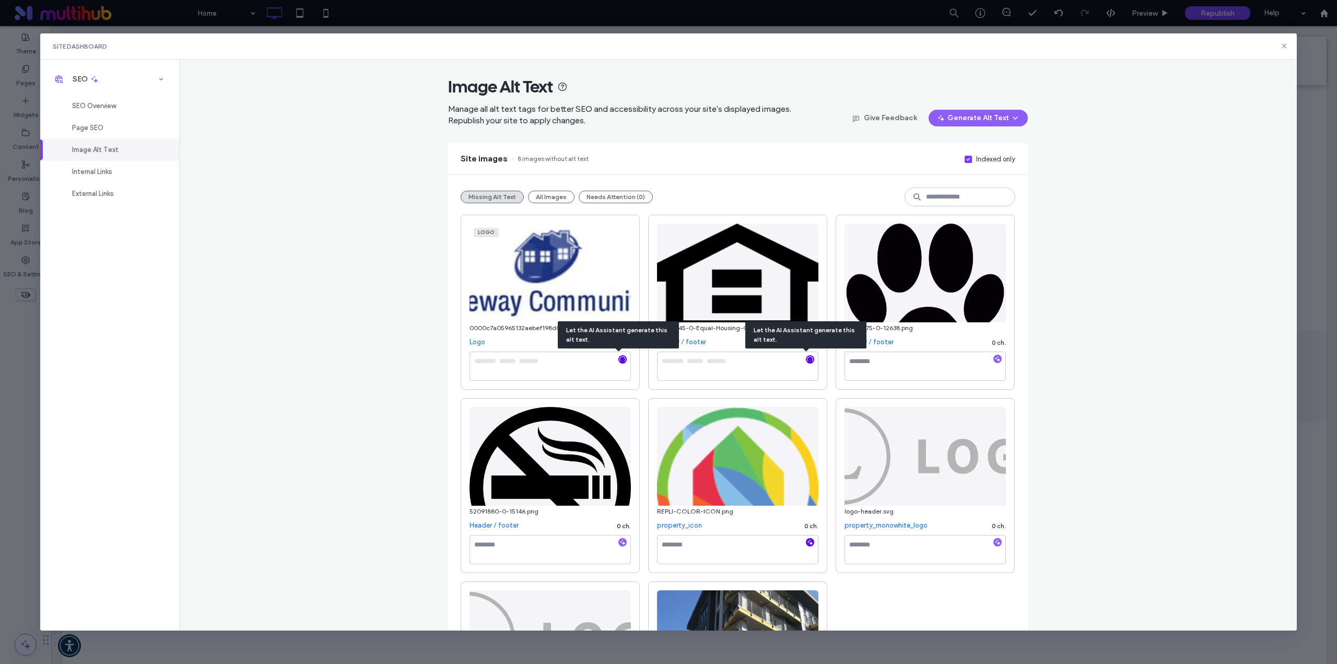
click at [806, 544] on icon "button" at bounding box center [809, 541] width 7 height 7
type textarea "**********"
click at [619, 543] on icon "button" at bounding box center [622, 541] width 7 height 7
type textarea "**********"
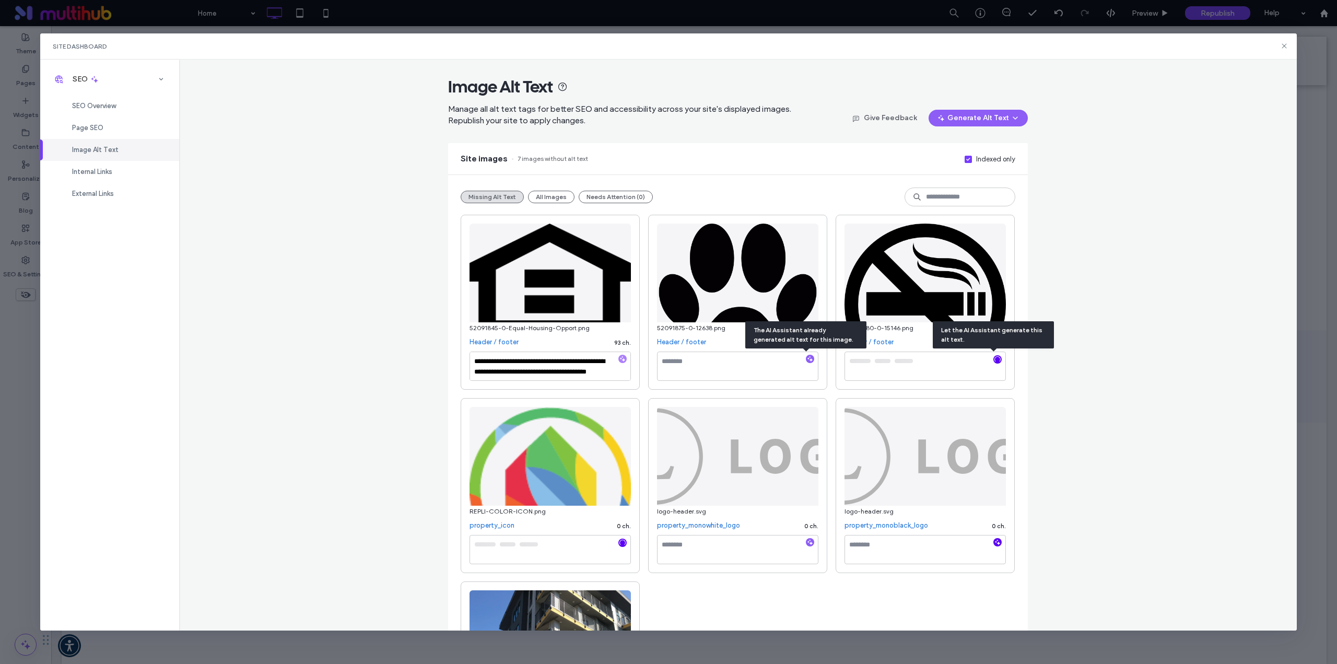
click at [995, 542] on use "button" at bounding box center [998, 542] width 6 height 6
type textarea "**********"
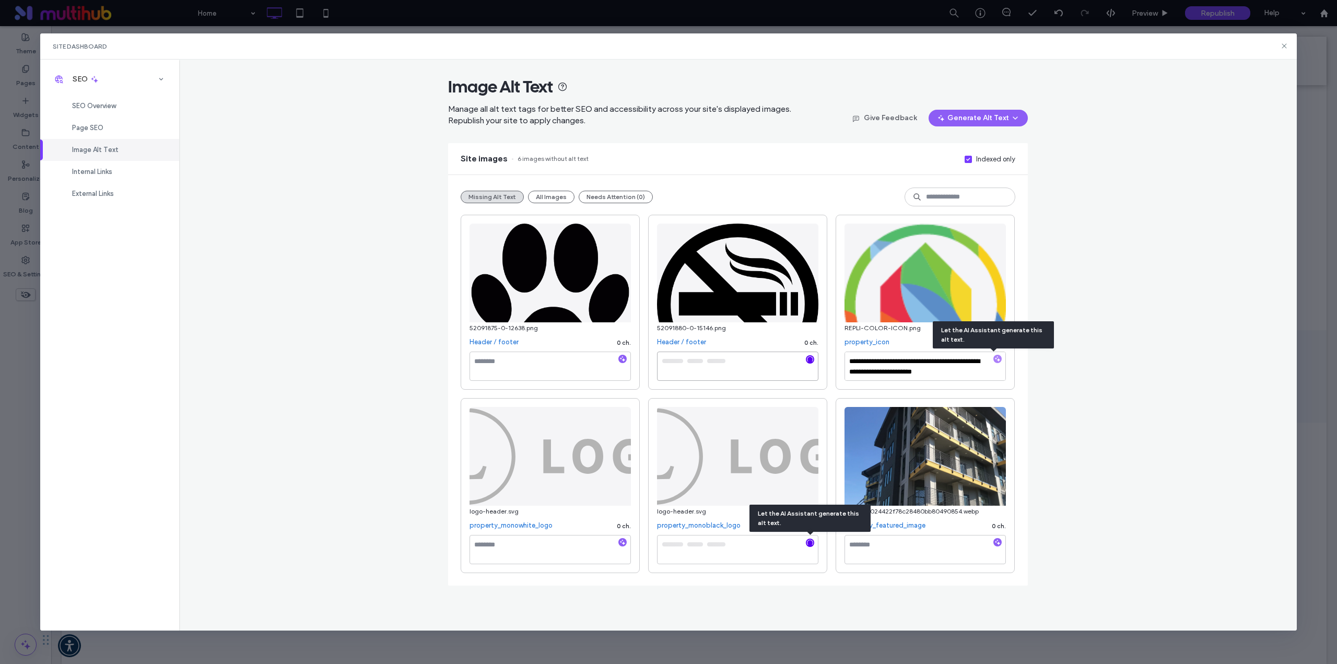
type textarea "**********"
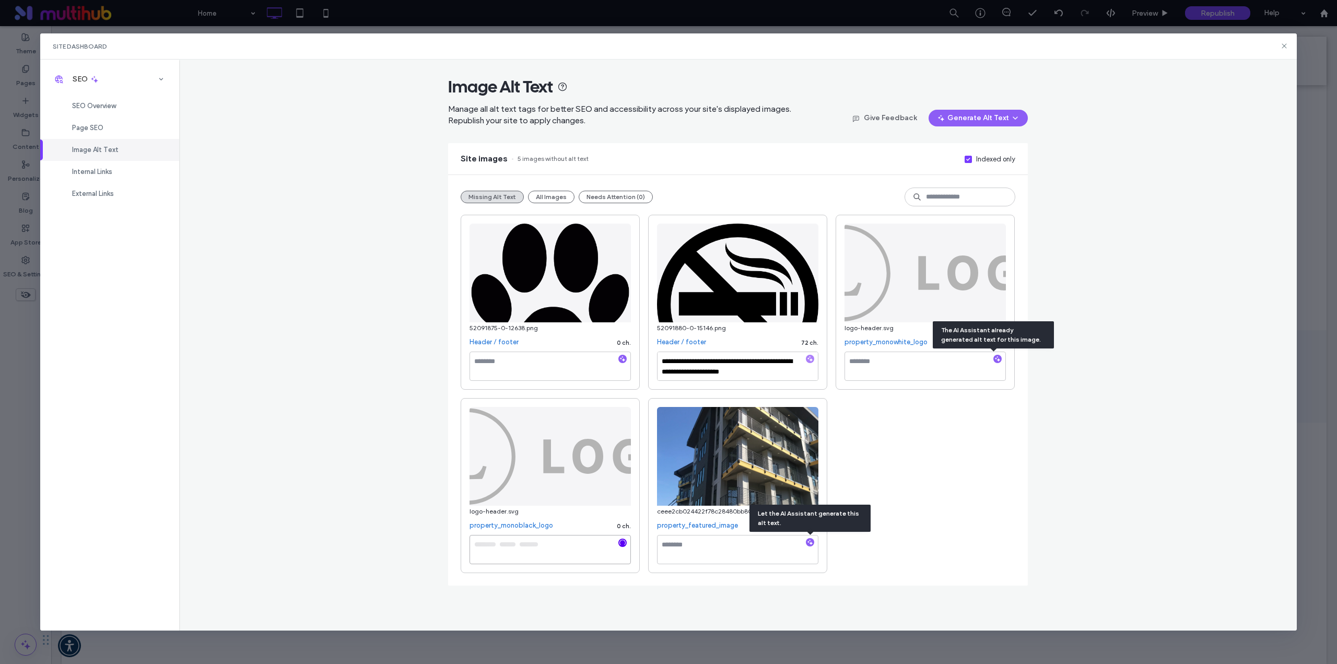
type textarea "**********"
click at [812, 541] on icon "button" at bounding box center [809, 541] width 7 height 7
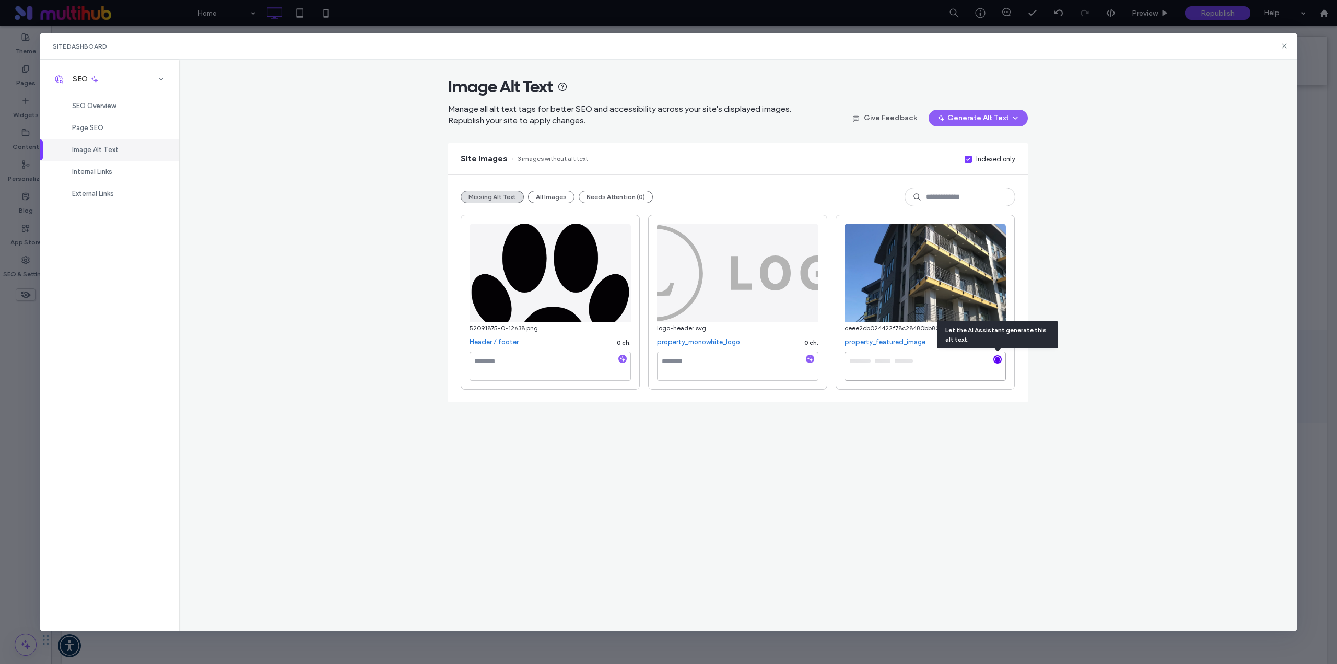
type textarea "**********"
click at [620, 359] on icon "button" at bounding box center [622, 358] width 7 height 7
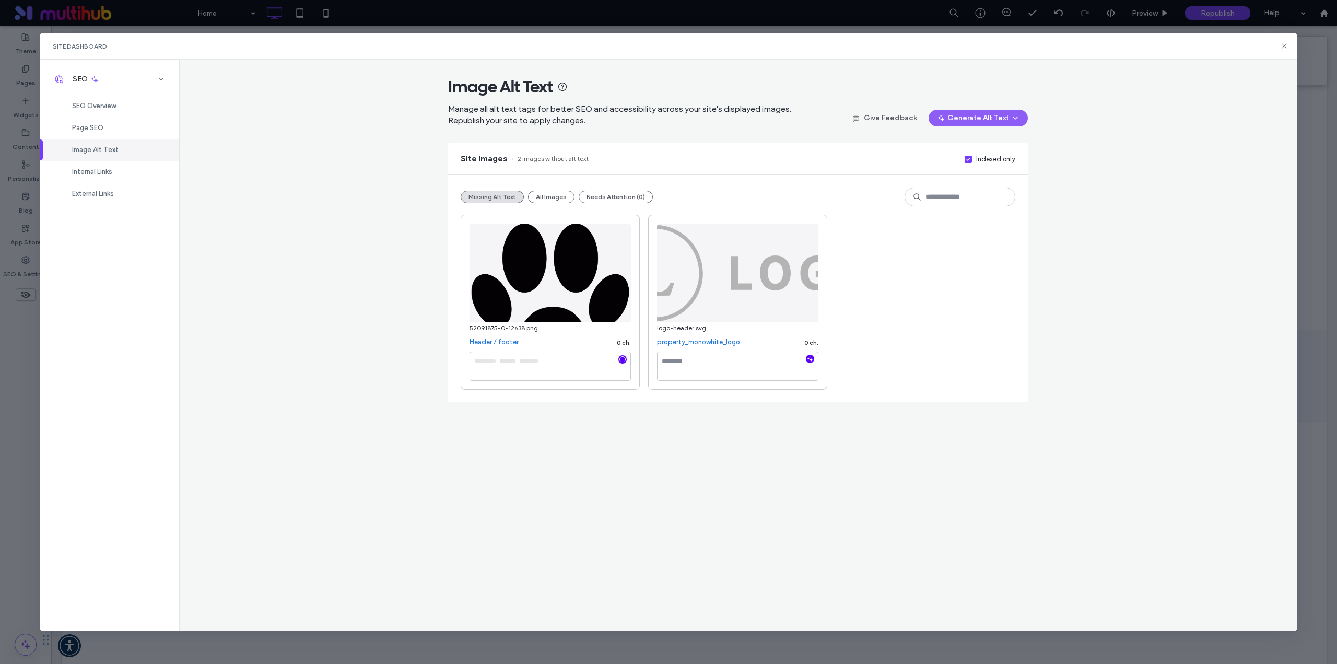
click at [812, 358] on icon "button" at bounding box center [809, 358] width 7 height 7
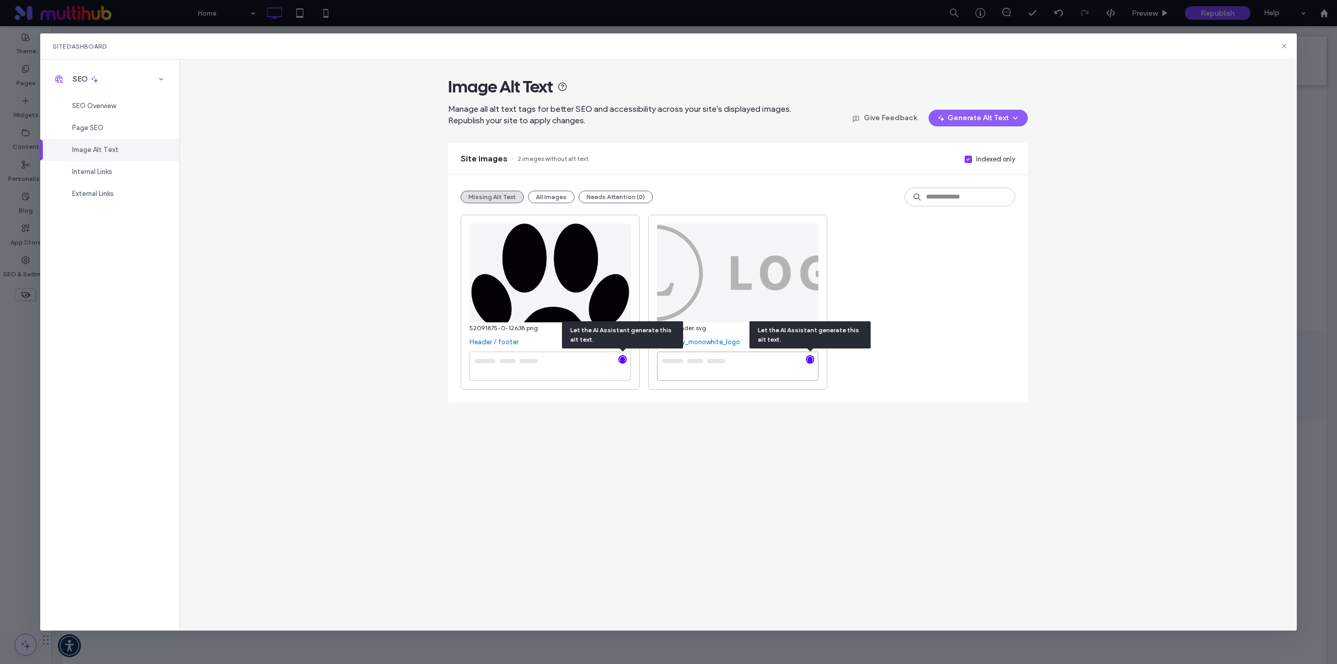
type textarea "**********"
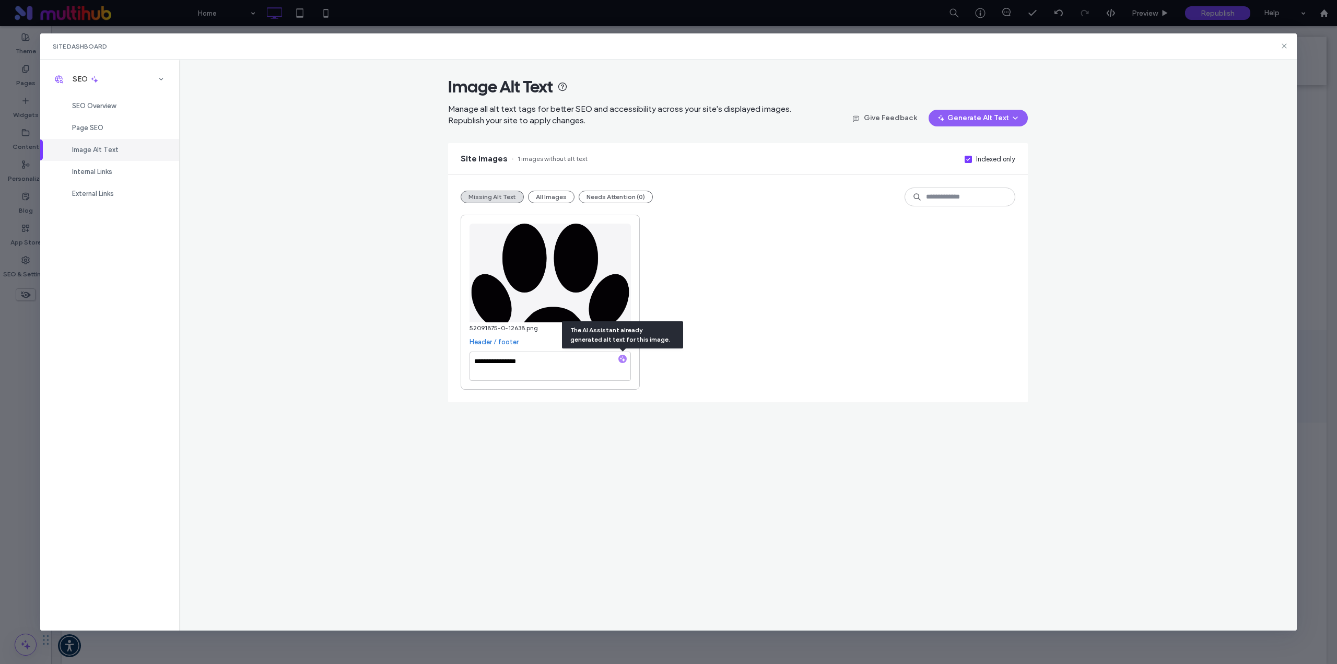
click at [624, 358] on div at bounding box center [622, 360] width 8 height 10
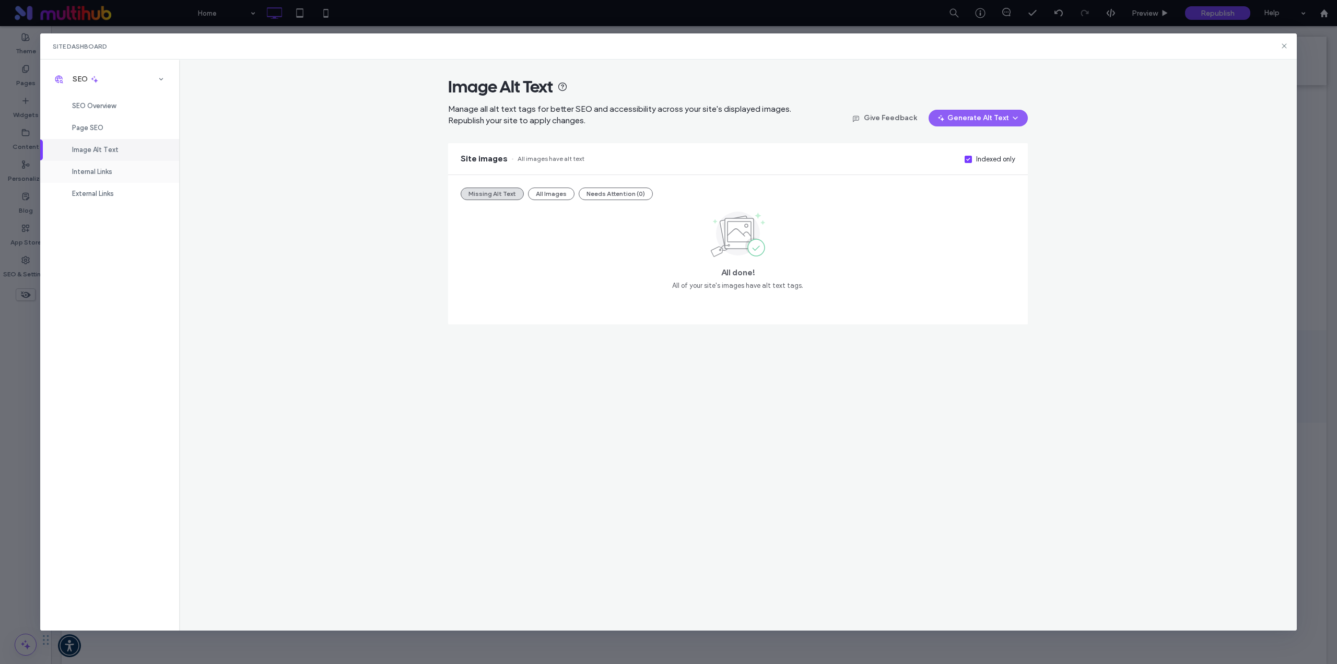
click at [95, 163] on div "Internal Links" at bounding box center [109, 172] width 139 height 22
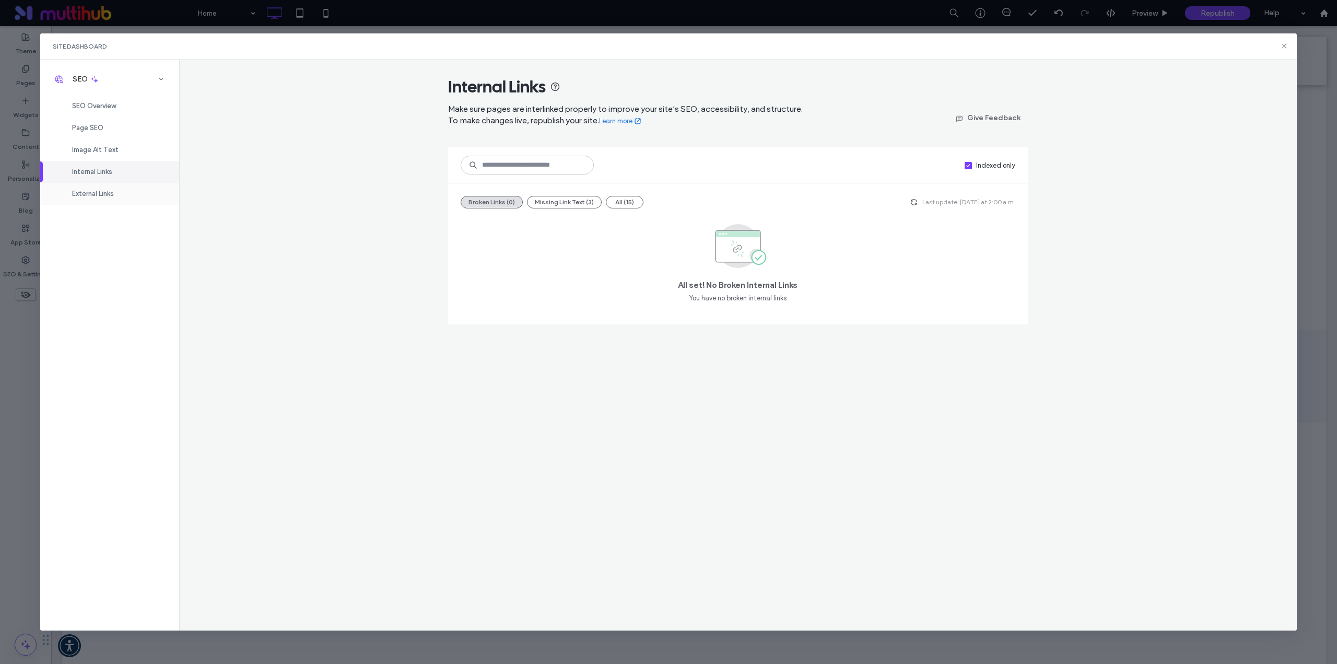
click at [90, 189] on div "External Links" at bounding box center [109, 194] width 139 height 22
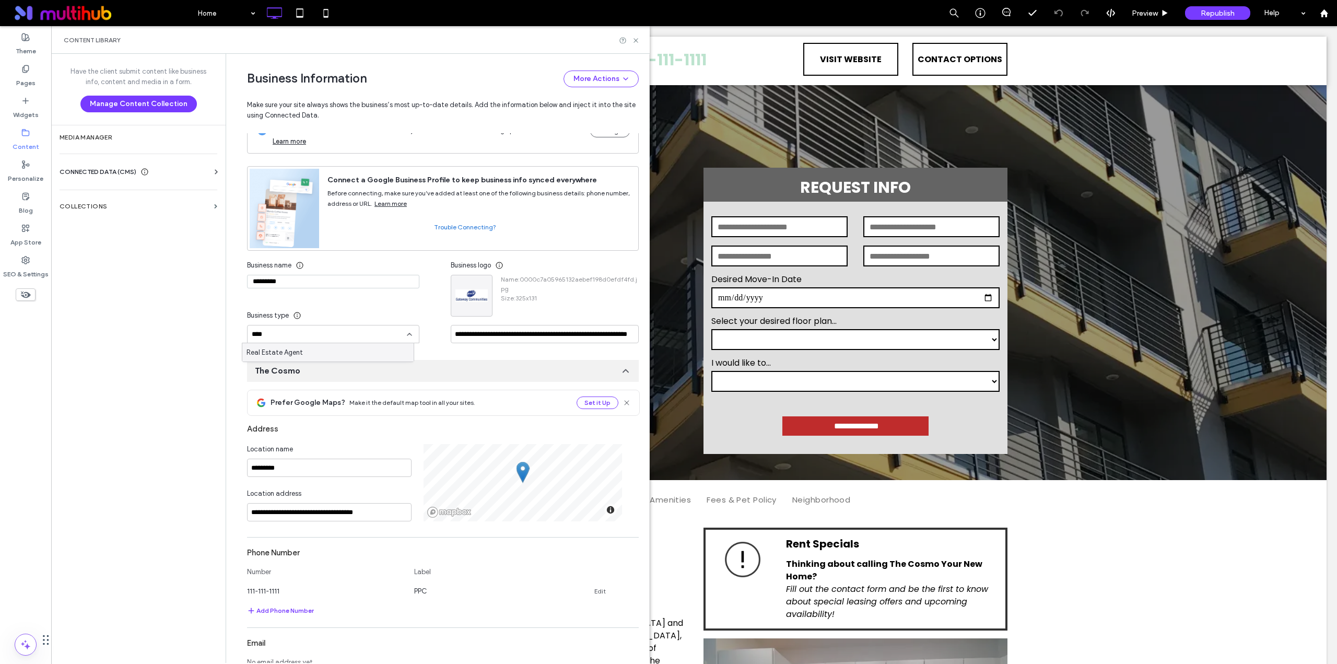
type input "****"
click at [321, 352] on div "Real Estate Agent" at bounding box center [327, 352] width 171 height 18
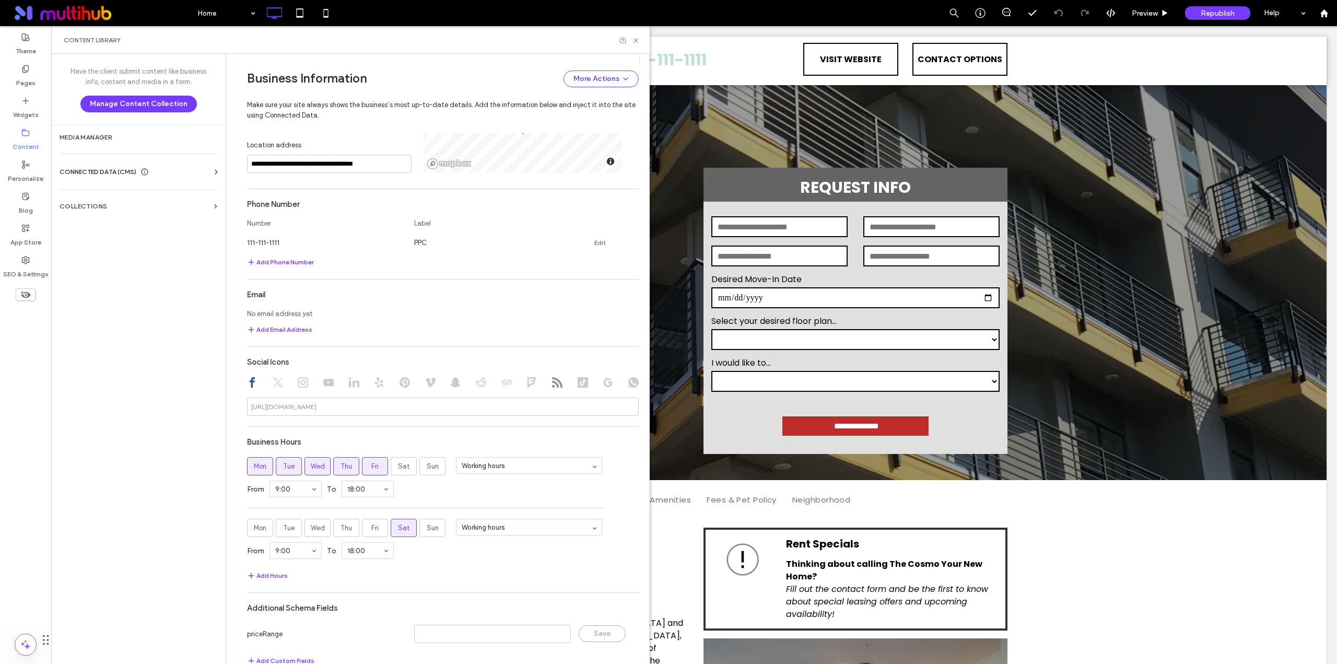
scroll to position [386, 0]
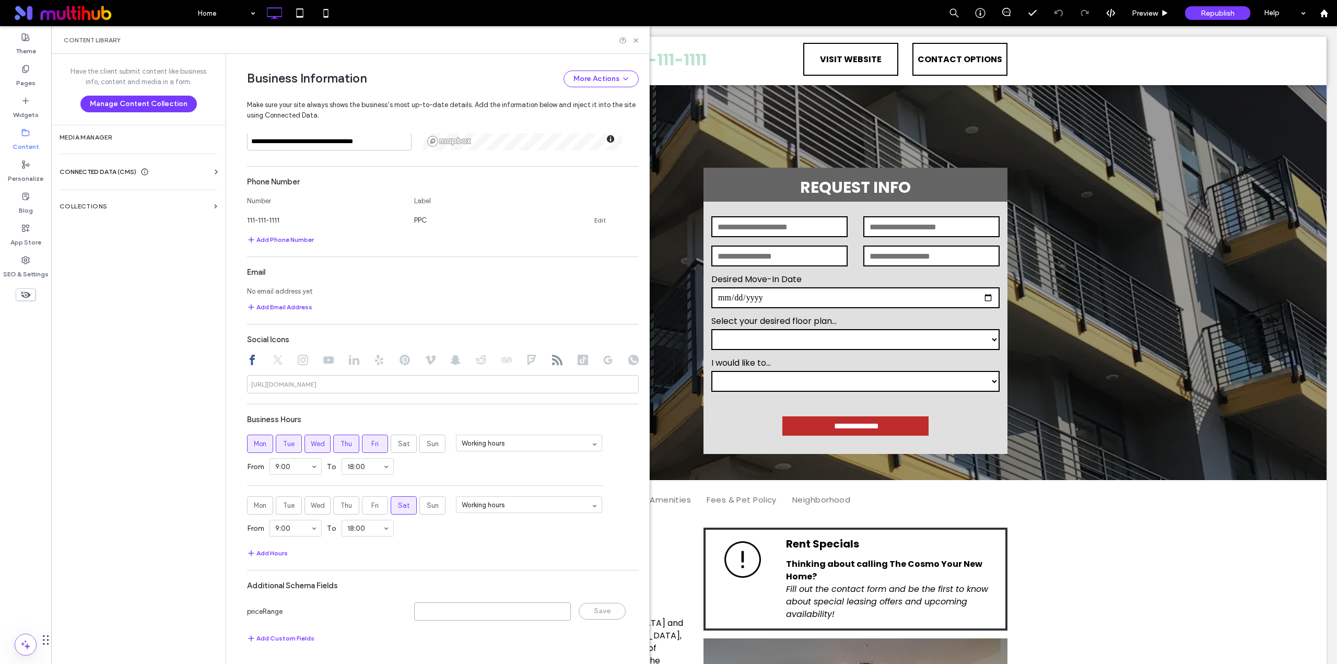
click at [456, 612] on input at bounding box center [492, 611] width 157 height 18
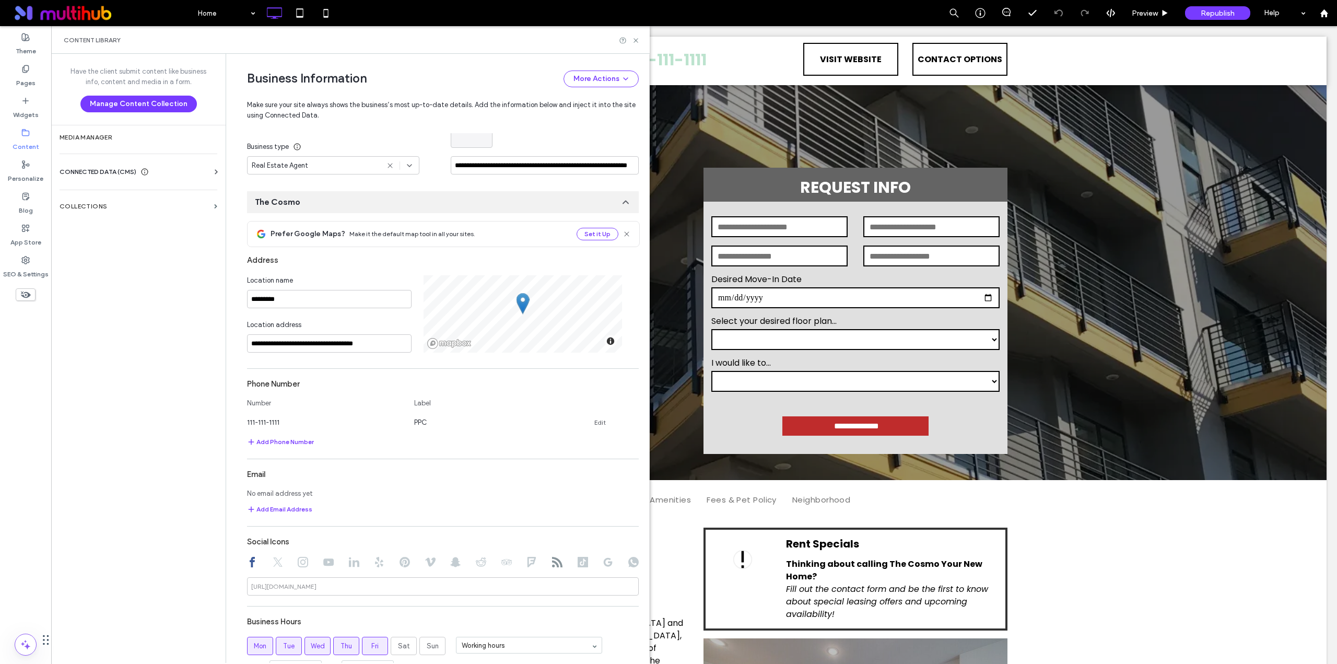
scroll to position [0, 0]
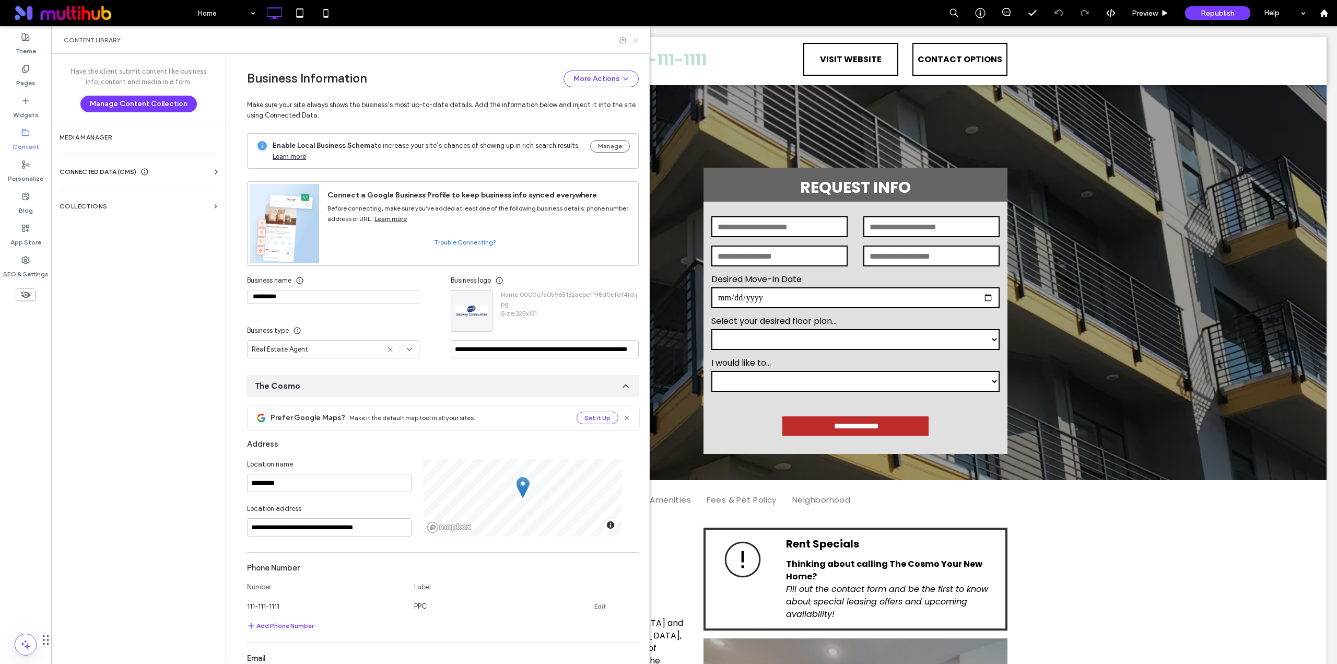
click at [632, 40] on icon at bounding box center [636, 41] width 8 height 8
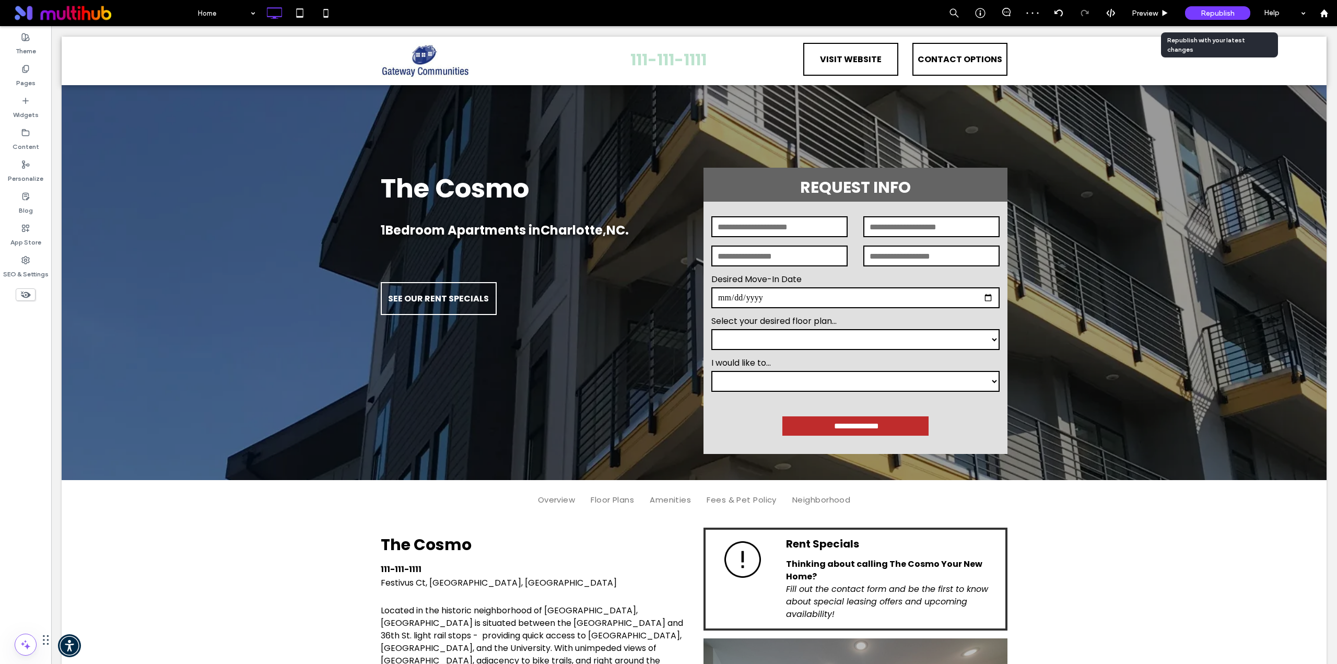
click at [1213, 16] on span "Republish" at bounding box center [1218, 13] width 34 height 9
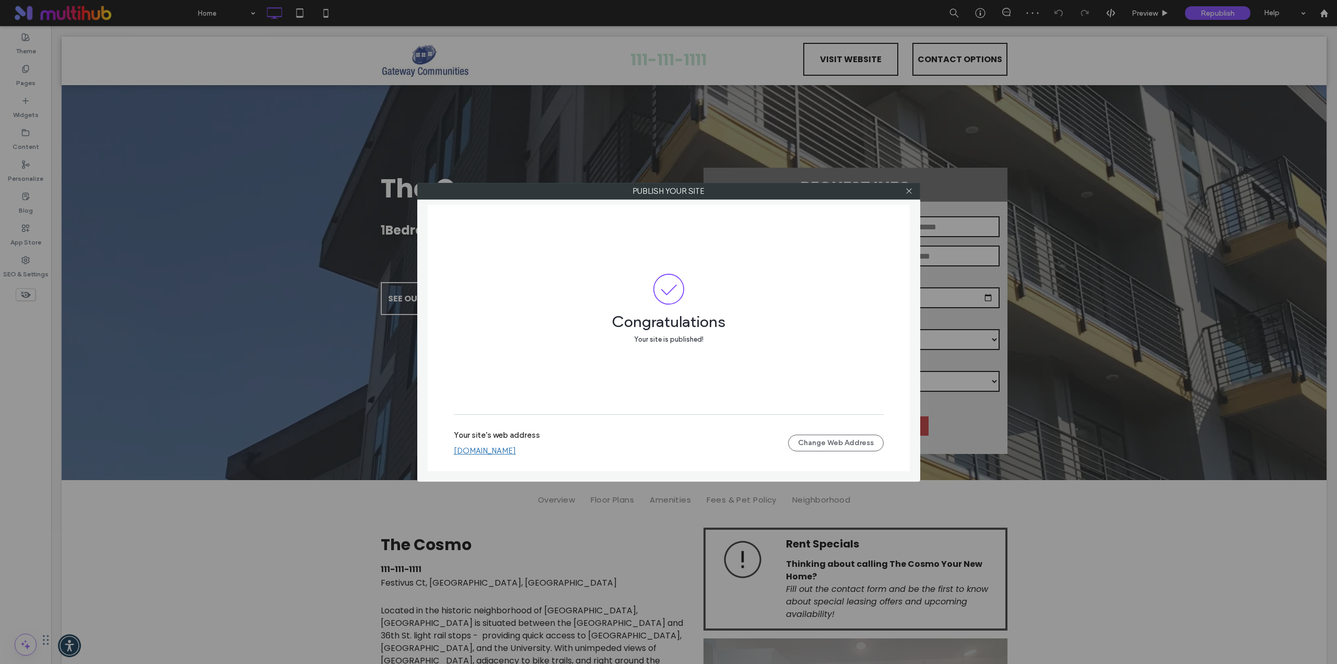
click at [516, 454] on link "[DOMAIN_NAME]" at bounding box center [485, 450] width 62 height 9
click at [908, 192] on icon at bounding box center [909, 191] width 8 height 8
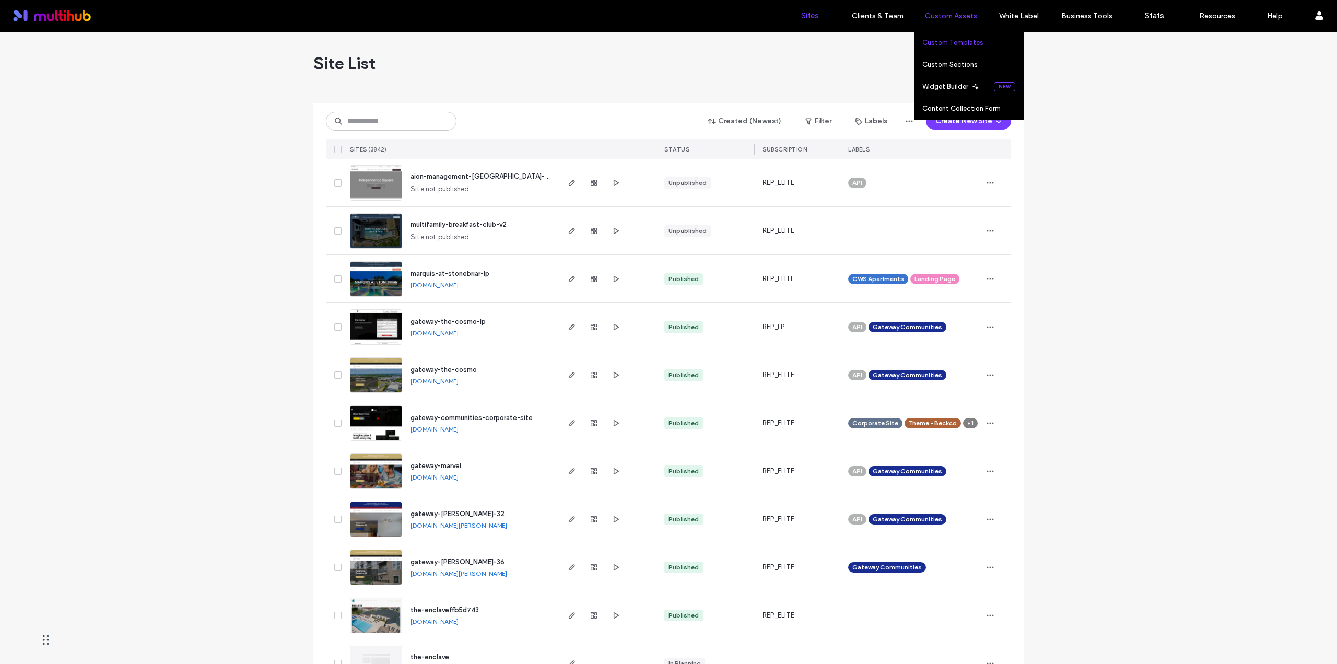
click at [948, 40] on label "Custom Templates" at bounding box center [952, 43] width 61 height 8
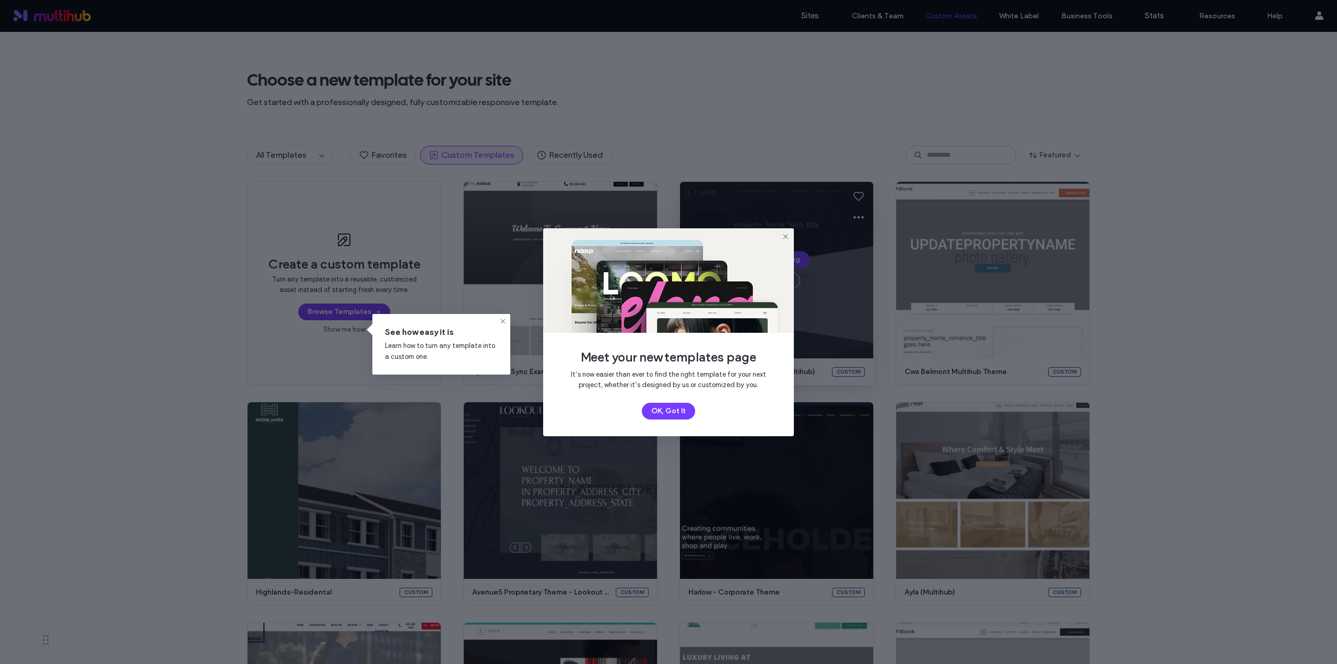
click at [789, 233] on icon at bounding box center [785, 236] width 8 height 8
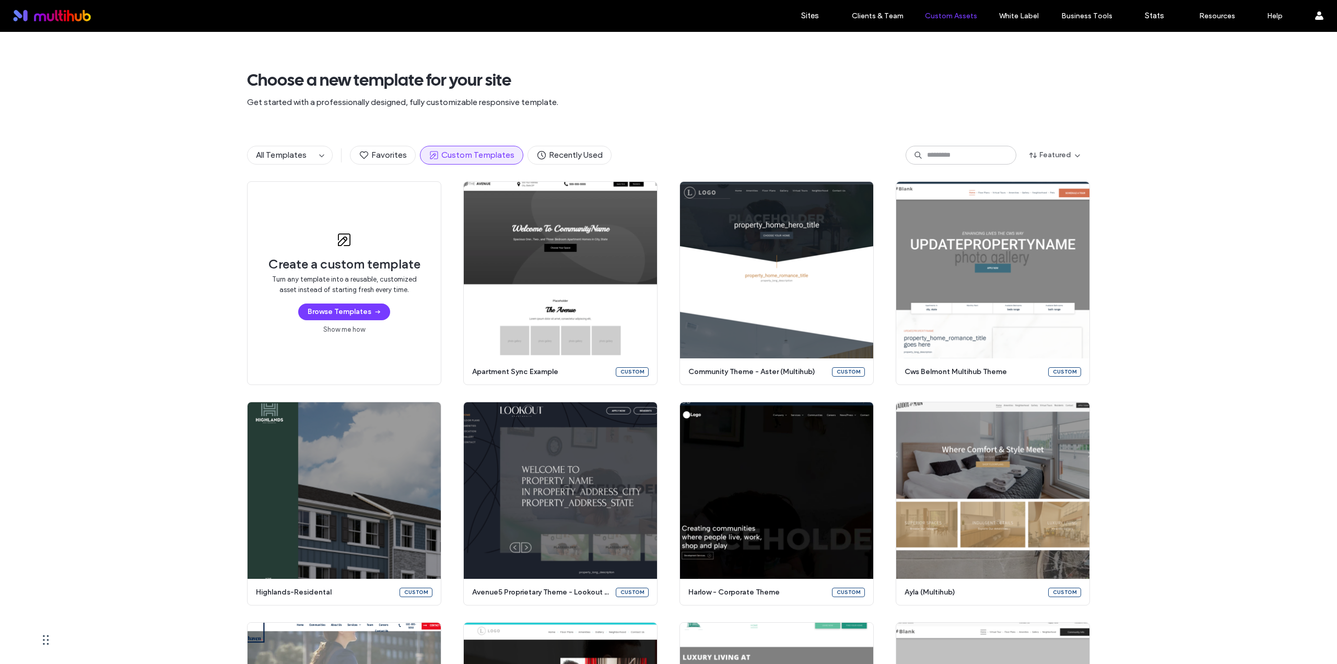
click at [125, 396] on div "Create a custom template Turn any template into a reusable, customized asset in…" at bounding box center [668, 613] width 1337 height 865
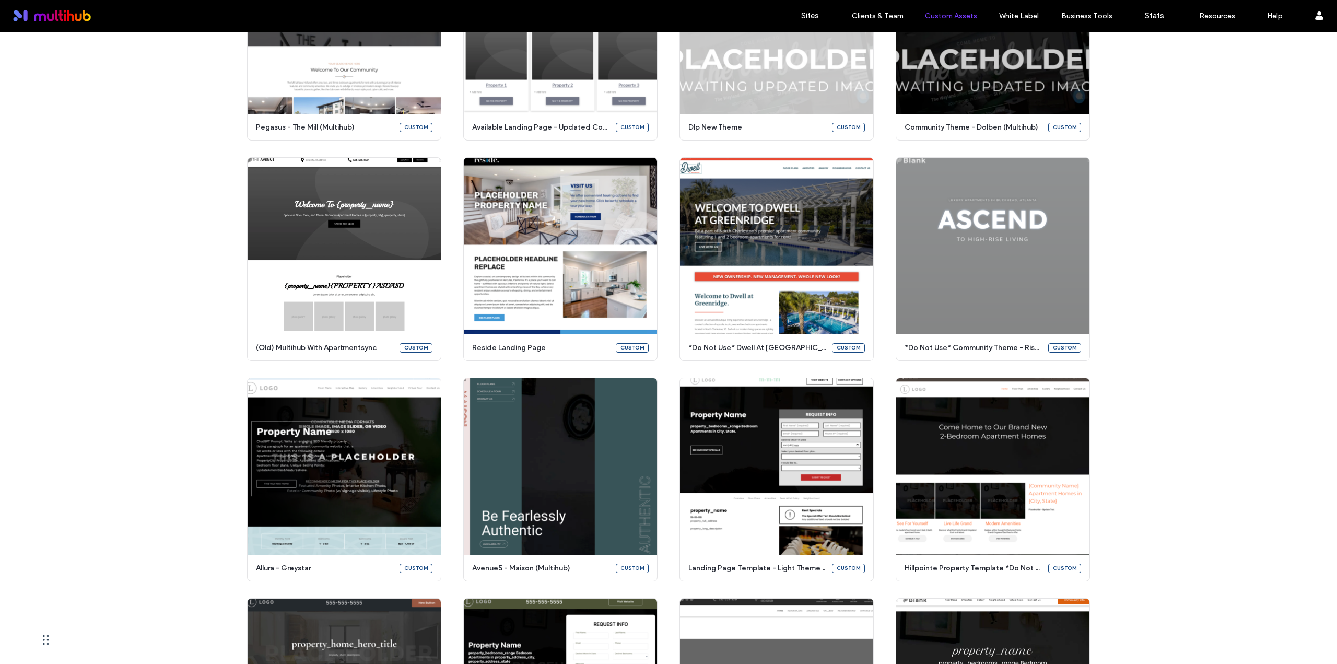
scroll to position [4159, 0]
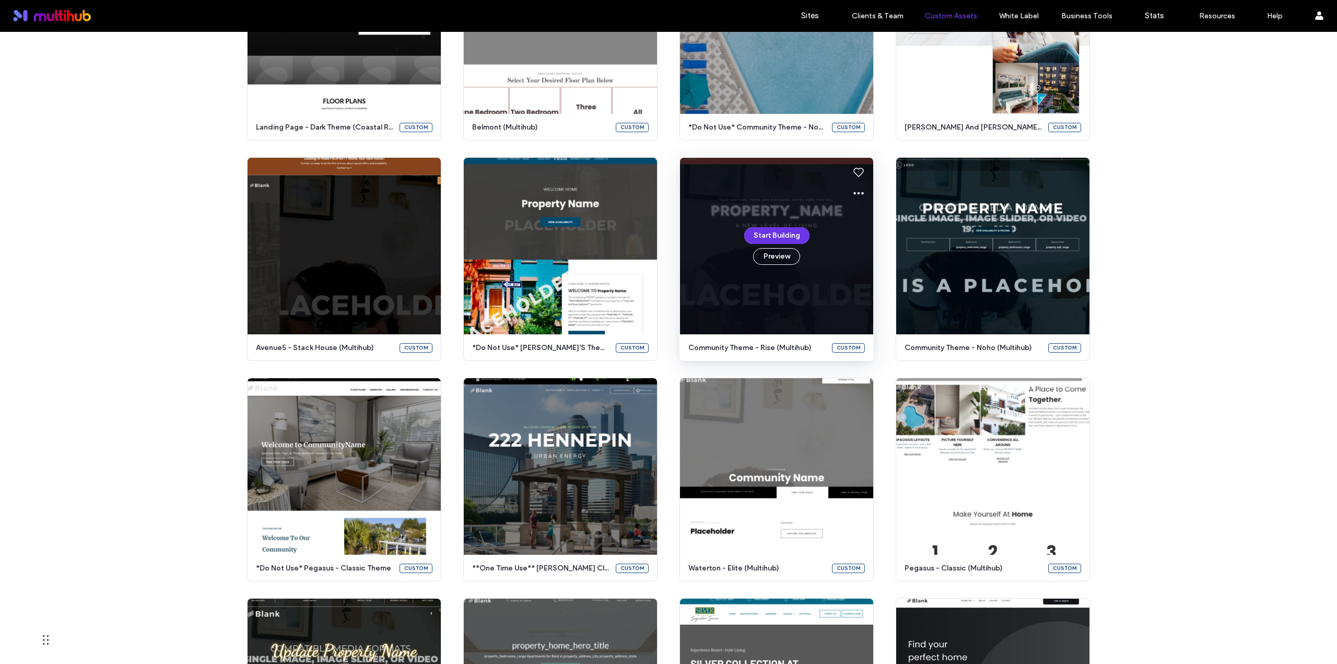
click at [758, 238] on button "Start Building" at bounding box center [776, 235] width 65 height 17
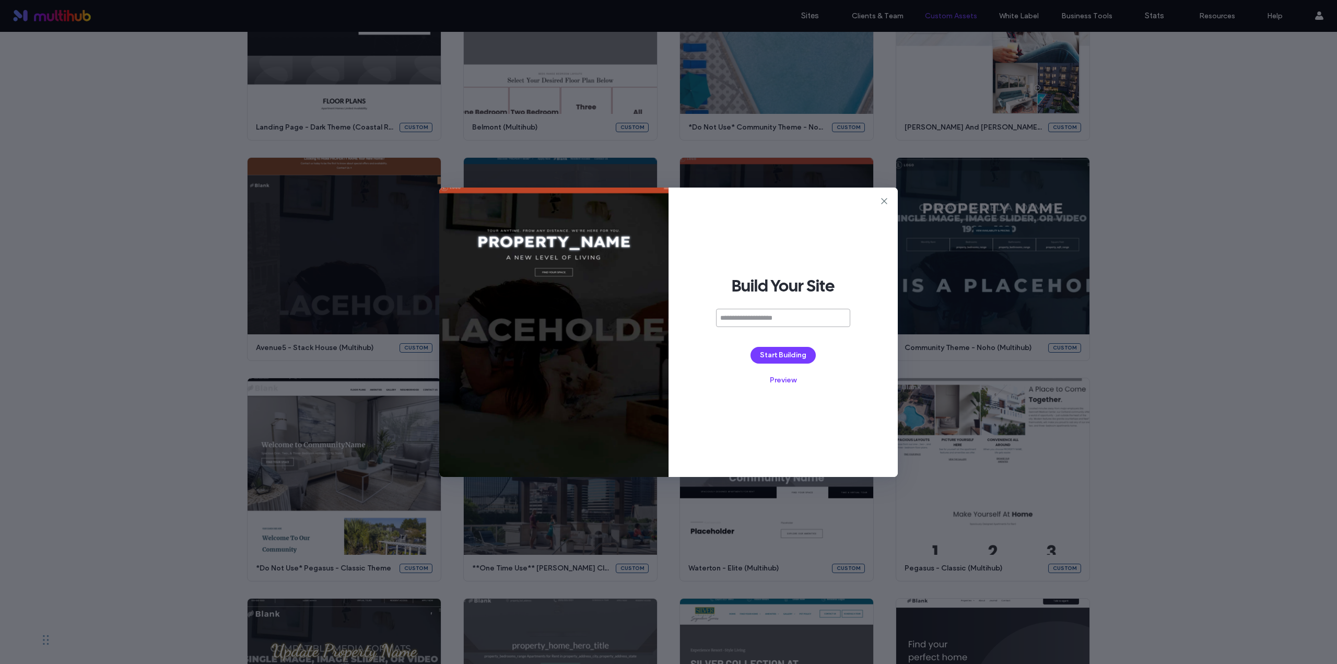
click at [802, 319] on input at bounding box center [783, 318] width 134 height 18
paste input "**********"
type input "**********"
click at [797, 353] on button "Start Building" at bounding box center [782, 355] width 65 height 17
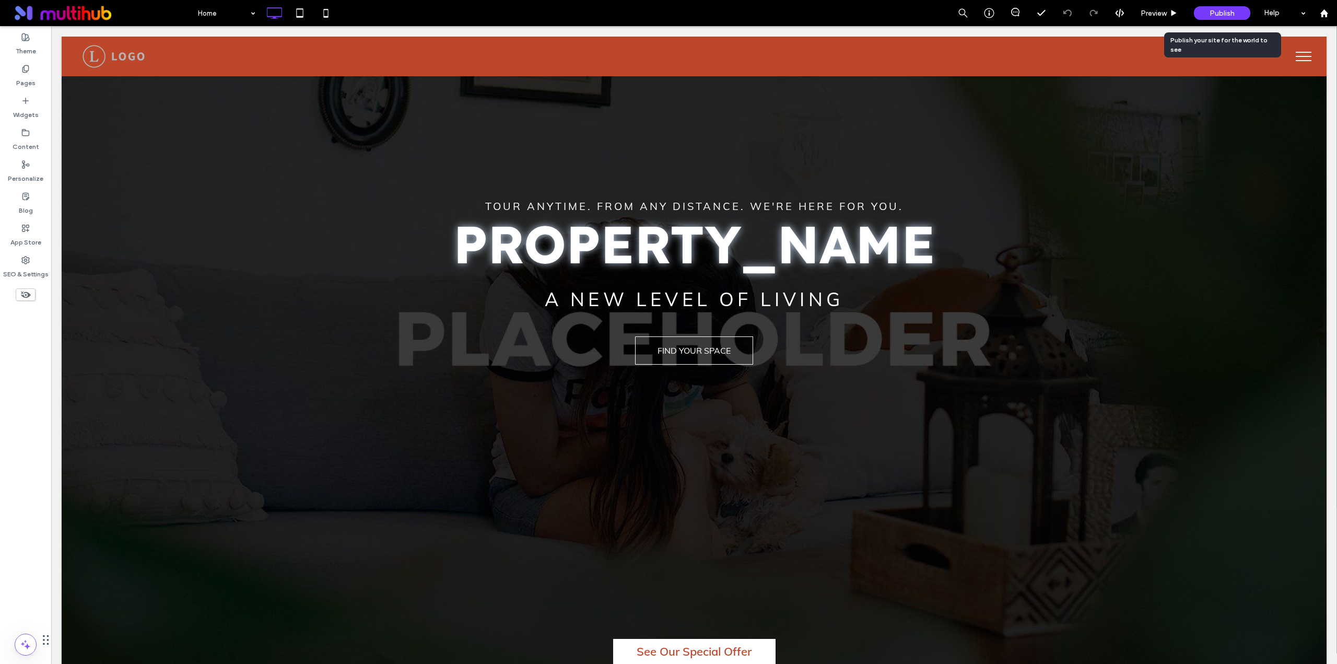
click at [1223, 19] on div "Publish" at bounding box center [1222, 13] width 56 height 14
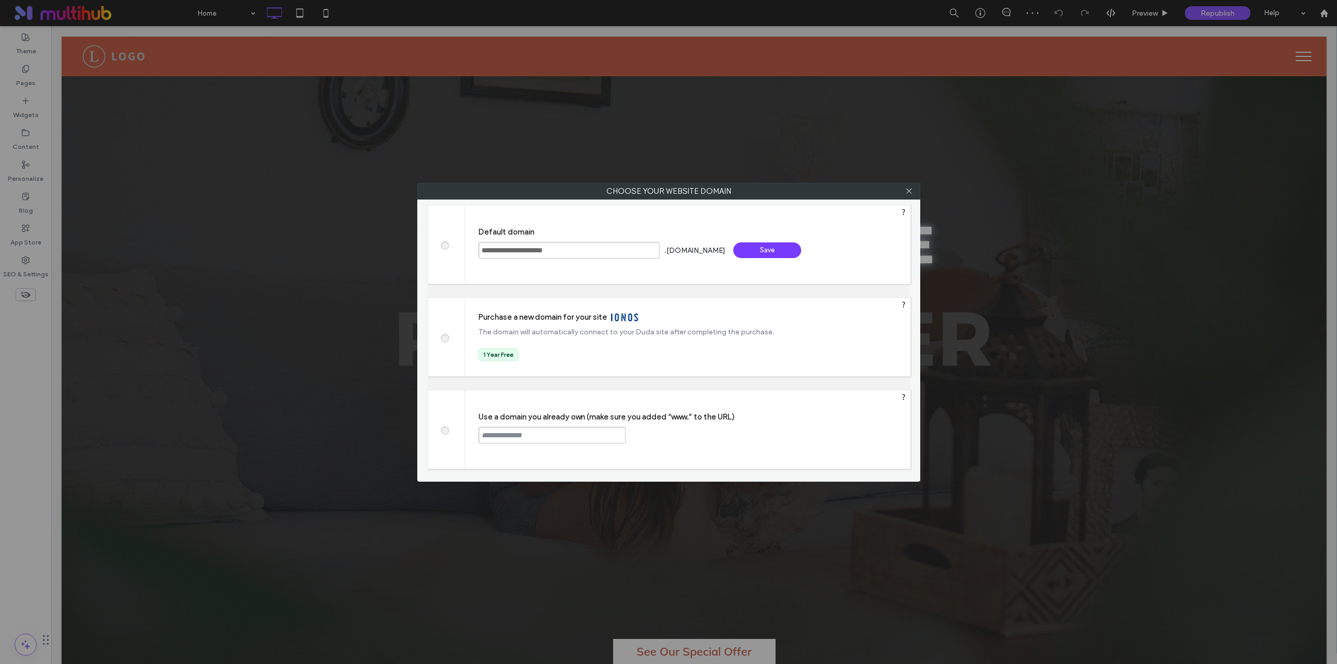
click at [568, 249] on input "**********" at bounding box center [568, 250] width 181 height 17
paste input "********"
type input "**********"
click at [582, 271] on div "**********" at bounding box center [687, 244] width 445 height 78
click at [761, 252] on div "Save" at bounding box center [767, 250] width 68 height 16
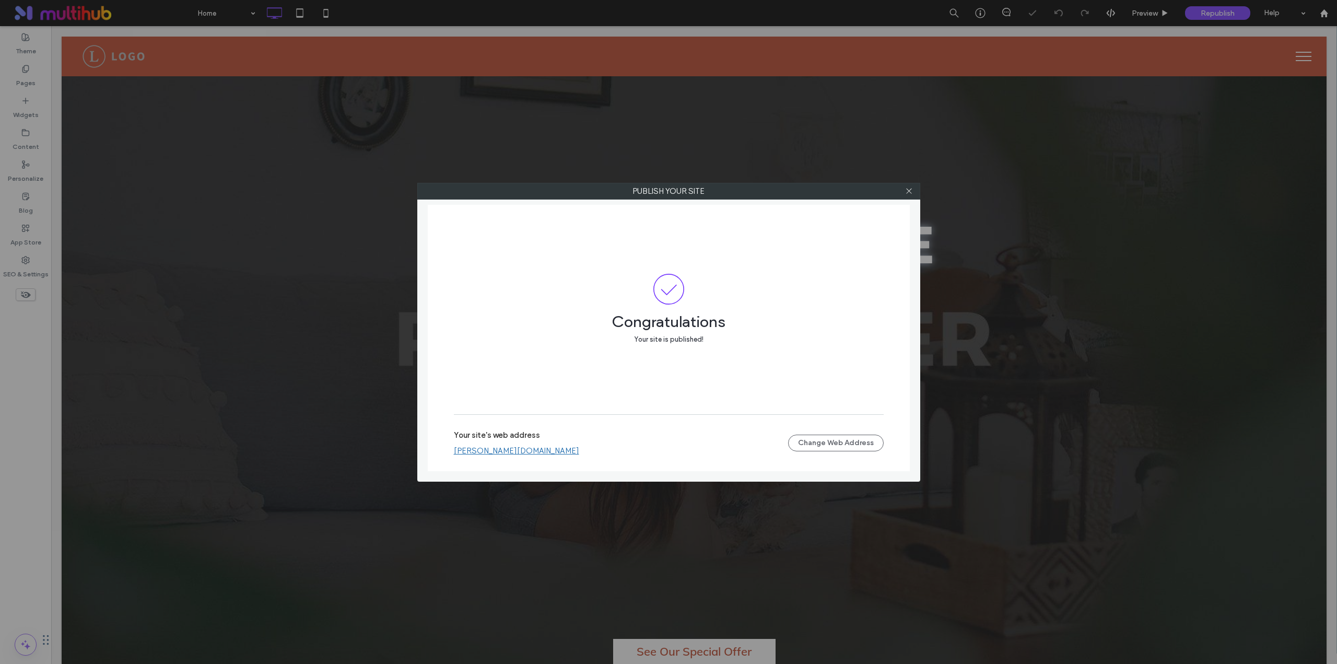
click at [542, 450] on link "[PERSON_NAME][DOMAIN_NAME]" at bounding box center [516, 450] width 125 height 9
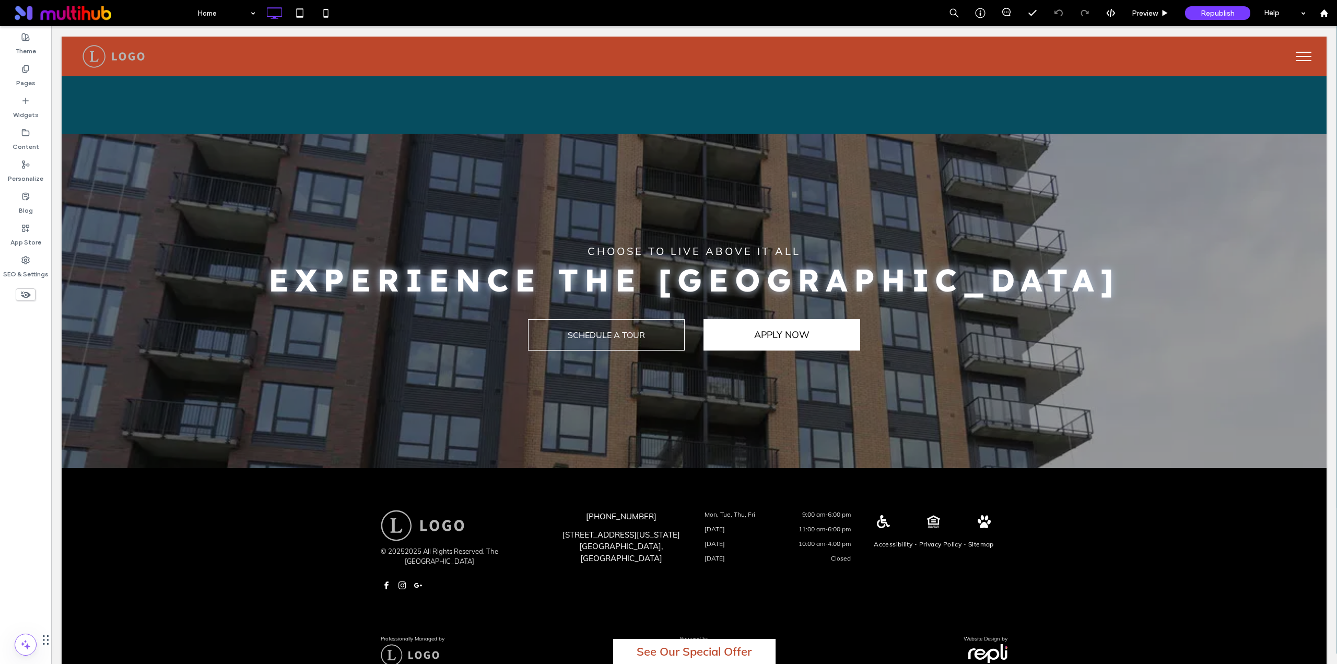
scroll to position [1741, 0]
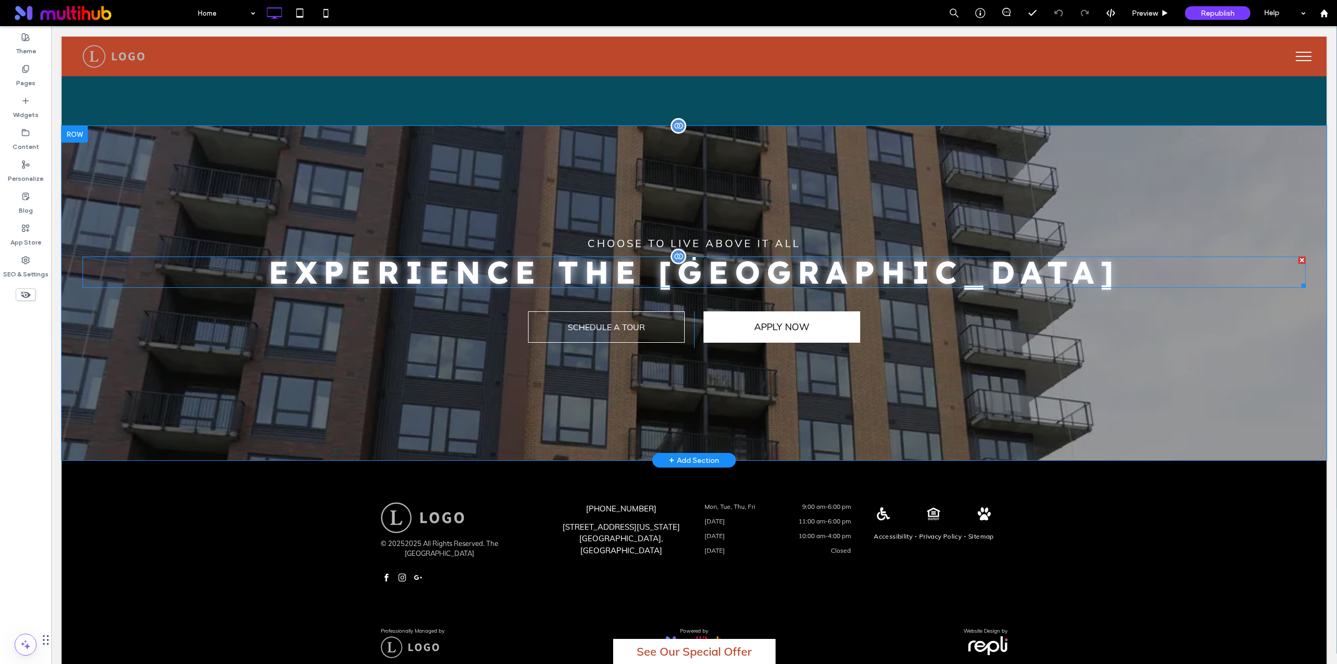
click at [298, 266] on span "experience" at bounding box center [404, 271] width 273 height 39
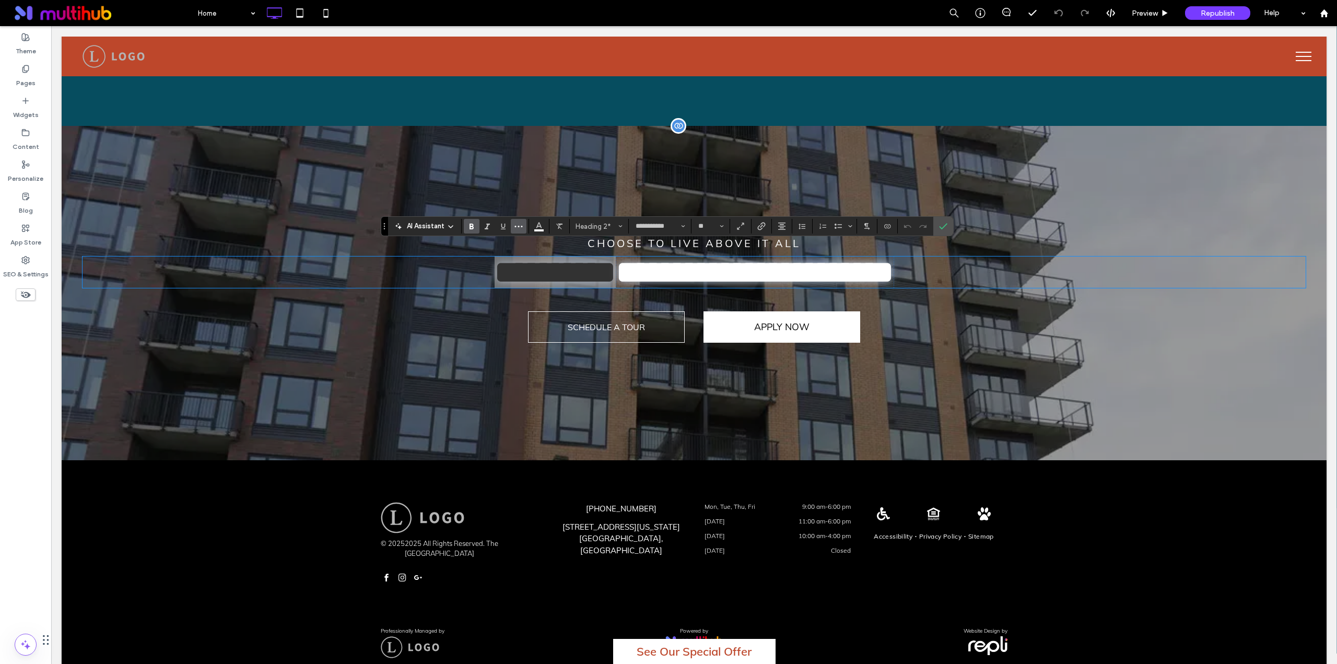
click at [521, 227] on icon "More" at bounding box center [518, 226] width 8 height 8
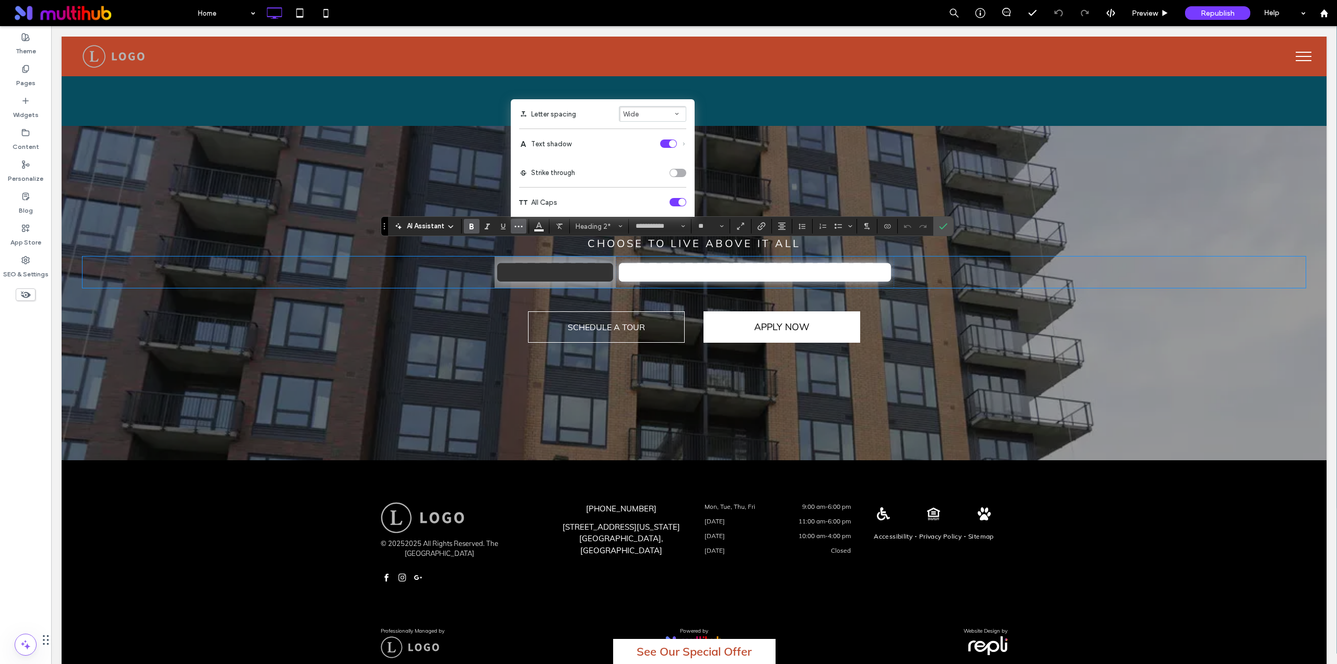
click at [662, 144] on div "toggle" at bounding box center [668, 143] width 17 height 8
click at [943, 224] on icon "Confirm" at bounding box center [943, 226] width 8 height 8
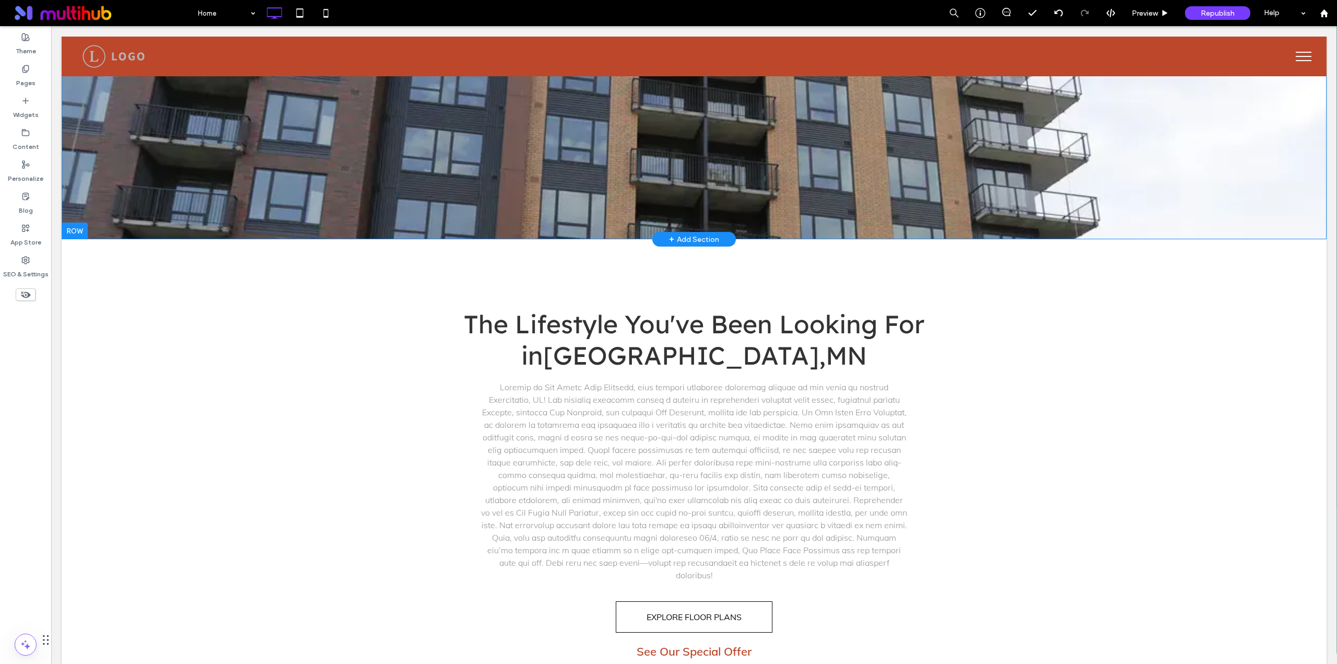
scroll to position [87, 0]
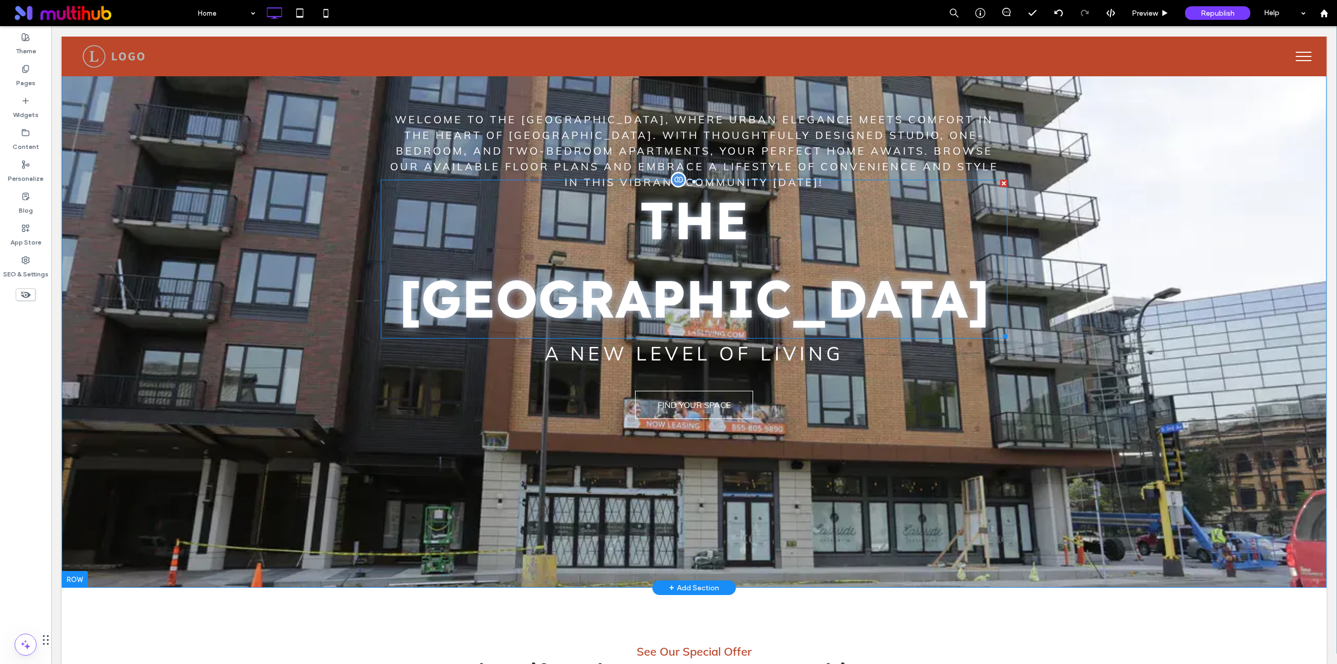
click at [565, 250] on span "The [GEOGRAPHIC_DATA]" at bounding box center [694, 259] width 591 height 144
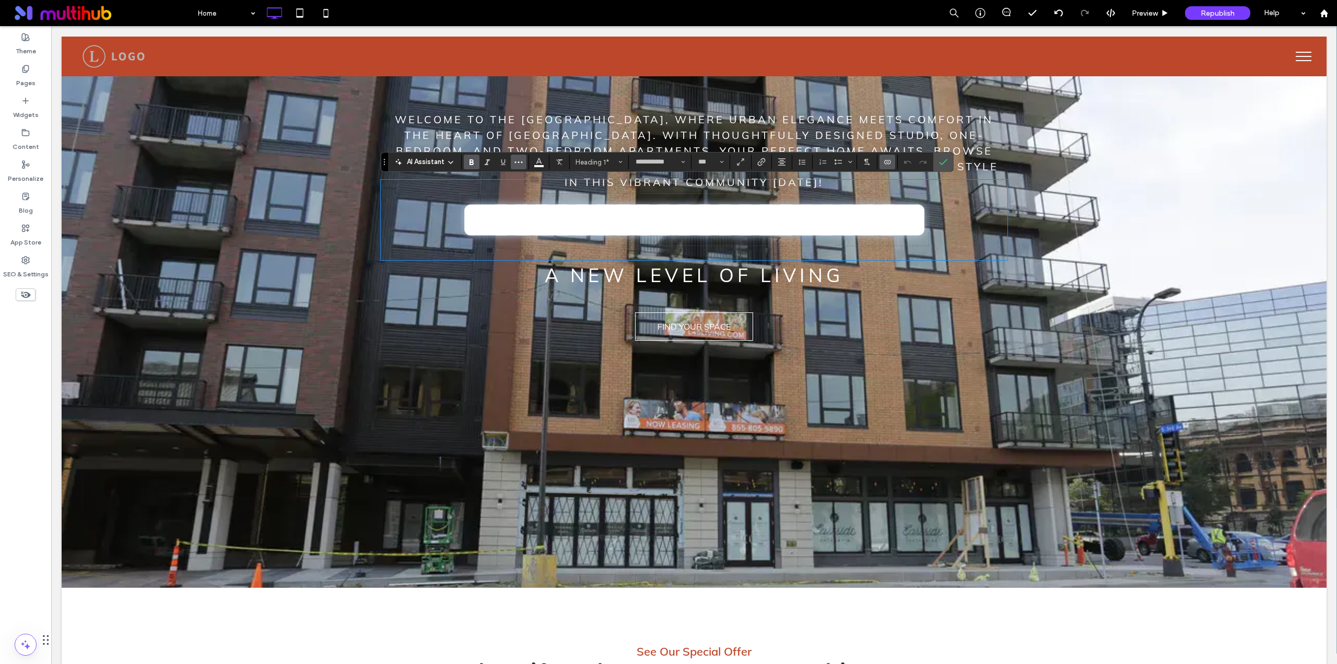
click at [521, 163] on icon "More" at bounding box center [518, 162] width 8 height 8
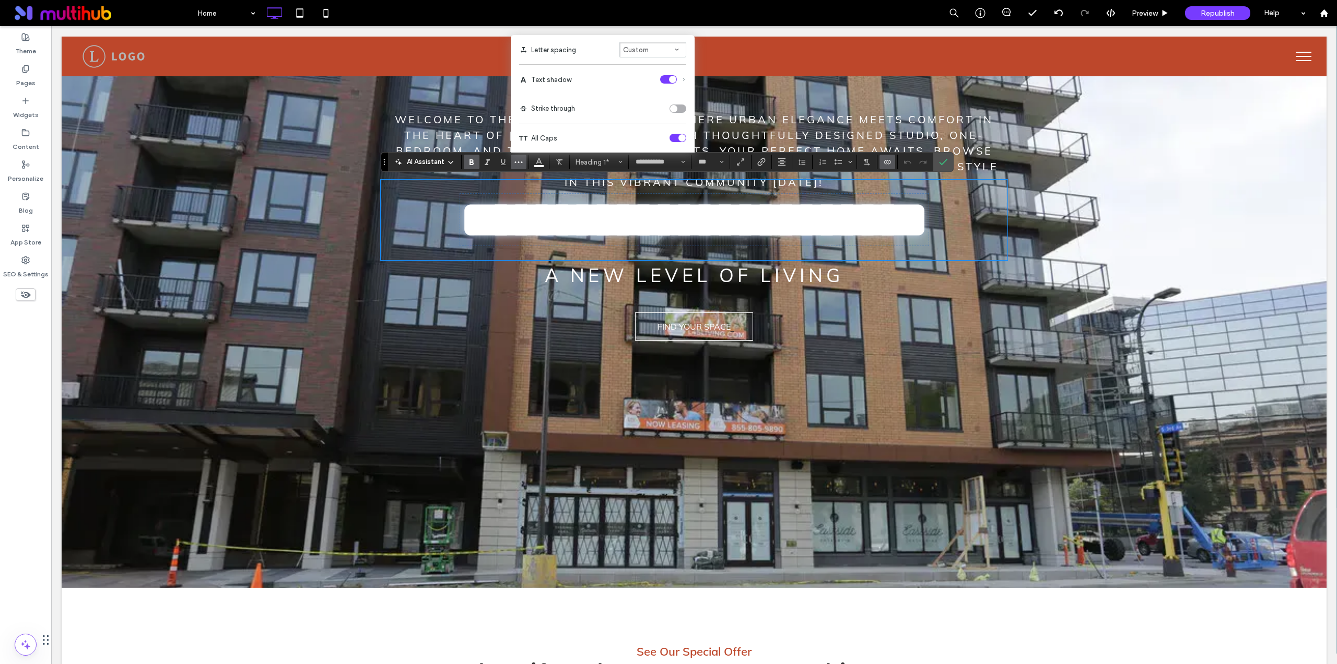
click at [666, 83] on div "toggle" at bounding box center [668, 79] width 17 height 8
click at [943, 161] on icon "Confirm" at bounding box center [943, 162] width 8 height 8
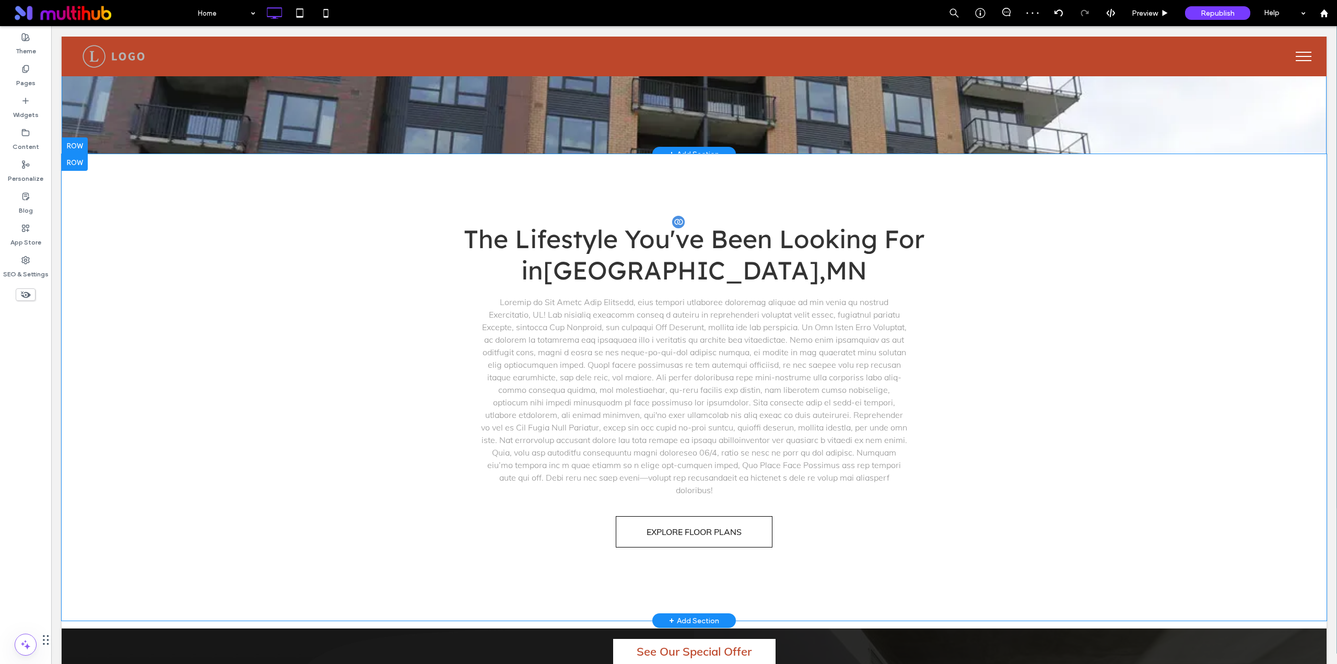
scroll to position [522, 0]
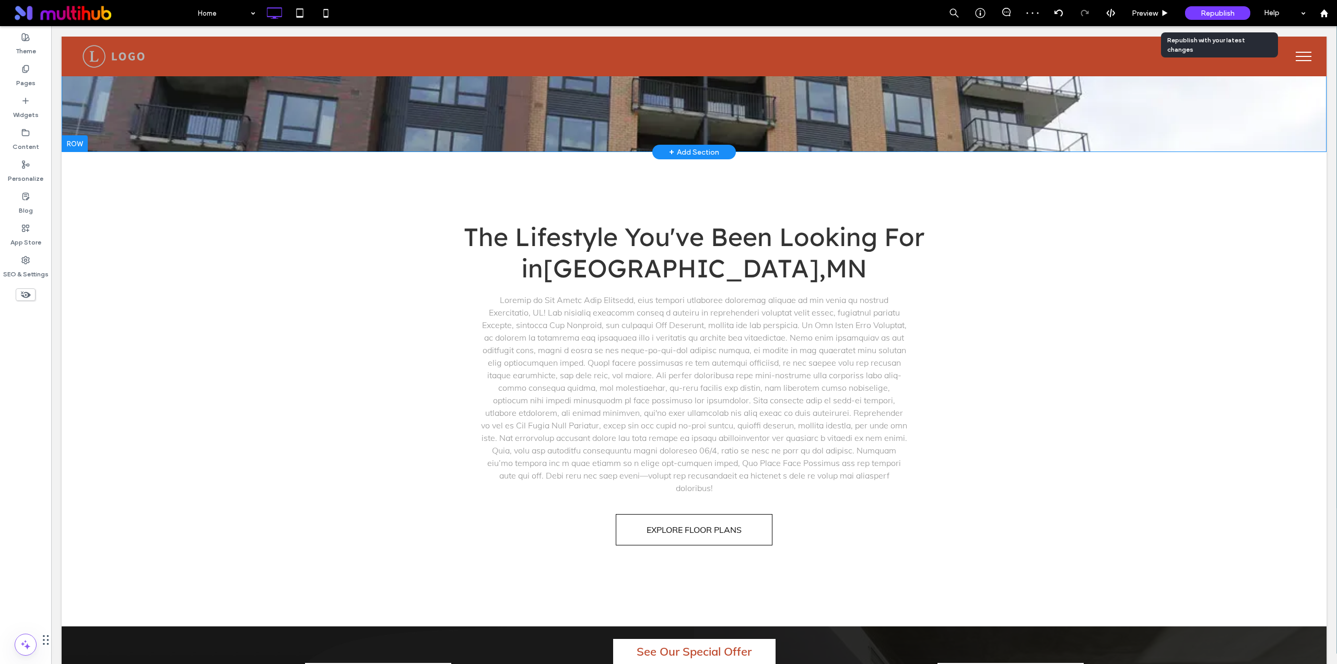
click at [1231, 12] on span "Republish" at bounding box center [1218, 13] width 34 height 9
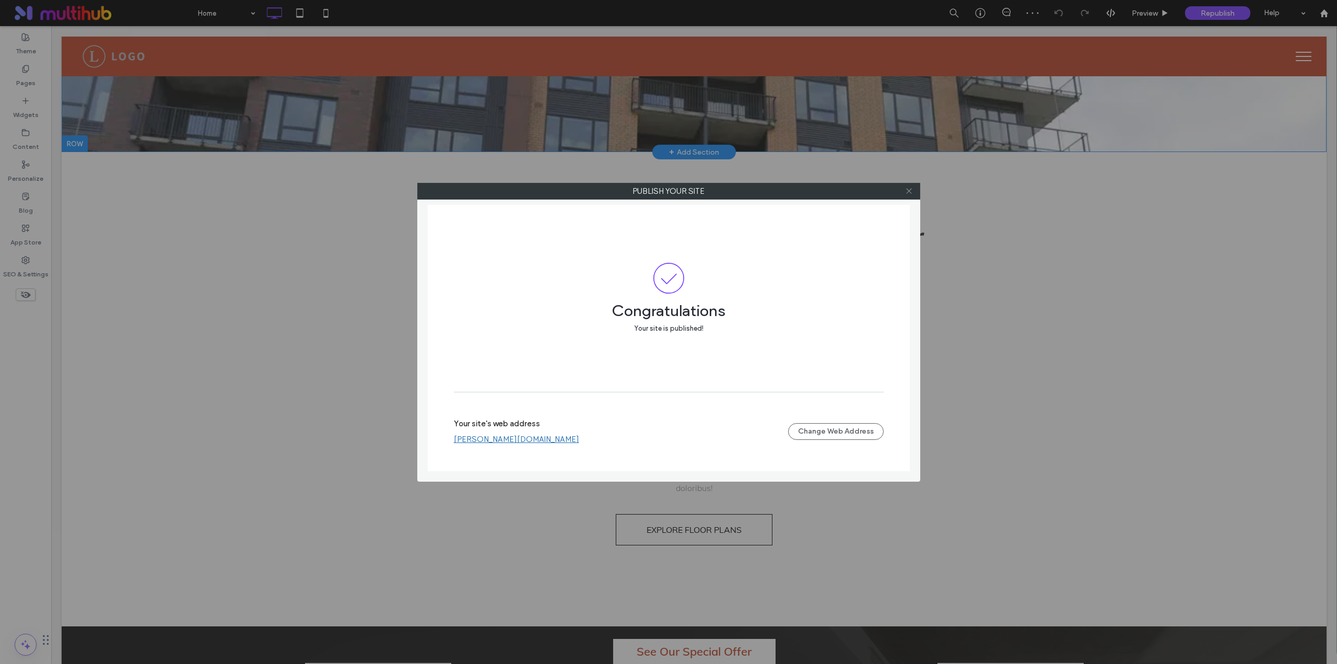
click at [912, 194] on icon at bounding box center [909, 191] width 8 height 8
